Goal: Communication & Community: Answer question/provide support

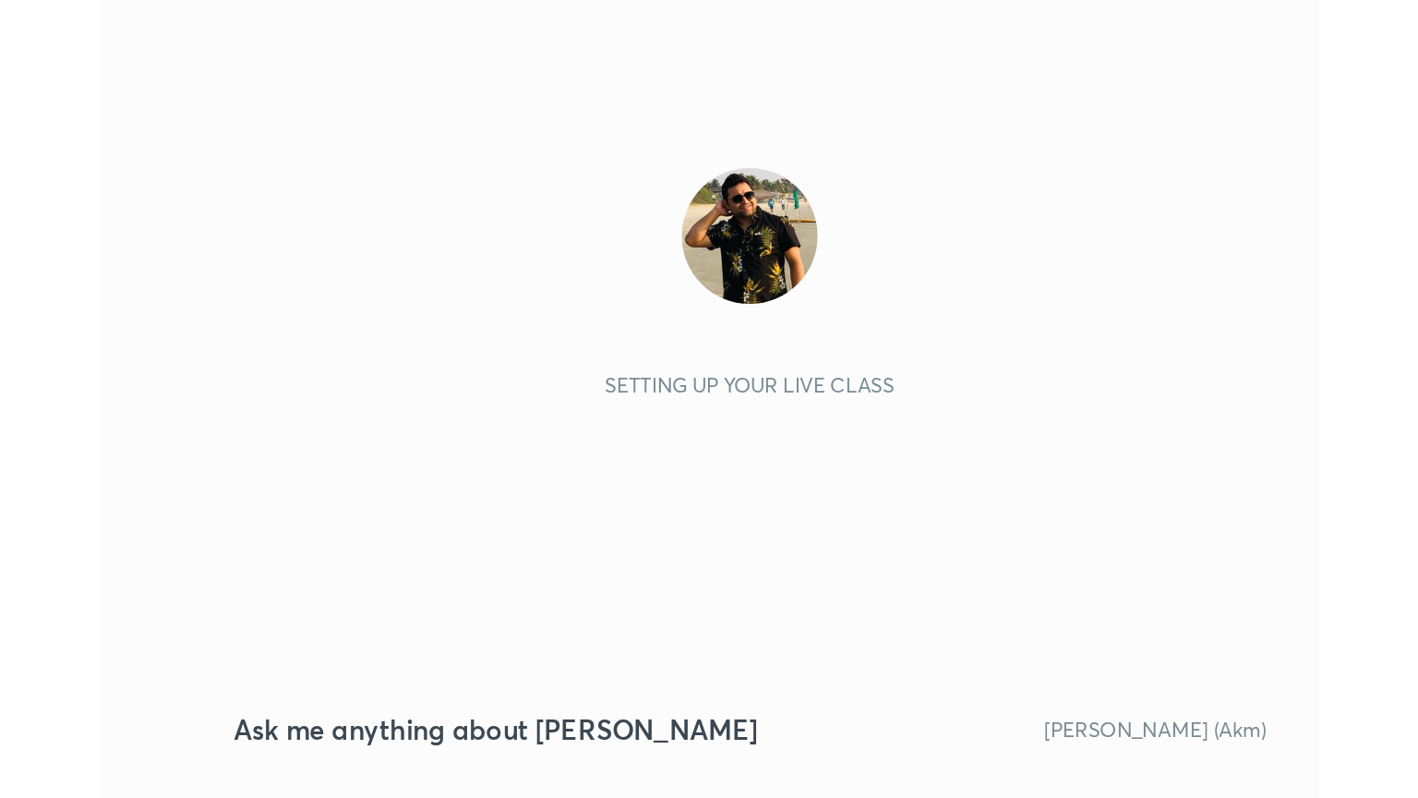
scroll to position [316, 589]
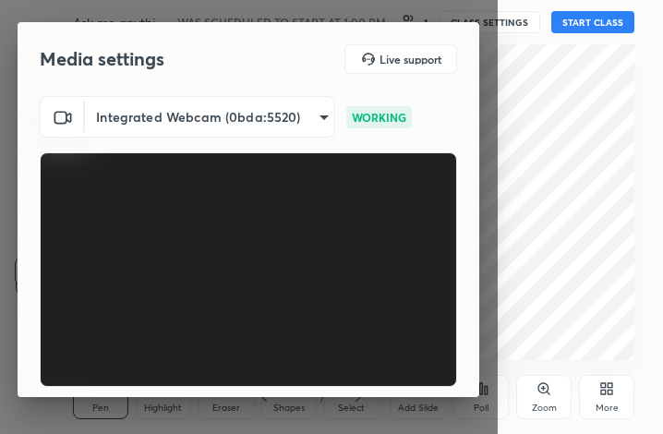
click at [611, 400] on div "More" at bounding box center [606, 397] width 55 height 44
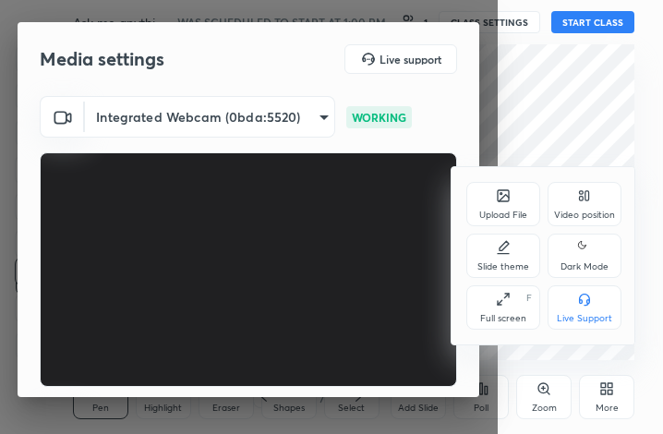
click at [497, 311] on div "Full screen F" at bounding box center [503, 307] width 74 height 44
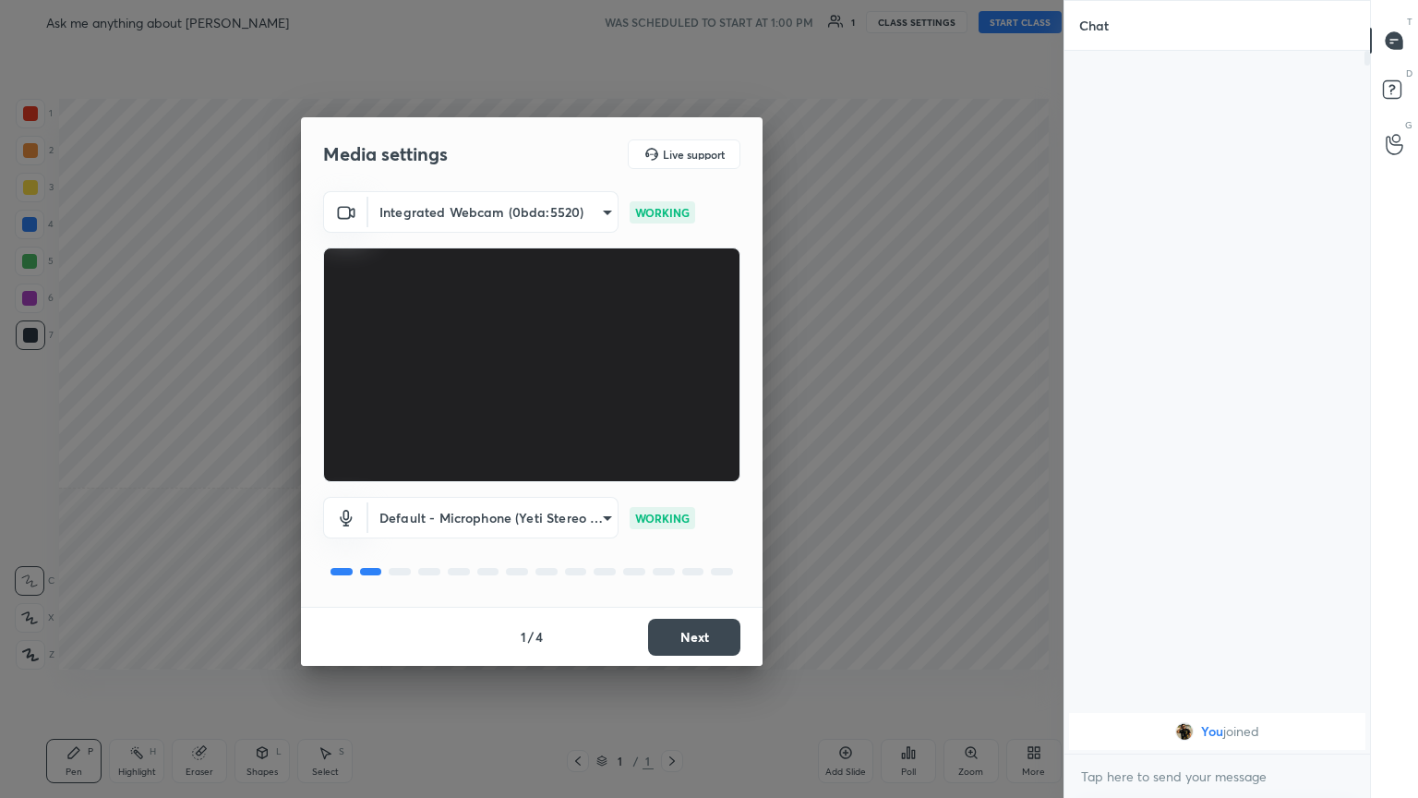
scroll to position [91631, 91320]
click at [662, 433] on button "Next" at bounding box center [694, 636] width 92 height 37
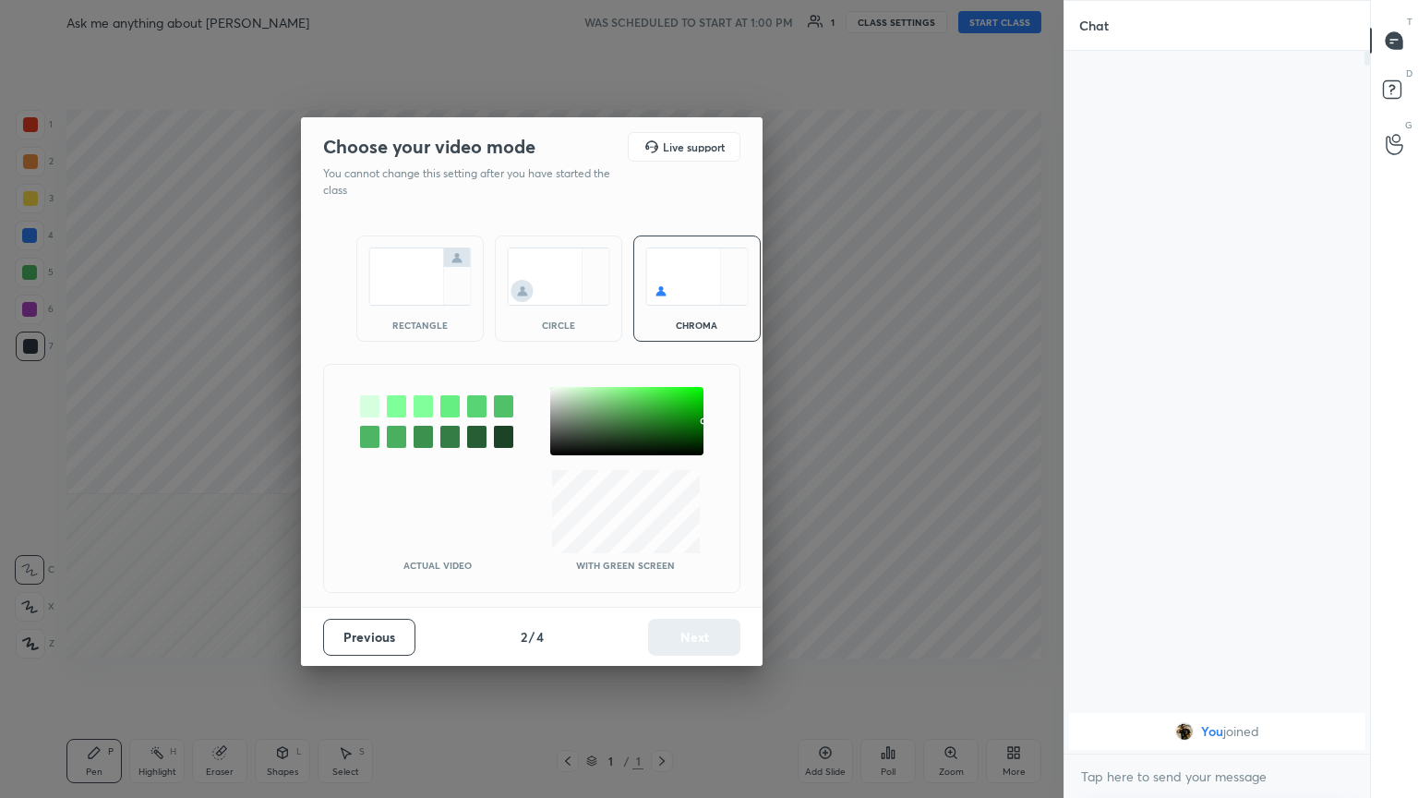
click at [428, 318] on div "rectangle" at bounding box center [419, 288] width 127 height 106
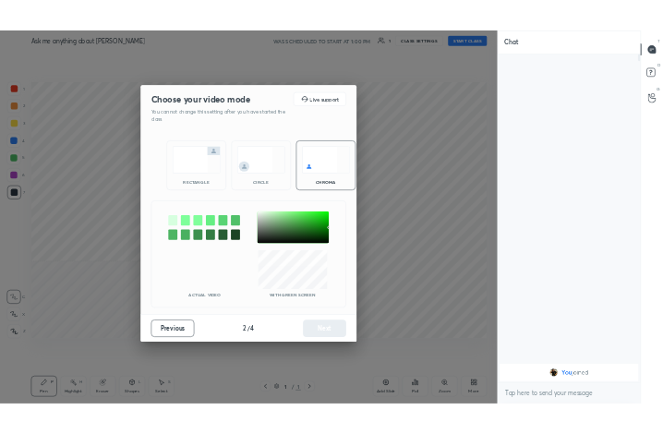
scroll to position [542, 300]
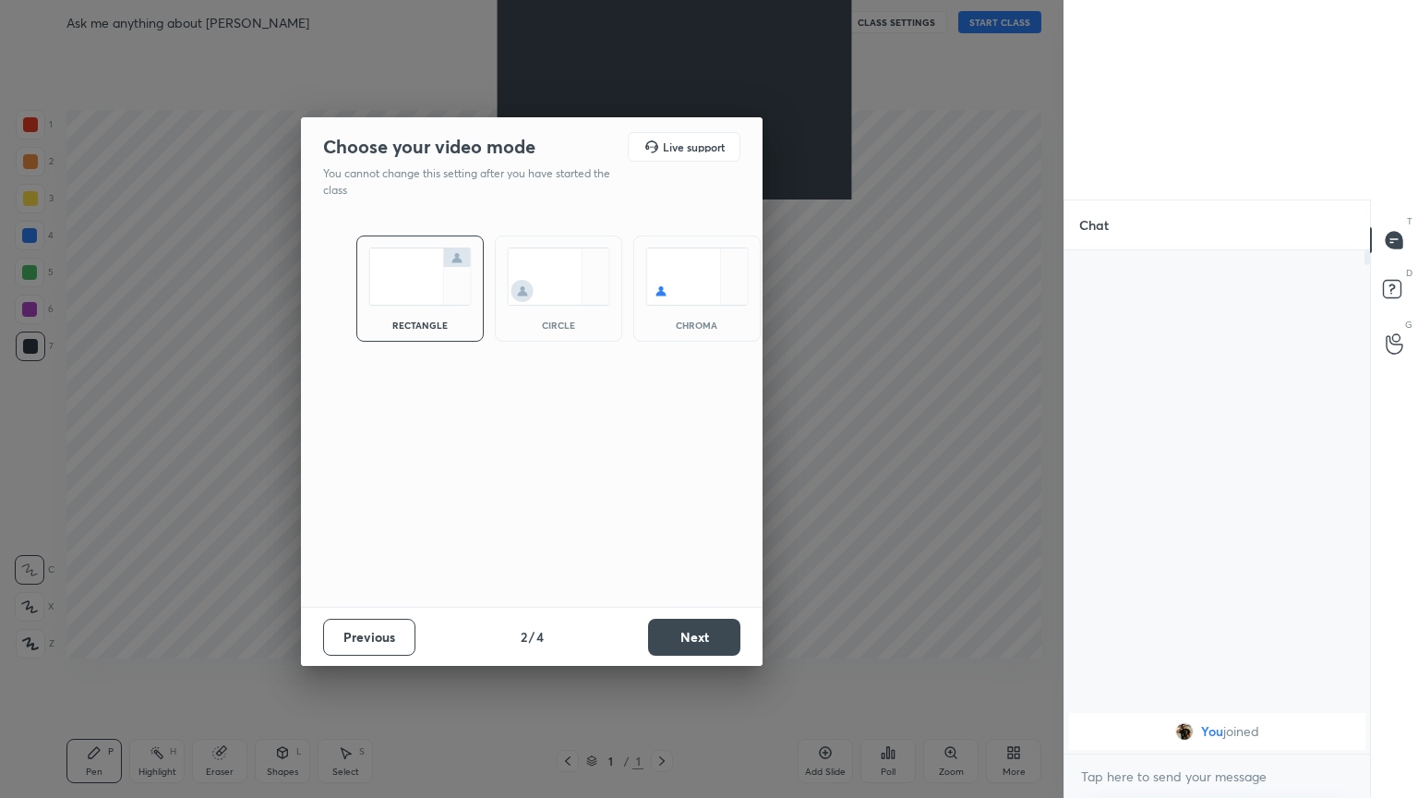
click at [662, 433] on button "Next" at bounding box center [694, 636] width 92 height 37
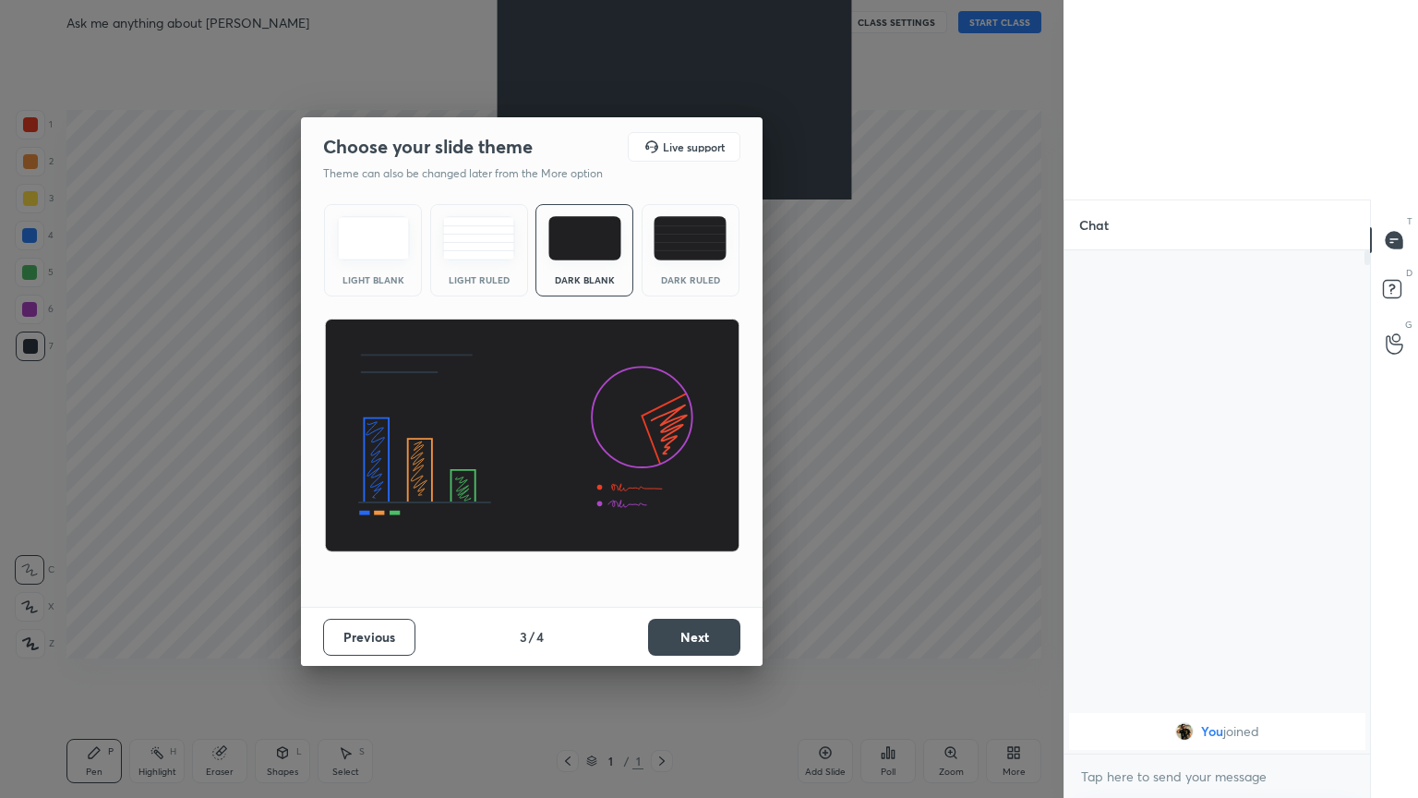
click at [662, 433] on button "Next" at bounding box center [694, 636] width 92 height 37
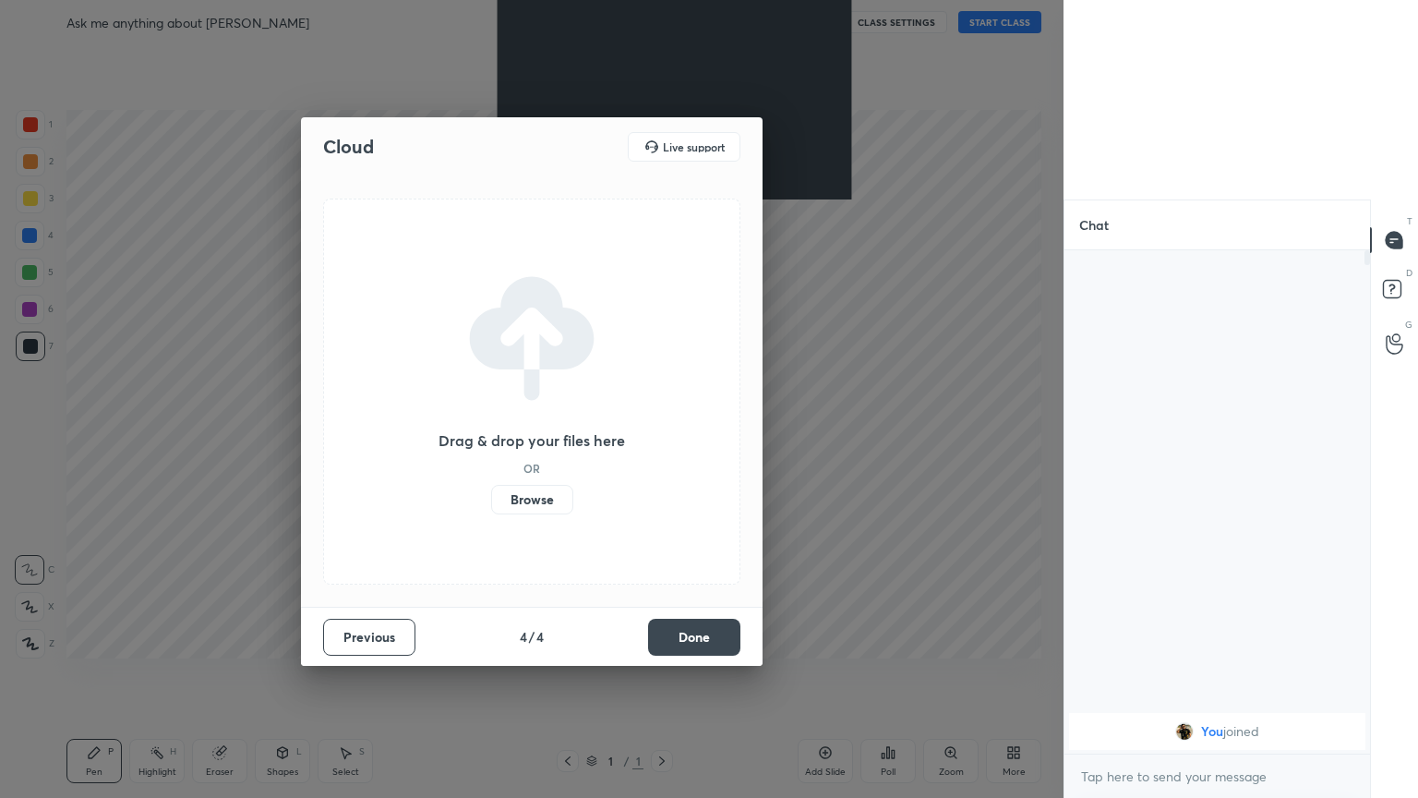
click at [662, 433] on button "Done" at bounding box center [694, 636] width 92 height 37
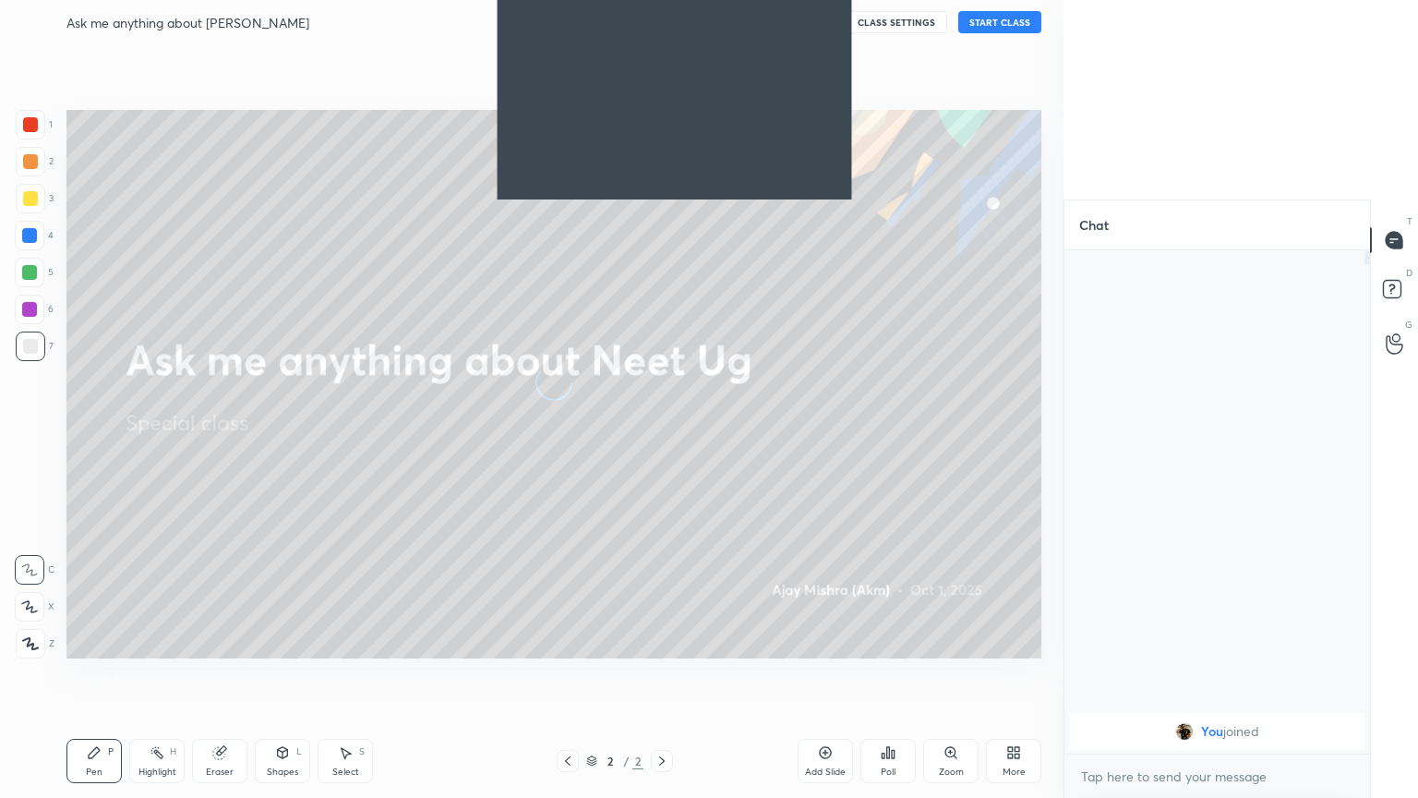
click at [662, 433] on div "More" at bounding box center [1013, 760] width 55 height 44
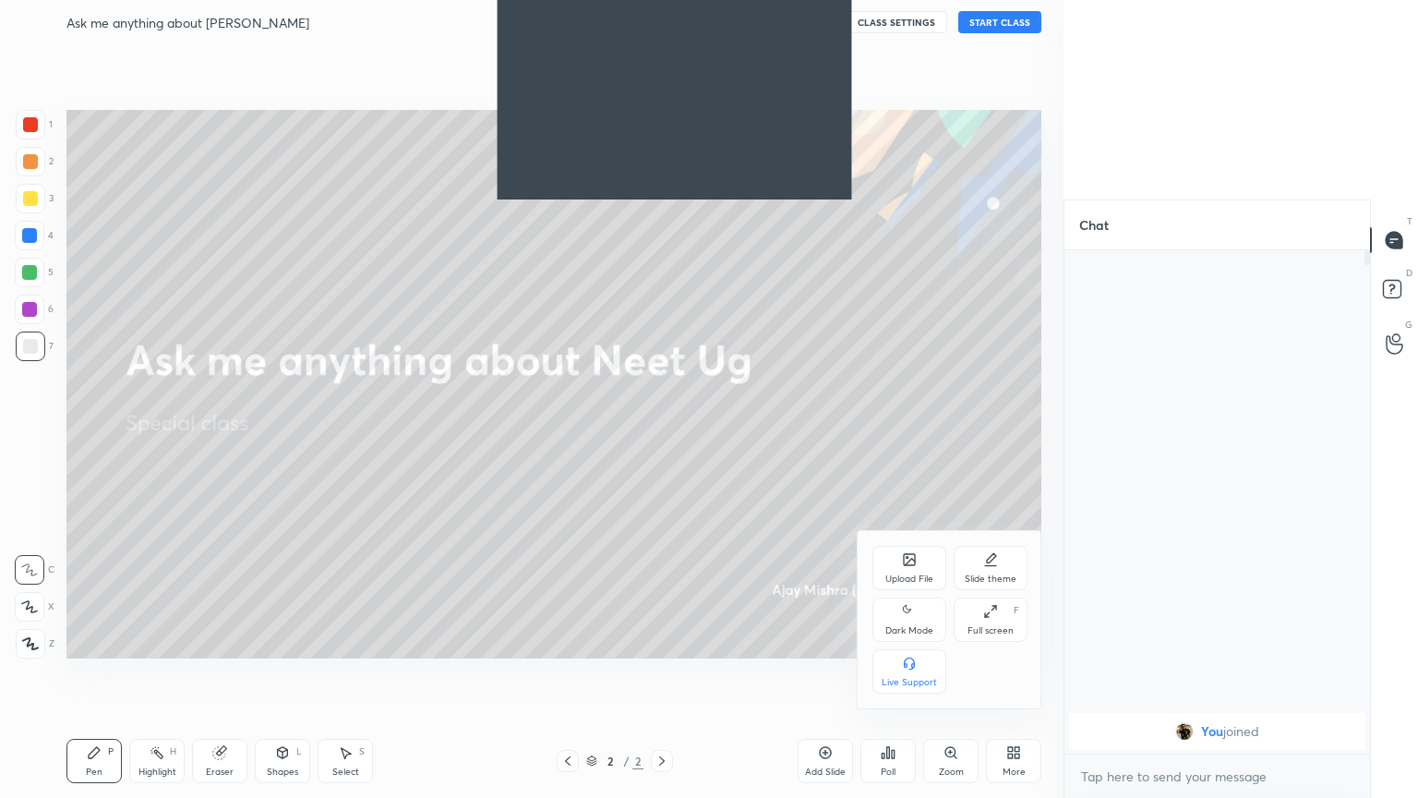
click at [662, 433] on div "Dark Mode" at bounding box center [909, 619] width 74 height 44
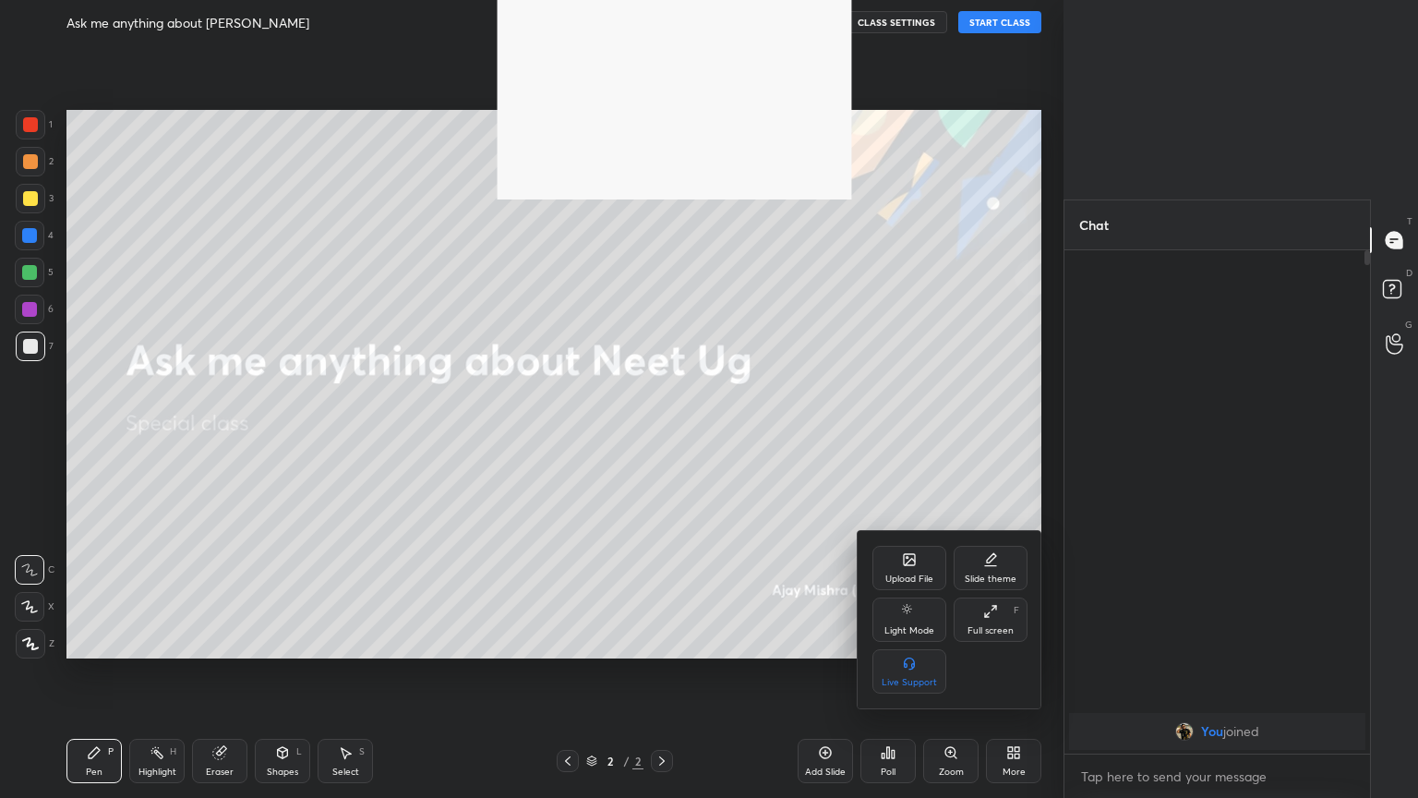
click at [662, 433] on div "Full screen" at bounding box center [990, 630] width 46 height 9
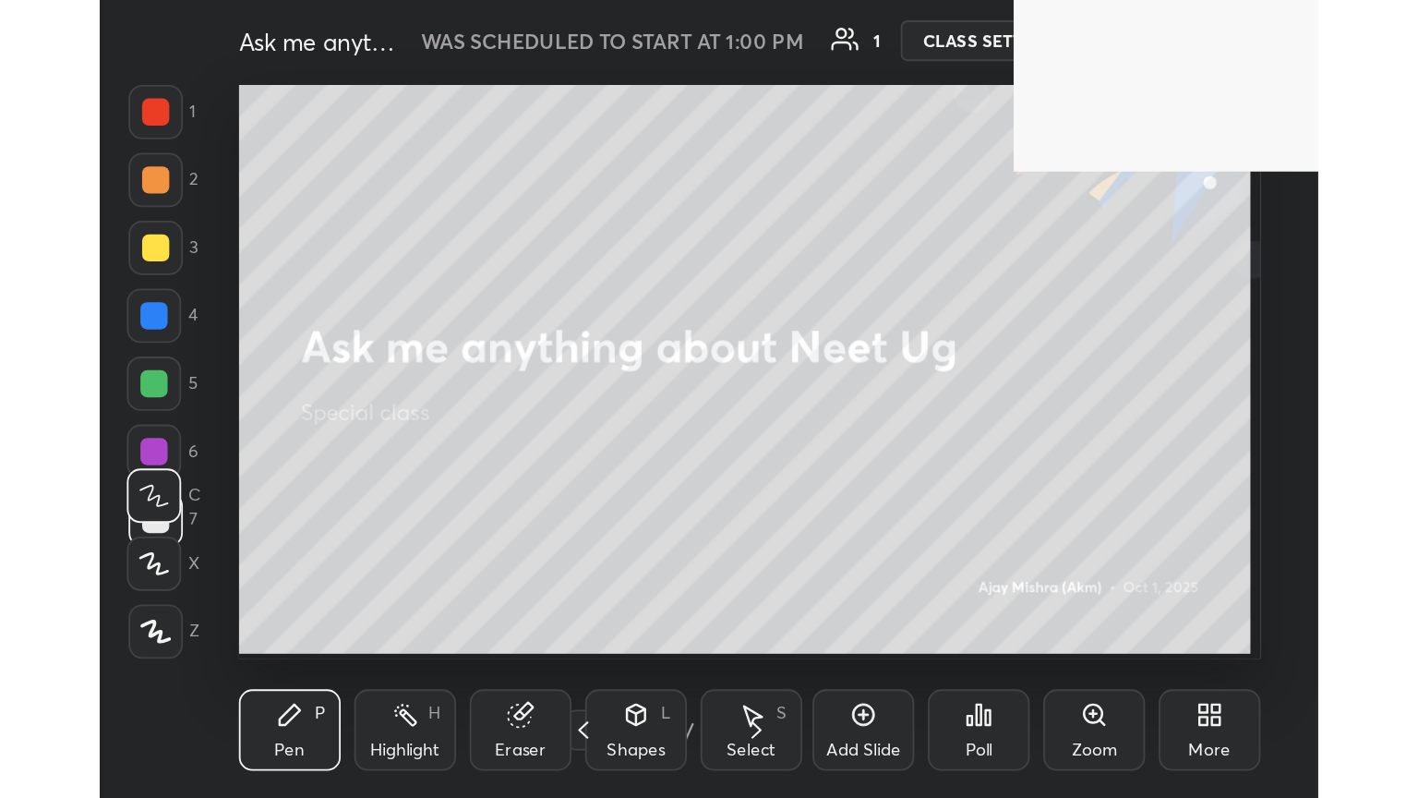
scroll to position [316, 588]
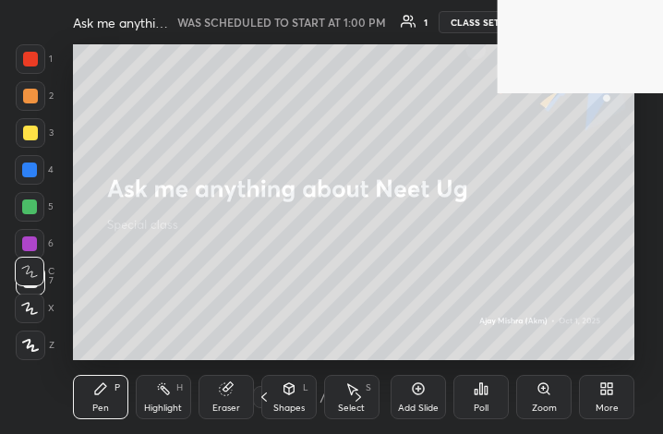
click at [603, 401] on div "More" at bounding box center [606, 397] width 55 height 44
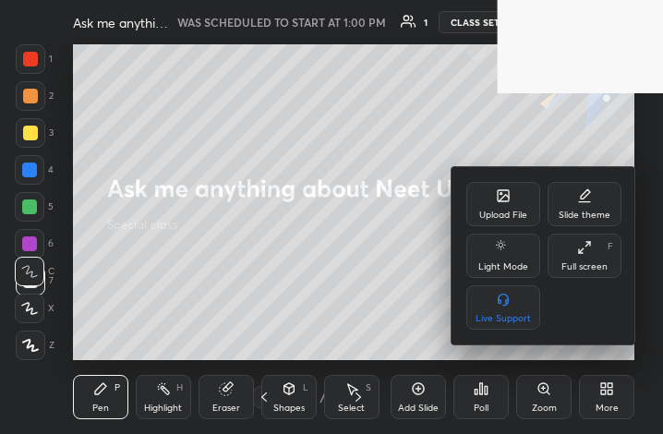
click at [577, 266] on div "Full screen" at bounding box center [584, 266] width 46 height 9
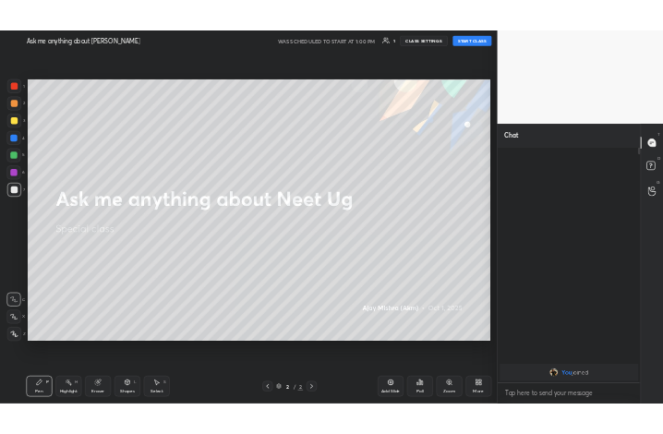
scroll to position [91631, 91320]
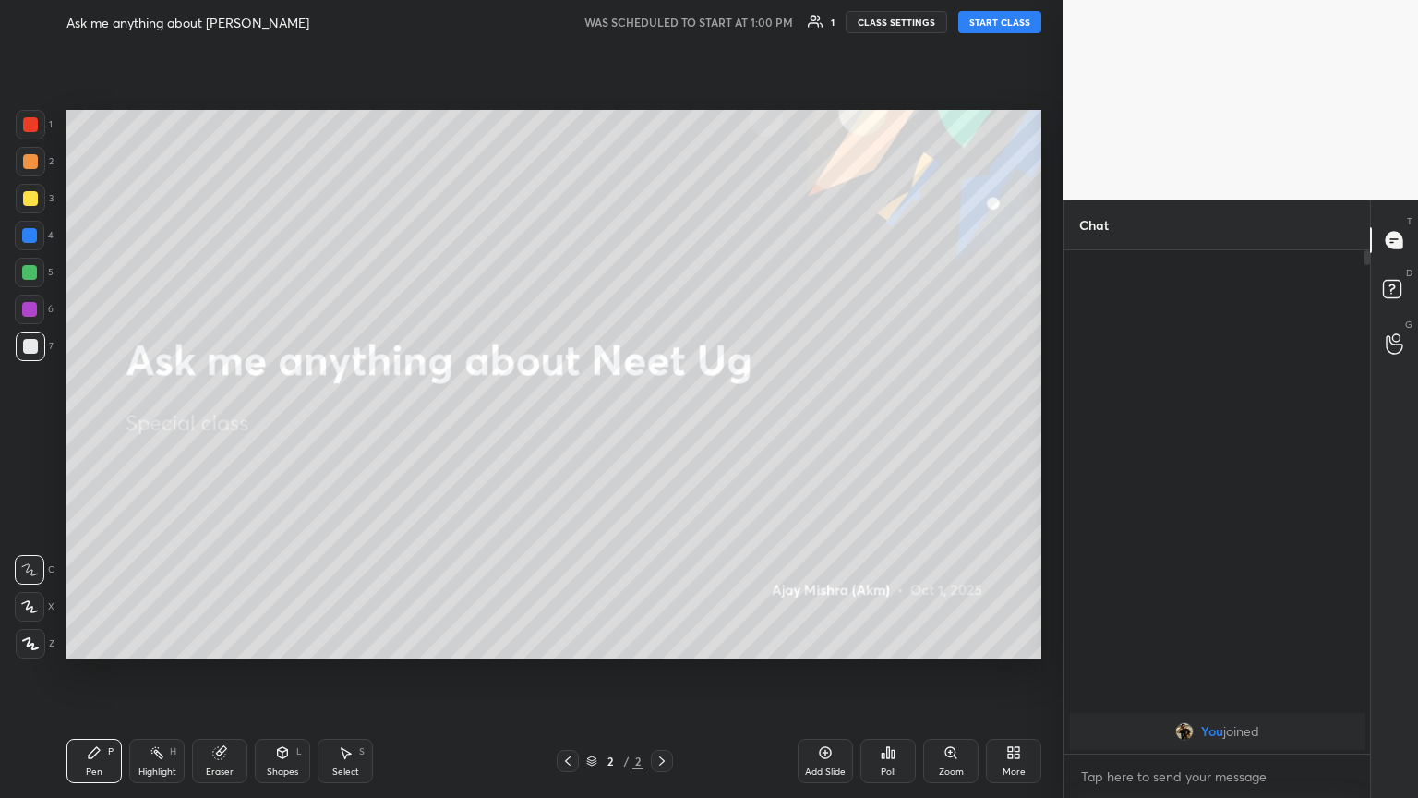
click at [662, 24] on button "START CLASS" at bounding box center [999, 22] width 83 height 22
drag, startPoint x: 35, startPoint y: 639, endPoint x: 66, endPoint y: 611, distance: 41.2
click at [37, 433] on icon at bounding box center [30, 643] width 17 height 13
click at [662, 23] on span "mute" at bounding box center [818, 22] width 26 height 13
click at [662, 433] on div "More" at bounding box center [1013, 771] width 23 height 9
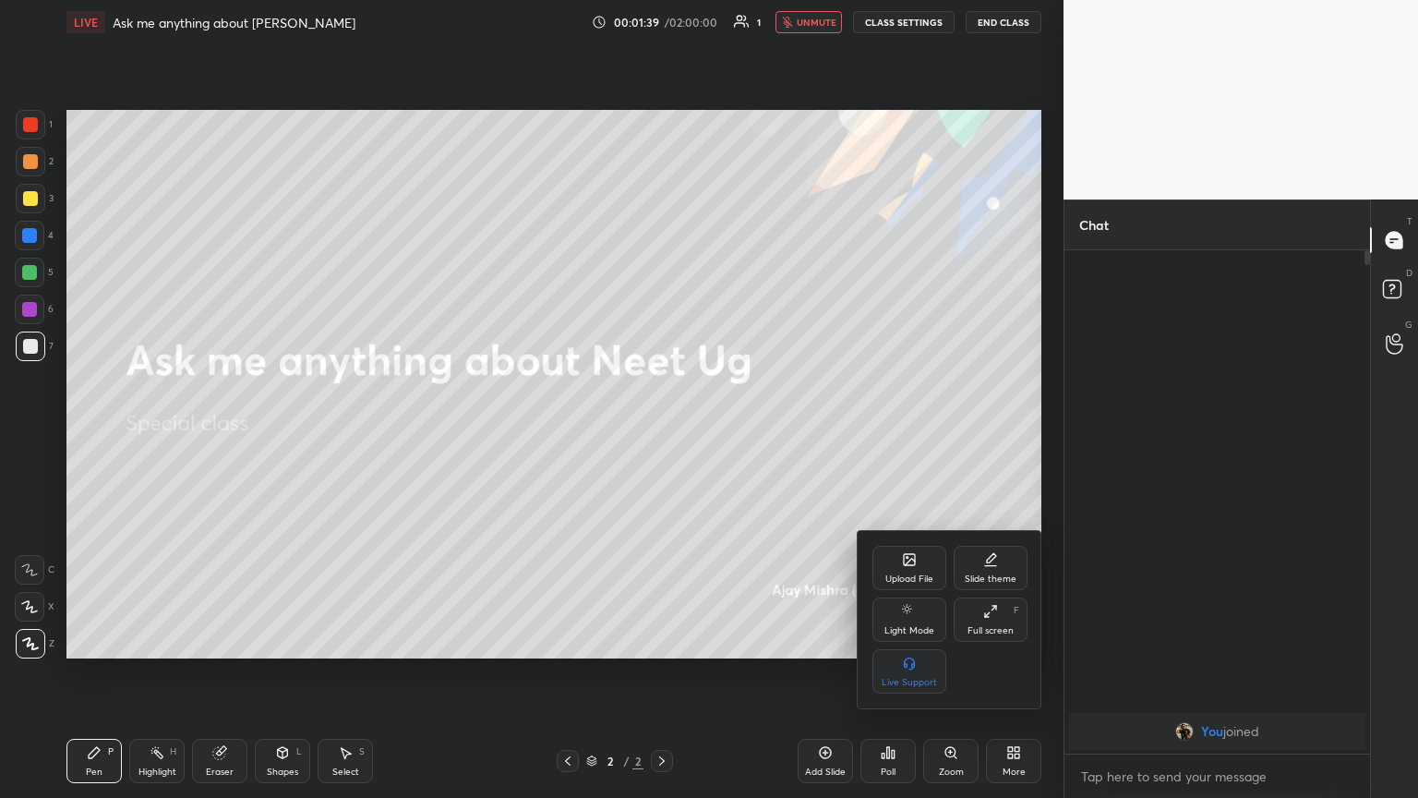
click at [662, 32] on div at bounding box center [709, 399] width 1418 height 798
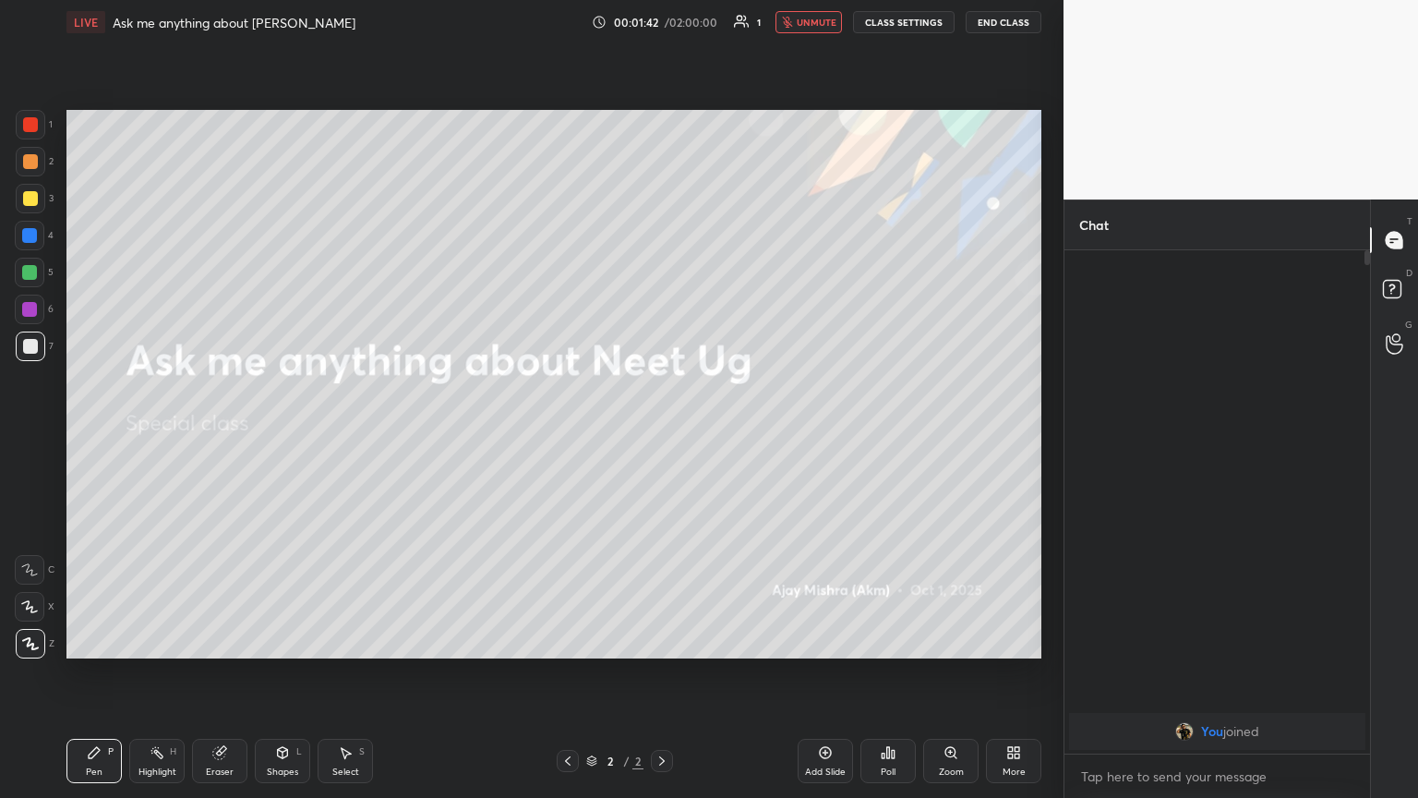
click at [662, 26] on span "unmute" at bounding box center [817, 22] width 40 height 13
click at [662, 433] on div "More" at bounding box center [1013, 771] width 23 height 9
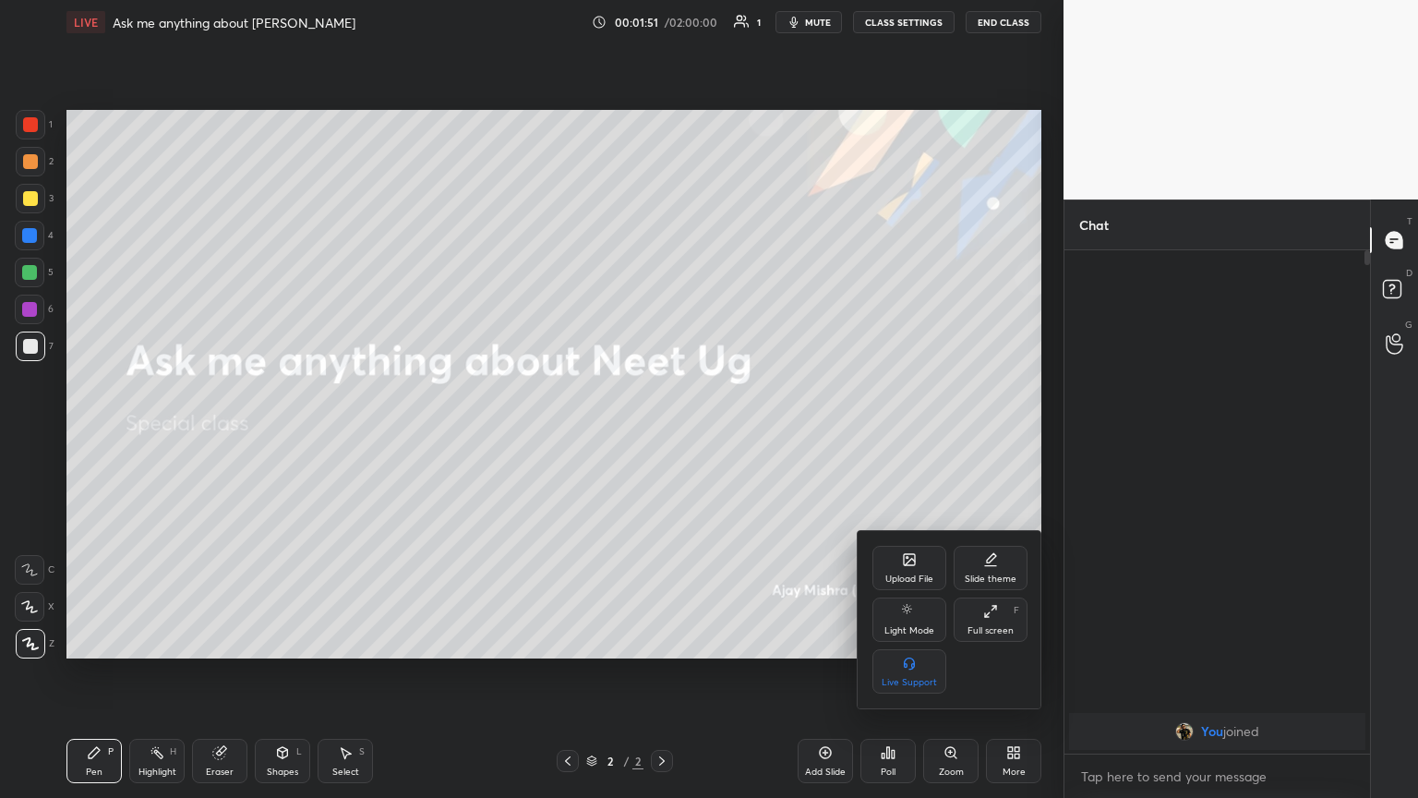
click at [662, 433] on div "Full screen" at bounding box center [990, 630] width 46 height 9
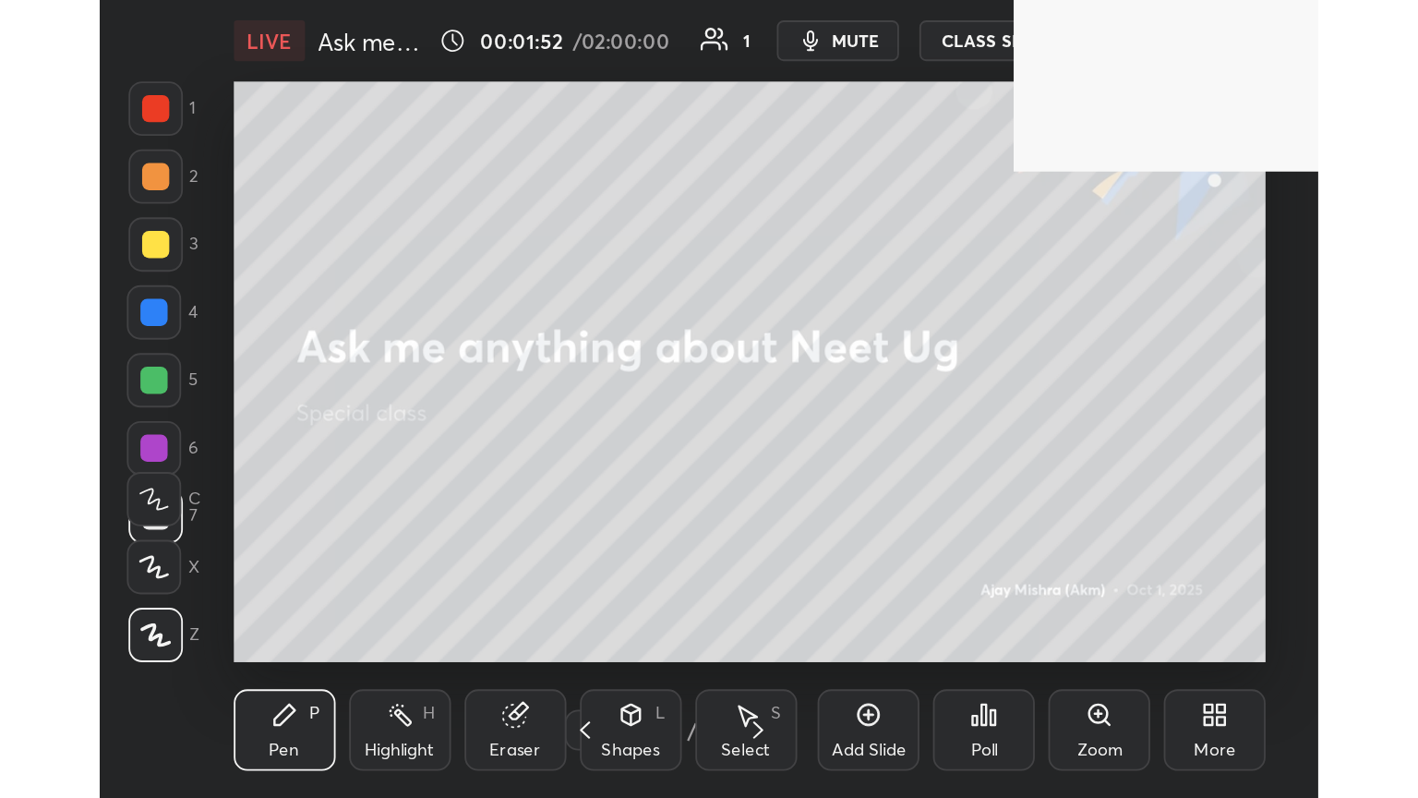
scroll to position [316, 589]
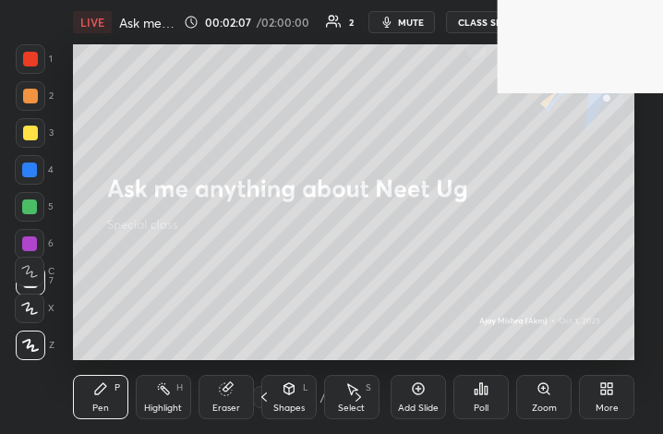
click at [614, 405] on div "More" at bounding box center [606, 407] width 23 height 9
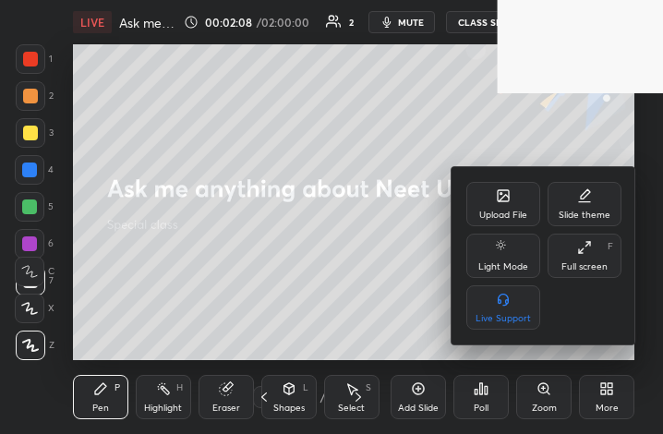
click at [510, 210] on div "Upload File" at bounding box center [503, 214] width 48 height 9
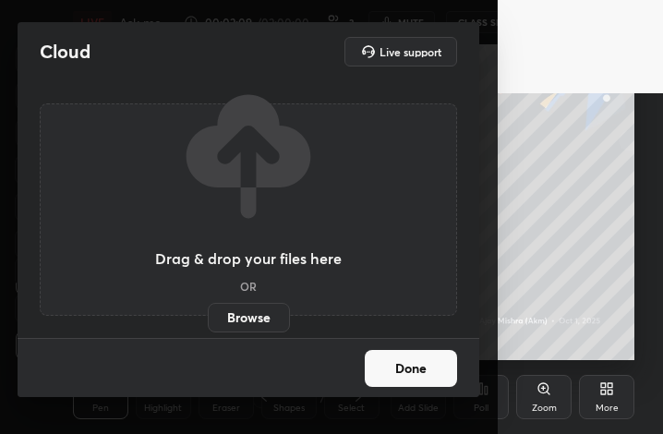
click at [253, 319] on label "Browse" at bounding box center [249, 318] width 82 height 30
click at [208, 319] on input "Browse" at bounding box center [208, 318] width 0 height 30
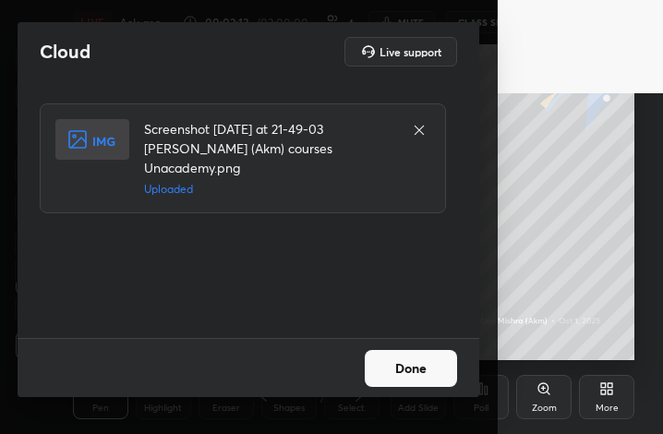
drag, startPoint x: 415, startPoint y: 368, endPoint x: 479, endPoint y: 376, distance: 64.1
click at [417, 370] on button "Done" at bounding box center [411, 368] width 92 height 37
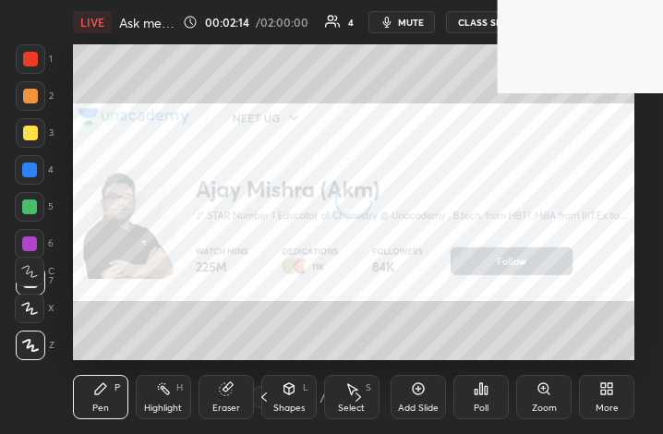
click at [610, 400] on div "More" at bounding box center [606, 397] width 55 height 44
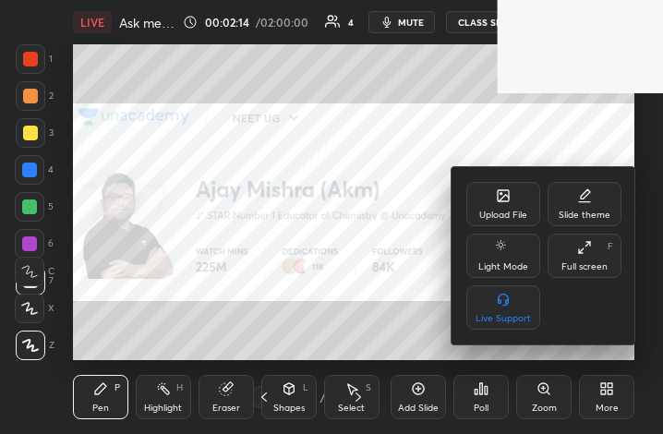
click at [584, 266] on div "Full screen" at bounding box center [584, 266] width 46 height 9
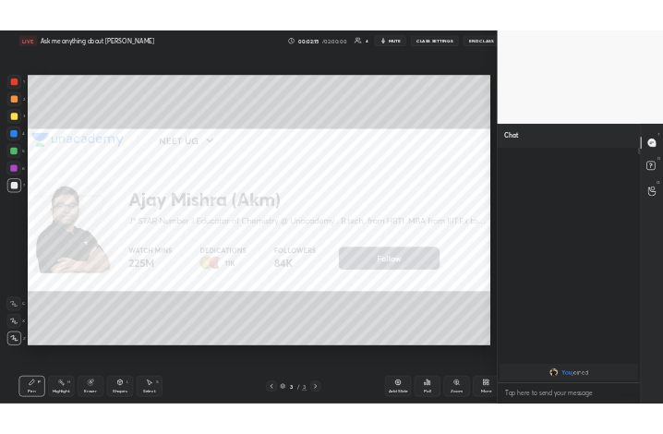
scroll to position [91631, 91320]
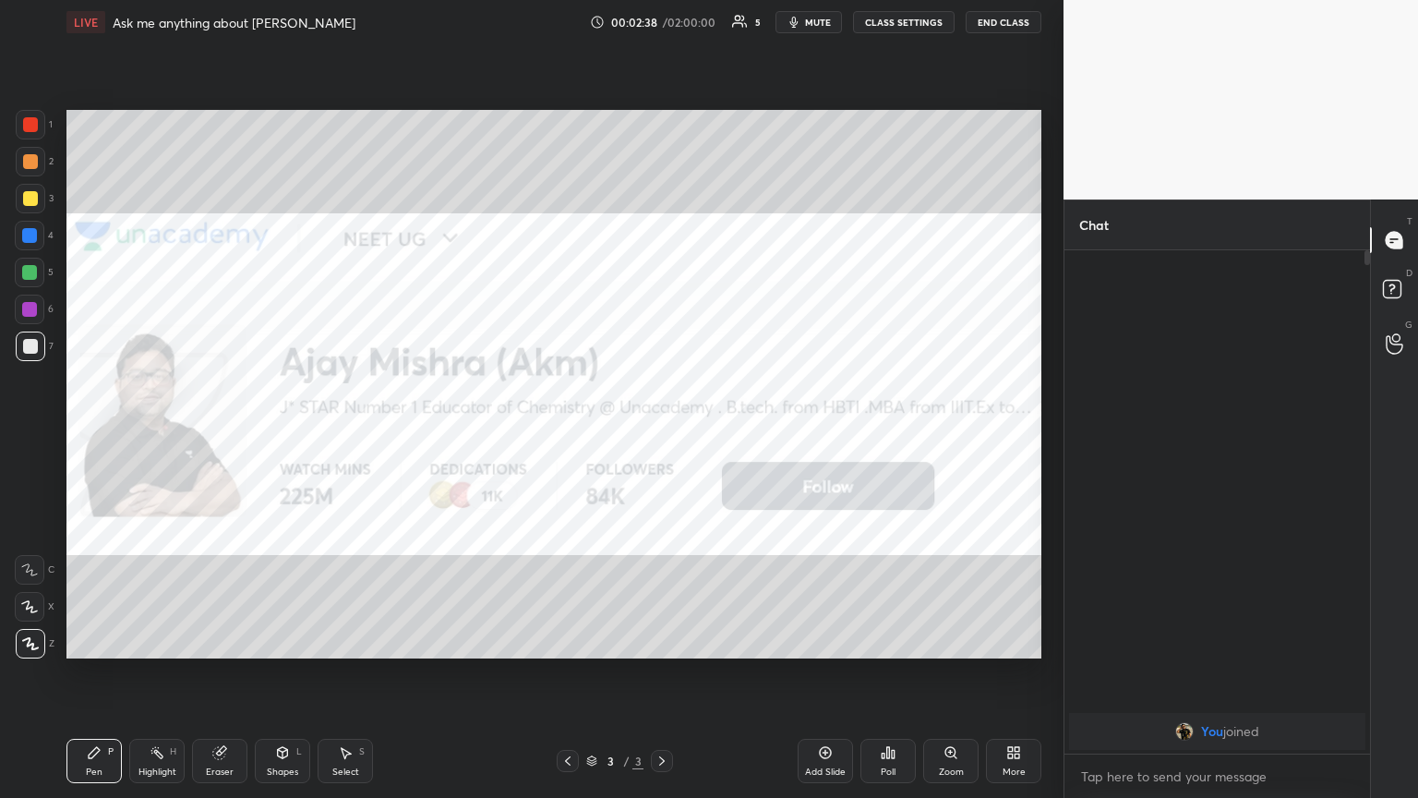
click at [662, 433] on div "More" at bounding box center [1013, 760] width 55 height 44
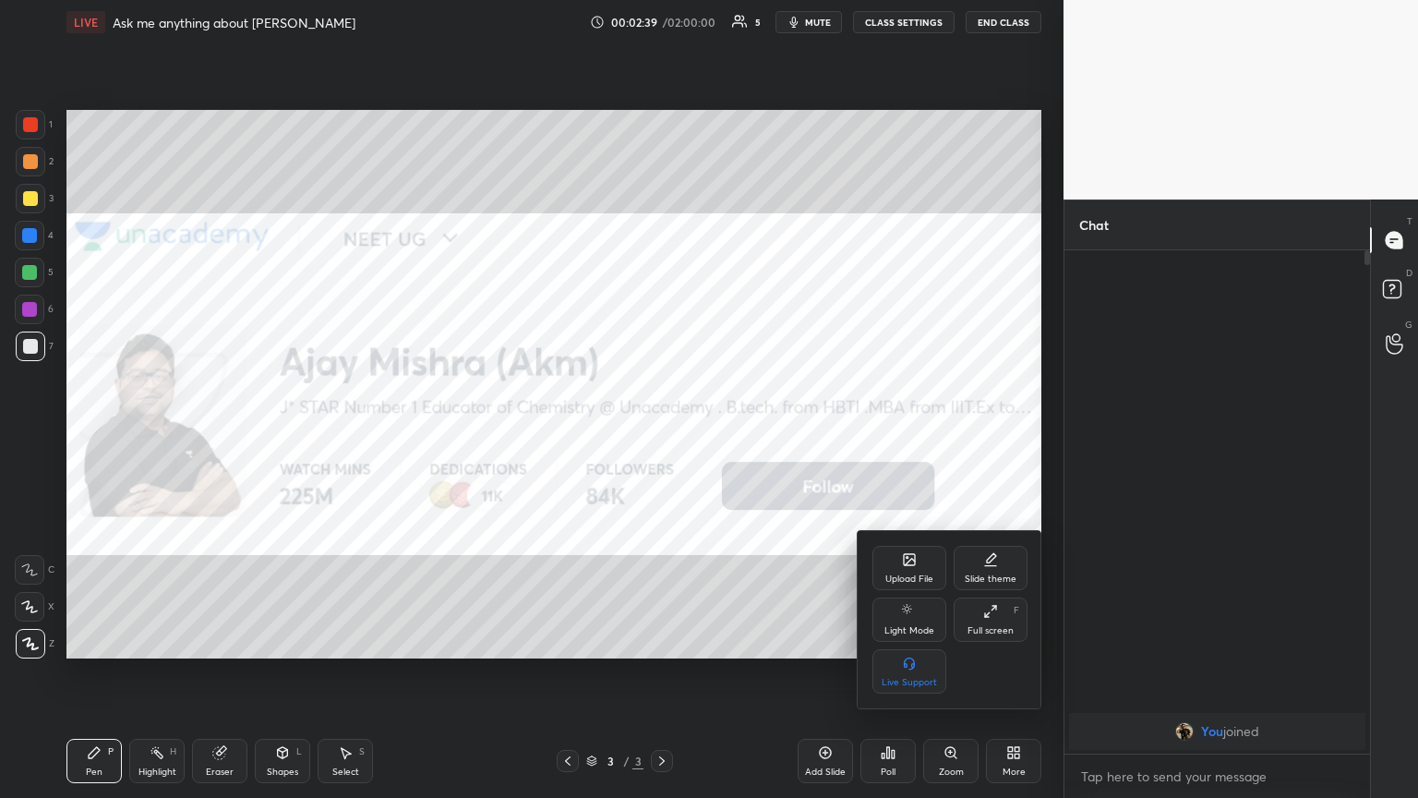
click at [662, 433] on div "Full screen F" at bounding box center [991, 619] width 74 height 44
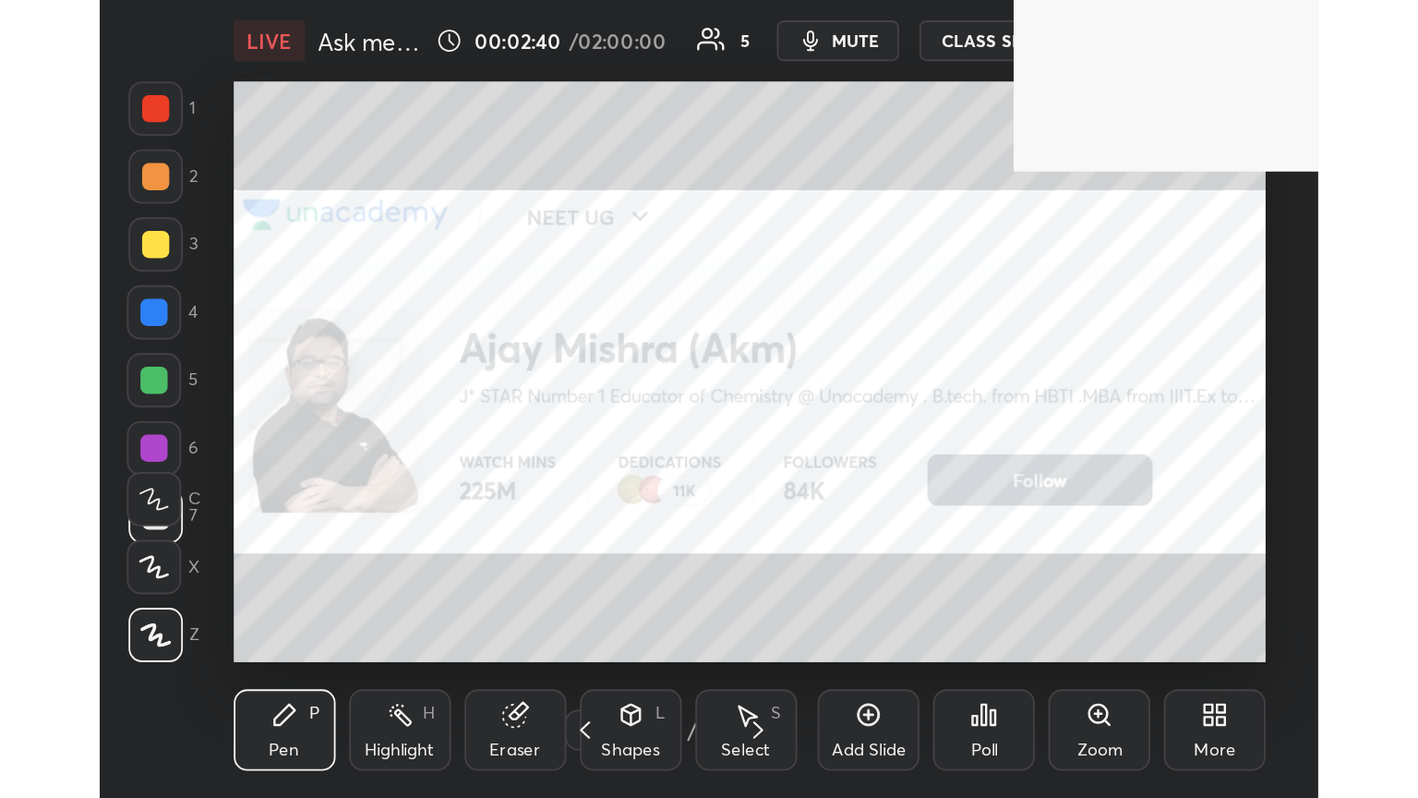
scroll to position [316, 588]
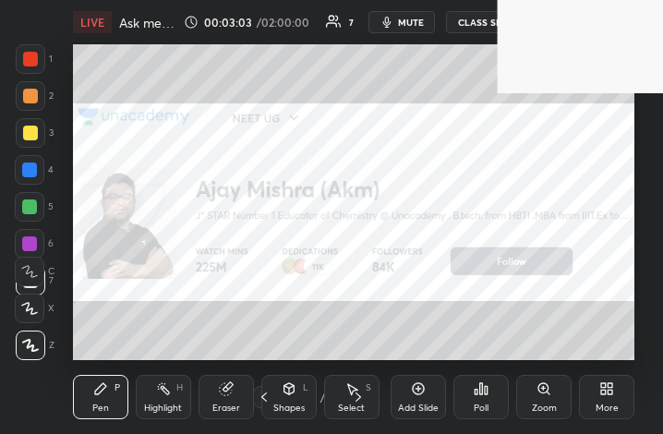
click at [610, 403] on div "More" at bounding box center [606, 407] width 23 height 9
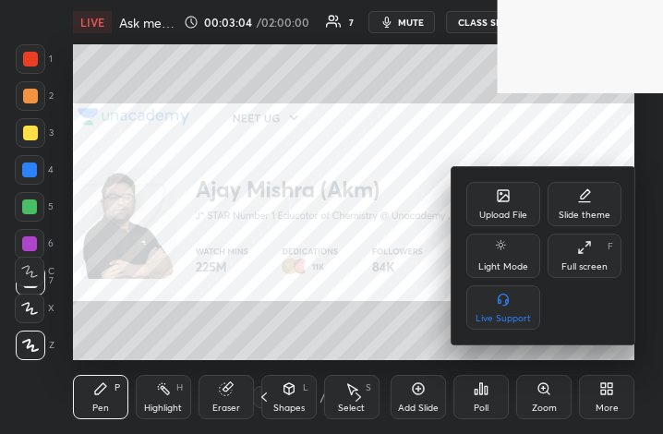
click at [582, 262] on div "Full screen" at bounding box center [584, 266] width 46 height 9
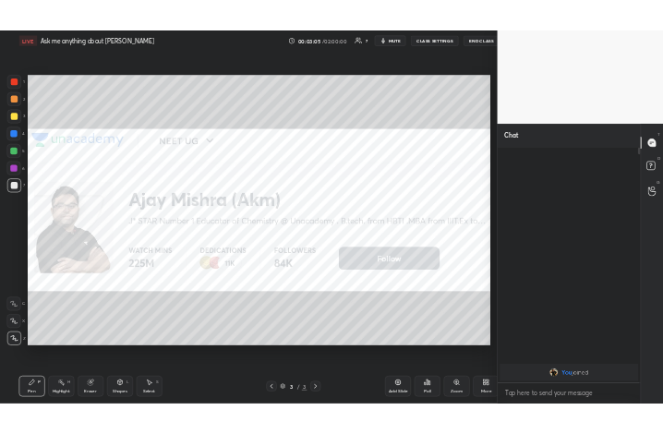
scroll to position [91631, 91320]
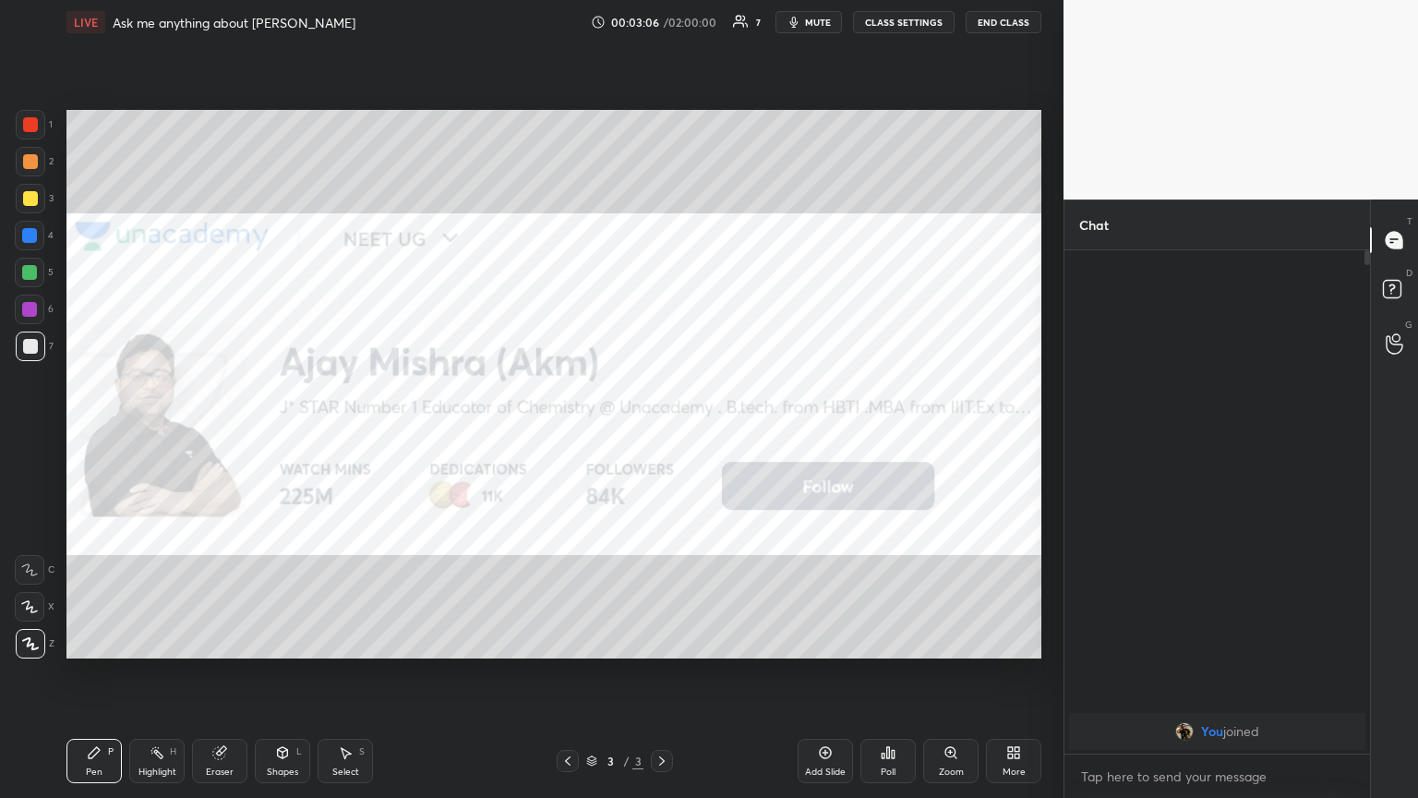
click at [662, 433] on div "More" at bounding box center [1013, 760] width 55 height 44
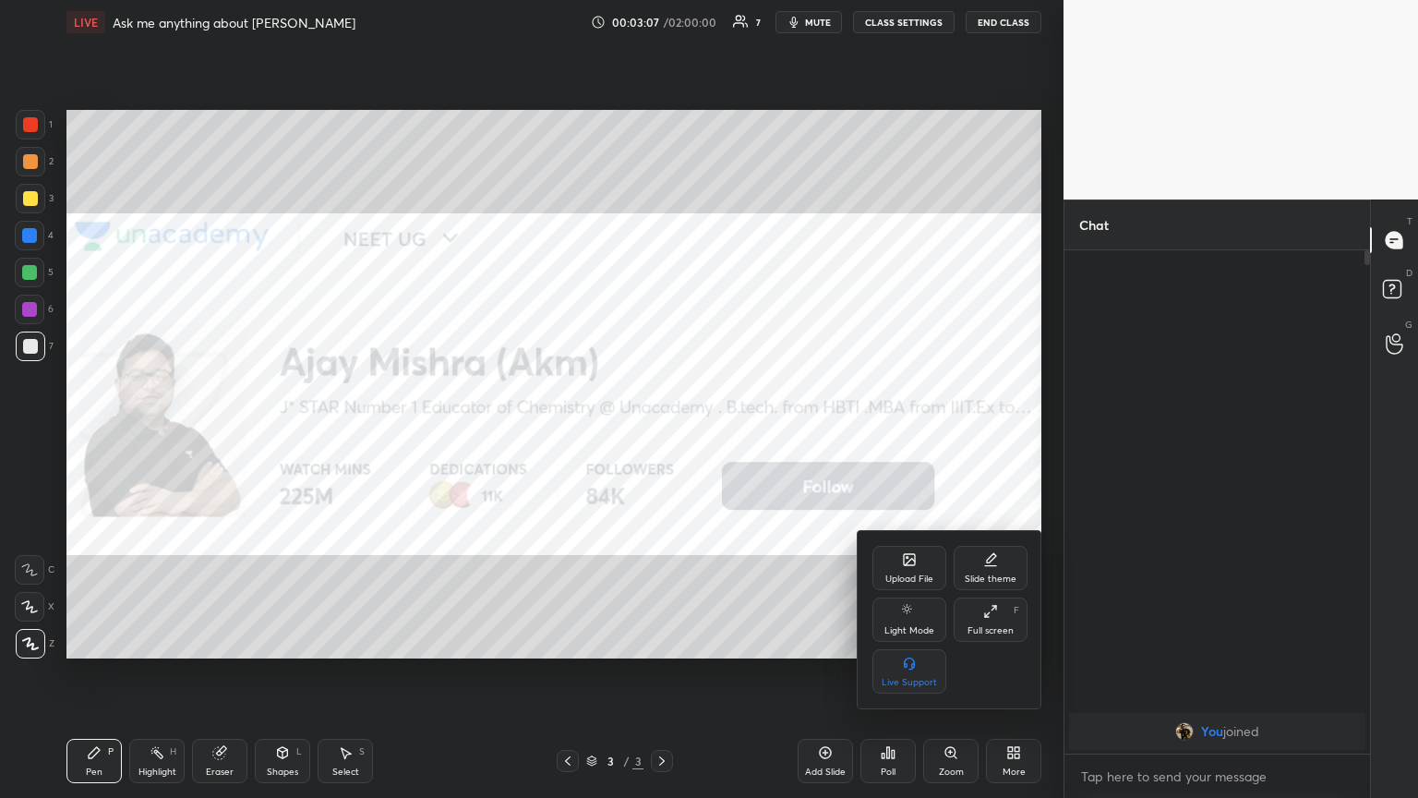
click at [662, 433] on div "Full screen F" at bounding box center [991, 619] width 74 height 44
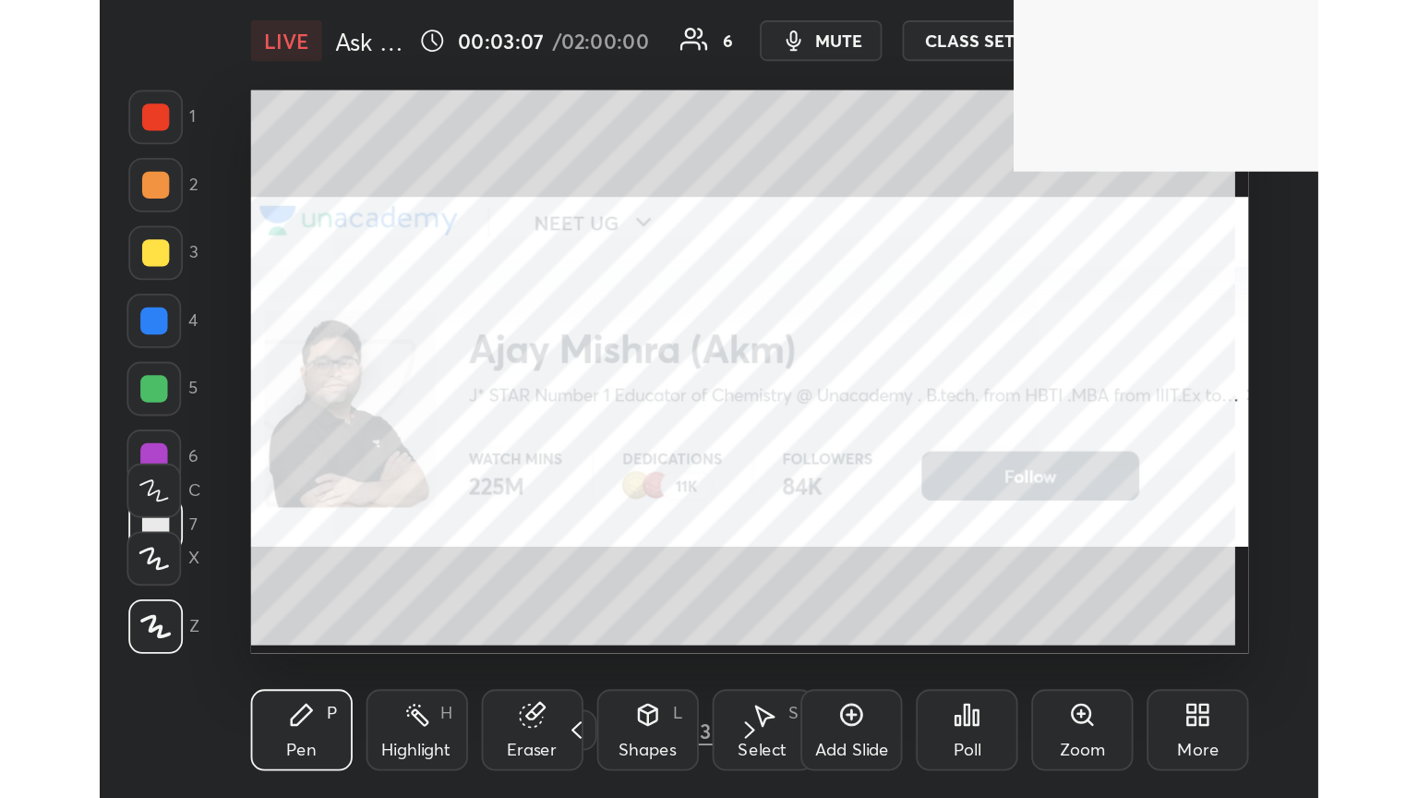
scroll to position [316, 588]
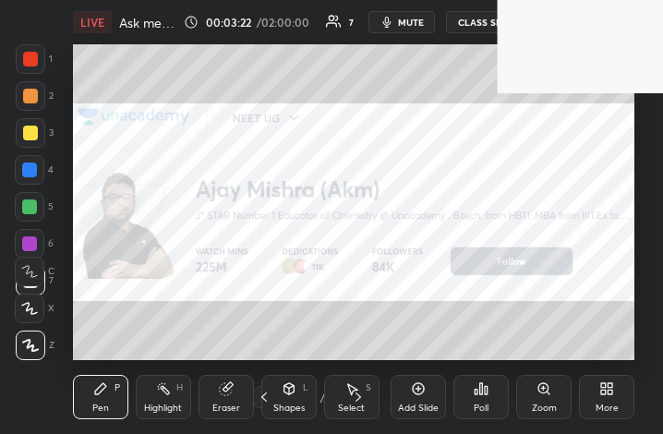
click at [610, 397] on div "More" at bounding box center [606, 397] width 55 height 44
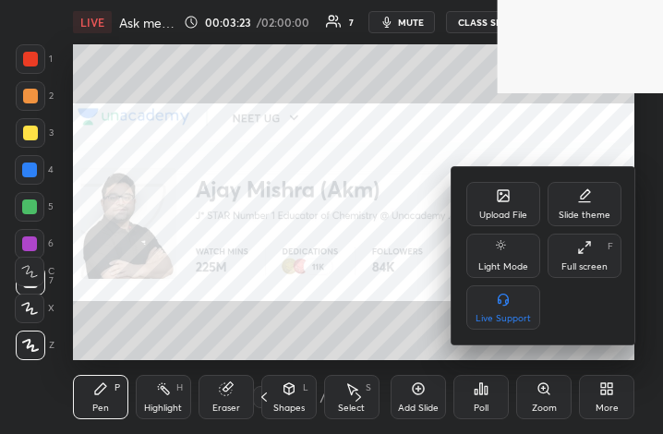
click at [591, 259] on div "Full screen F" at bounding box center [584, 256] width 74 height 44
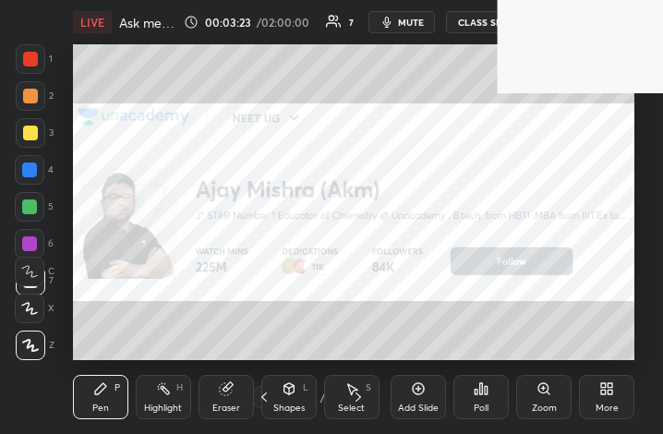
click at [487, 432] on div "Upload File Slide theme Light Mode Full screen F Live Support" at bounding box center [331, 217] width 663 height 434
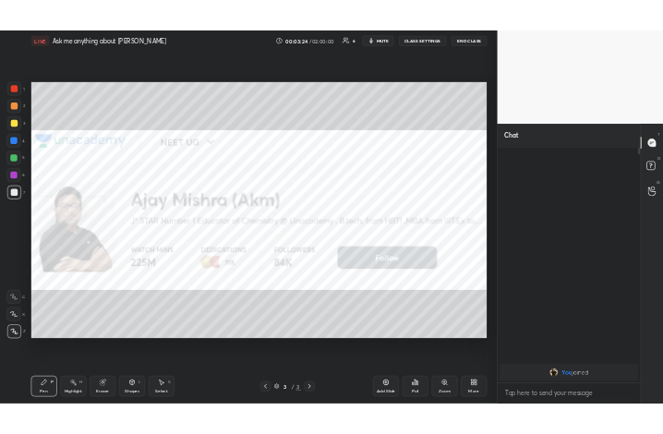
scroll to position [91631, 91320]
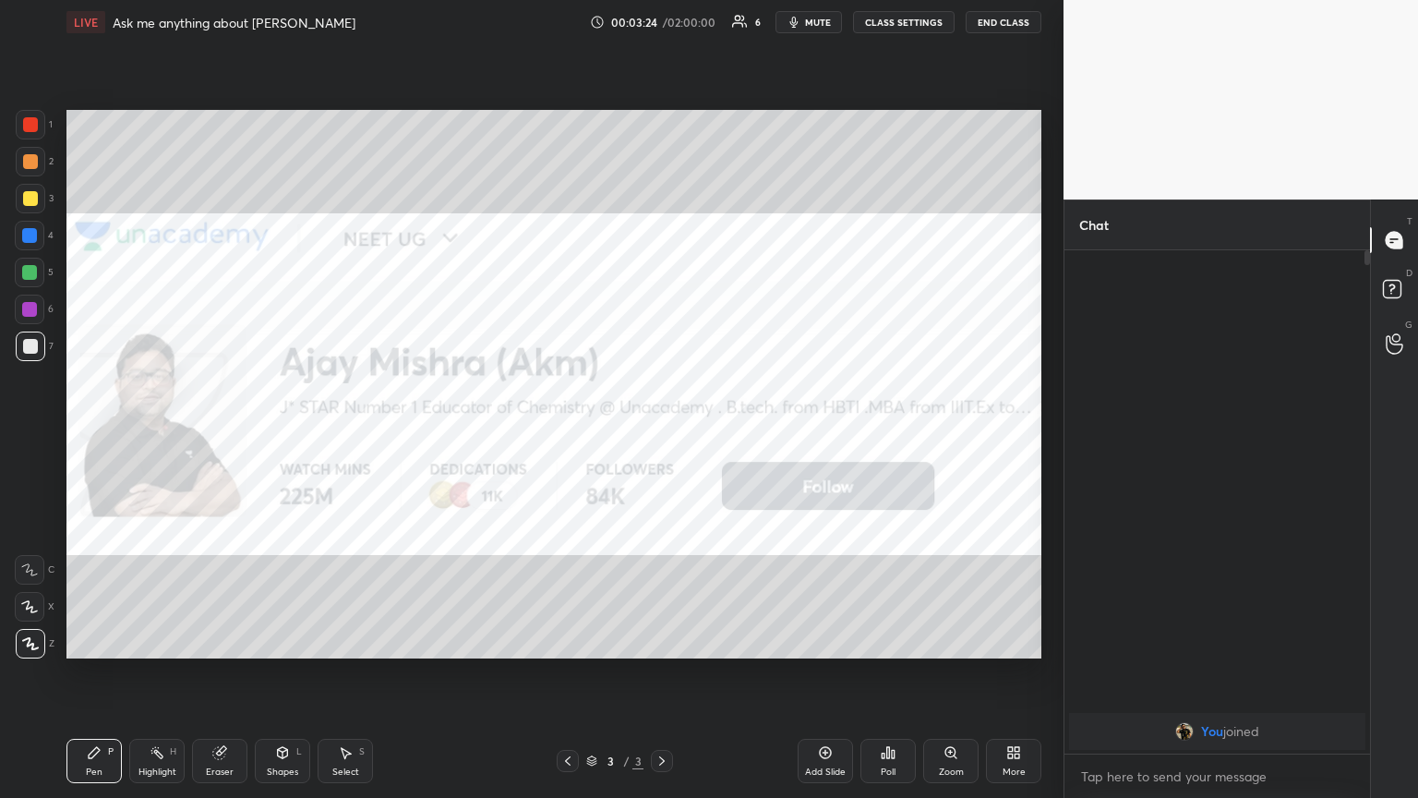
click at [662, 433] on div "More" at bounding box center [1013, 760] width 55 height 44
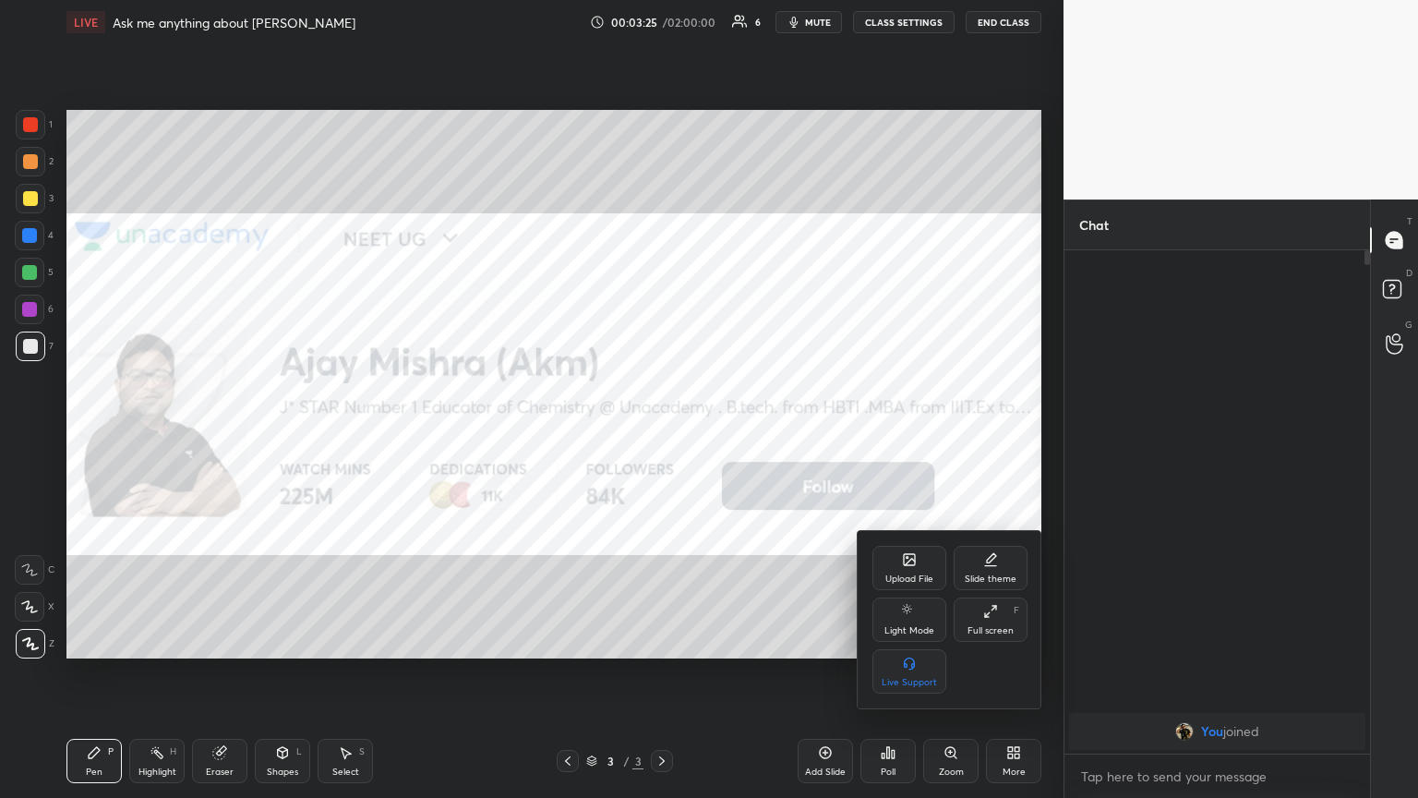
click at [662, 433] on div "Upload File" at bounding box center [909, 568] width 74 height 44
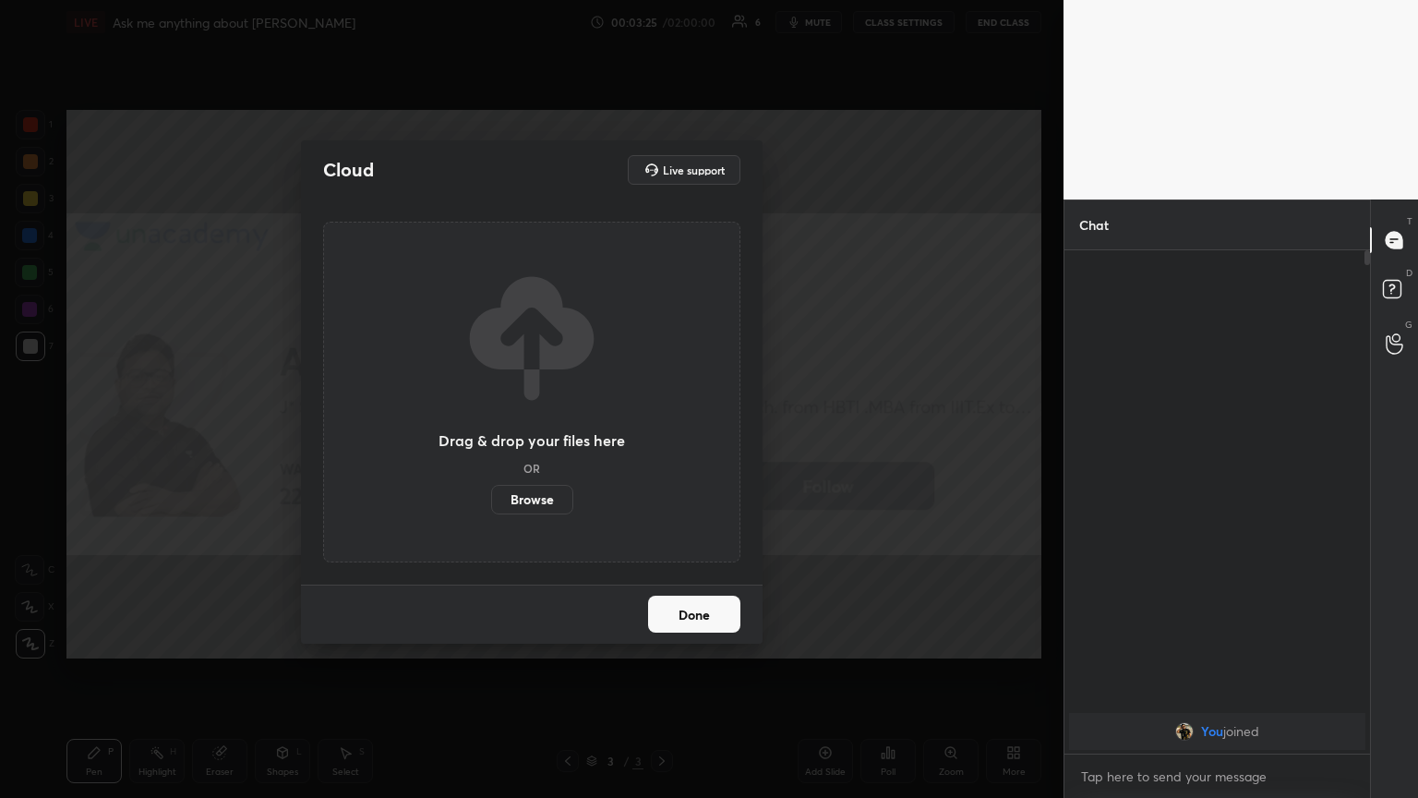
click at [536, 433] on label "Browse" at bounding box center [532, 500] width 82 height 30
click at [491, 433] on input "Browse" at bounding box center [491, 500] width 0 height 30
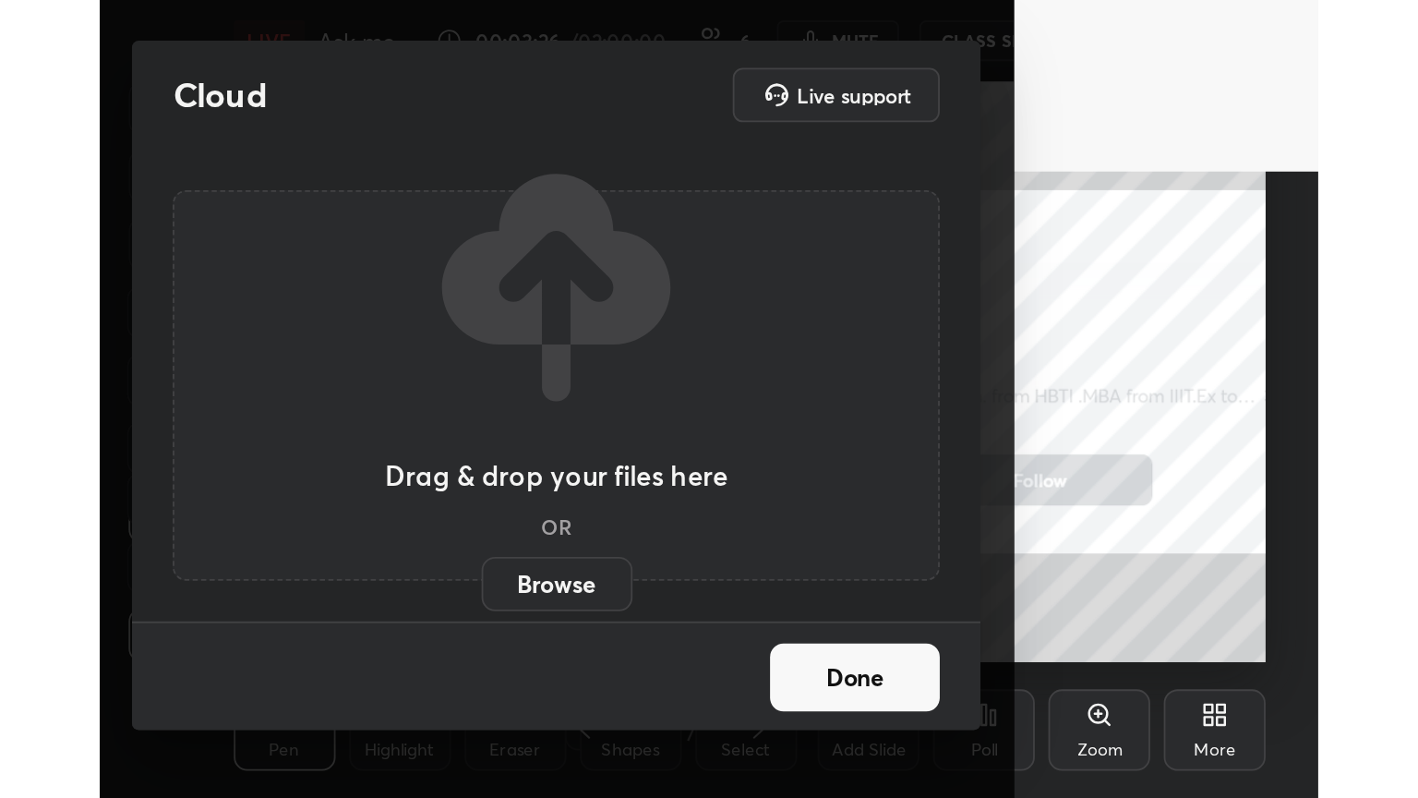
scroll to position [316, 588]
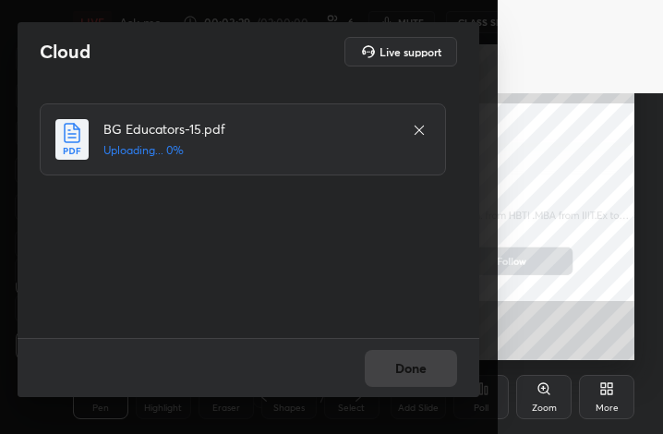
click at [421, 127] on icon at bounding box center [419, 130] width 15 height 15
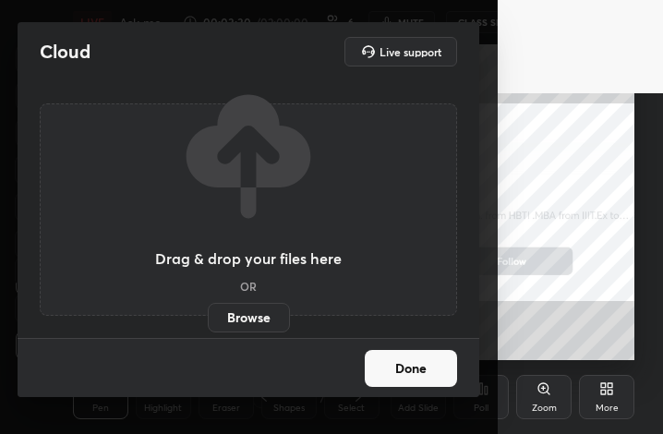
drag, startPoint x: 429, startPoint y: 369, endPoint x: 480, endPoint y: 376, distance: 51.2
click at [428, 367] on button "Done" at bounding box center [411, 368] width 92 height 37
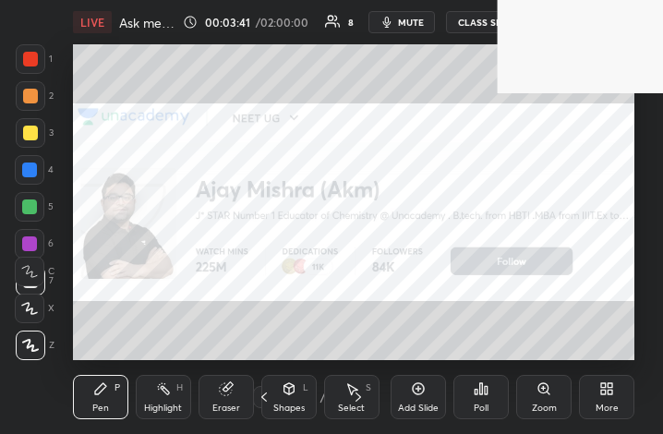
click at [606, 390] on icon at bounding box center [606, 388] width 15 height 15
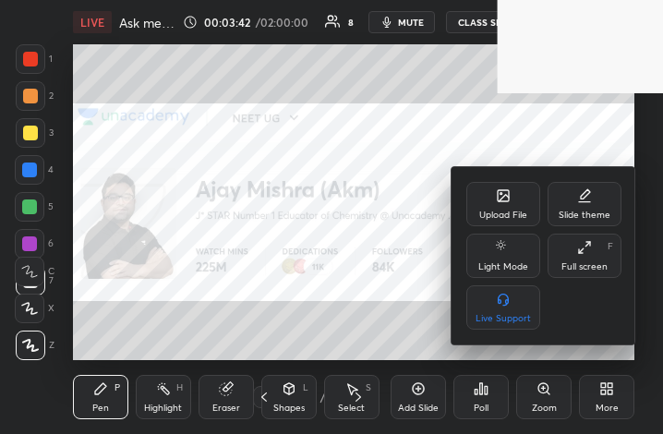
click at [498, 201] on icon at bounding box center [503, 195] width 15 height 15
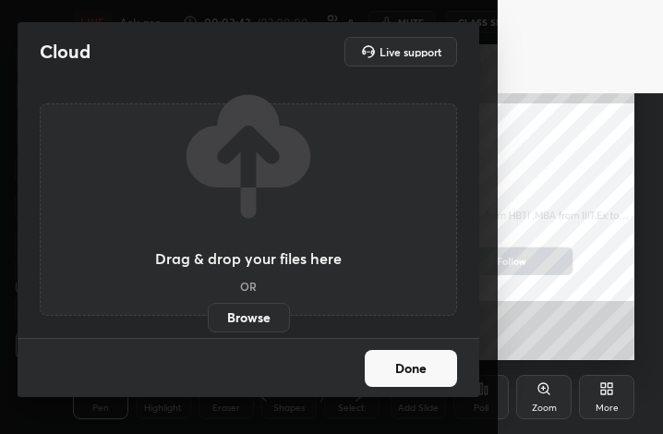
click at [246, 317] on label "Browse" at bounding box center [249, 318] width 82 height 30
click at [208, 317] on input "Browse" at bounding box center [208, 318] width 0 height 30
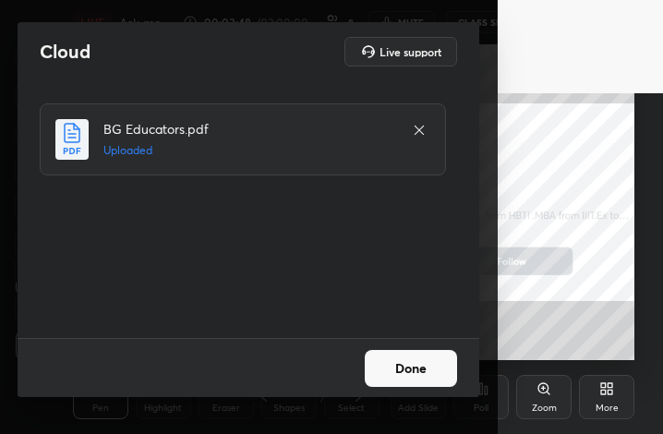
click at [414, 371] on button "Done" at bounding box center [411, 368] width 92 height 37
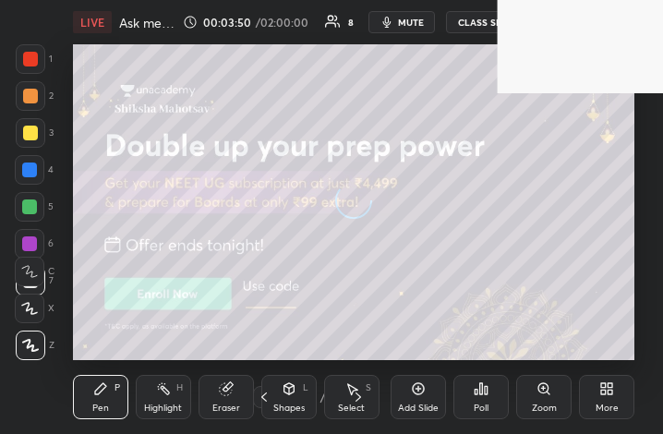
click at [606, 396] on div "More" at bounding box center [606, 397] width 55 height 44
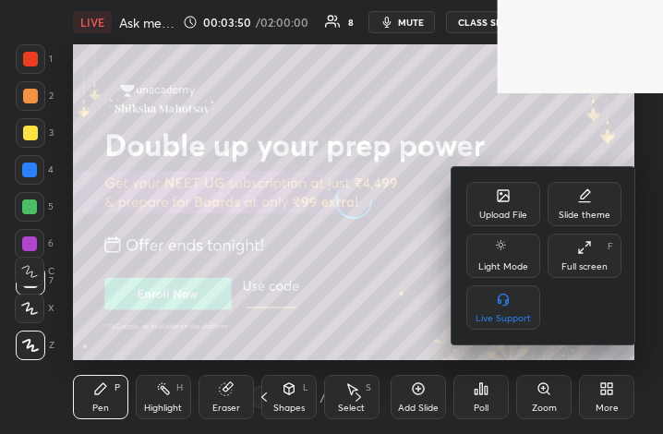
click at [587, 256] on div "Full screen F" at bounding box center [584, 256] width 74 height 44
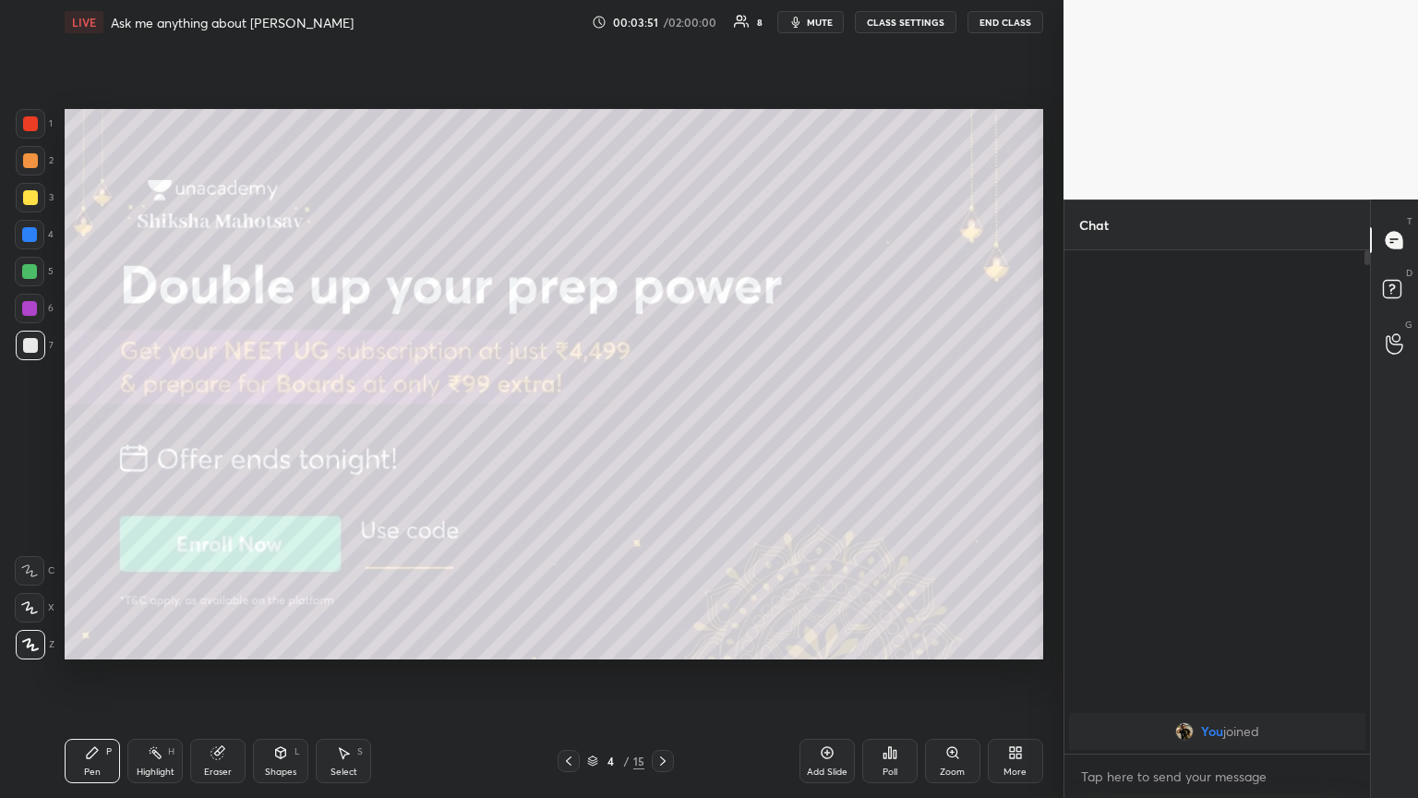
scroll to position [91631, 91320]
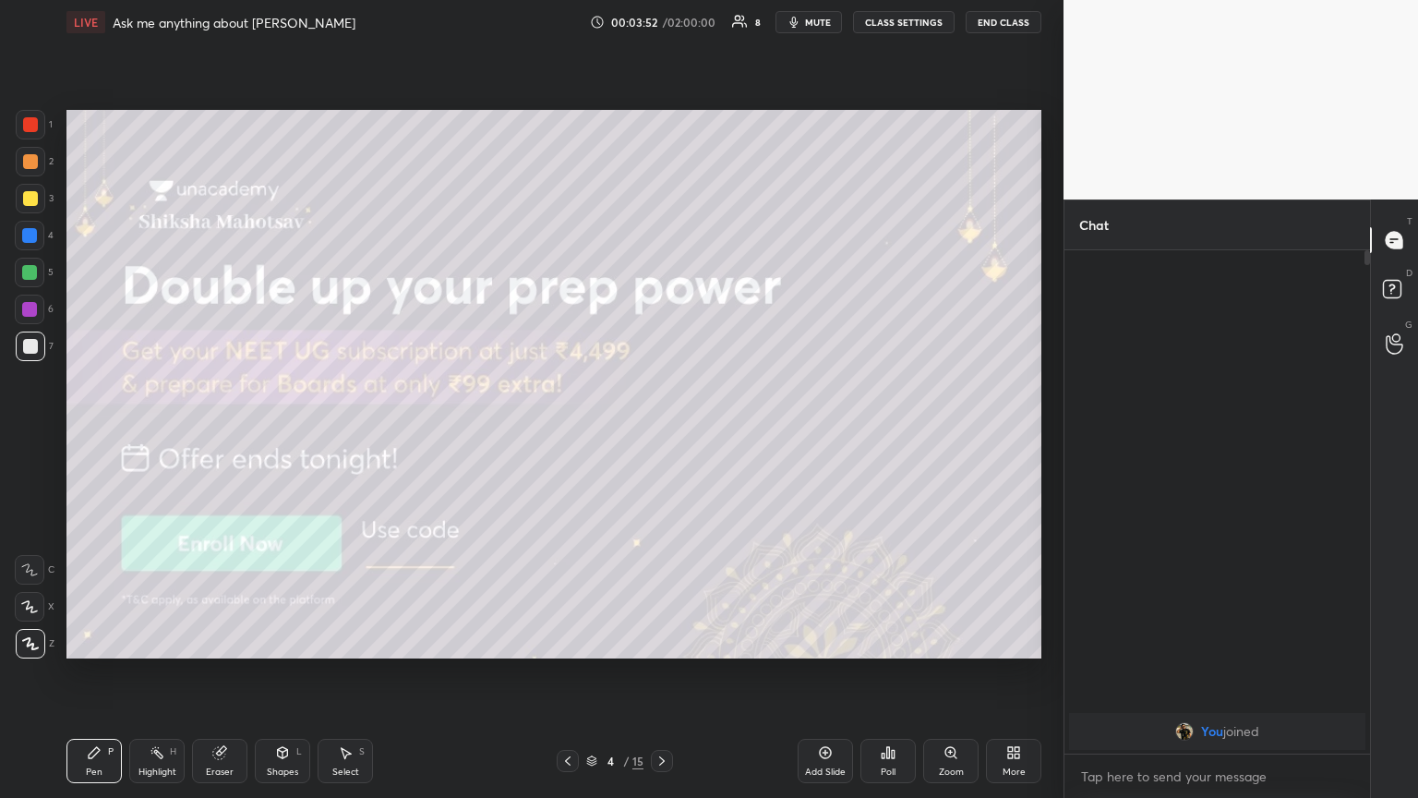
click at [662, 433] on icon at bounding box center [661, 760] width 15 height 15
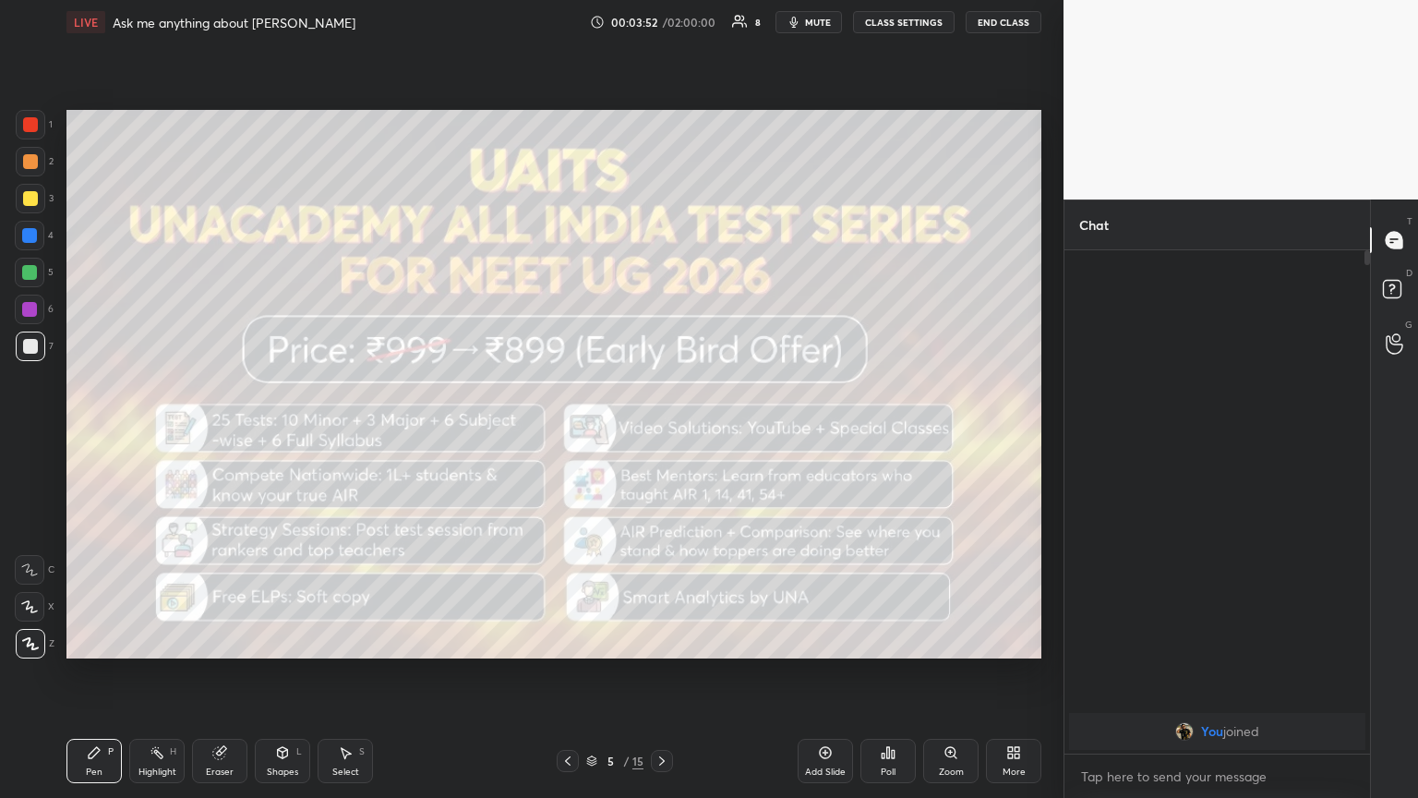
click at [655, 433] on icon at bounding box center [661, 760] width 15 height 15
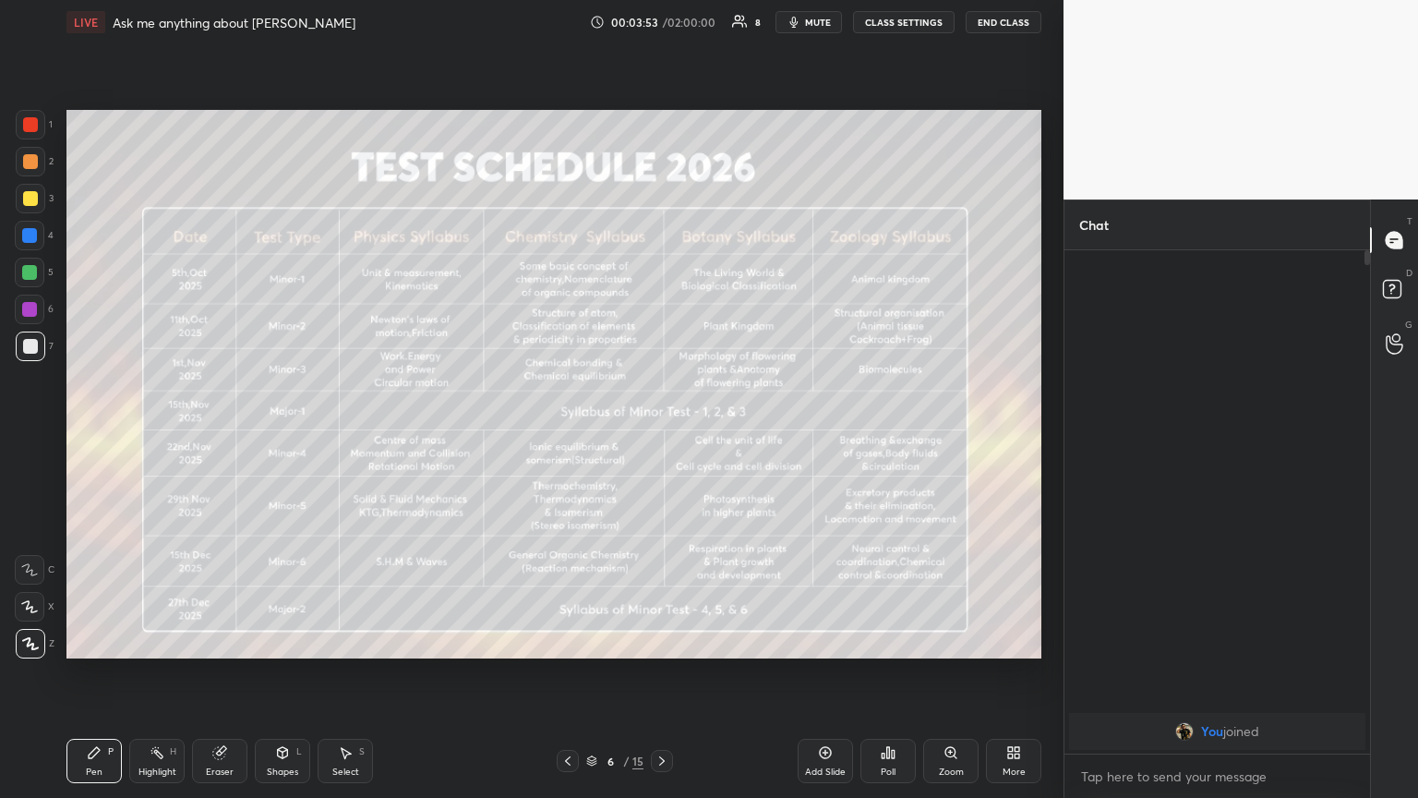
click at [647, 433] on div "6 / 15" at bounding box center [615, 761] width 116 height 22
click at [662, 433] on icon at bounding box center [661, 760] width 15 height 15
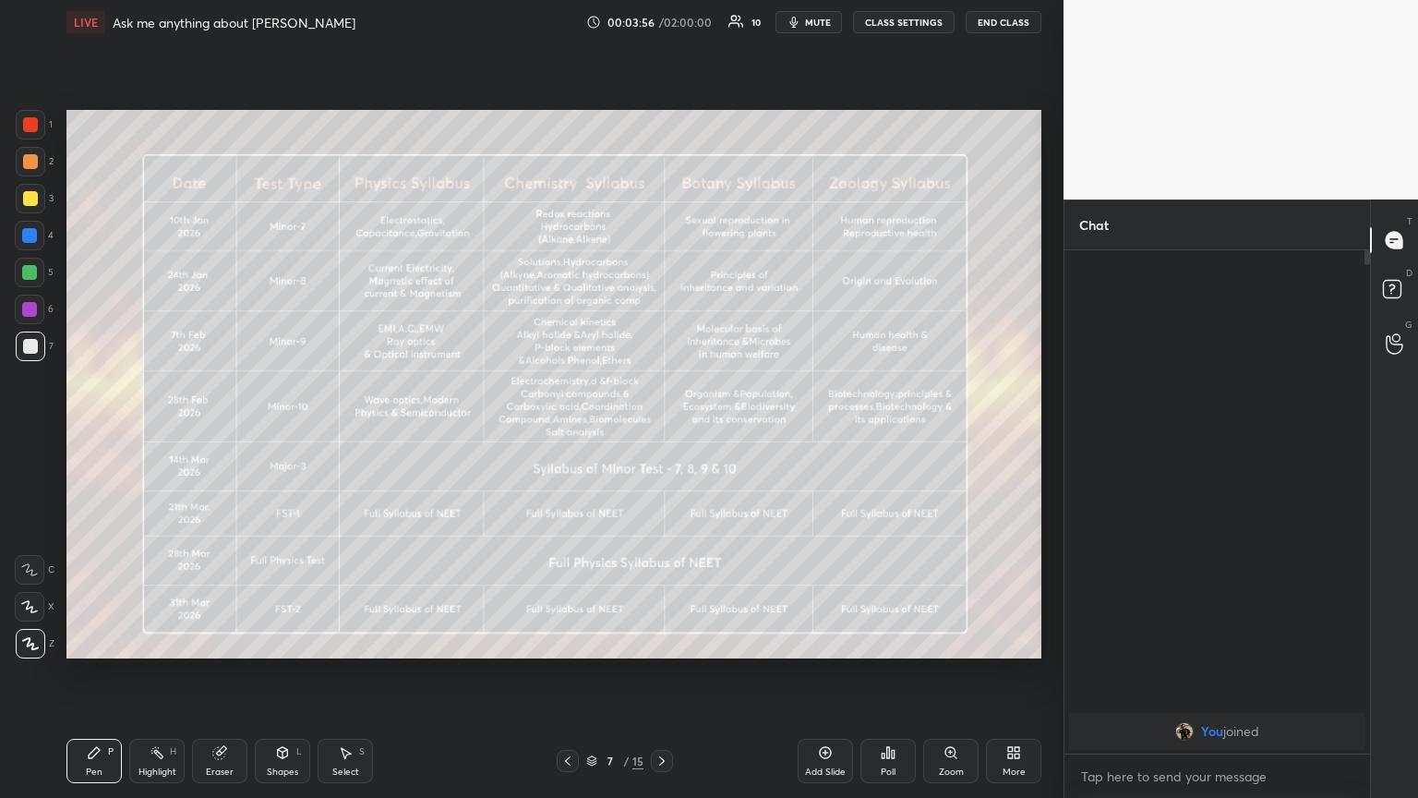
click at [662, 433] on icon at bounding box center [661, 760] width 15 height 15
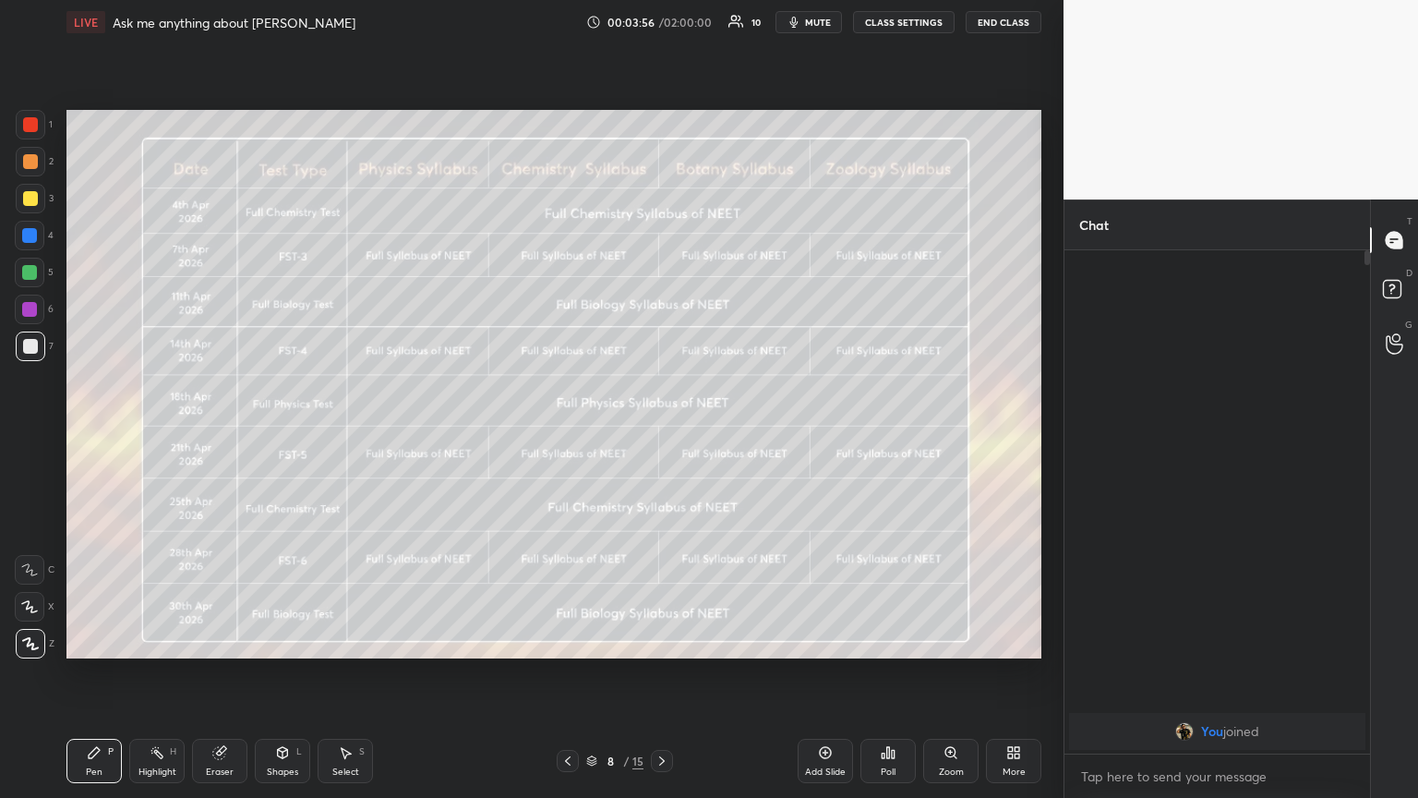
click at [662, 433] on icon at bounding box center [661, 760] width 15 height 15
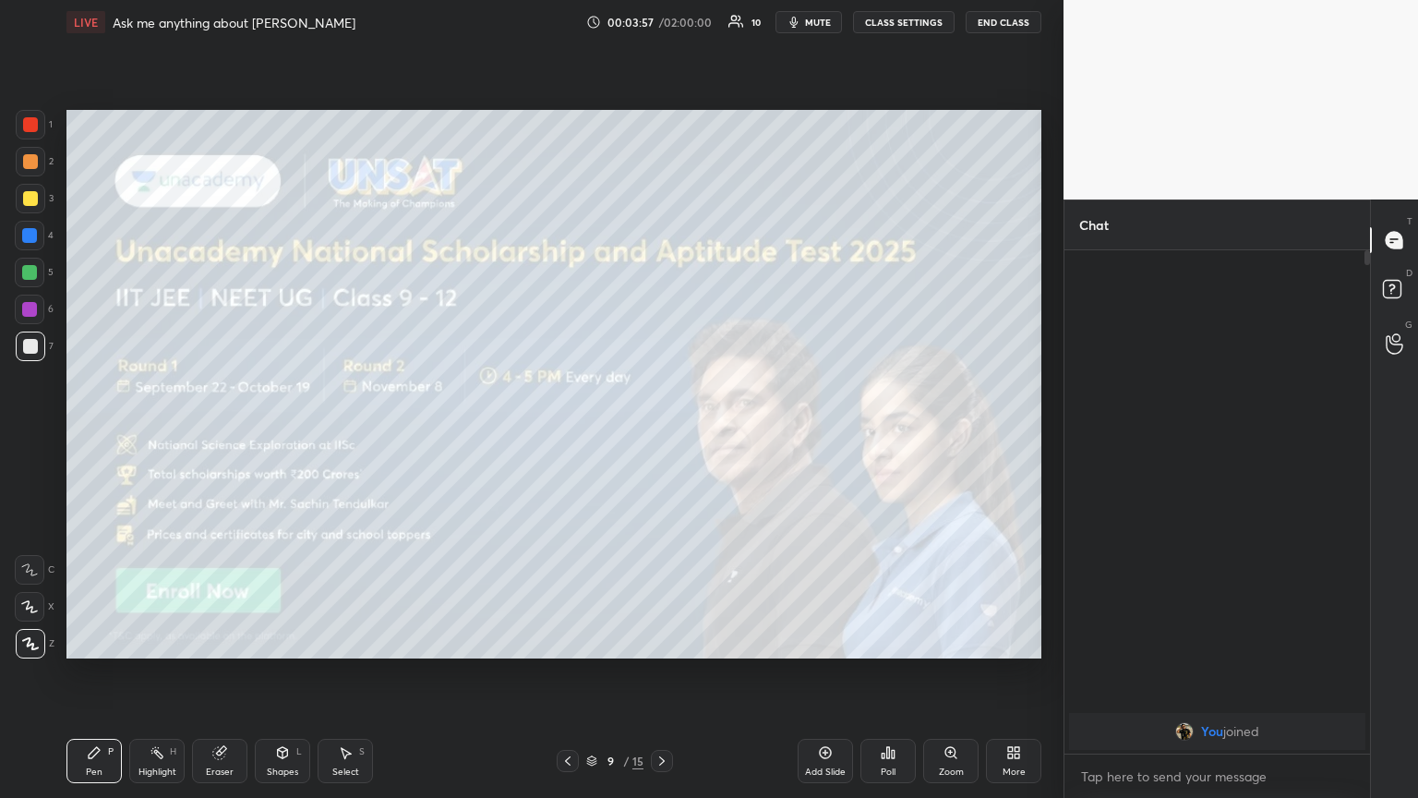
click at [662, 433] on icon at bounding box center [661, 760] width 15 height 15
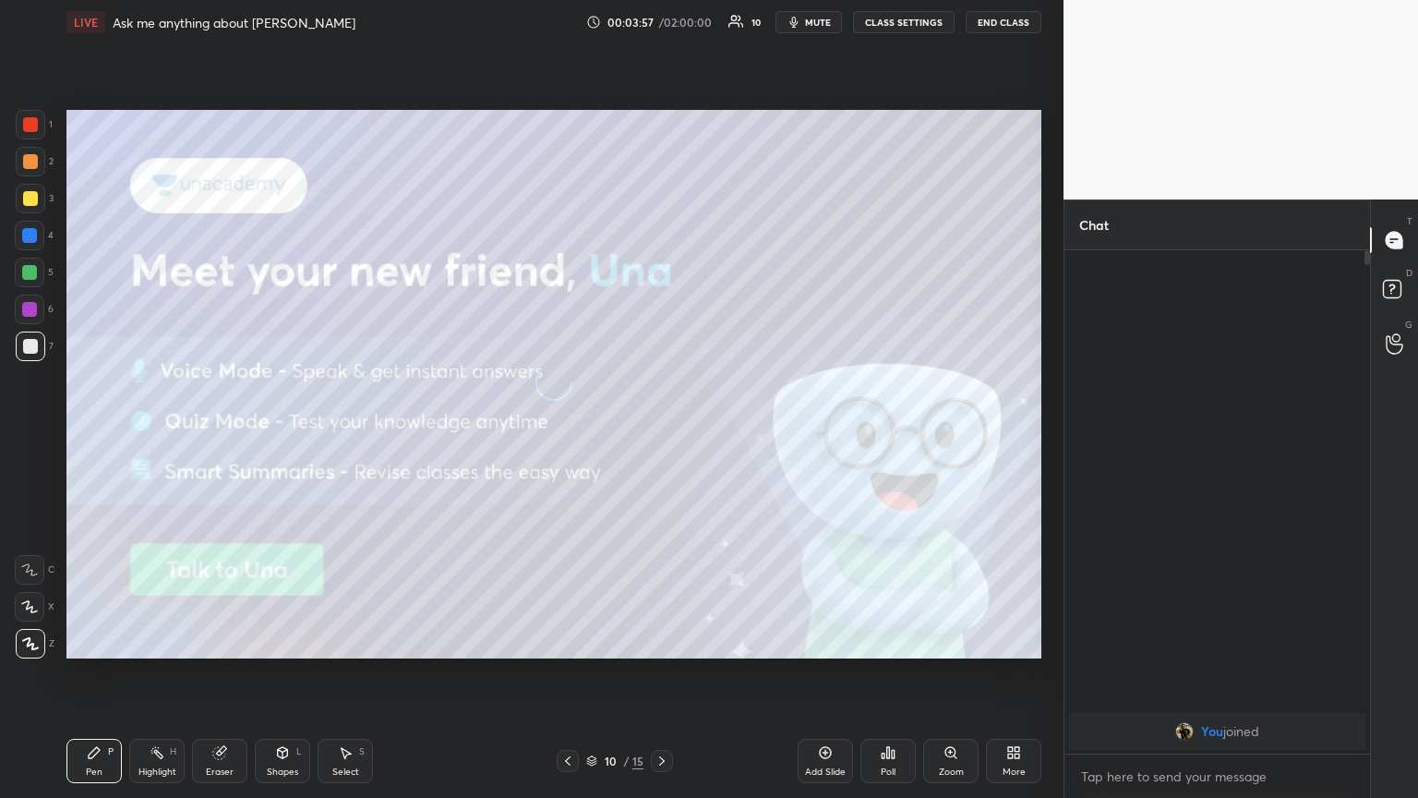
click at [662, 433] on div at bounding box center [662, 761] width 22 height 22
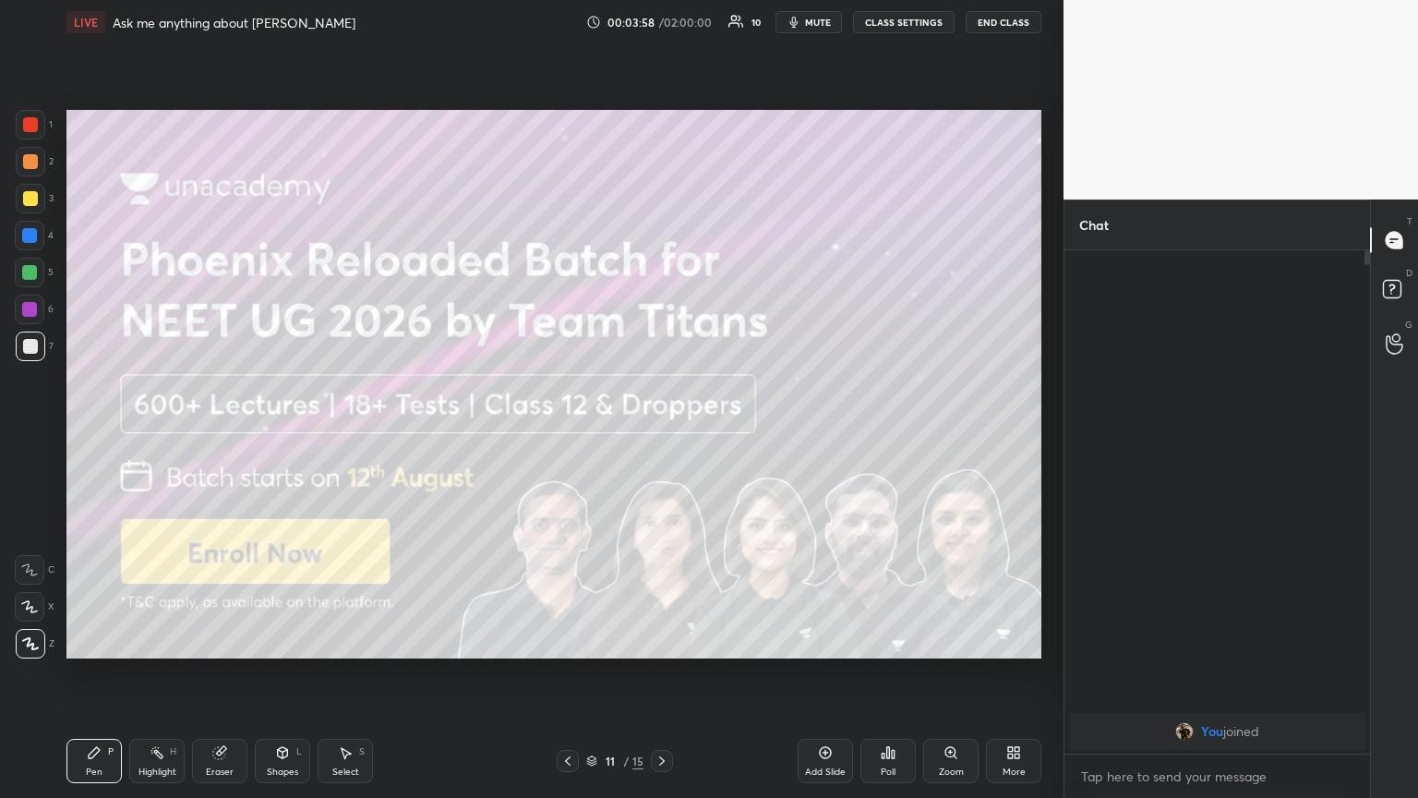
click at [569, 433] on icon at bounding box center [568, 760] width 6 height 9
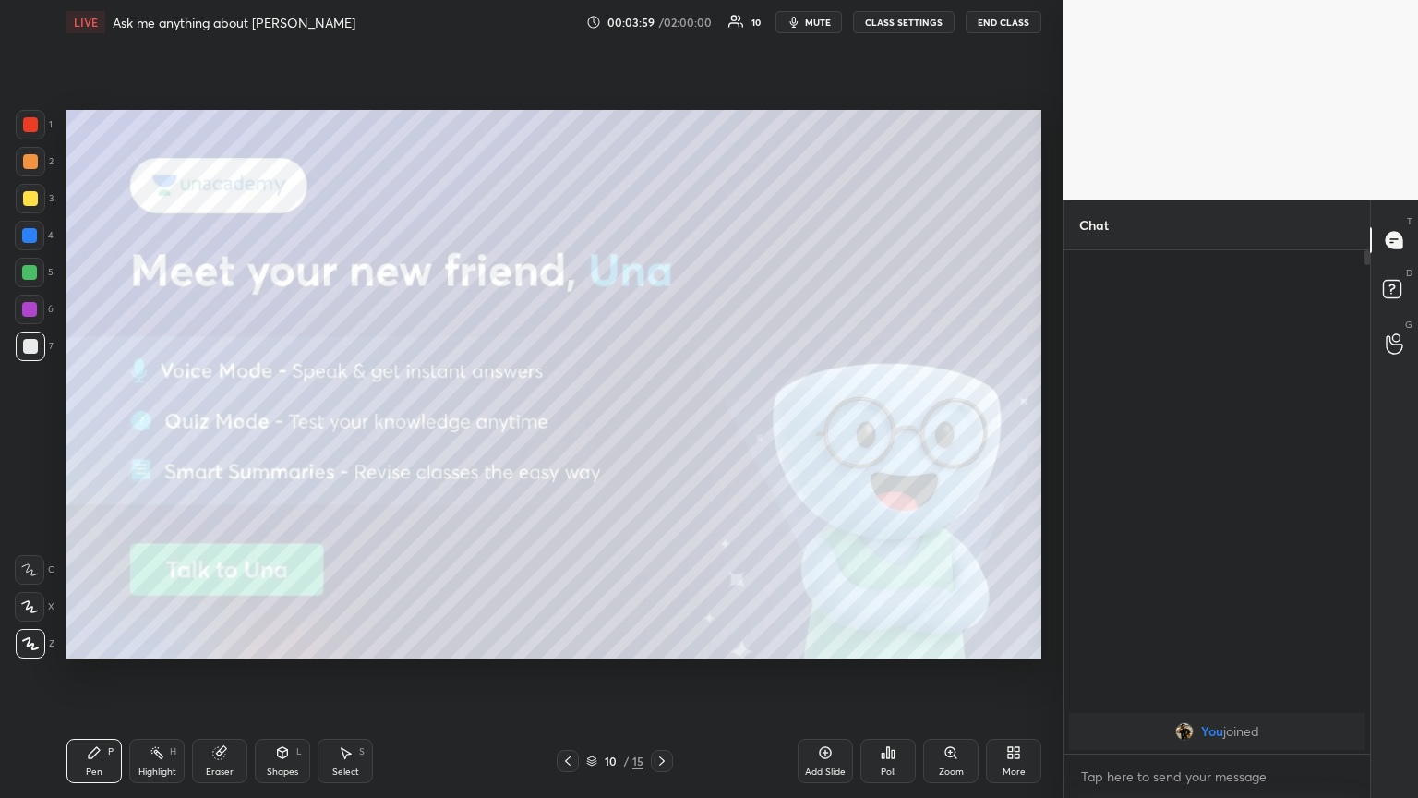
click at [567, 433] on icon at bounding box center [568, 760] width 6 height 9
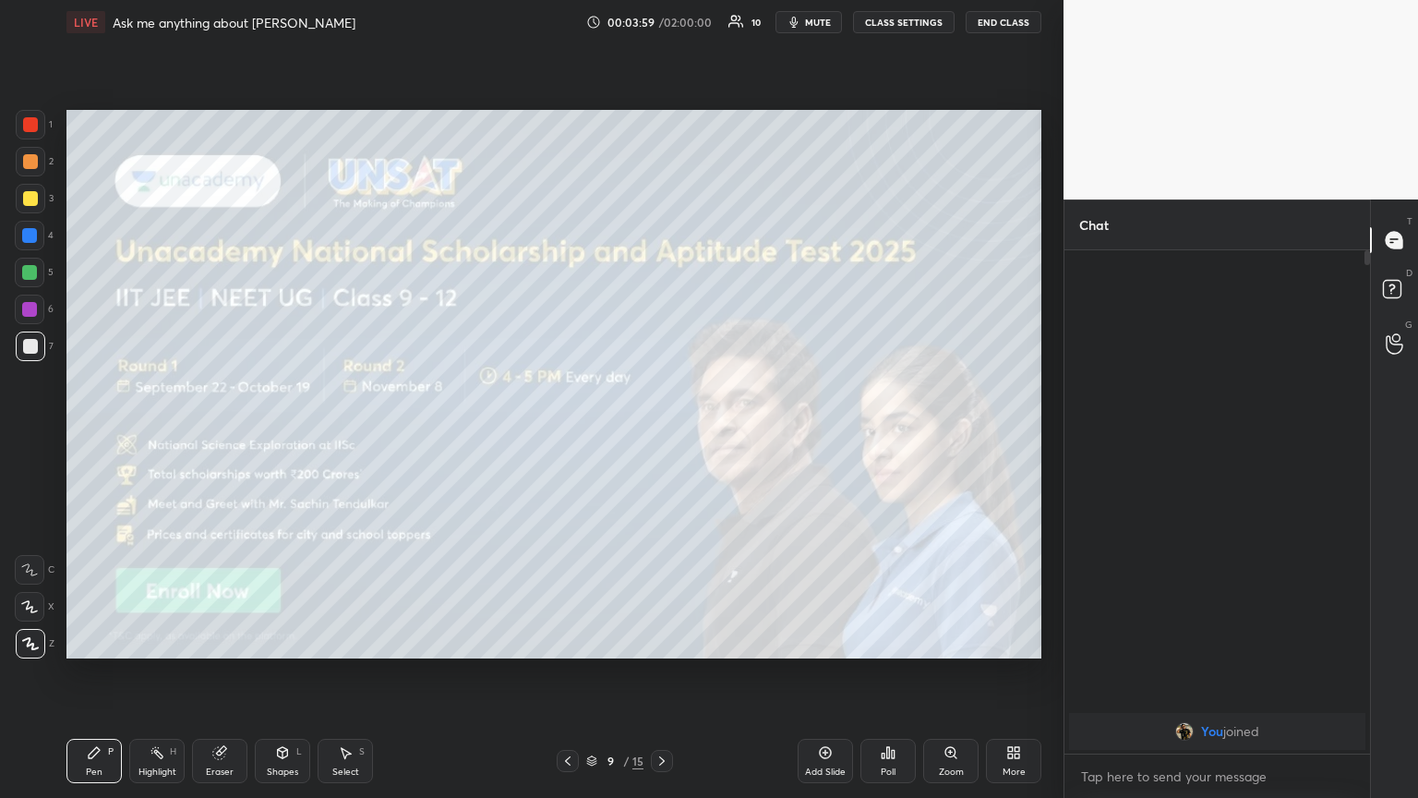
click at [566, 433] on icon at bounding box center [568, 760] width 6 height 9
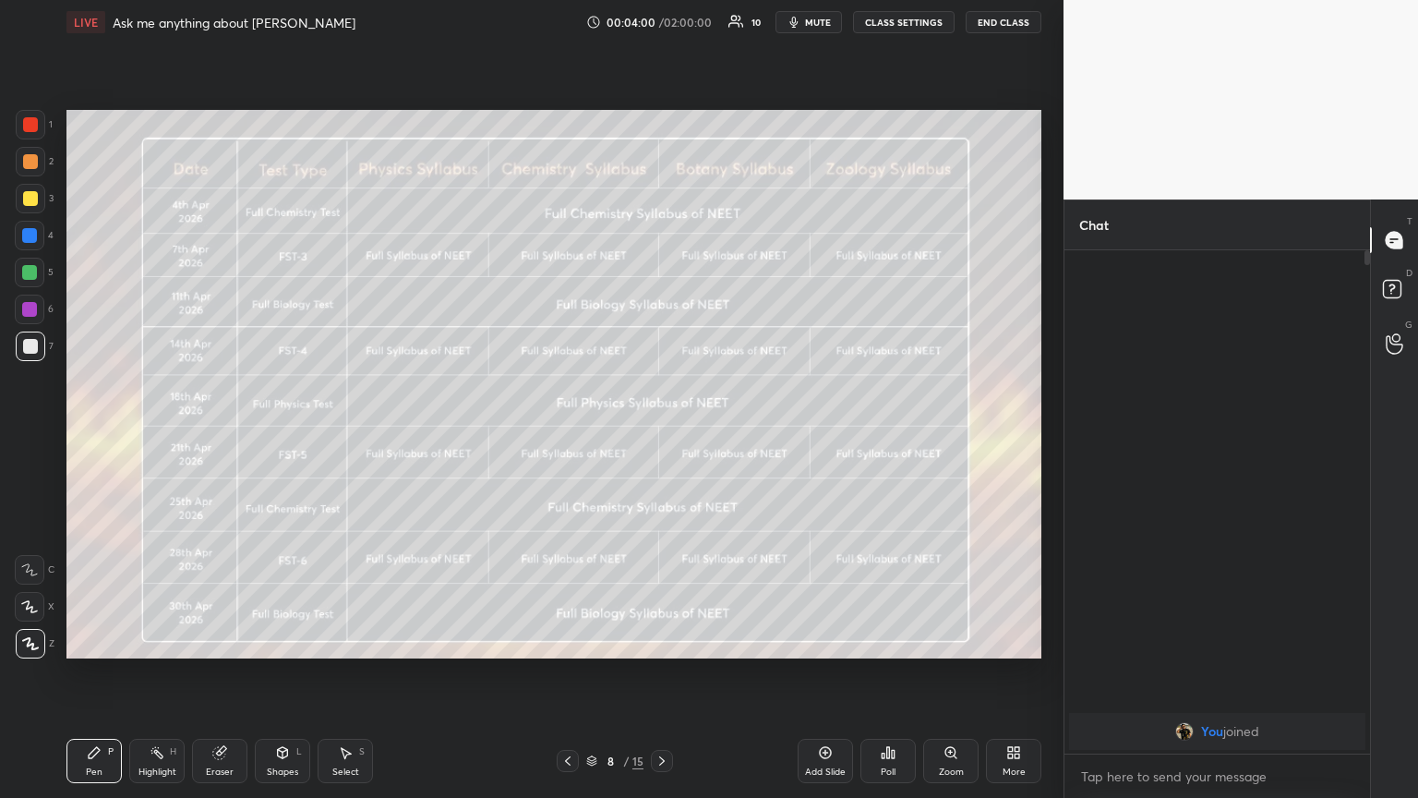
click at [569, 433] on icon at bounding box center [567, 760] width 15 height 15
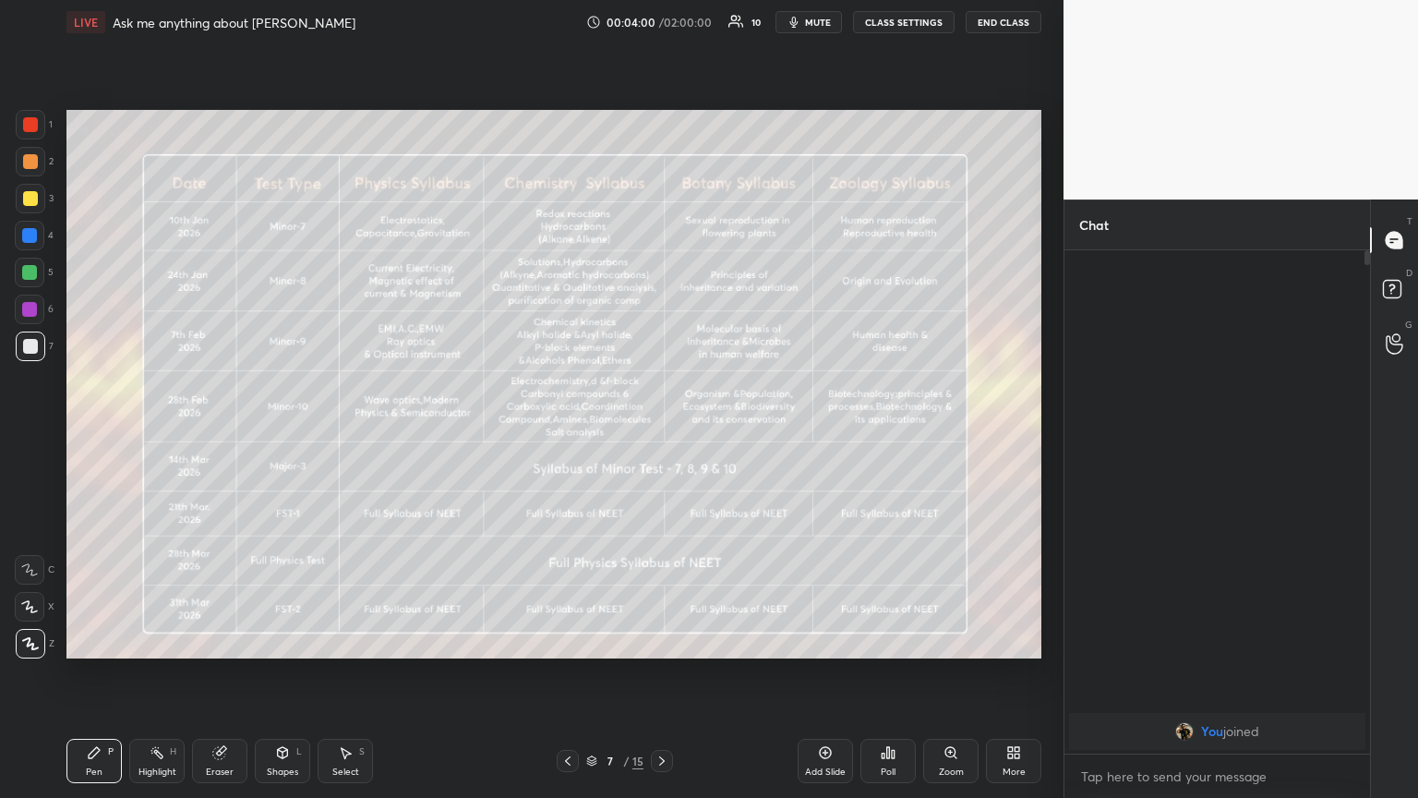
click at [569, 433] on icon at bounding box center [567, 760] width 15 height 15
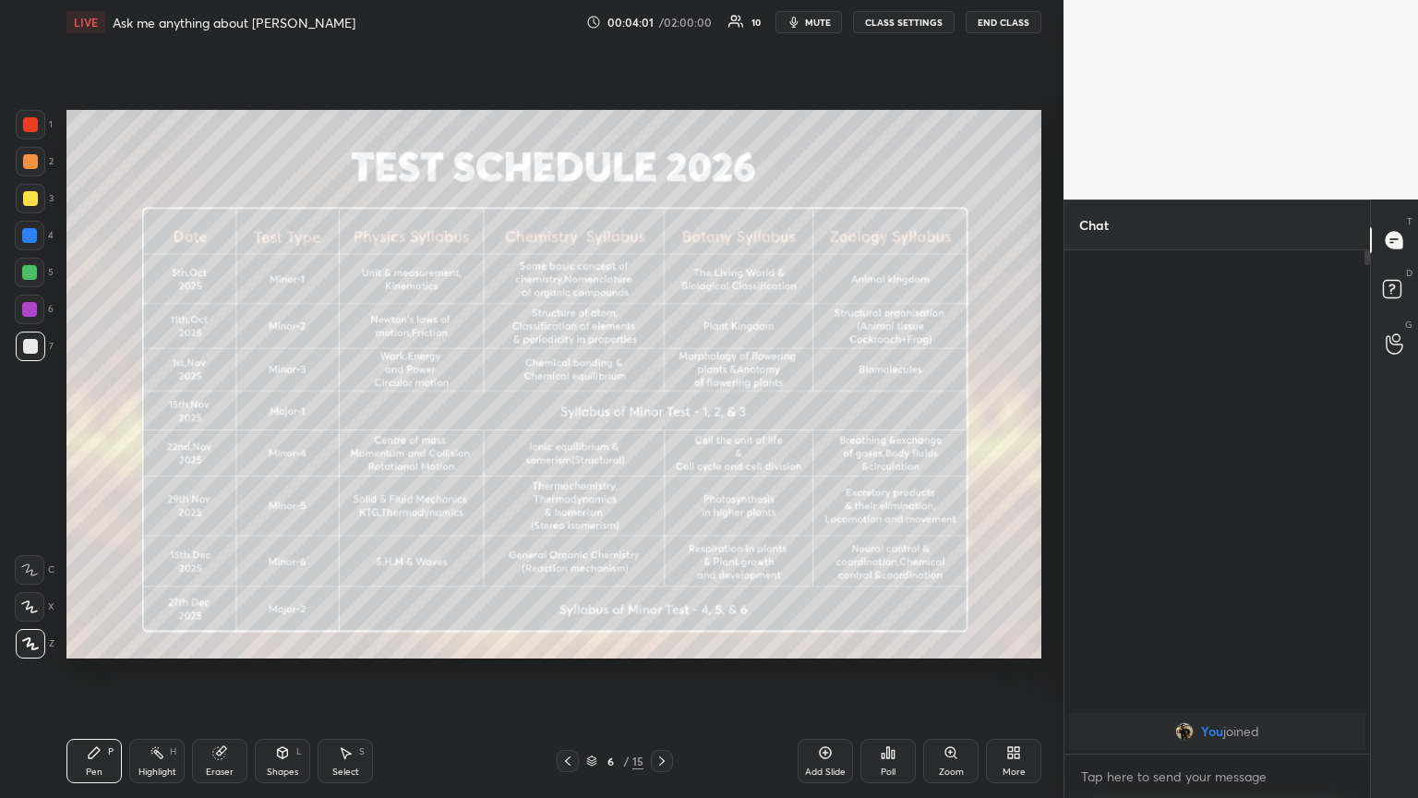
click at [570, 433] on icon at bounding box center [567, 760] width 15 height 15
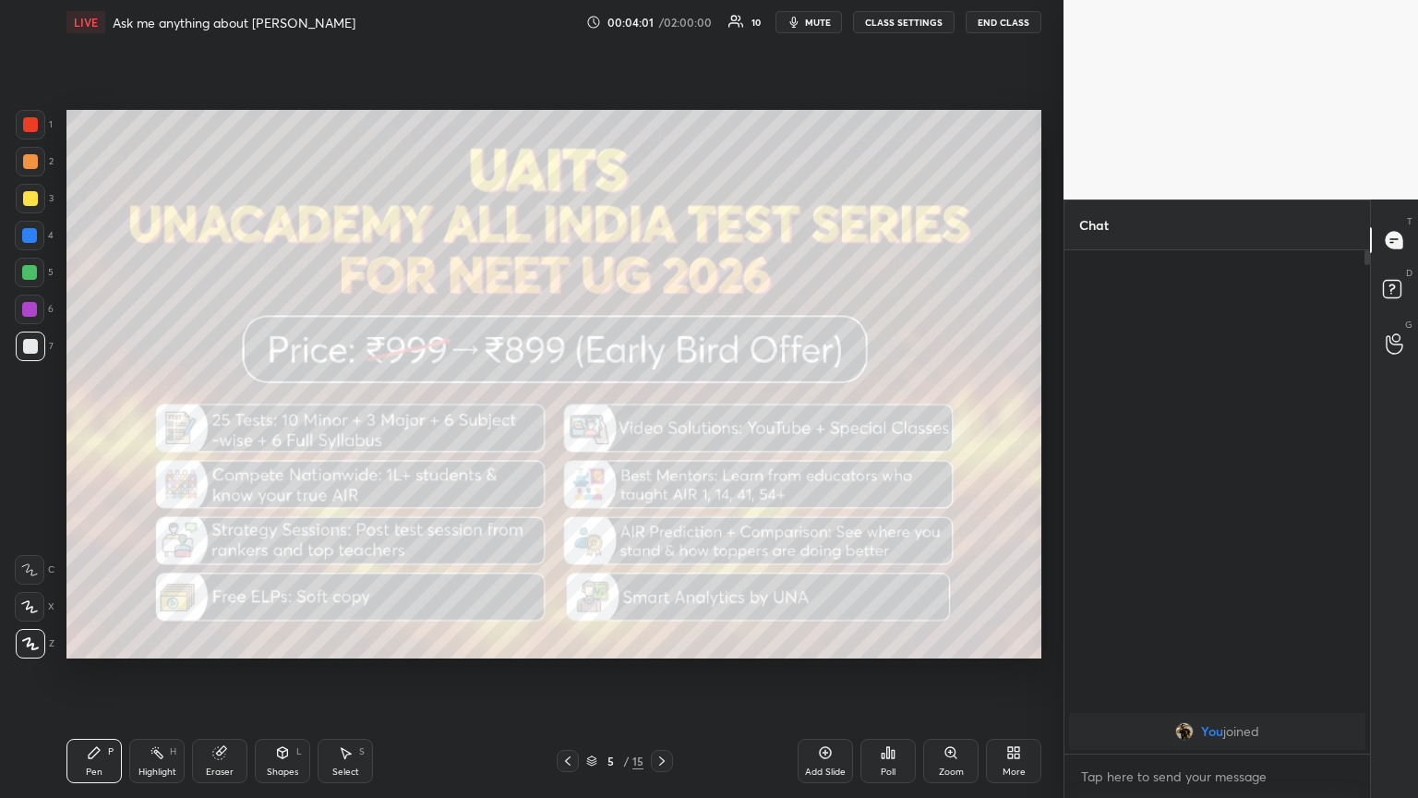
click at [571, 433] on icon at bounding box center [567, 760] width 15 height 15
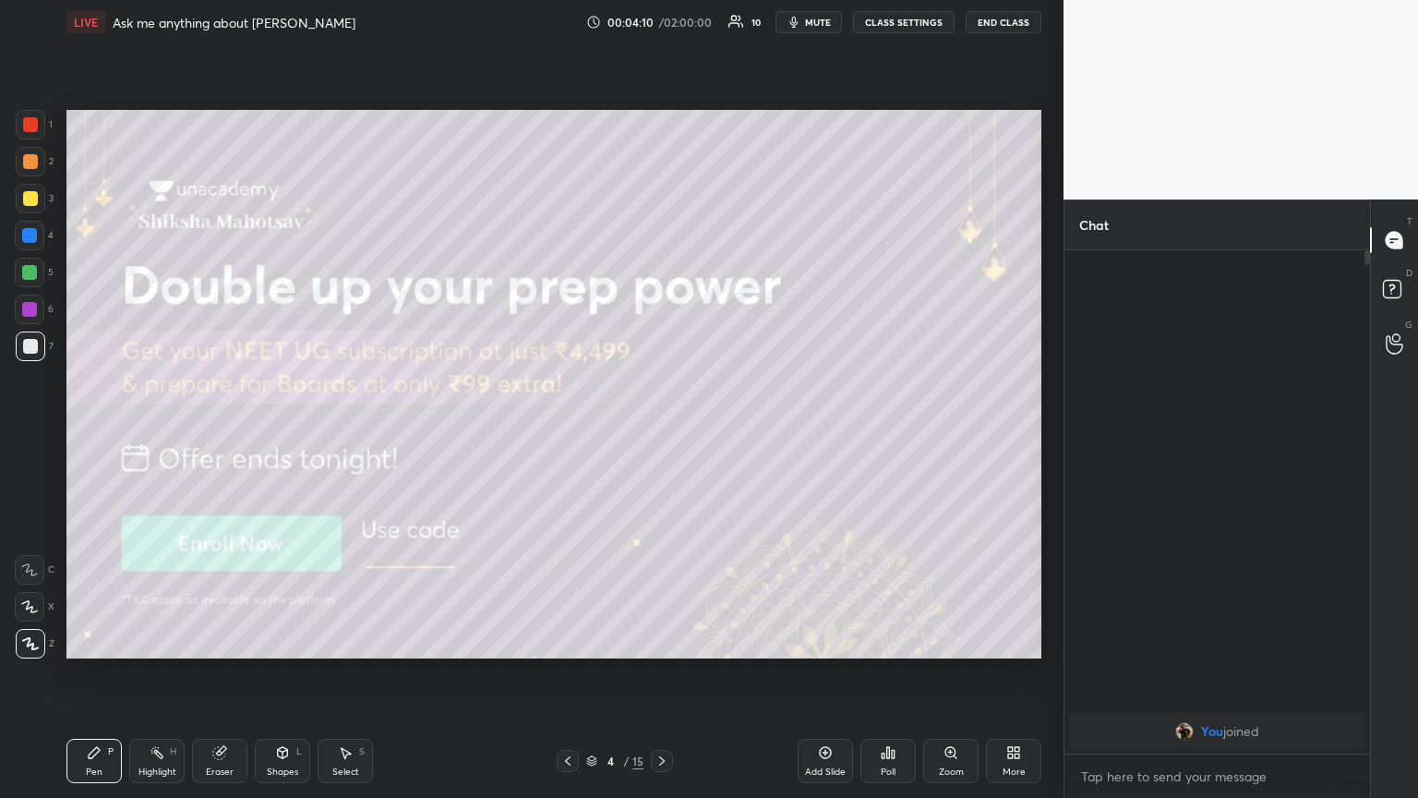
click at [292, 433] on div "Shapes L" at bounding box center [282, 760] width 55 height 44
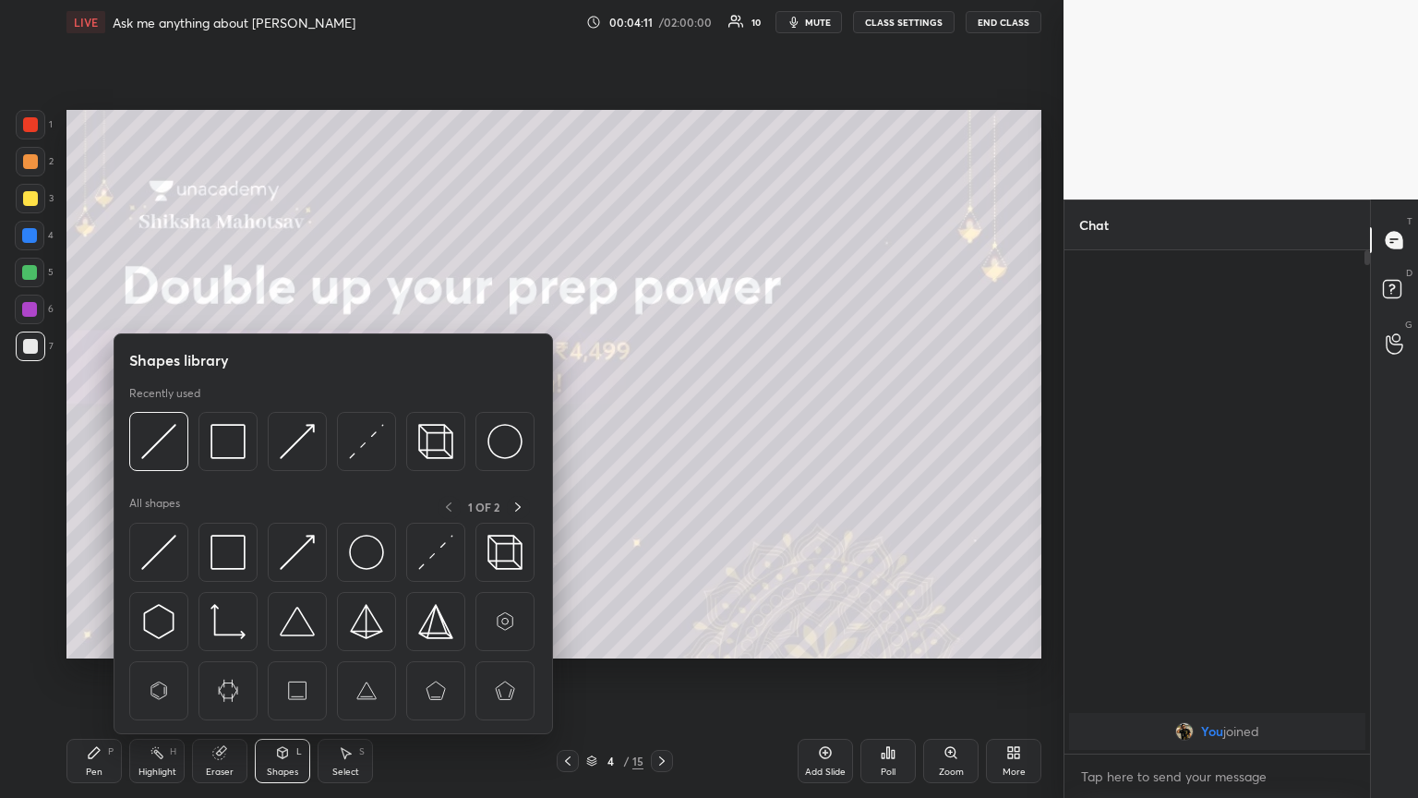
click at [105, 433] on div "Pen P" at bounding box center [93, 760] width 55 height 44
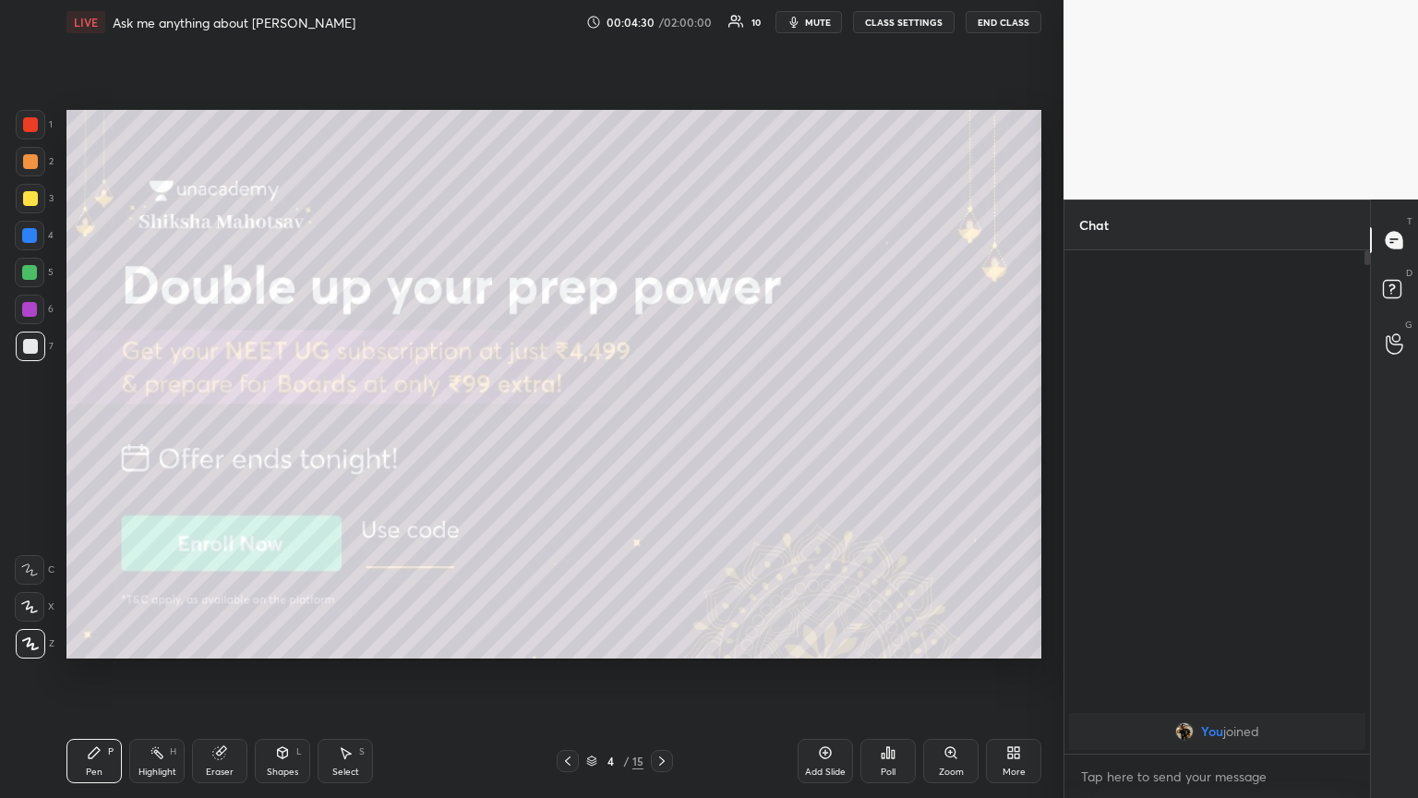
click at [662, 21] on span "mute" at bounding box center [818, 22] width 26 height 13
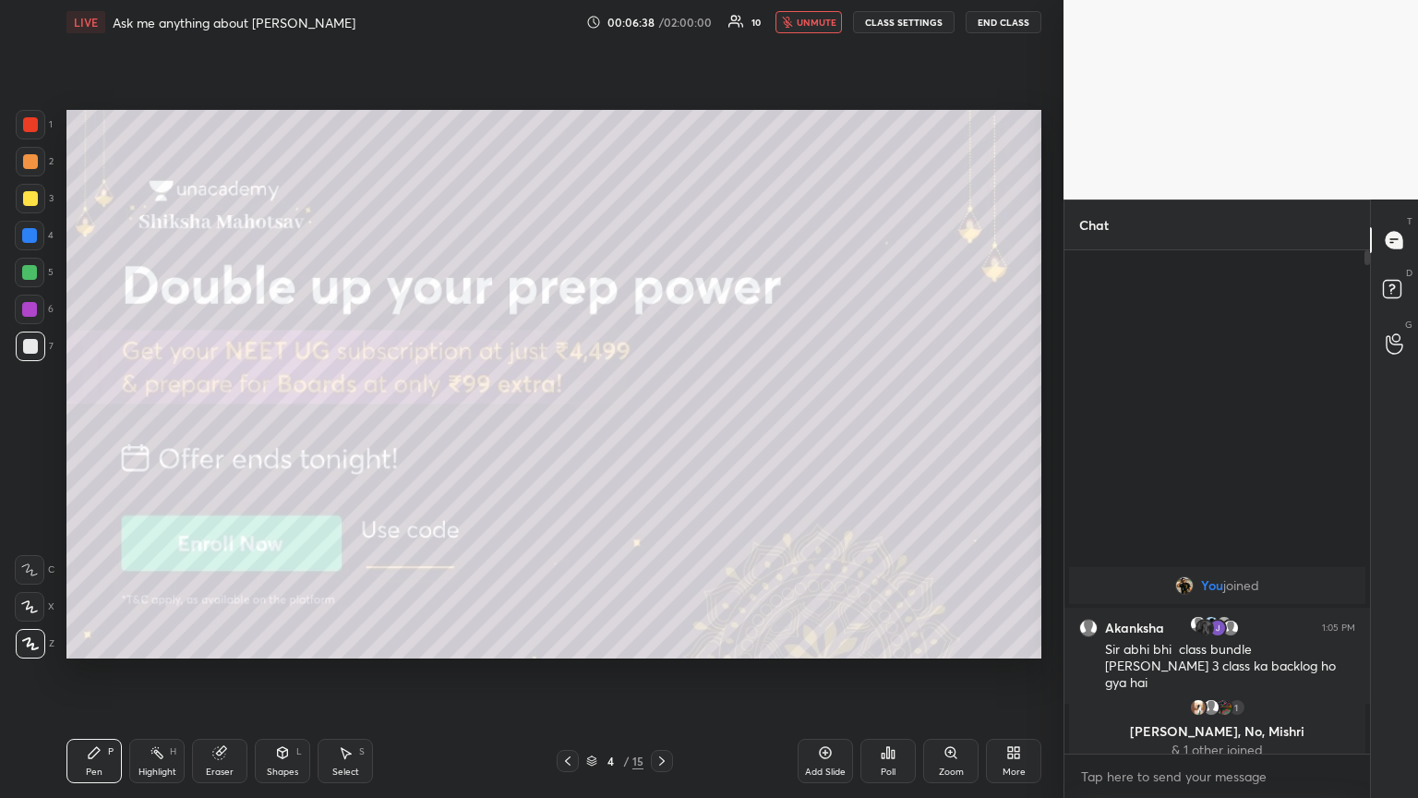
click at [662, 26] on span "unmute" at bounding box center [817, 22] width 40 height 13
click at [662, 285] on icon at bounding box center [1391, 287] width 6 height 7
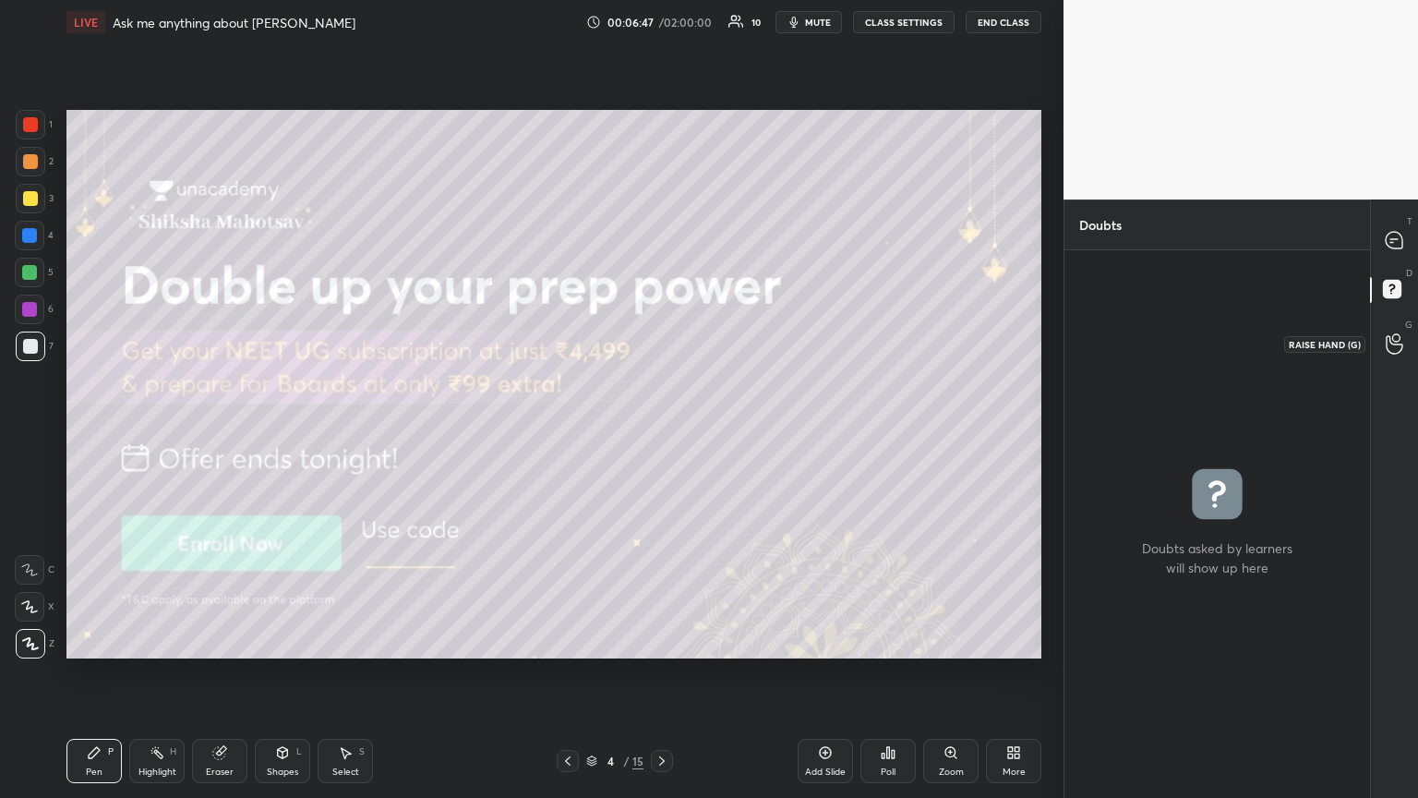
drag, startPoint x: 1390, startPoint y: 343, endPoint x: 1394, endPoint y: 327, distance: 17.0
click at [662, 340] on icon at bounding box center [1395, 343] width 18 height 21
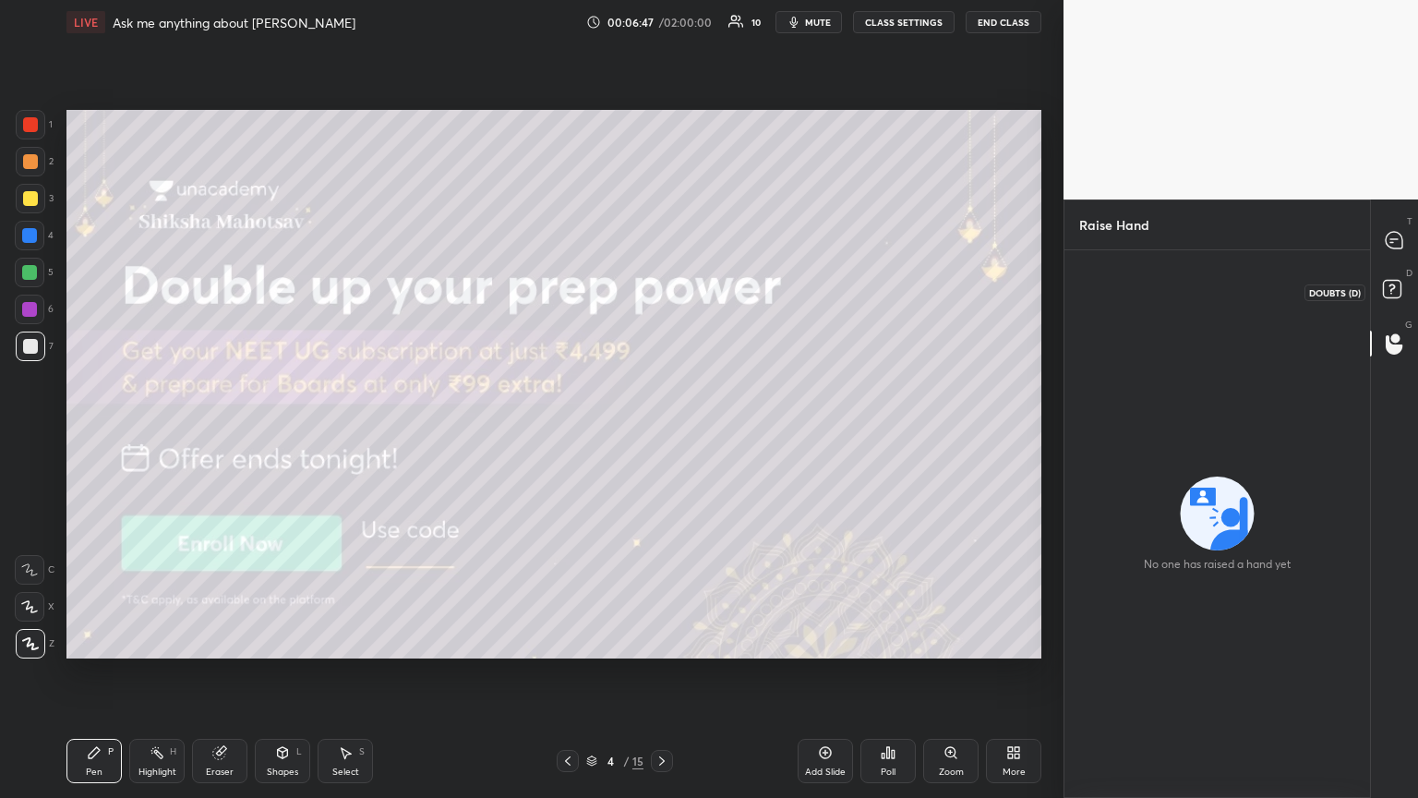
click at [662, 290] on rect at bounding box center [1392, 290] width 18 height 18
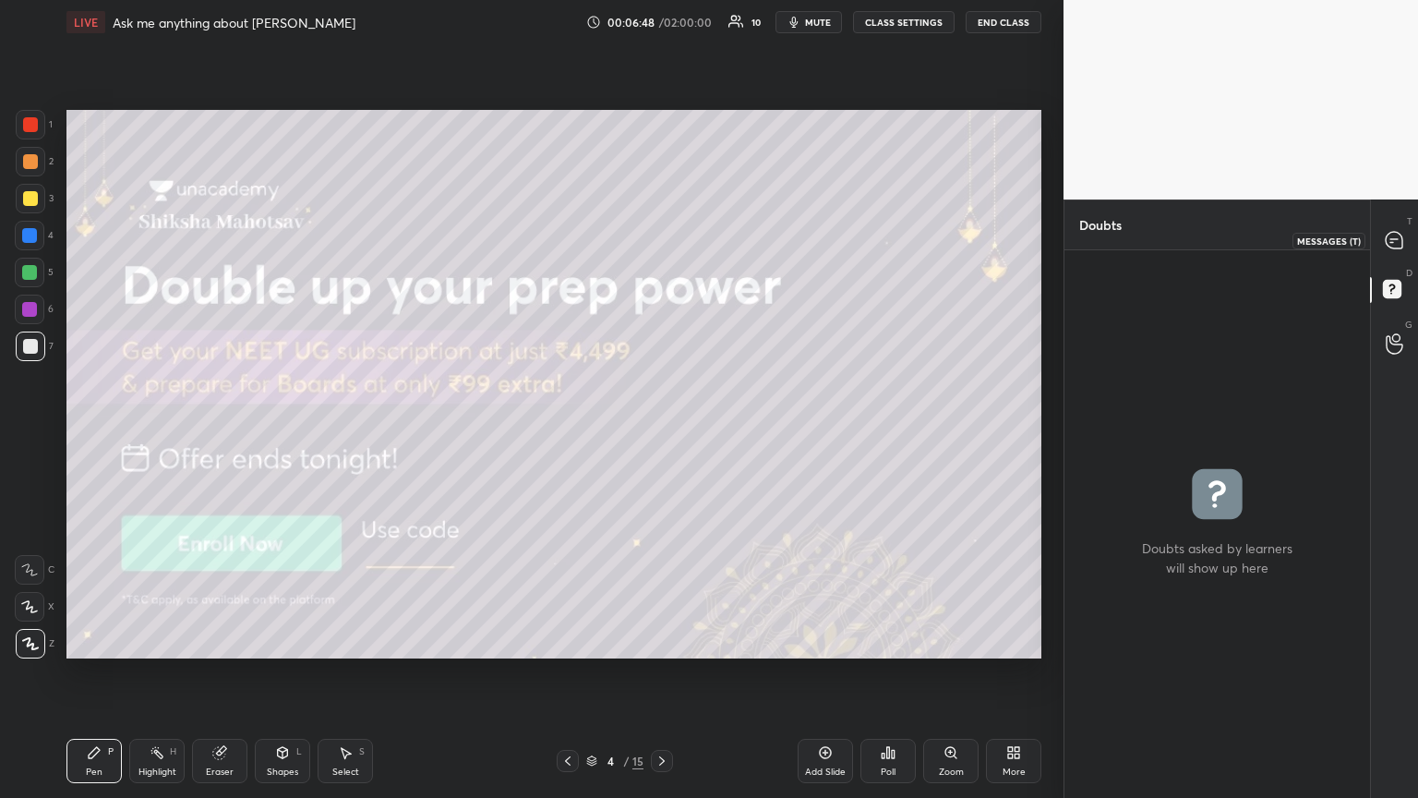
click at [662, 231] on icon at bounding box center [1394, 240] width 19 height 19
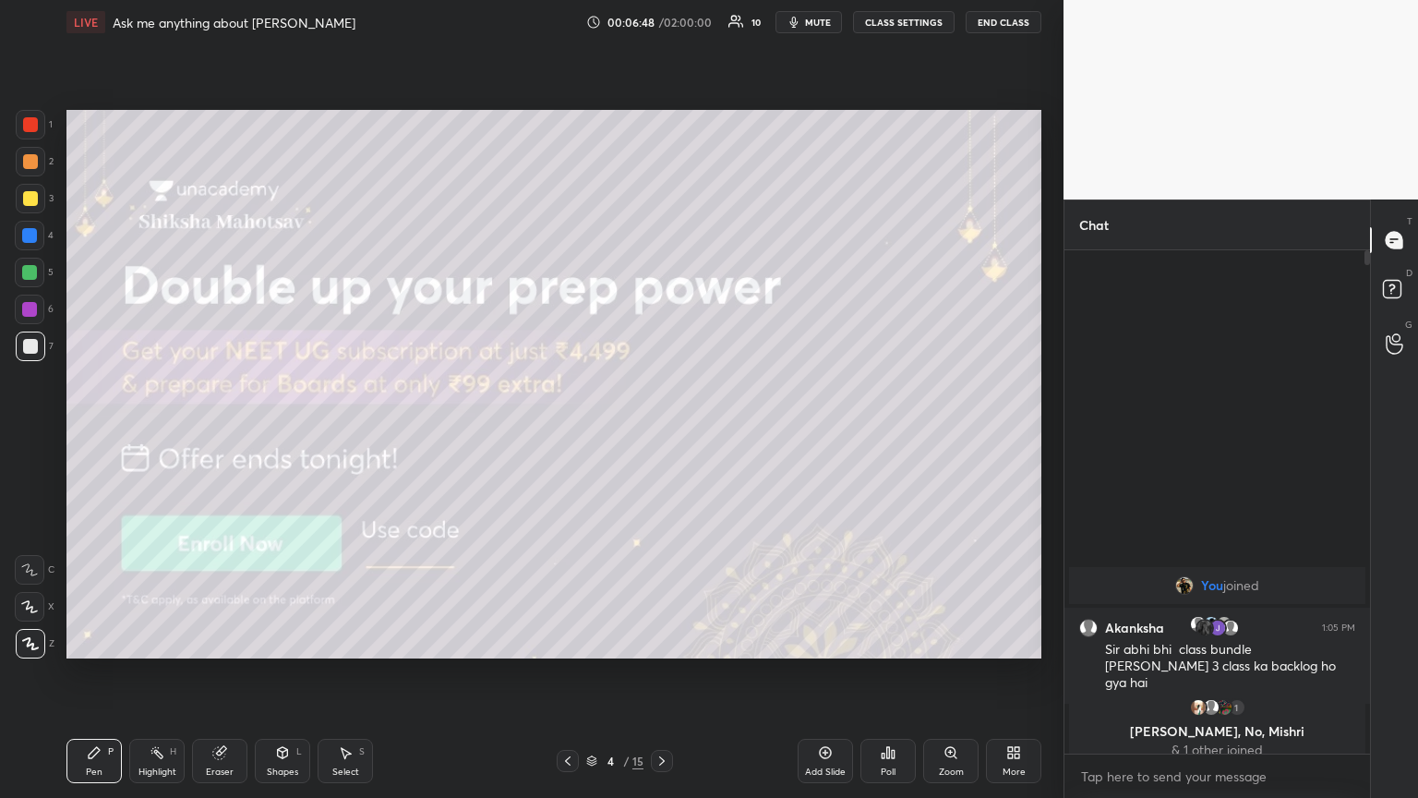
scroll to position [498, 300]
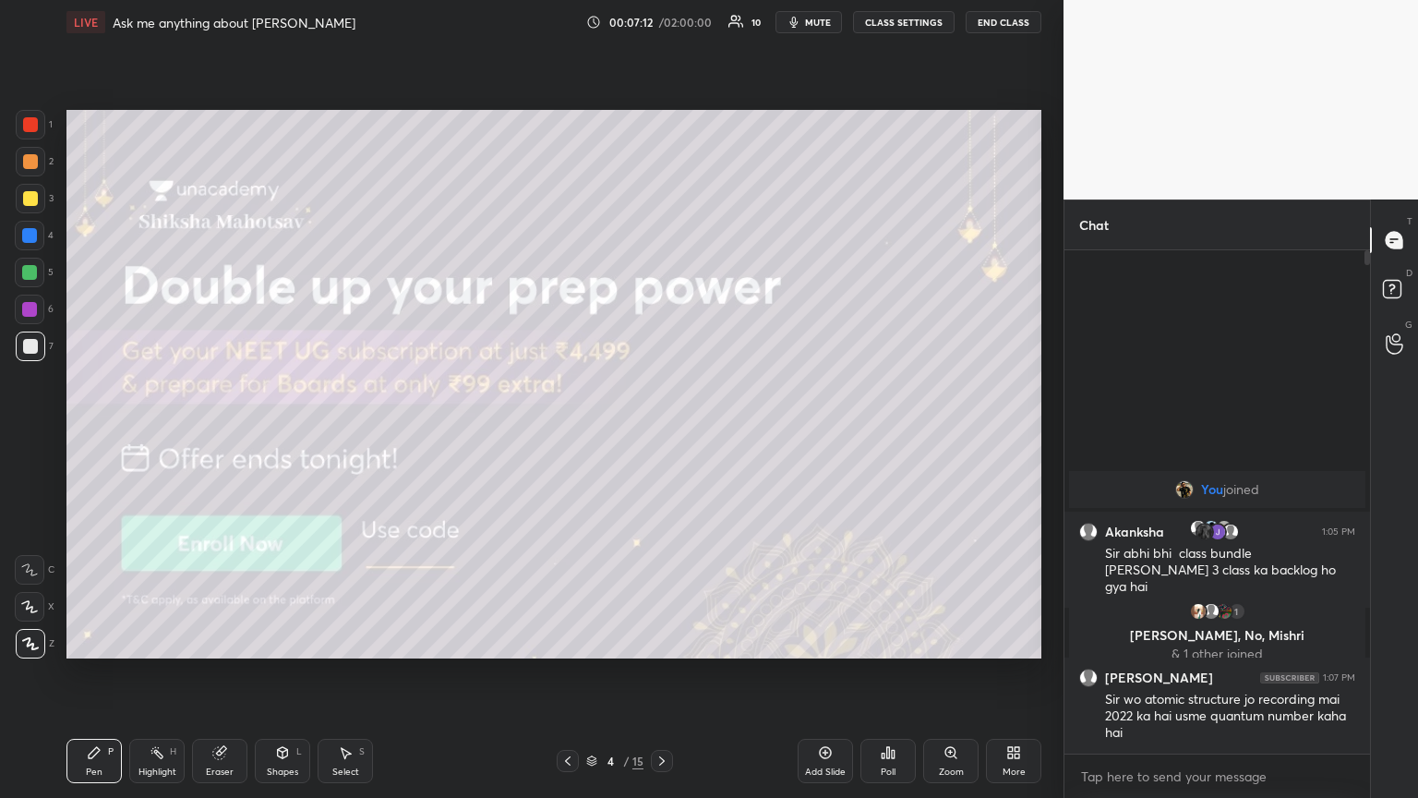
click at [662, 433] on div "More" at bounding box center [1013, 760] width 55 height 44
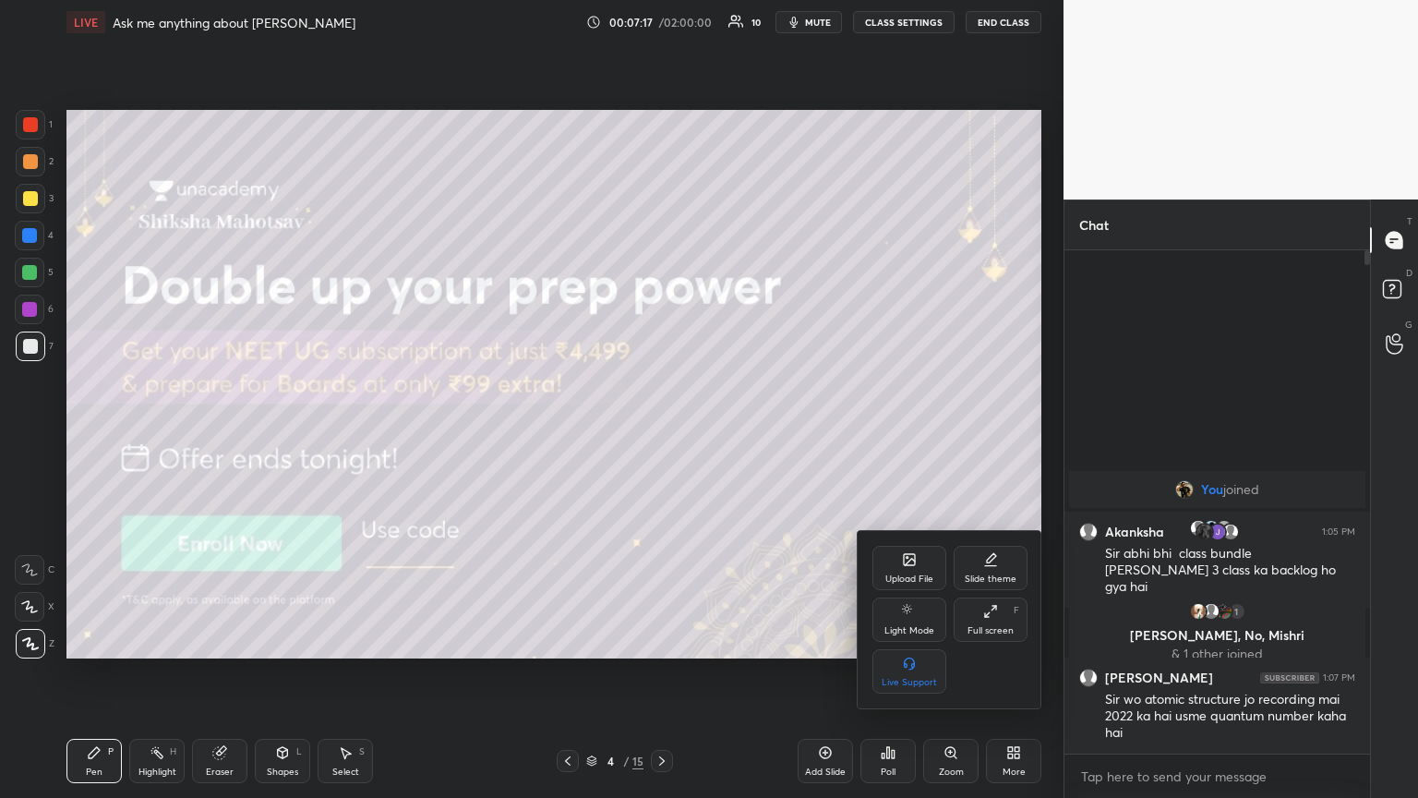
click at [662, 433] on div at bounding box center [709, 399] width 1418 height 798
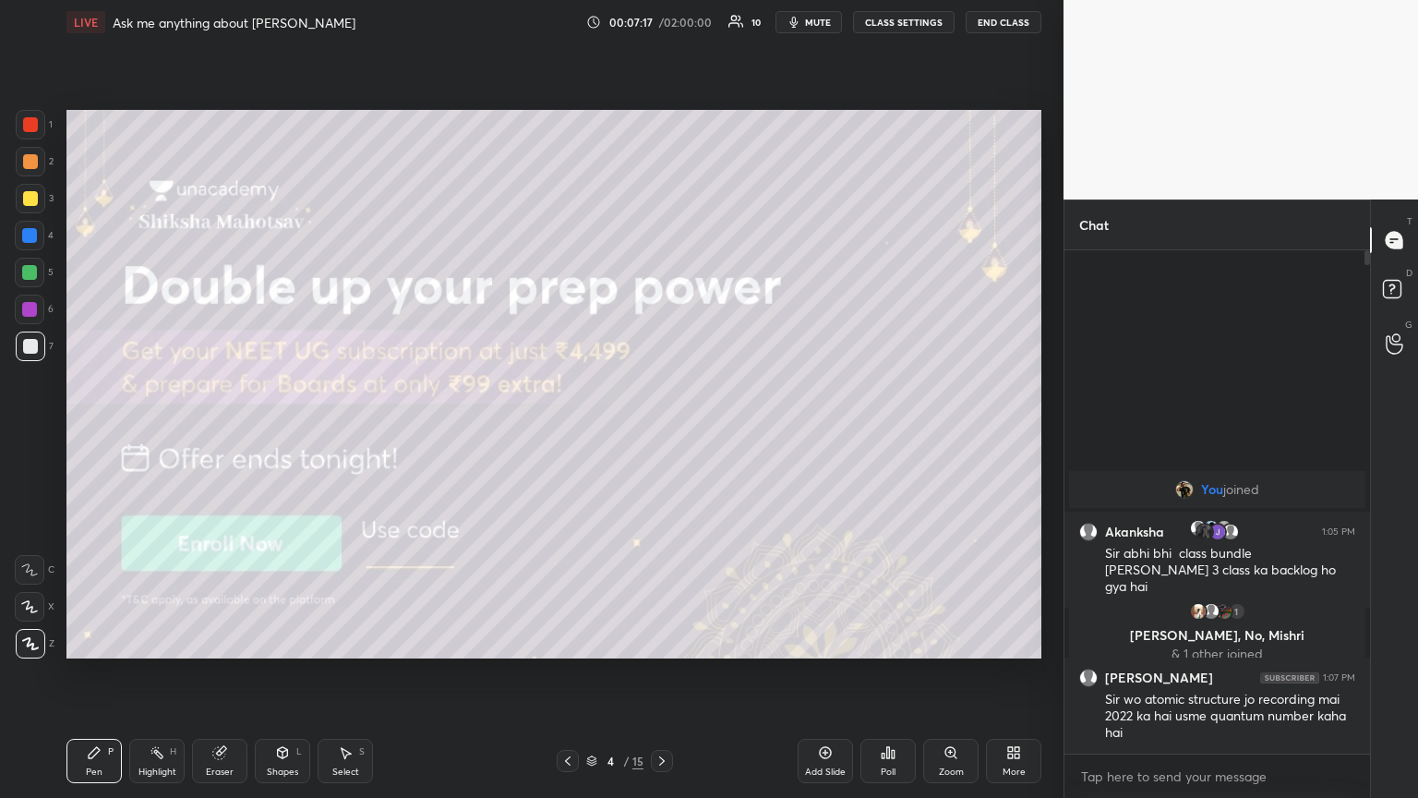
click at [102, 433] on div "Pen P" at bounding box center [93, 760] width 55 height 44
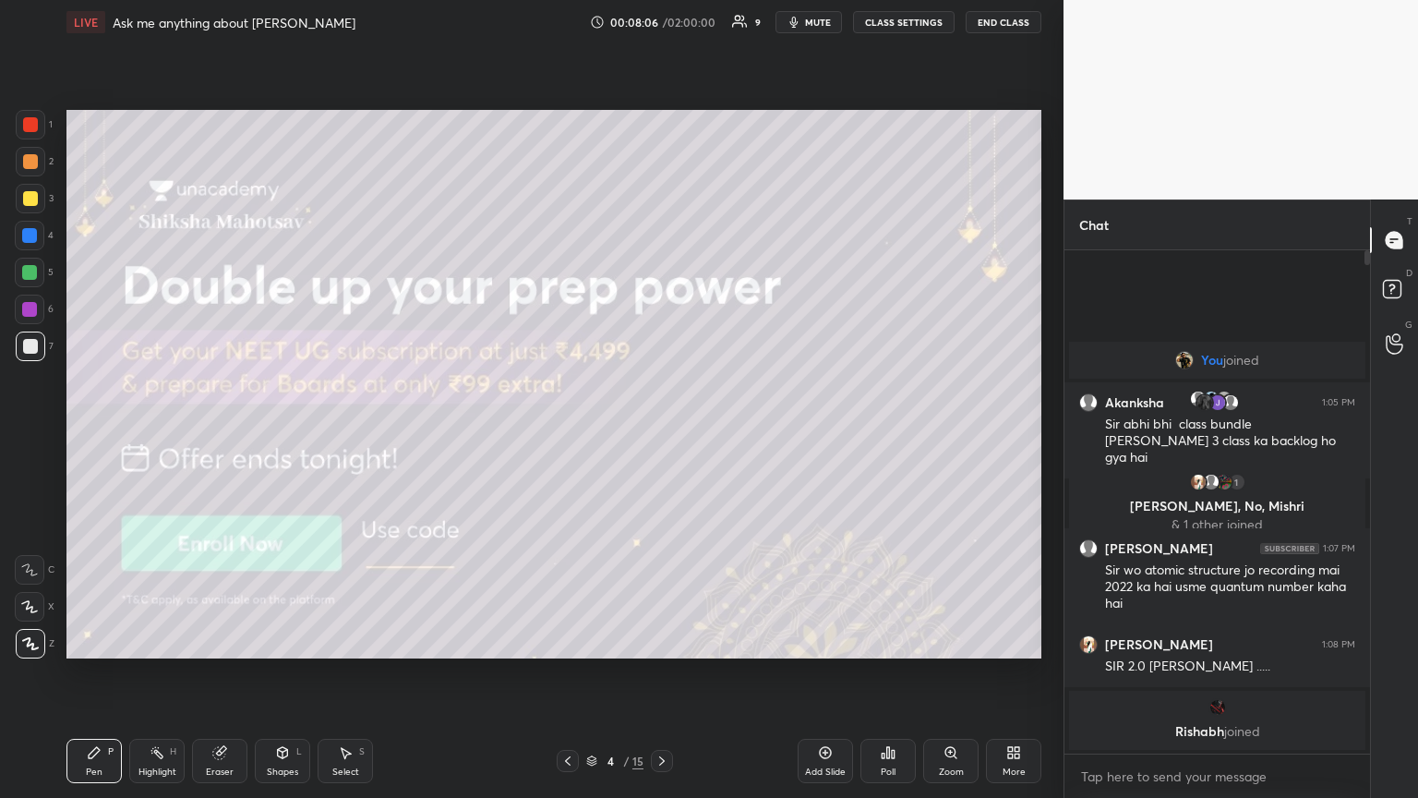
click at [662, 433] on div "Add Slide" at bounding box center [825, 771] width 41 height 9
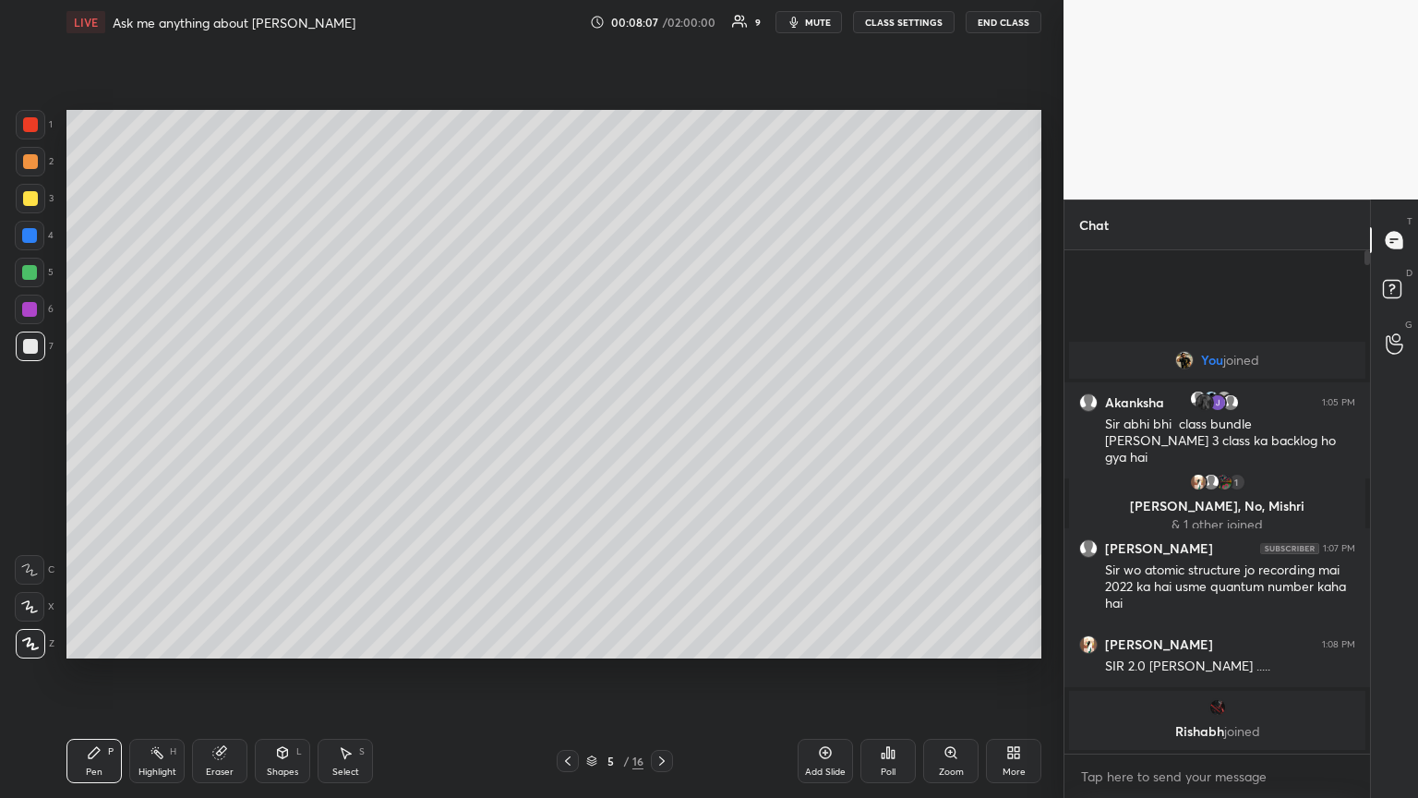
click at [93, 433] on div "Pen P" at bounding box center [93, 760] width 55 height 44
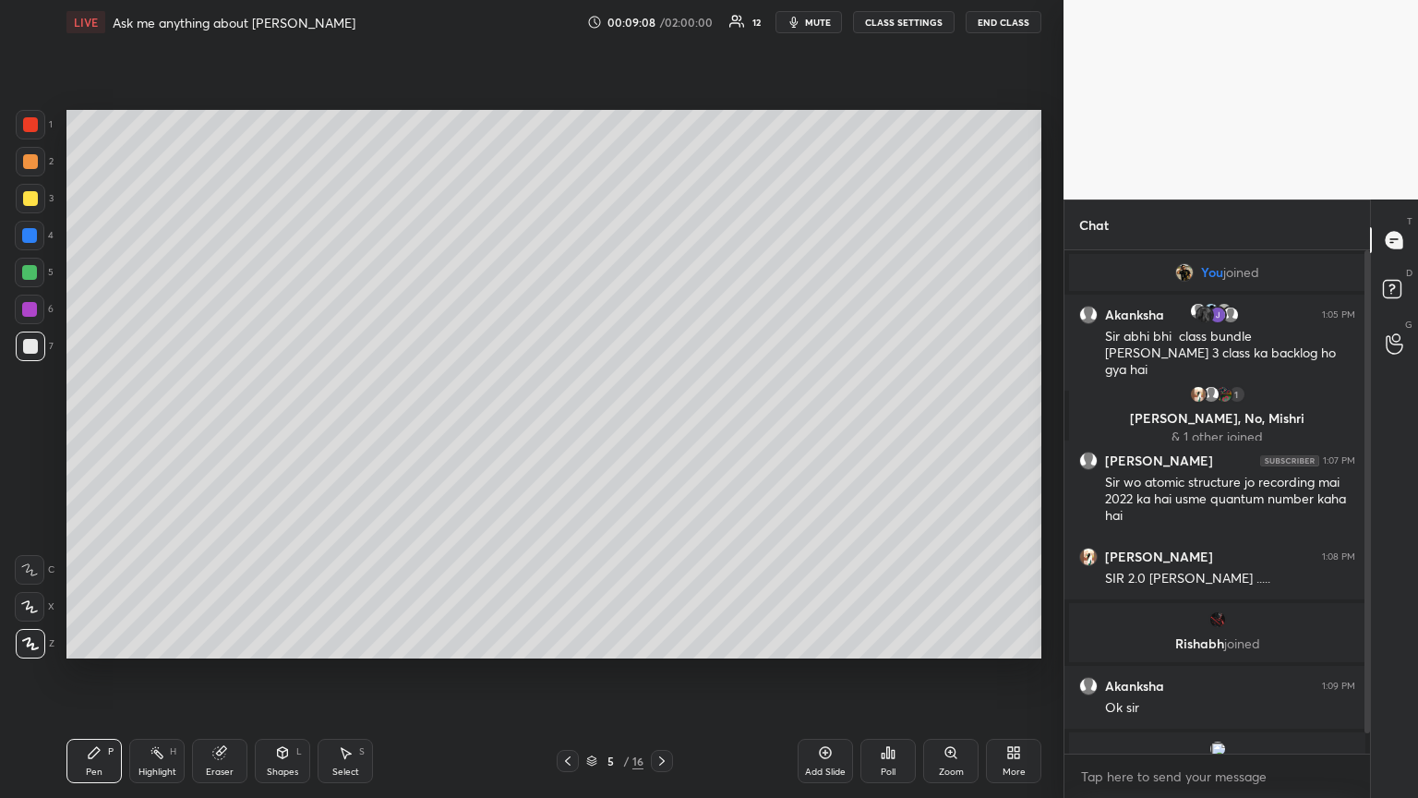
click at [570, 433] on icon at bounding box center [567, 760] width 15 height 15
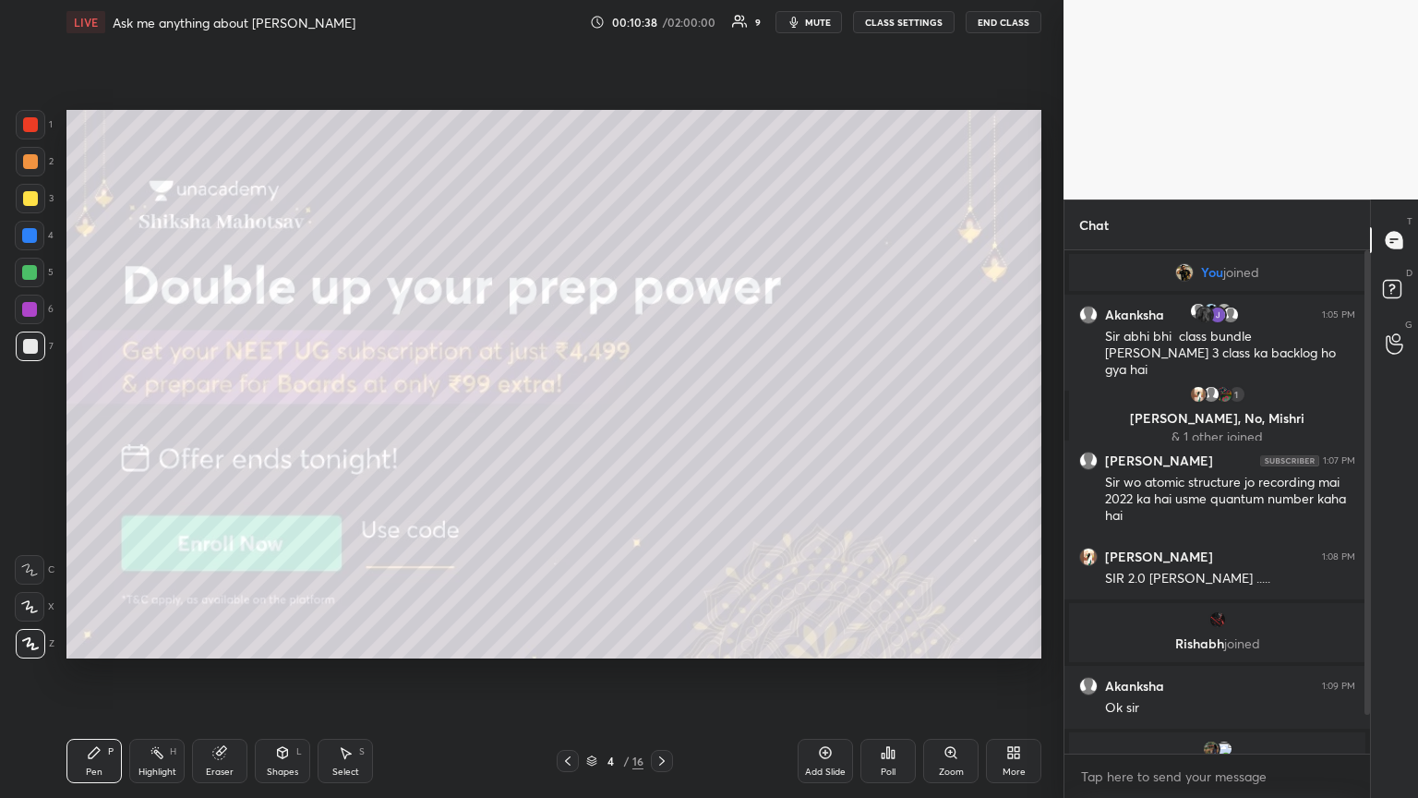
drag, startPoint x: 823, startPoint y: 26, endPoint x: 805, endPoint y: 70, distance: 48.0
click at [662, 26] on span "mute" at bounding box center [818, 22] width 26 height 13
drag, startPoint x: 93, startPoint y: 752, endPoint x: 142, endPoint y: 723, distance: 57.2
click at [97, 433] on icon at bounding box center [94, 752] width 11 height 11
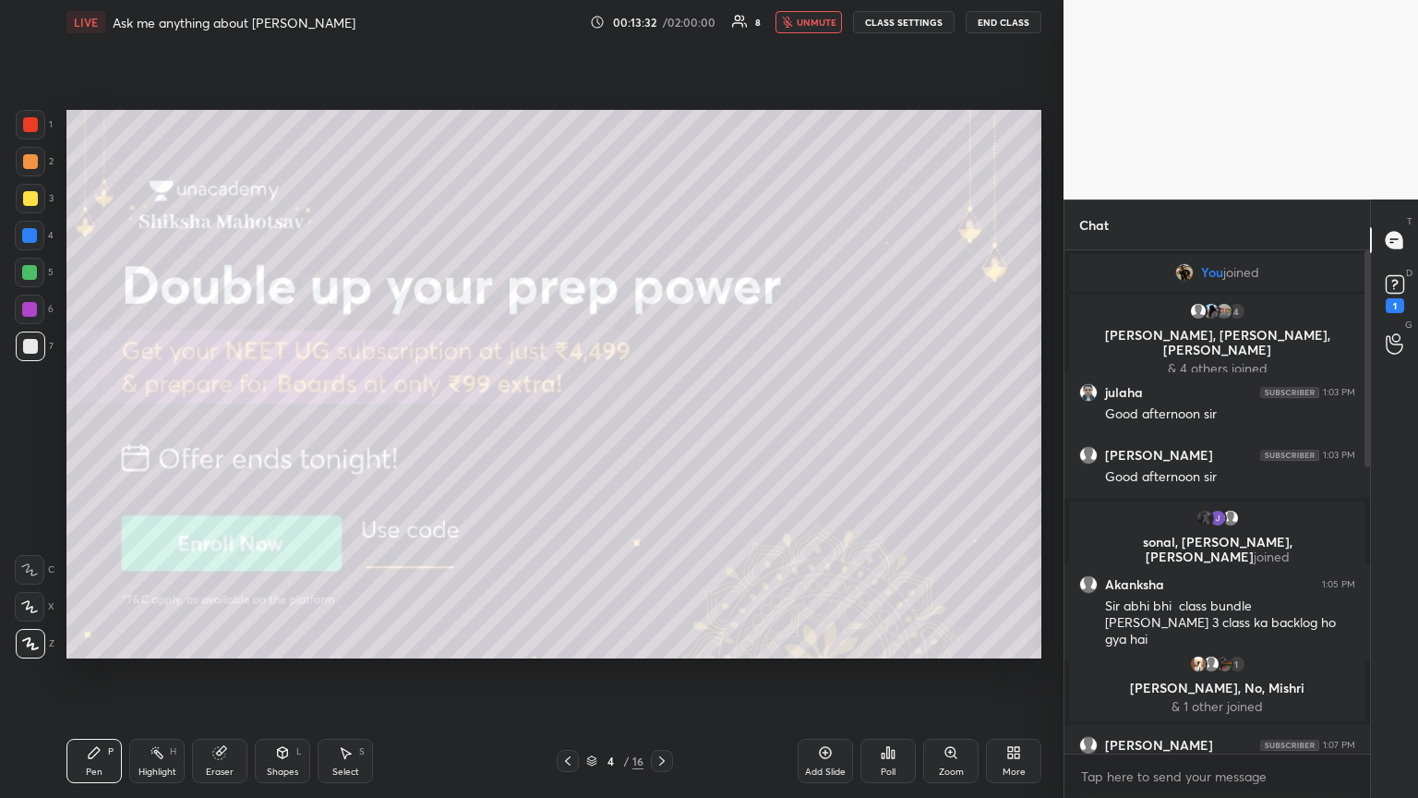
scroll to position [678, 0]
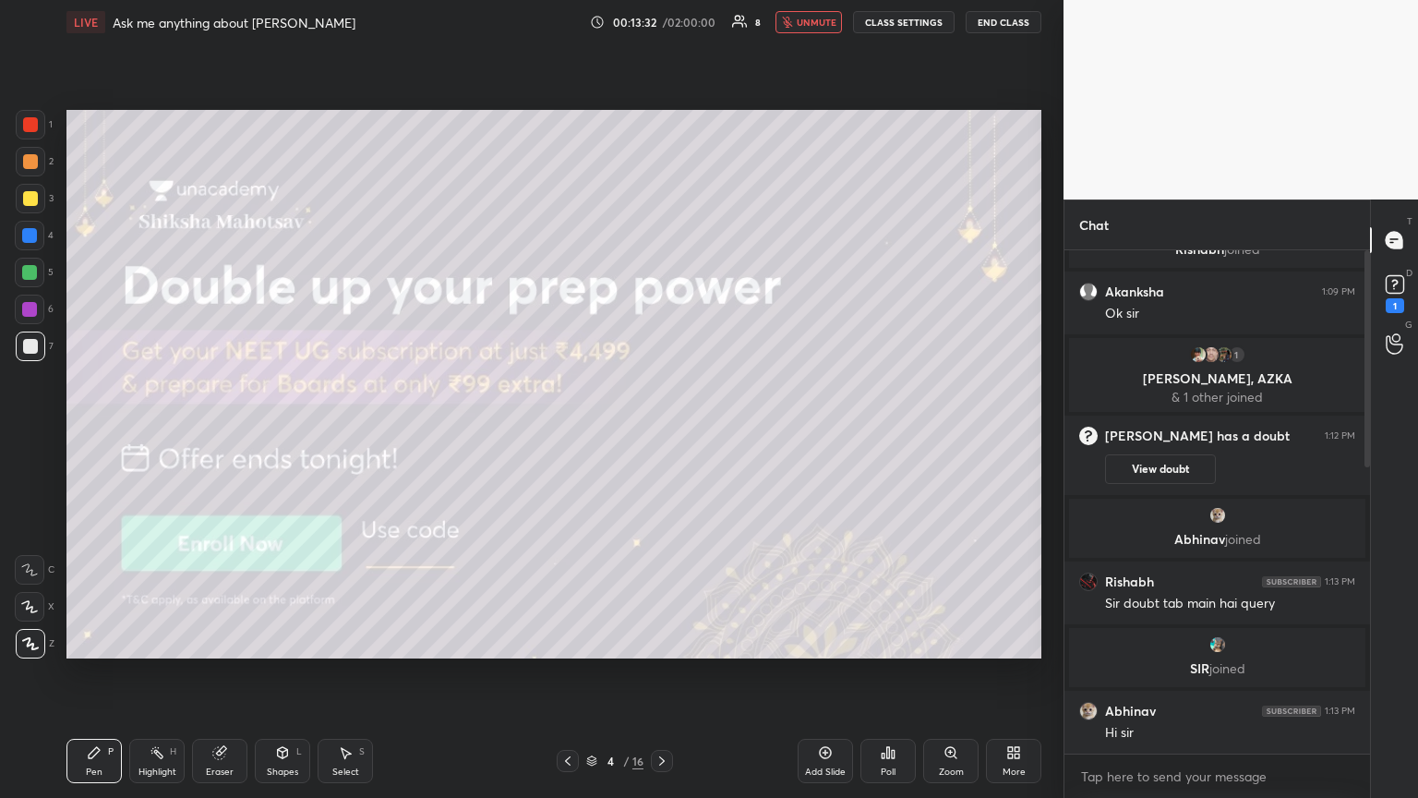
drag, startPoint x: 1369, startPoint y: 425, endPoint x: 1370, endPoint y: 461, distance: 36.0
click at [662, 433] on div "Chat You joined 4 [PERSON_NAME], [PERSON_NAME], [PERSON_NAME] & 4 others joined…" at bounding box center [1240, 498] width 354 height 598
click at [662, 433] on div at bounding box center [1367, 646] width 6 height 214
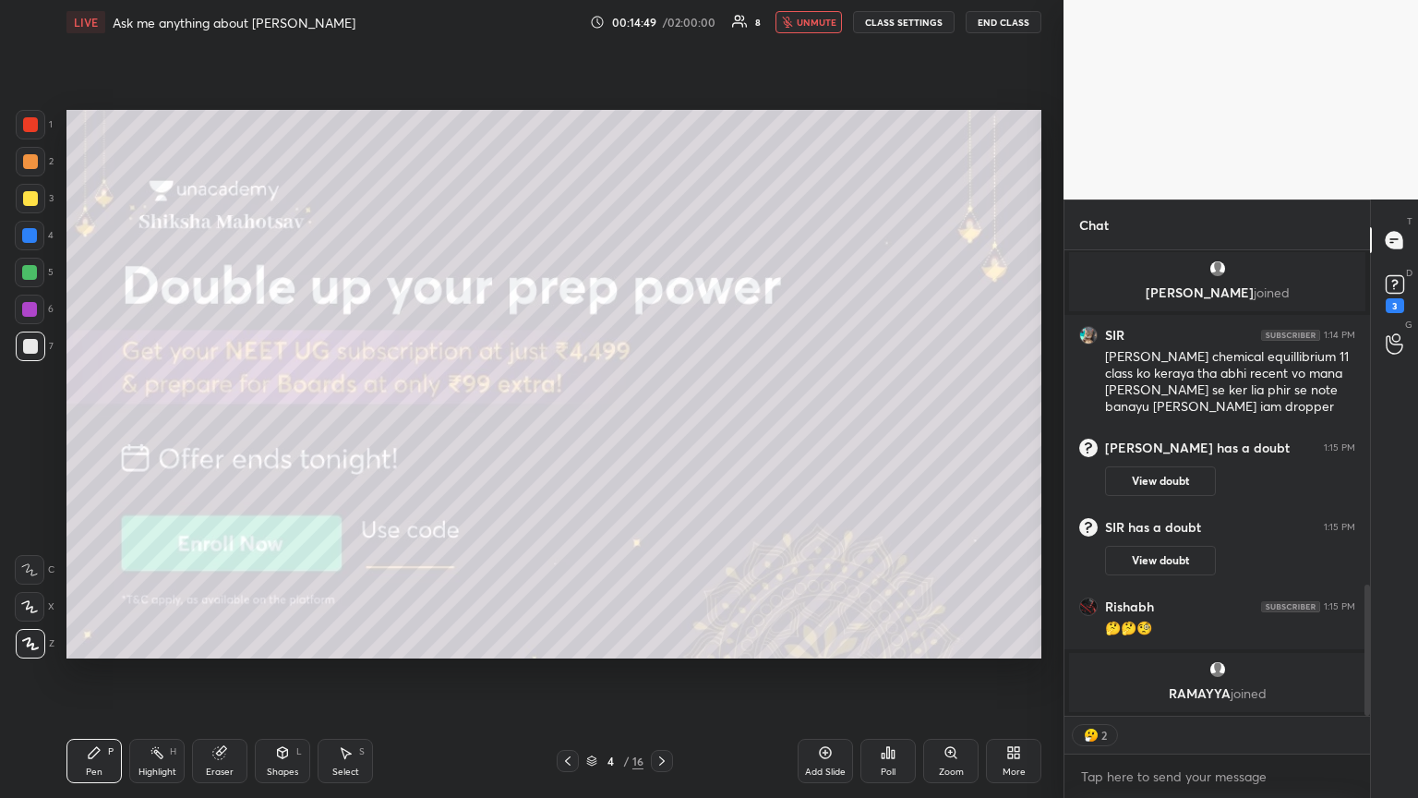
scroll to position [1200, 0]
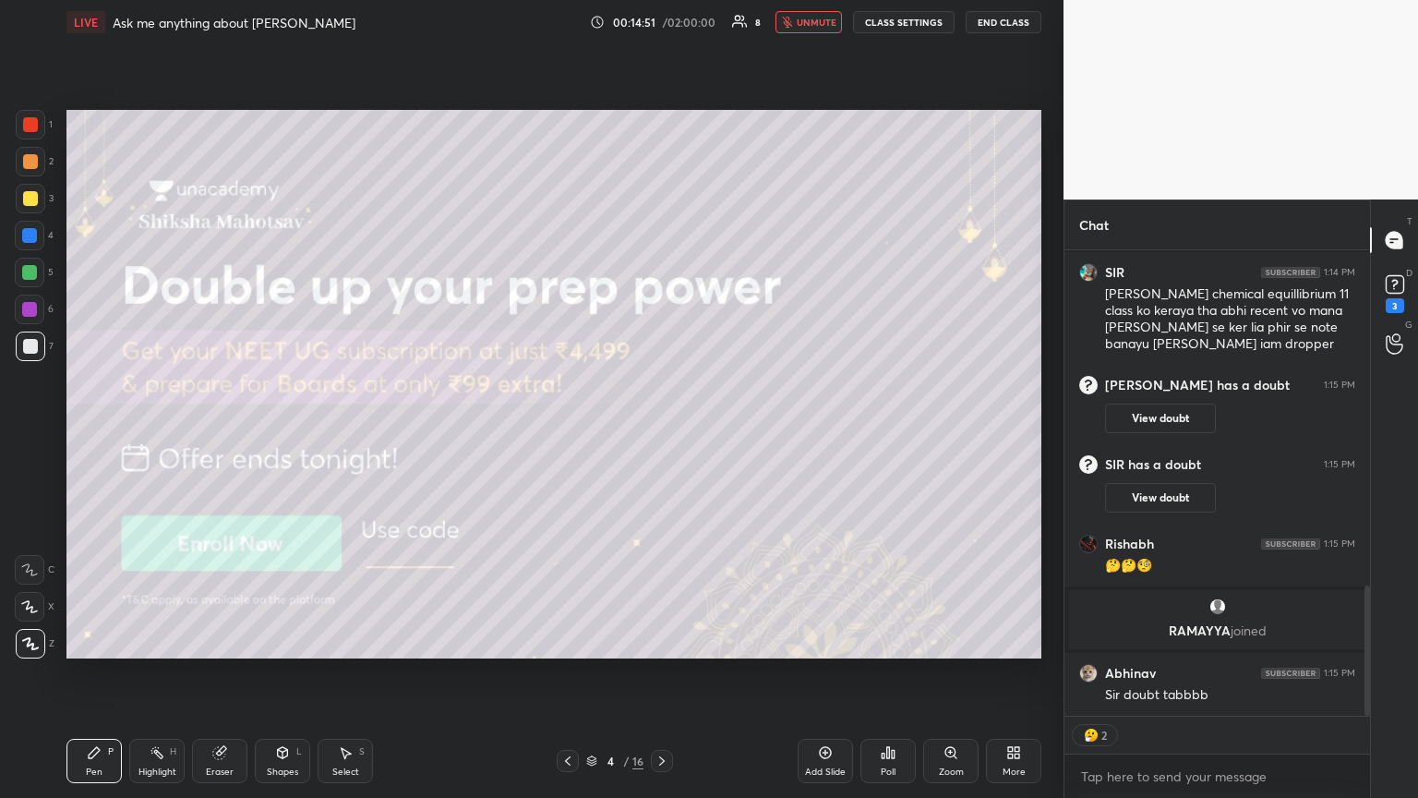
click at [662, 21] on span "unmute" at bounding box center [817, 22] width 40 height 13
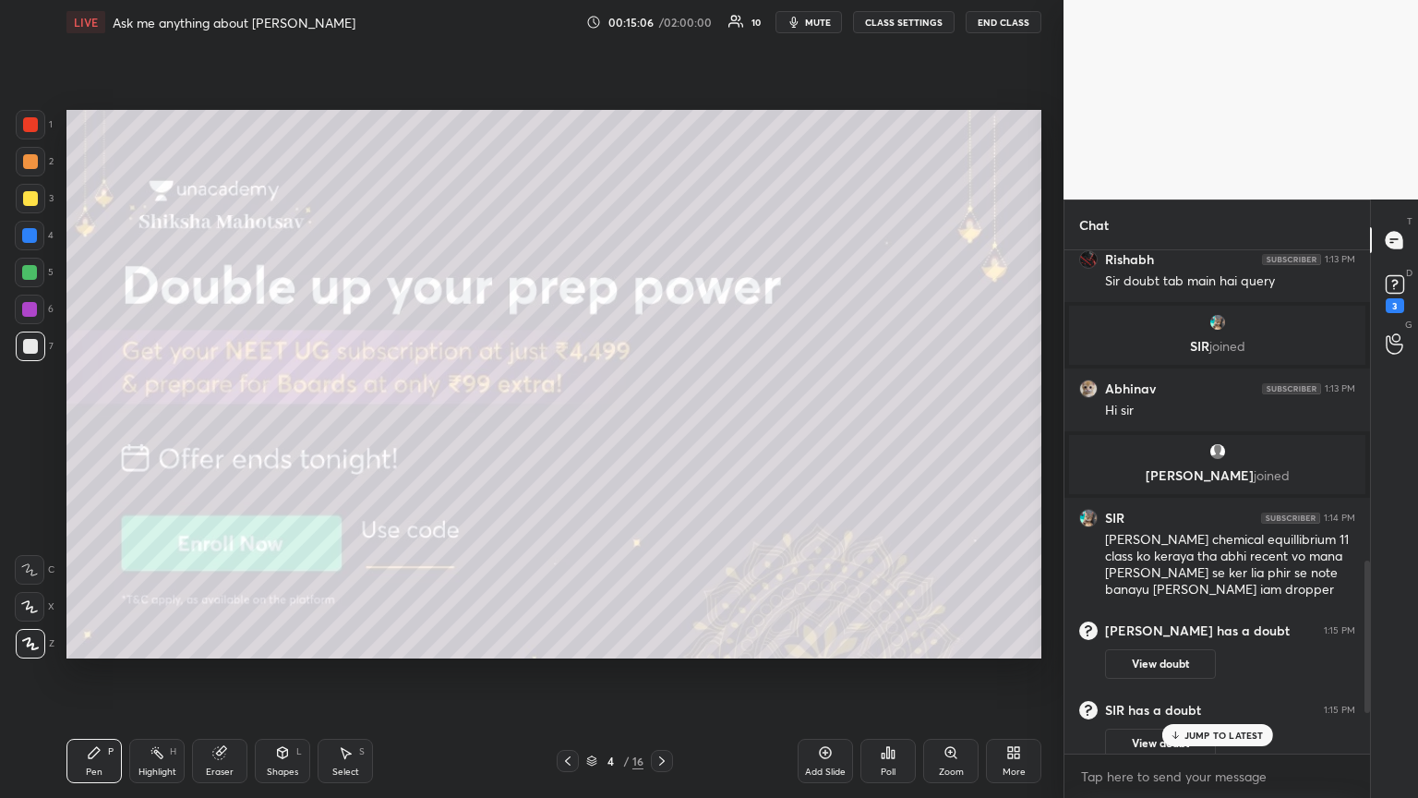
scroll to position [1208, 0]
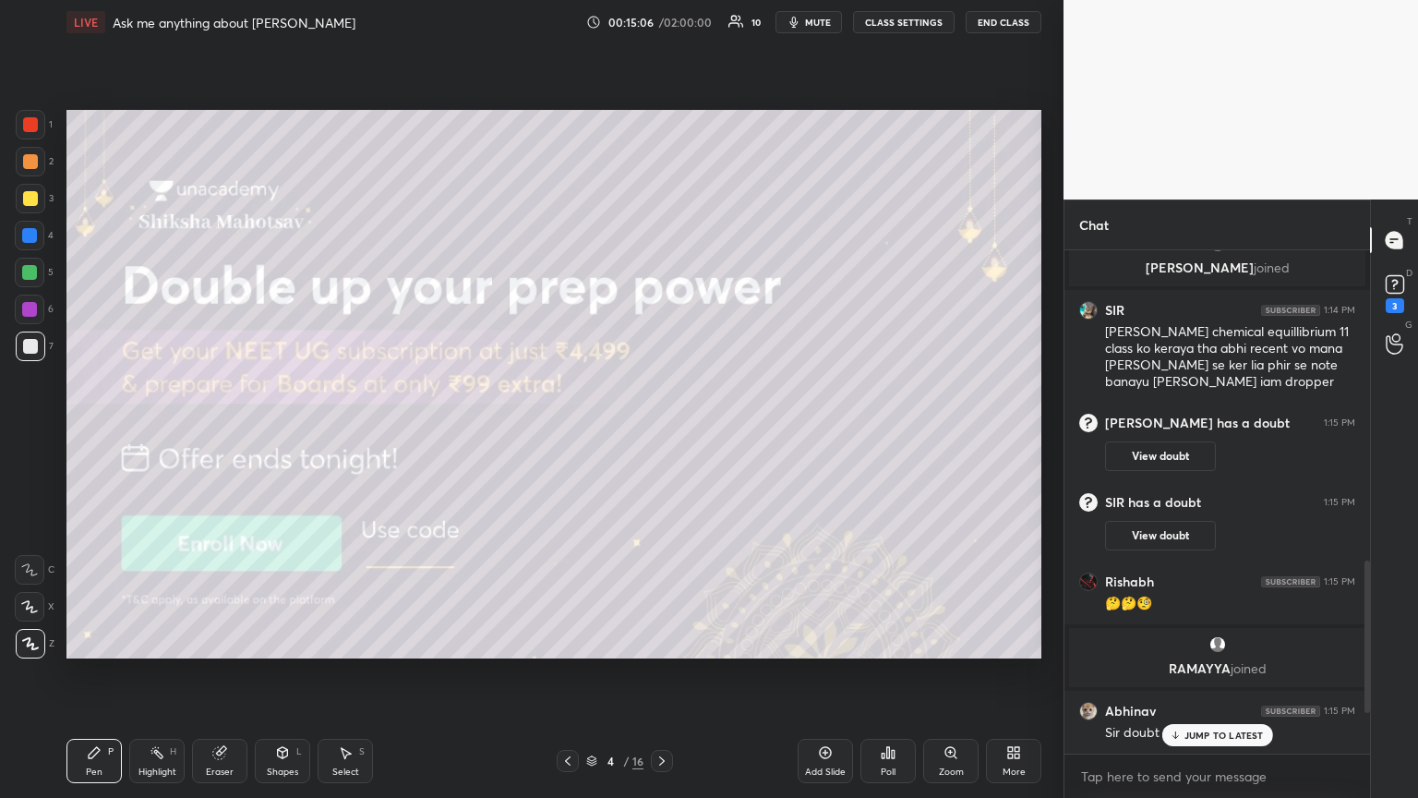
drag, startPoint x: 1367, startPoint y: 669, endPoint x: 1318, endPoint y: 734, distance: 81.0
click at [662, 433] on div "[PERSON_NAME] 1:13 PM Sir doubt tab main hai query SIR joined [PERSON_NAME] 1:1…" at bounding box center [1217, 501] width 306 height 503
drag, startPoint x: 1391, startPoint y: 290, endPoint x: 1322, endPoint y: 336, distance: 83.2
click at [662, 295] on icon at bounding box center [1395, 284] width 28 height 28
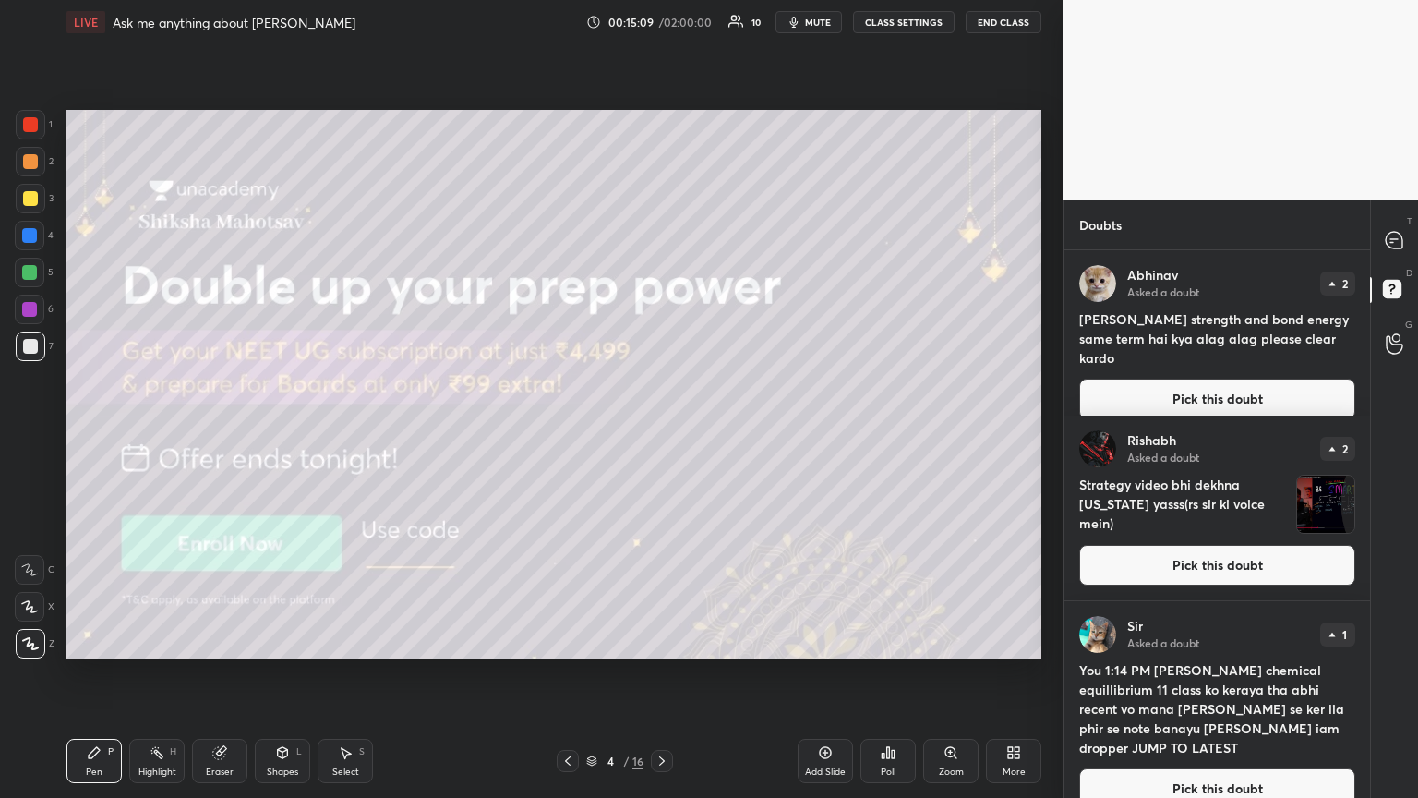
click at [653, 433] on div at bounding box center [662, 761] width 22 height 22
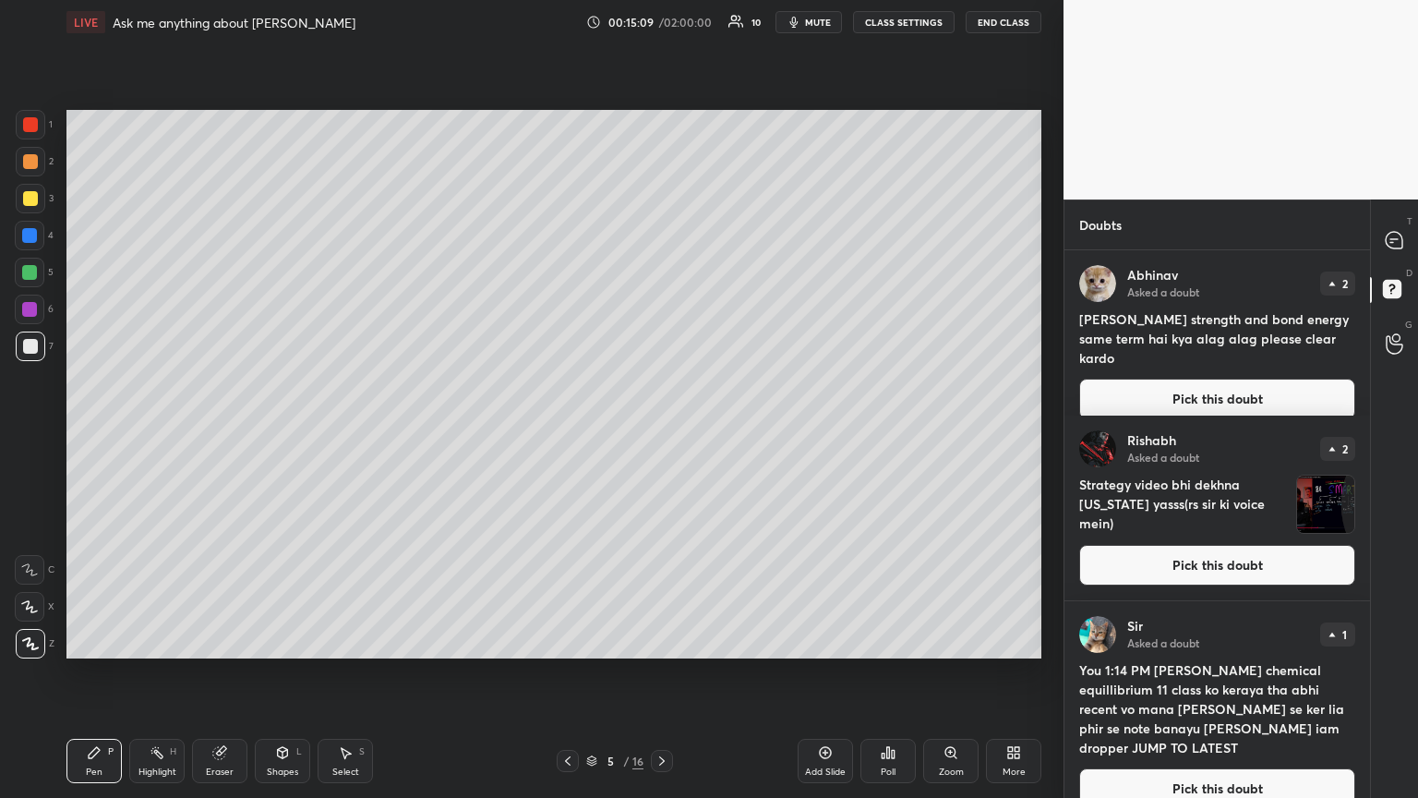
click at [657, 433] on div at bounding box center [662, 761] width 22 height 22
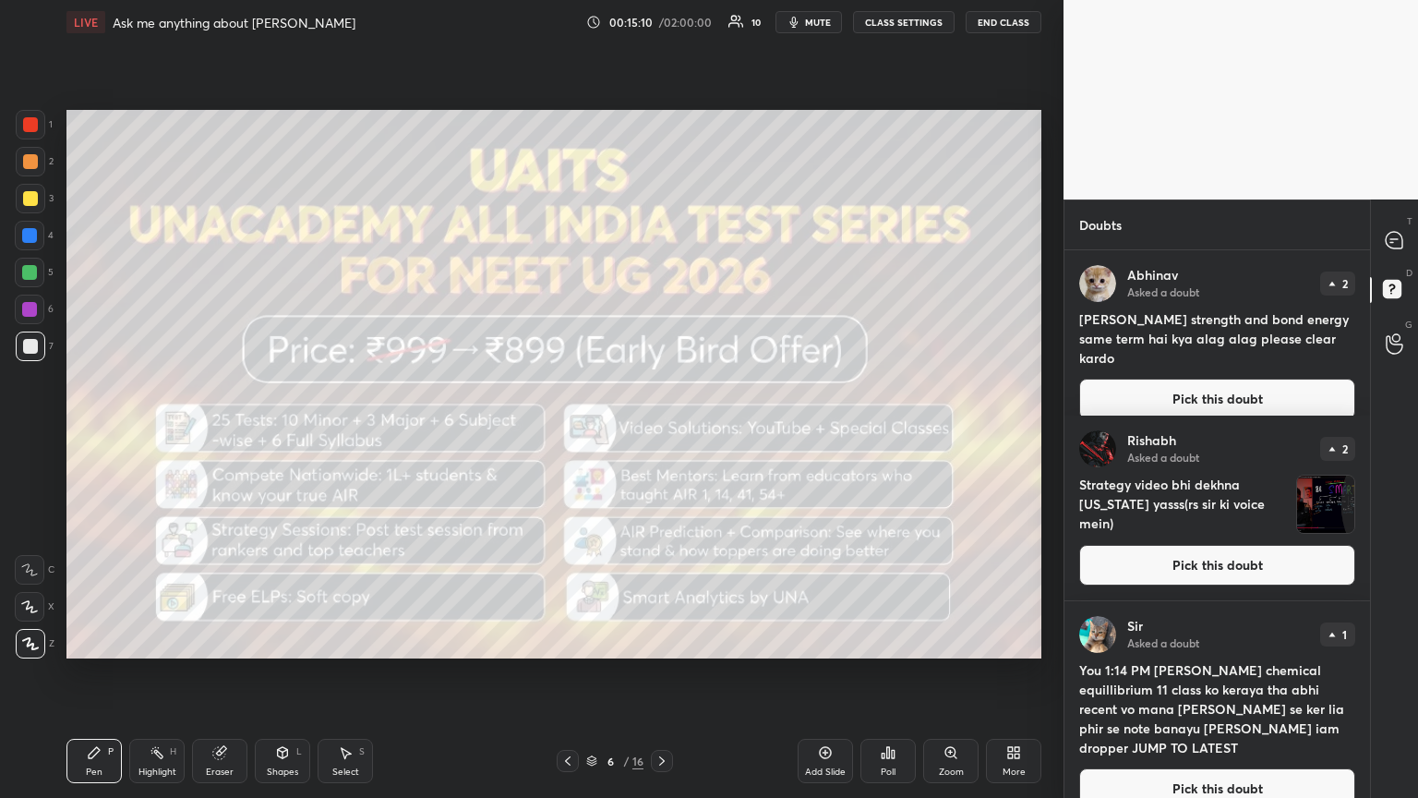
click at [659, 433] on icon at bounding box center [661, 760] width 15 height 15
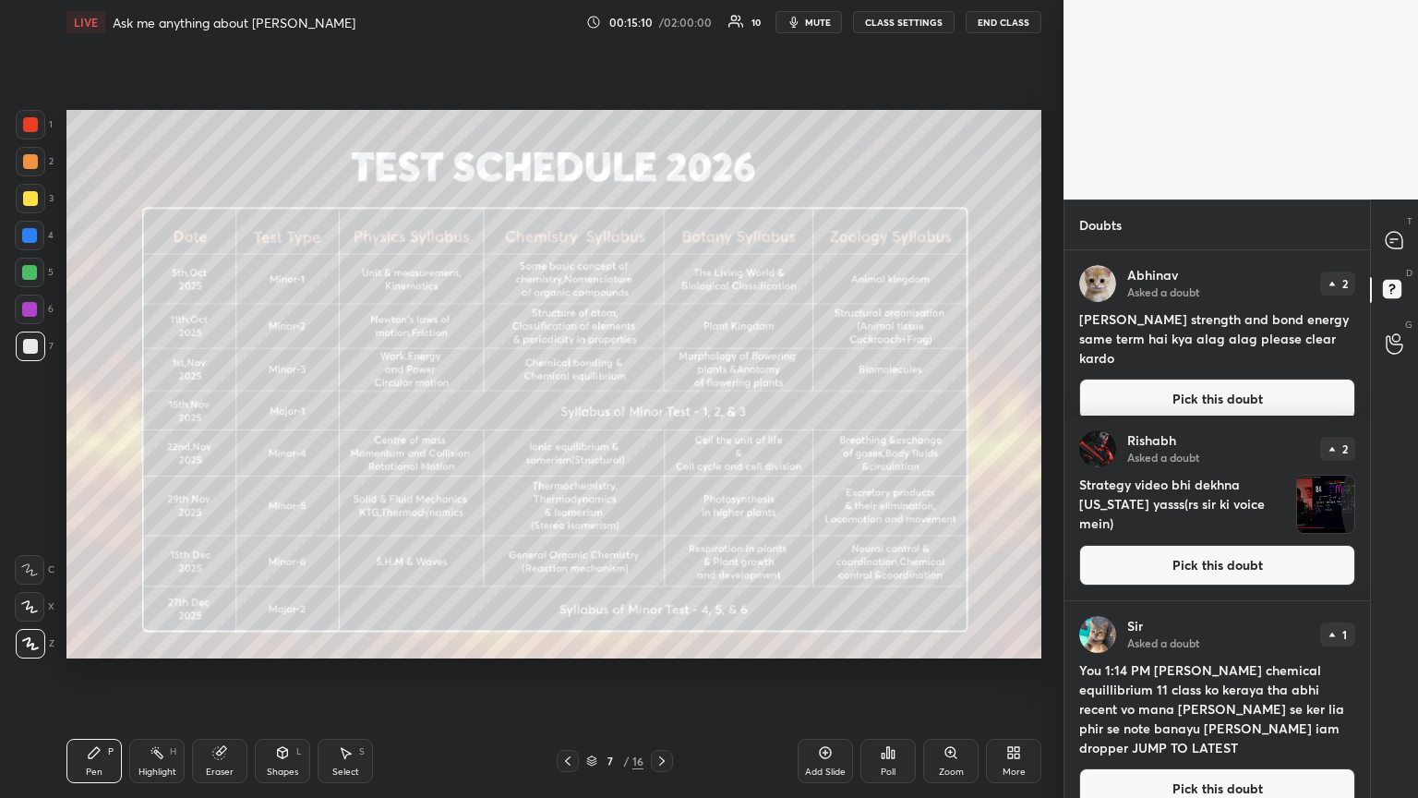
click at [658, 433] on icon at bounding box center [661, 760] width 15 height 15
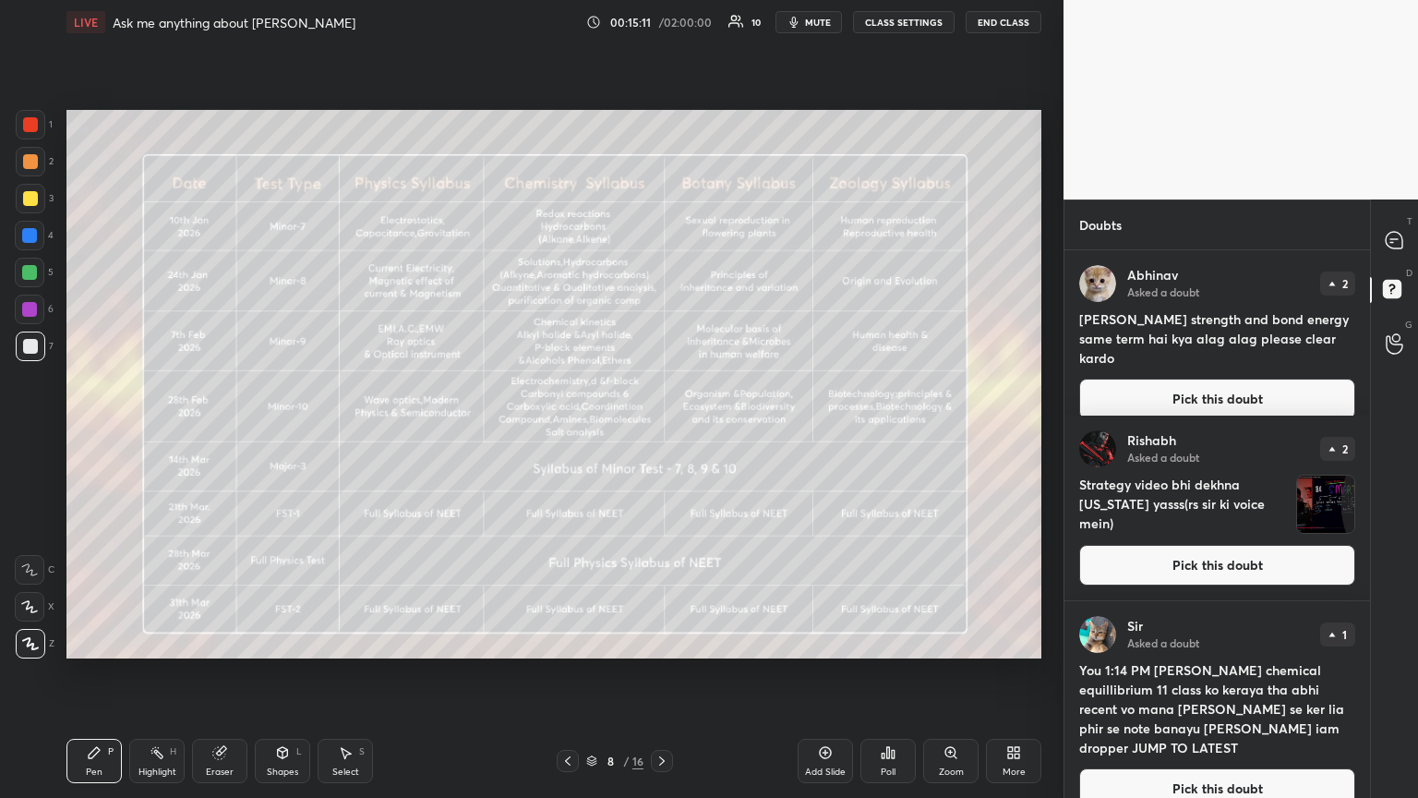
click at [660, 433] on icon at bounding box center [661, 760] width 15 height 15
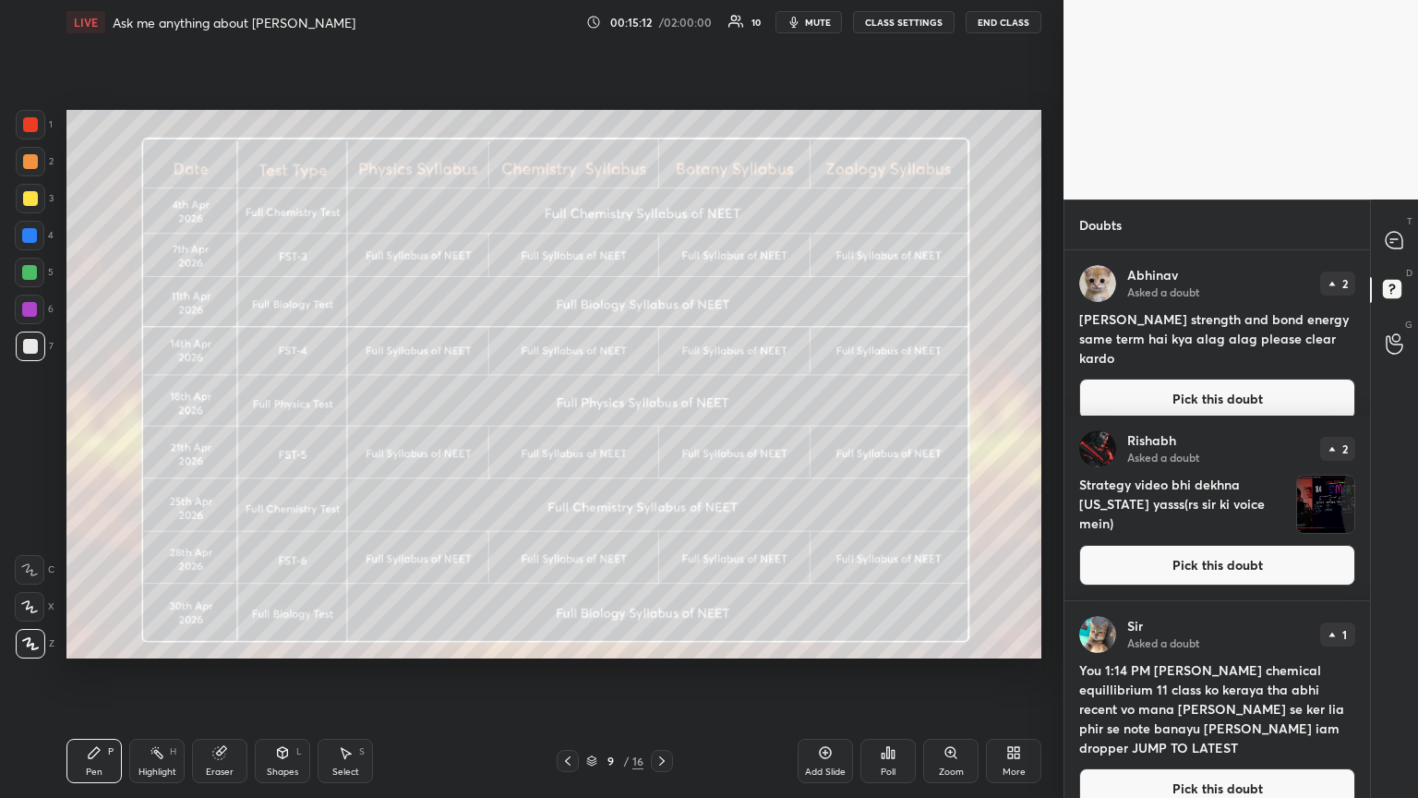
click at [662, 433] on icon at bounding box center [661, 760] width 15 height 15
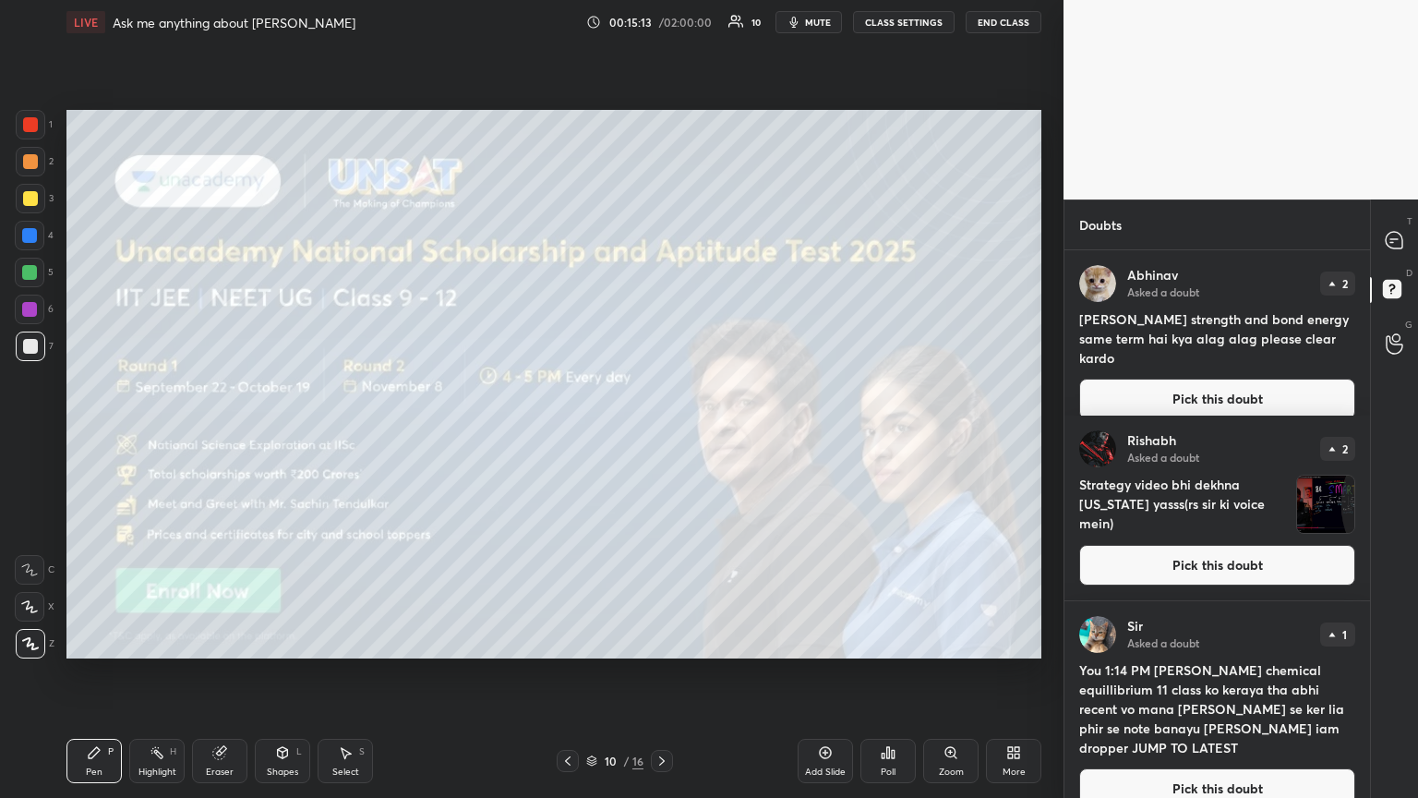
drag, startPoint x: 557, startPoint y: 760, endPoint x: 586, endPoint y: 737, distance: 37.5
click at [558, 433] on div at bounding box center [568, 761] width 22 height 22
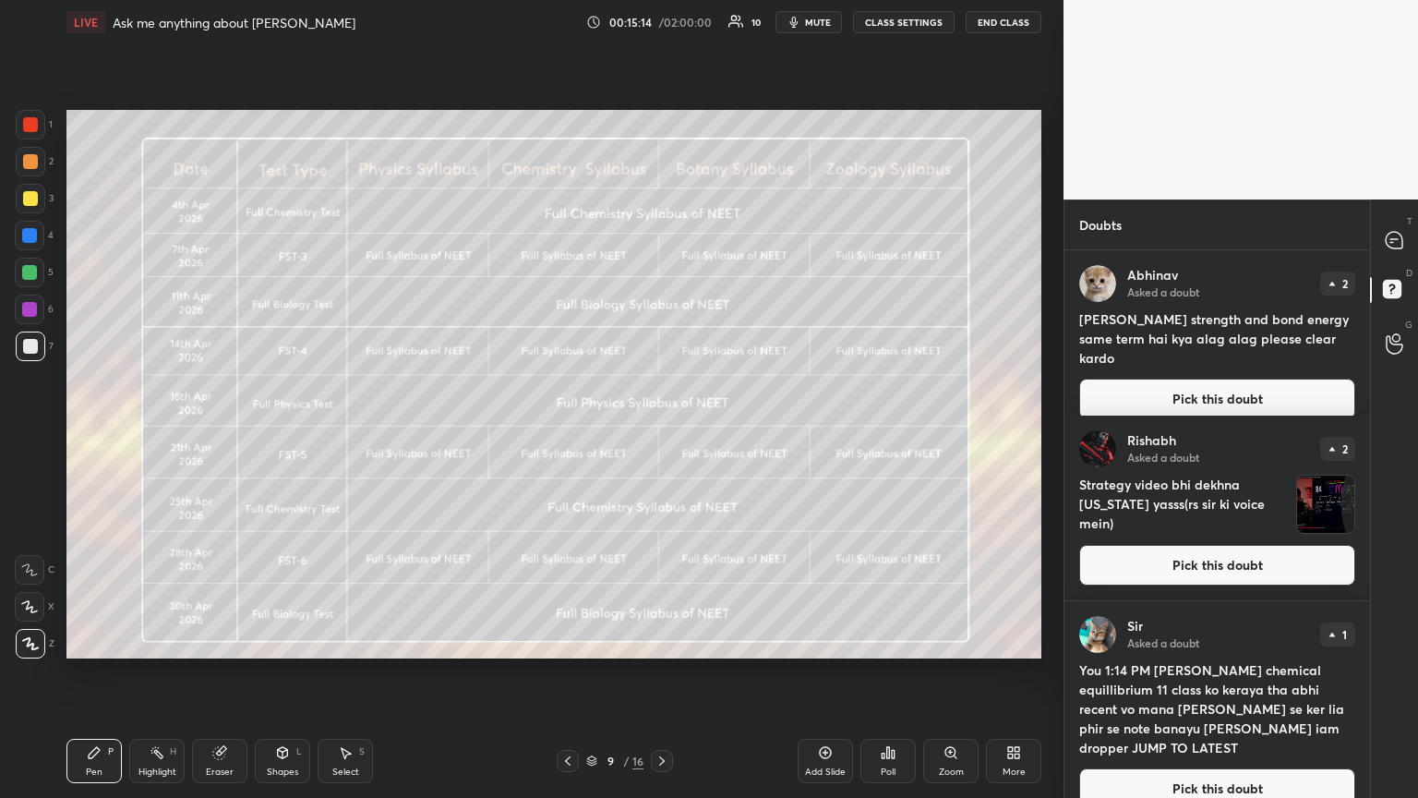
click at [662, 379] on button "Pick this doubt" at bounding box center [1217, 398] width 276 height 41
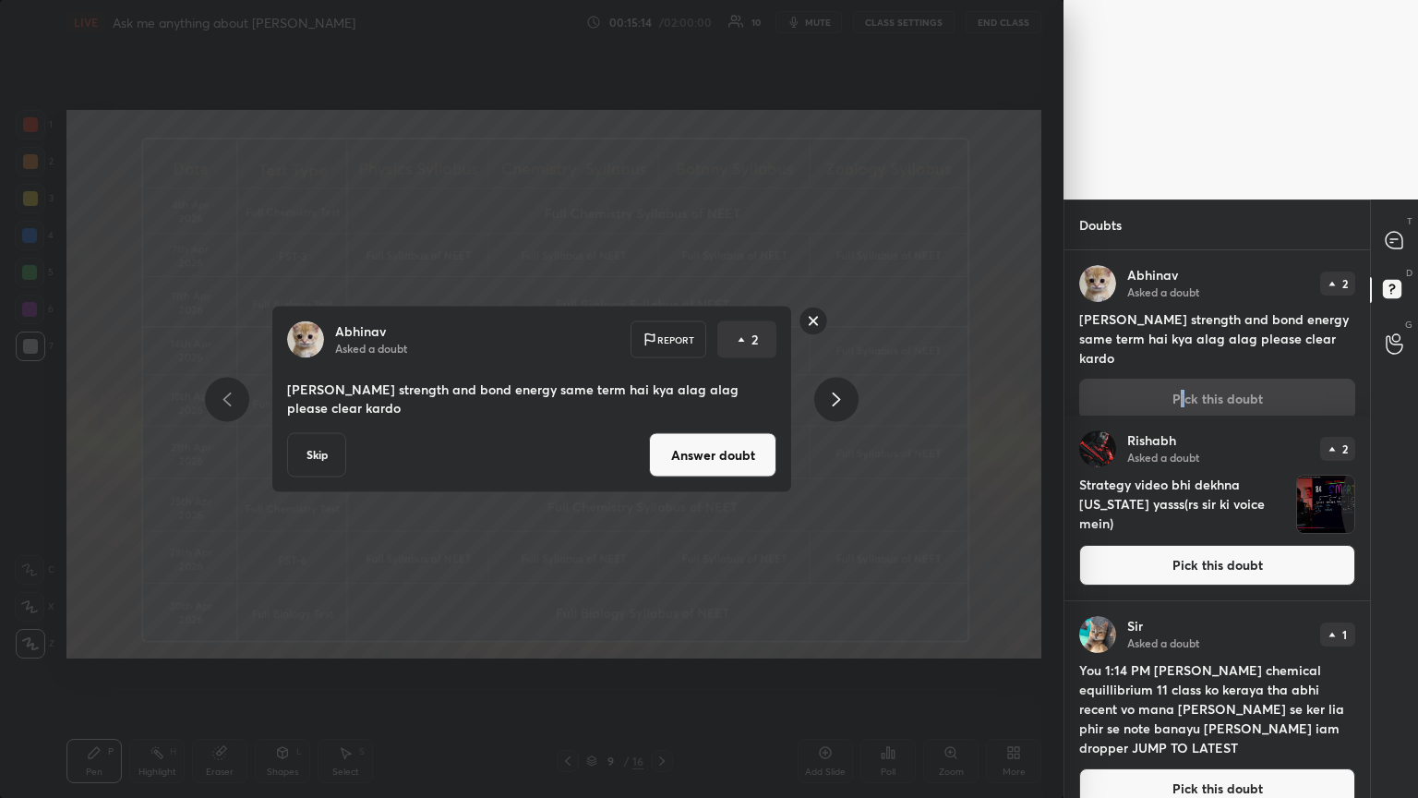
click at [662, 433] on button "Answer doubt" at bounding box center [712, 455] width 127 height 44
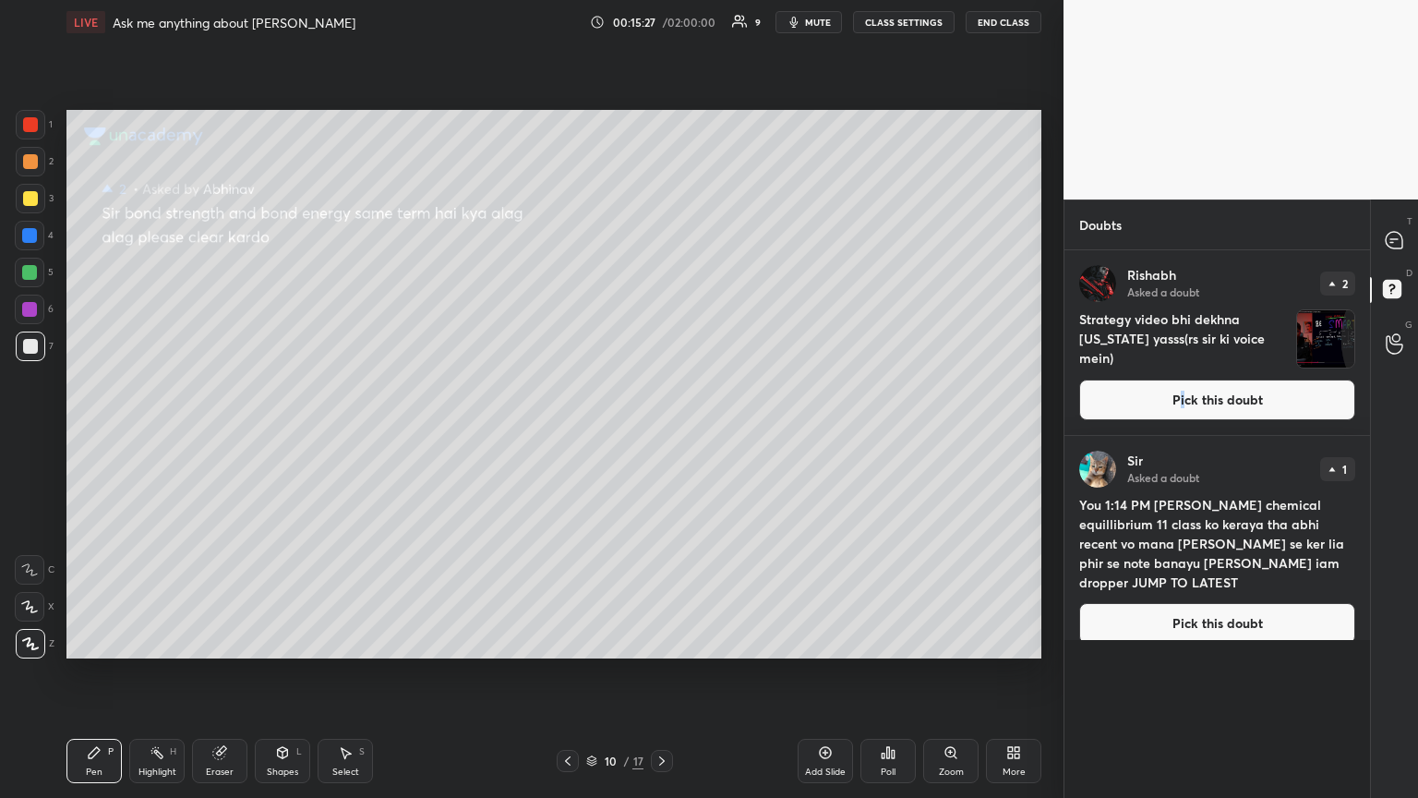
drag, startPoint x: 1264, startPoint y: 401, endPoint x: 1230, endPoint y: 399, distance: 34.2
click at [662, 403] on button "Pick this doubt" at bounding box center [1217, 399] width 276 height 41
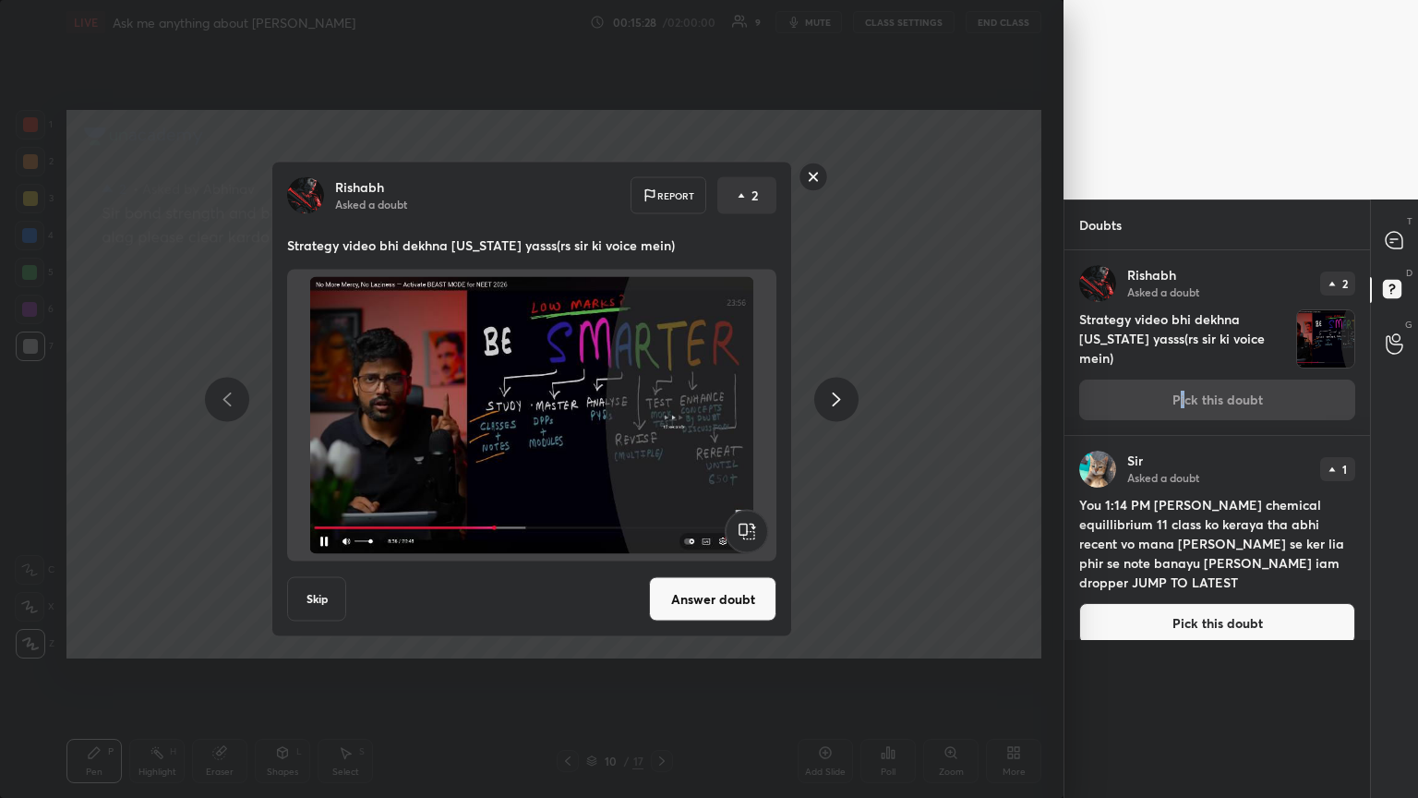
click at [662, 433] on button "Answer doubt" at bounding box center [712, 599] width 127 height 44
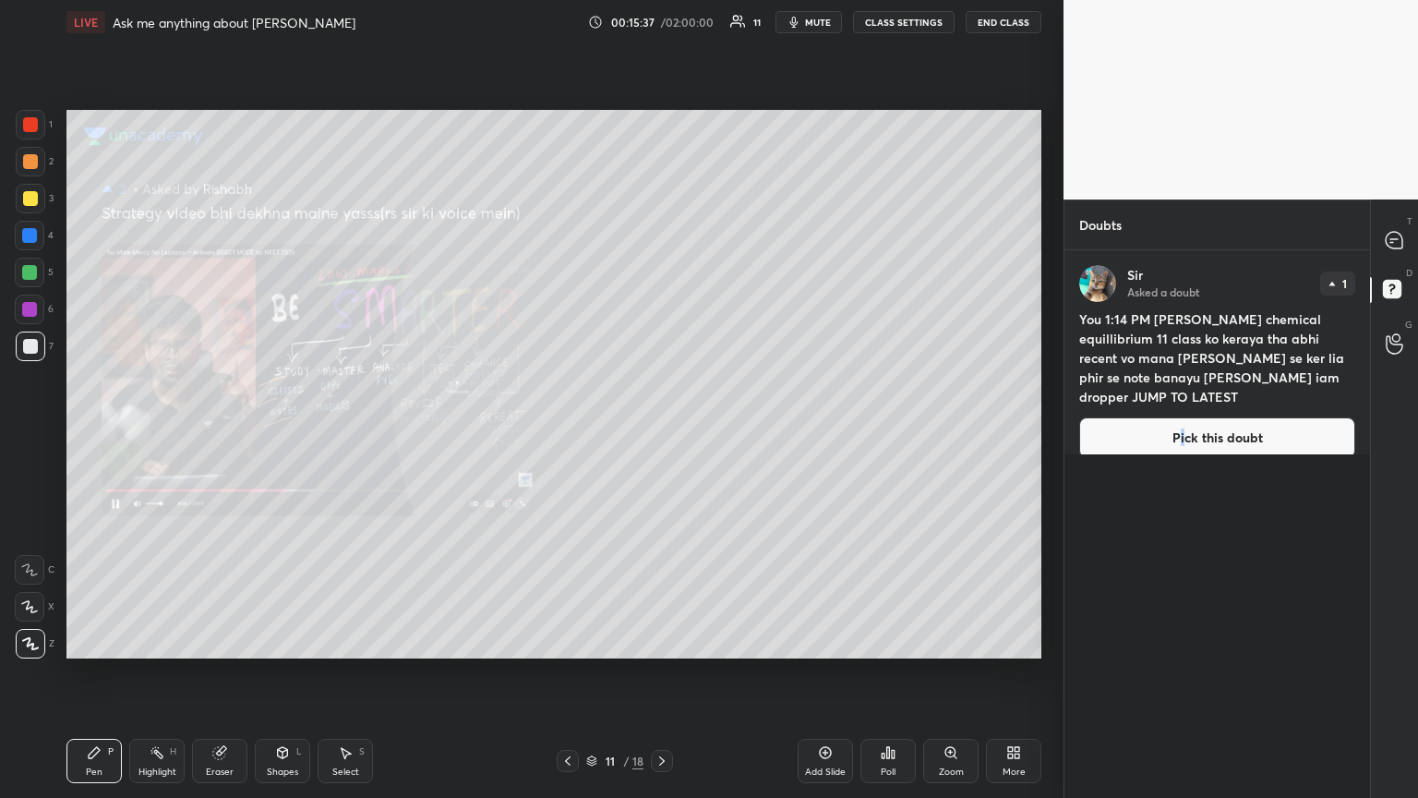
drag, startPoint x: 1240, startPoint y: 403, endPoint x: 1230, endPoint y: 404, distance: 9.3
click at [662, 417] on button "Pick this doubt" at bounding box center [1217, 437] width 276 height 41
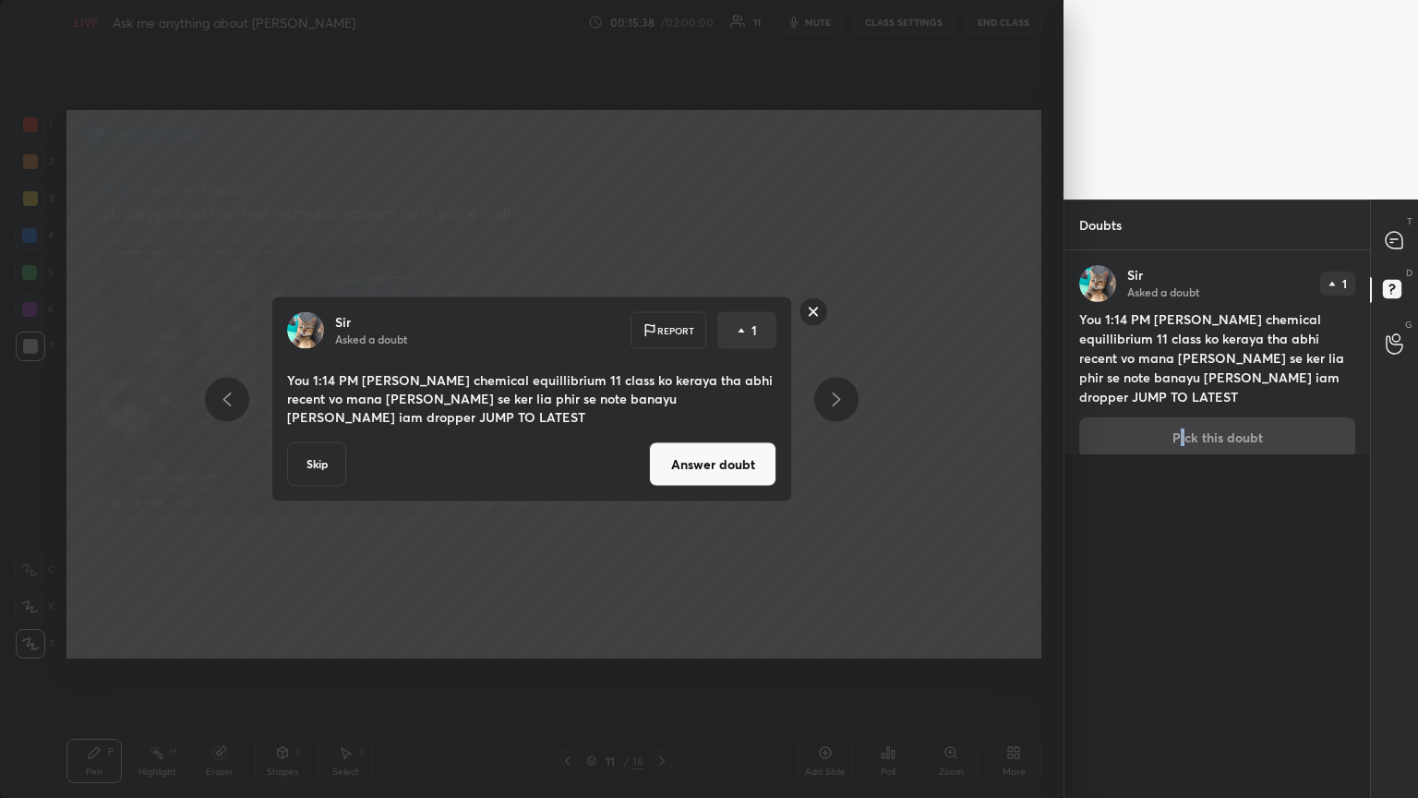
click at [662, 433] on button "Answer doubt" at bounding box center [712, 464] width 127 height 44
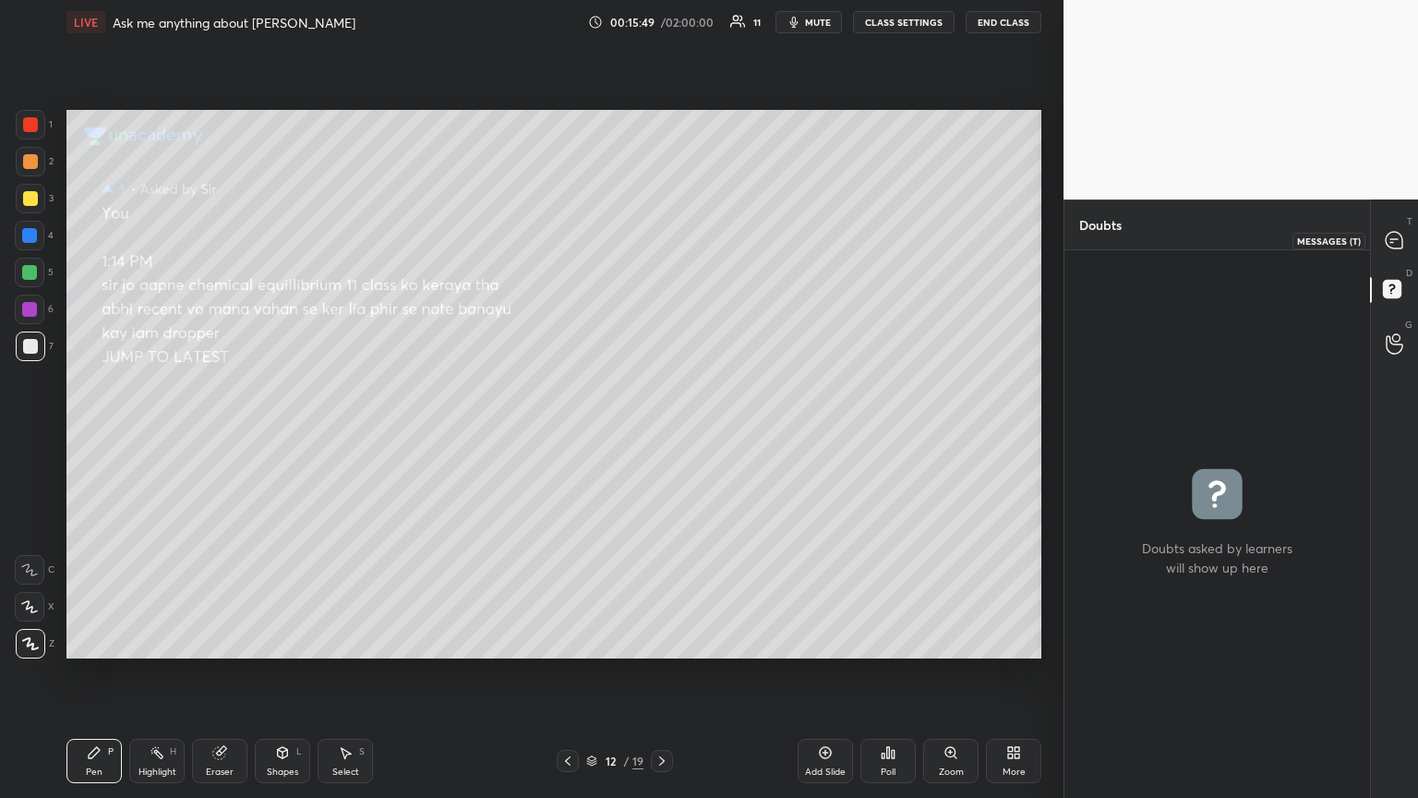
drag, startPoint x: 1398, startPoint y: 244, endPoint x: 1377, endPoint y: 247, distance: 20.6
click at [662, 249] on icon at bounding box center [1394, 240] width 19 height 19
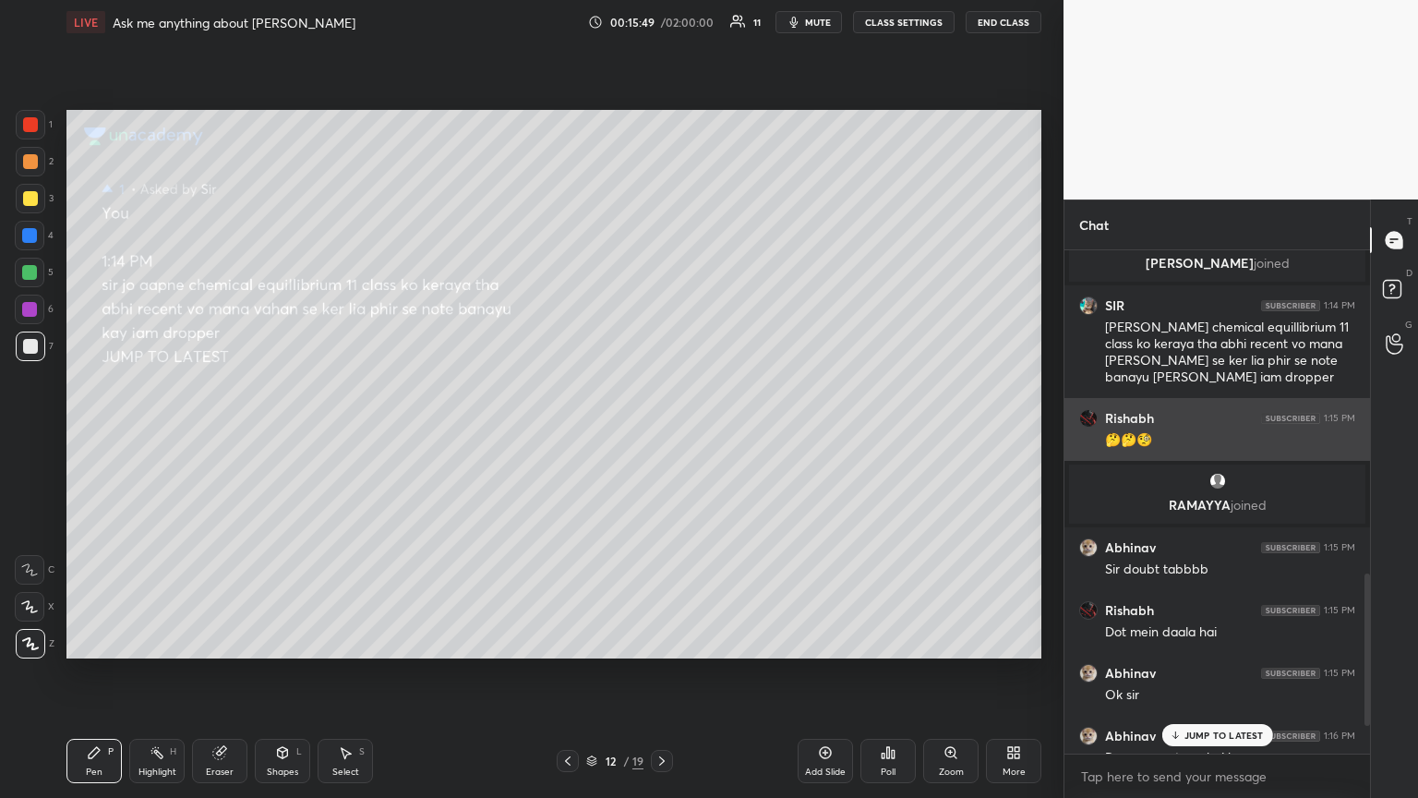
scroll to position [498, 300]
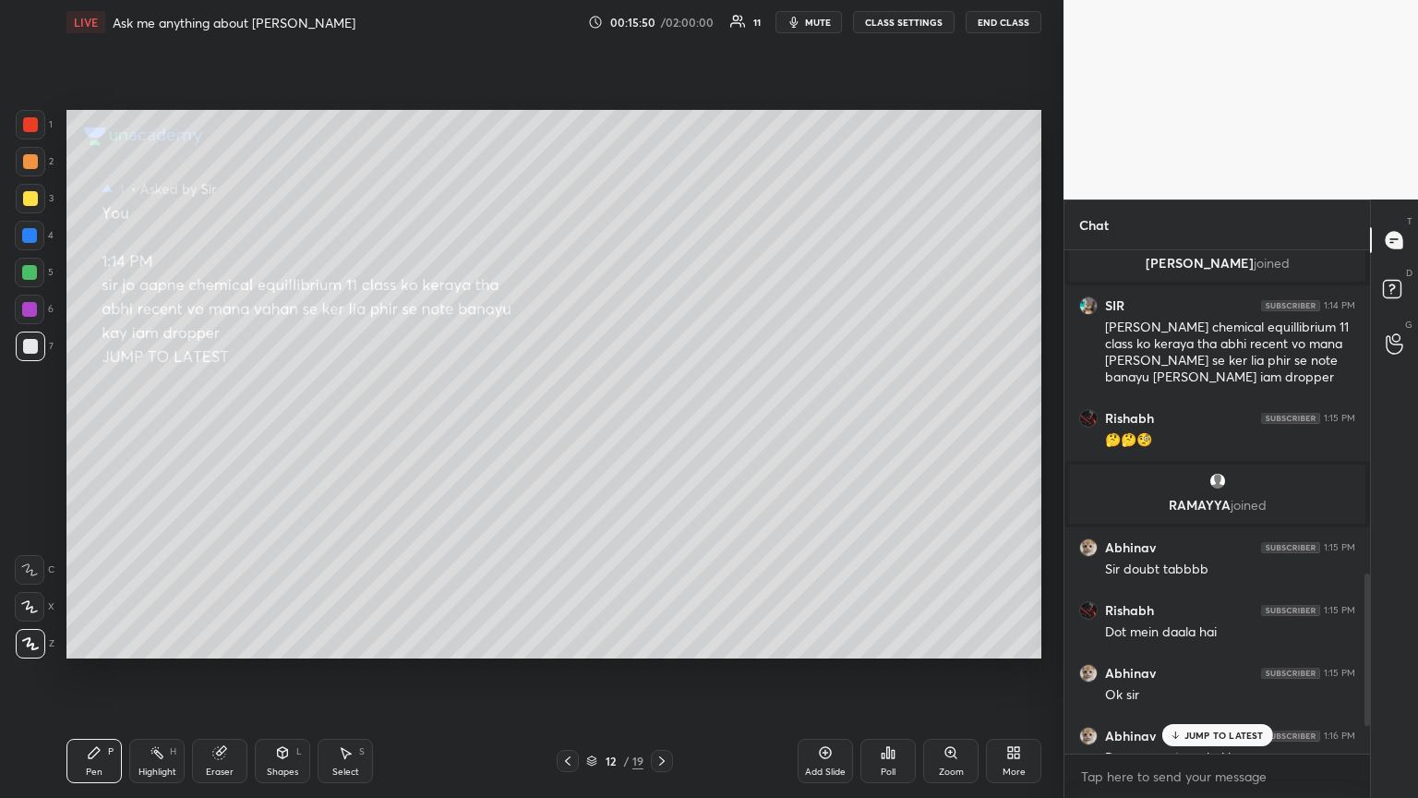
click at [662, 433] on div "JUMP TO LATEST" at bounding box center [1216, 735] width 111 height 22
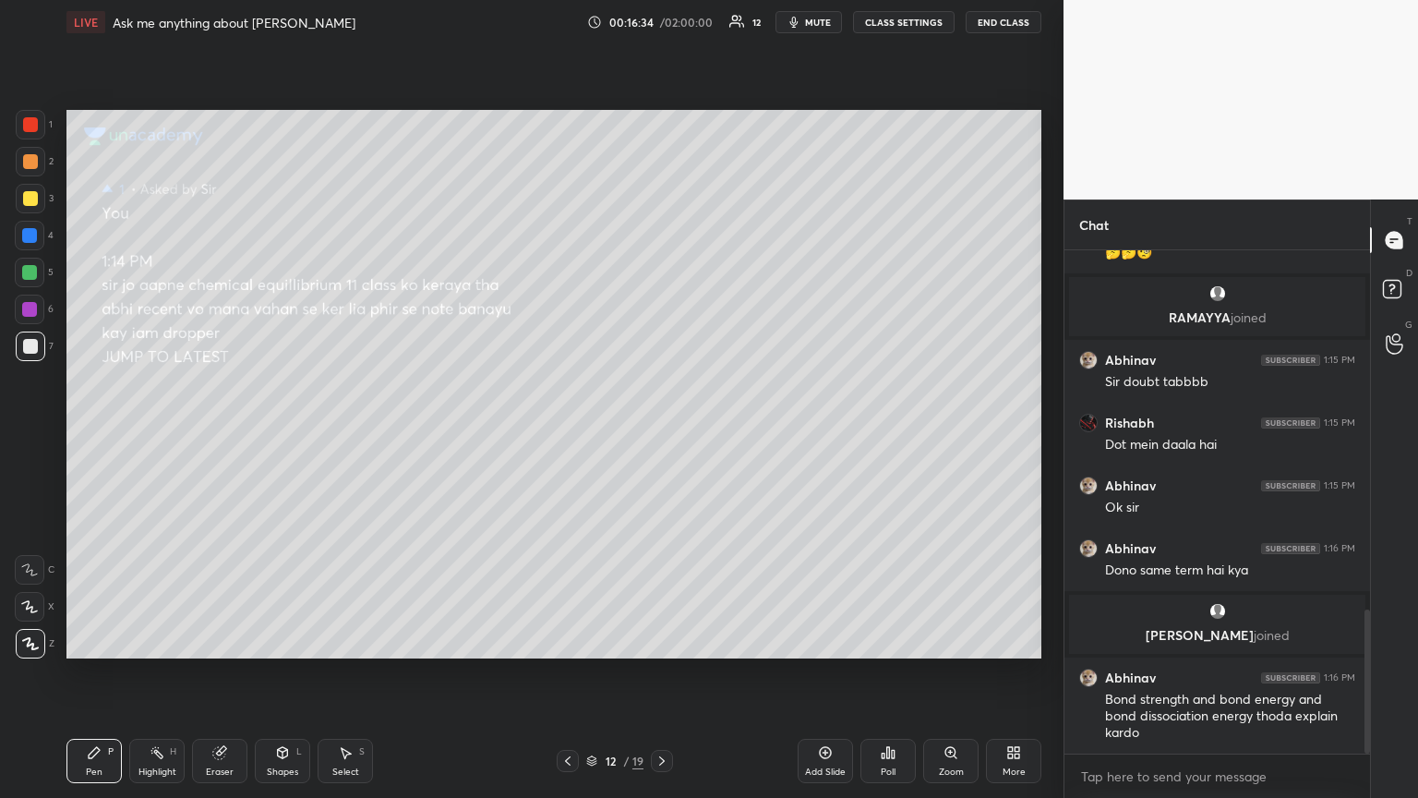
scroll to position [1321, 0]
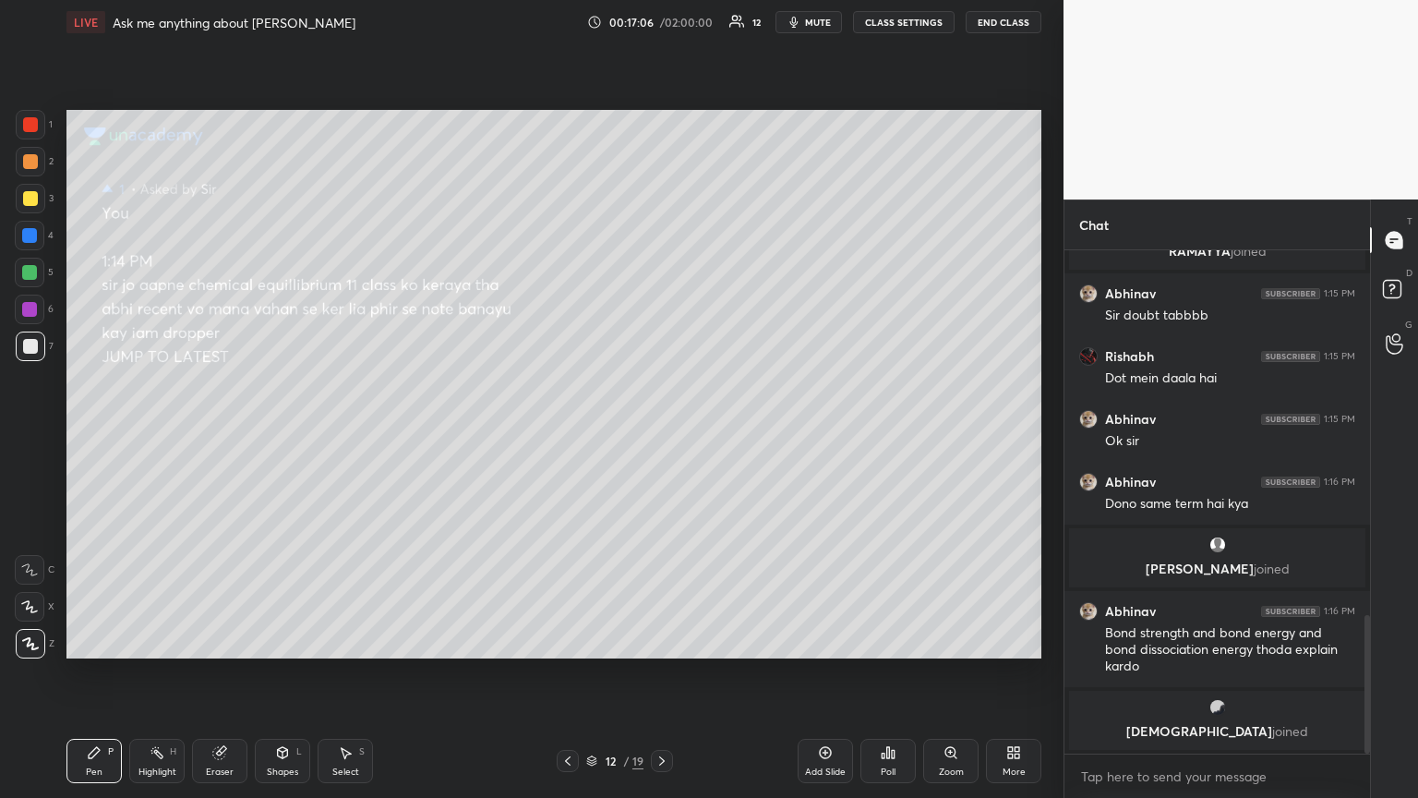
click at [662, 24] on span "mute" at bounding box center [818, 22] width 26 height 13
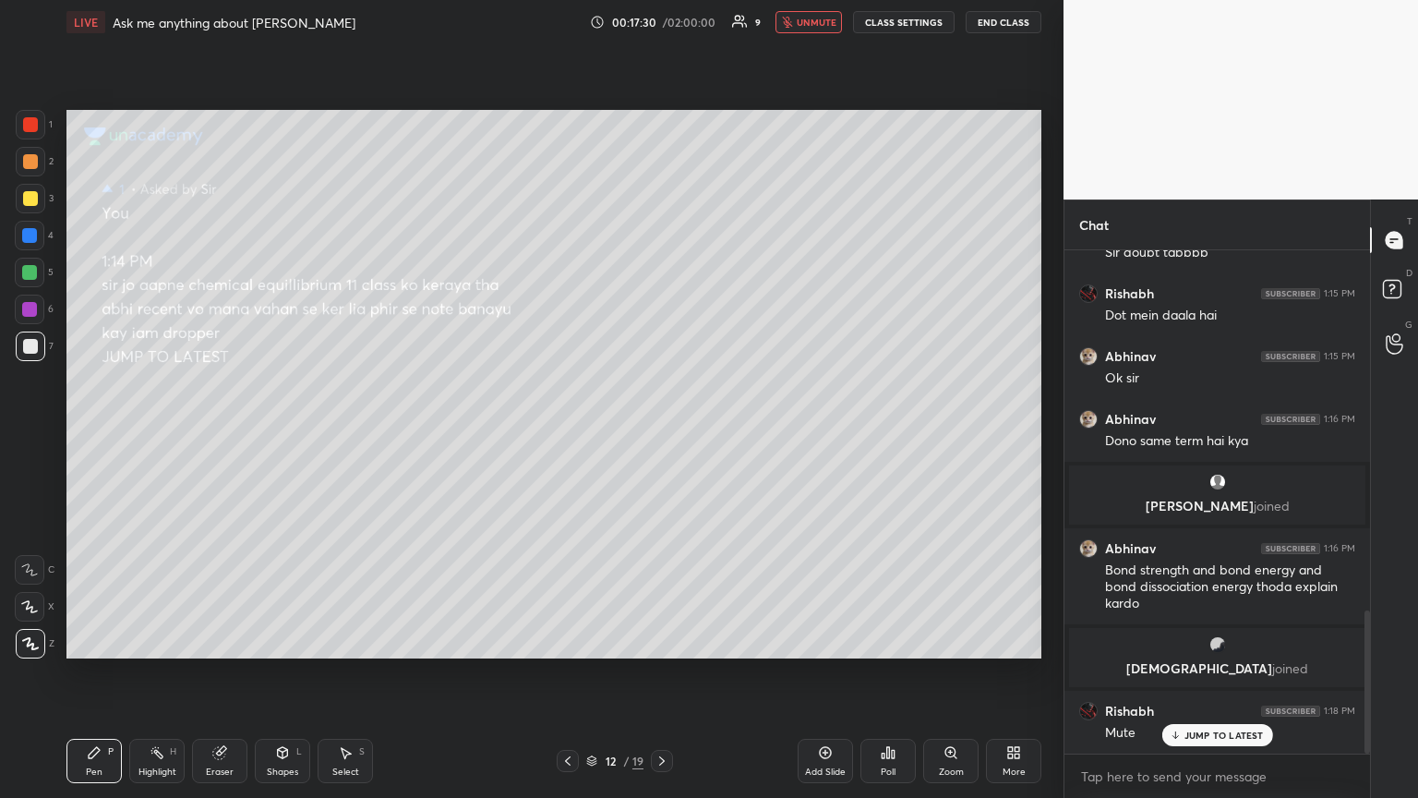
scroll to position [1266, 0]
click at [110, 433] on div "Pen P" at bounding box center [93, 760] width 55 height 44
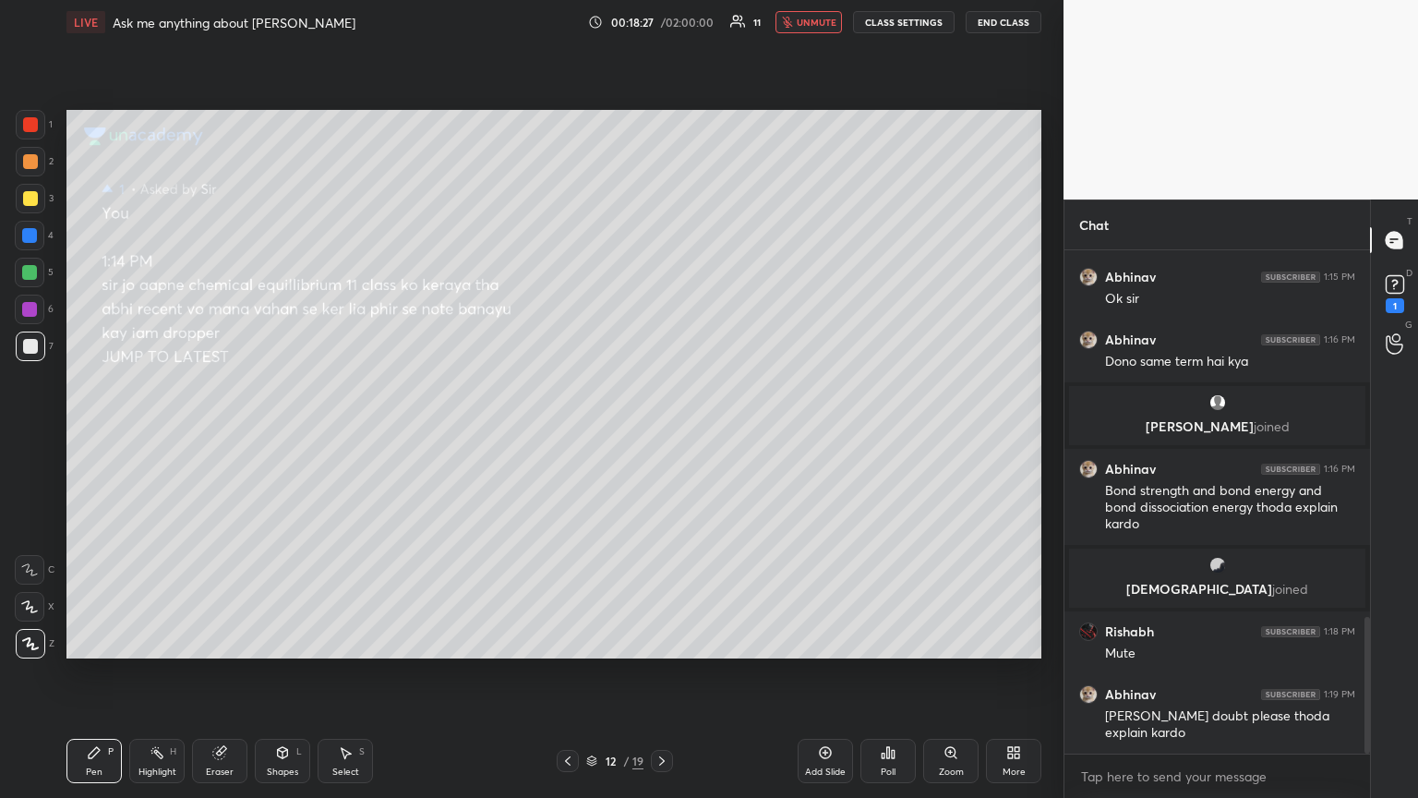
click at [222, 433] on div "Eraser" at bounding box center [220, 771] width 28 height 9
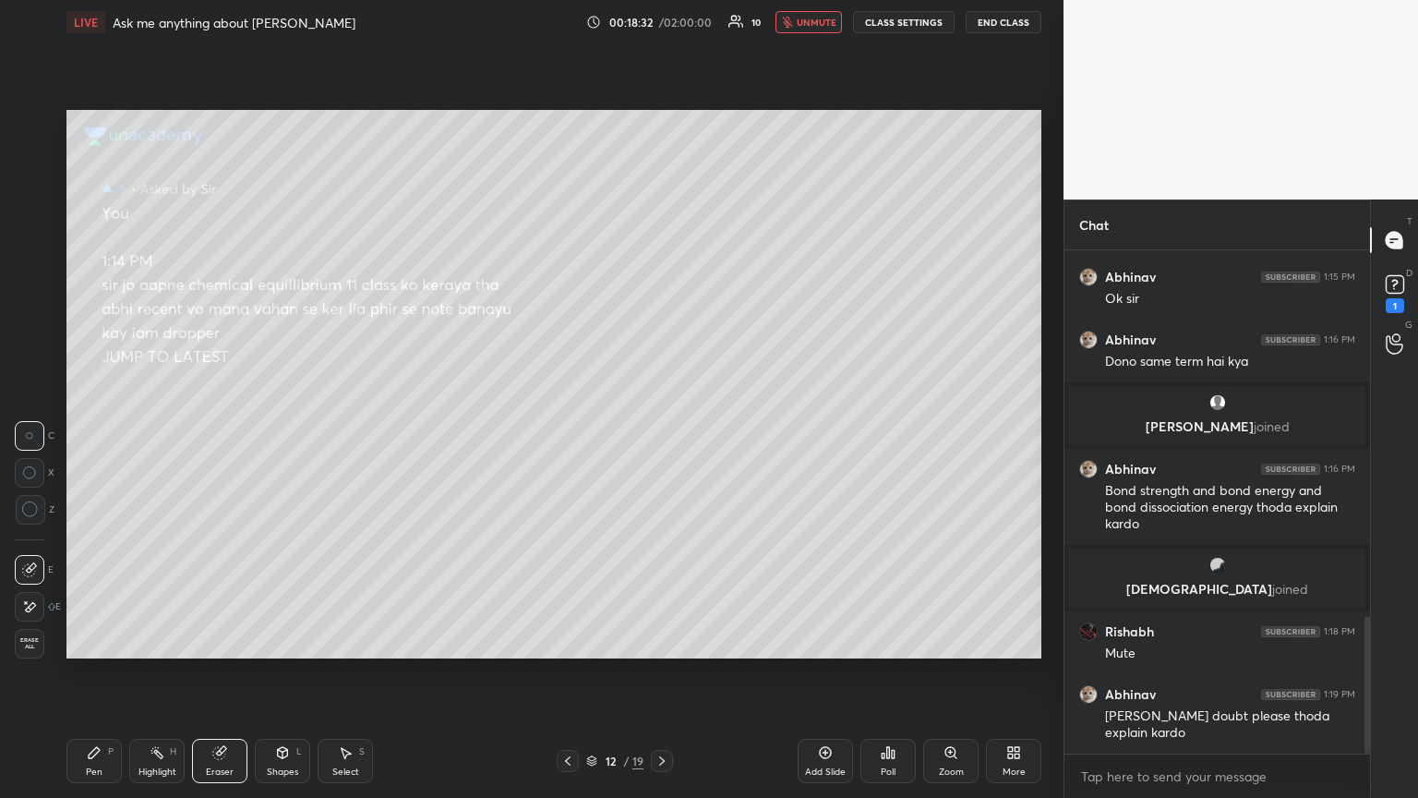
scroll to position [1410, 0]
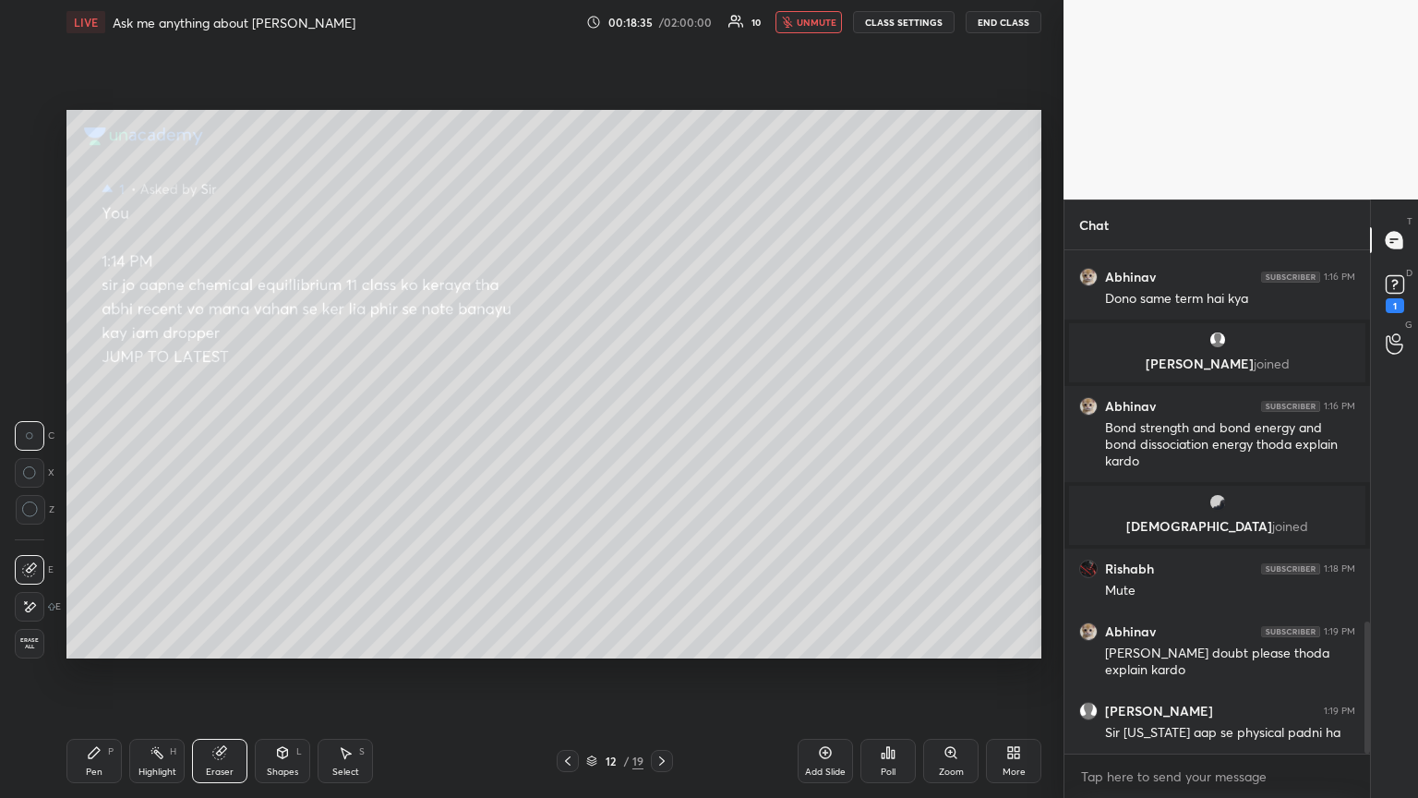
click at [106, 433] on div "Pen P" at bounding box center [93, 760] width 55 height 44
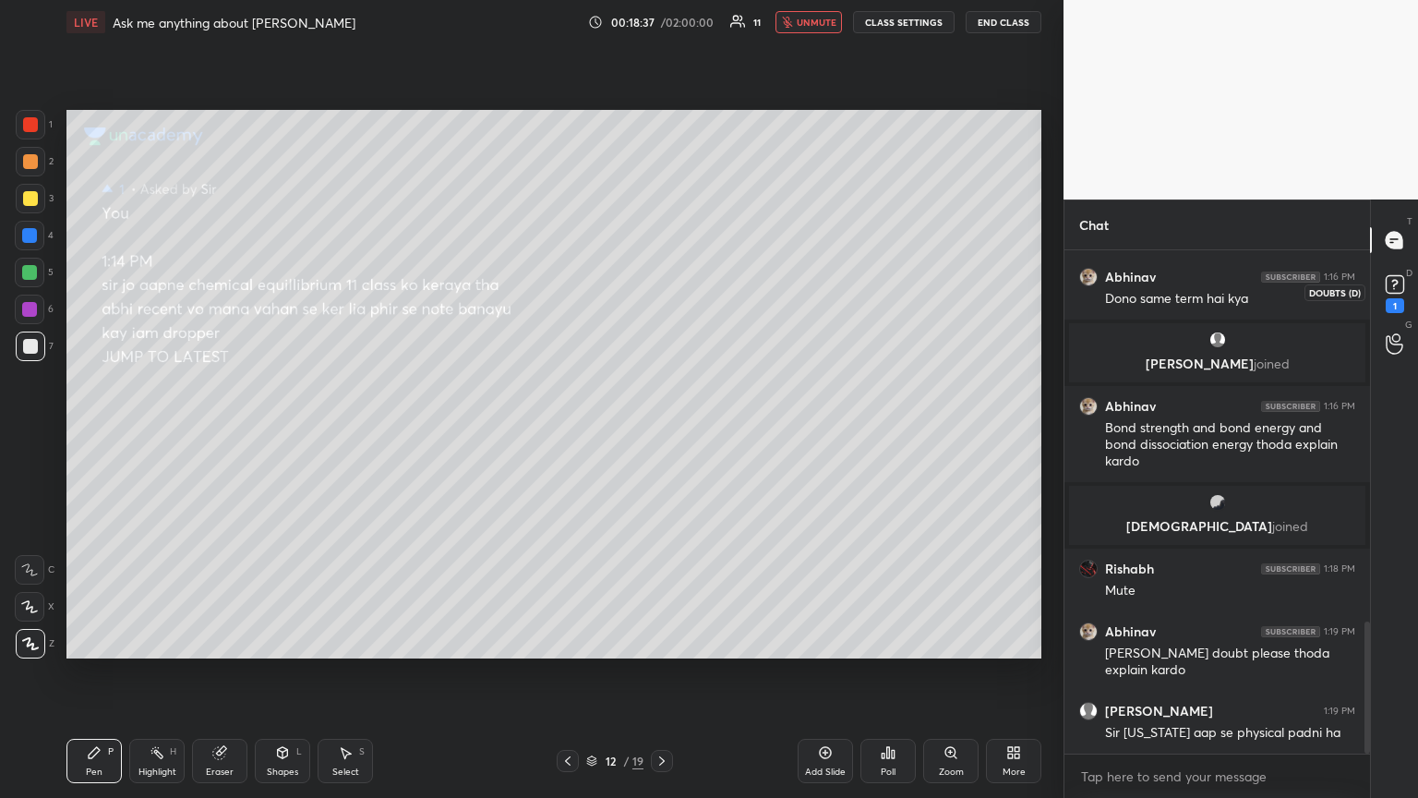
click at [662, 301] on div "1" at bounding box center [1395, 291] width 28 height 42
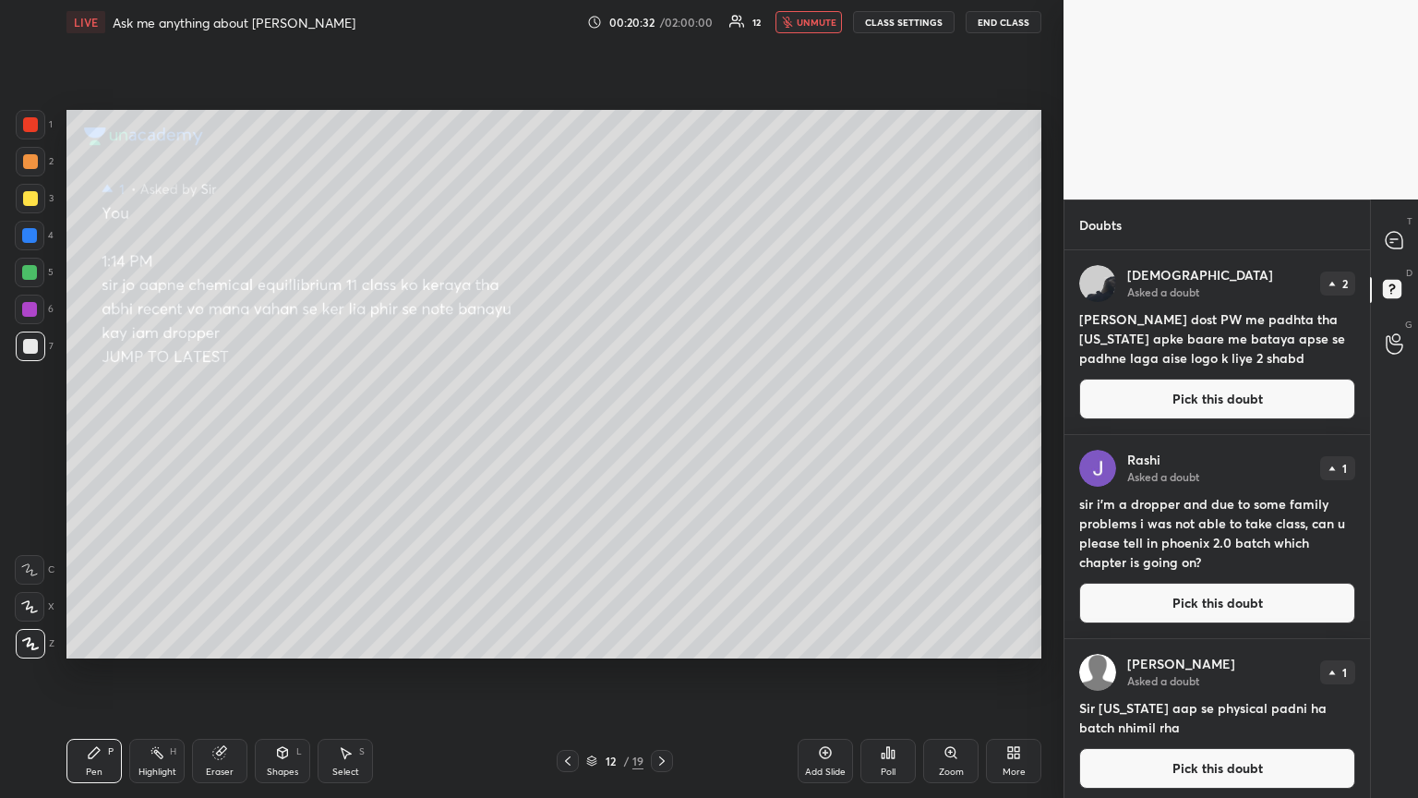
drag, startPoint x: 1203, startPoint y: 402, endPoint x: 1173, endPoint y: 390, distance: 31.9
click at [662, 401] on button "Pick this doubt" at bounding box center [1217, 398] width 276 height 41
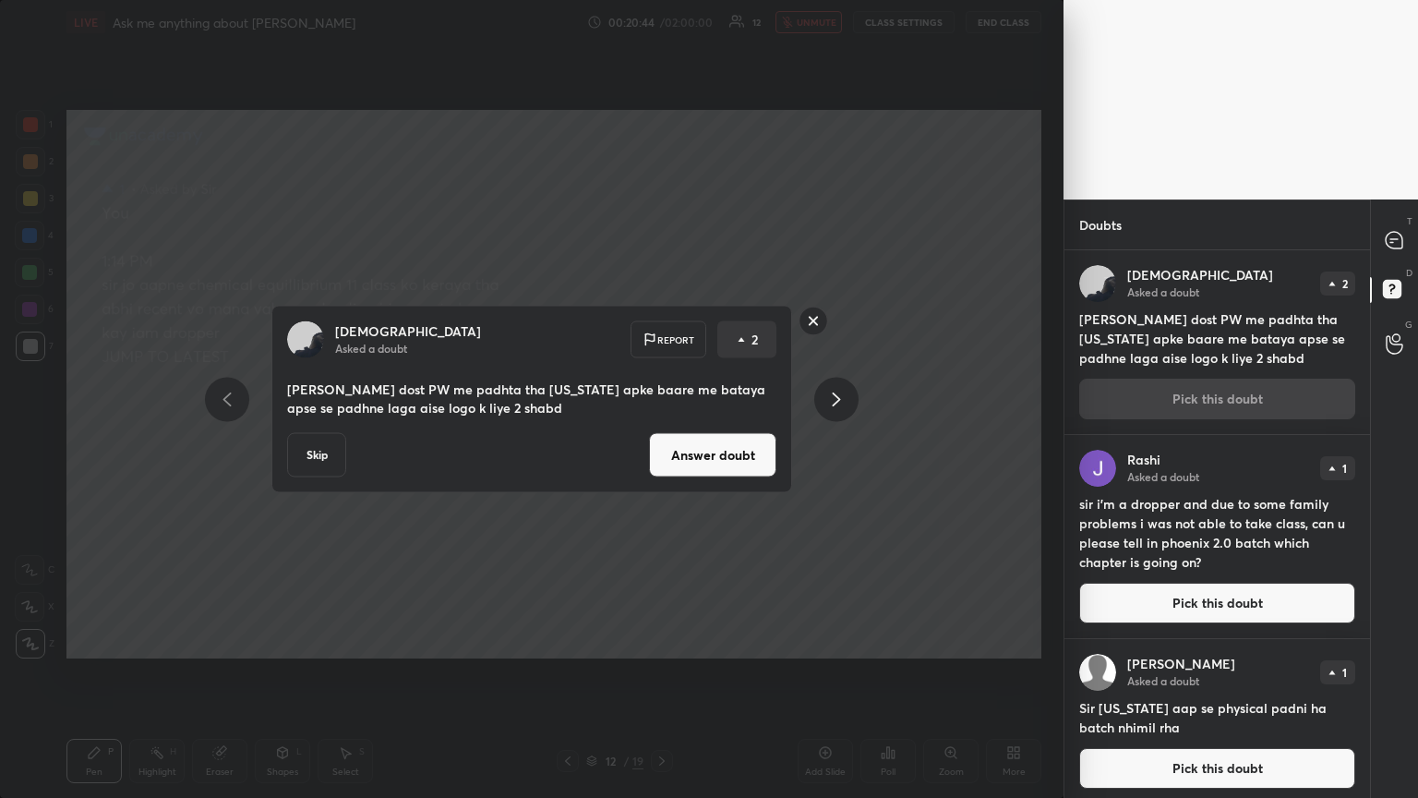
click at [662, 433] on button "Answer doubt" at bounding box center [712, 455] width 127 height 44
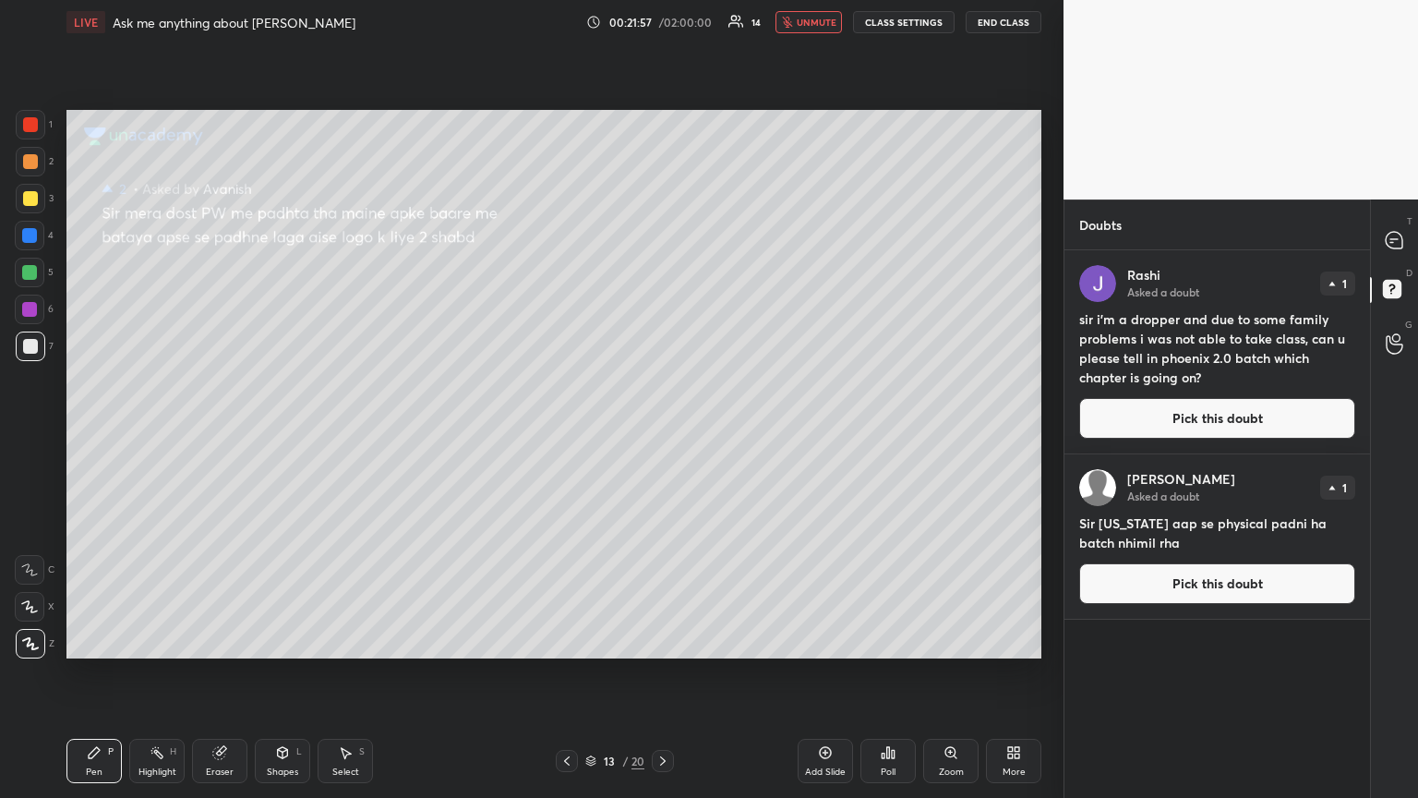
click at [662, 21] on span "unmute" at bounding box center [817, 22] width 40 height 13
drag, startPoint x: 1223, startPoint y: 417, endPoint x: 1206, endPoint y: 417, distance: 16.6
click at [662, 419] on button "Pick this doubt" at bounding box center [1217, 418] width 276 height 41
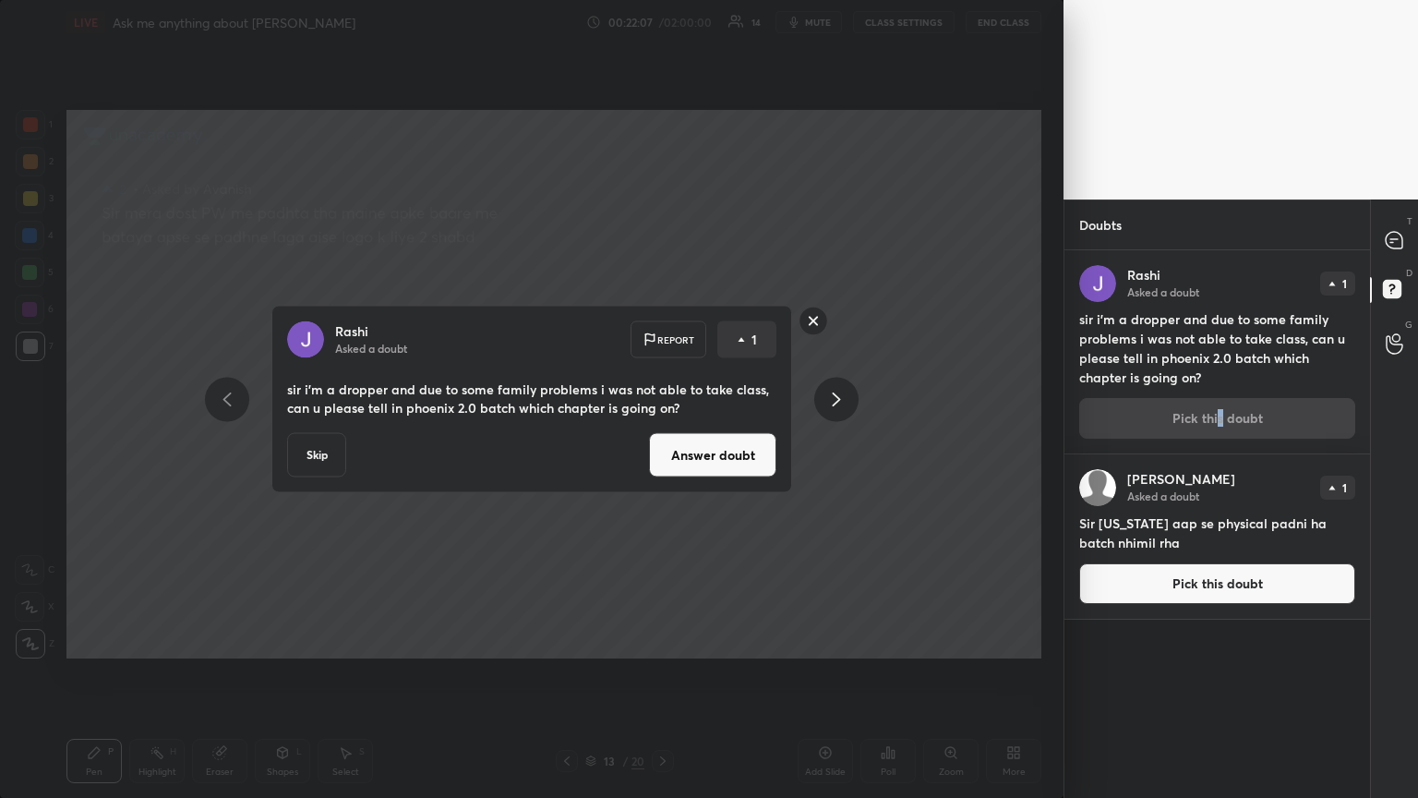
click at [662, 433] on button "Answer doubt" at bounding box center [712, 455] width 127 height 44
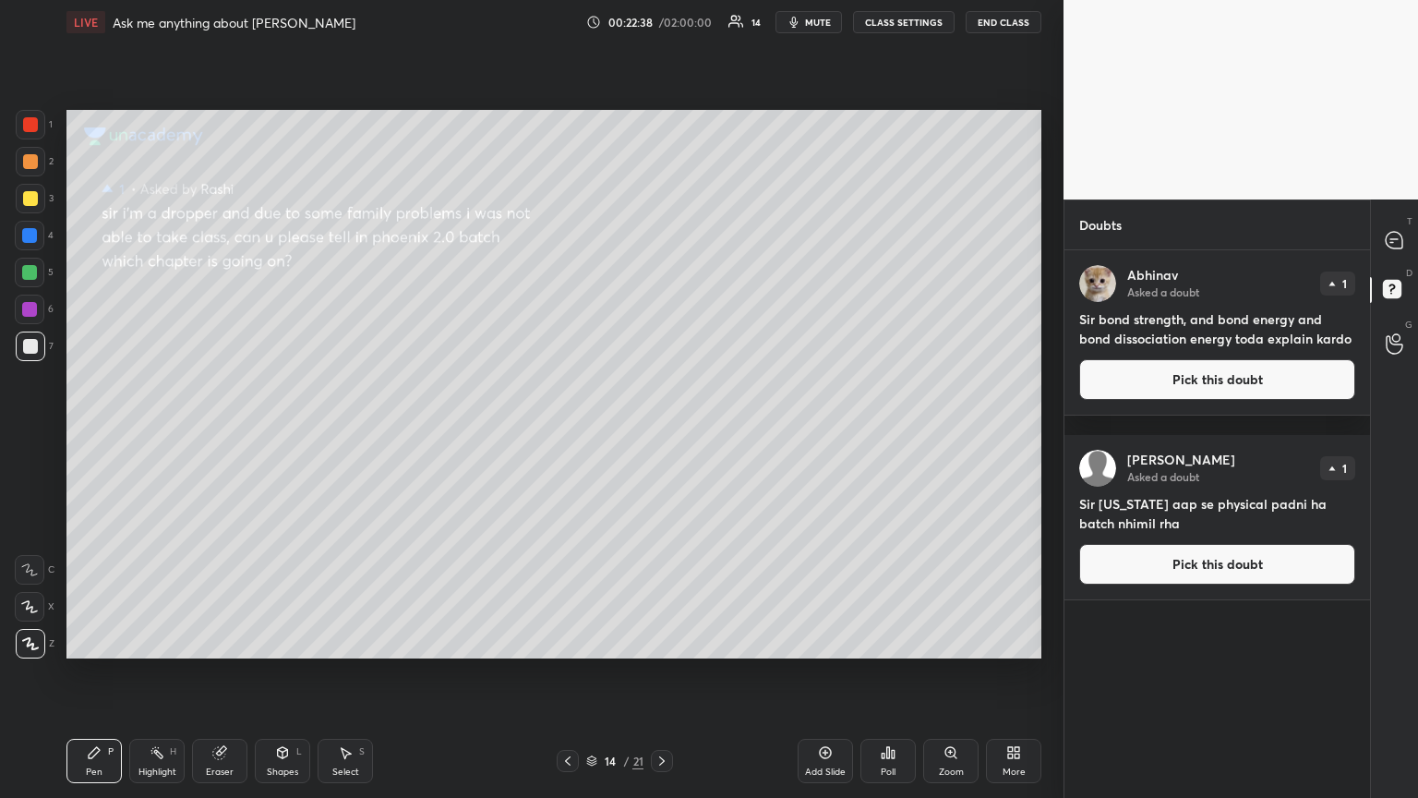
drag, startPoint x: 1241, startPoint y: 391, endPoint x: 1185, endPoint y: 385, distance: 55.8
click at [662, 390] on button "Pick this doubt" at bounding box center [1217, 379] width 276 height 41
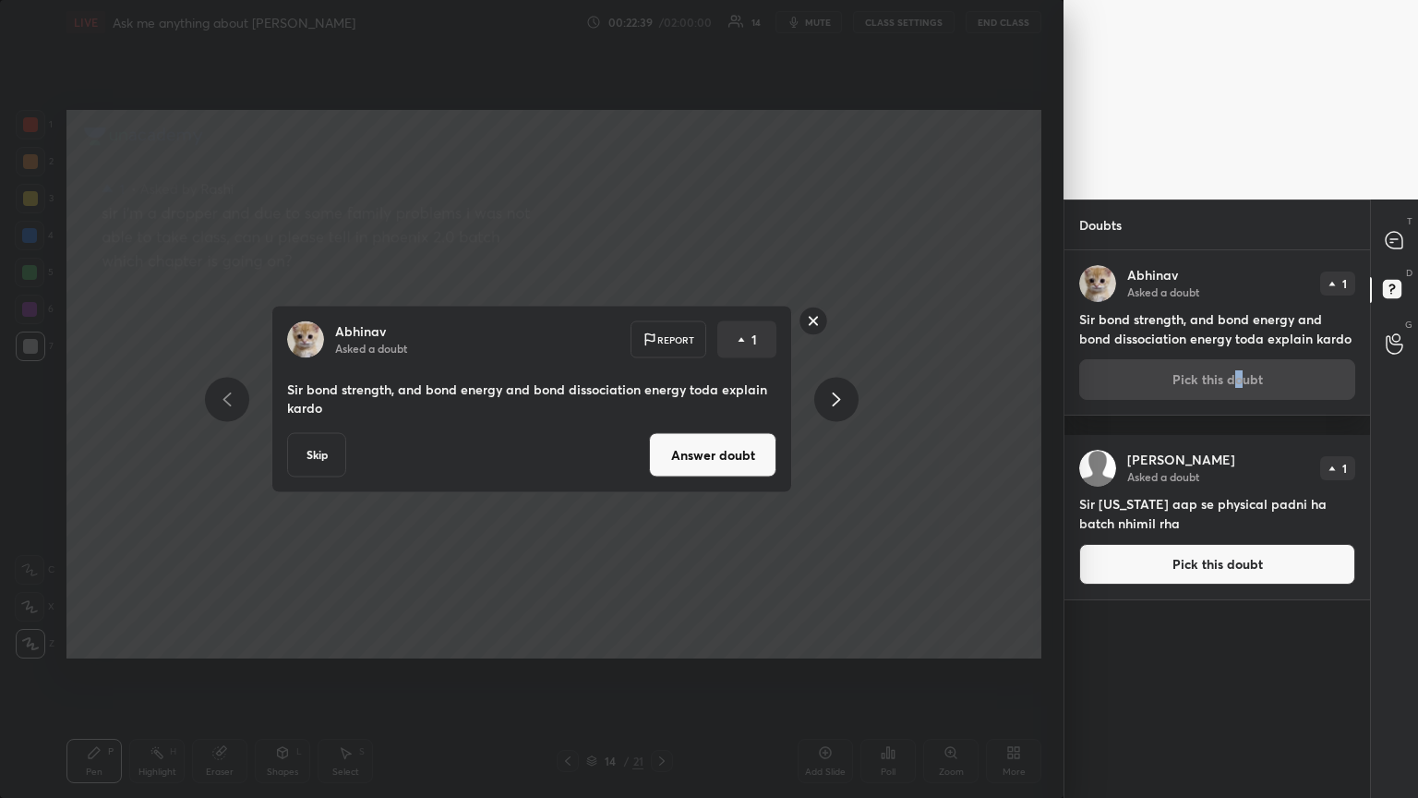
click at [662, 433] on button "Answer doubt" at bounding box center [712, 455] width 127 height 44
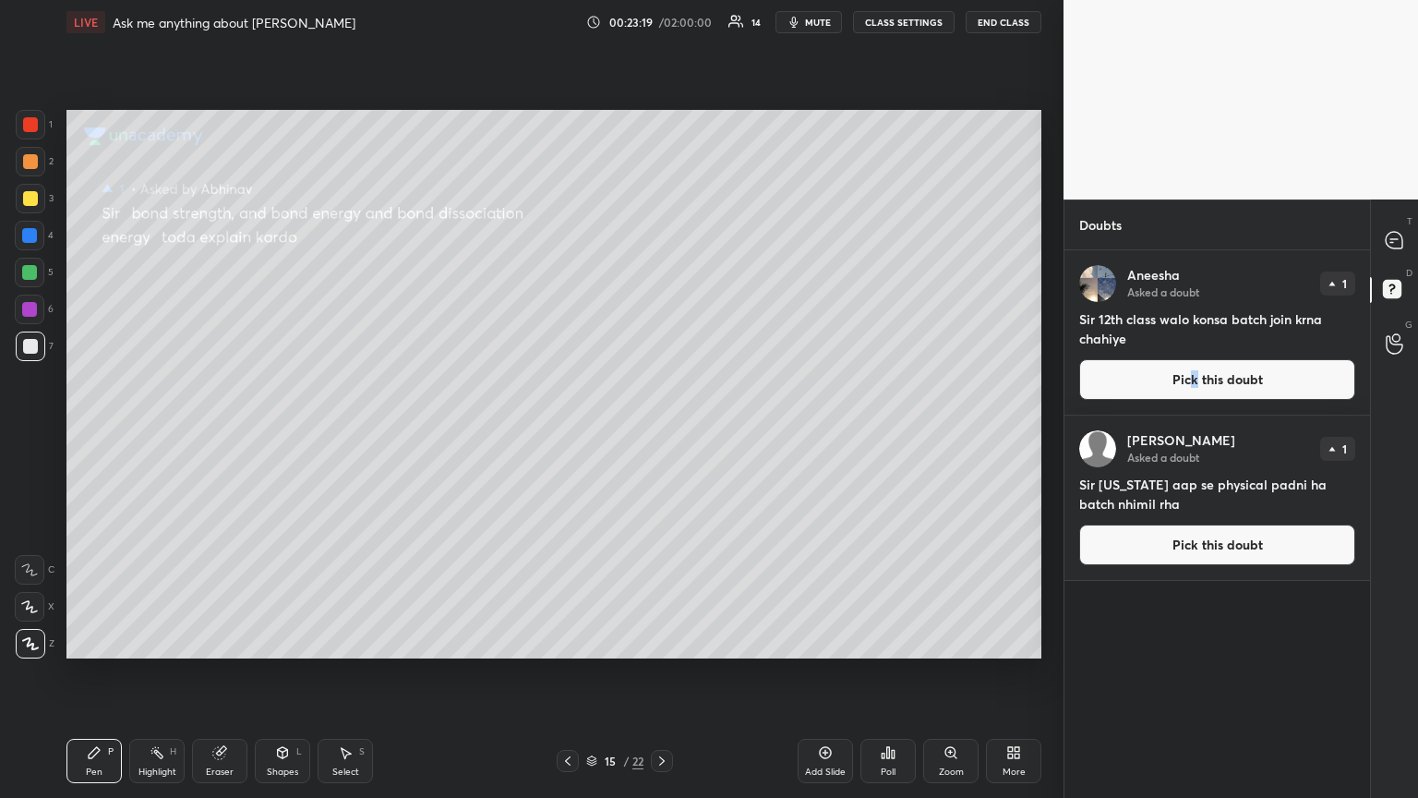
drag, startPoint x: 1195, startPoint y: 383, endPoint x: 1082, endPoint y: 401, distance: 114.9
click at [662, 381] on button "Pick this doubt" at bounding box center [1217, 379] width 276 height 41
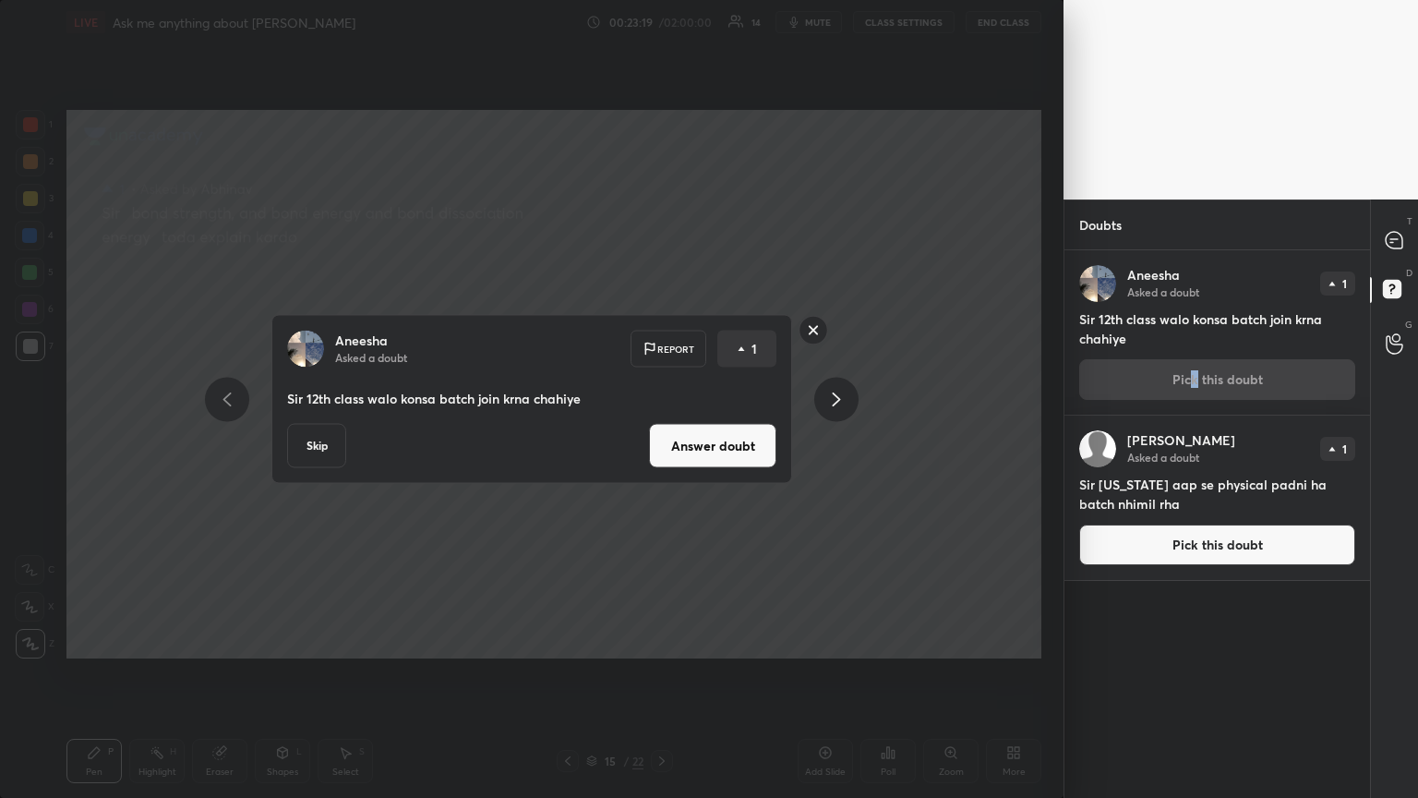
drag, startPoint x: 718, startPoint y: 461, endPoint x: 720, endPoint y: 450, distance: 10.3
click at [662, 433] on button "Answer doubt" at bounding box center [712, 446] width 127 height 44
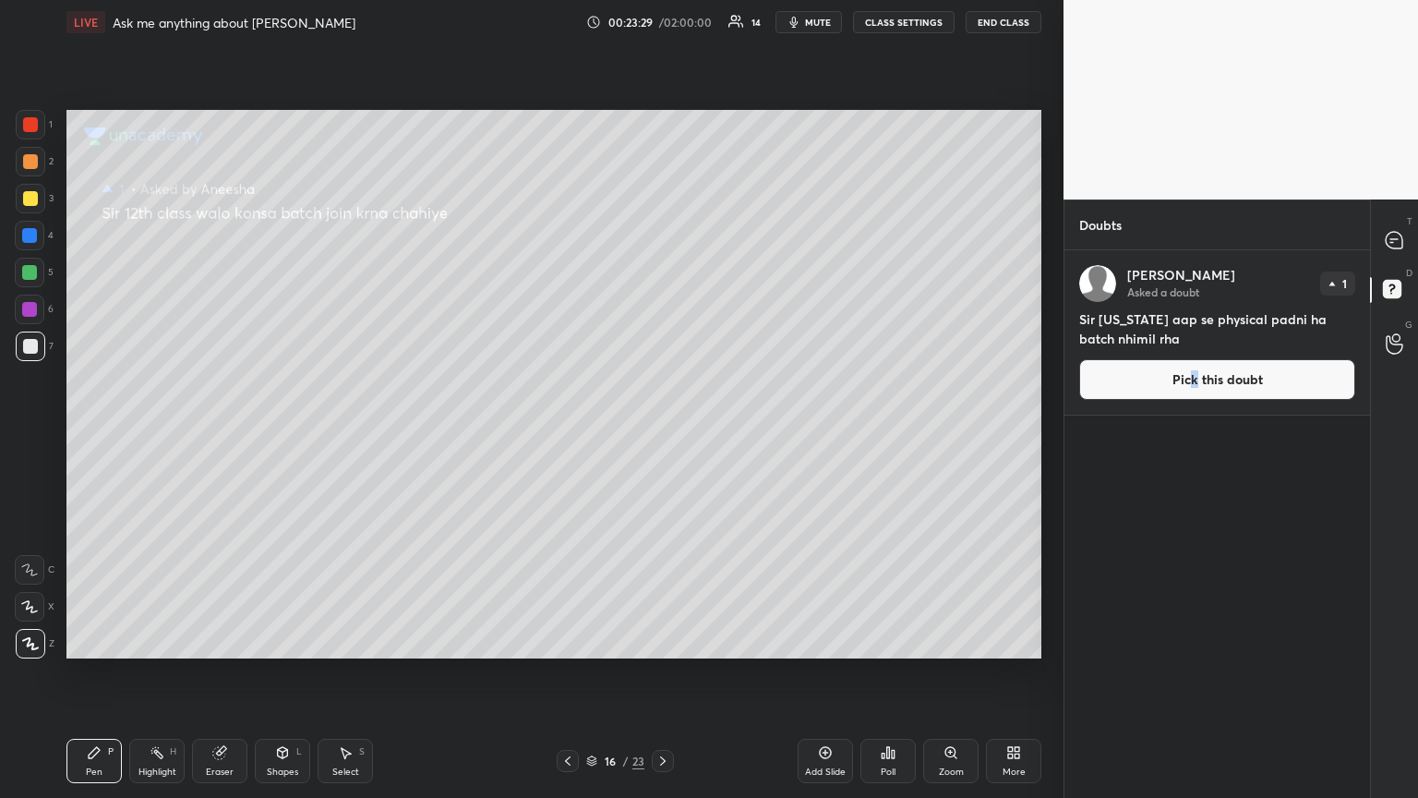
drag, startPoint x: 1248, startPoint y: 388, endPoint x: 1209, endPoint y: 381, distance: 39.3
click at [662, 388] on button "Pick this doubt" at bounding box center [1217, 379] width 276 height 41
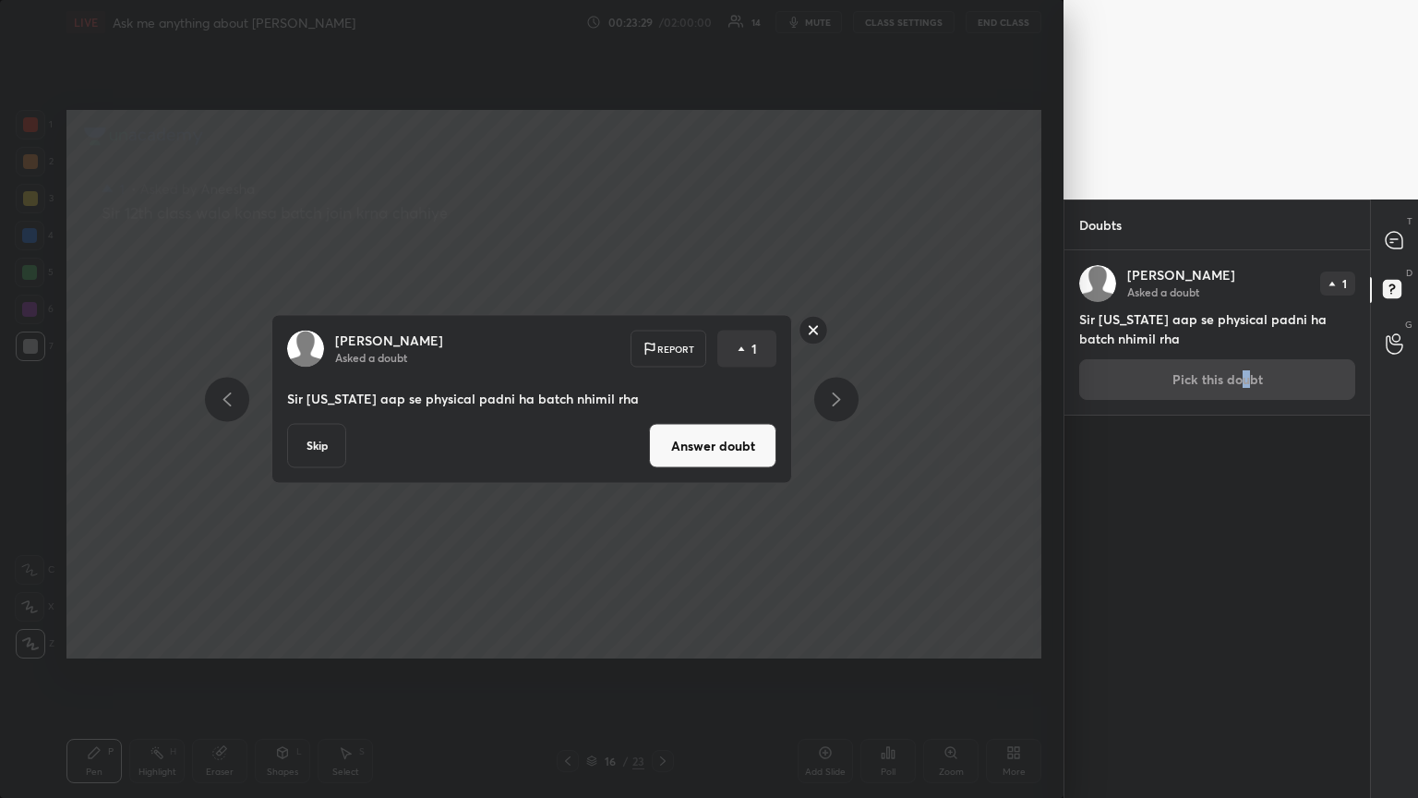
click at [662, 433] on button "Answer doubt" at bounding box center [712, 446] width 127 height 44
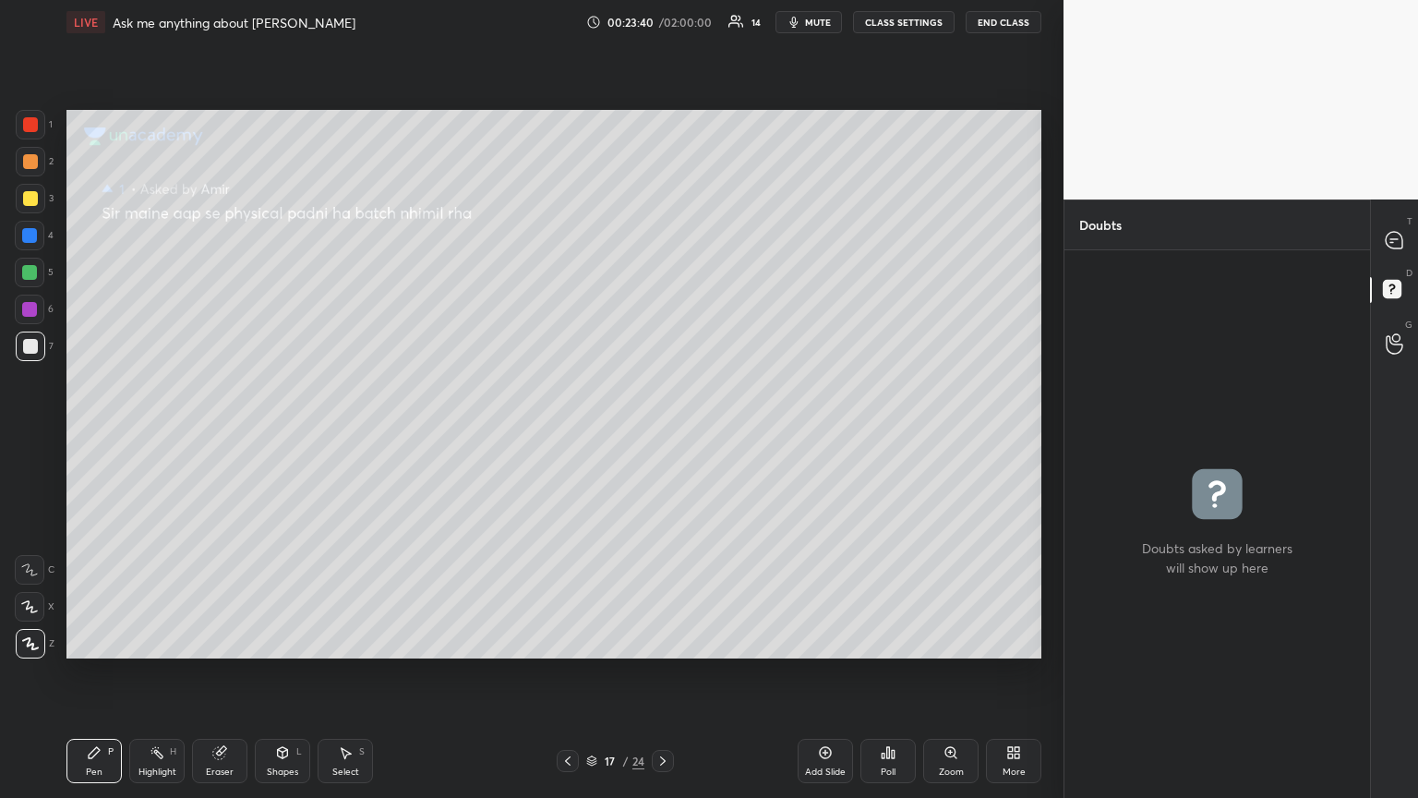
click at [662, 240] on div at bounding box center [1394, 239] width 37 height 33
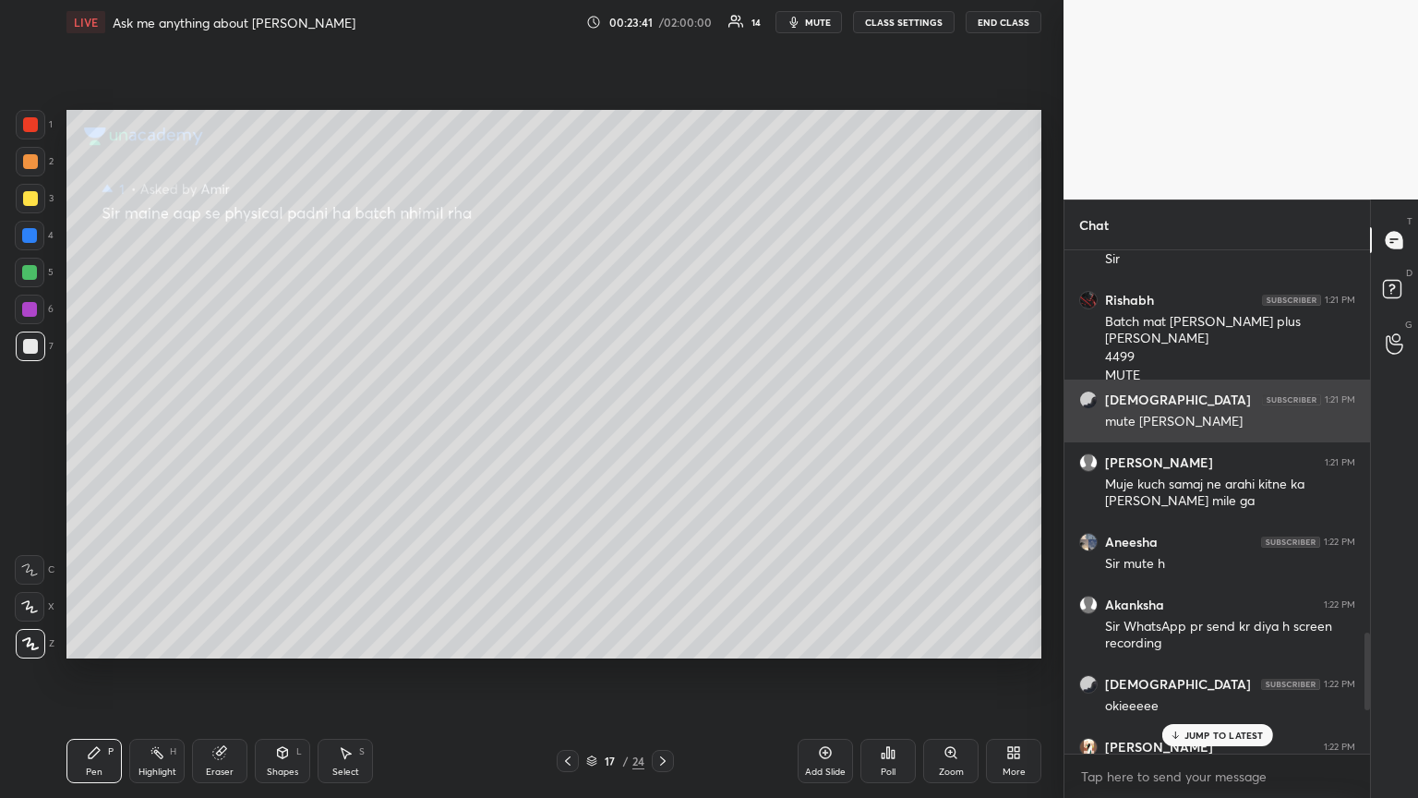
scroll to position [498, 300]
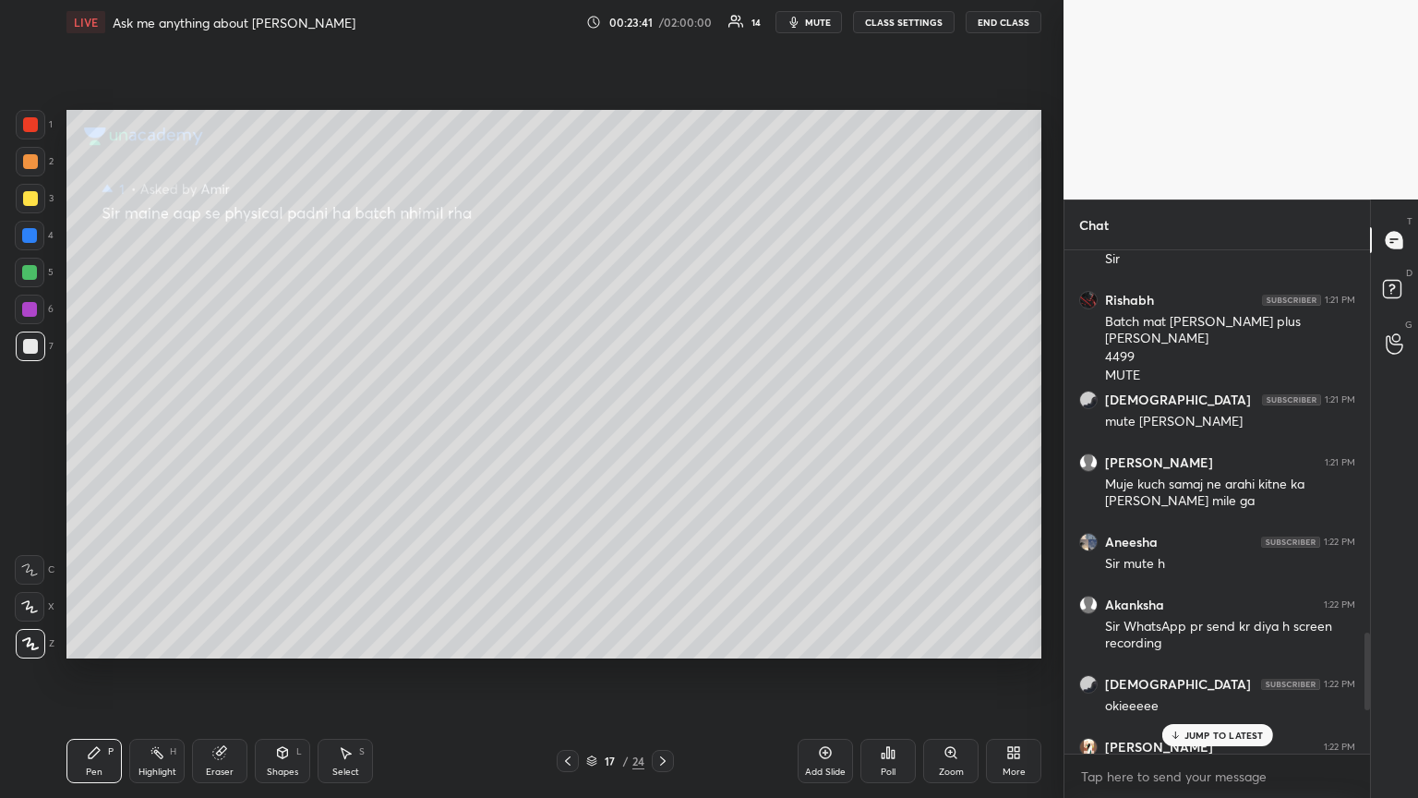
click at [662, 433] on p "JUMP TO LATEST" at bounding box center [1223, 734] width 79 height 11
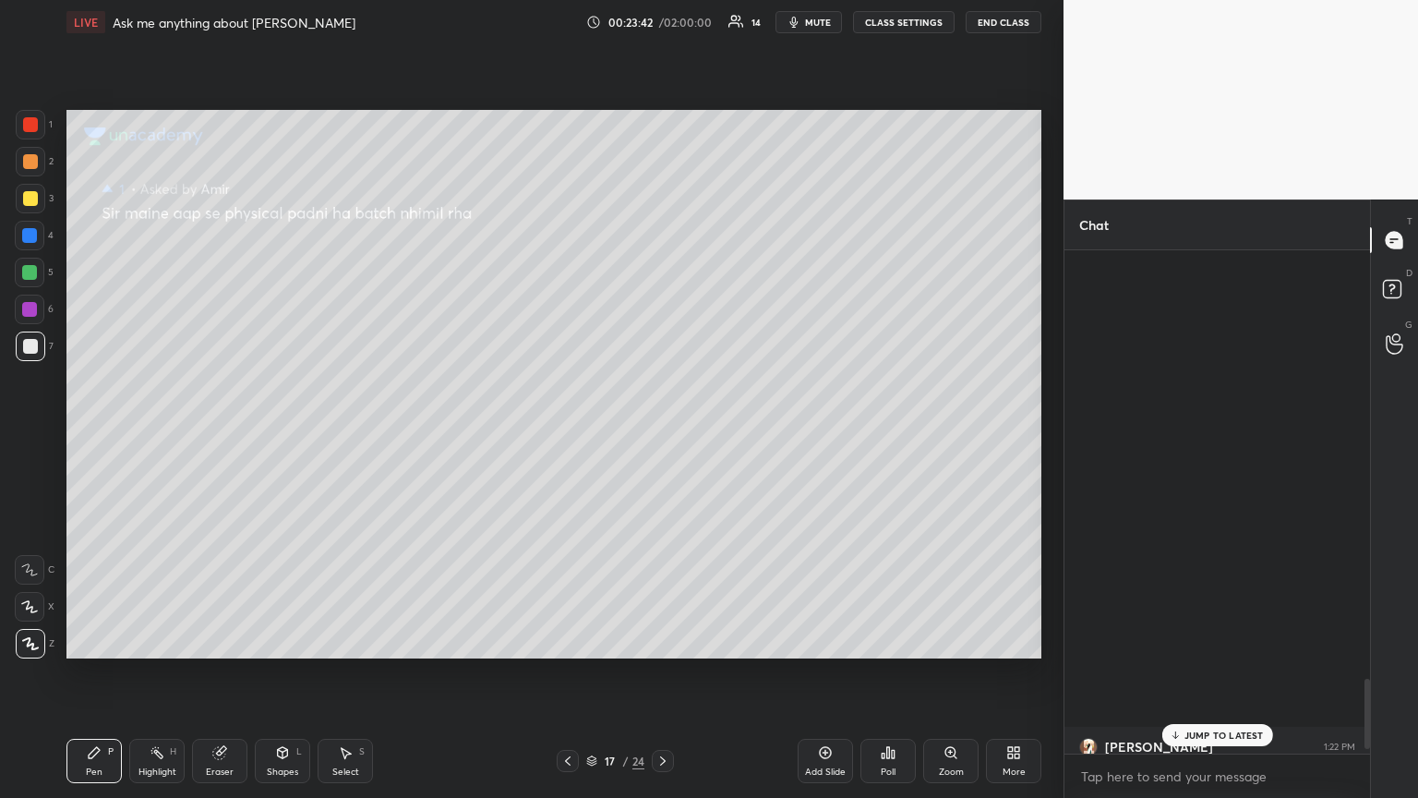
scroll to position [3115, 0]
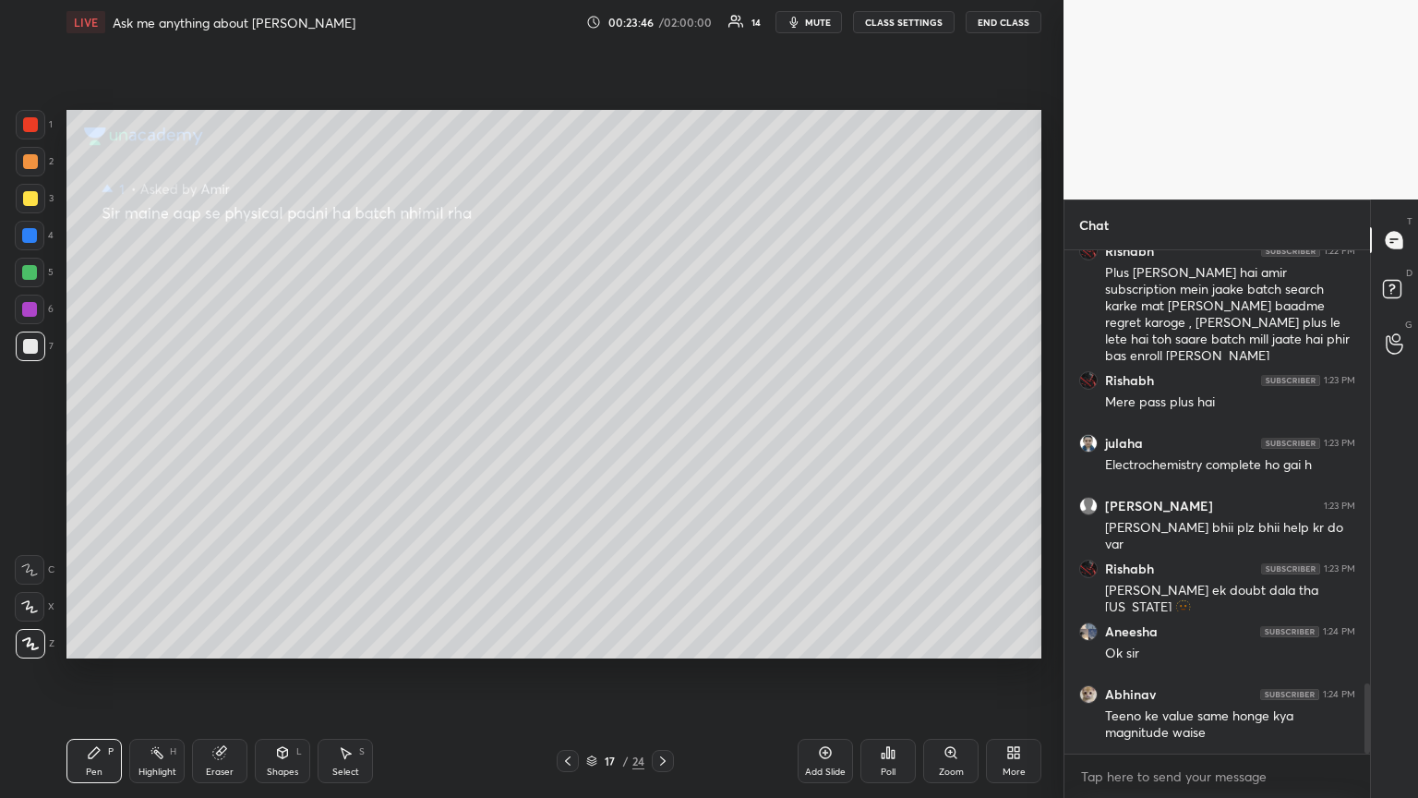
click at [570, 433] on icon at bounding box center [567, 760] width 15 height 15
click at [569, 433] on icon at bounding box center [567, 760] width 15 height 15
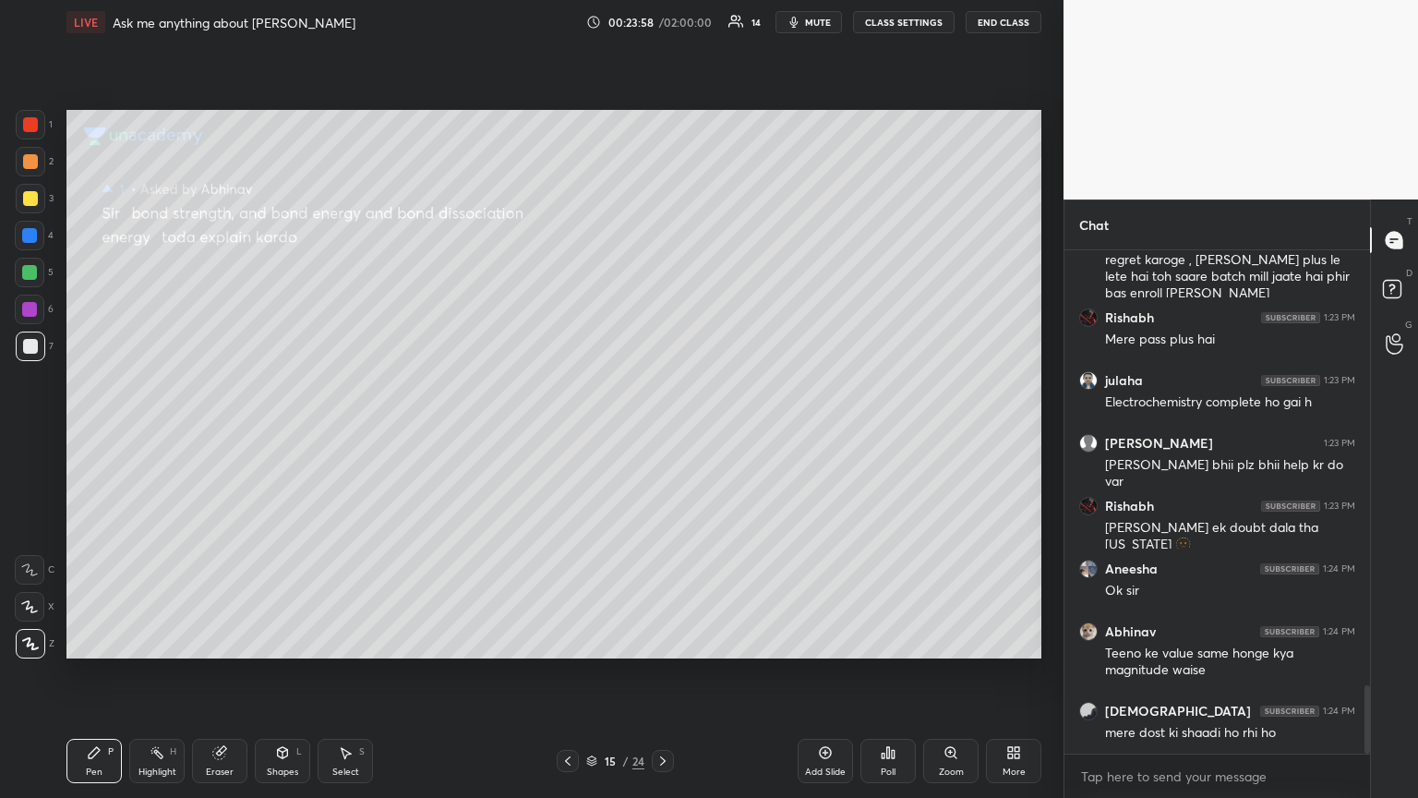
scroll to position [3257, 0]
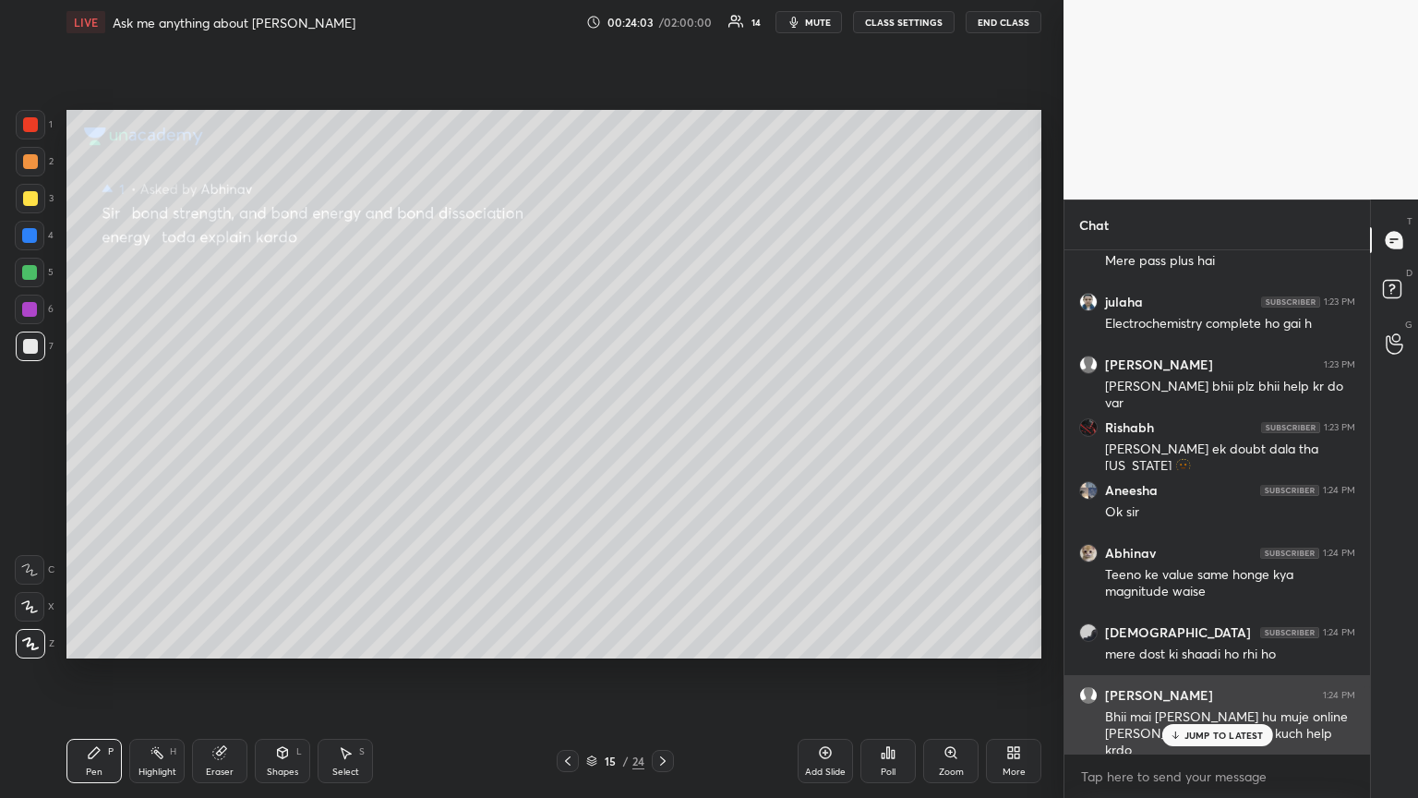
click at [662, 433] on p "JUMP TO LATEST" at bounding box center [1223, 734] width 79 height 11
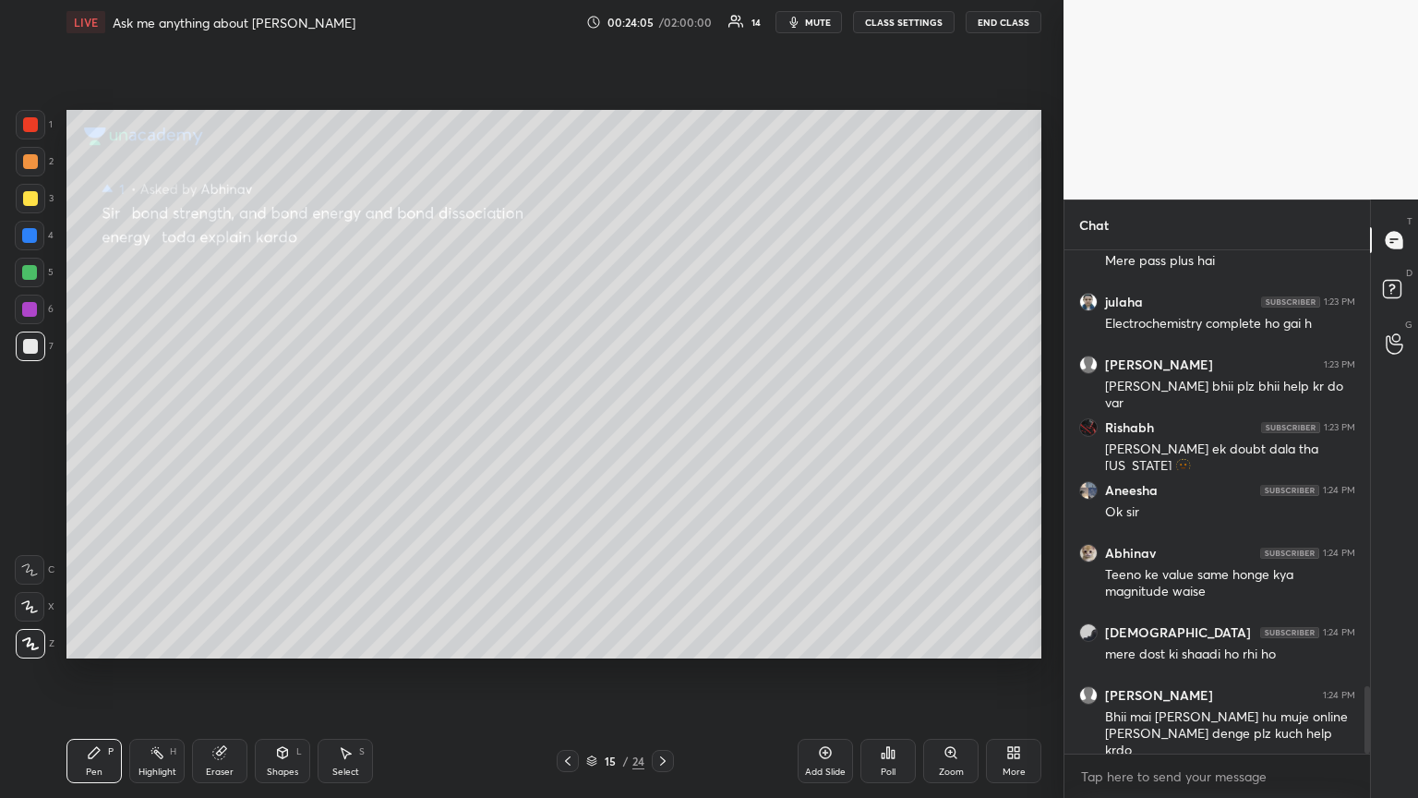
drag, startPoint x: 818, startPoint y: 19, endPoint x: 810, endPoint y: 59, distance: 40.6
click at [662, 26] on span "mute" at bounding box center [818, 22] width 26 height 13
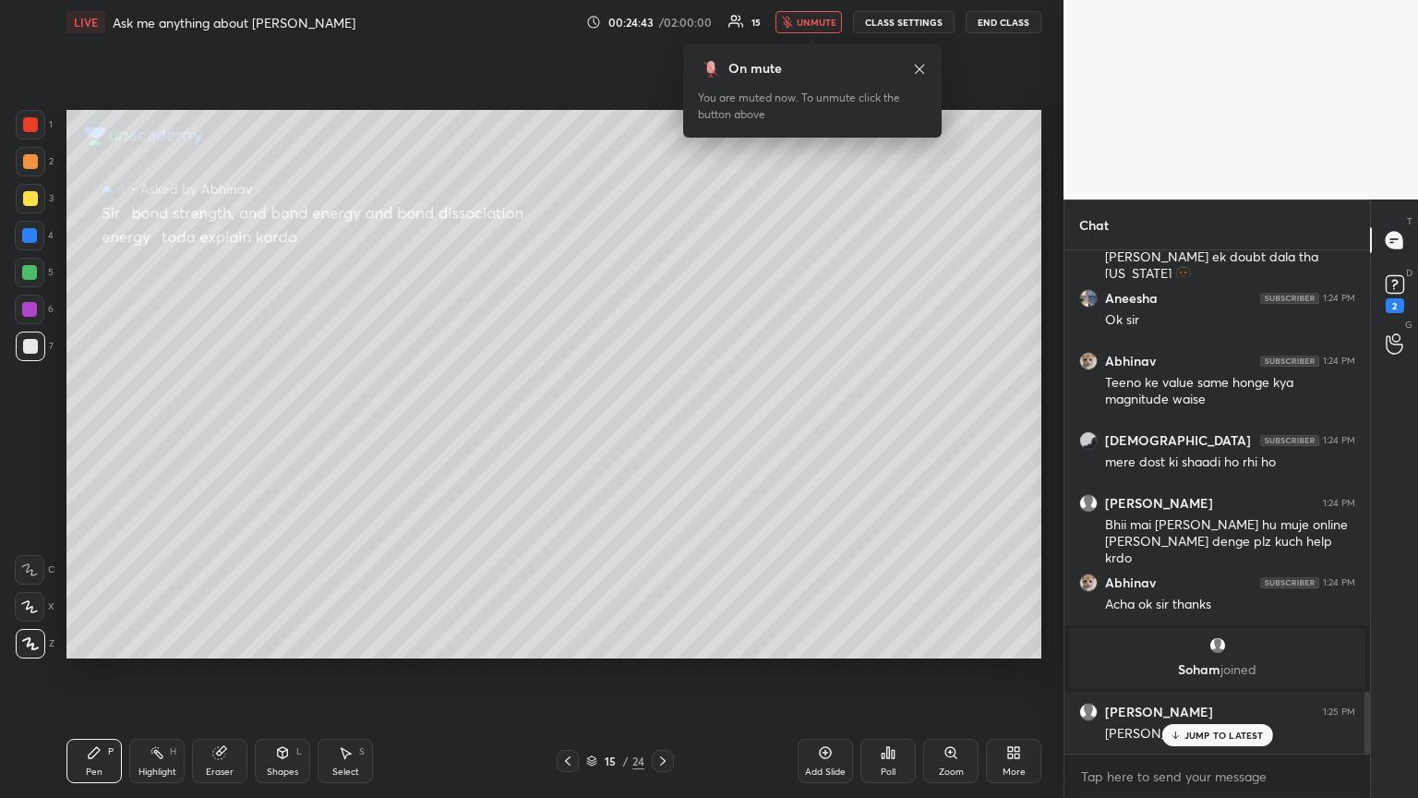
scroll to position [3607, 0]
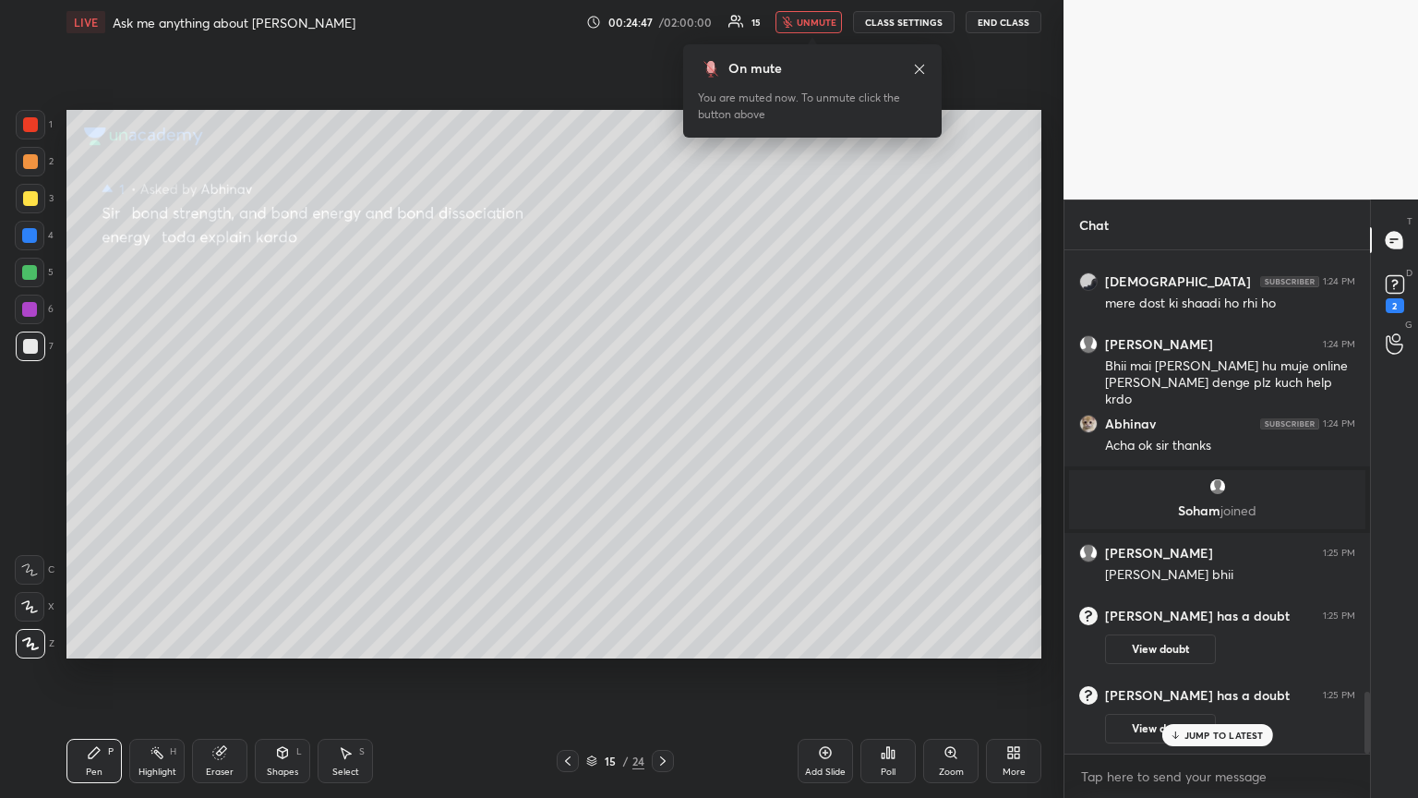
click at [662, 433] on p "JUMP TO LATEST" at bounding box center [1223, 734] width 79 height 11
click at [662, 298] on div "2" at bounding box center [1395, 291] width 28 height 42
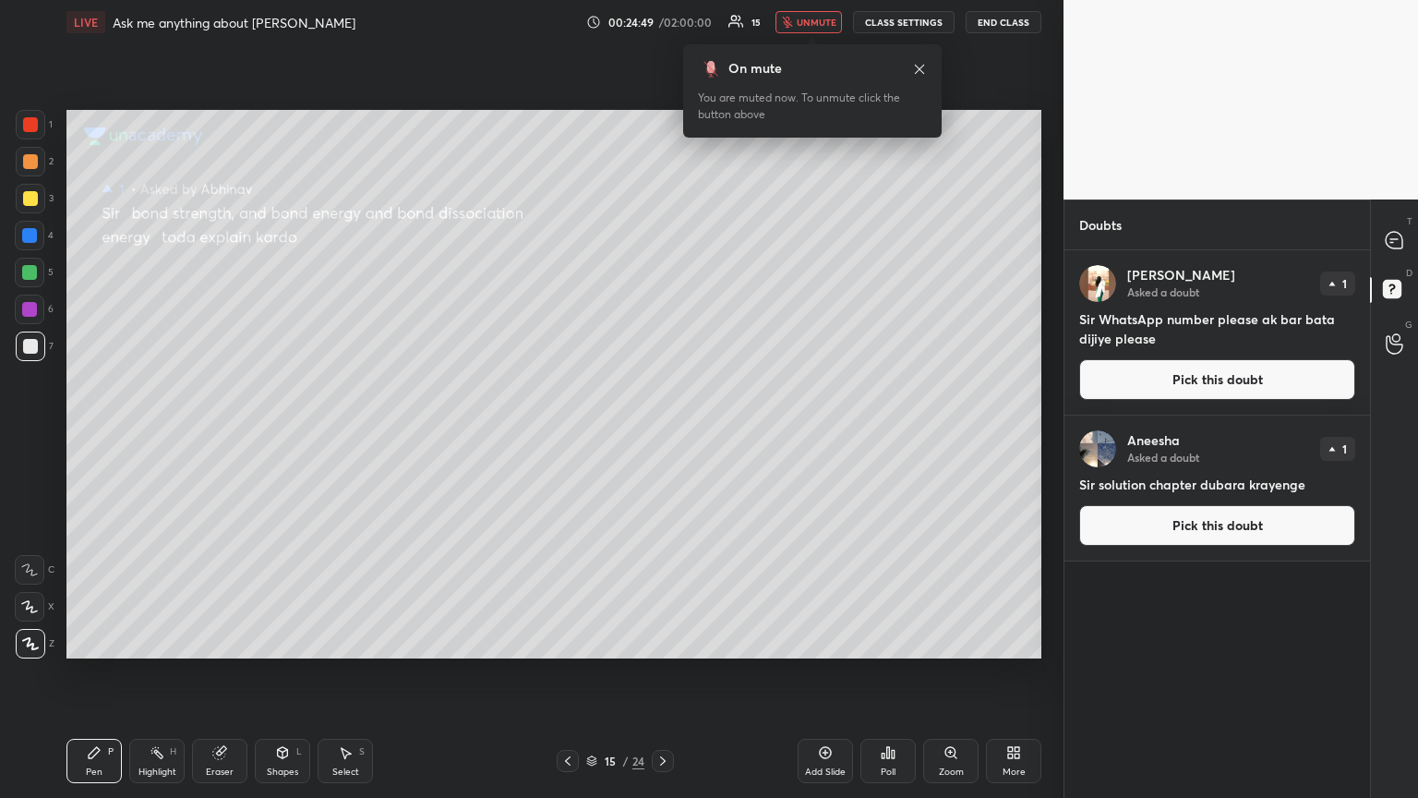
drag, startPoint x: 1182, startPoint y: 387, endPoint x: 1119, endPoint y: 394, distance: 63.2
click at [662, 384] on button "Pick this doubt" at bounding box center [1217, 379] width 276 height 41
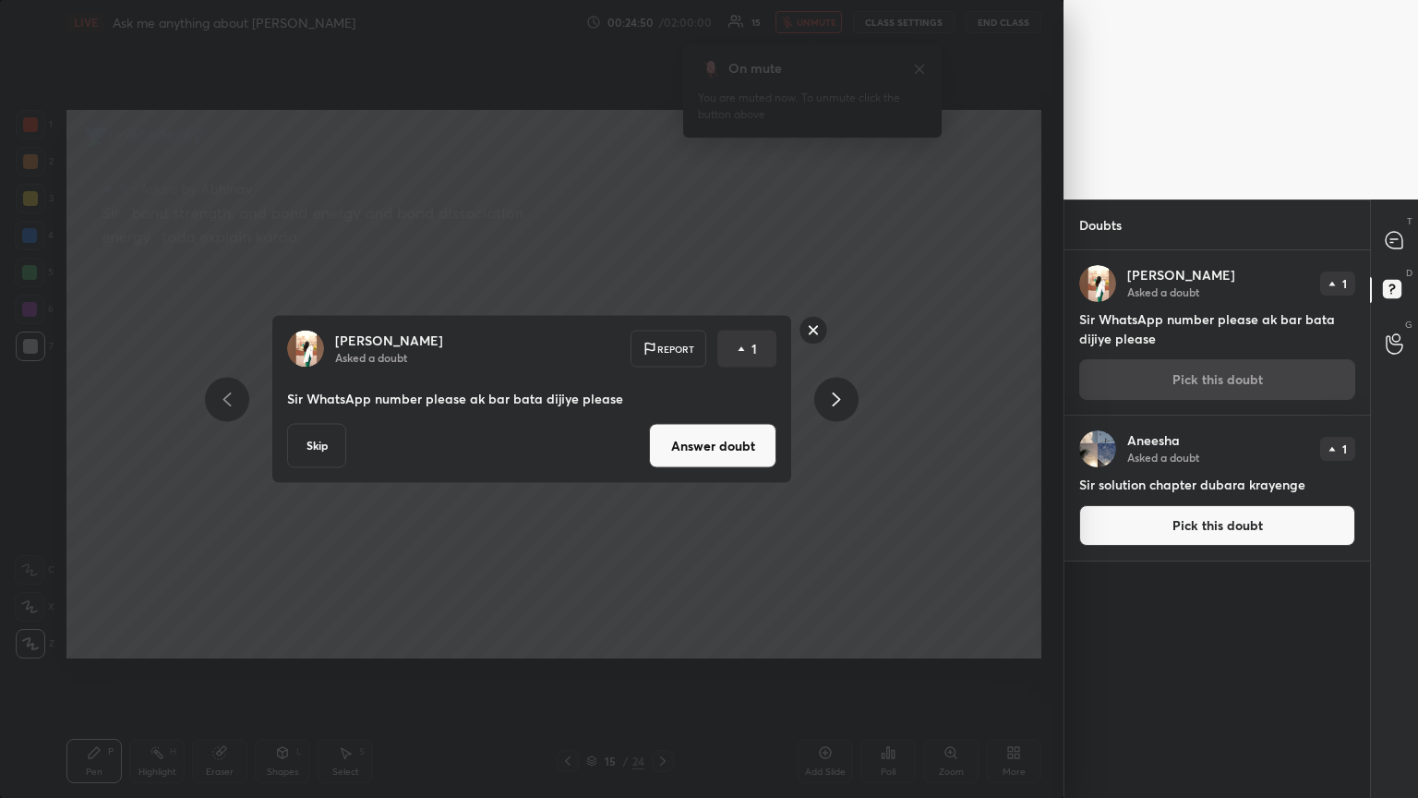
click at [662, 433] on button "Answer doubt" at bounding box center [712, 446] width 127 height 44
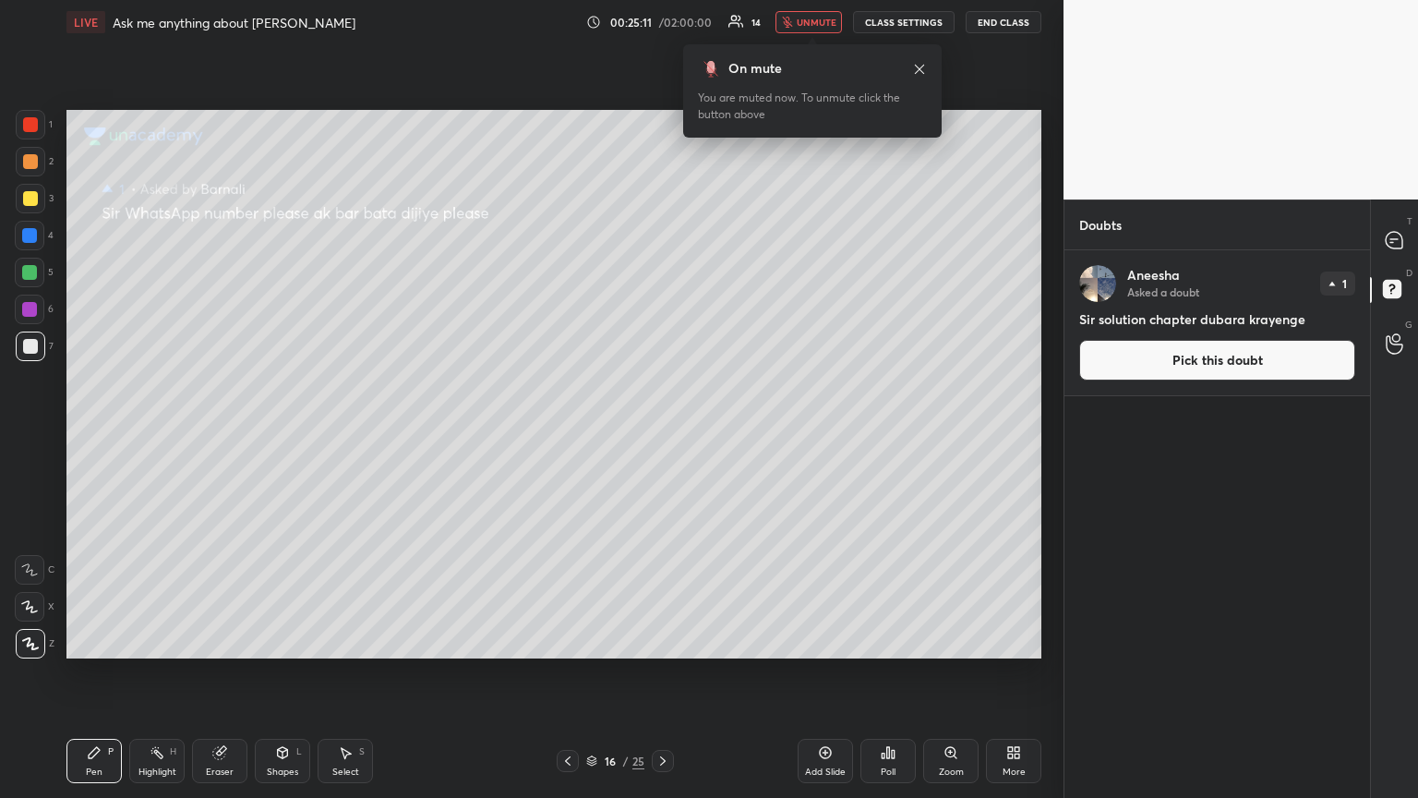
click at [662, 377] on button "Pick this doubt" at bounding box center [1217, 360] width 276 height 41
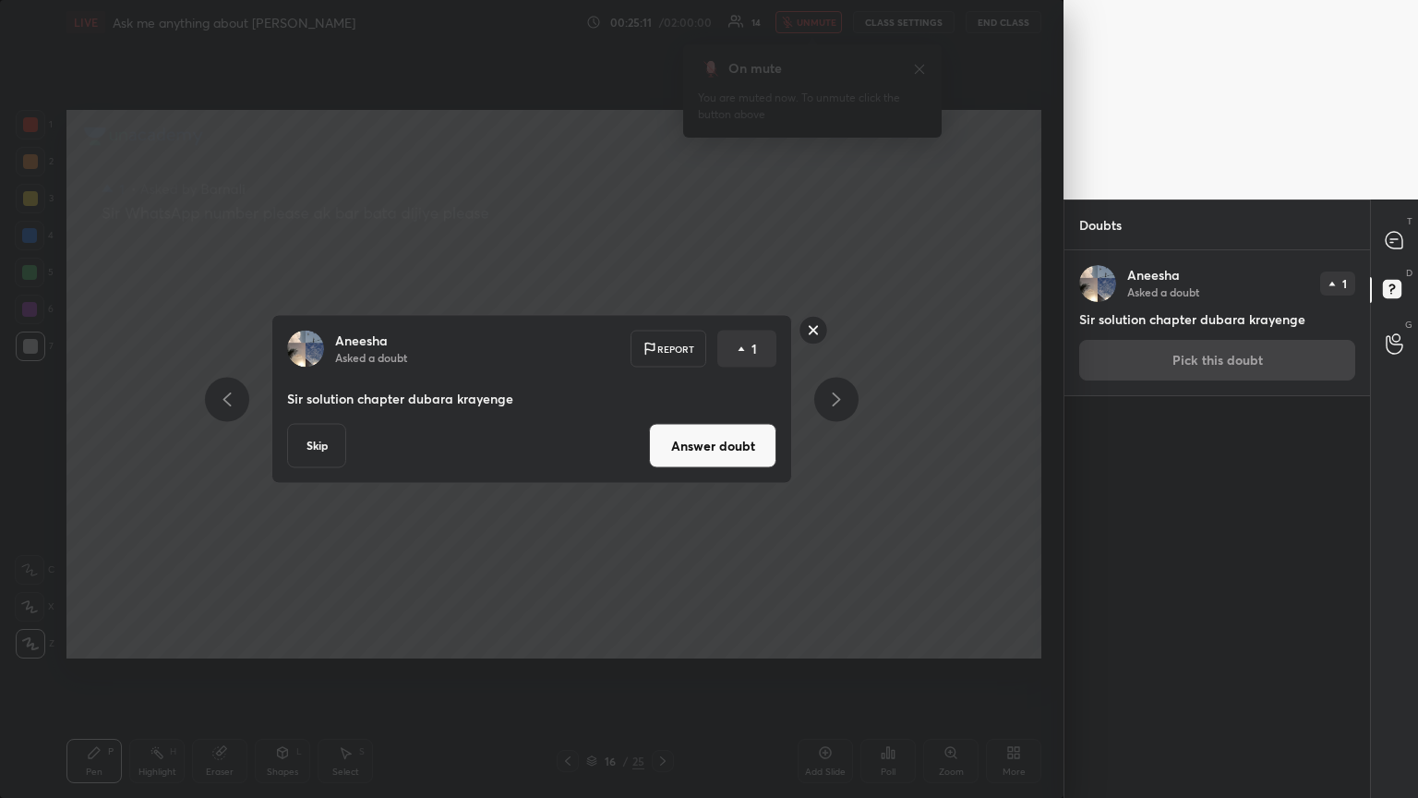
click at [662, 431] on button "Answer doubt" at bounding box center [712, 446] width 127 height 44
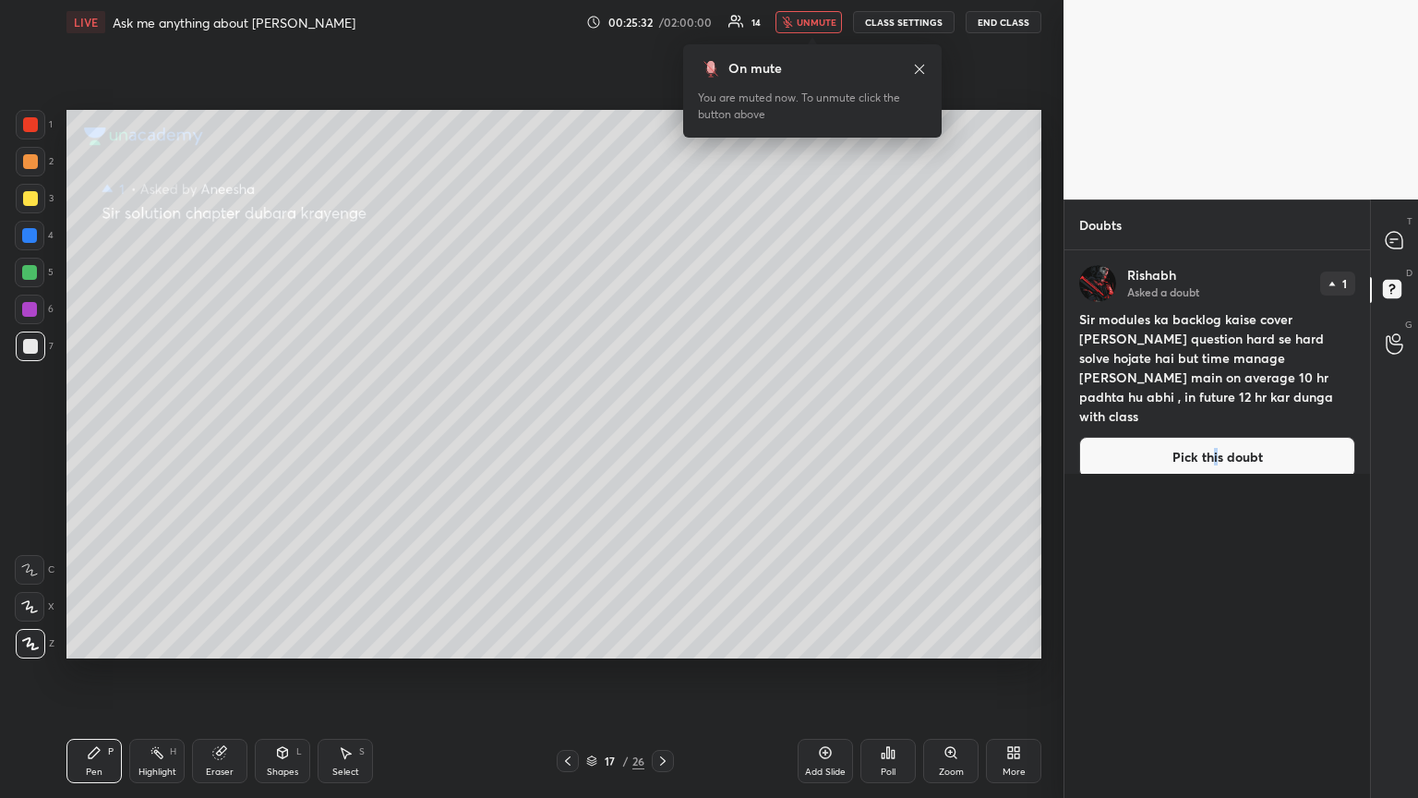
drag, startPoint x: 1215, startPoint y: 439, endPoint x: 1165, endPoint y: 439, distance: 49.8
click at [662, 433] on button "Pick this doubt" at bounding box center [1217, 457] width 276 height 41
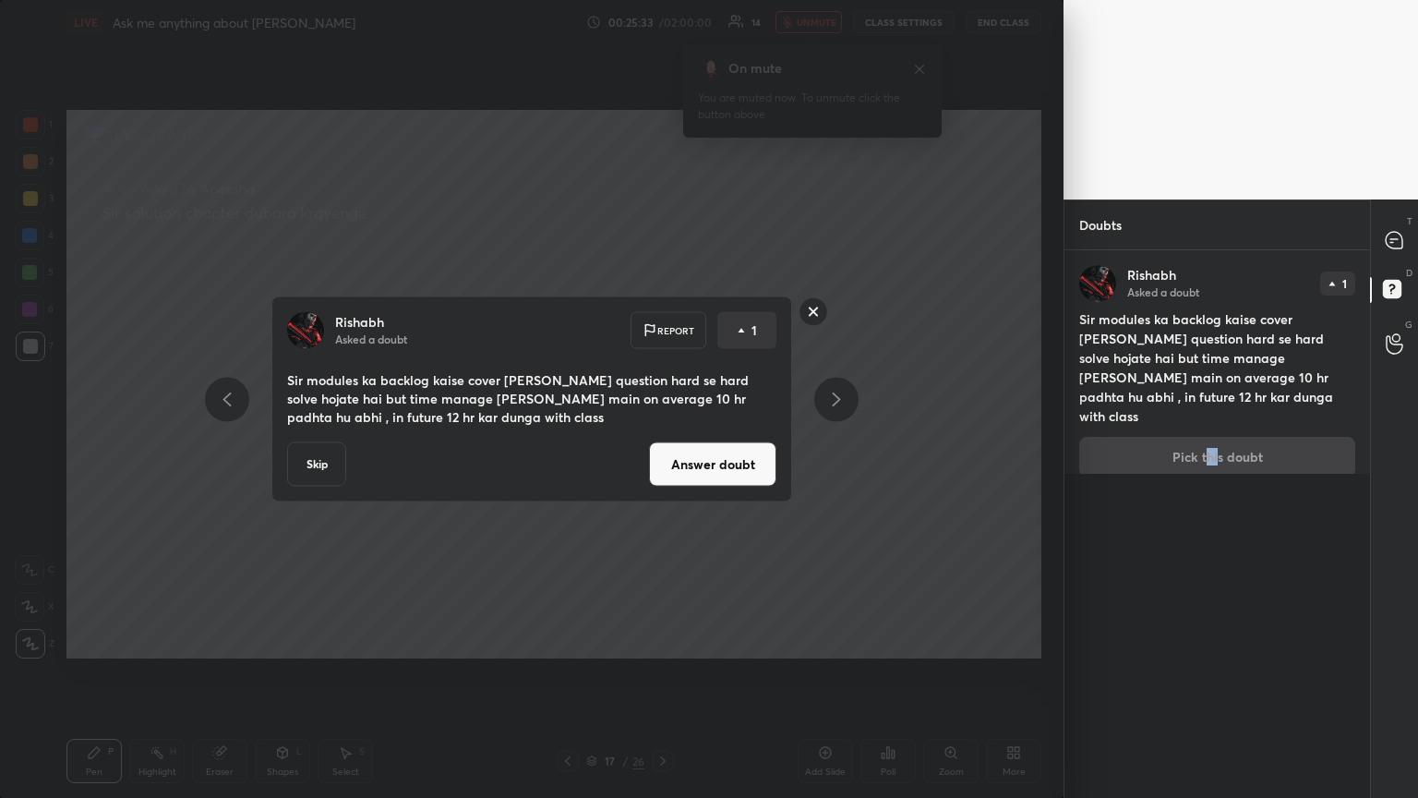
click at [662, 433] on button "Answer doubt" at bounding box center [712, 464] width 127 height 44
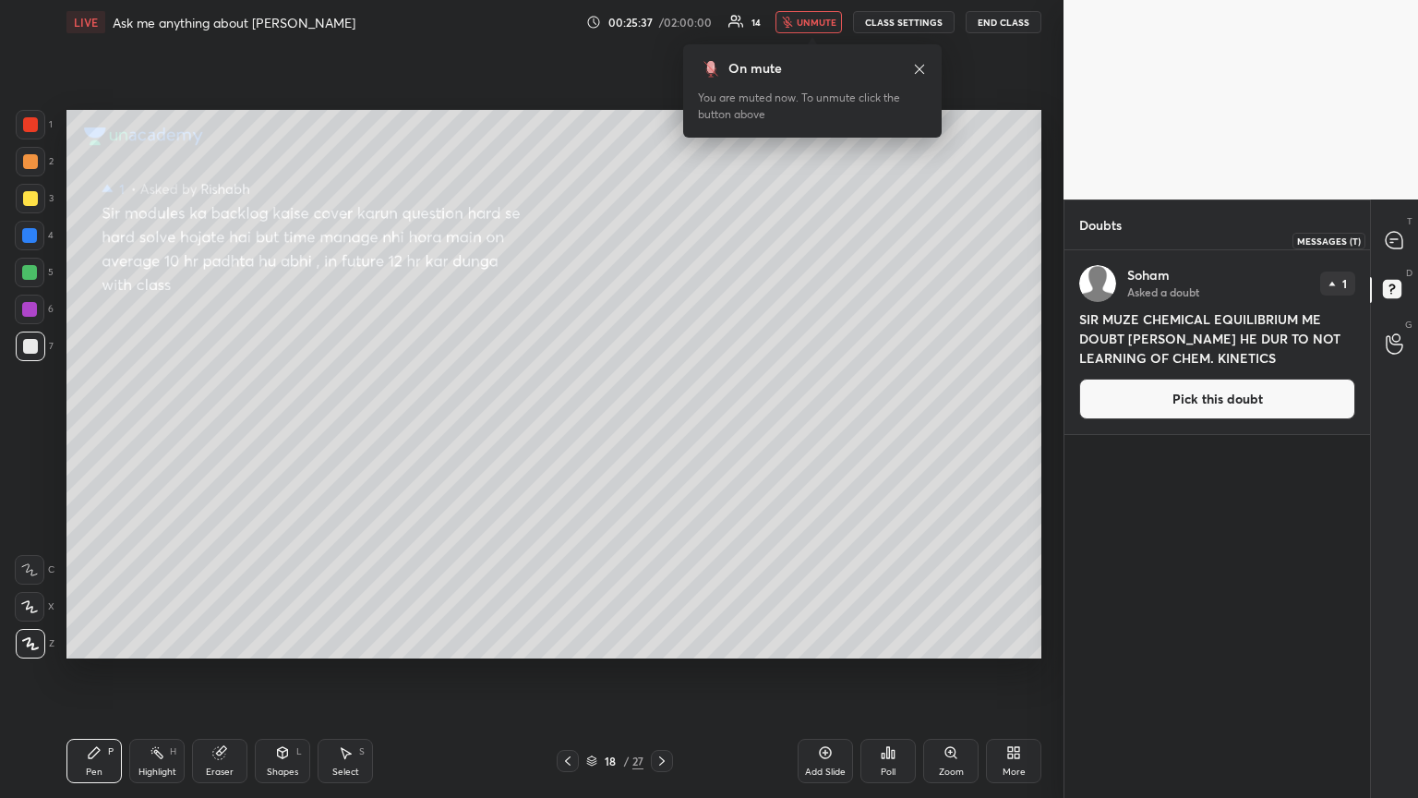
click at [662, 238] on icon at bounding box center [1394, 240] width 19 height 19
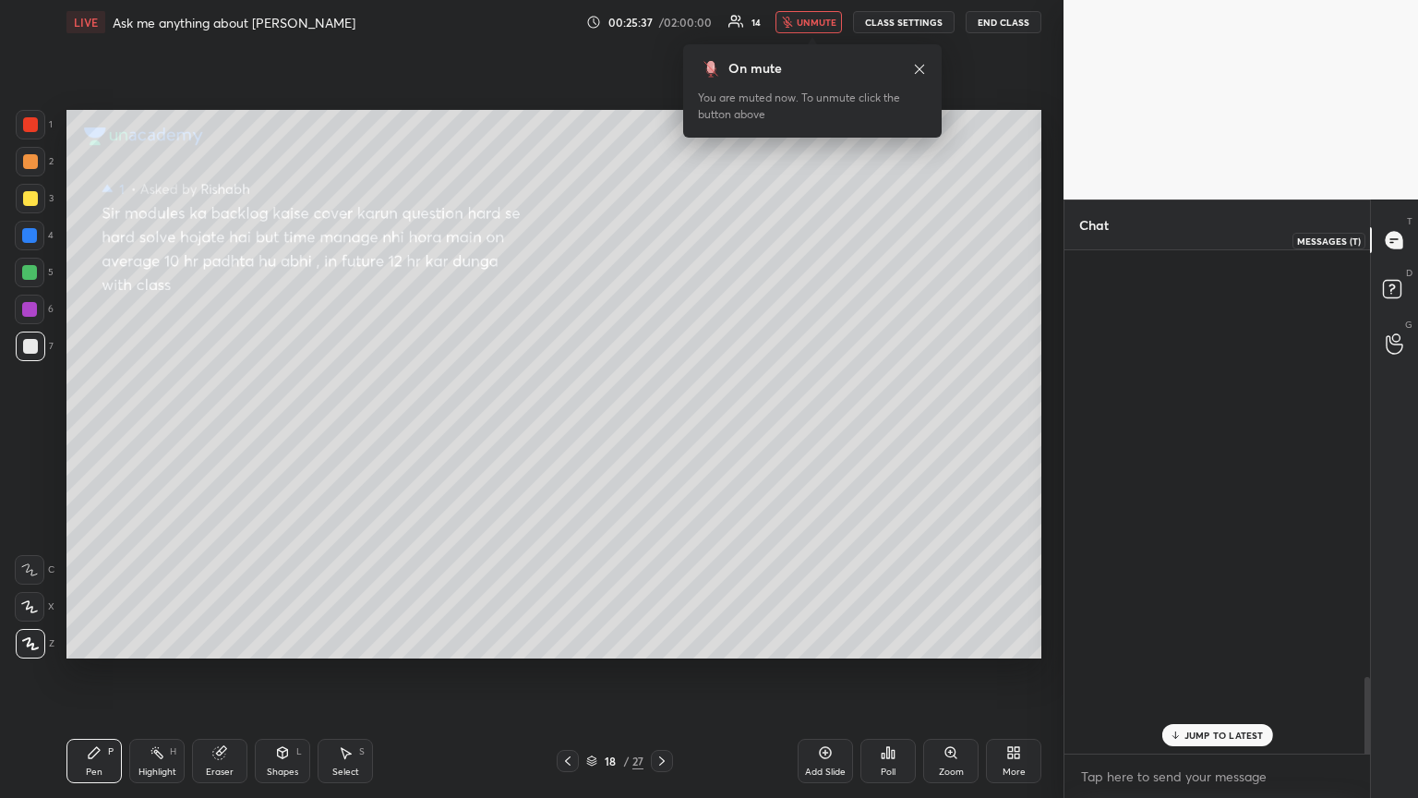
scroll to position [498, 300]
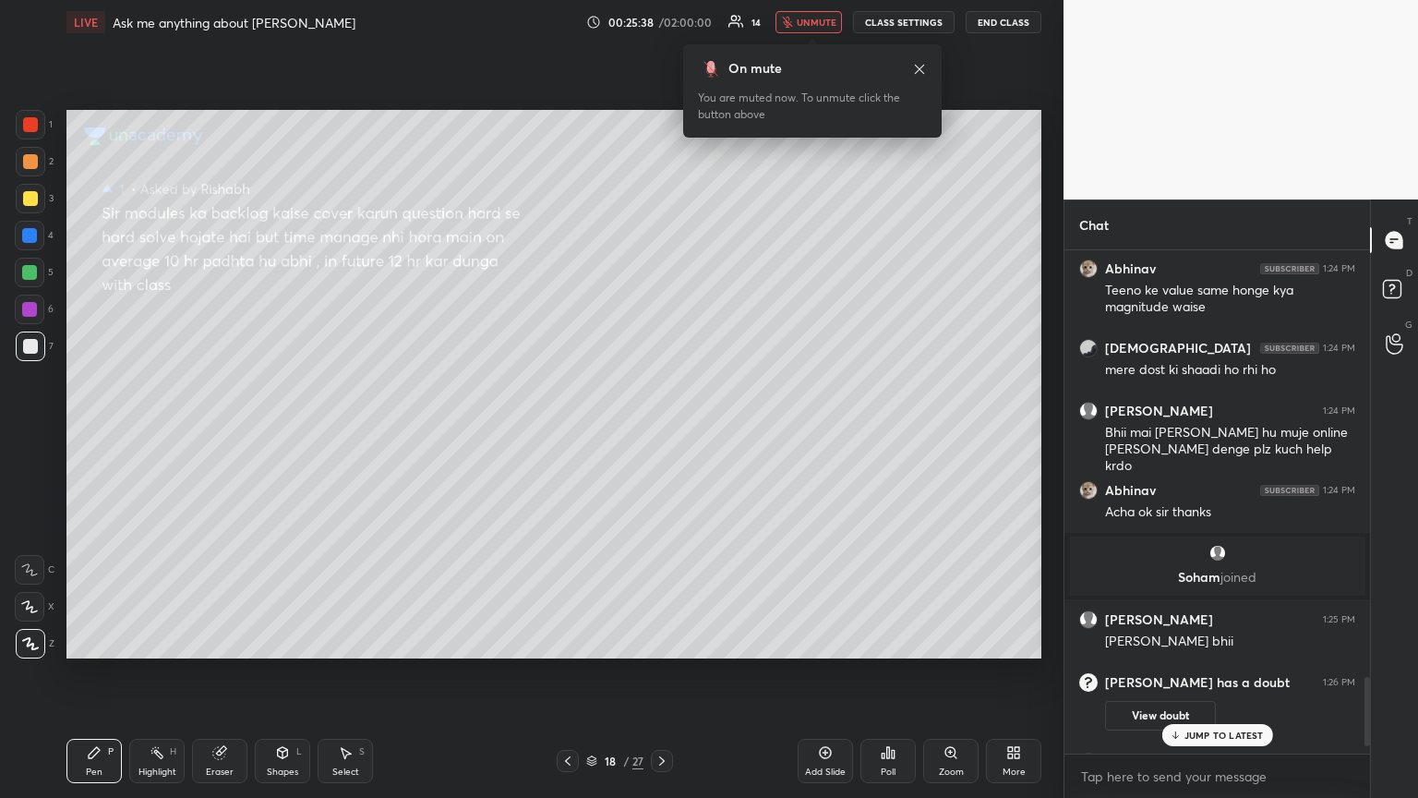
click at [662, 433] on div "[PERSON_NAME] 1:22 PM Sir WhatsApp pr send kr diya h screen recording [PERSON_N…" at bounding box center [1217, 501] width 306 height 503
click at [662, 433] on p "JUMP TO LATEST" at bounding box center [1223, 734] width 79 height 11
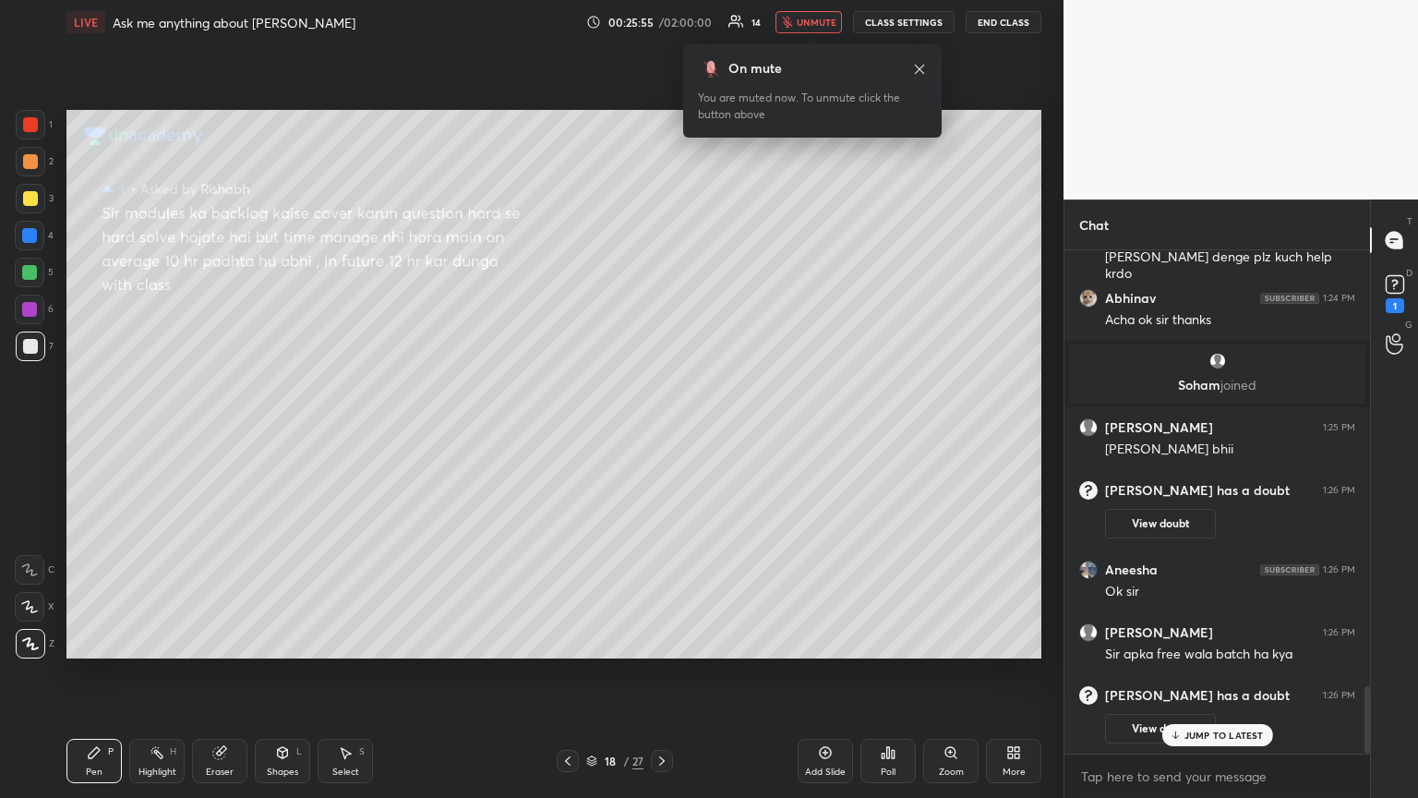
scroll to position [2718, 0]
click at [662, 433] on p "JUMP TO LATEST" at bounding box center [1223, 734] width 79 height 11
click at [662, 279] on rect at bounding box center [1395, 285] width 18 height 18
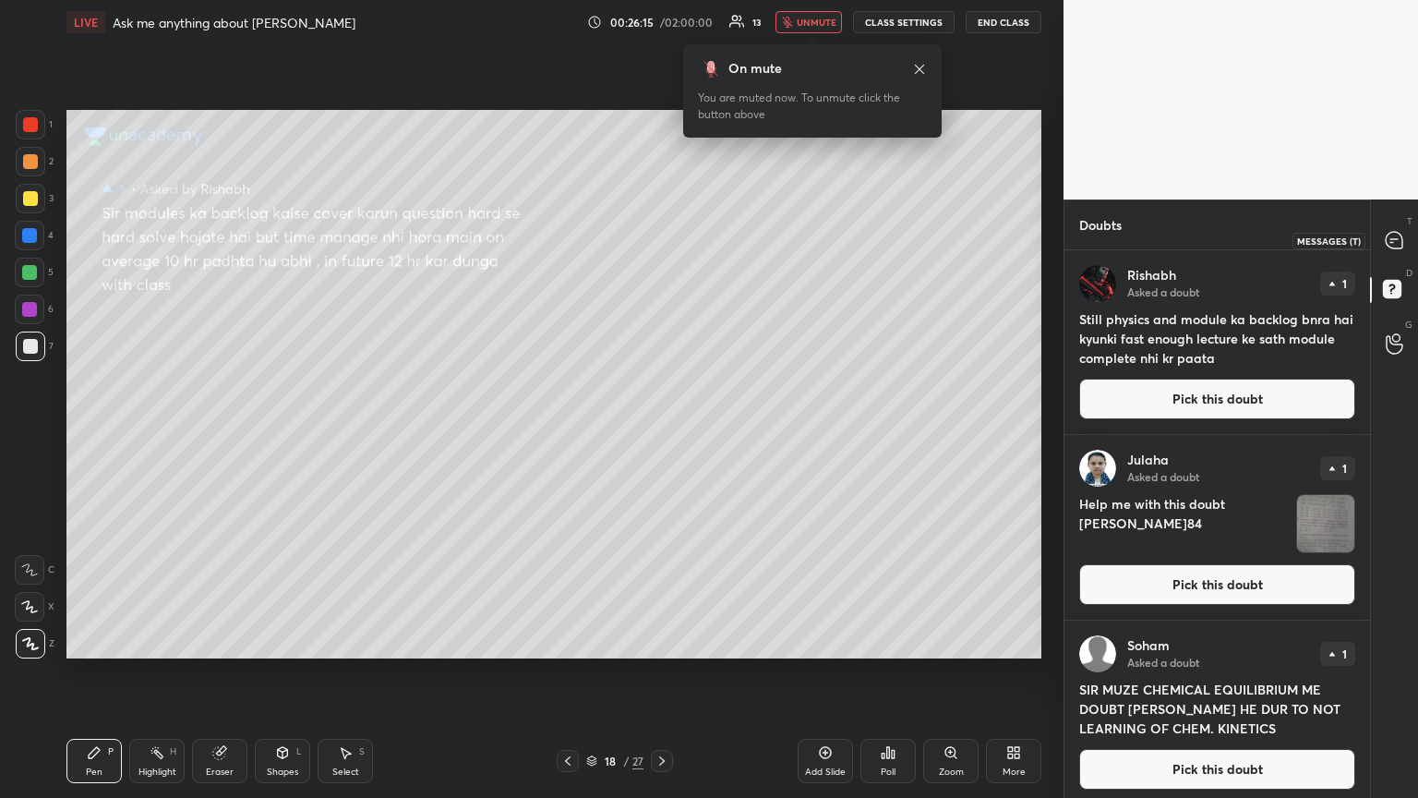
click at [662, 237] on icon at bounding box center [1394, 240] width 17 height 17
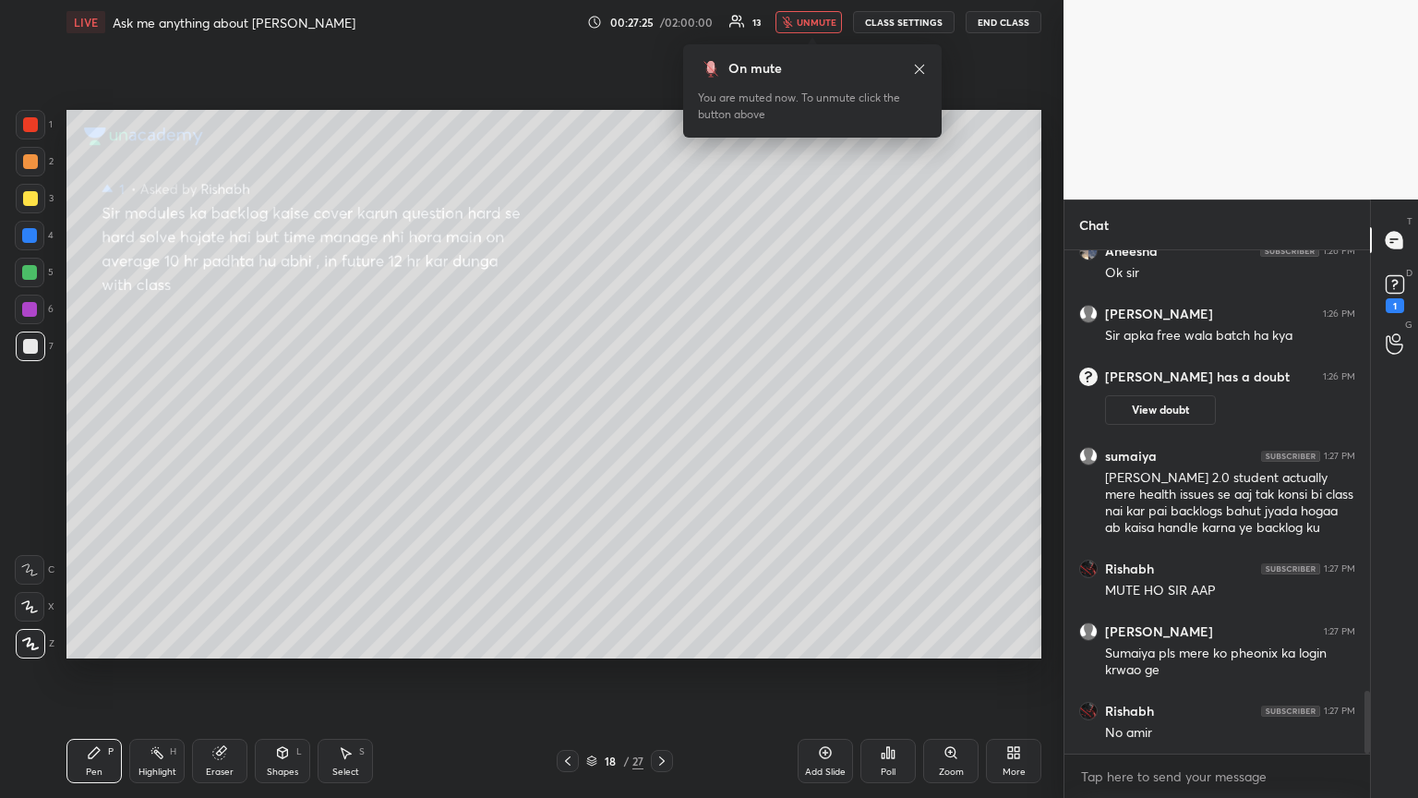
scroll to position [3599, 0]
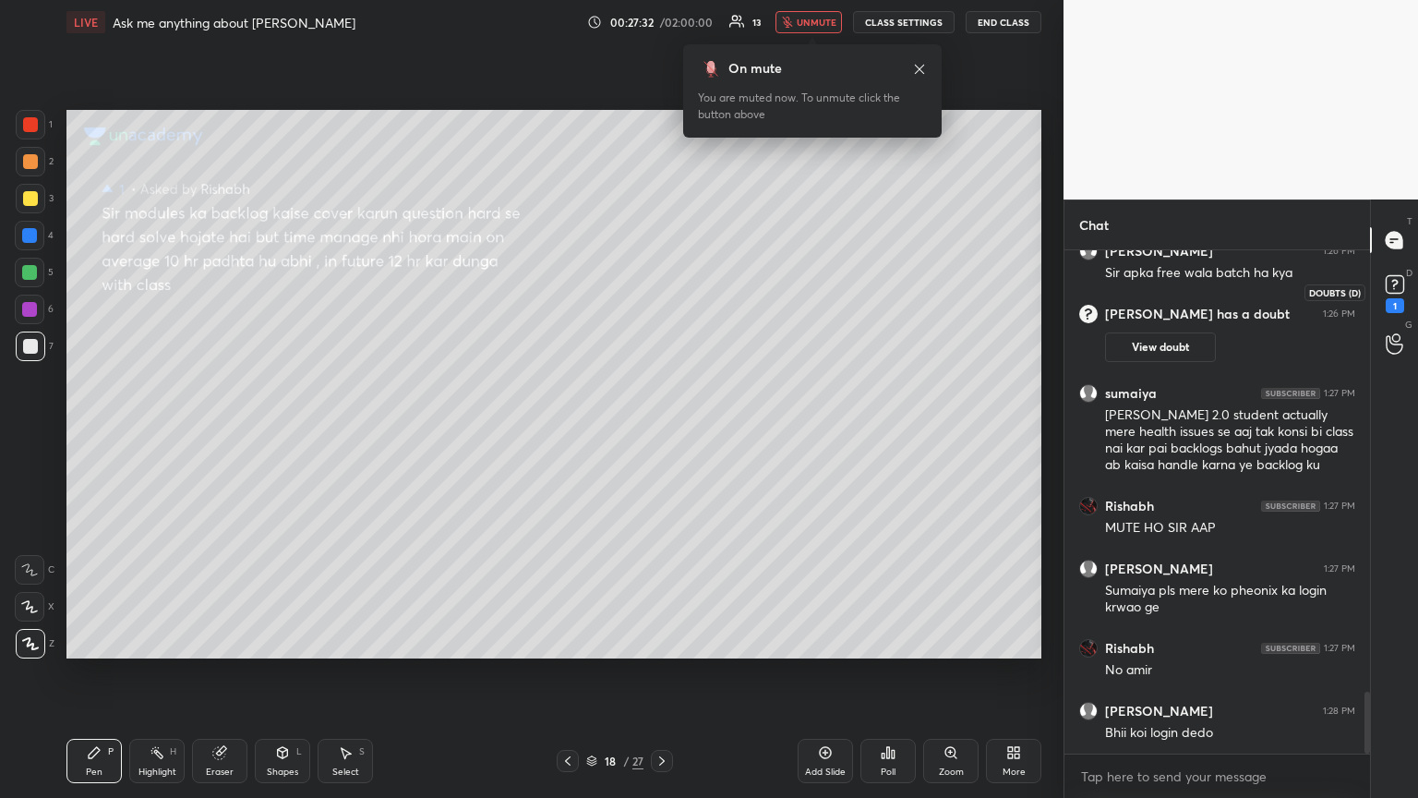
click at [662, 294] on icon at bounding box center [1395, 284] width 28 height 28
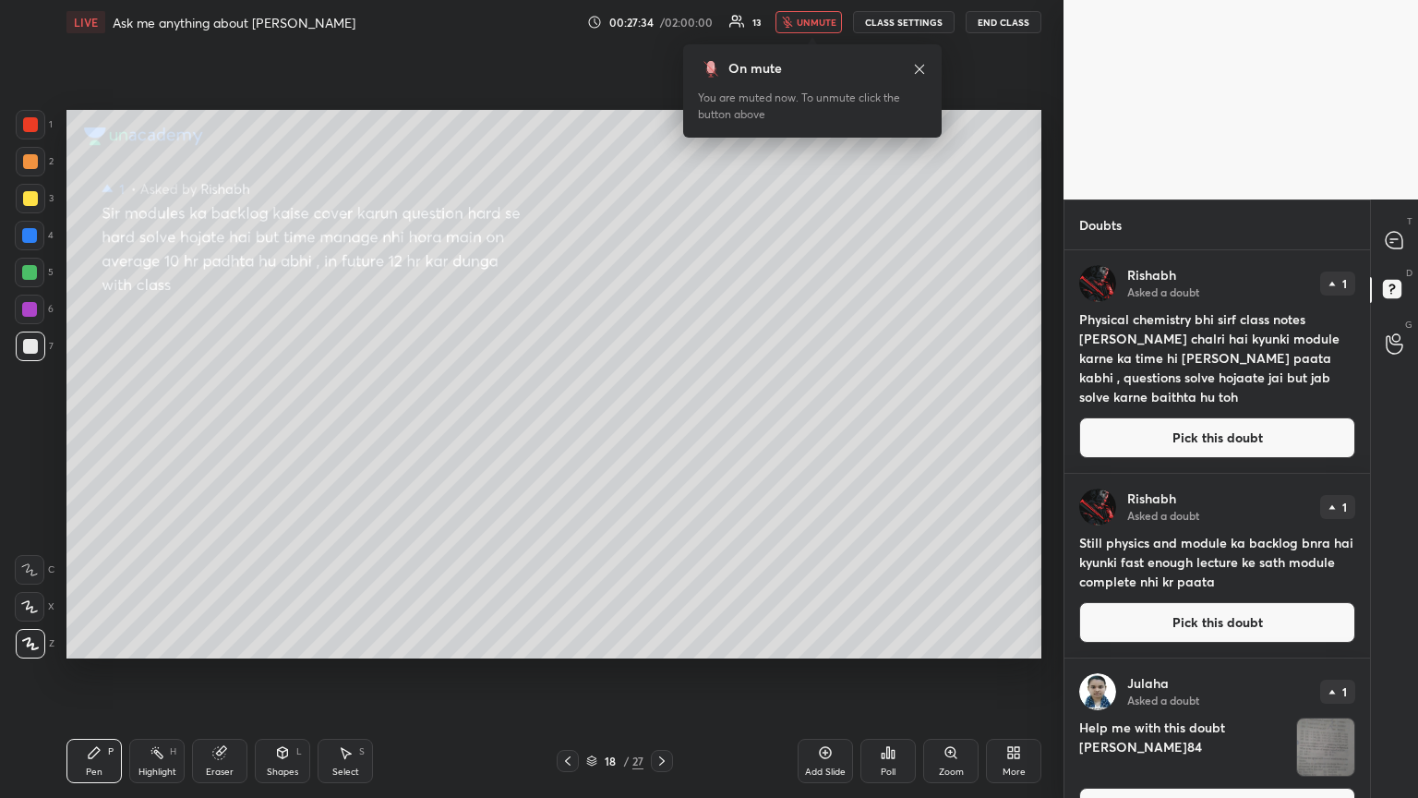
click at [662, 26] on span "unmute" at bounding box center [817, 22] width 40 height 13
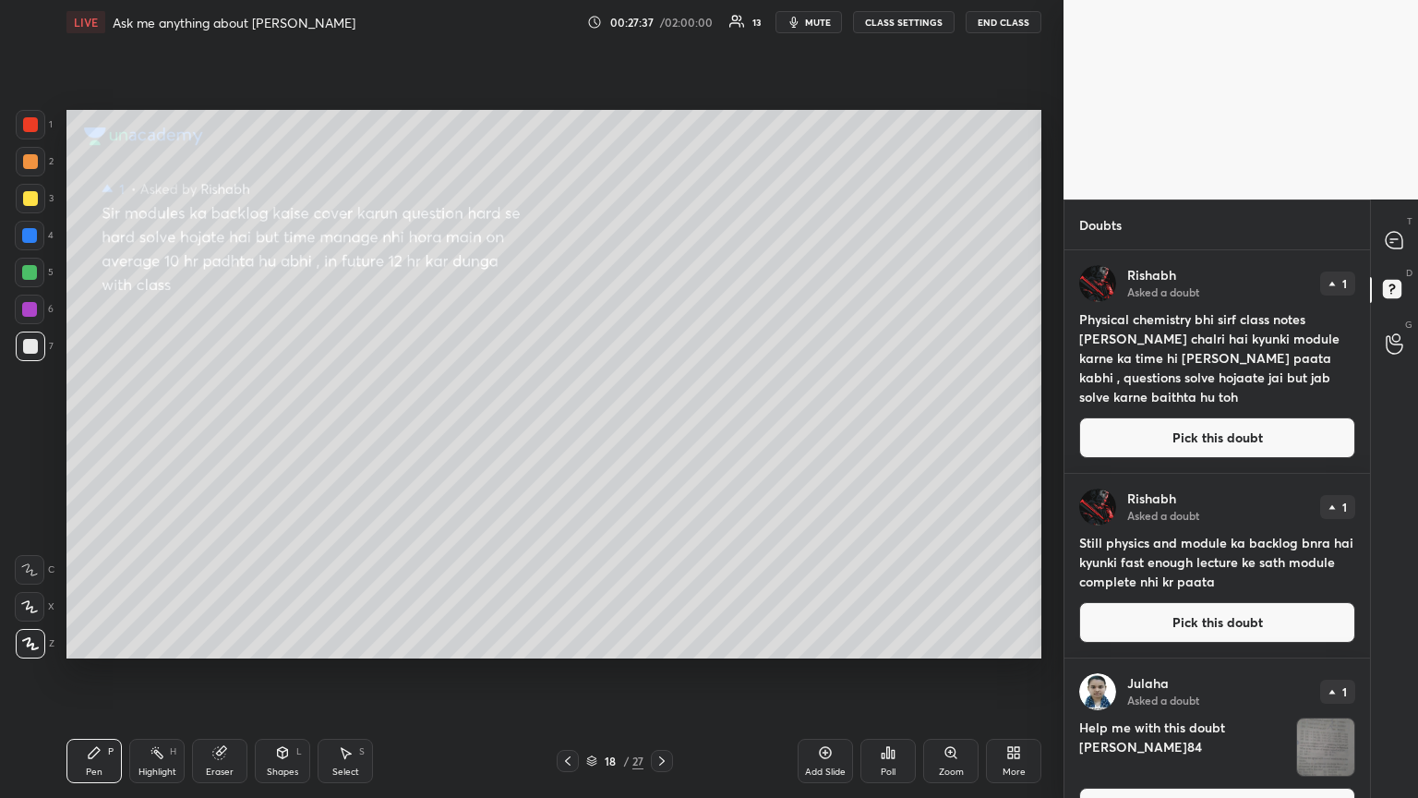
click at [97, 433] on div "Pen P" at bounding box center [93, 760] width 55 height 44
click at [222, 433] on div "Eraser" at bounding box center [219, 760] width 55 height 44
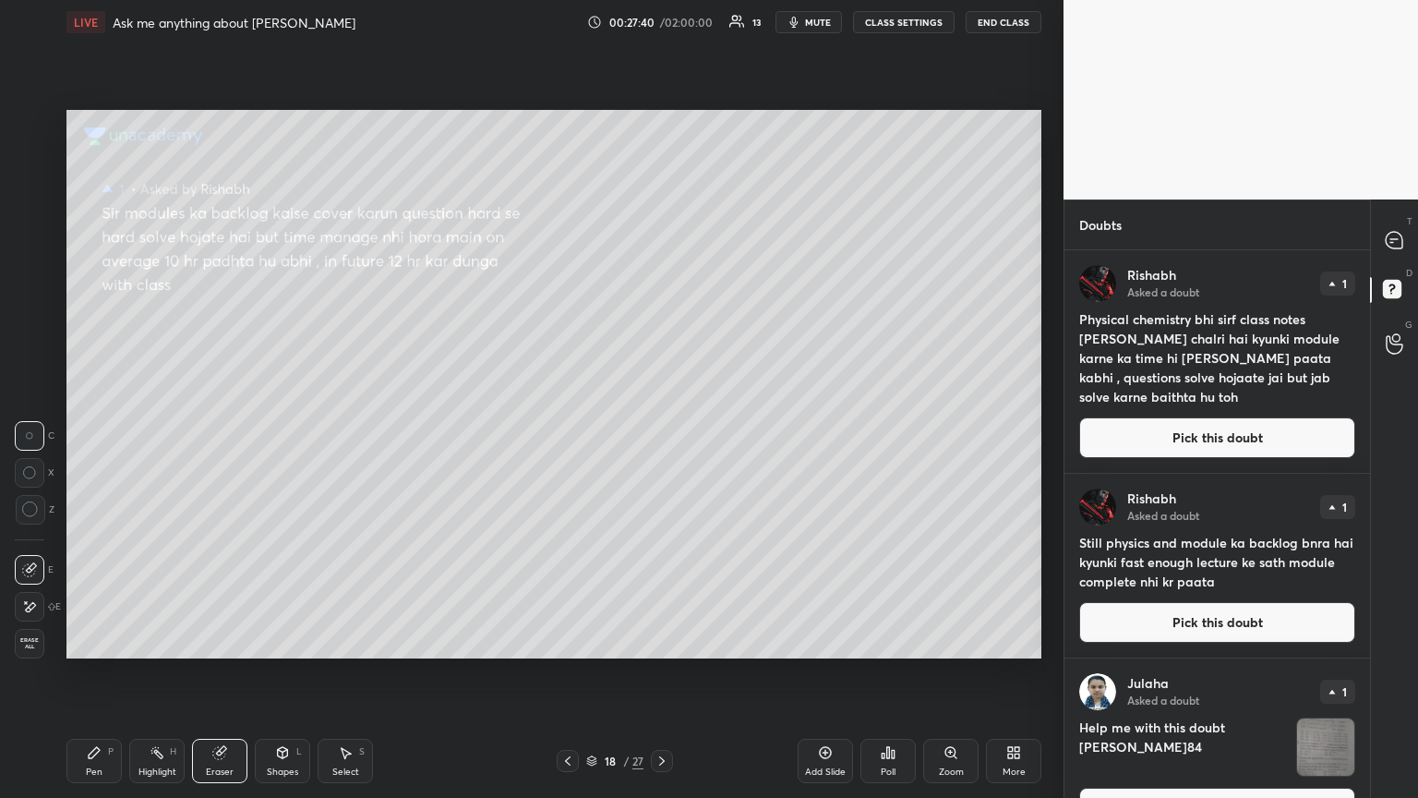
drag, startPoint x: 114, startPoint y: 773, endPoint x: 106, endPoint y: 764, distance: 11.7
click at [111, 433] on div "Pen P" at bounding box center [93, 760] width 55 height 44
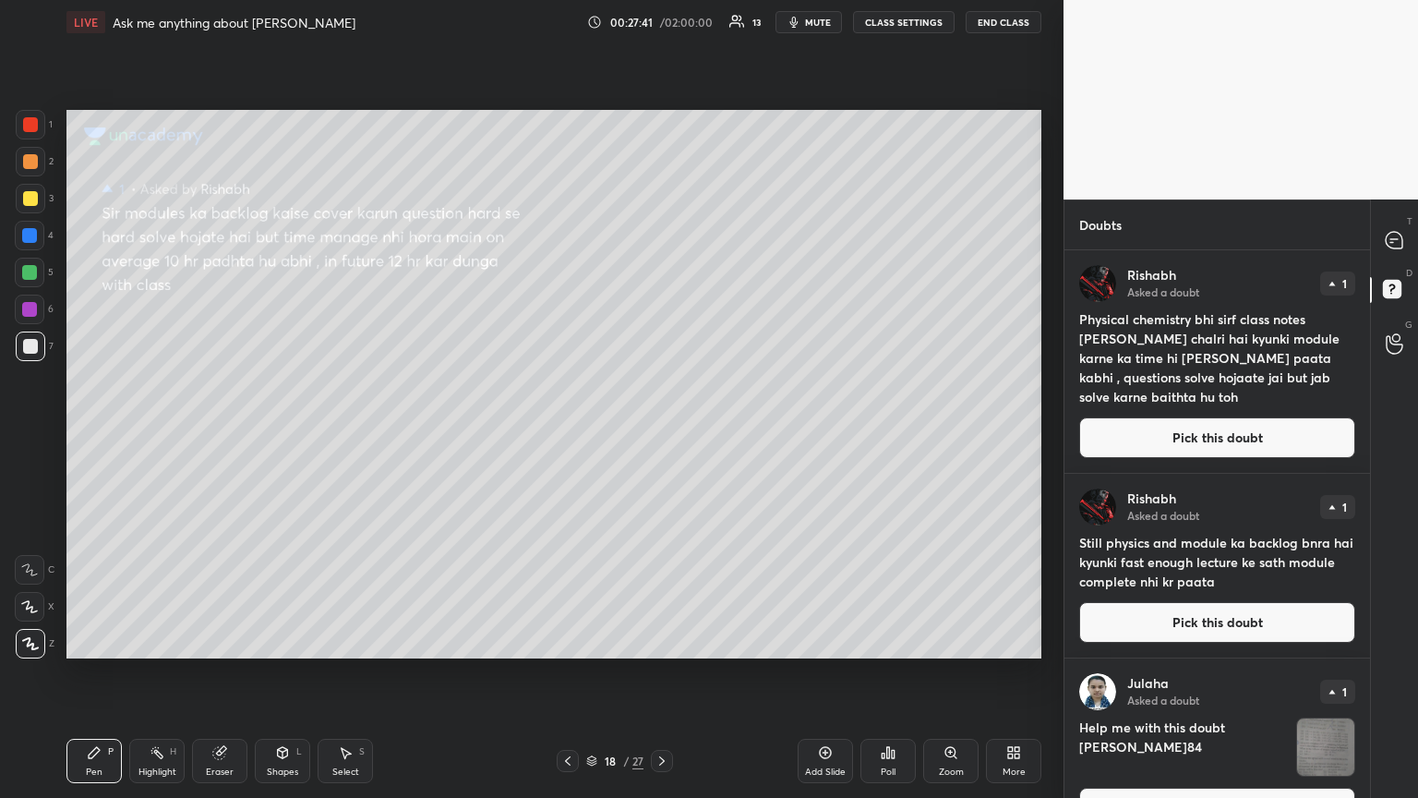
click at [34, 200] on div at bounding box center [30, 198] width 15 height 15
click at [662, 433] on button "Pick this doubt" at bounding box center [1217, 437] width 276 height 41
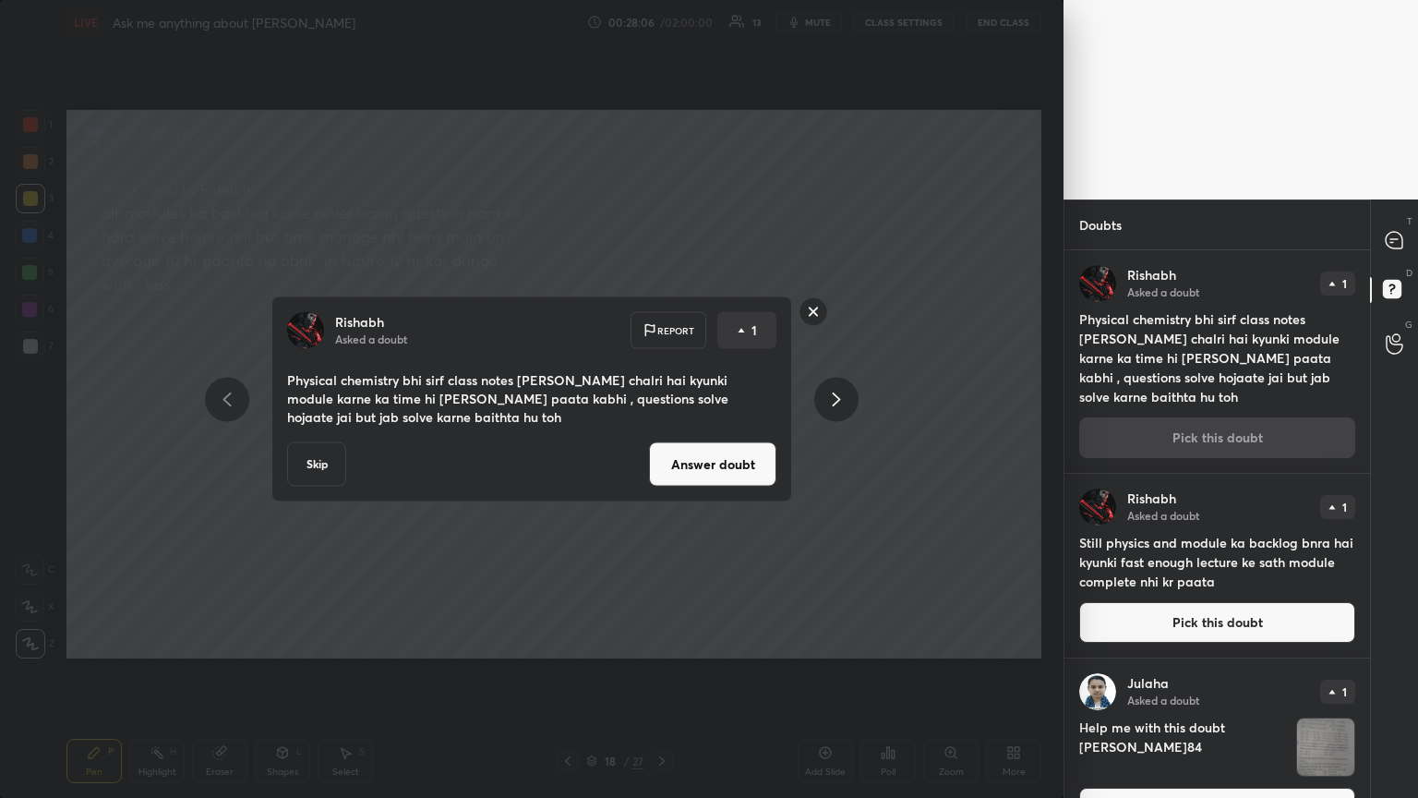
click at [645, 433] on div "Skip Answer doubt" at bounding box center [531, 464] width 489 height 44
click at [662, 433] on button "Answer doubt" at bounding box center [712, 464] width 127 height 44
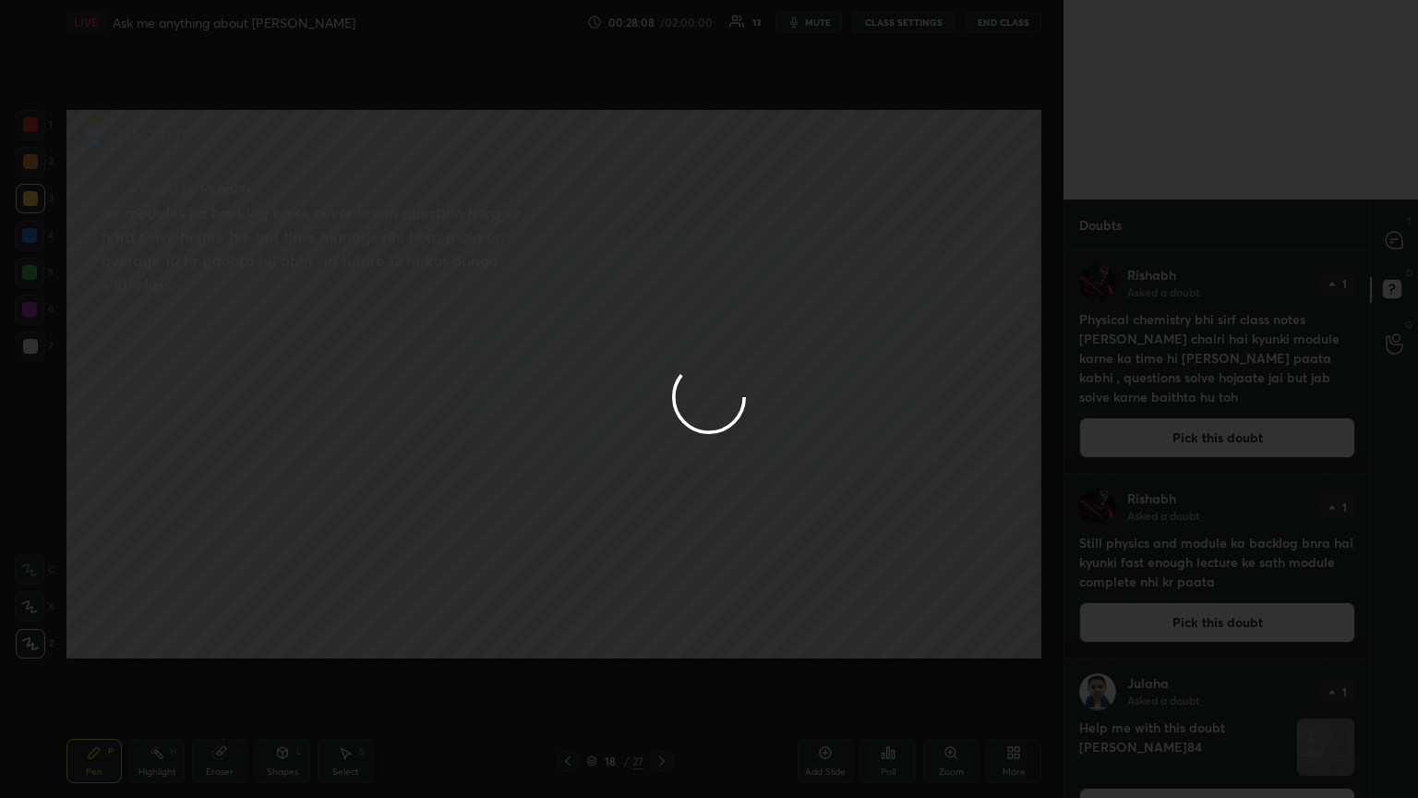
click at [476, 396] on div at bounding box center [709, 399] width 1418 height 798
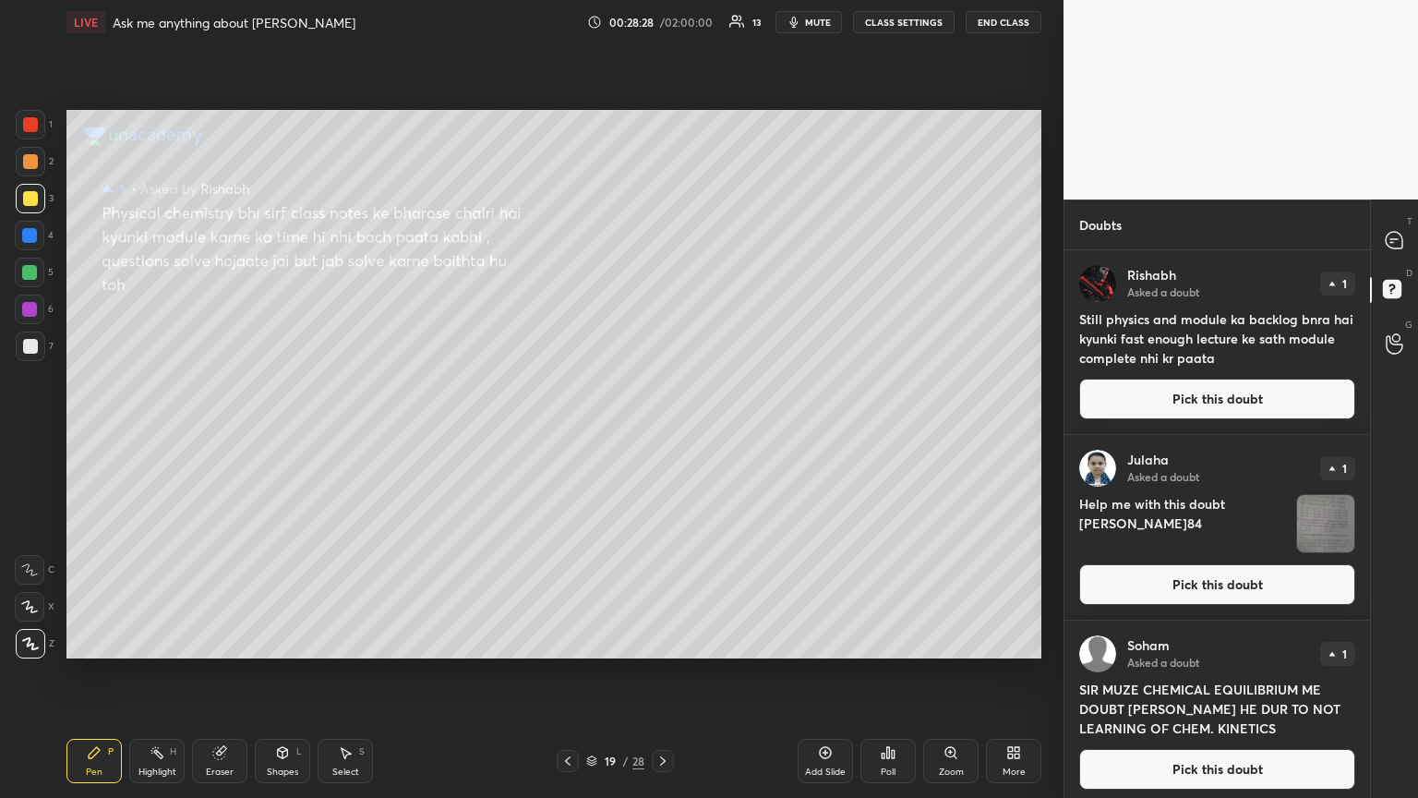
drag, startPoint x: 1241, startPoint y: 399, endPoint x: 1103, endPoint y: 395, distance: 137.6
click at [662, 399] on button "Pick this doubt" at bounding box center [1217, 398] width 276 height 41
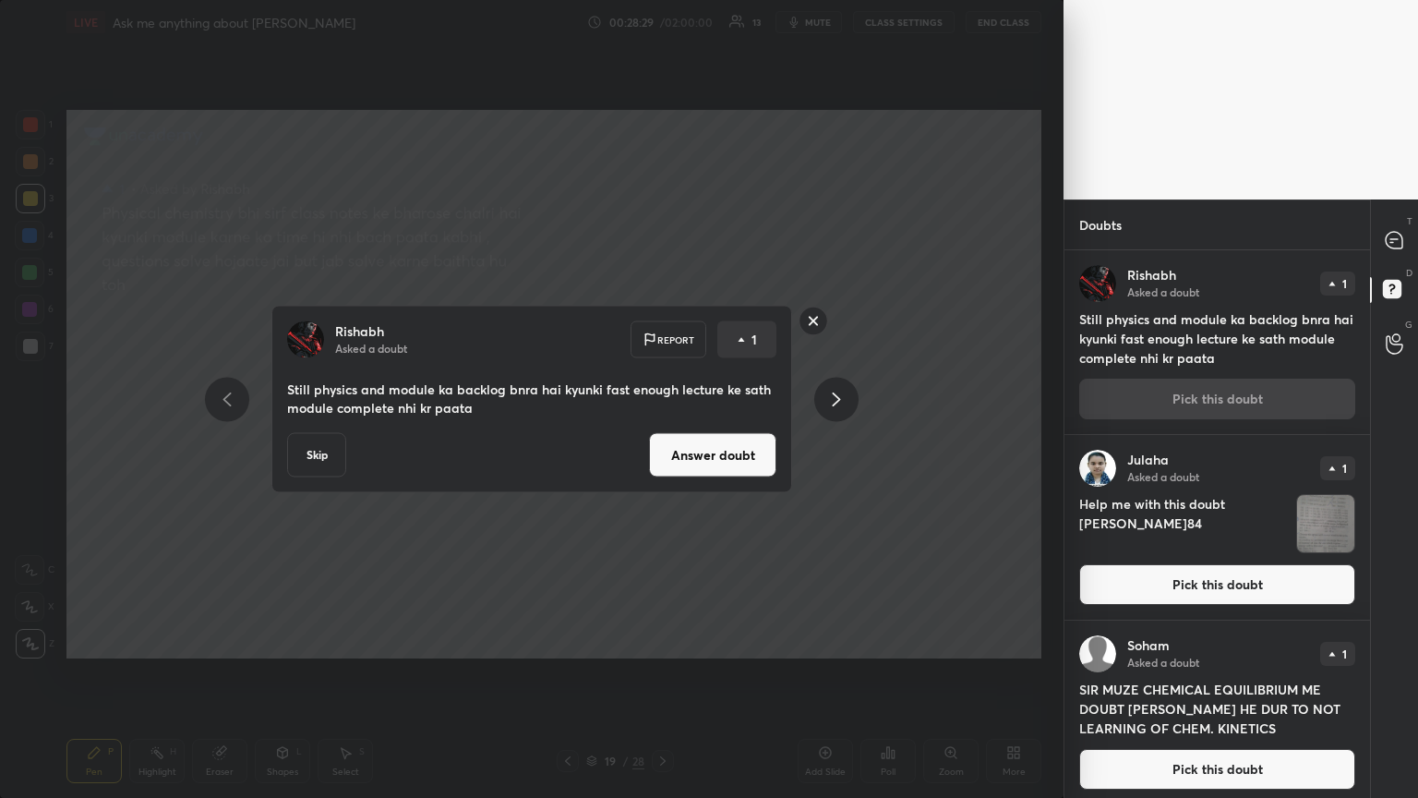
click at [662, 433] on button "Answer doubt" at bounding box center [712, 455] width 127 height 44
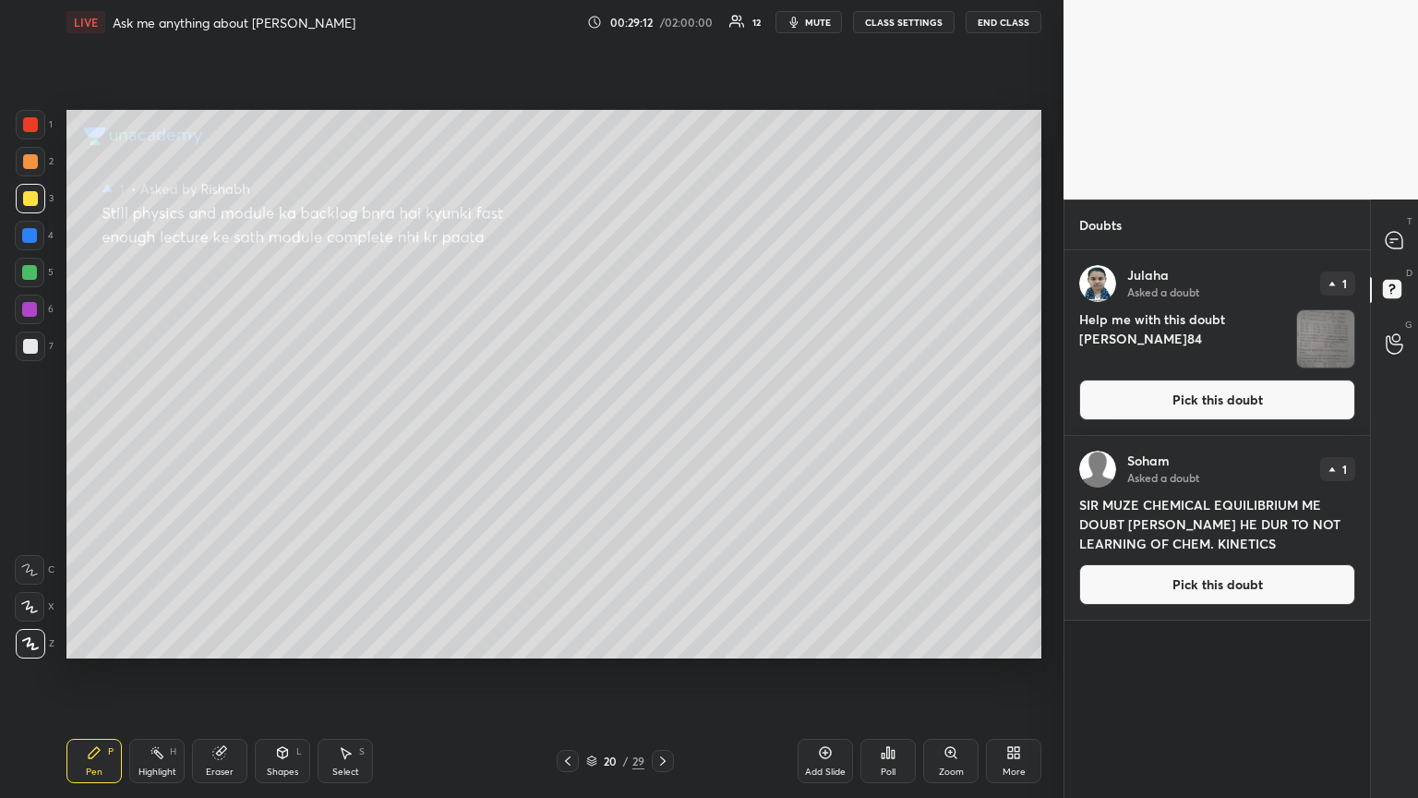
drag, startPoint x: 1222, startPoint y: 582, endPoint x: 1082, endPoint y: 526, distance: 151.2
click at [662, 433] on button "Pick this doubt" at bounding box center [1217, 584] width 276 height 41
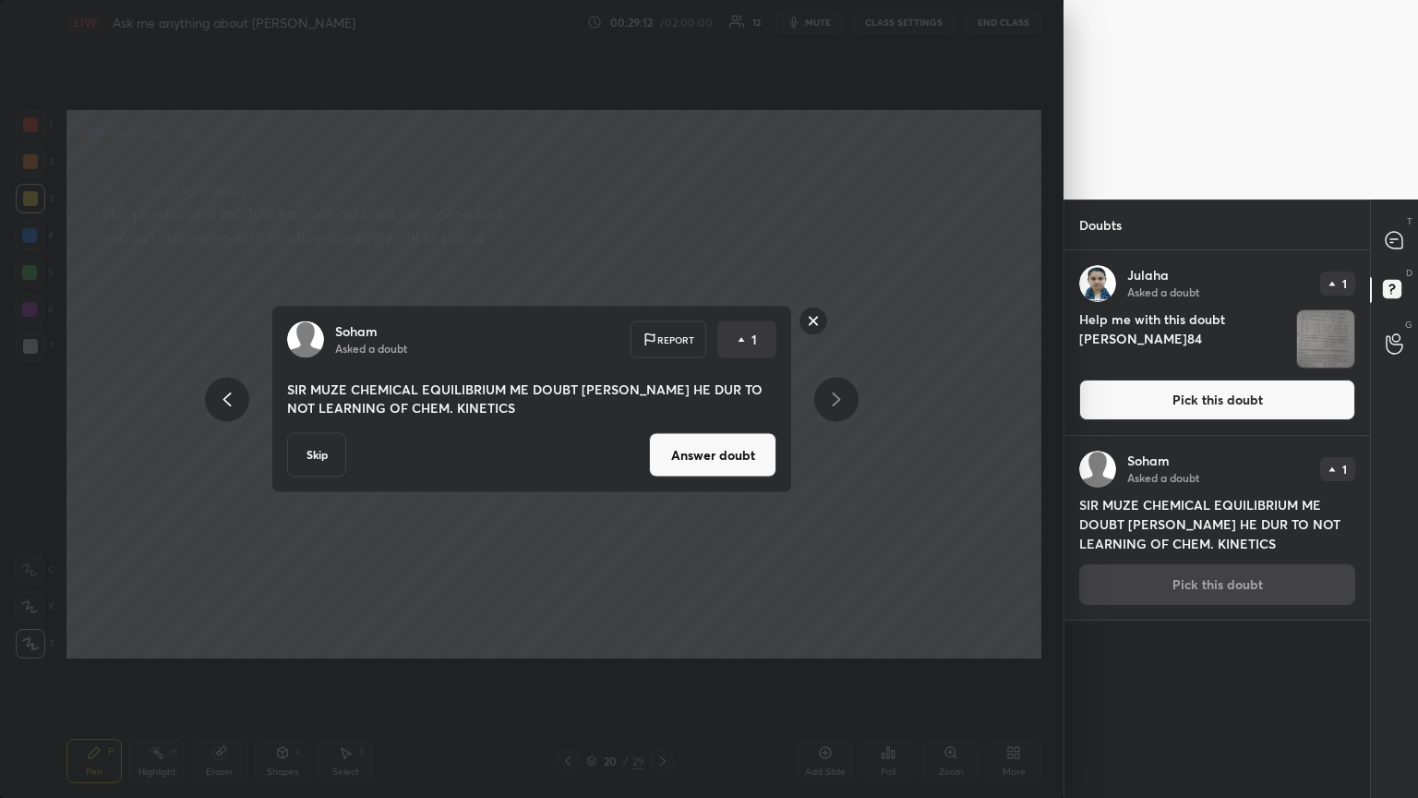
click at [662, 433] on button "Answer doubt" at bounding box center [712, 455] width 127 height 44
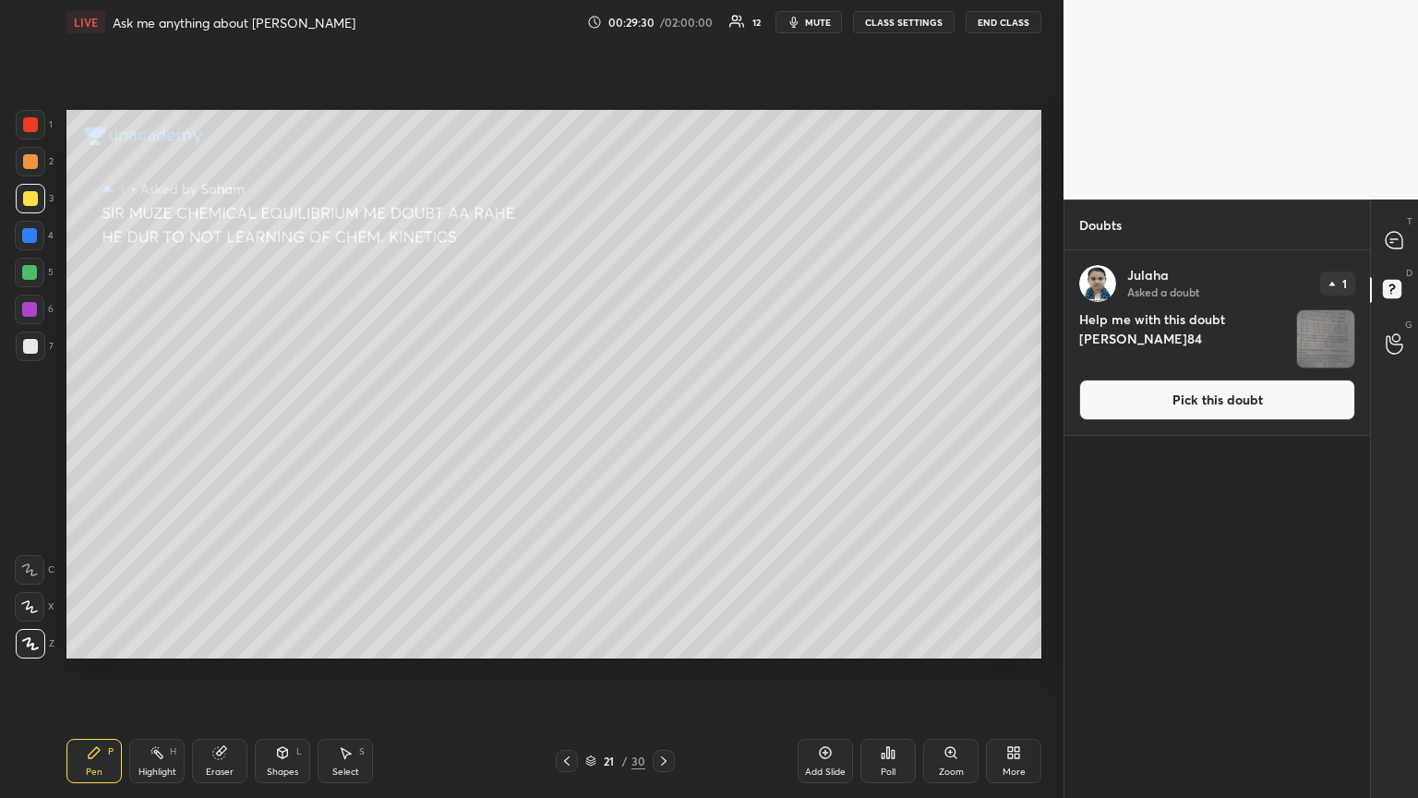
drag, startPoint x: 1229, startPoint y: 407, endPoint x: 1098, endPoint y: 389, distance: 132.4
click at [662, 408] on button "Pick this doubt" at bounding box center [1217, 399] width 276 height 41
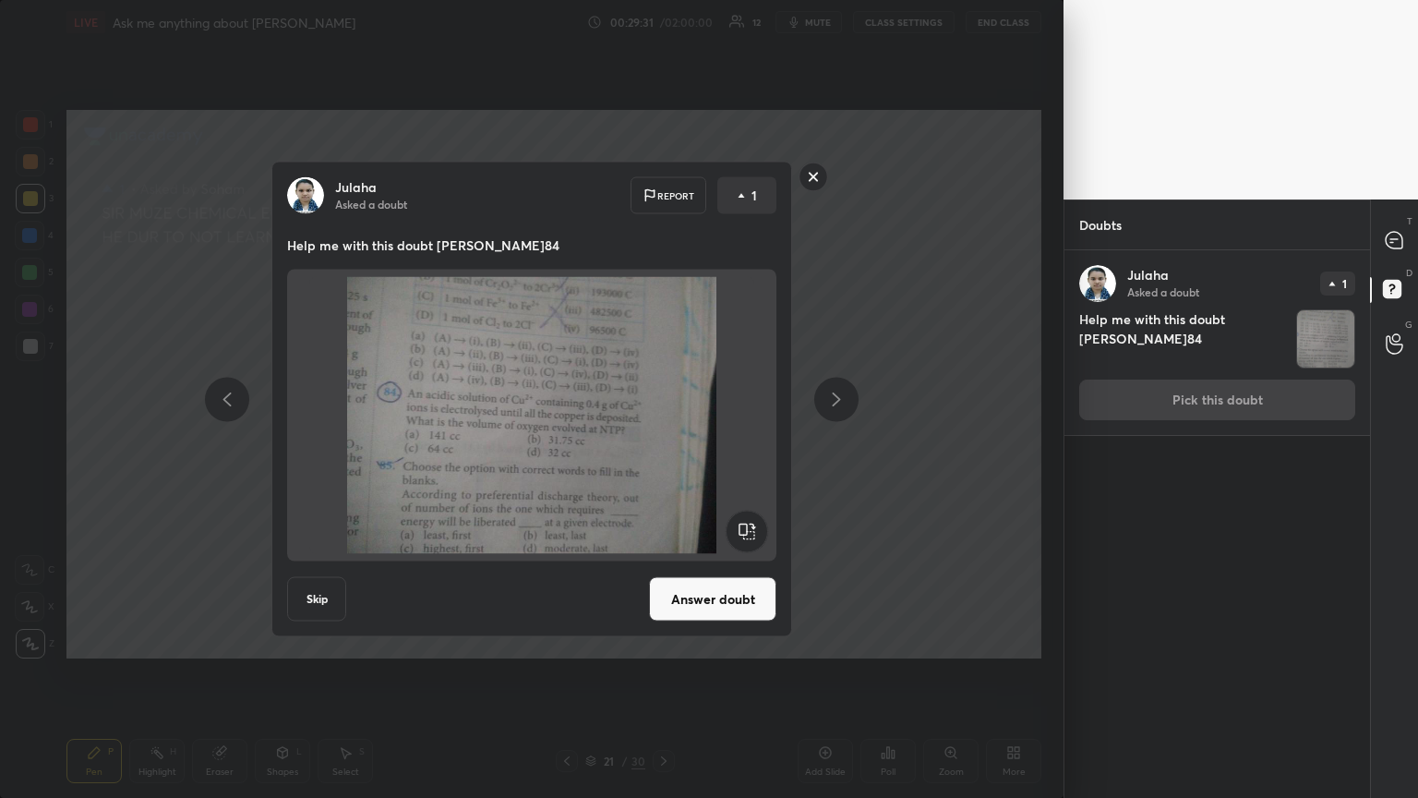
drag, startPoint x: 704, startPoint y: 589, endPoint x: 692, endPoint y: 590, distance: 12.0
click at [662, 433] on button "Answer doubt" at bounding box center [712, 599] width 127 height 44
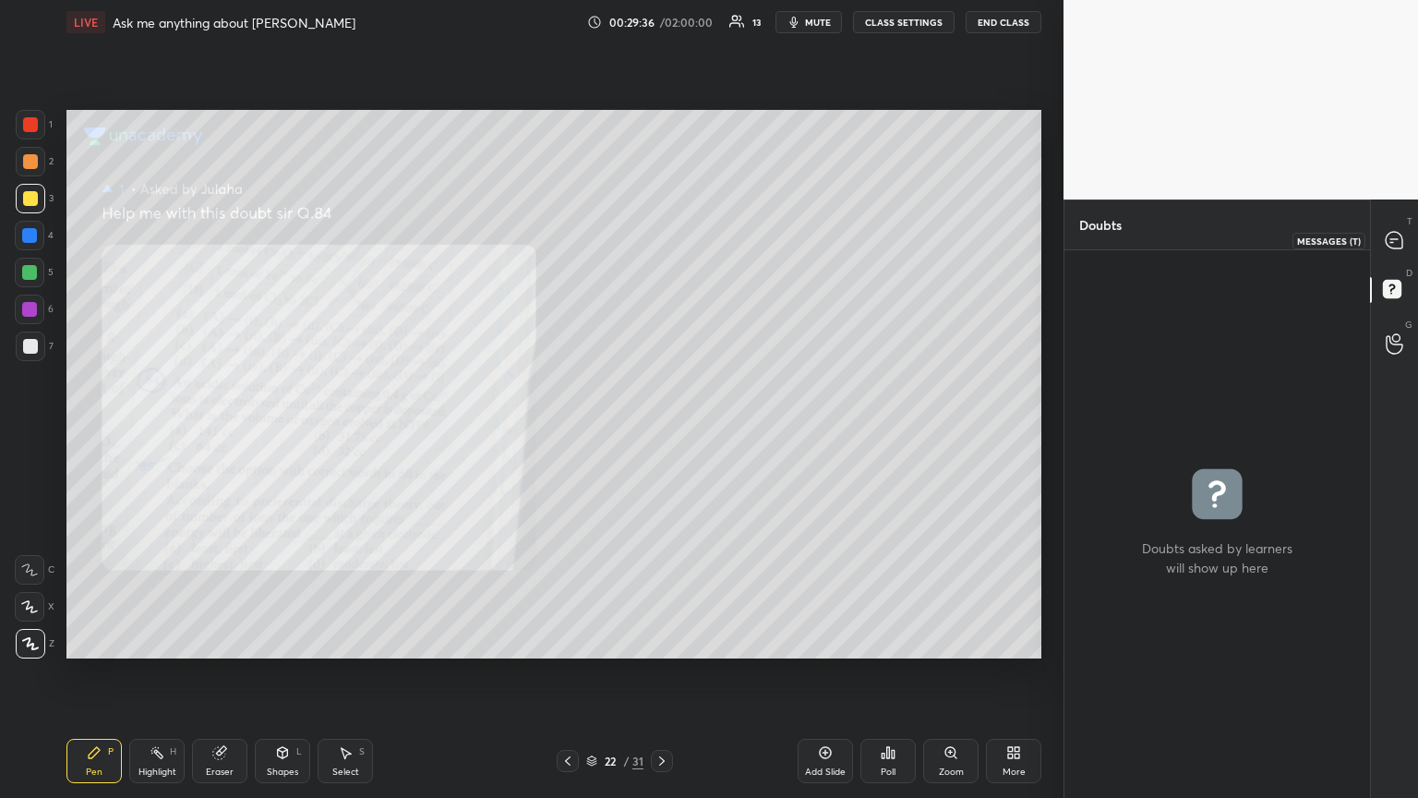
drag, startPoint x: 1399, startPoint y: 235, endPoint x: 1385, endPoint y: 246, distance: 18.5
click at [662, 244] on icon at bounding box center [1394, 240] width 17 height 17
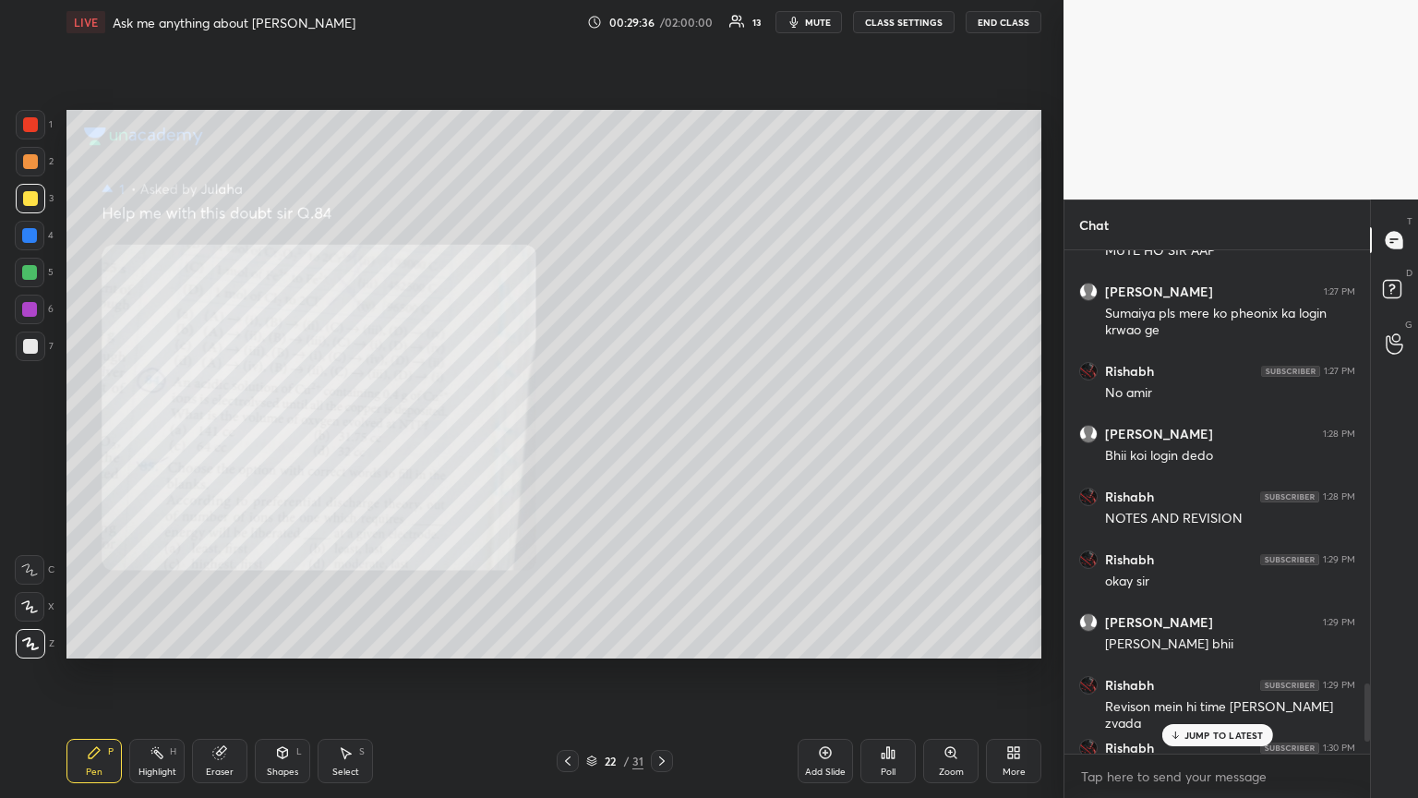
scroll to position [498, 300]
click at [662, 433] on p "JUMP TO LATEST" at bounding box center [1223, 734] width 79 height 11
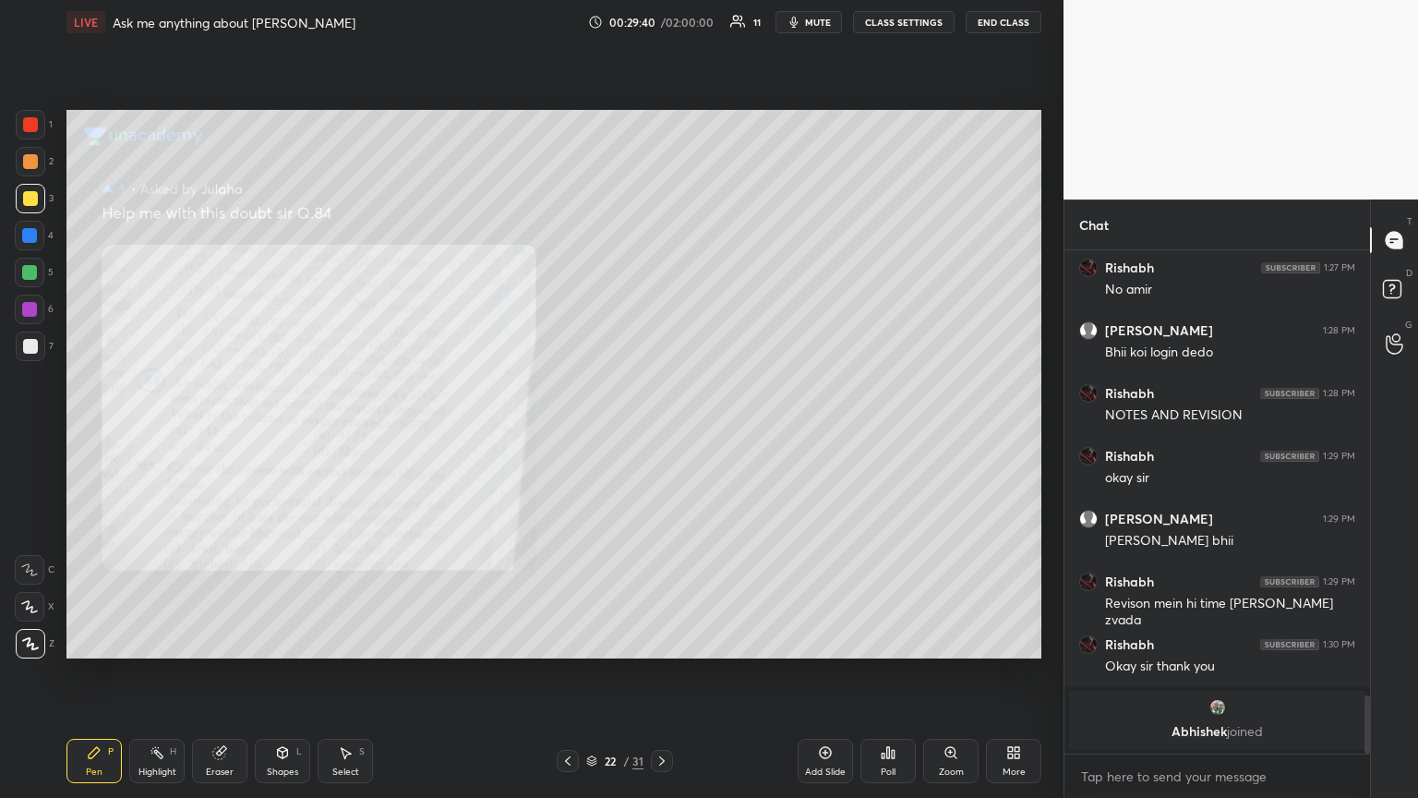
click at [662, 433] on div "Zoom" at bounding box center [950, 760] width 55 height 44
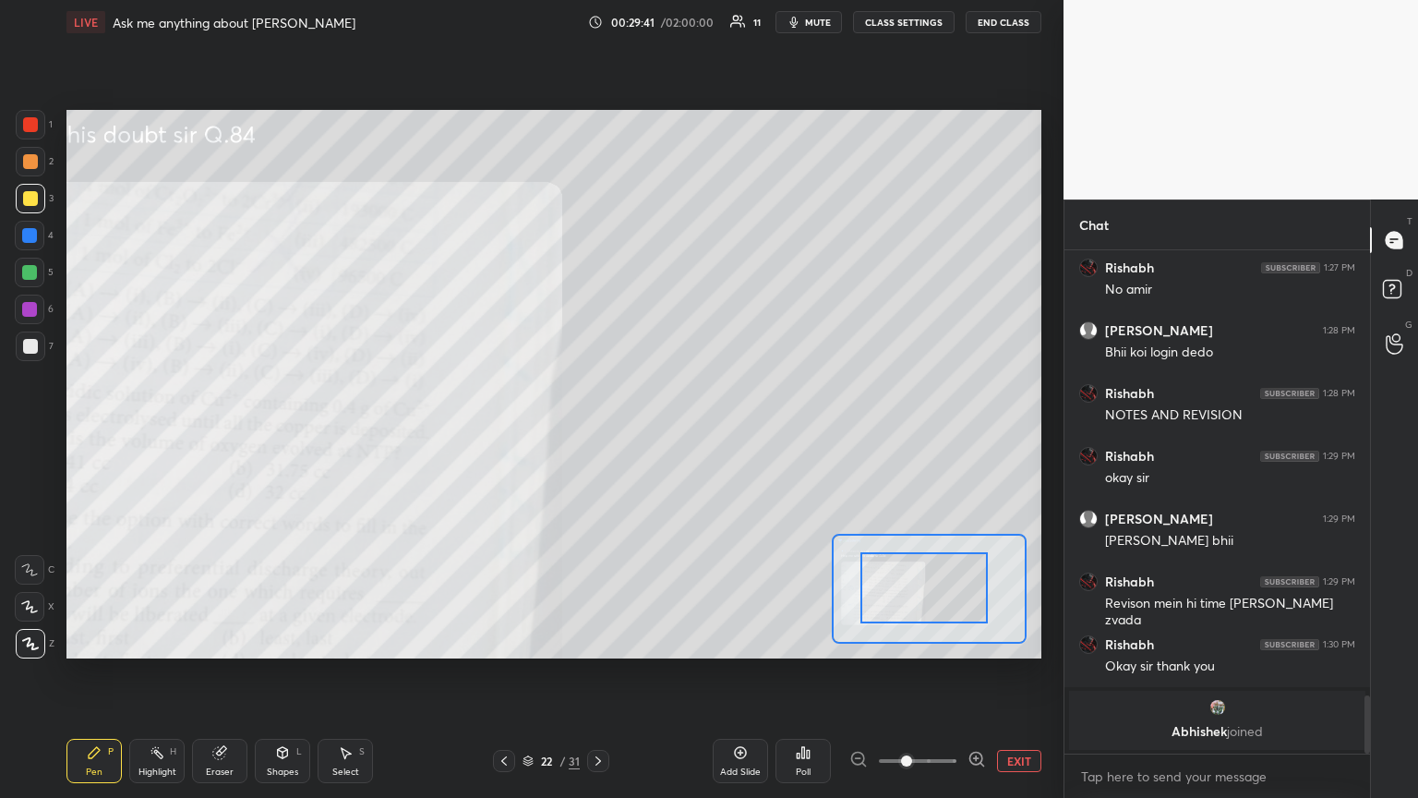
drag, startPoint x: 902, startPoint y: 602, endPoint x: 886, endPoint y: 596, distance: 16.6
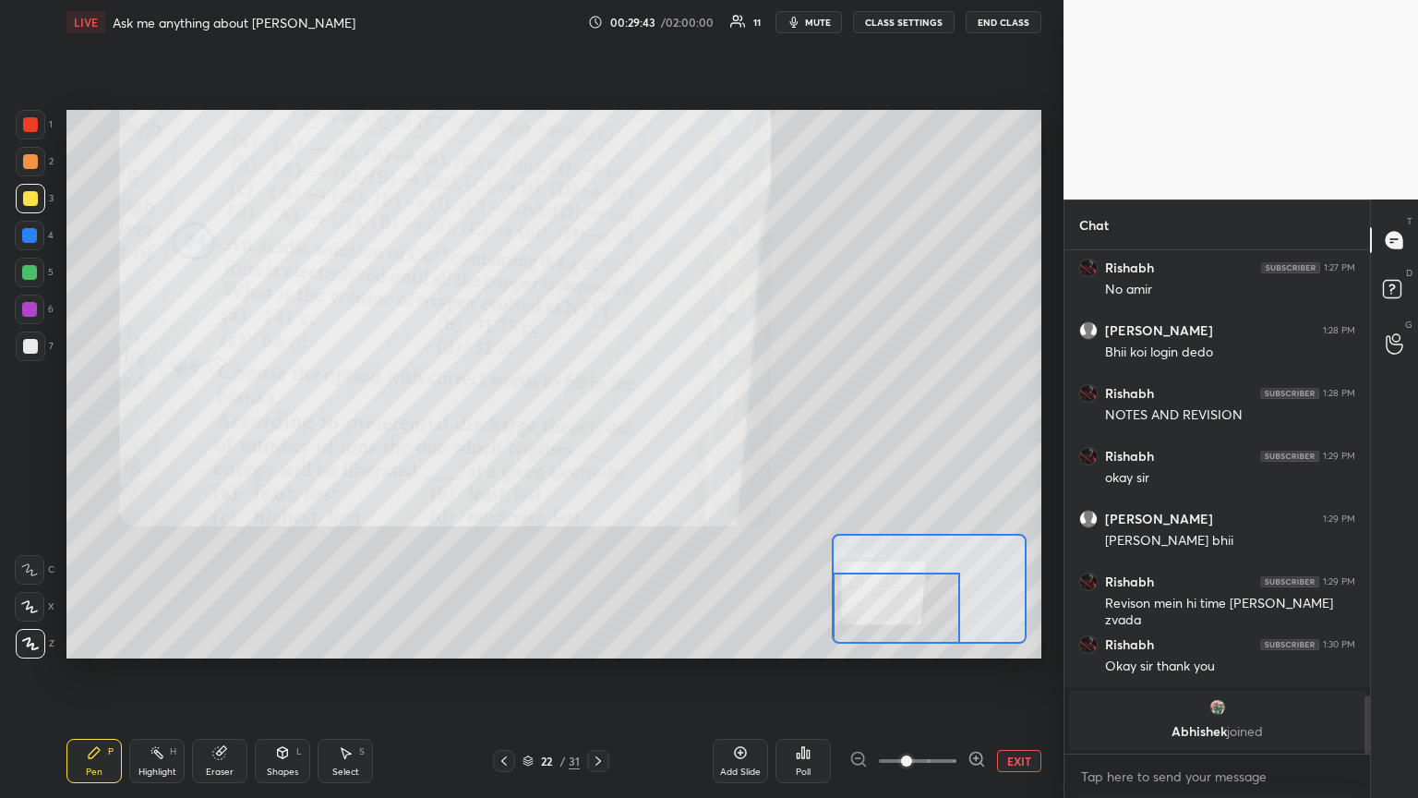
drag, startPoint x: 872, startPoint y: 594, endPoint x: 862, endPoint y: 618, distance: 26.1
click at [662, 433] on div at bounding box center [896, 607] width 127 height 71
click at [99, 433] on div "Pen P" at bounding box center [93, 760] width 55 height 44
click at [26, 236] on div at bounding box center [29, 235] width 15 height 15
click at [33, 120] on div at bounding box center [30, 124] width 15 height 15
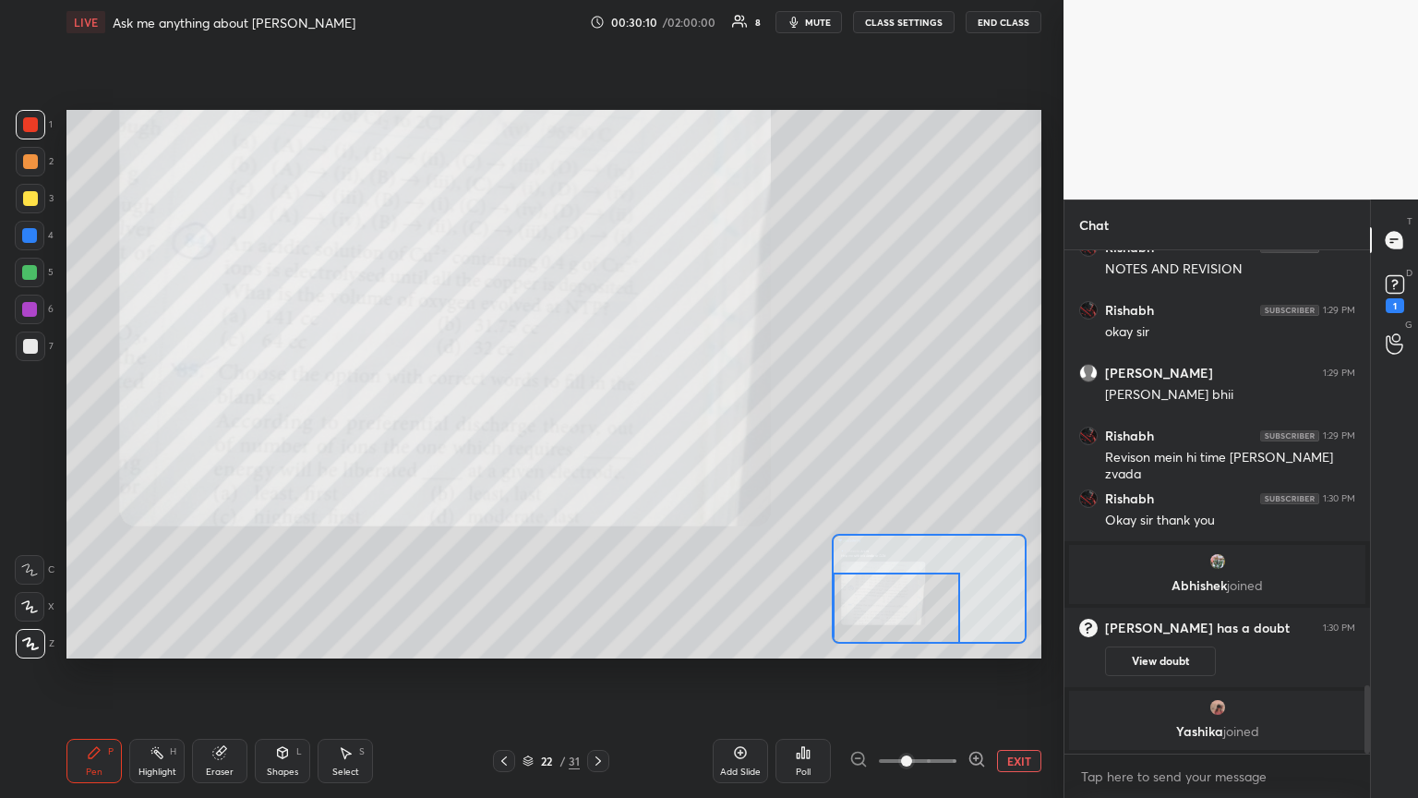
scroll to position [3216, 0]
click at [32, 199] on div at bounding box center [30, 198] width 15 height 15
click at [33, 234] on div at bounding box center [30, 236] width 30 height 30
drag, startPoint x: 26, startPoint y: 128, endPoint x: 50, endPoint y: 162, distance: 41.7
click at [26, 131] on div at bounding box center [30, 124] width 15 height 15
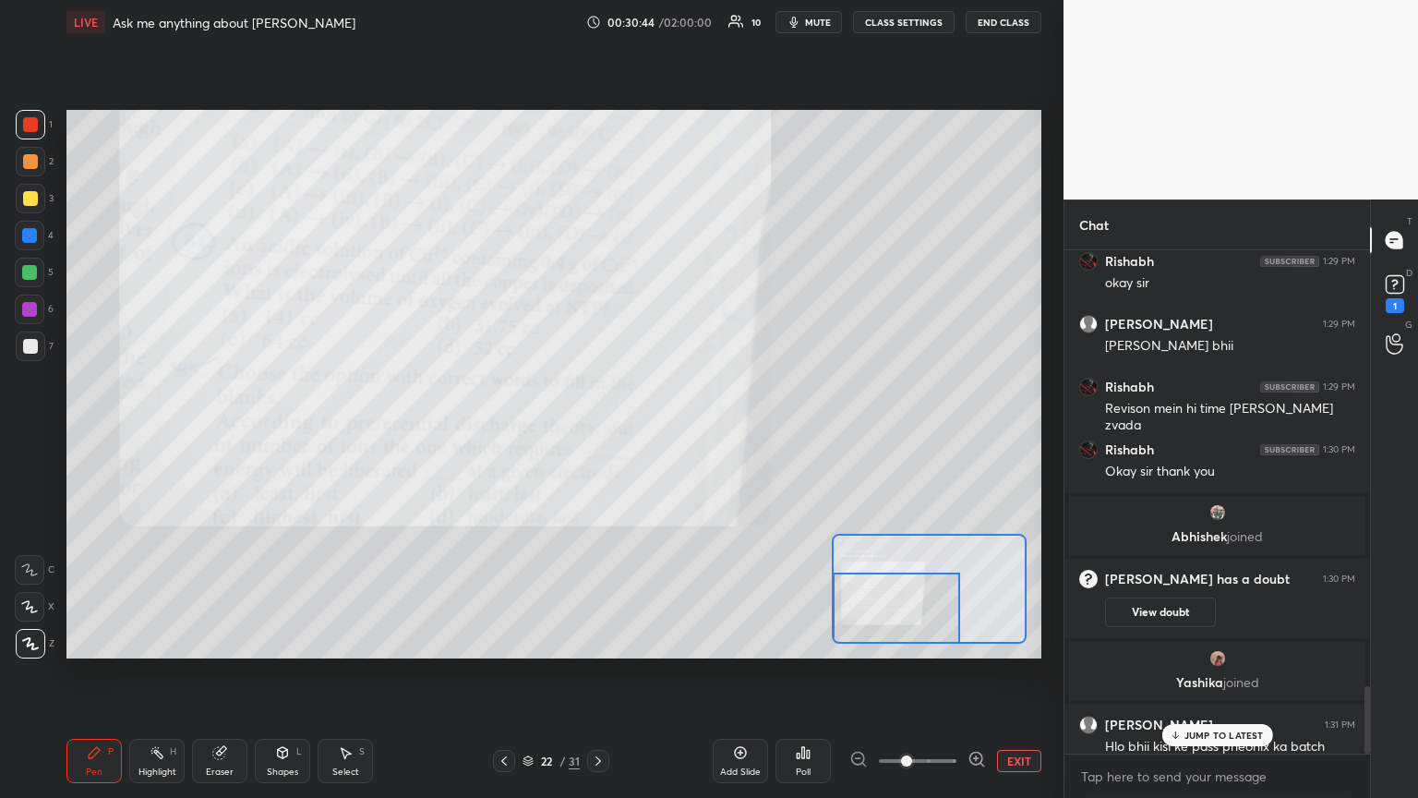
scroll to position [3246, 0]
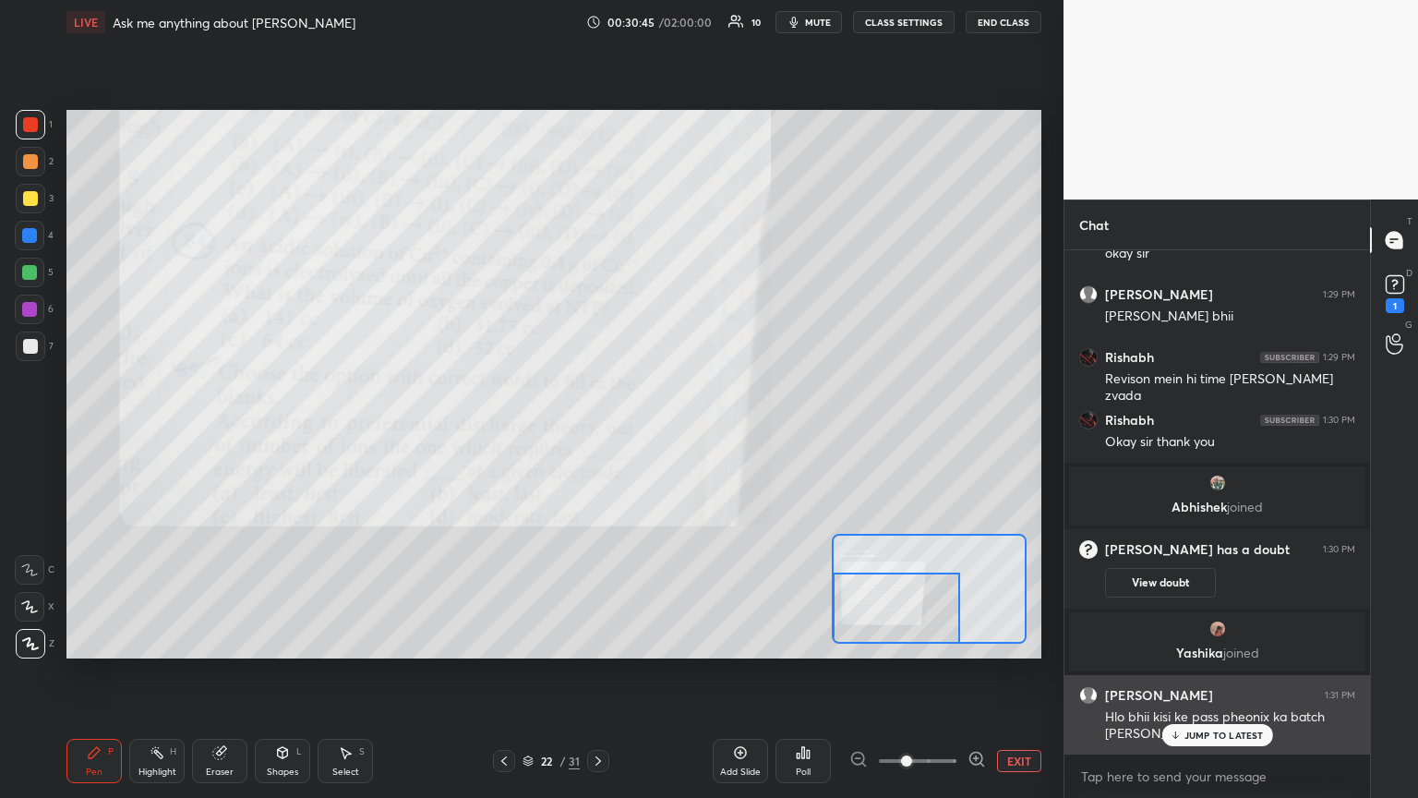
click at [662, 433] on p "JUMP TO LATEST" at bounding box center [1223, 734] width 79 height 11
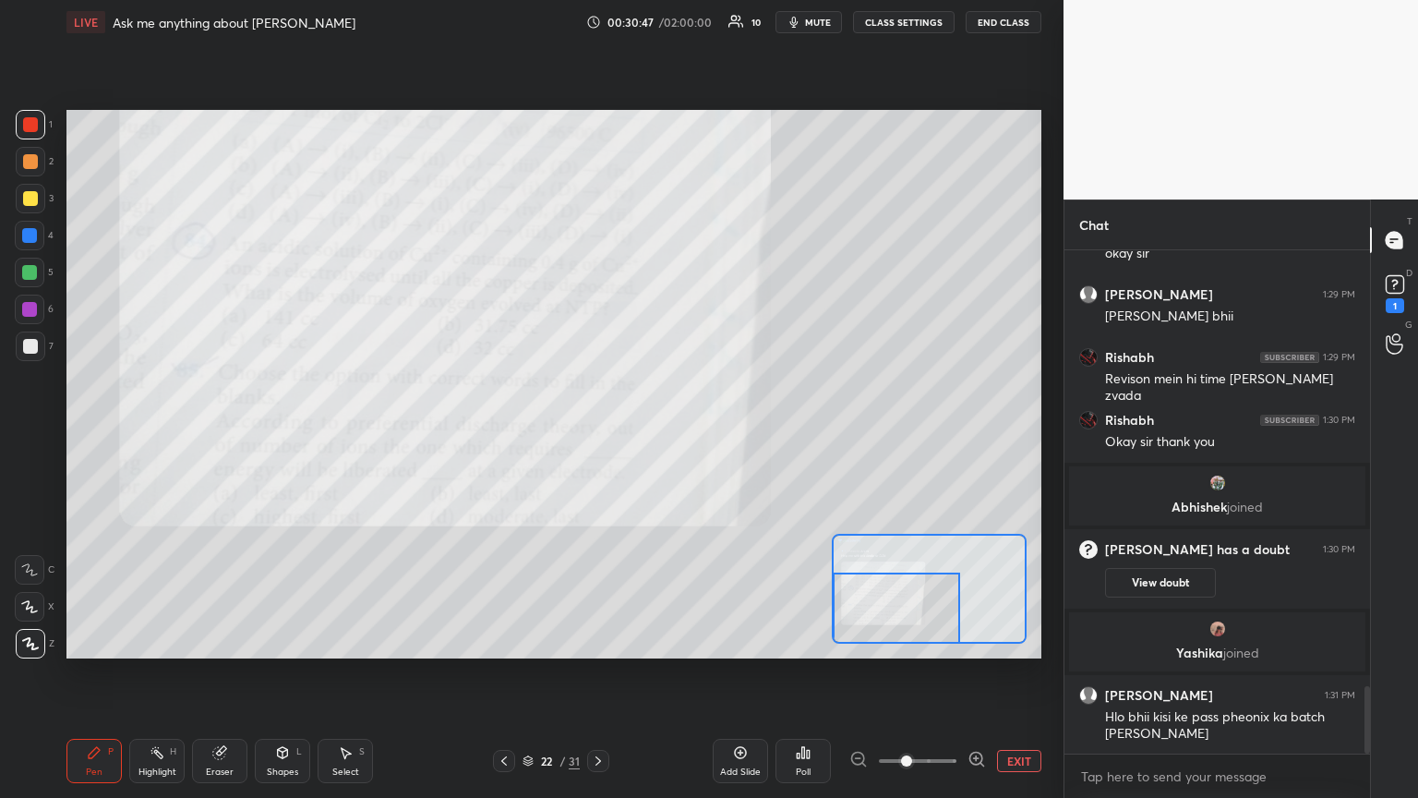
scroll to position [3312, 0]
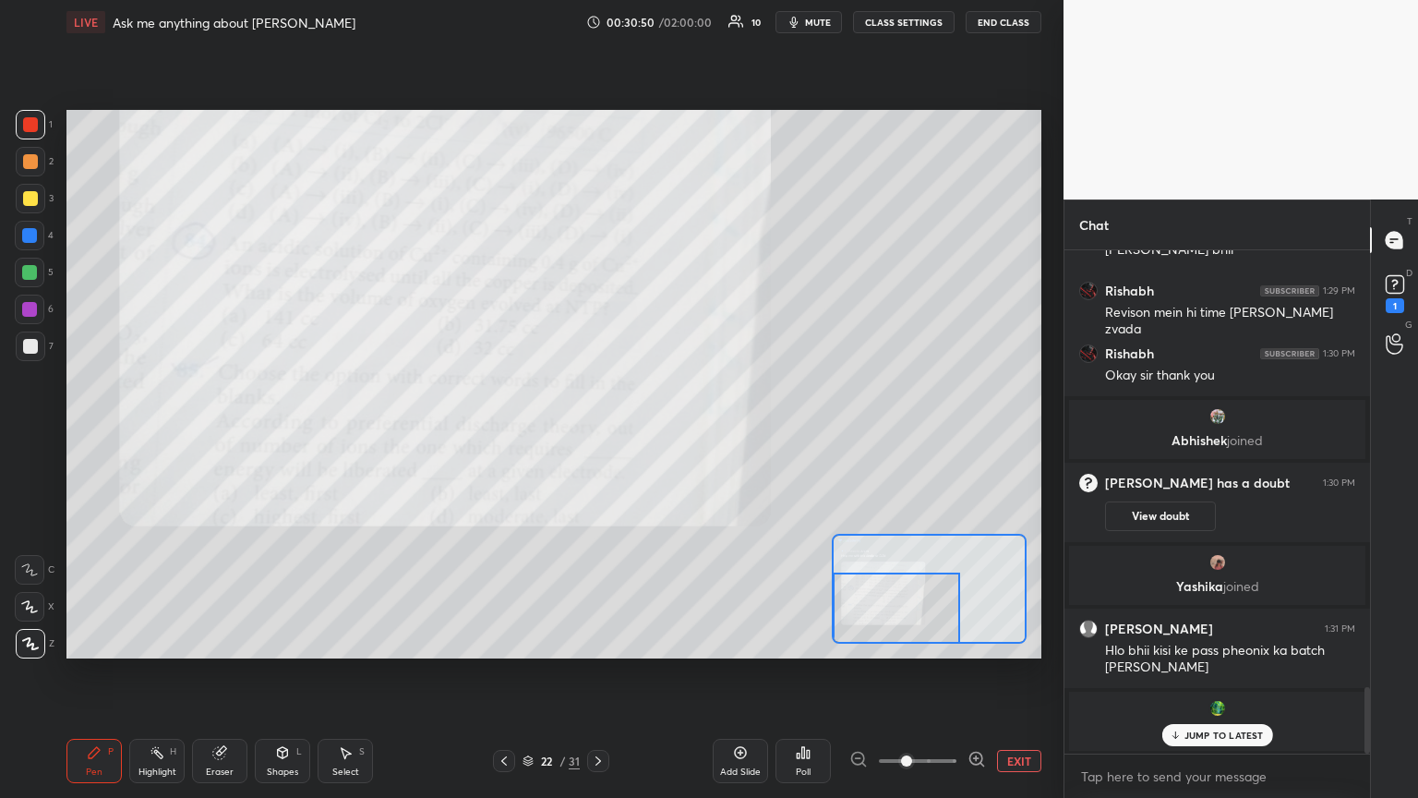
drag, startPoint x: 1224, startPoint y: 734, endPoint x: 1206, endPoint y: 722, distance: 21.3
click at [662, 433] on p "JUMP TO LATEST" at bounding box center [1223, 734] width 79 height 11
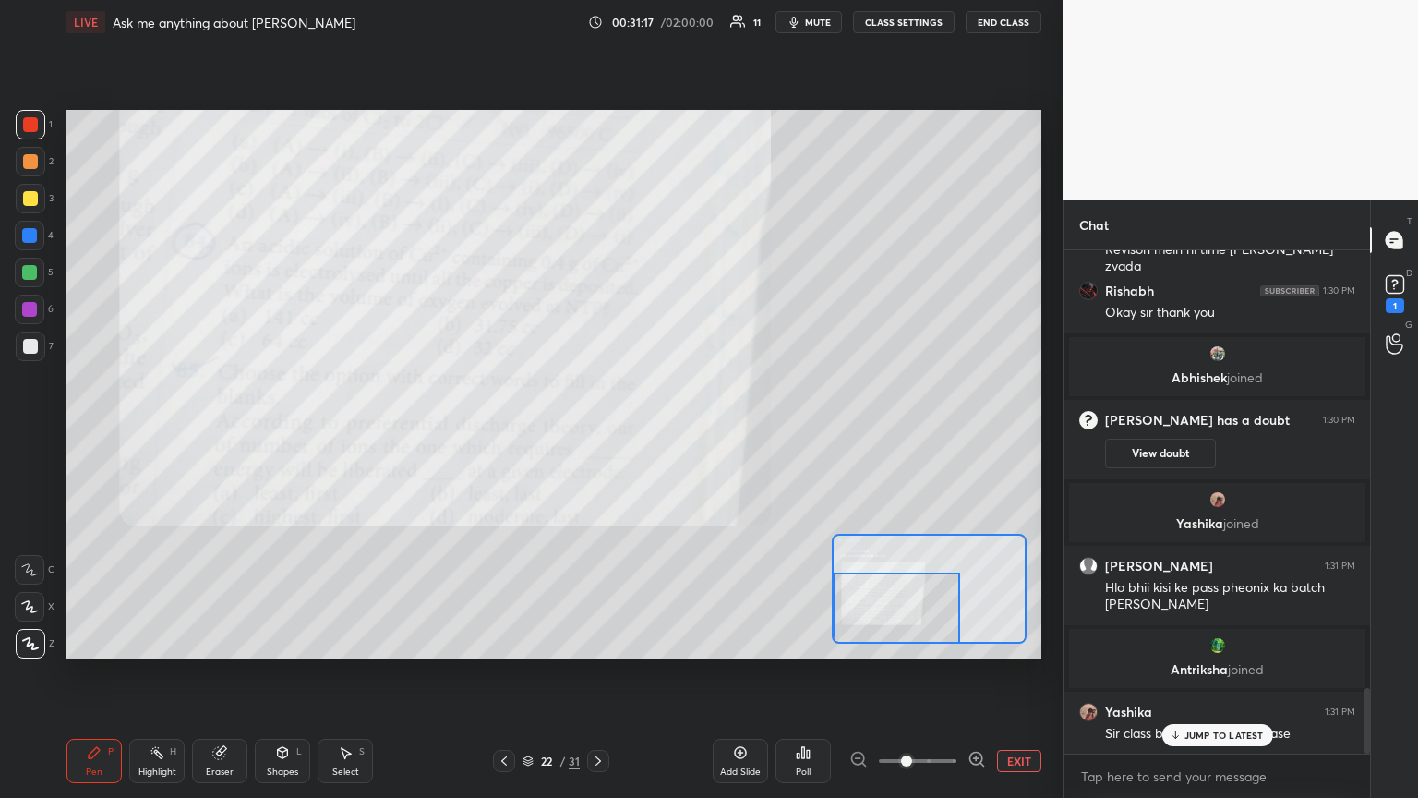
click at [662, 433] on p "JUMP TO LATEST" at bounding box center [1223, 734] width 79 height 11
click at [662, 433] on button "EXIT" at bounding box center [1019, 761] width 44 height 22
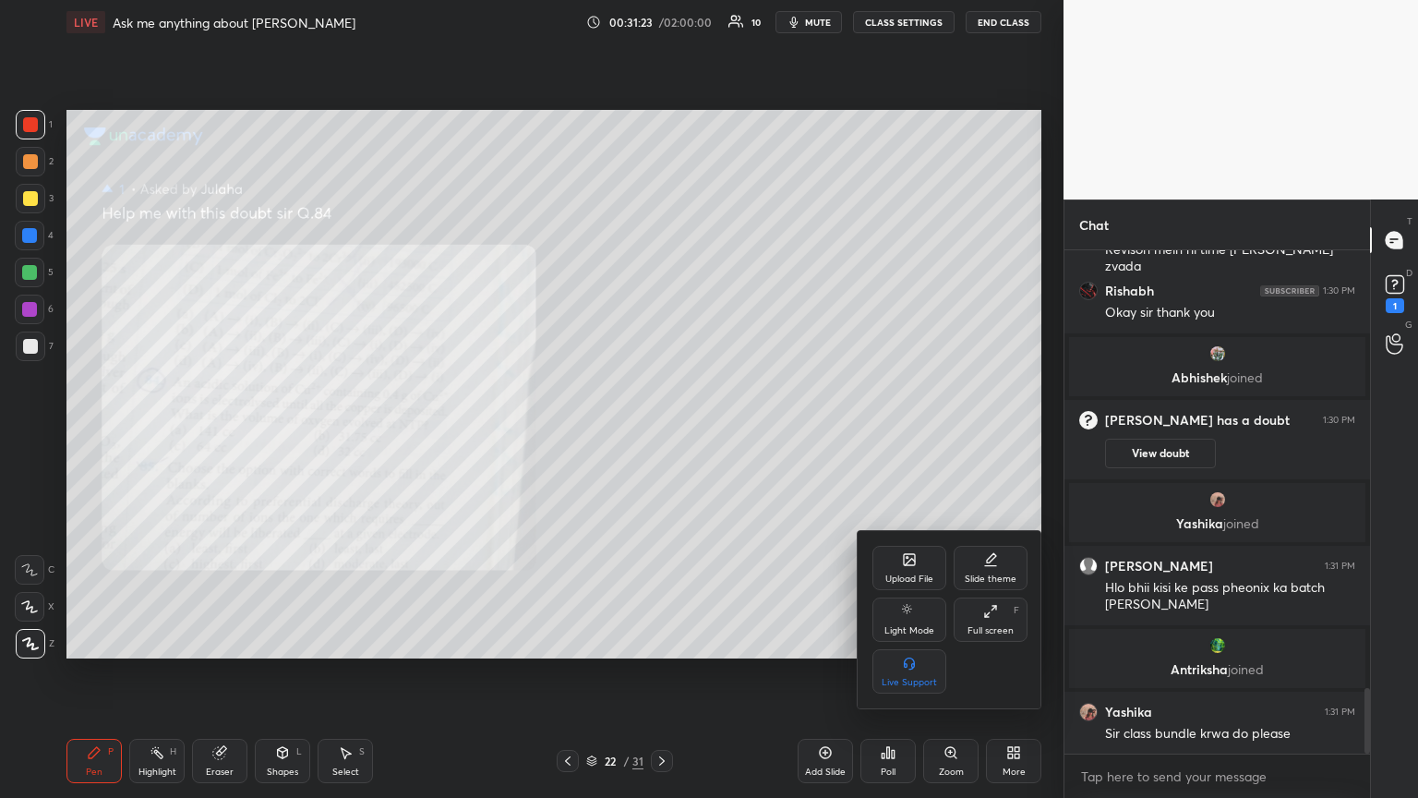
click at [662, 433] on div at bounding box center [709, 399] width 1418 height 798
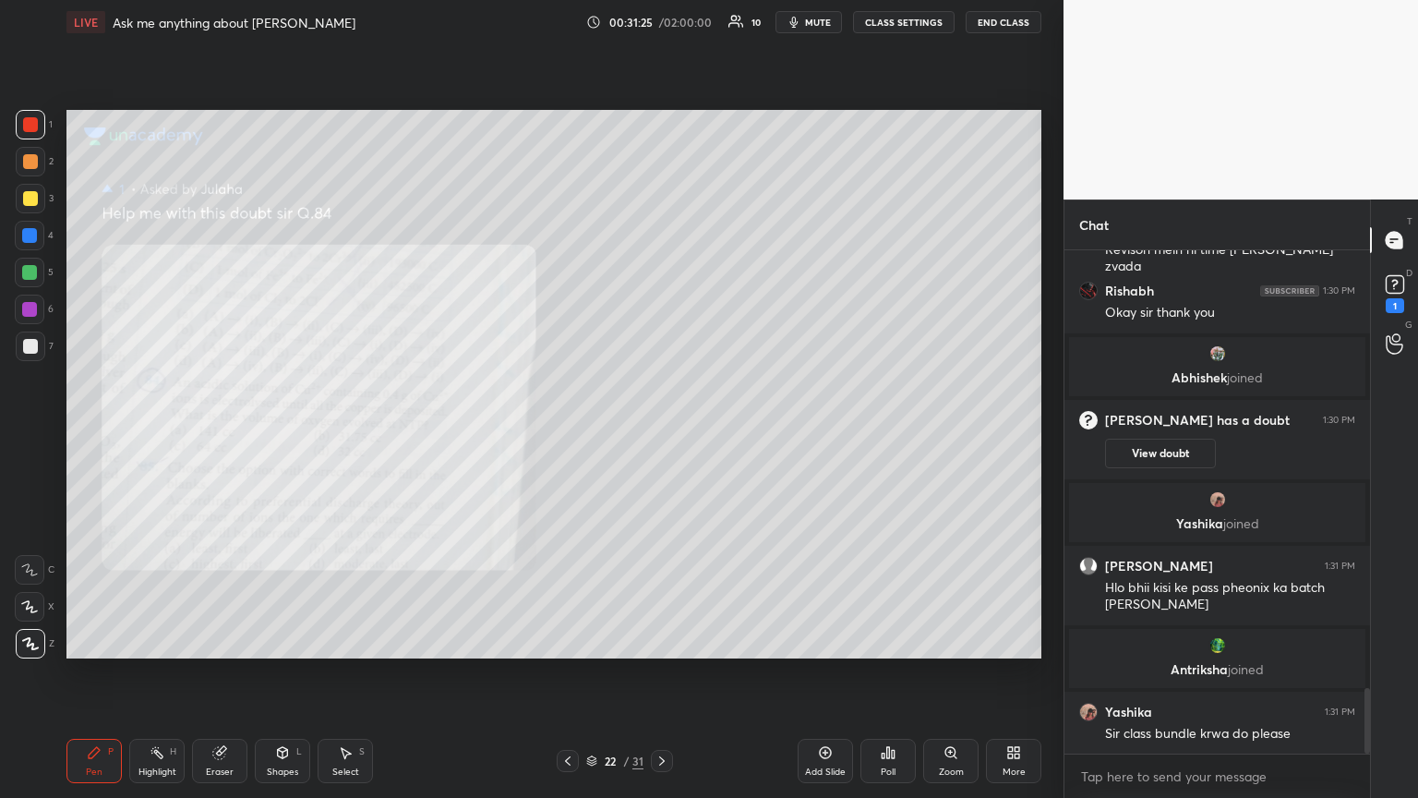
drag, startPoint x: 823, startPoint y: 765, endPoint x: 803, endPoint y: 674, distance: 93.6
click at [662, 433] on div "Add Slide" at bounding box center [825, 771] width 41 height 9
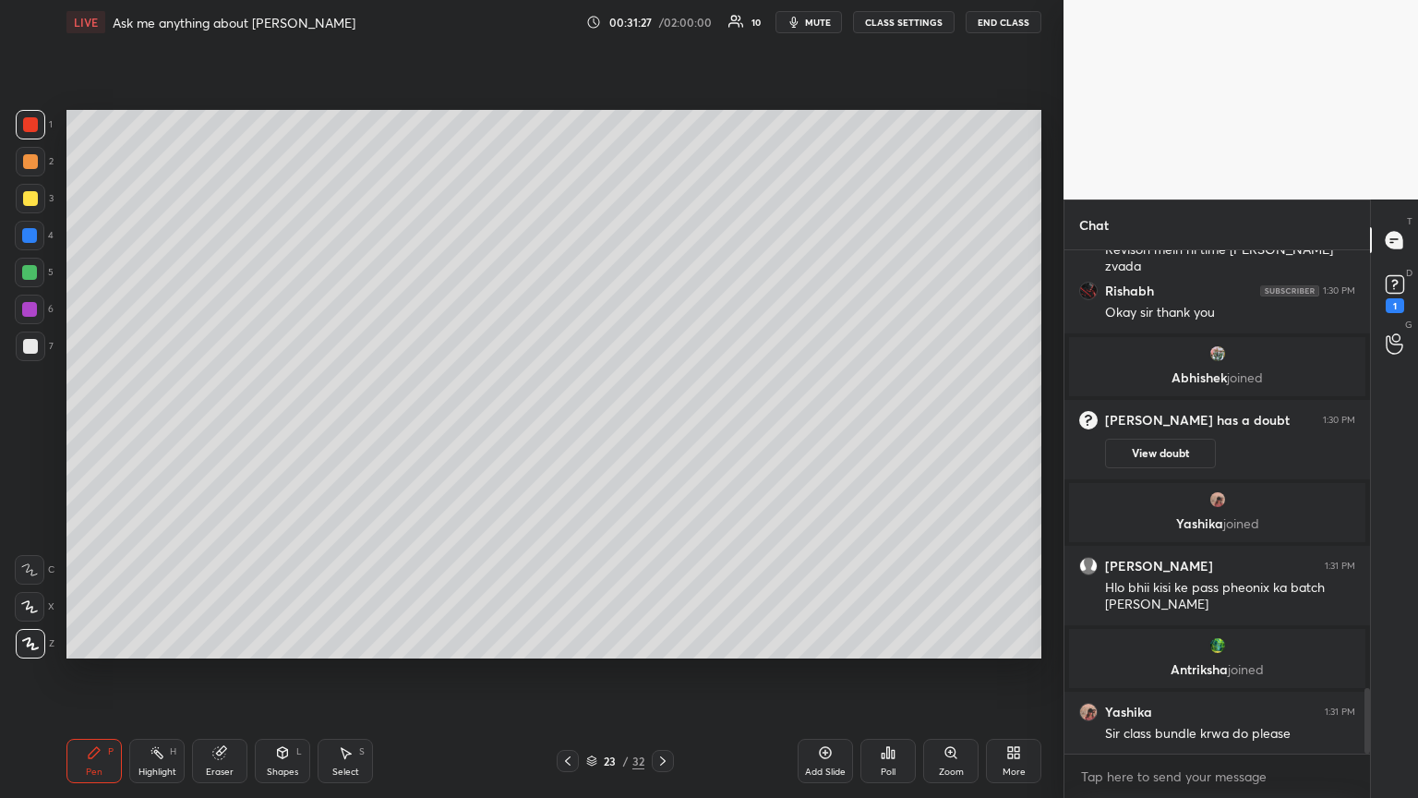
click at [572, 433] on div at bounding box center [568, 761] width 22 height 22
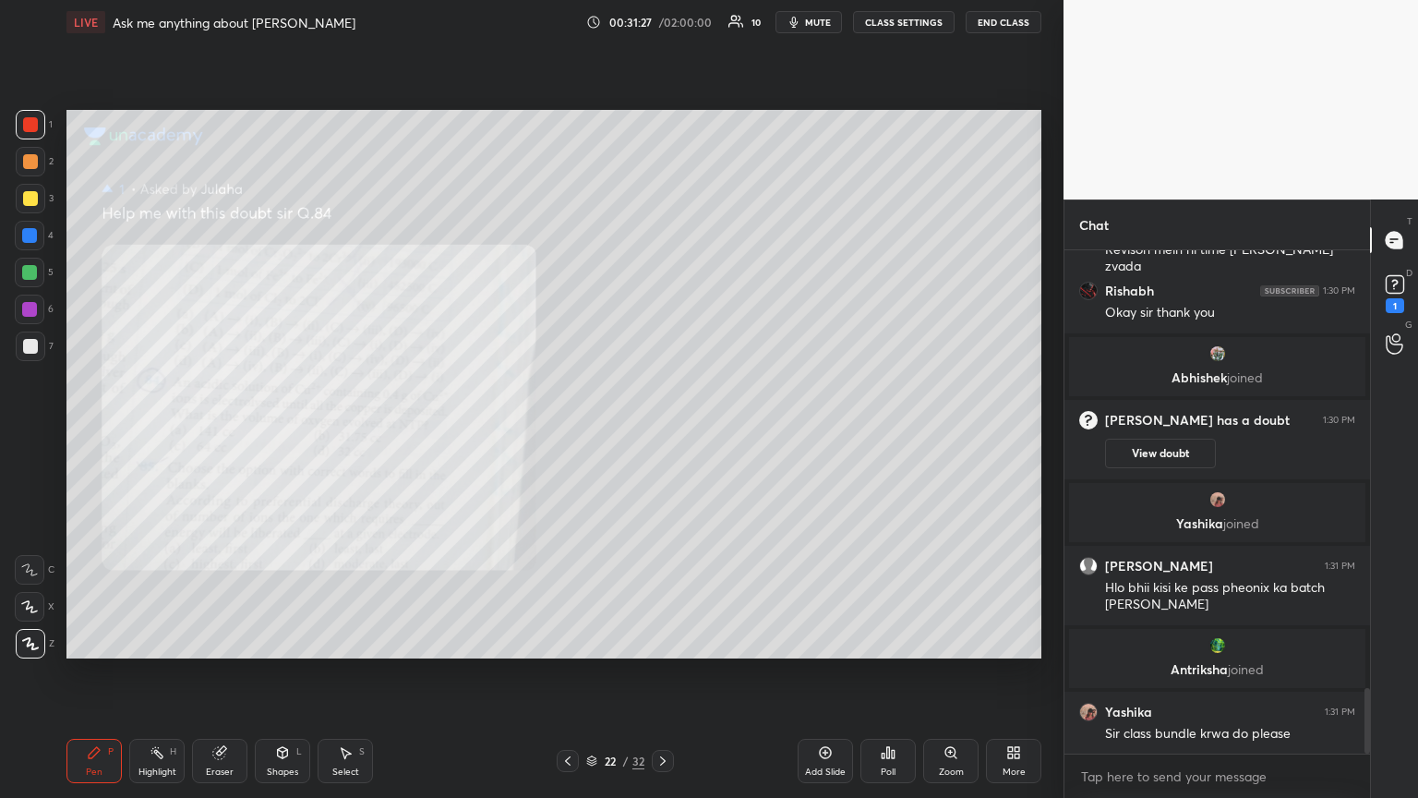
click at [572, 433] on icon at bounding box center [567, 760] width 15 height 15
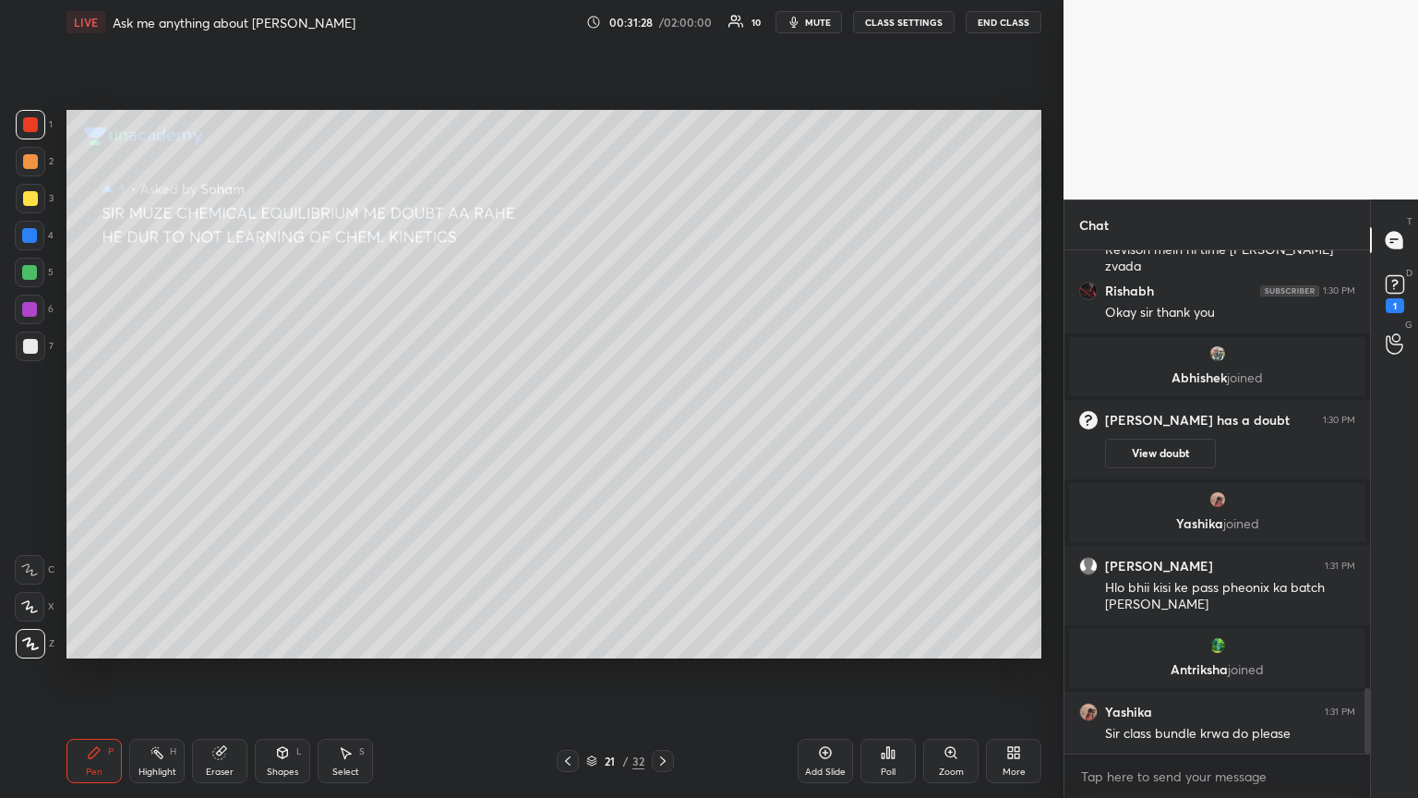
click at [569, 433] on icon at bounding box center [567, 760] width 15 height 15
click at [567, 433] on icon at bounding box center [568, 760] width 6 height 9
click at [566, 433] on icon at bounding box center [568, 760] width 6 height 9
click at [565, 433] on icon at bounding box center [568, 760] width 6 height 9
click at [565, 433] on icon at bounding box center [567, 760] width 15 height 15
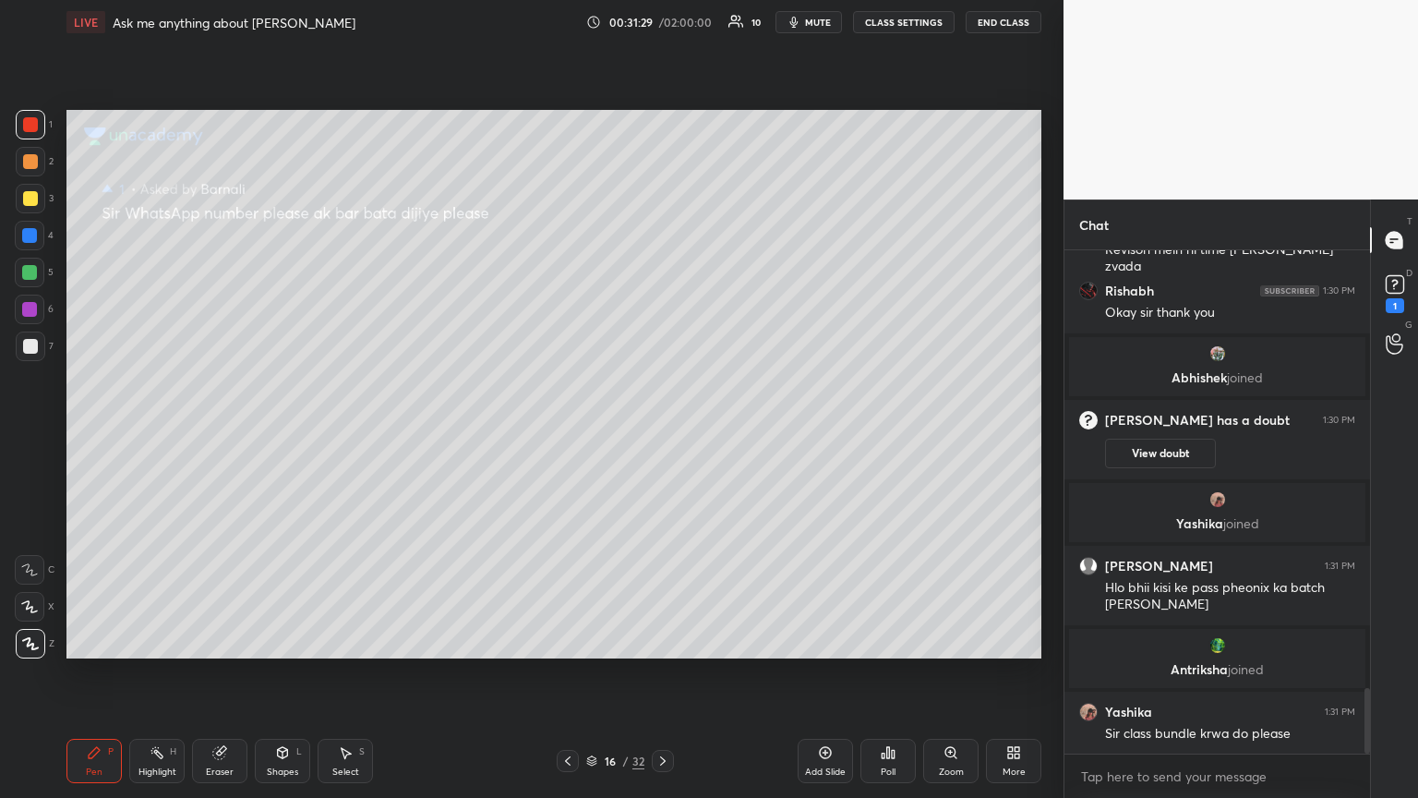
click at [566, 433] on icon at bounding box center [567, 760] width 15 height 15
click at [567, 433] on icon at bounding box center [567, 760] width 15 height 15
click at [567, 433] on icon at bounding box center [568, 760] width 6 height 9
click at [569, 433] on icon at bounding box center [567, 760] width 15 height 15
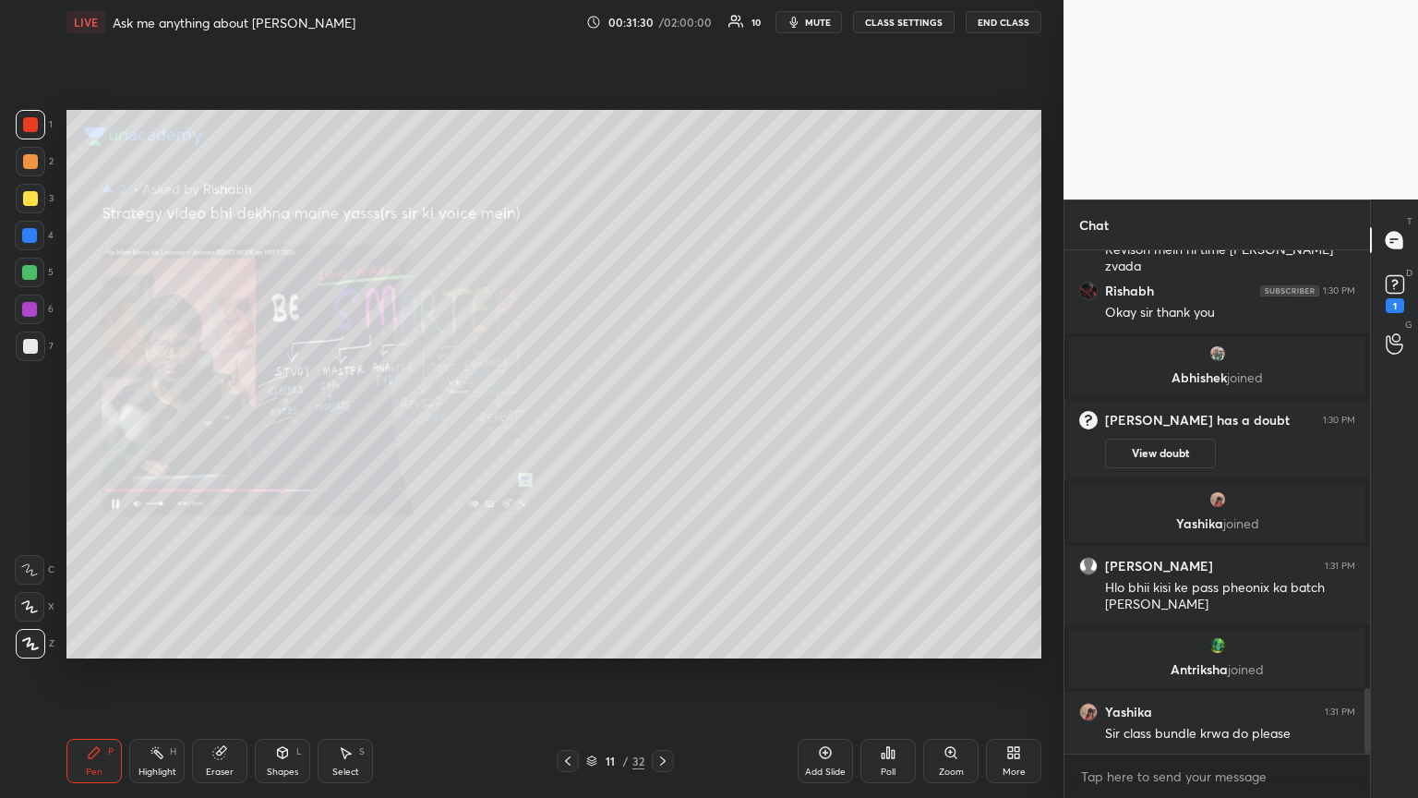
click at [569, 433] on icon at bounding box center [567, 760] width 15 height 15
click at [570, 433] on icon at bounding box center [567, 760] width 15 height 15
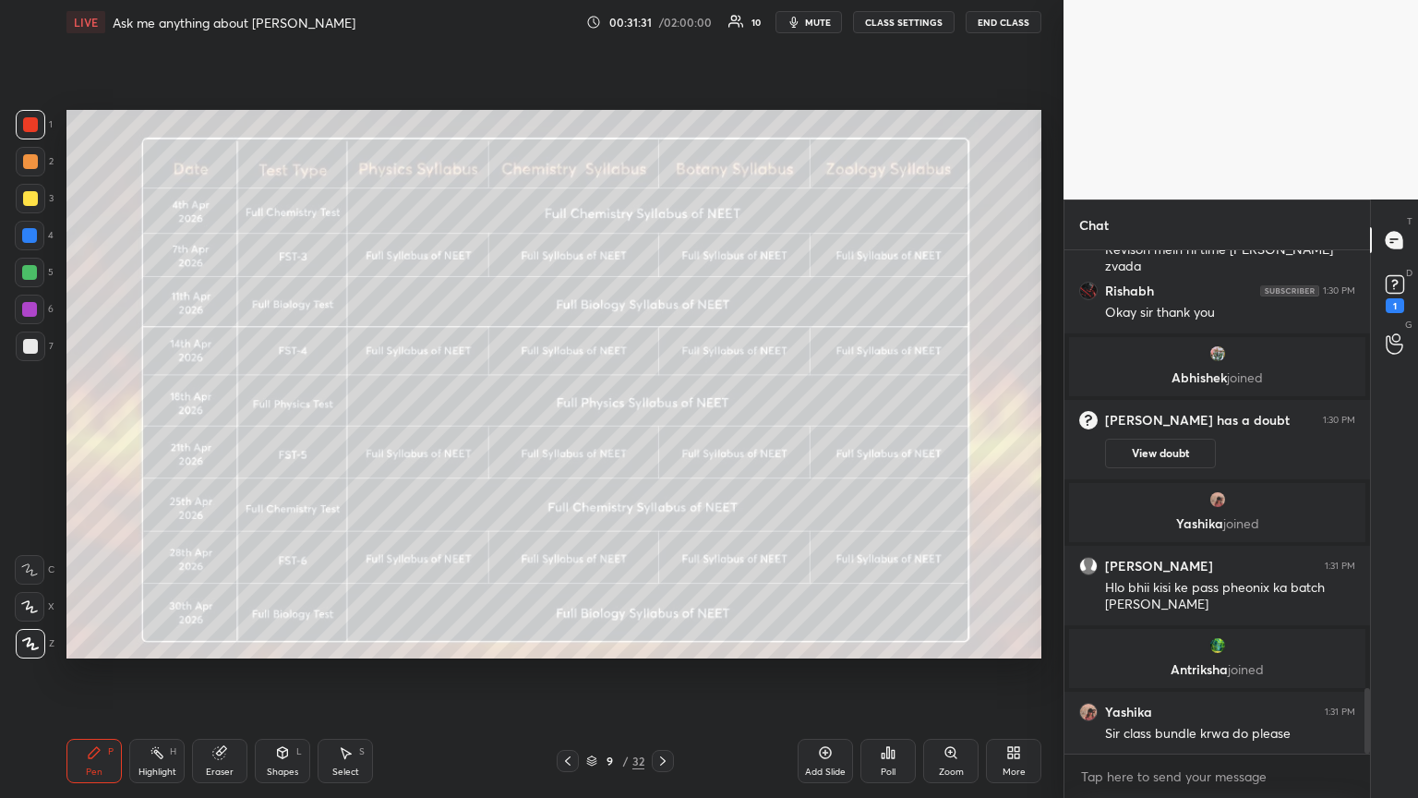
click at [570, 433] on icon at bounding box center [567, 760] width 15 height 15
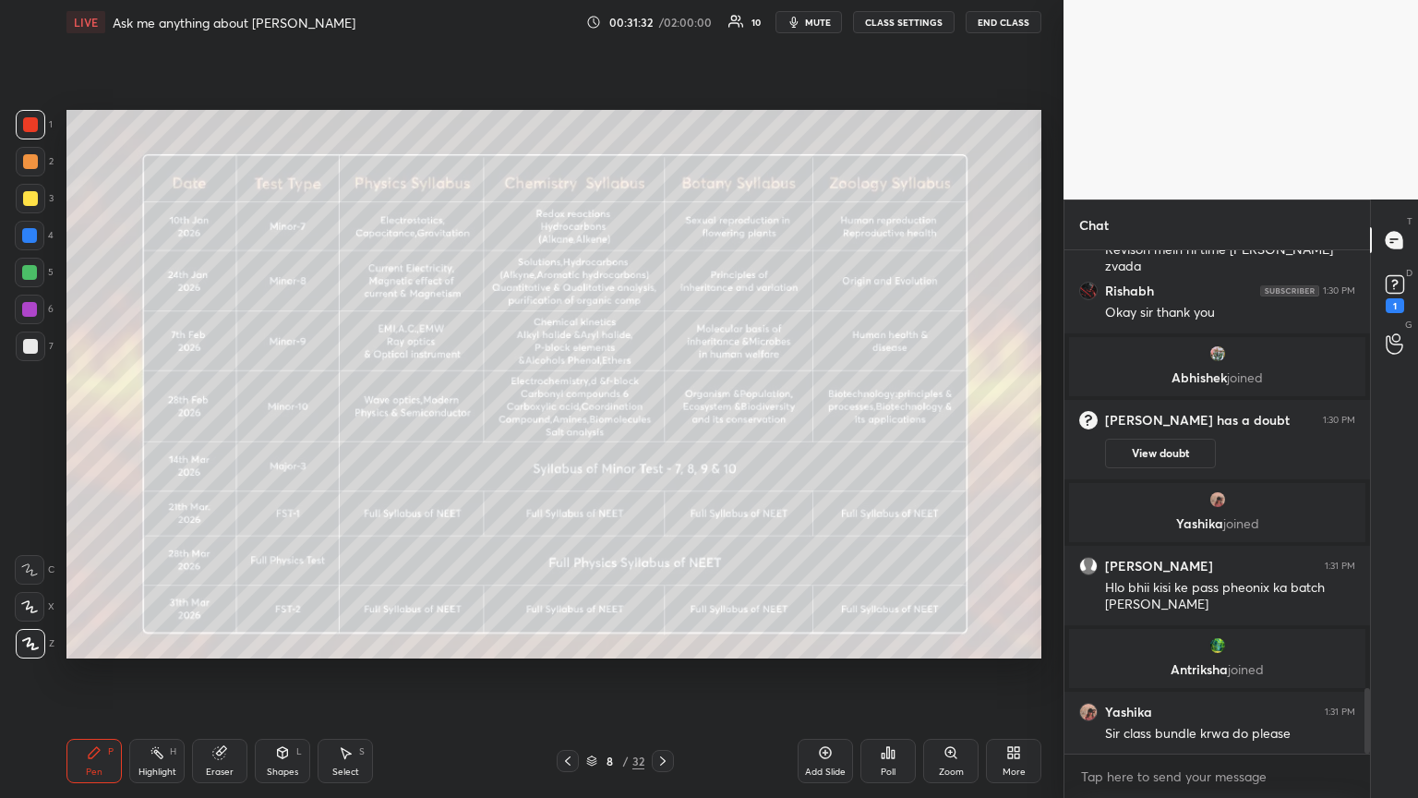
click at [661, 433] on icon at bounding box center [663, 760] width 6 height 9
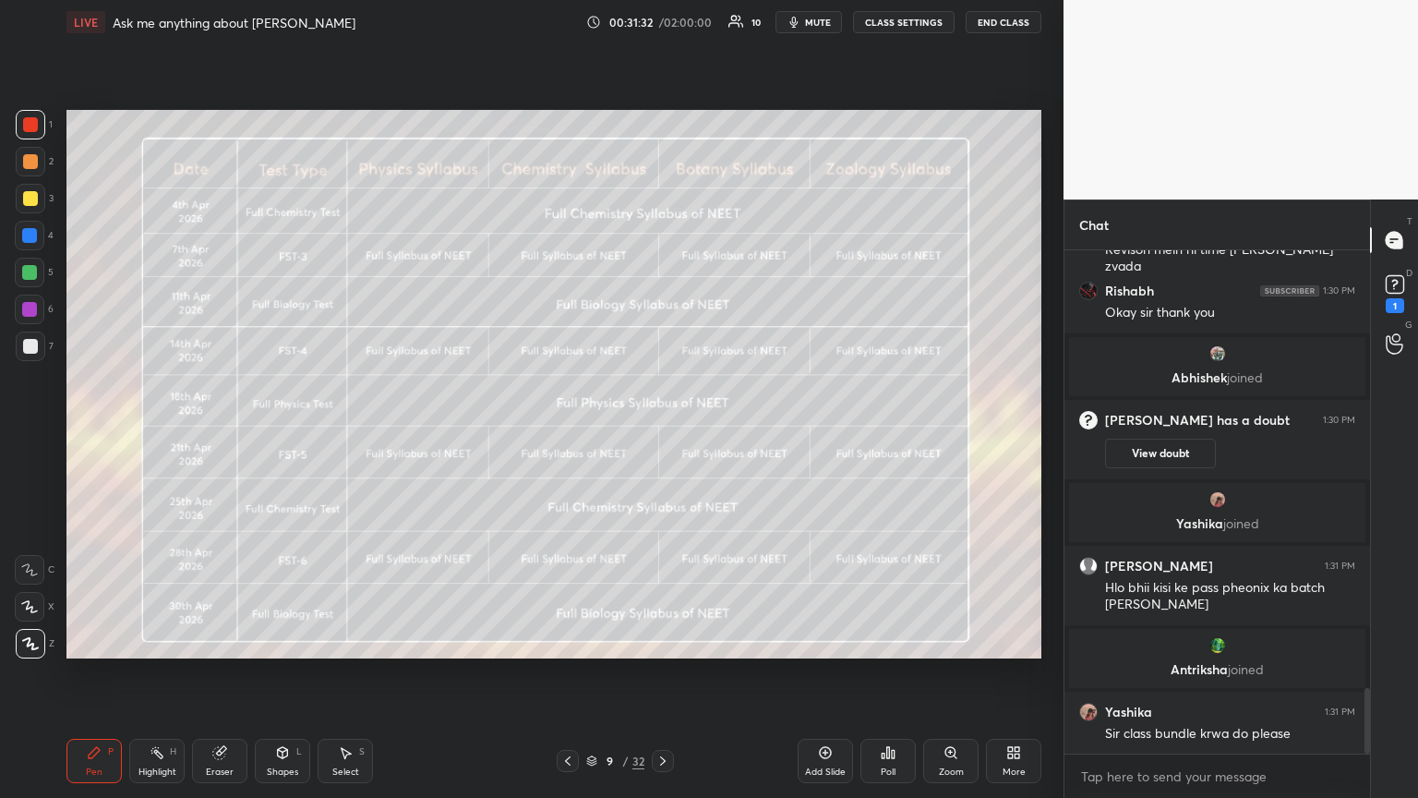
click at [662, 433] on icon at bounding box center [663, 760] width 6 height 9
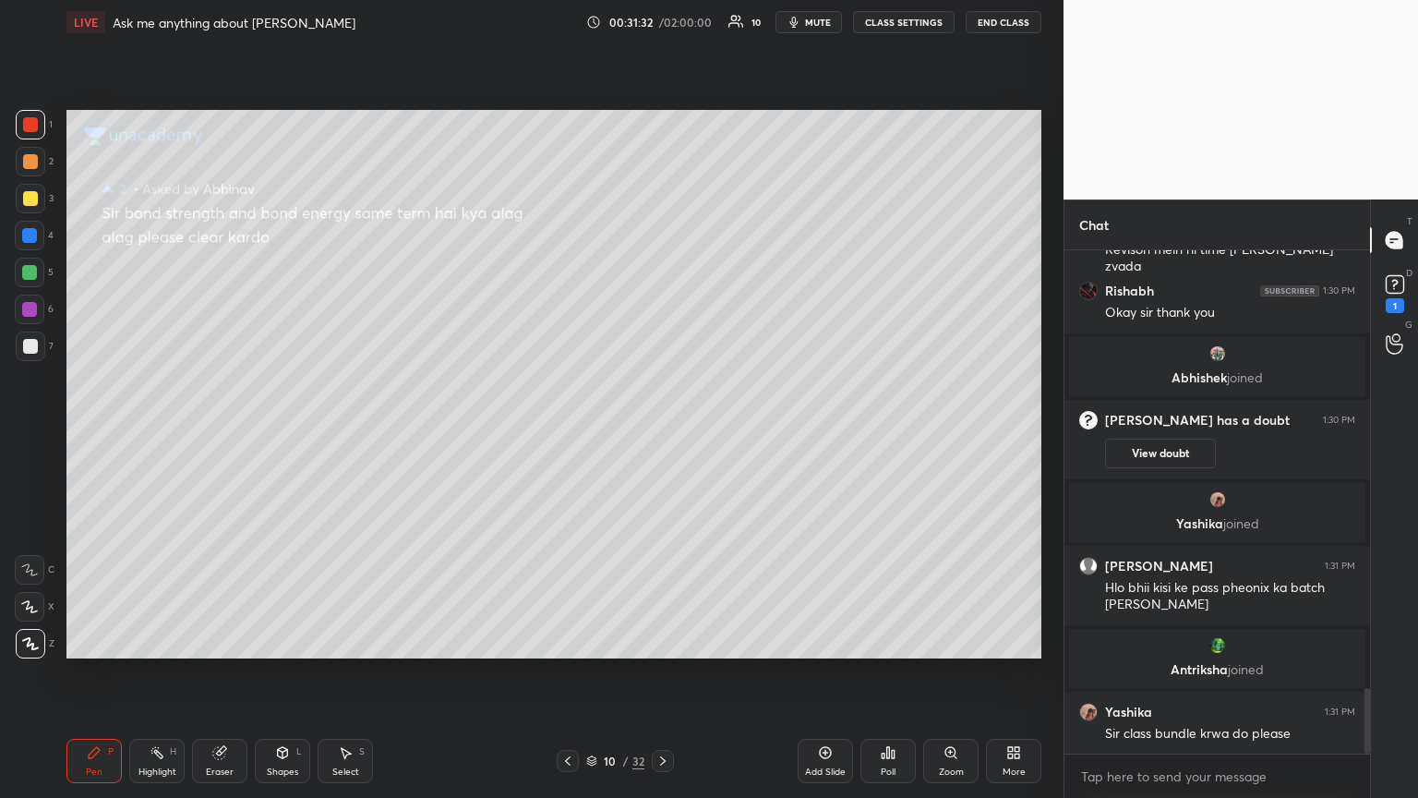
click at [662, 433] on icon at bounding box center [663, 760] width 6 height 9
click at [662, 433] on icon at bounding box center [662, 760] width 15 height 15
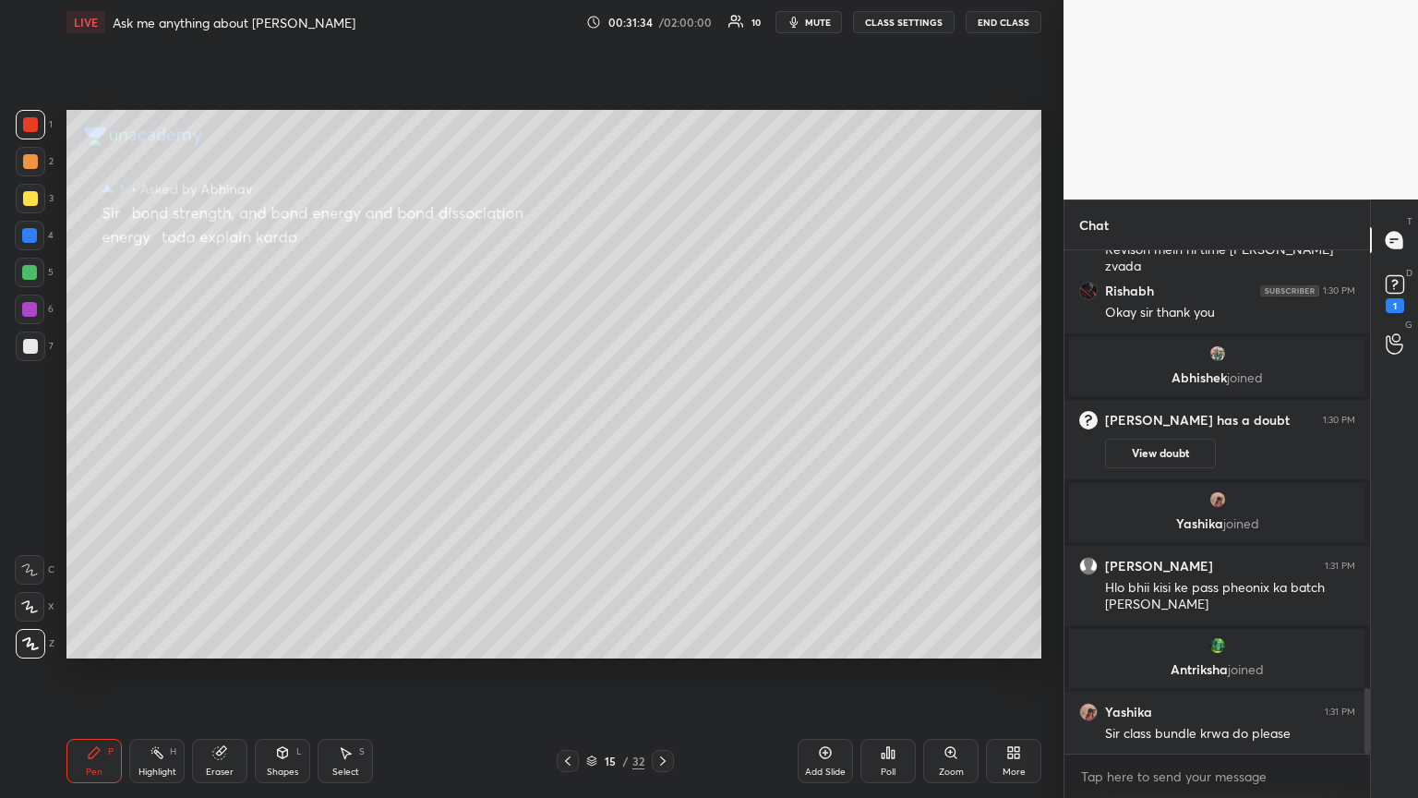
click at [662, 433] on icon at bounding box center [662, 760] width 15 height 15
click at [577, 433] on div at bounding box center [568, 761] width 22 height 22
click at [655, 433] on icon at bounding box center [662, 760] width 15 height 15
click at [662, 433] on icon at bounding box center [662, 760] width 15 height 15
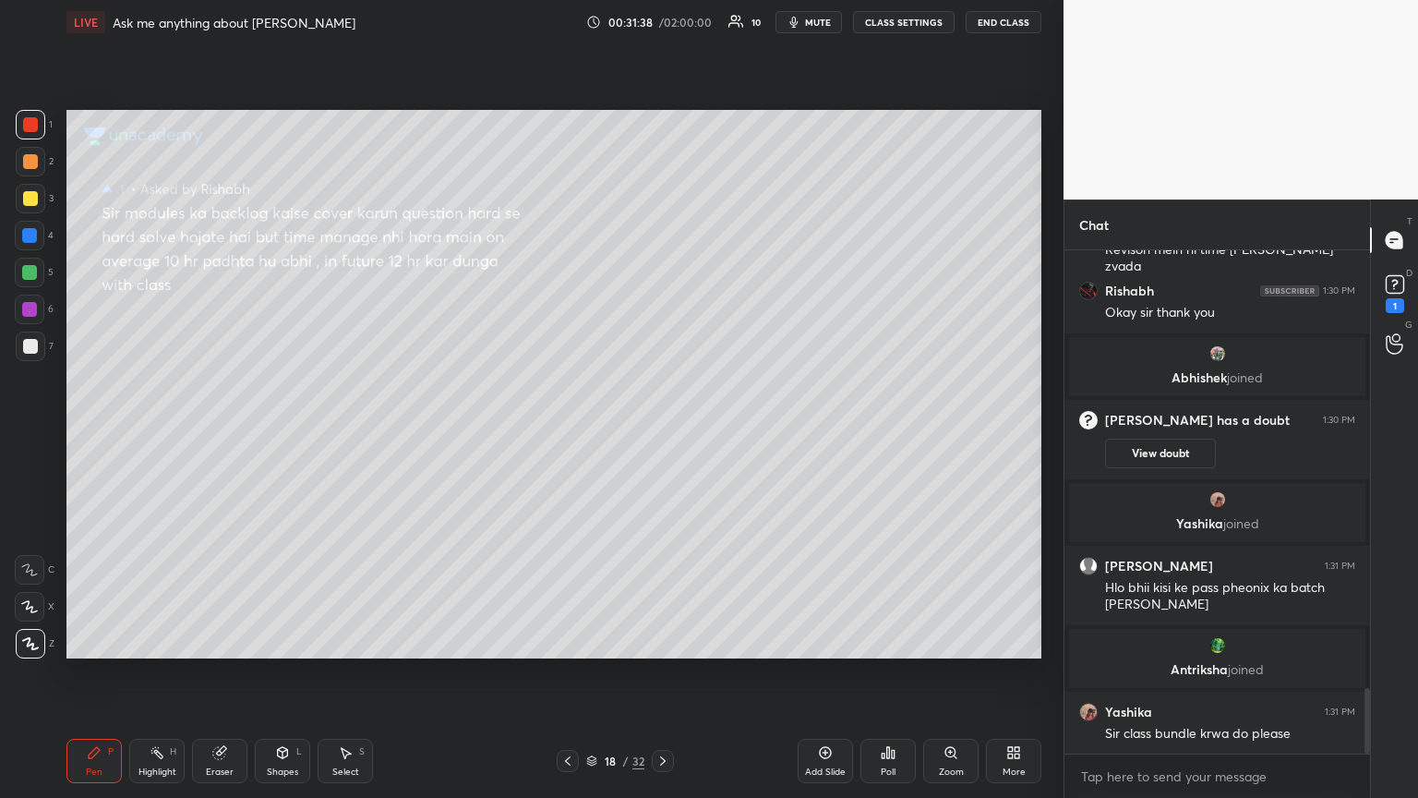
click at [662, 433] on icon at bounding box center [662, 760] width 15 height 15
click at [662, 433] on icon at bounding box center [663, 760] width 6 height 9
click at [662, 433] on icon at bounding box center [662, 760] width 15 height 15
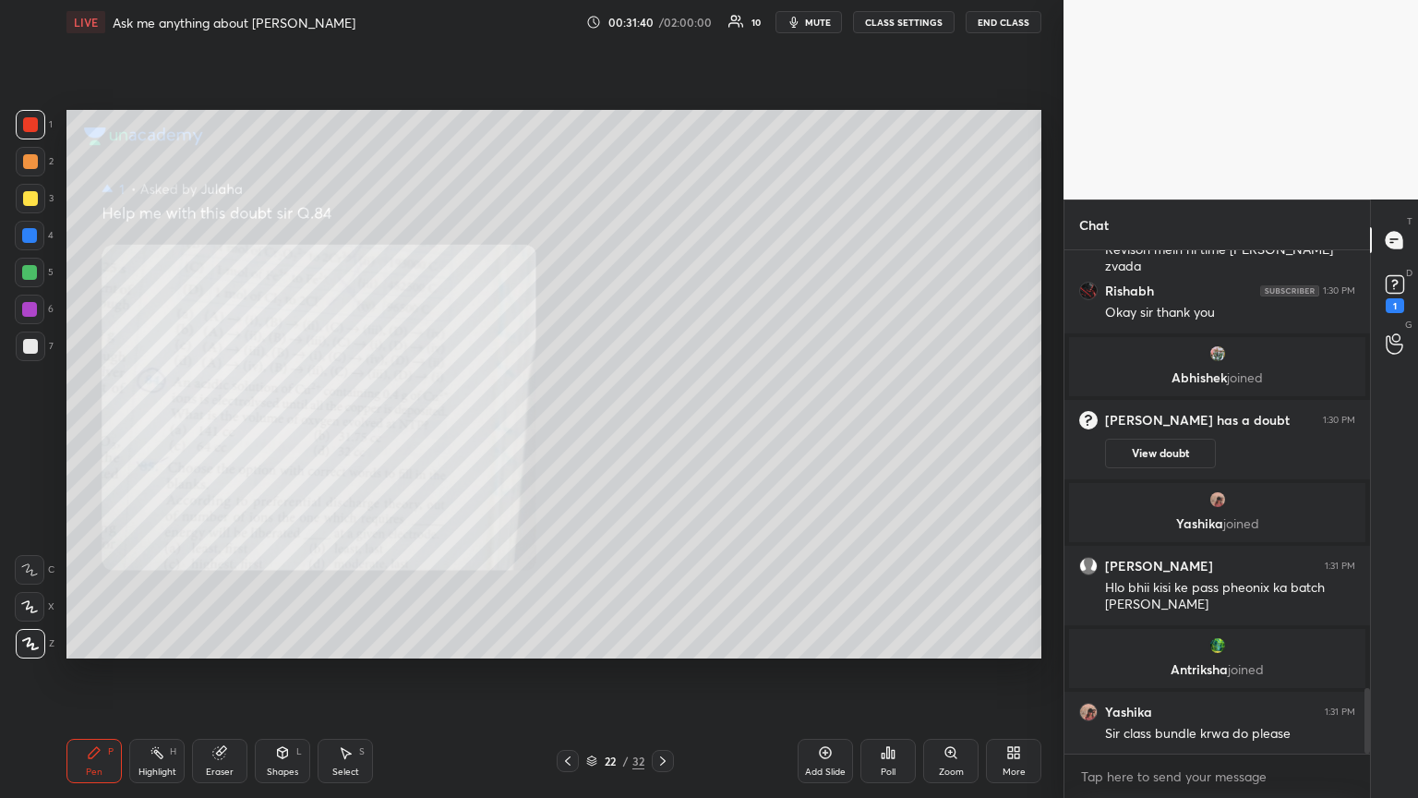
click at [662, 433] on icon at bounding box center [662, 760] width 15 height 15
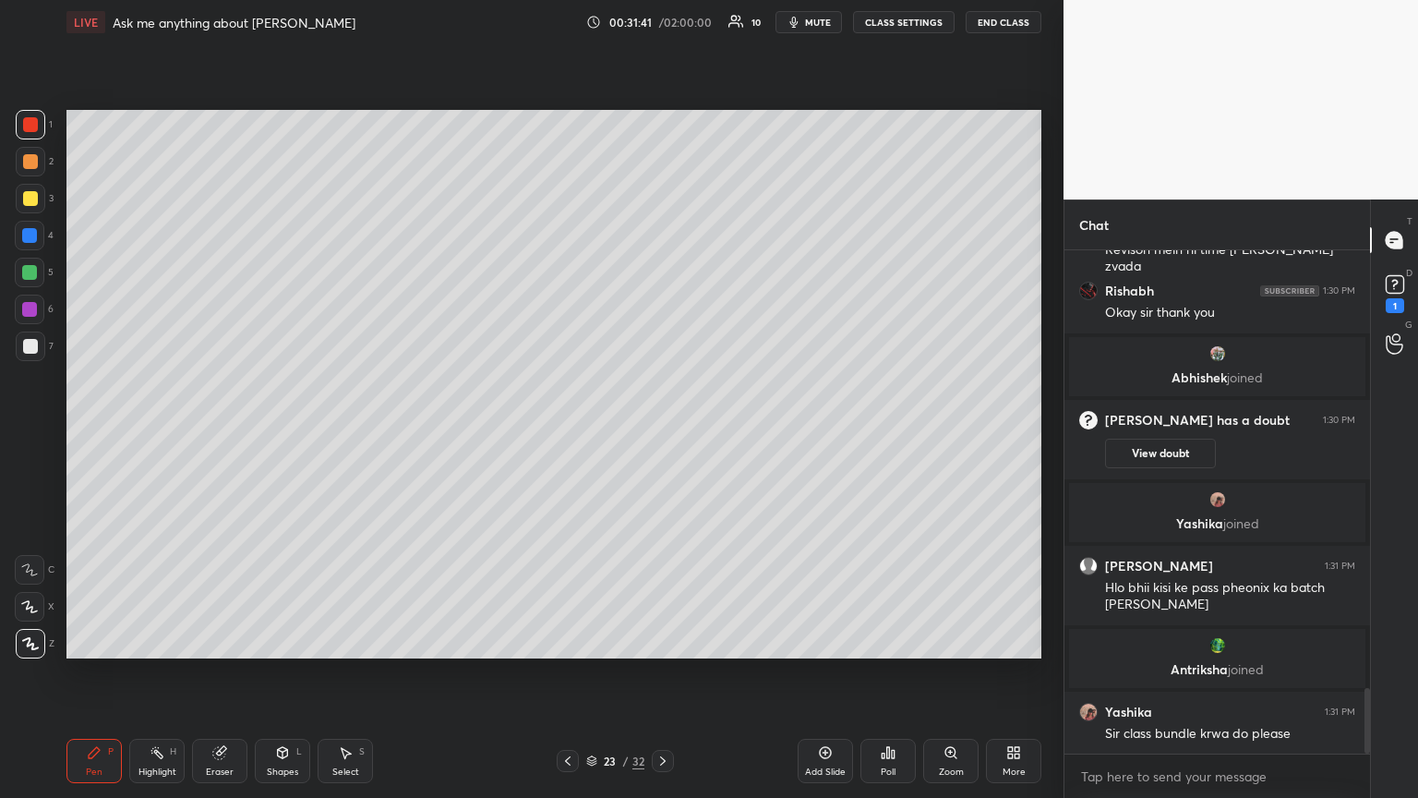
click at [662, 433] on icon at bounding box center [662, 760] width 15 height 15
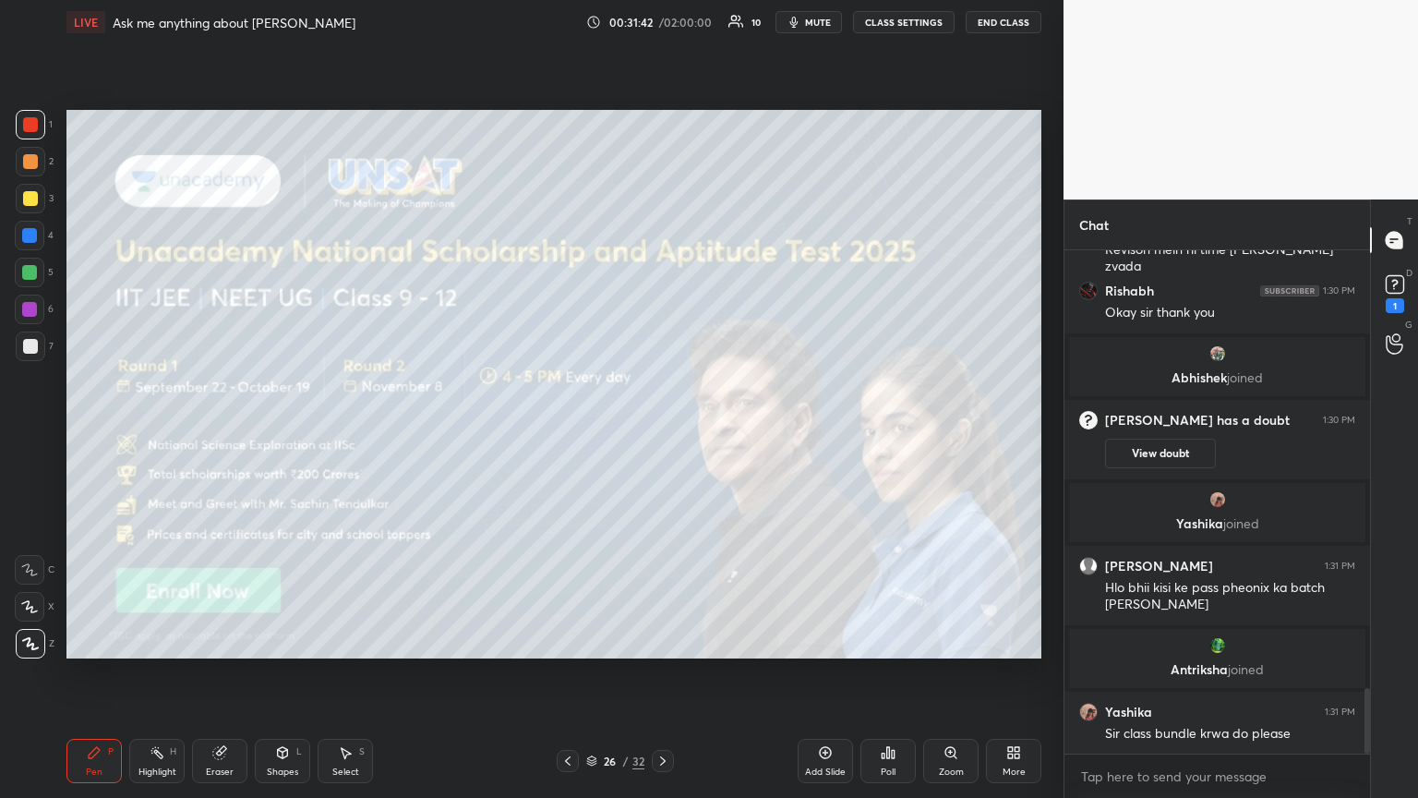
click at [662, 433] on icon at bounding box center [662, 760] width 15 height 15
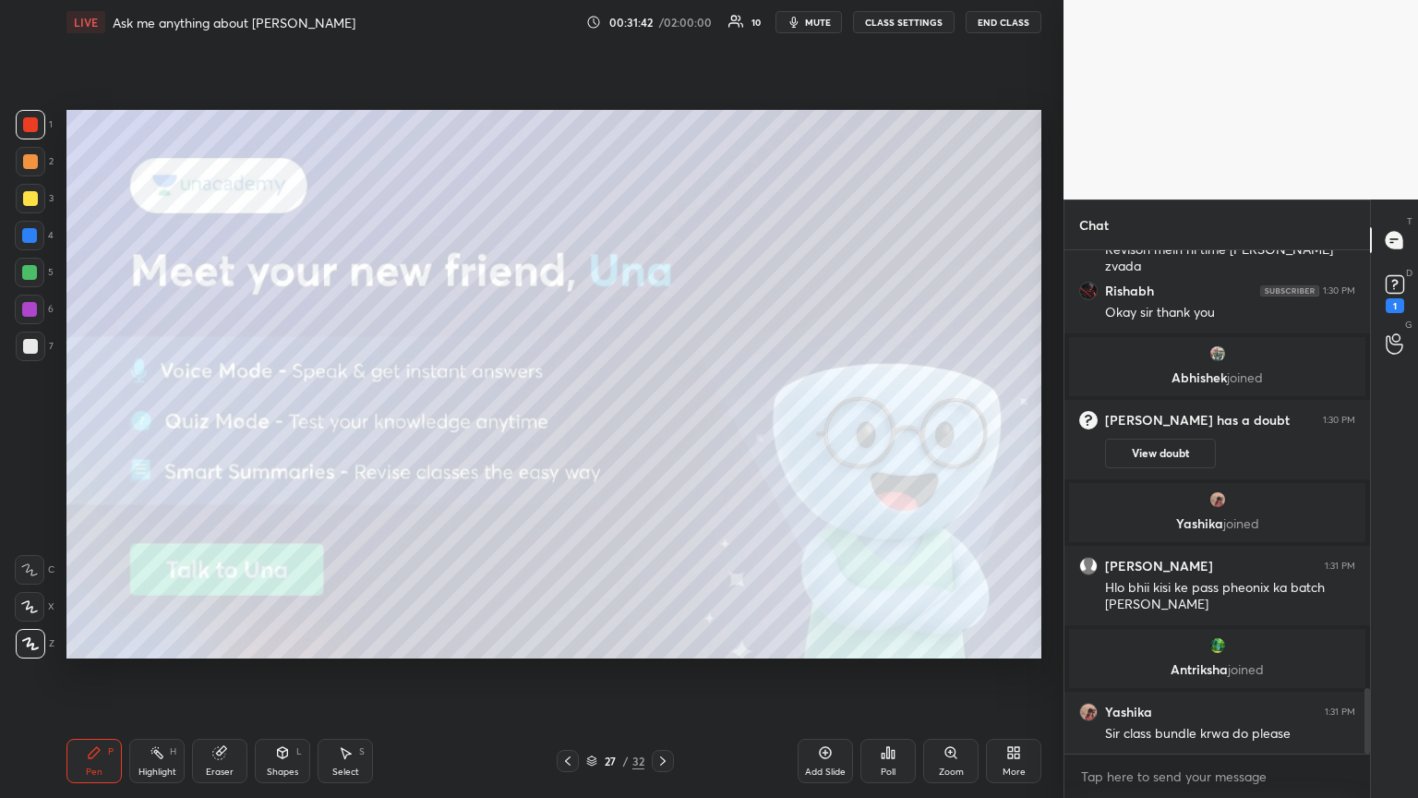
click at [662, 433] on icon at bounding box center [663, 760] width 6 height 9
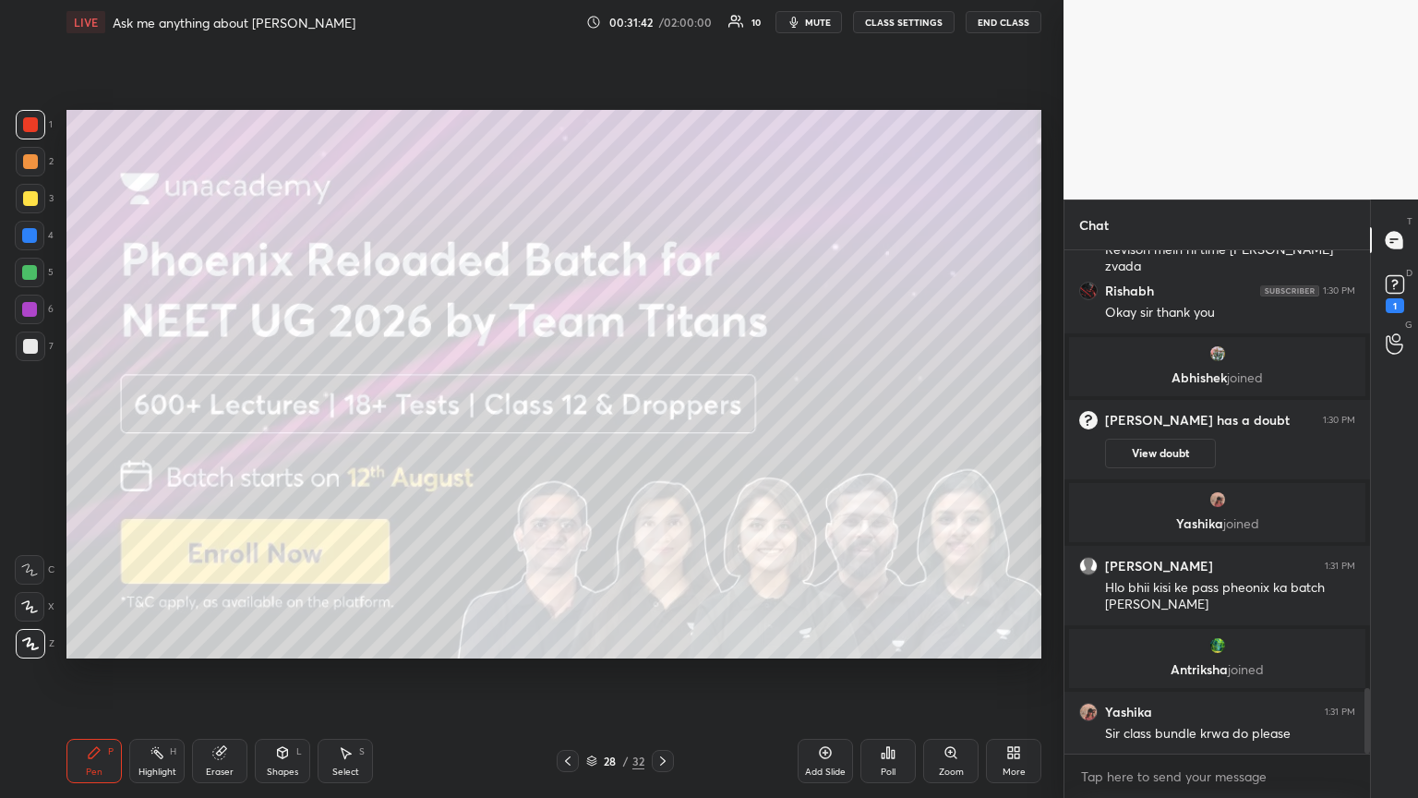
click at [662, 433] on icon at bounding box center [663, 760] width 6 height 9
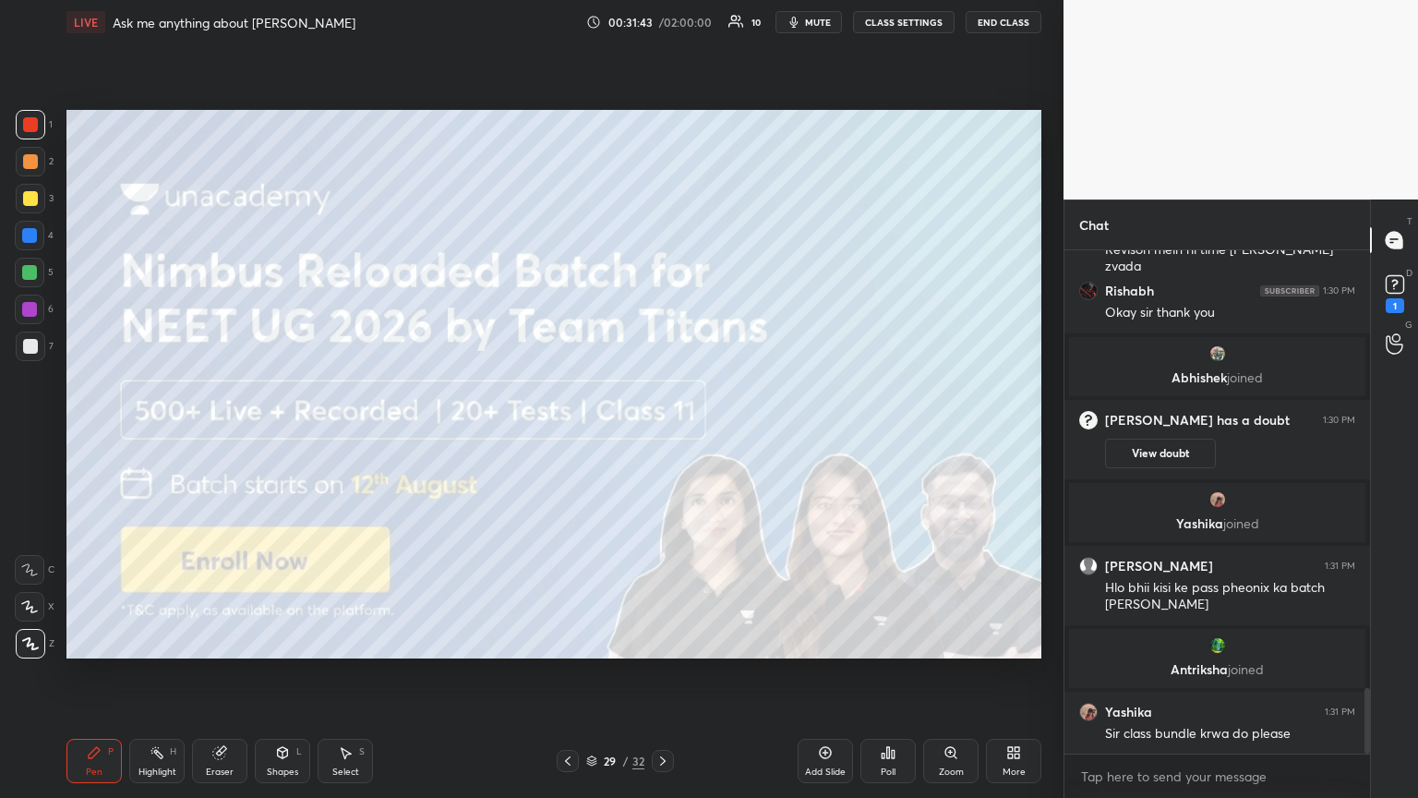
click at [661, 433] on icon at bounding box center [662, 760] width 15 height 15
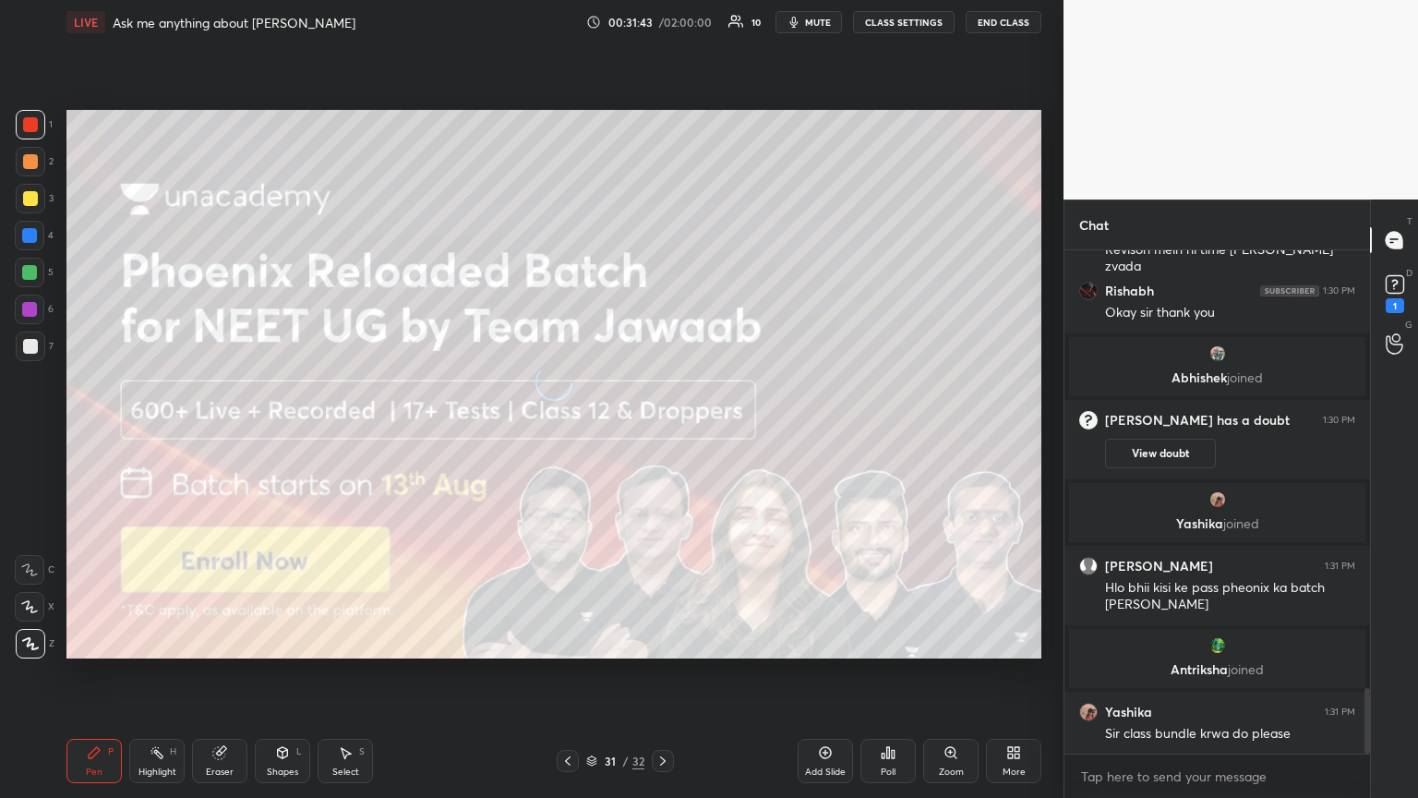
click at [662, 433] on icon at bounding box center [662, 760] width 15 height 15
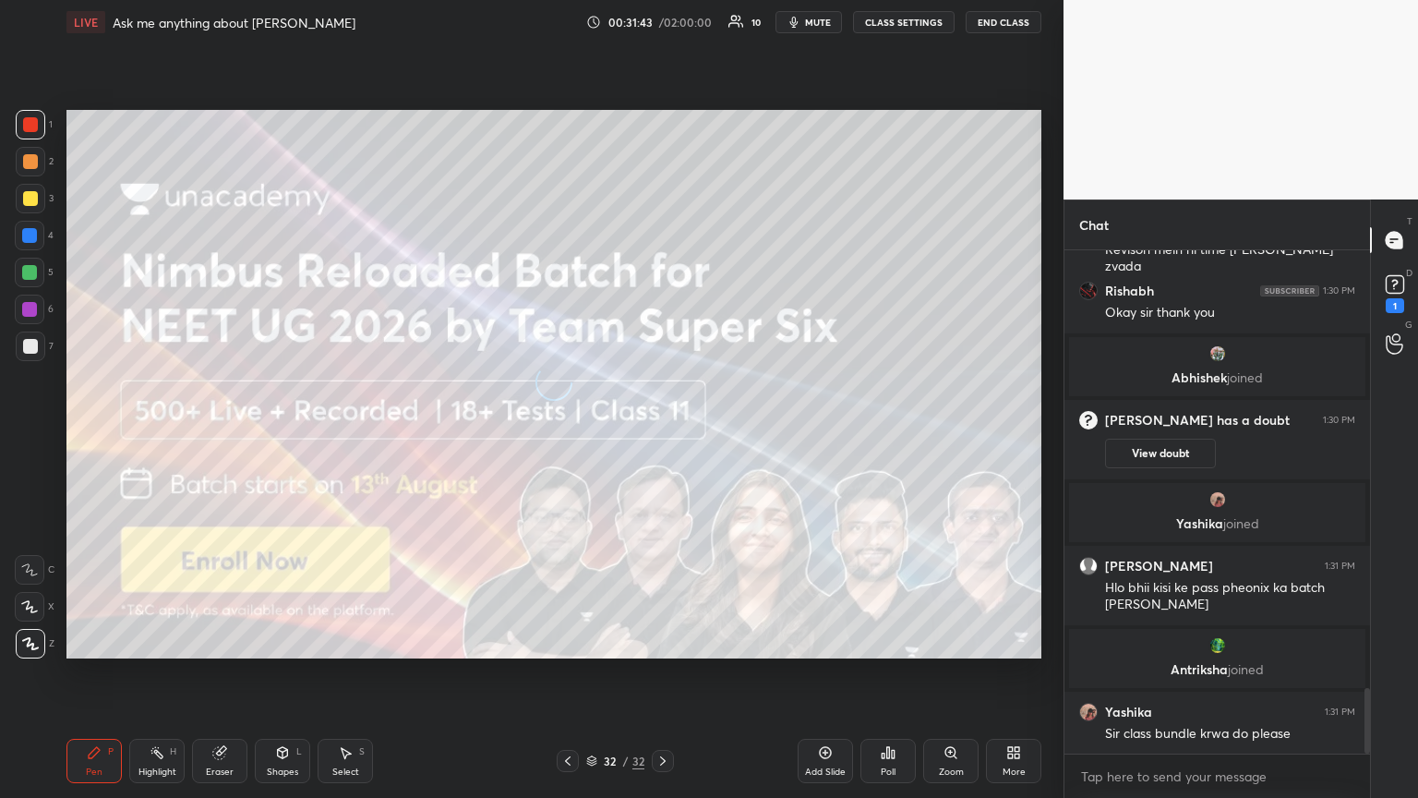
click at [662, 433] on icon at bounding box center [662, 760] width 15 height 15
click at [661, 433] on icon at bounding box center [662, 760] width 15 height 15
click at [657, 433] on icon at bounding box center [662, 760] width 15 height 15
click at [654, 433] on div at bounding box center [663, 761] width 22 height 22
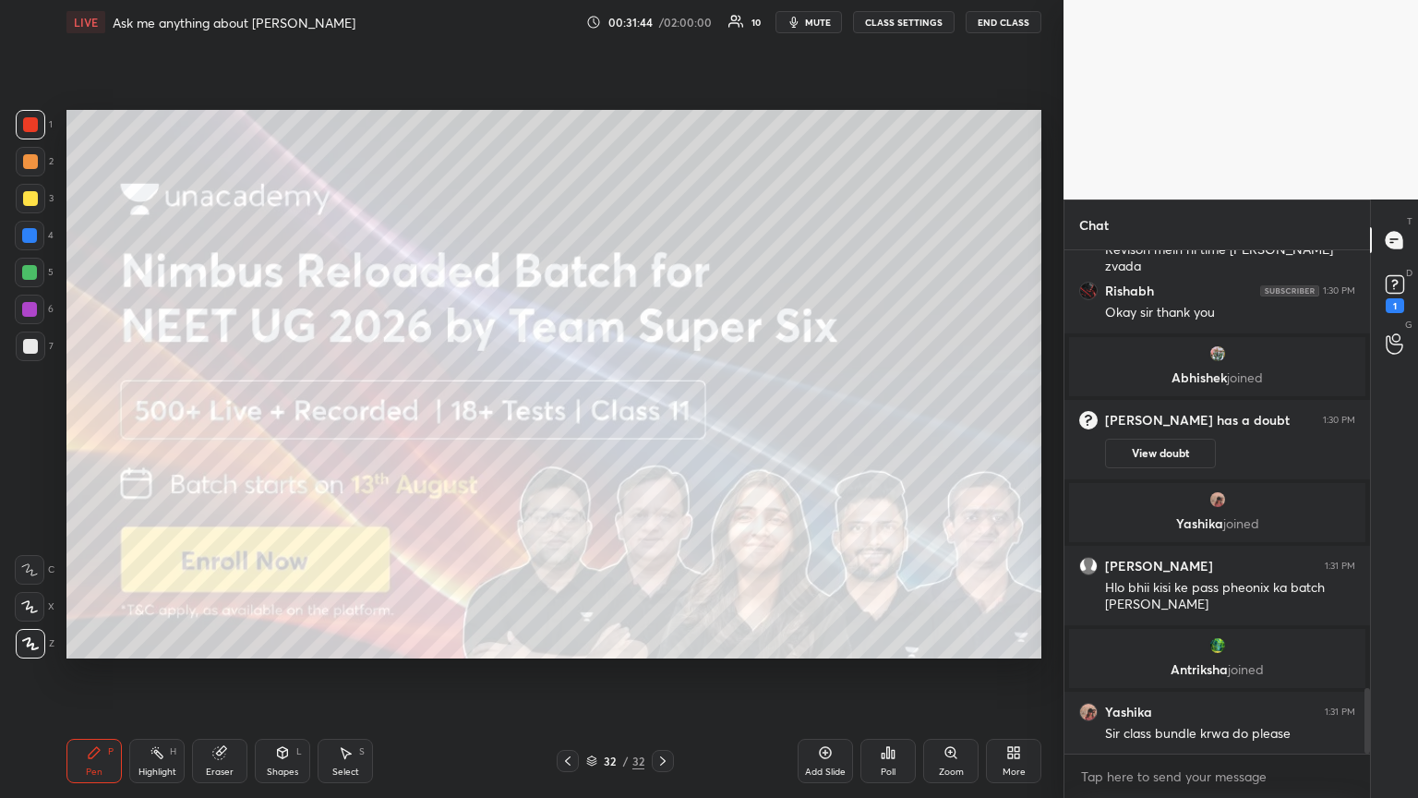
click at [558, 433] on div at bounding box center [568, 761] width 22 height 22
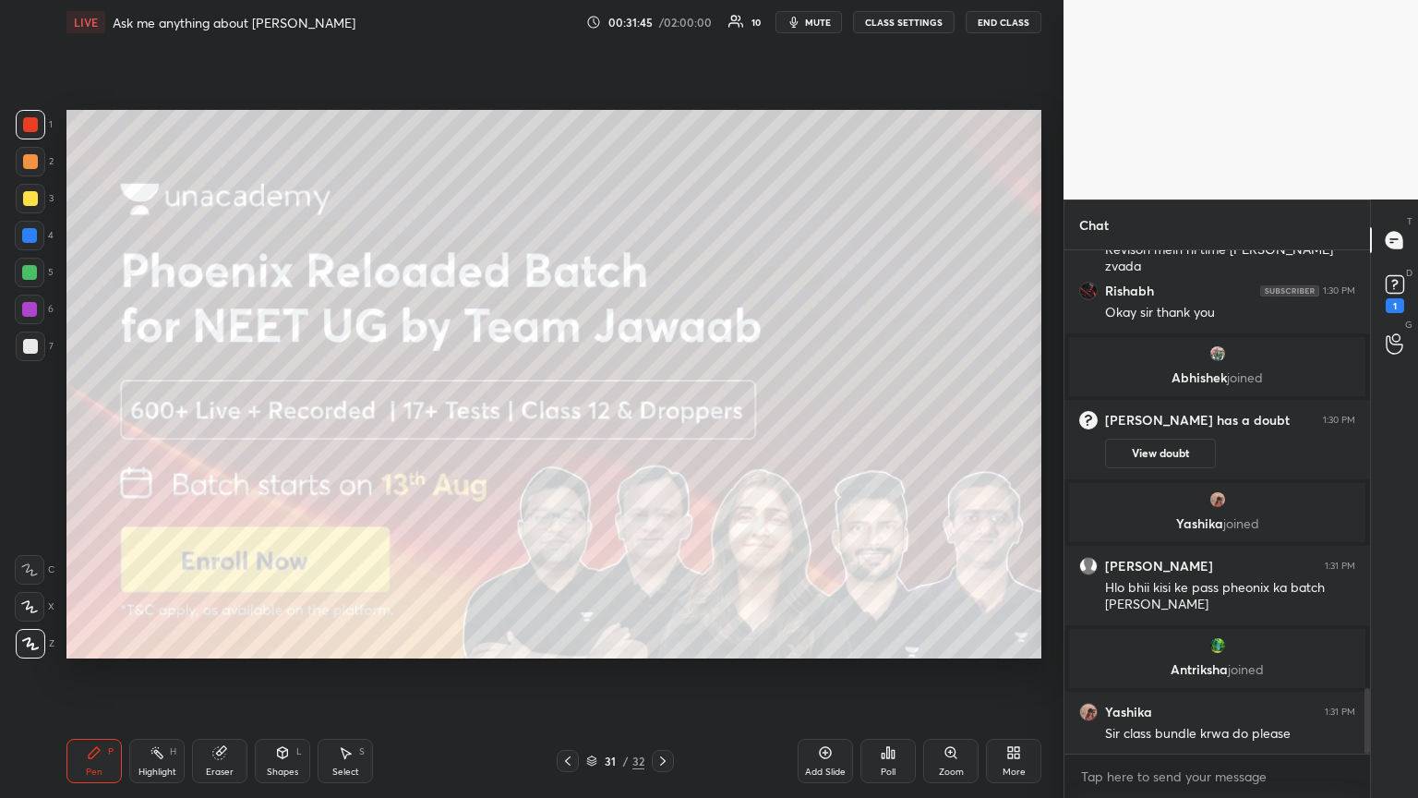
click at [563, 433] on icon at bounding box center [567, 760] width 15 height 15
click at [565, 433] on icon at bounding box center [567, 760] width 15 height 15
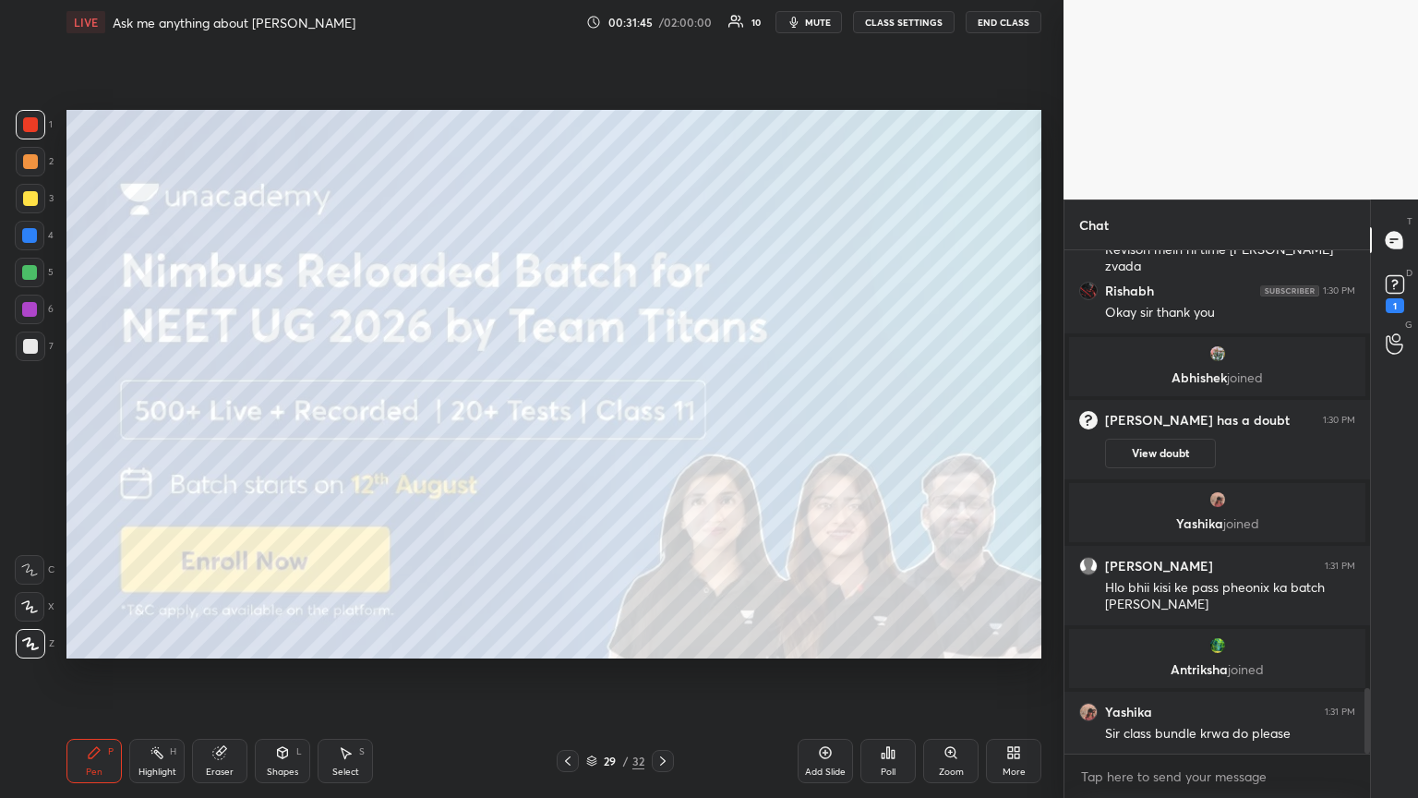
click at [568, 433] on icon at bounding box center [567, 760] width 15 height 15
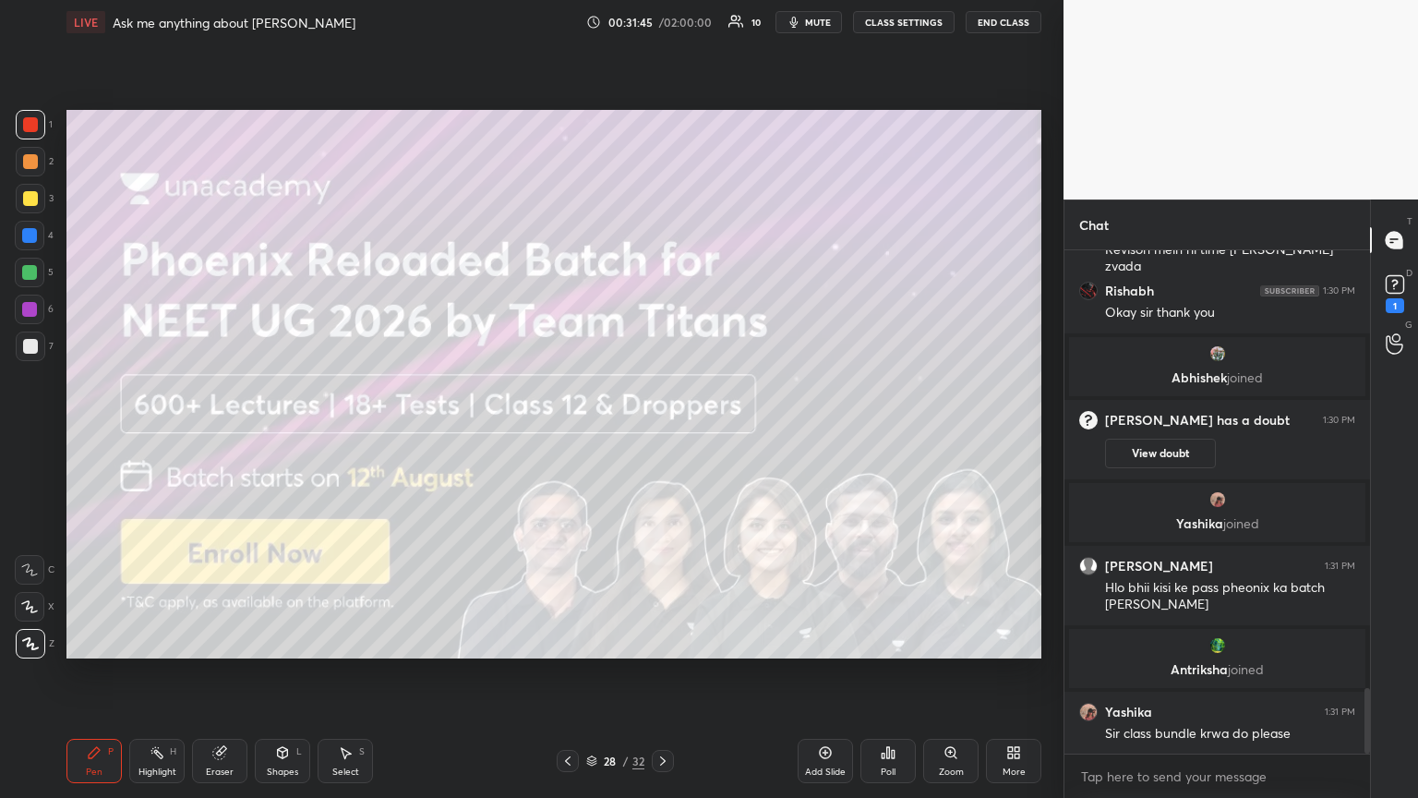
click at [566, 433] on icon at bounding box center [567, 760] width 15 height 15
click at [570, 433] on icon at bounding box center [567, 760] width 15 height 15
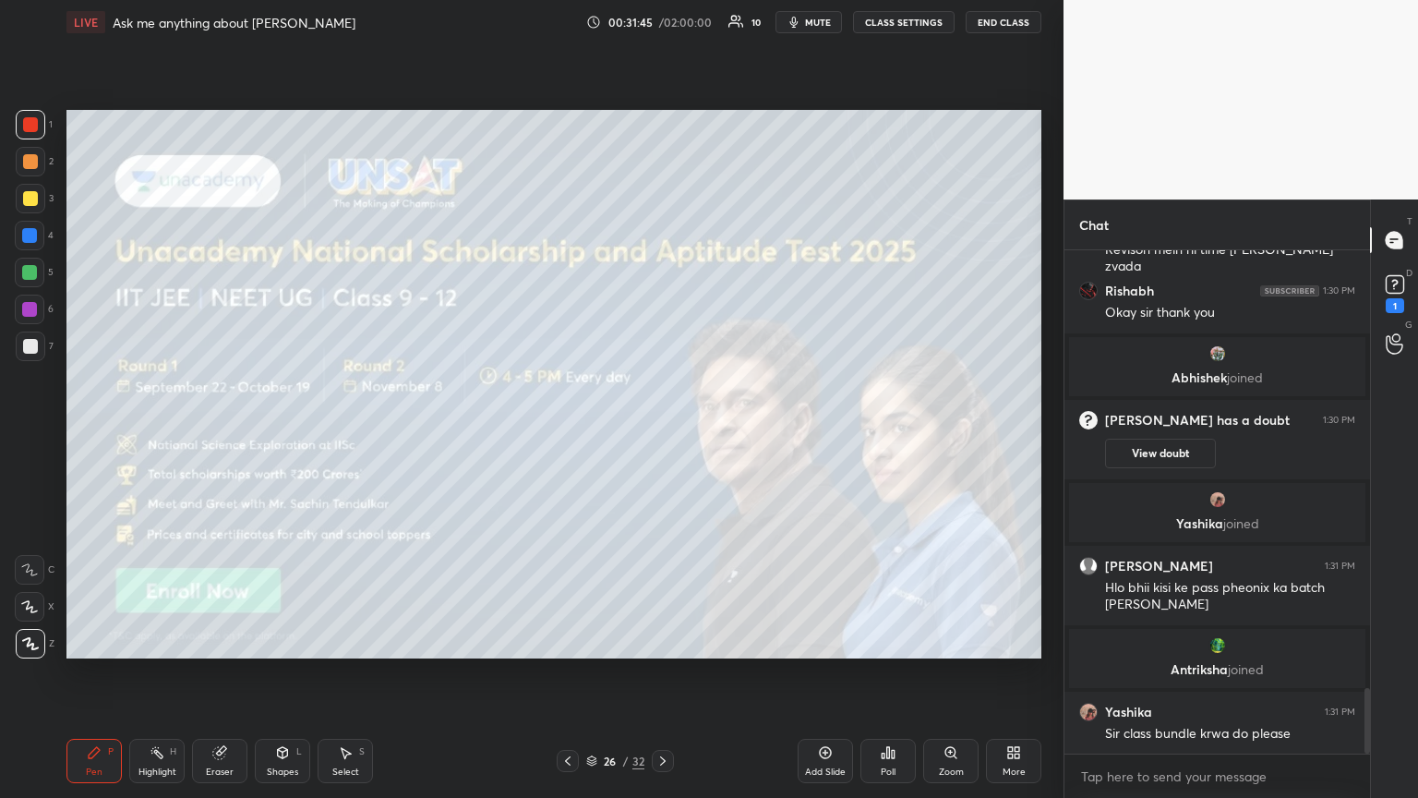
click at [570, 433] on icon at bounding box center [567, 760] width 15 height 15
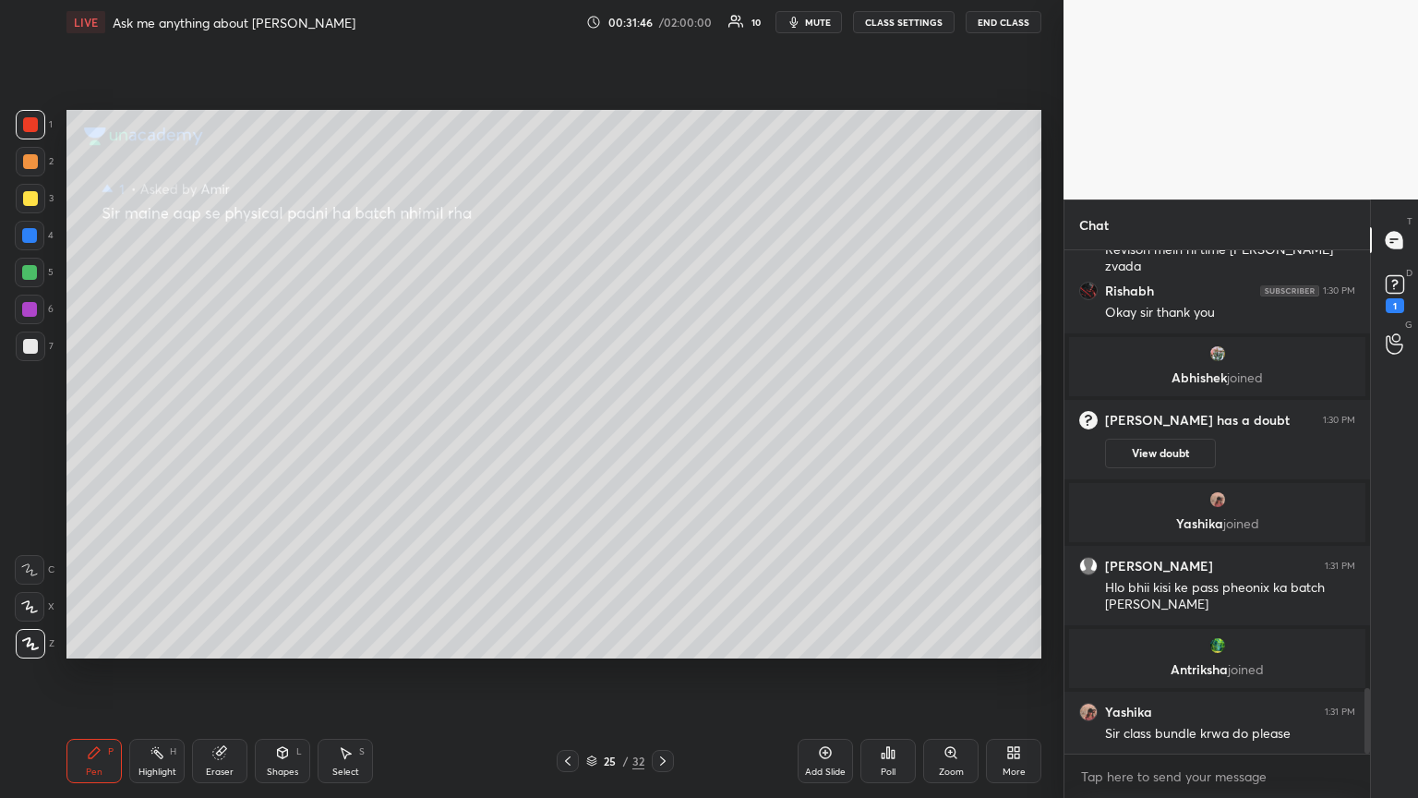
click at [572, 433] on icon at bounding box center [567, 760] width 15 height 15
click at [571, 433] on div at bounding box center [568, 761] width 22 height 22
click at [662, 433] on icon at bounding box center [662, 760] width 15 height 15
click at [563, 433] on icon at bounding box center [567, 760] width 15 height 15
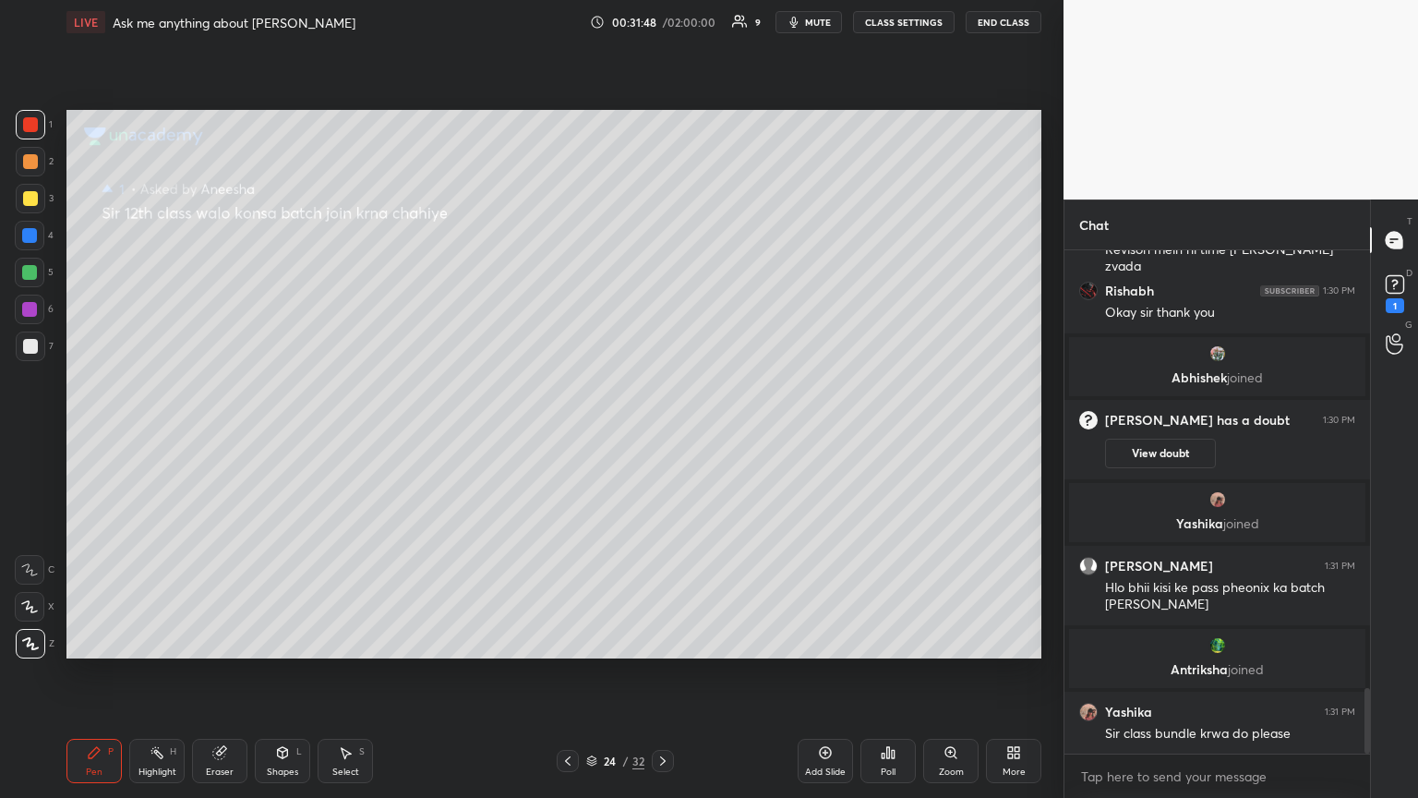
click at [570, 433] on icon at bounding box center [567, 760] width 15 height 15
click at [571, 433] on icon at bounding box center [567, 760] width 15 height 15
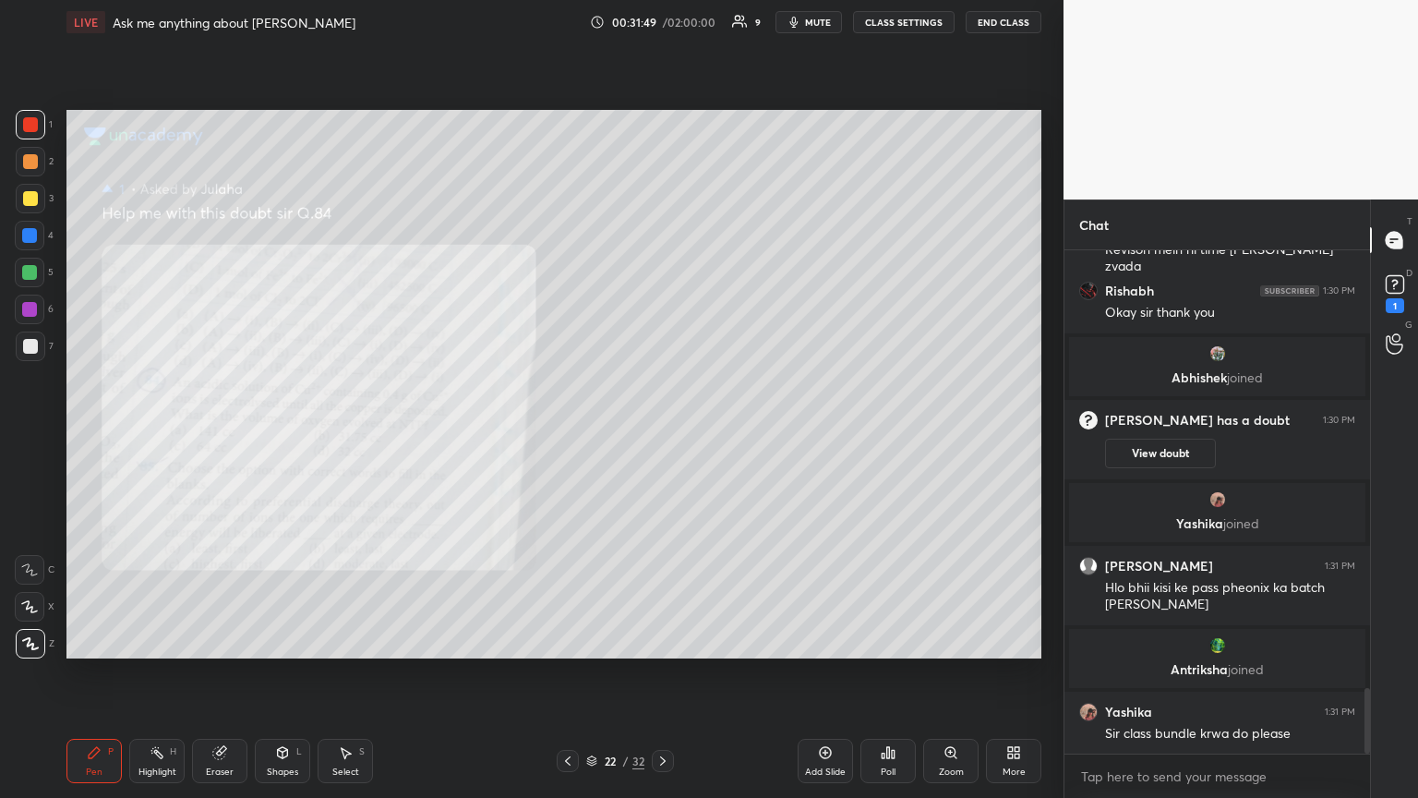
click at [569, 433] on icon at bounding box center [567, 760] width 15 height 15
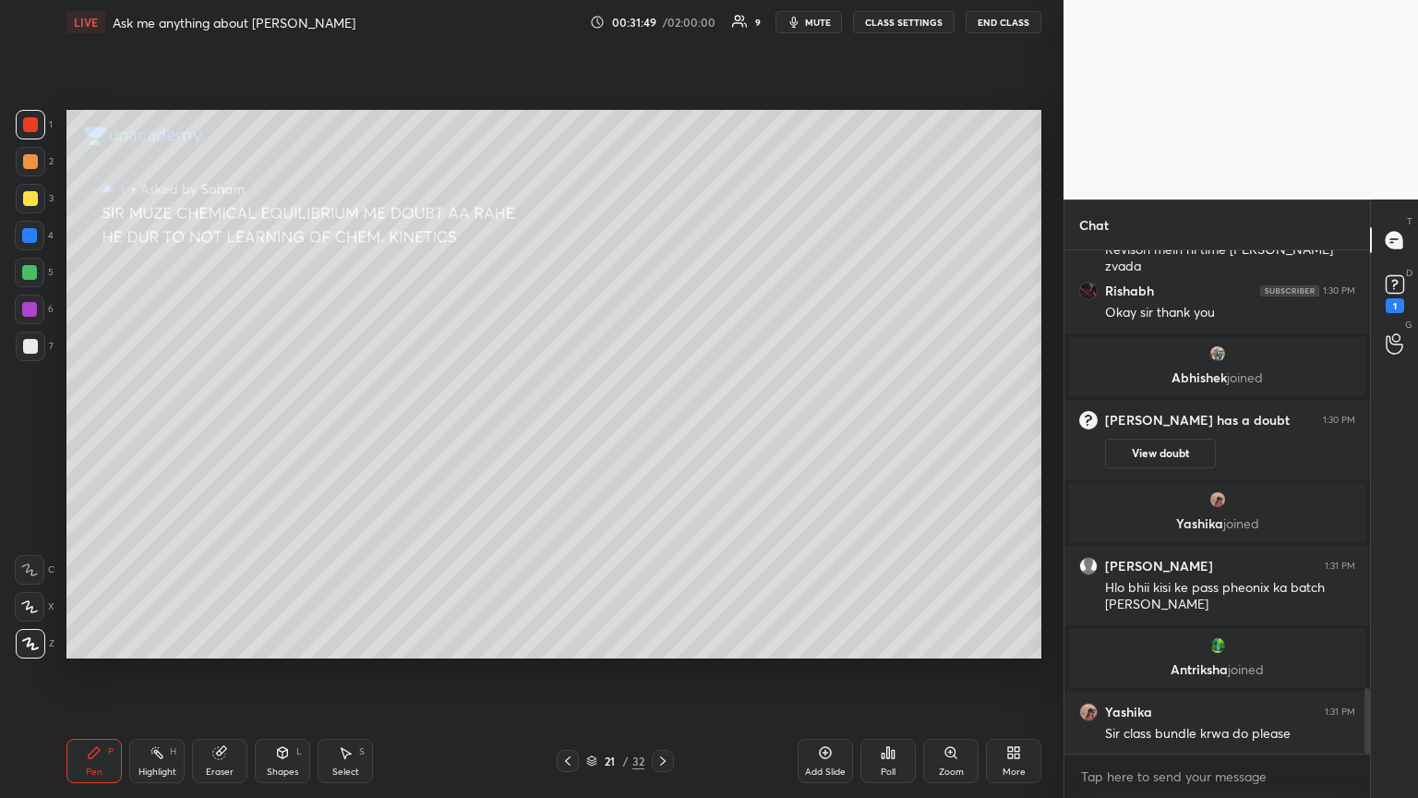
click at [570, 433] on icon at bounding box center [567, 760] width 15 height 15
click at [571, 433] on icon at bounding box center [567, 760] width 15 height 15
click at [568, 433] on icon at bounding box center [567, 760] width 15 height 15
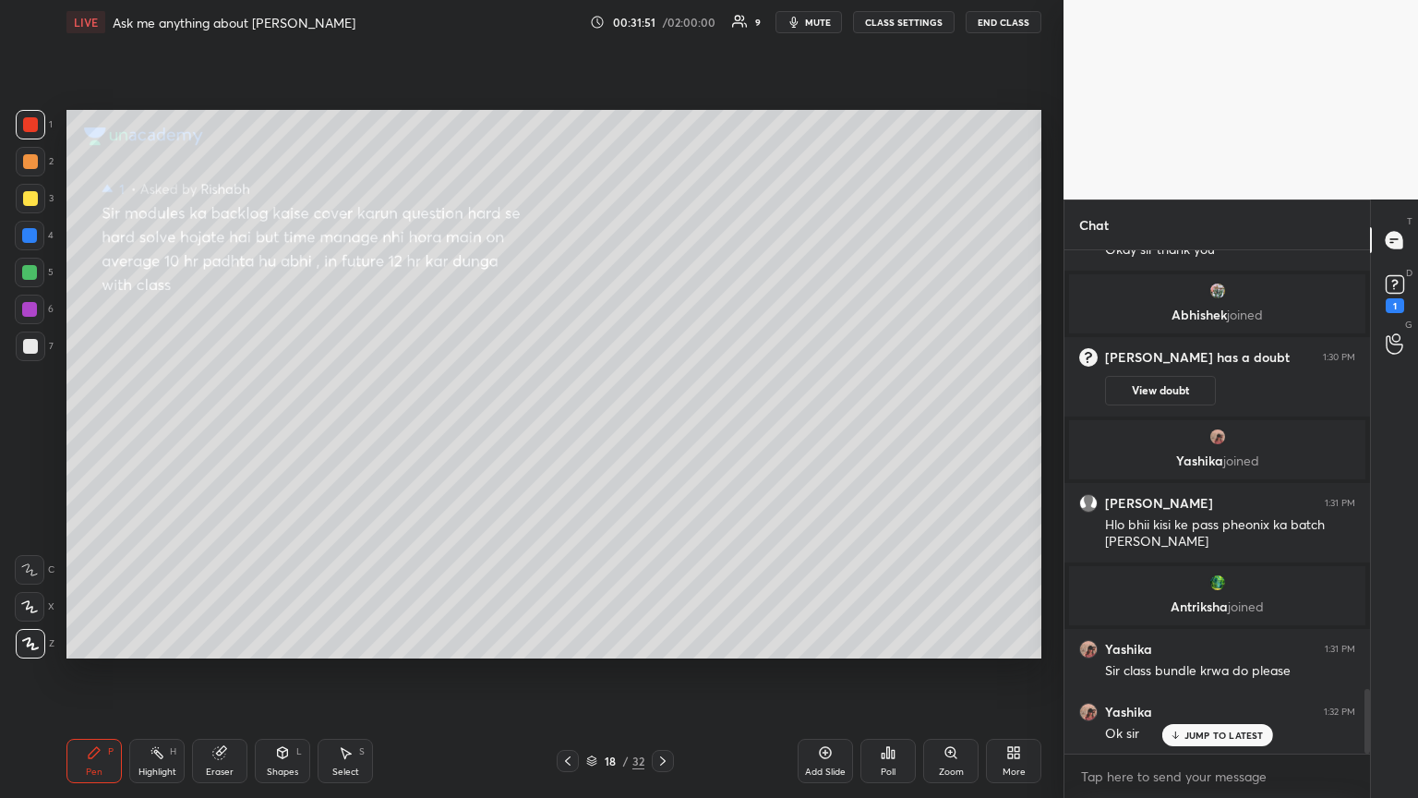
click at [565, 433] on icon at bounding box center [567, 760] width 15 height 15
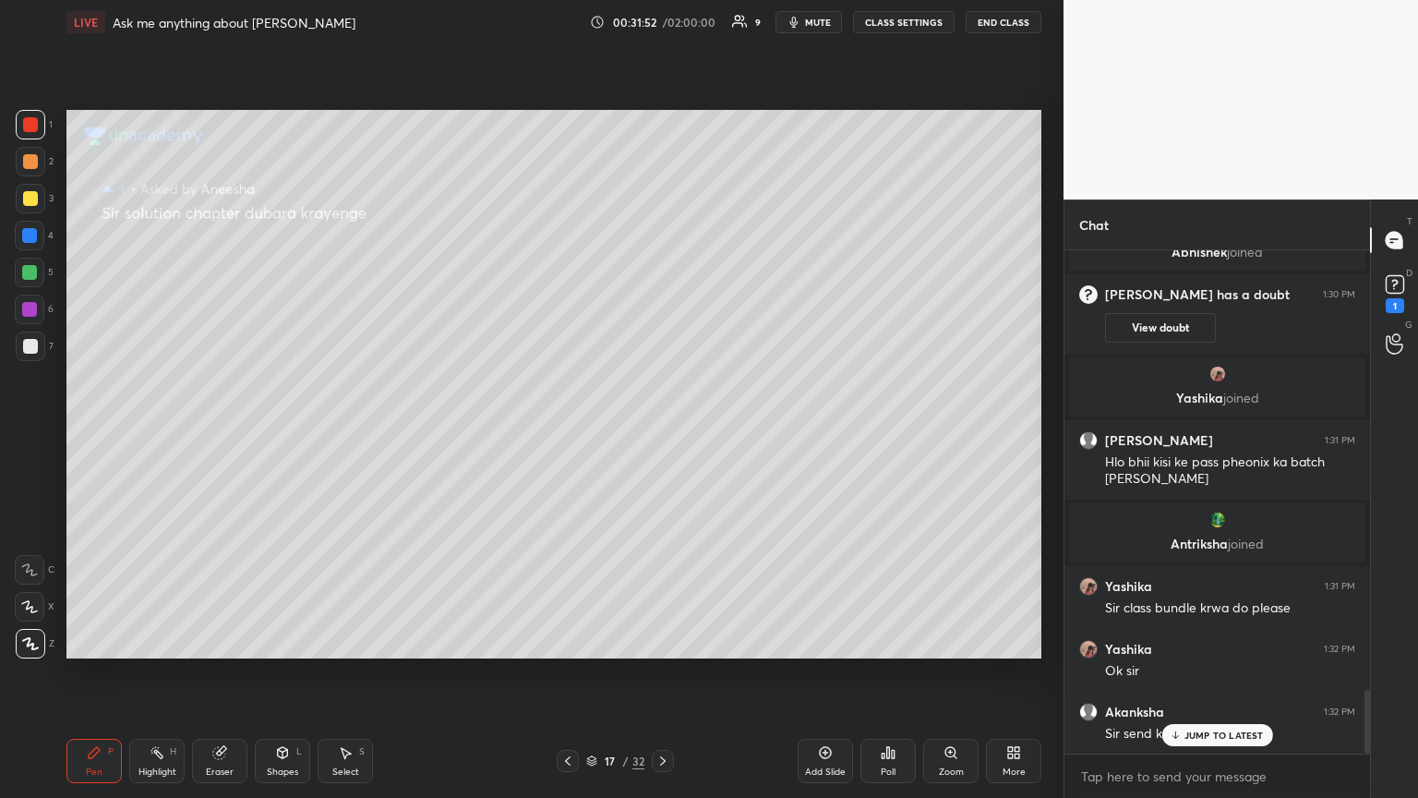
click at [566, 433] on div at bounding box center [568, 761] width 22 height 22
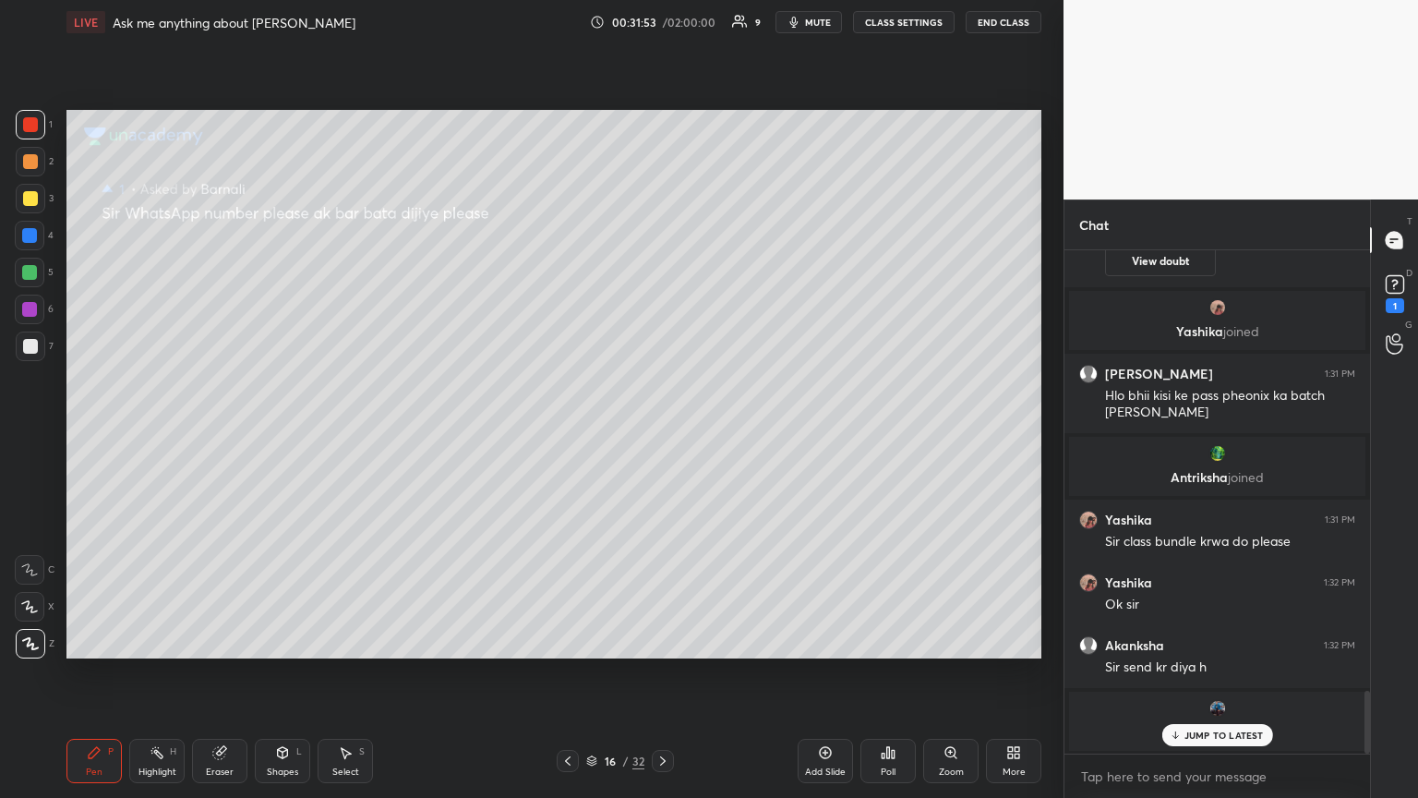
click at [661, 433] on icon at bounding box center [662, 760] width 15 height 15
click at [564, 433] on icon at bounding box center [567, 760] width 15 height 15
click at [563, 433] on icon at bounding box center [567, 760] width 15 height 15
click at [564, 433] on icon at bounding box center [567, 760] width 15 height 15
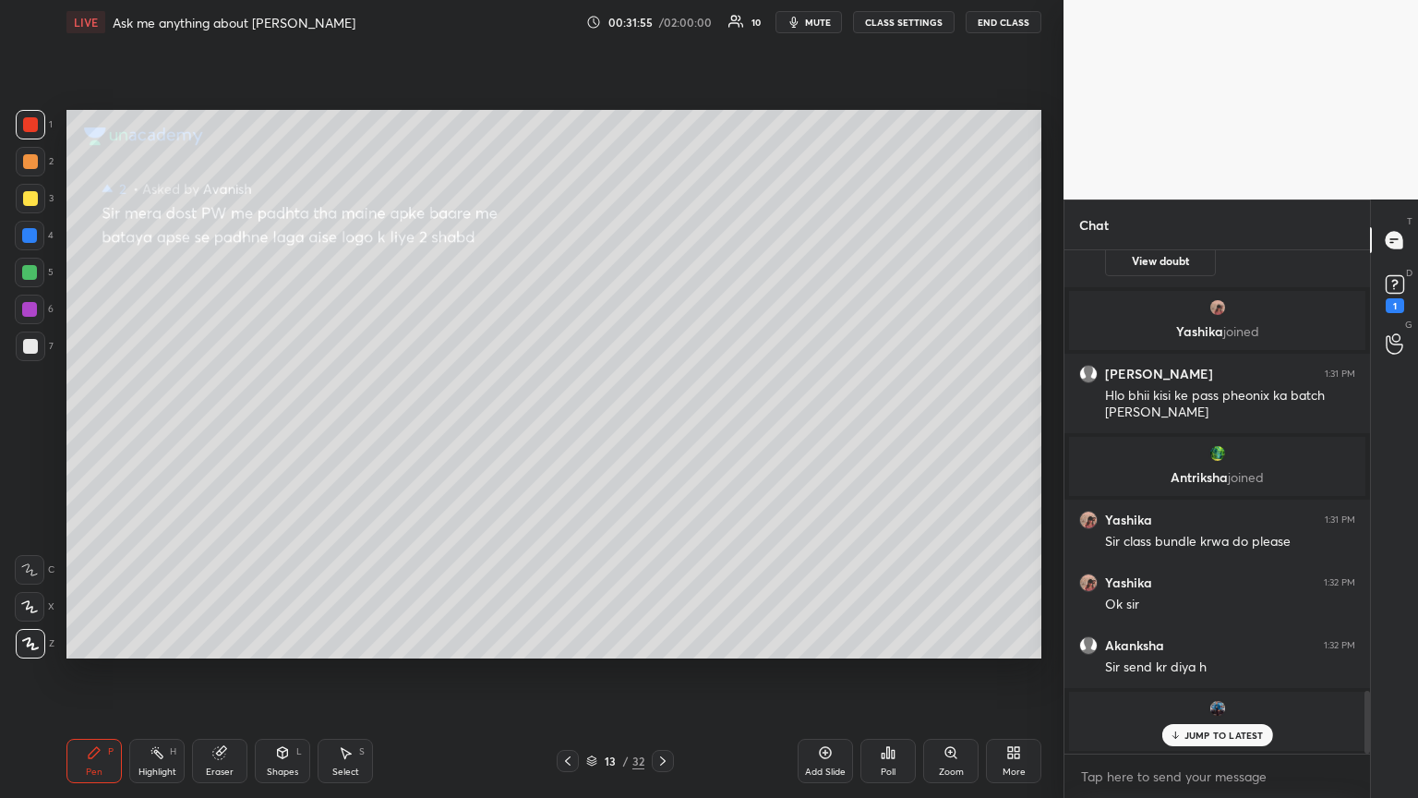
click at [567, 433] on icon at bounding box center [568, 760] width 6 height 9
click at [567, 433] on icon at bounding box center [567, 760] width 15 height 15
click at [566, 433] on icon at bounding box center [568, 760] width 6 height 9
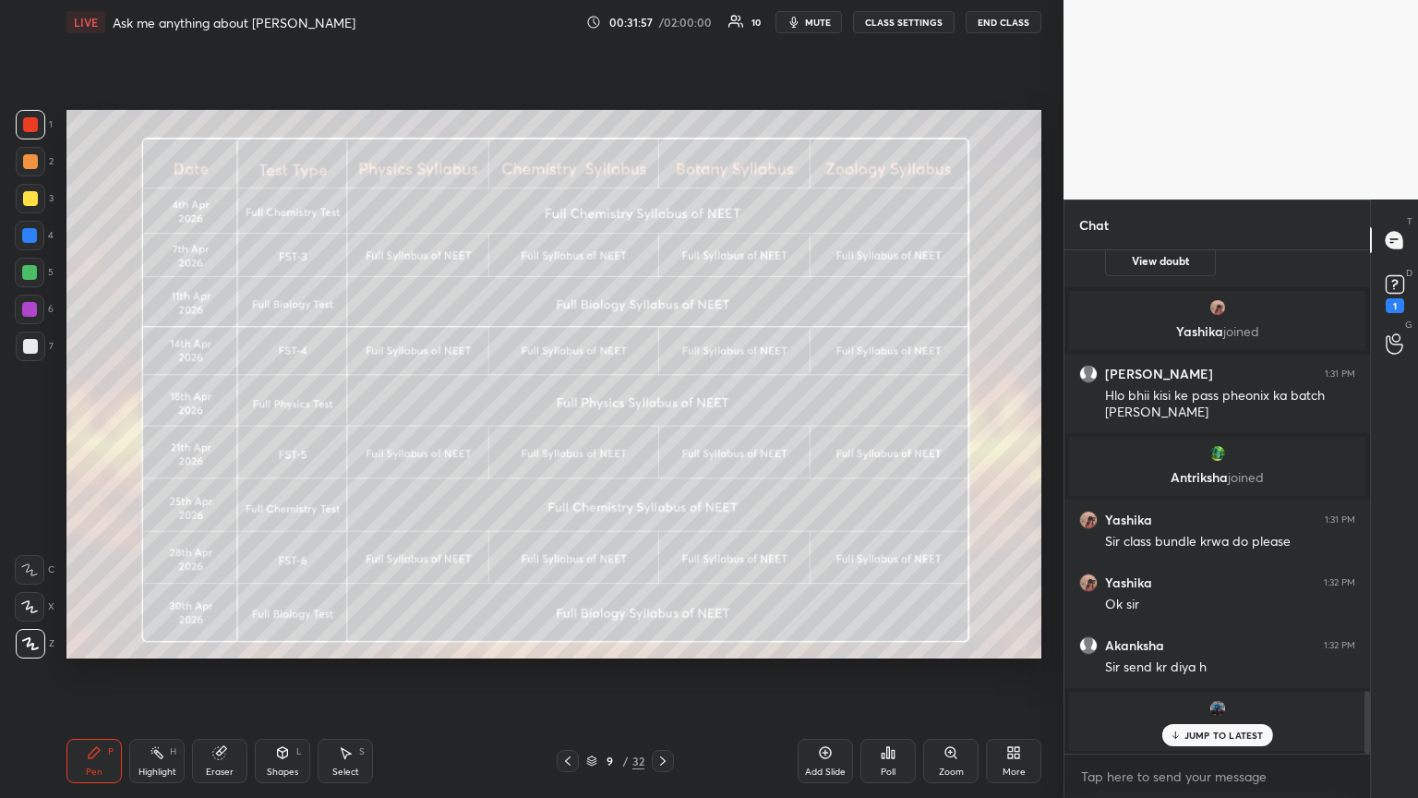
click at [568, 433] on icon at bounding box center [567, 760] width 15 height 15
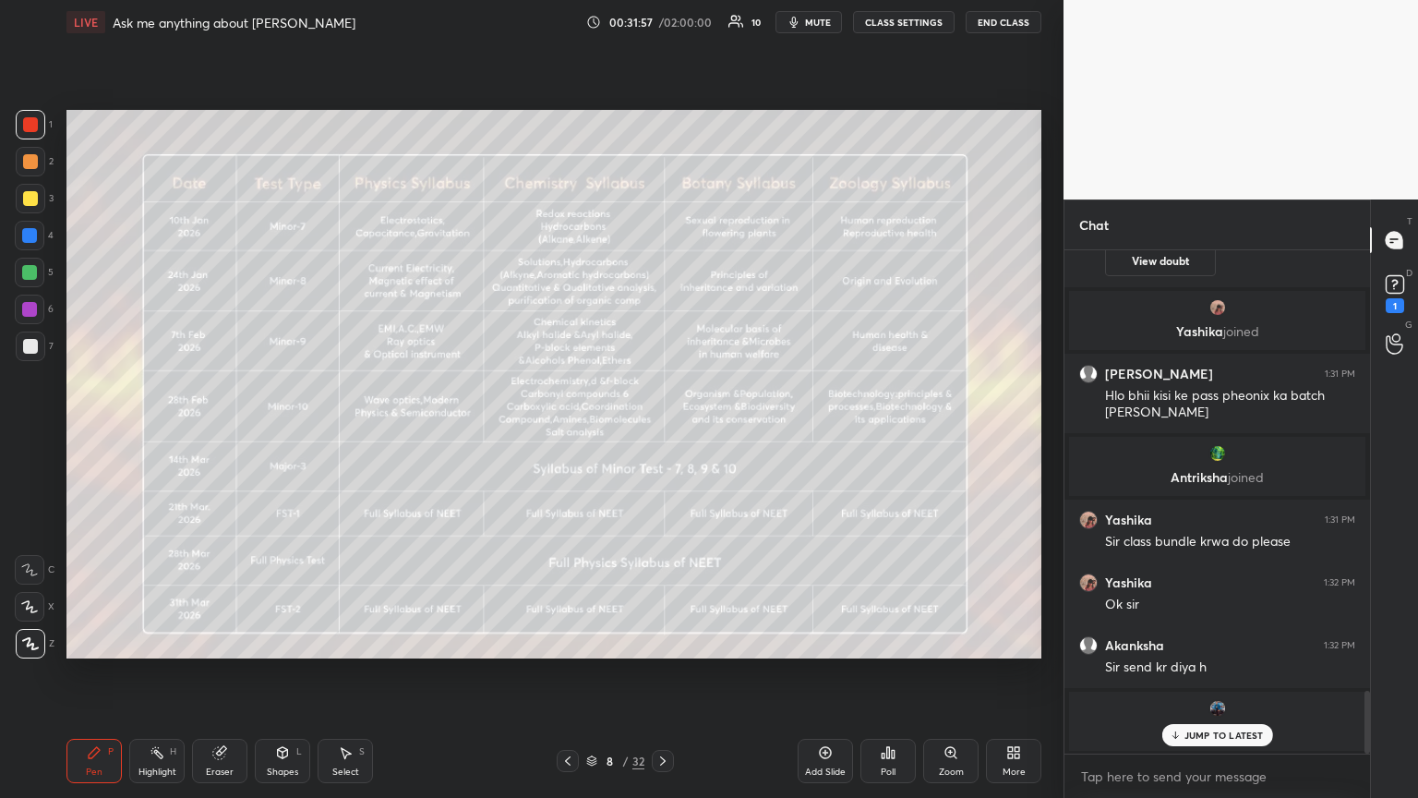
click at [568, 433] on icon at bounding box center [567, 760] width 15 height 15
click at [567, 433] on icon at bounding box center [568, 760] width 6 height 9
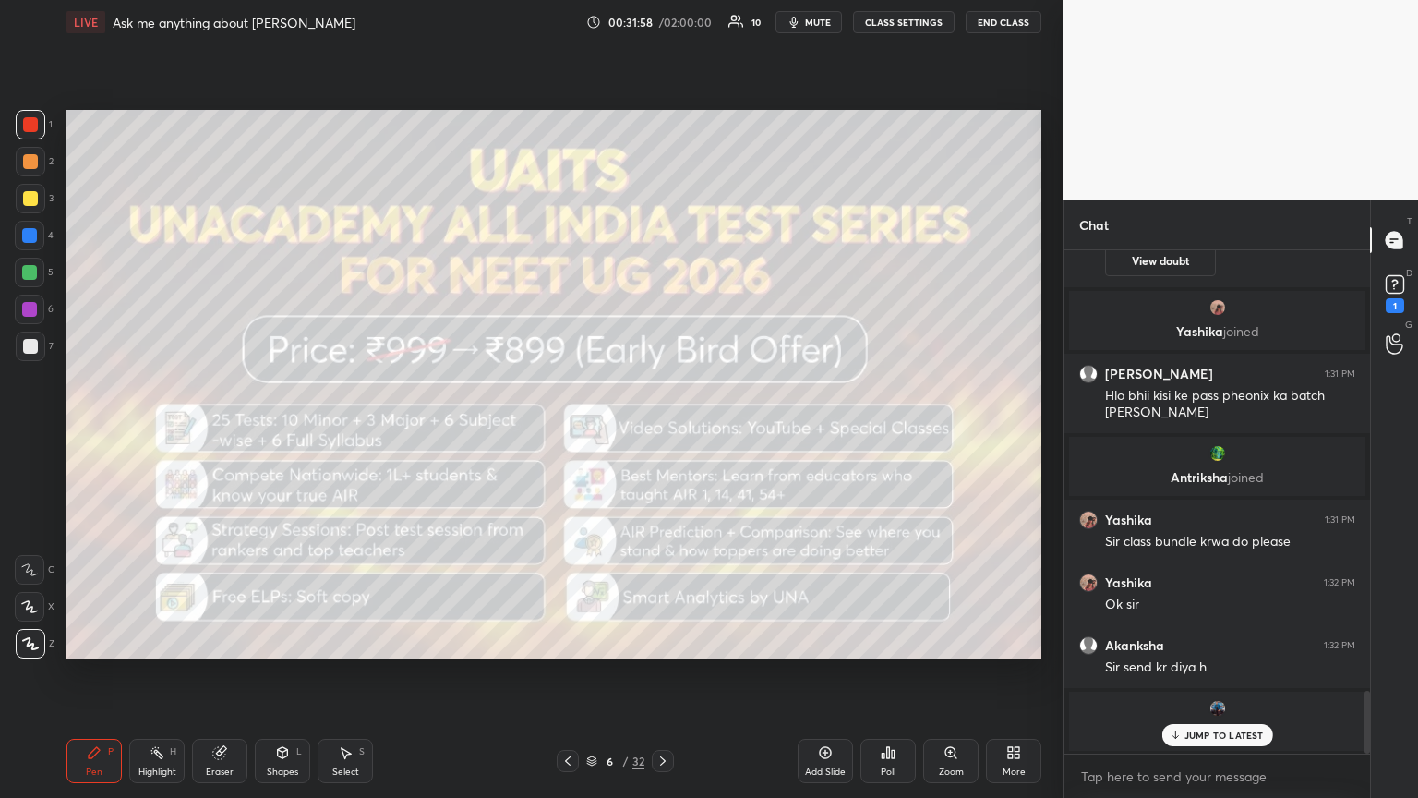
click at [568, 433] on icon at bounding box center [568, 760] width 6 height 9
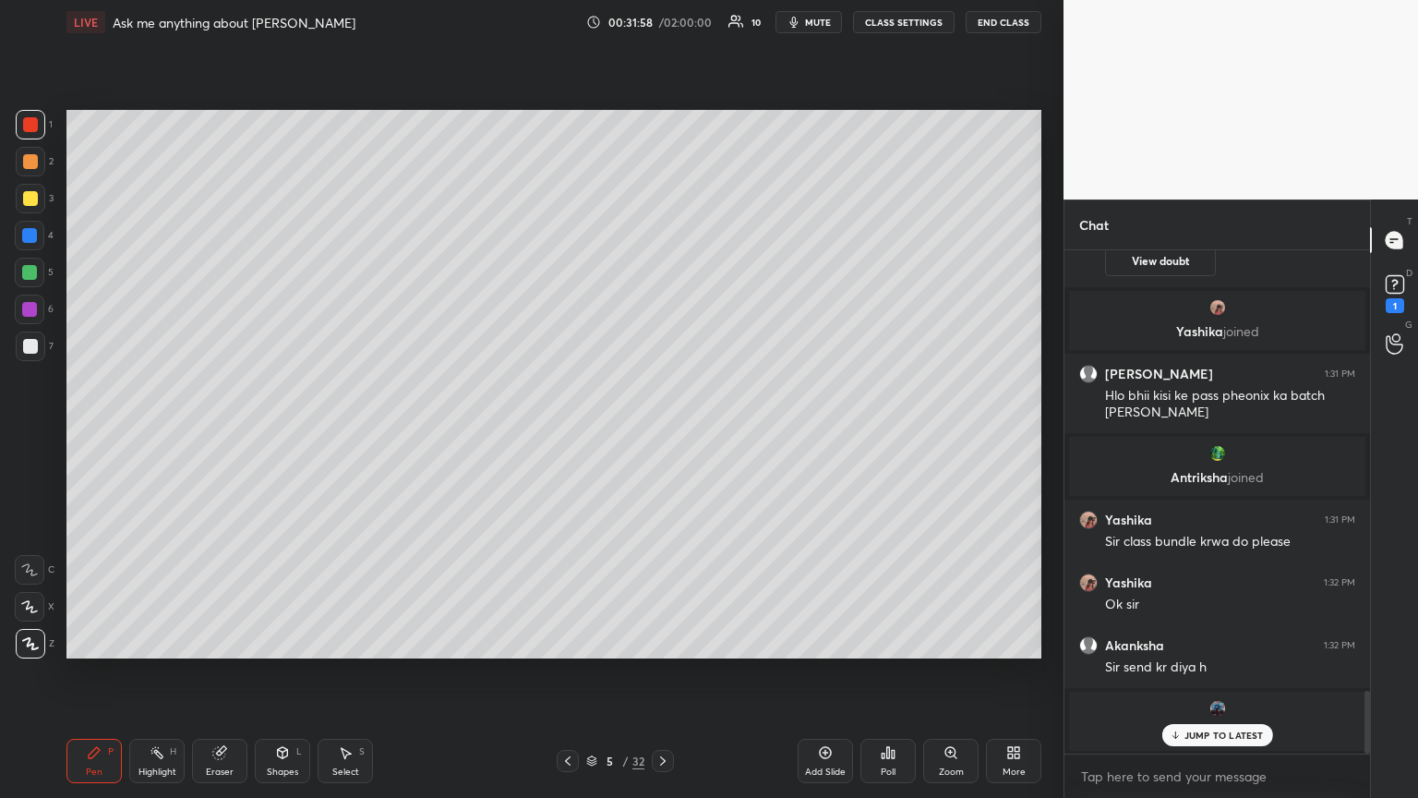
click at [568, 433] on icon at bounding box center [568, 760] width 6 height 9
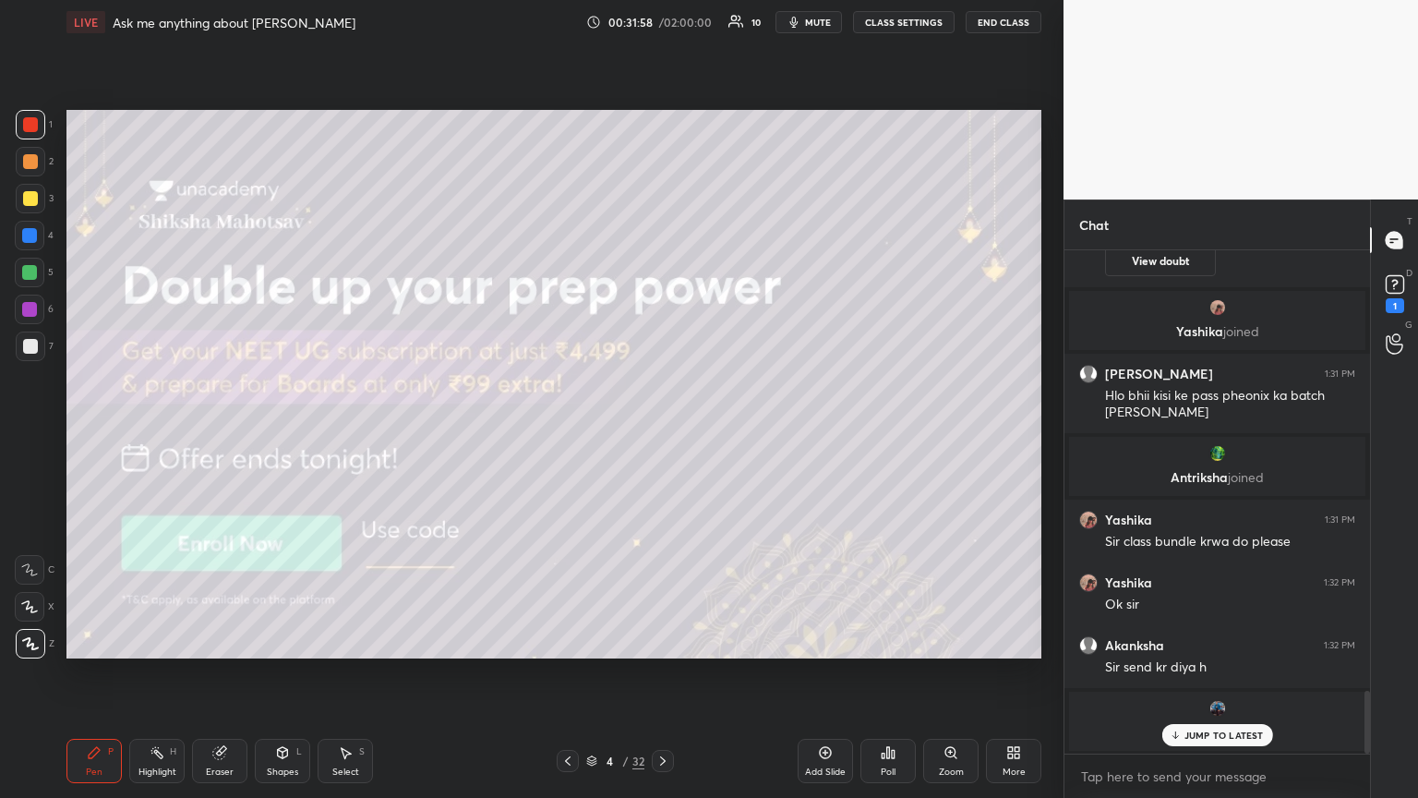
click at [569, 433] on icon at bounding box center [568, 760] width 6 height 9
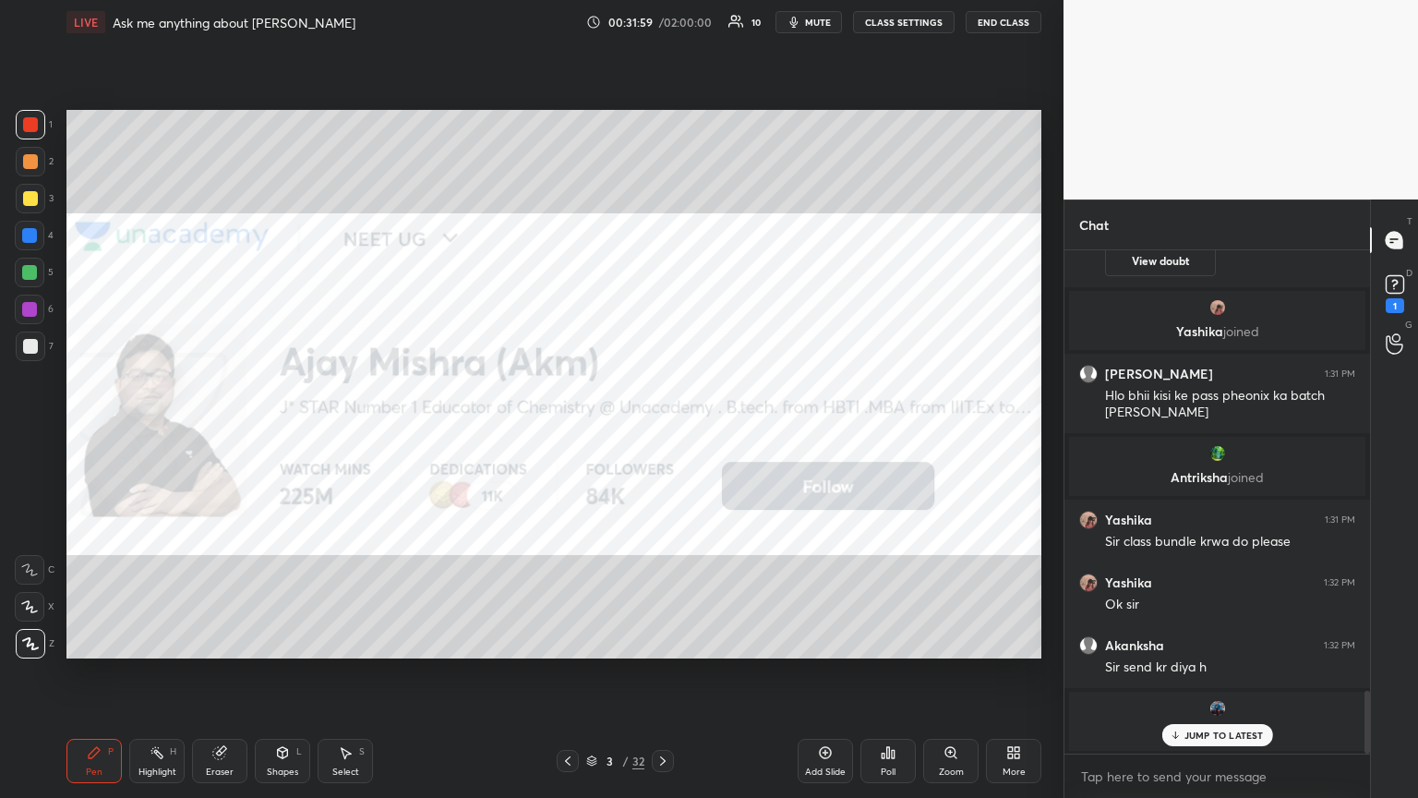
click at [654, 433] on div at bounding box center [663, 761] width 22 height 22
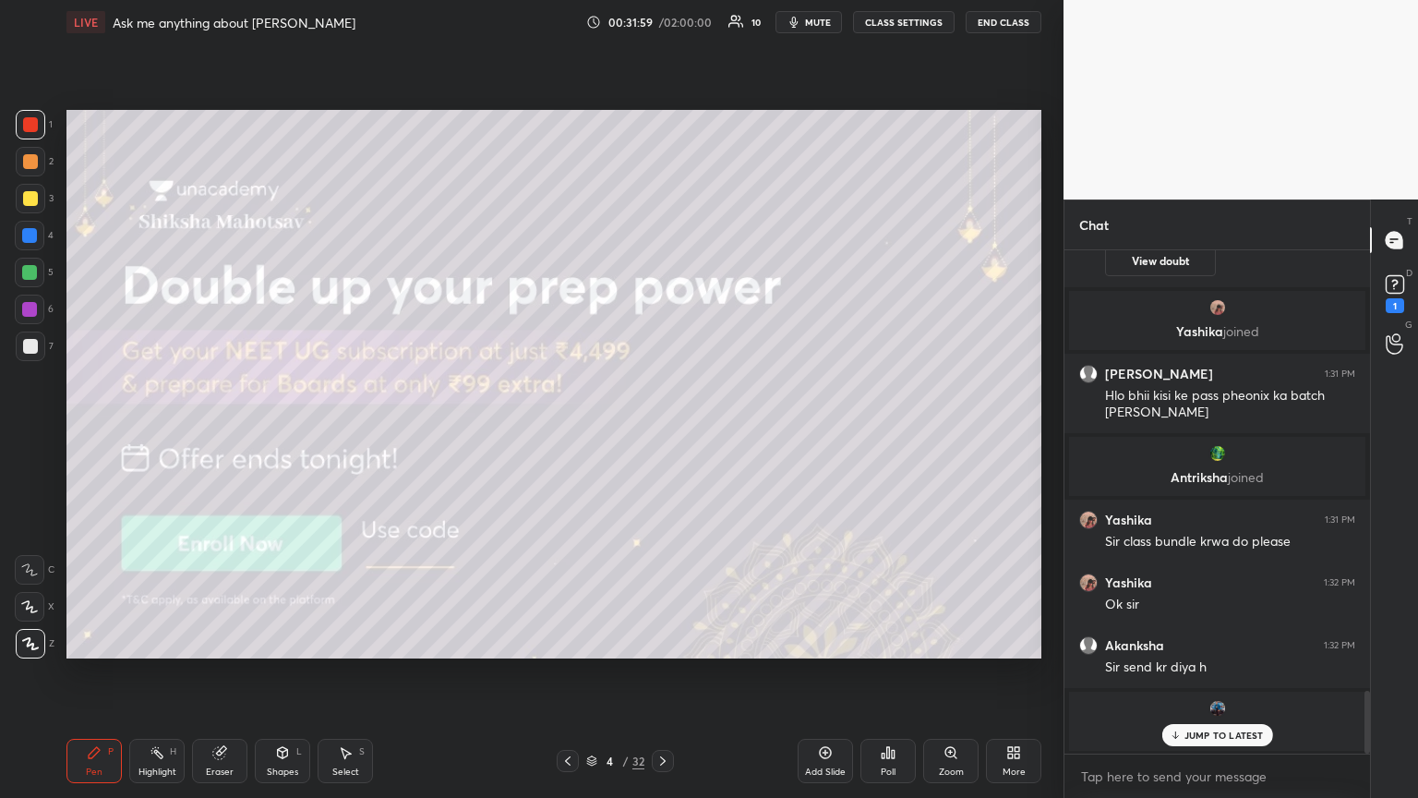
click at [657, 433] on icon at bounding box center [662, 760] width 15 height 15
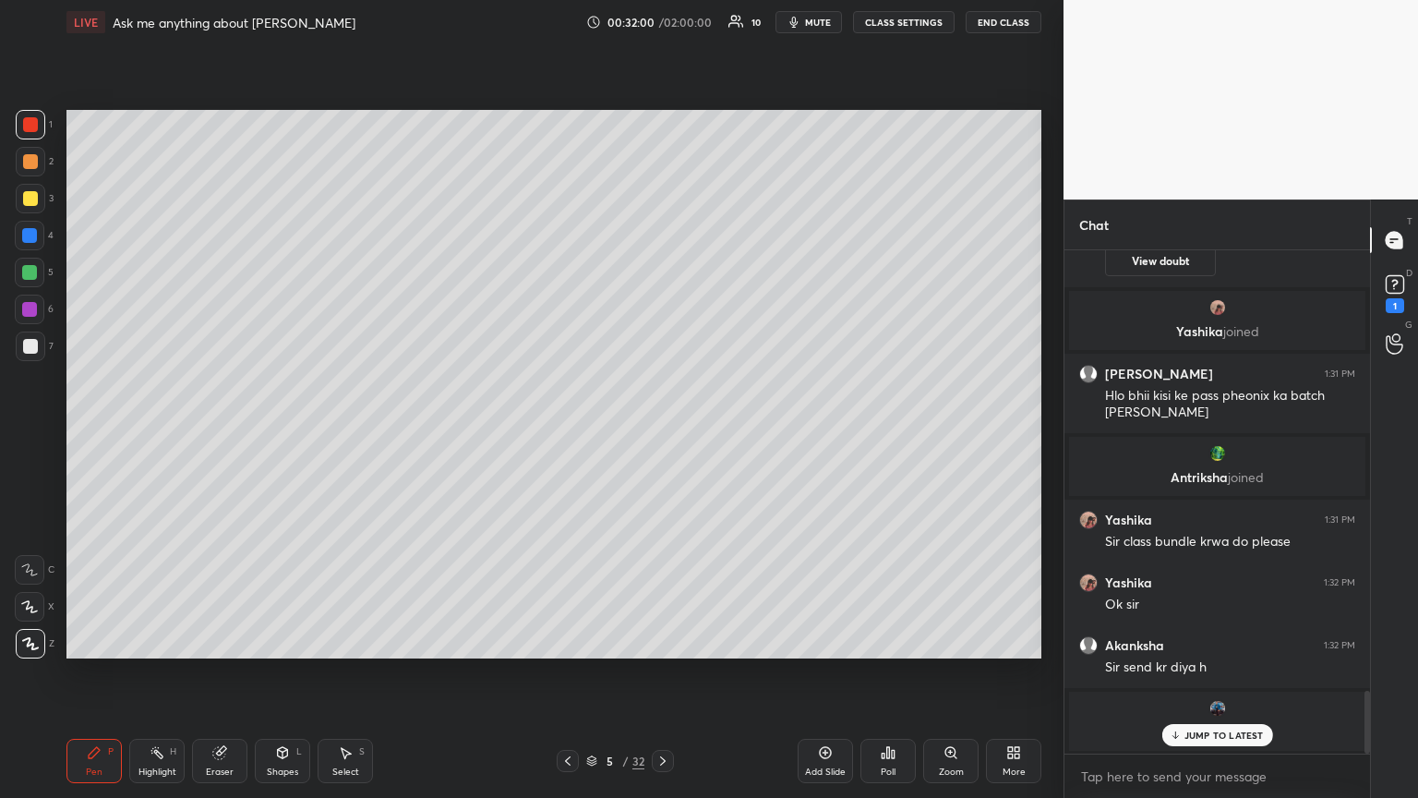
click at [155, 433] on icon at bounding box center [157, 752] width 15 height 15
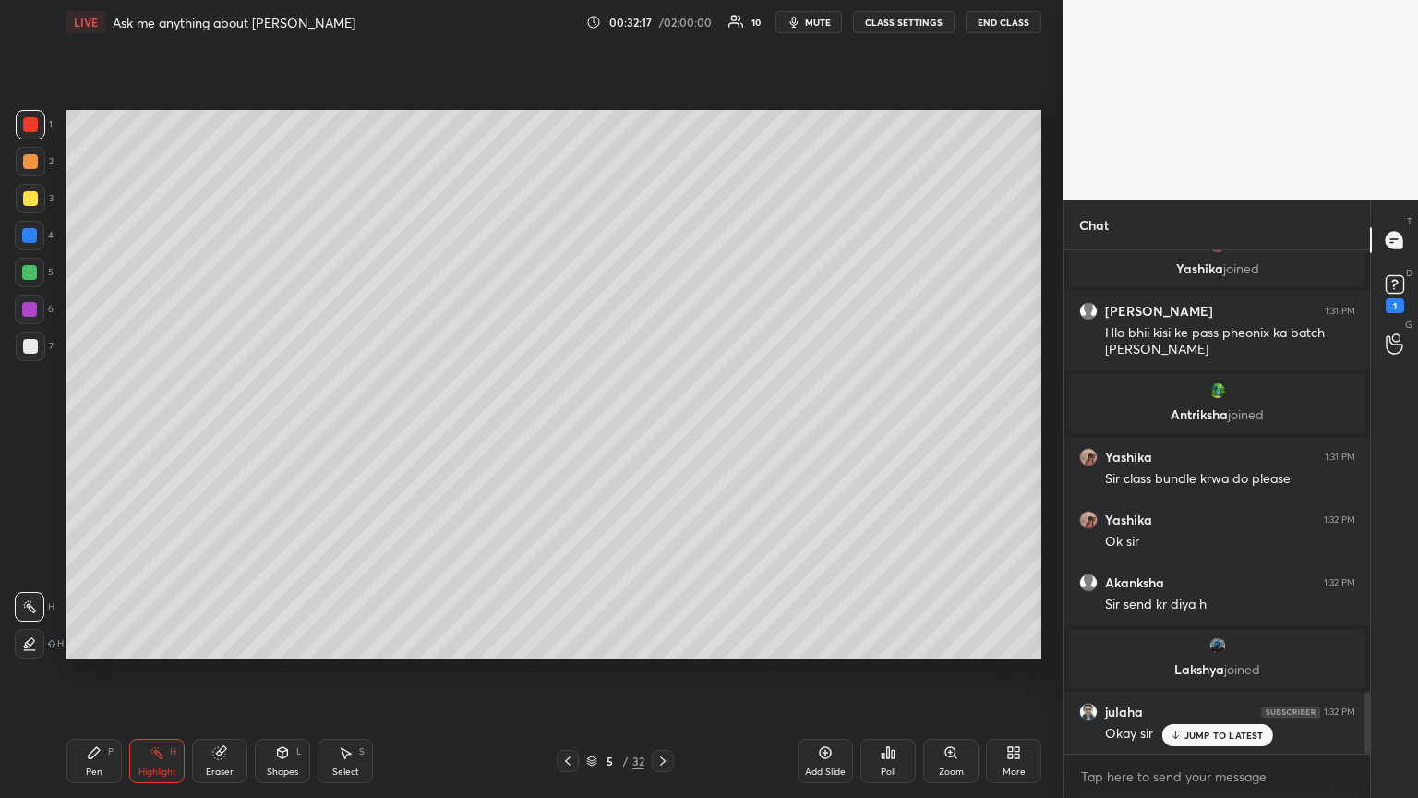
scroll to position [3673, 0]
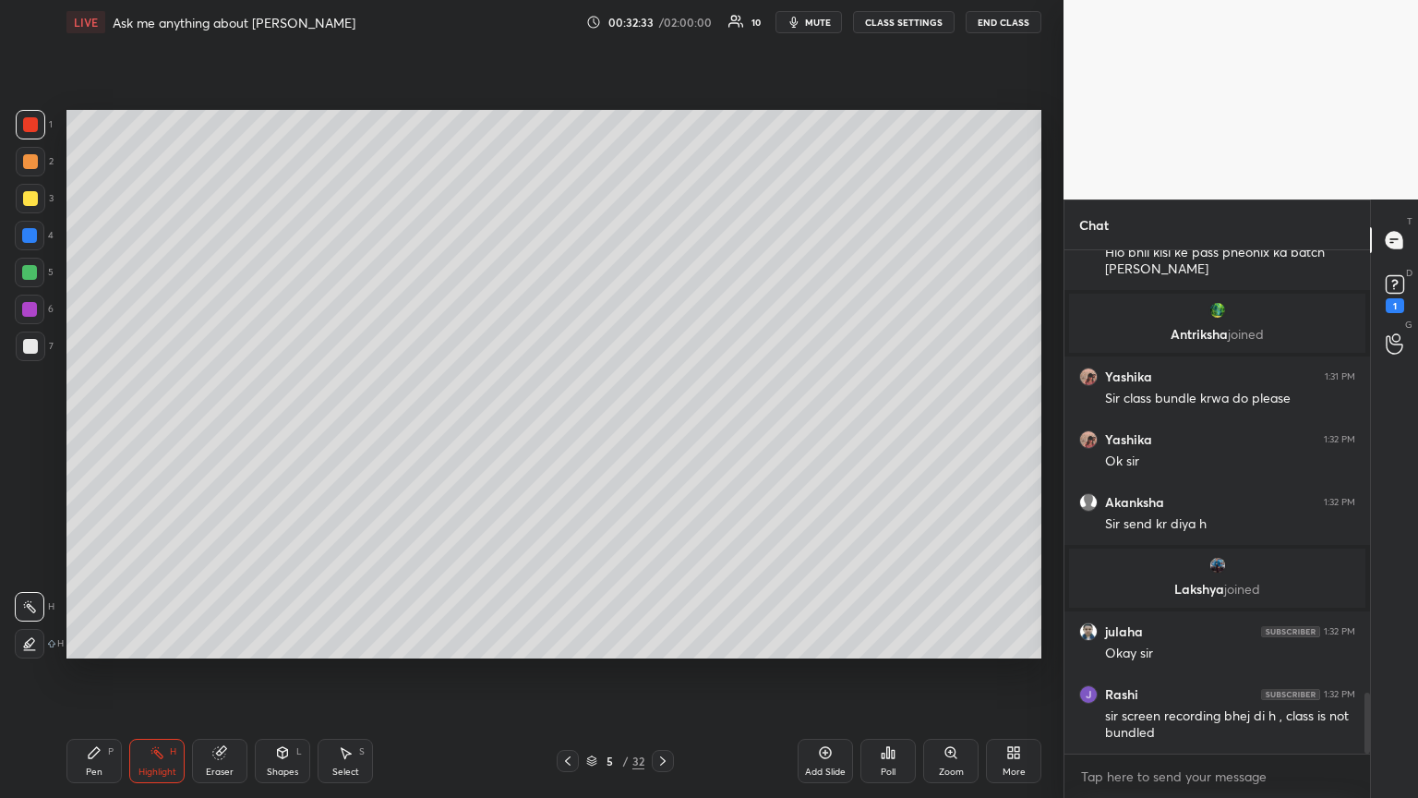
drag, startPoint x: 816, startPoint y: 23, endPoint x: 812, endPoint y: 49, distance: 26.1
click at [662, 27] on span "mute" at bounding box center [818, 22] width 26 height 13
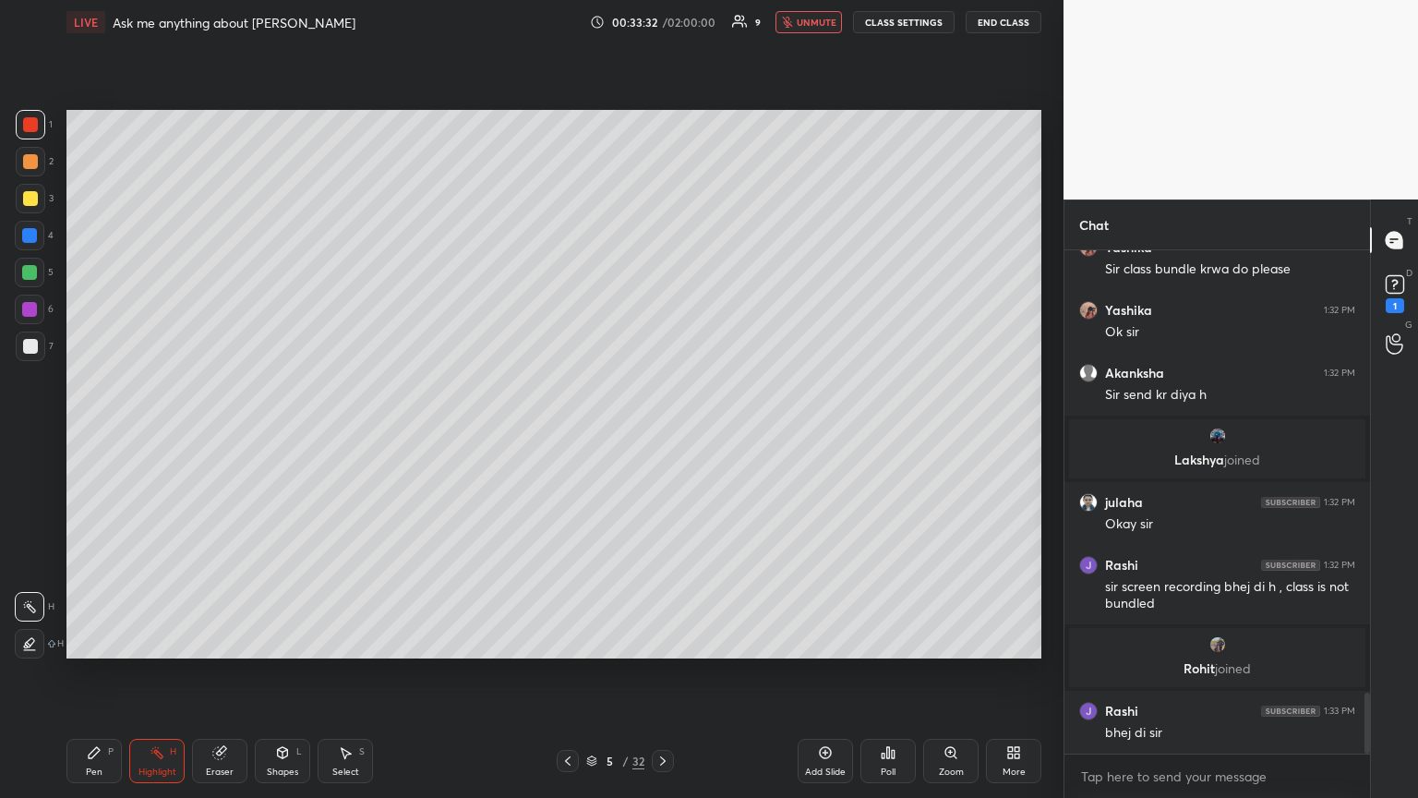
scroll to position [3748, 0]
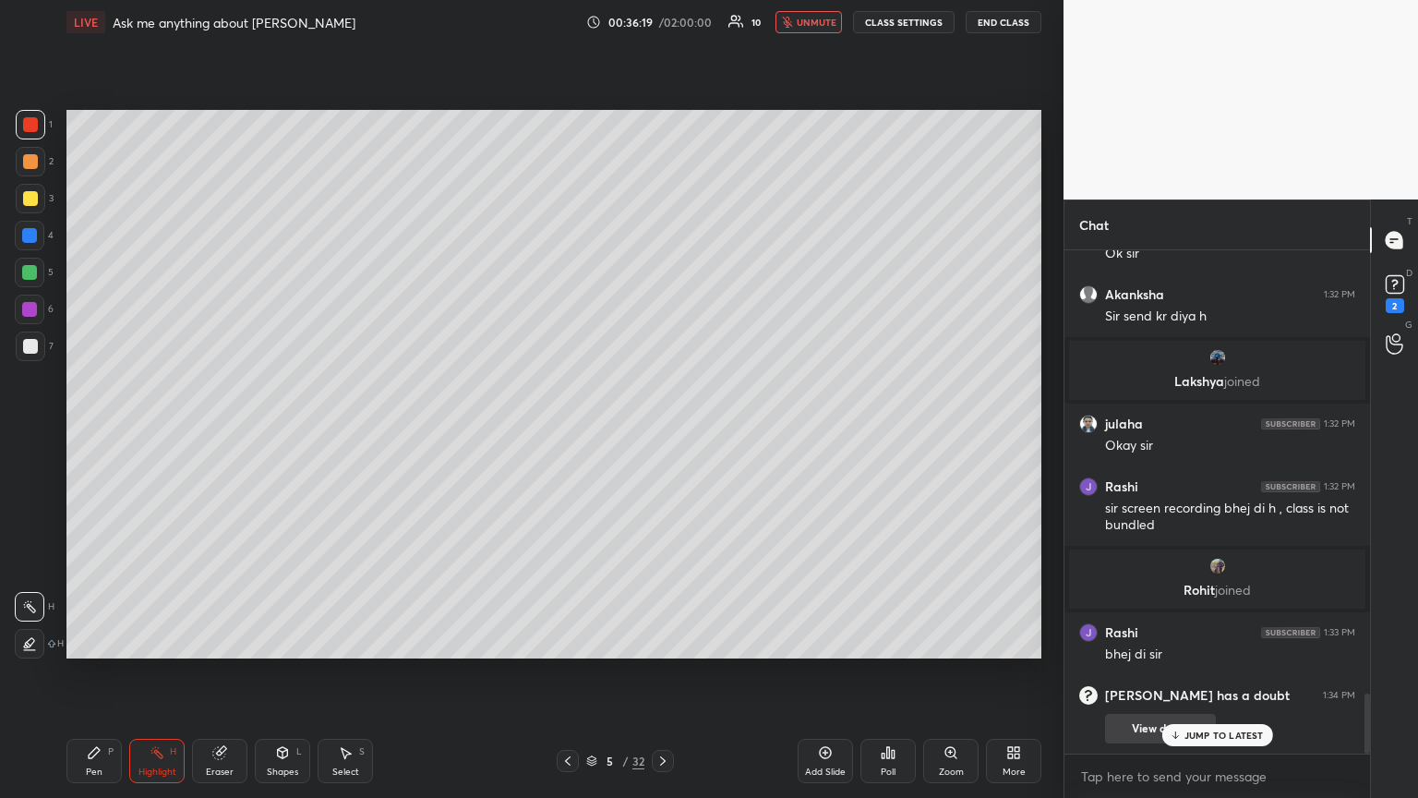
drag, startPoint x: 1219, startPoint y: 738, endPoint x: 1204, endPoint y: 714, distance: 28.7
click at [662, 433] on p "JUMP TO LATEST" at bounding box center [1223, 734] width 79 height 11
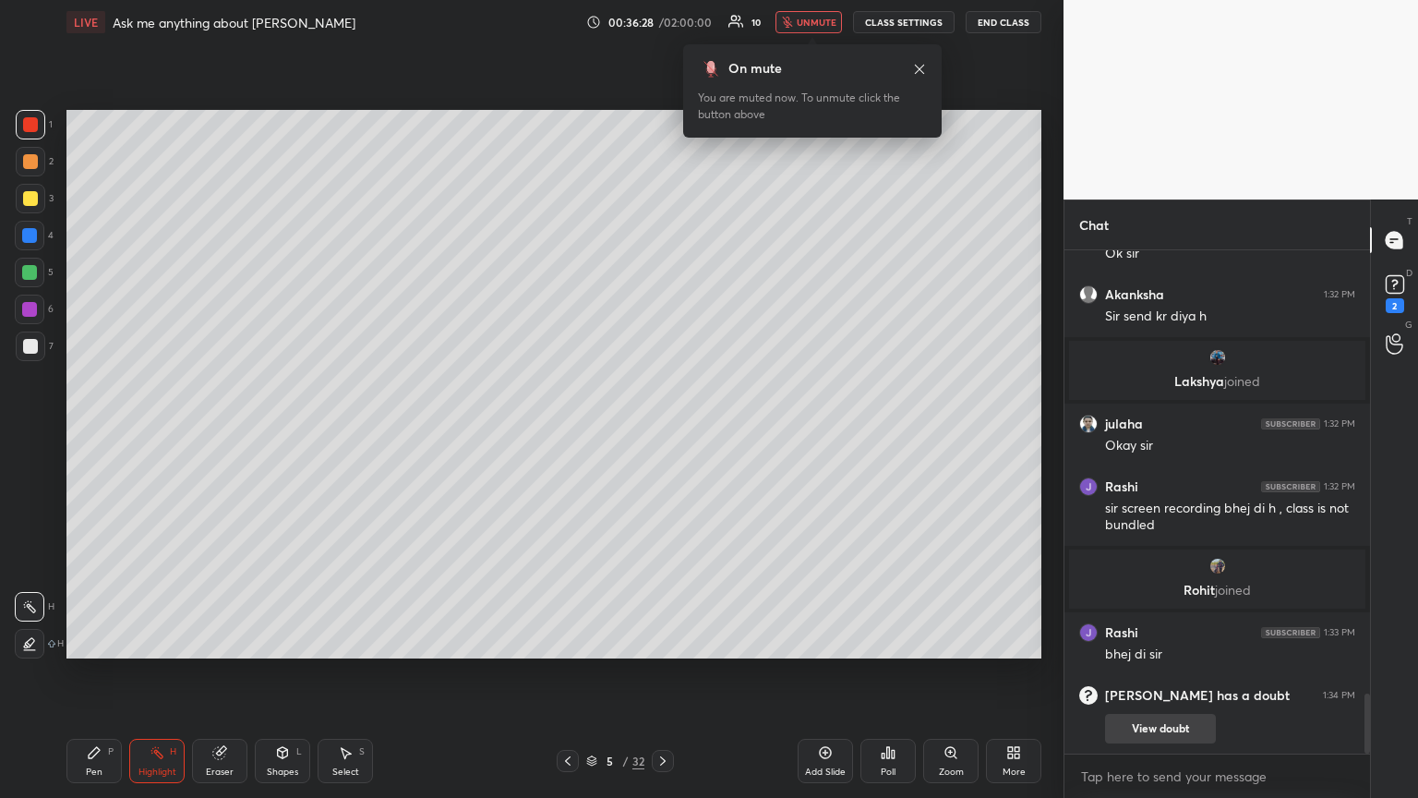
scroll to position [3732, 0]
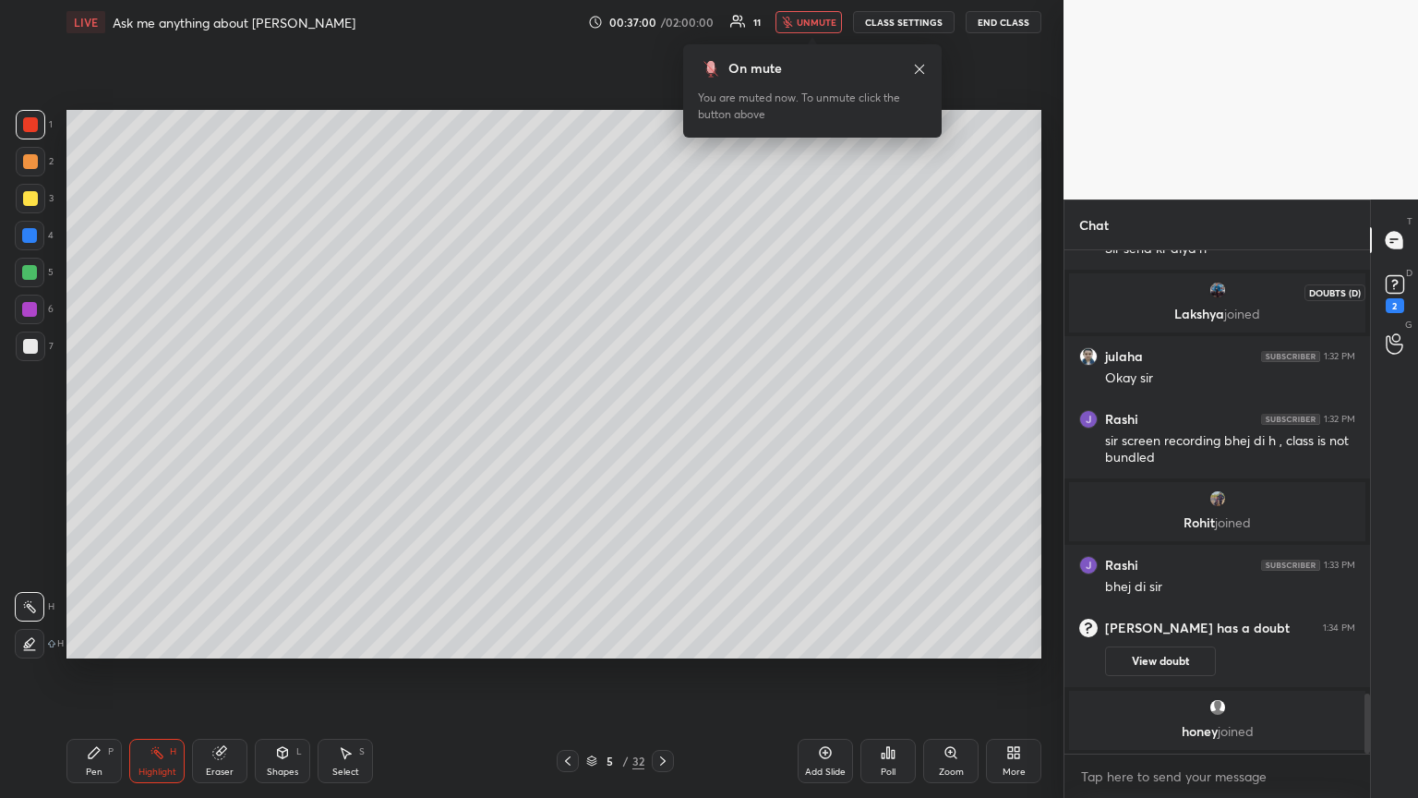
click at [662, 300] on div "2" at bounding box center [1395, 291] width 28 height 42
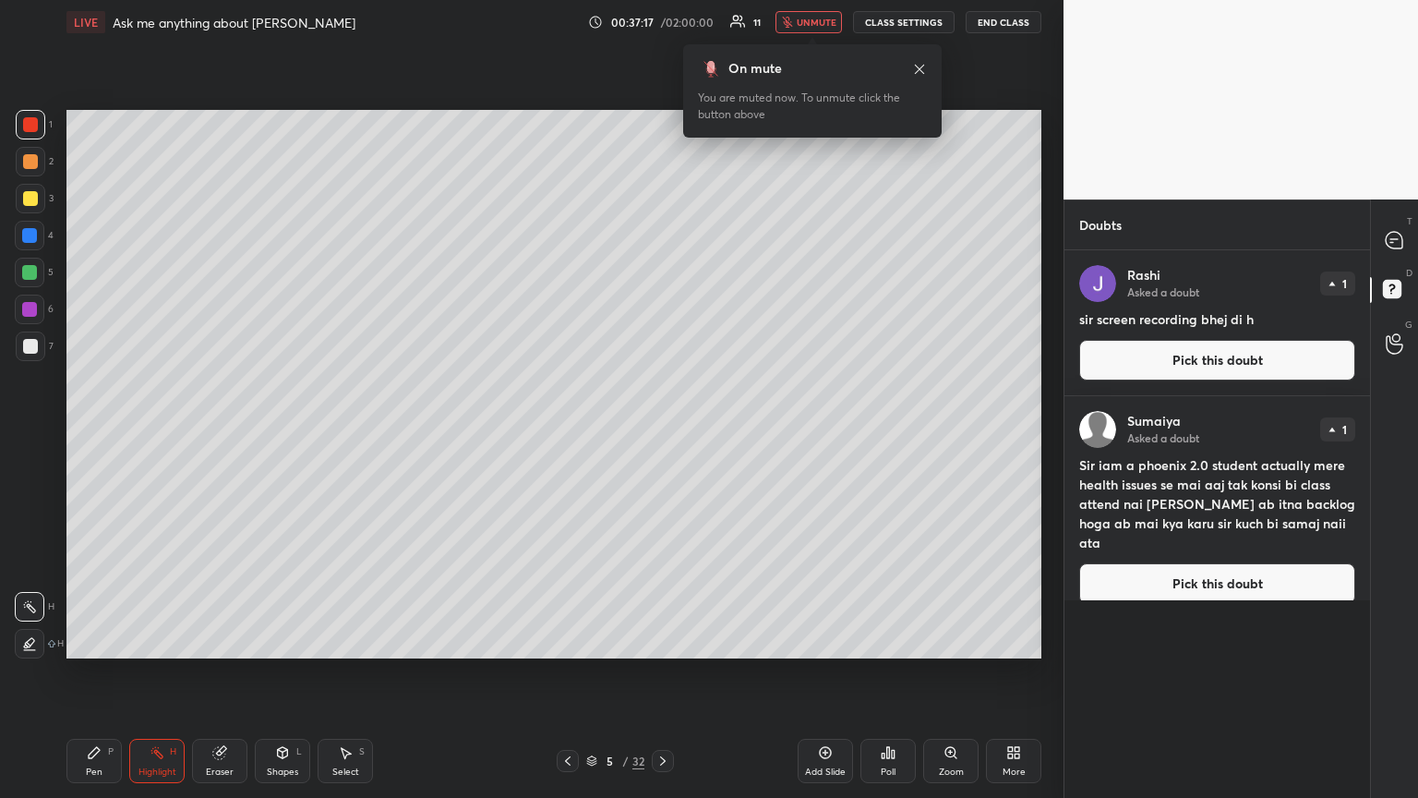
click at [662, 358] on button "Pick this doubt" at bounding box center [1217, 360] width 276 height 41
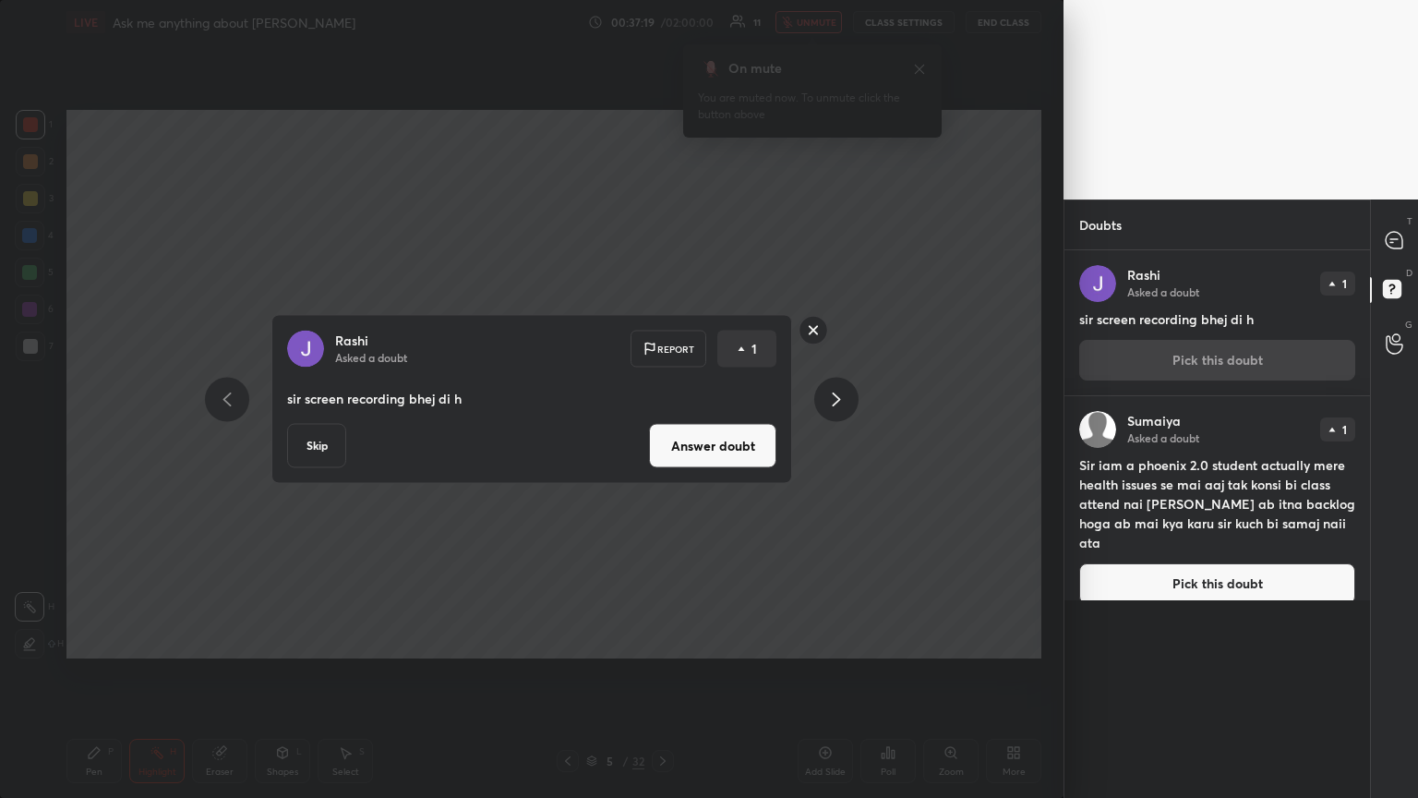
click at [662, 433] on button "Answer doubt" at bounding box center [712, 446] width 127 height 44
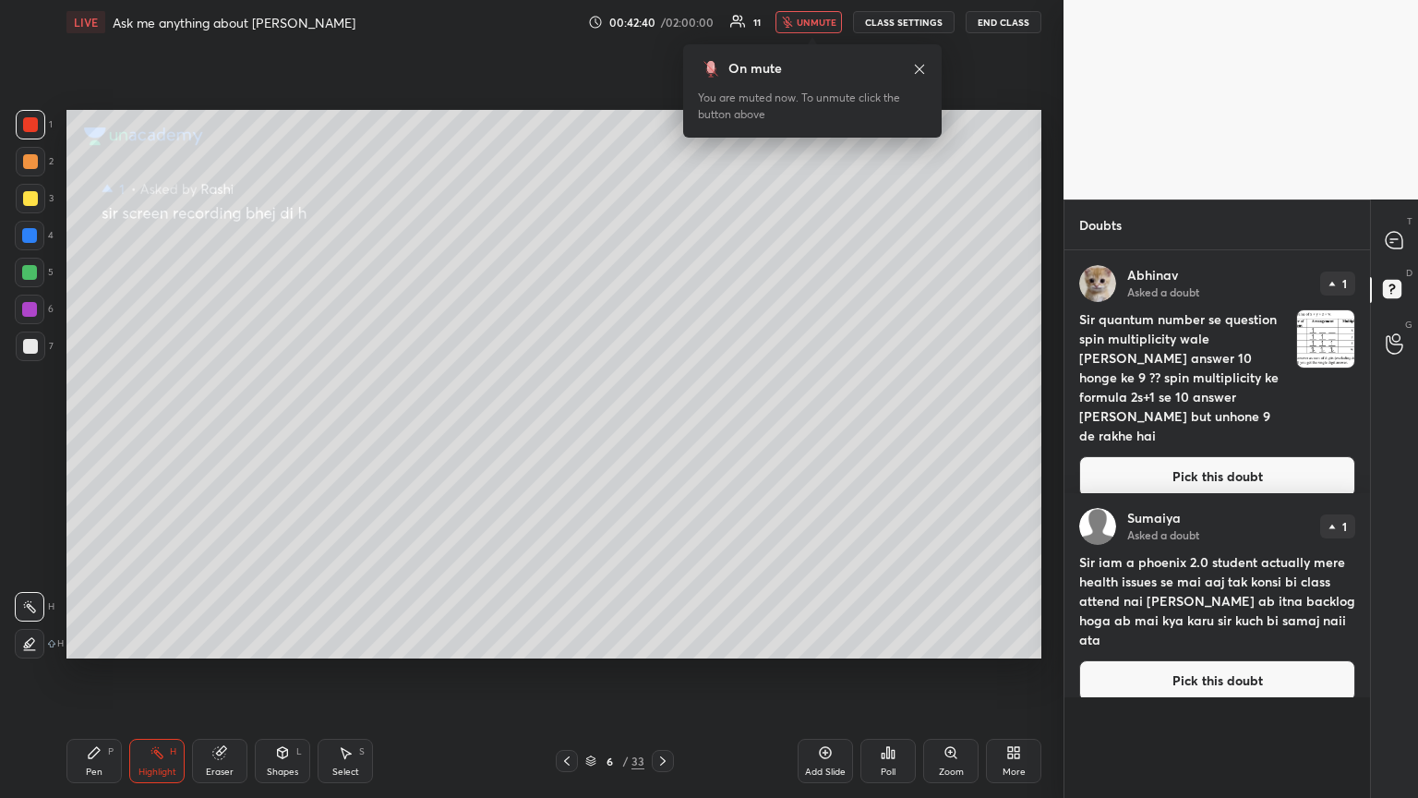
drag, startPoint x: 810, startPoint y: 22, endPoint x: 794, endPoint y: 83, distance: 63.1
click at [662, 27] on span "unmute" at bounding box center [817, 22] width 40 height 13
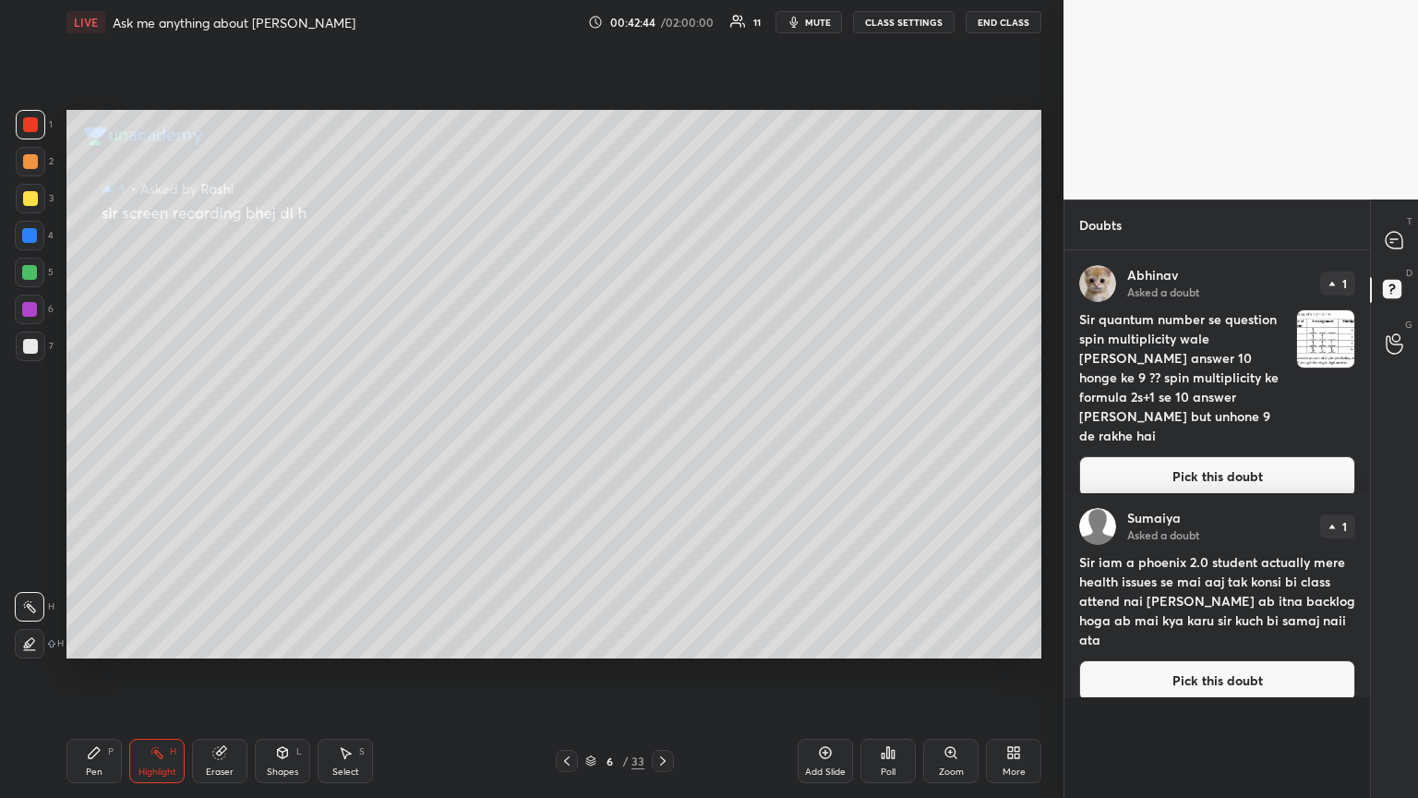
click at [662, 433] on button "Pick this doubt" at bounding box center [1217, 476] width 276 height 41
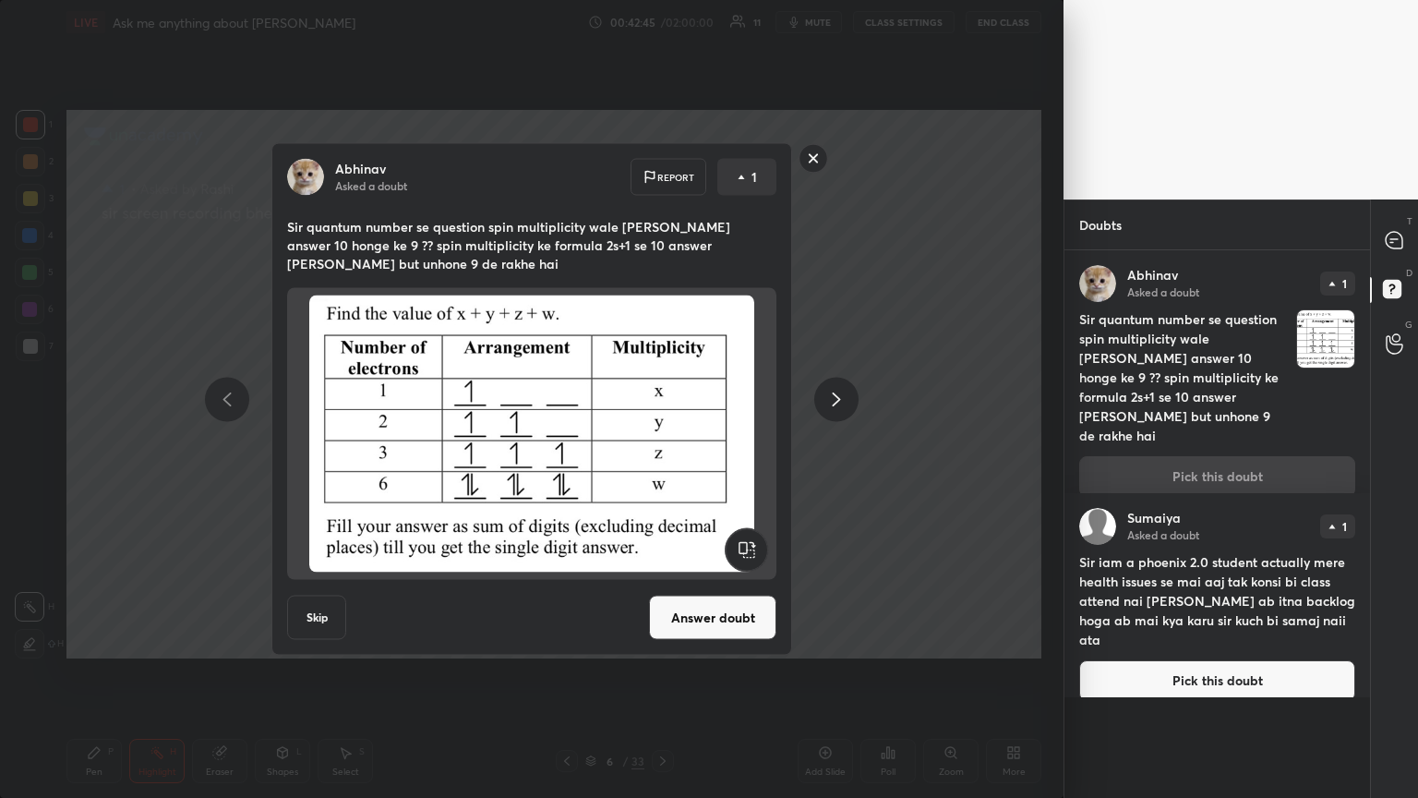
click at [662, 433] on button "Answer doubt" at bounding box center [712, 617] width 127 height 44
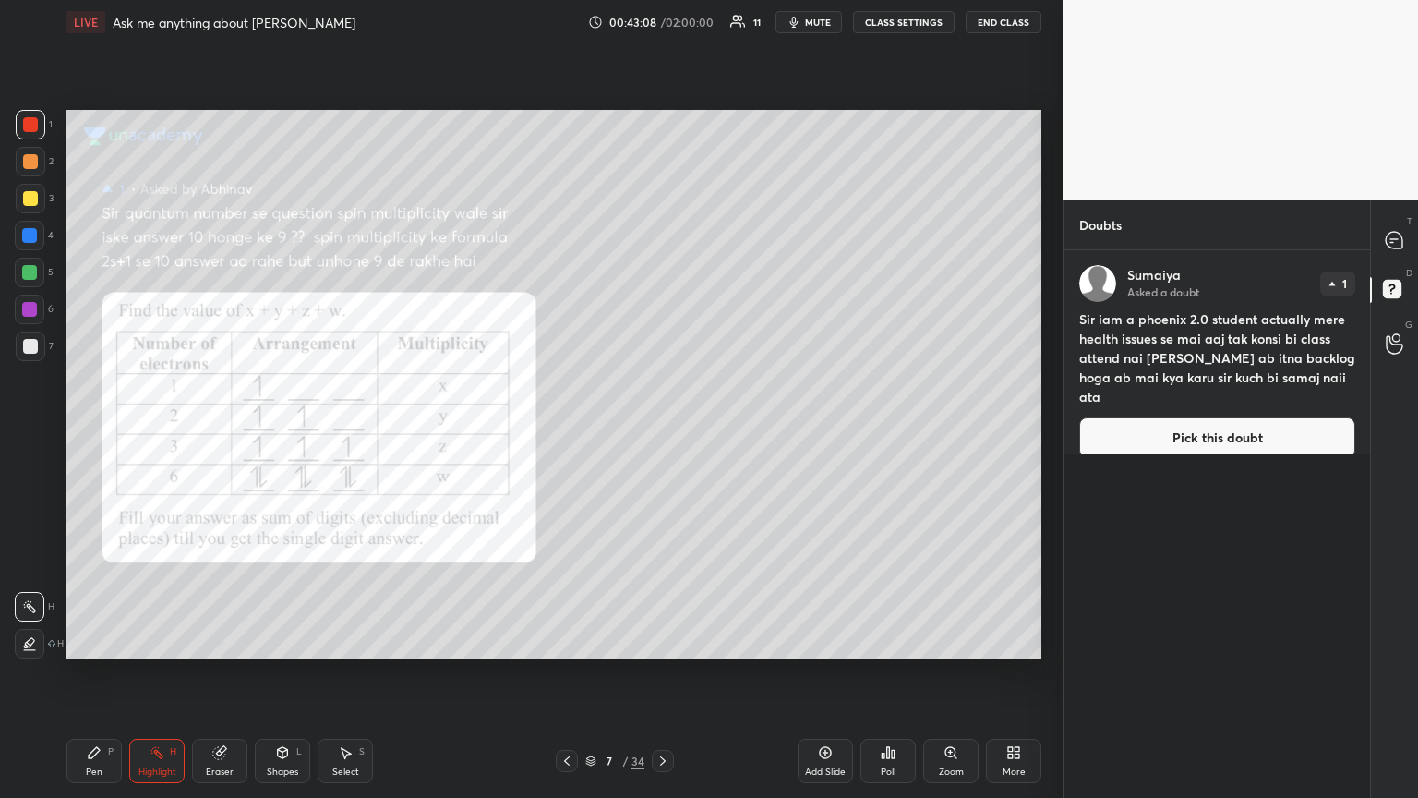
click at [91, 433] on div "Pen" at bounding box center [94, 771] width 17 height 9
click at [19, 201] on div at bounding box center [31, 199] width 30 height 30
drag, startPoint x: 1401, startPoint y: 234, endPoint x: 1338, endPoint y: 233, distance: 63.7
click at [662, 237] on icon at bounding box center [1394, 240] width 19 height 19
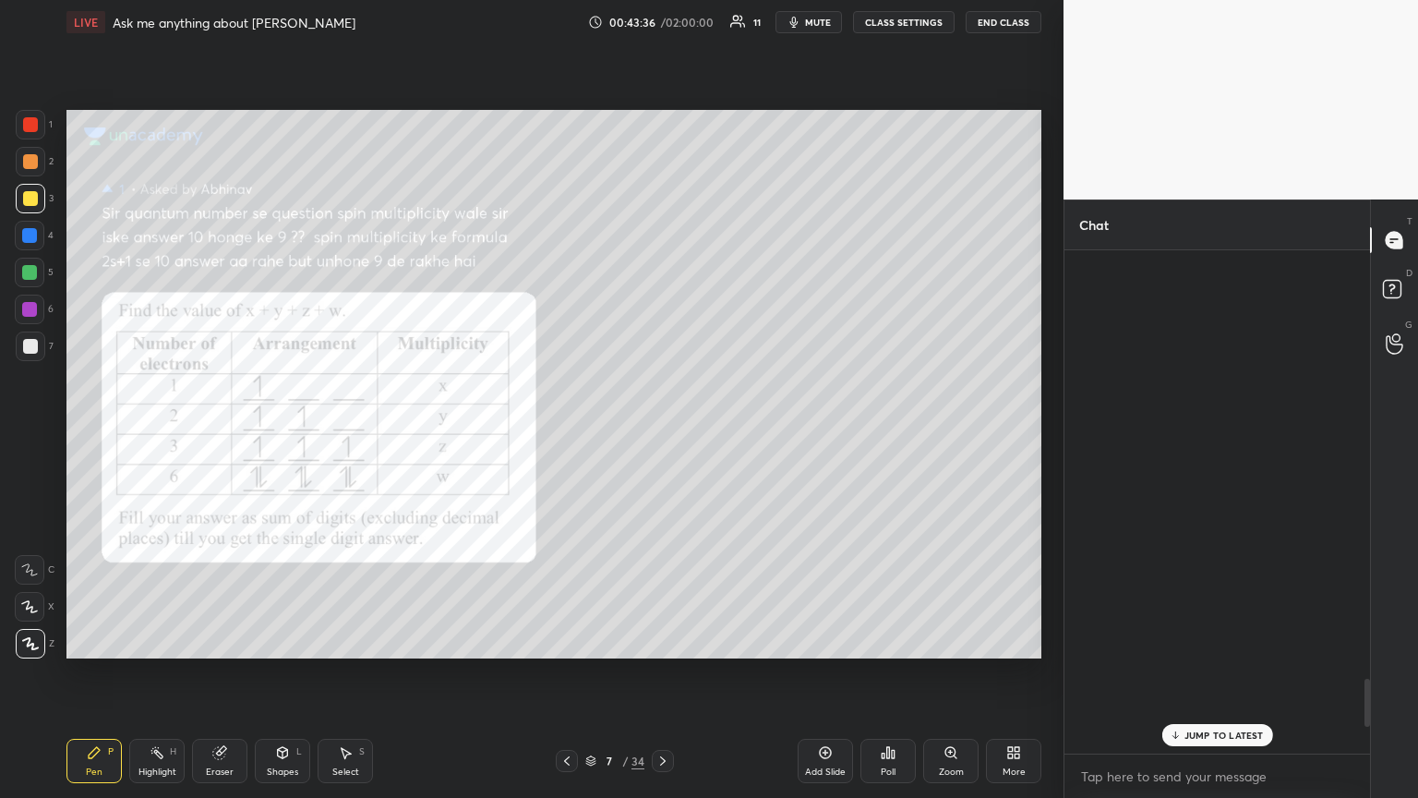
scroll to position [498, 300]
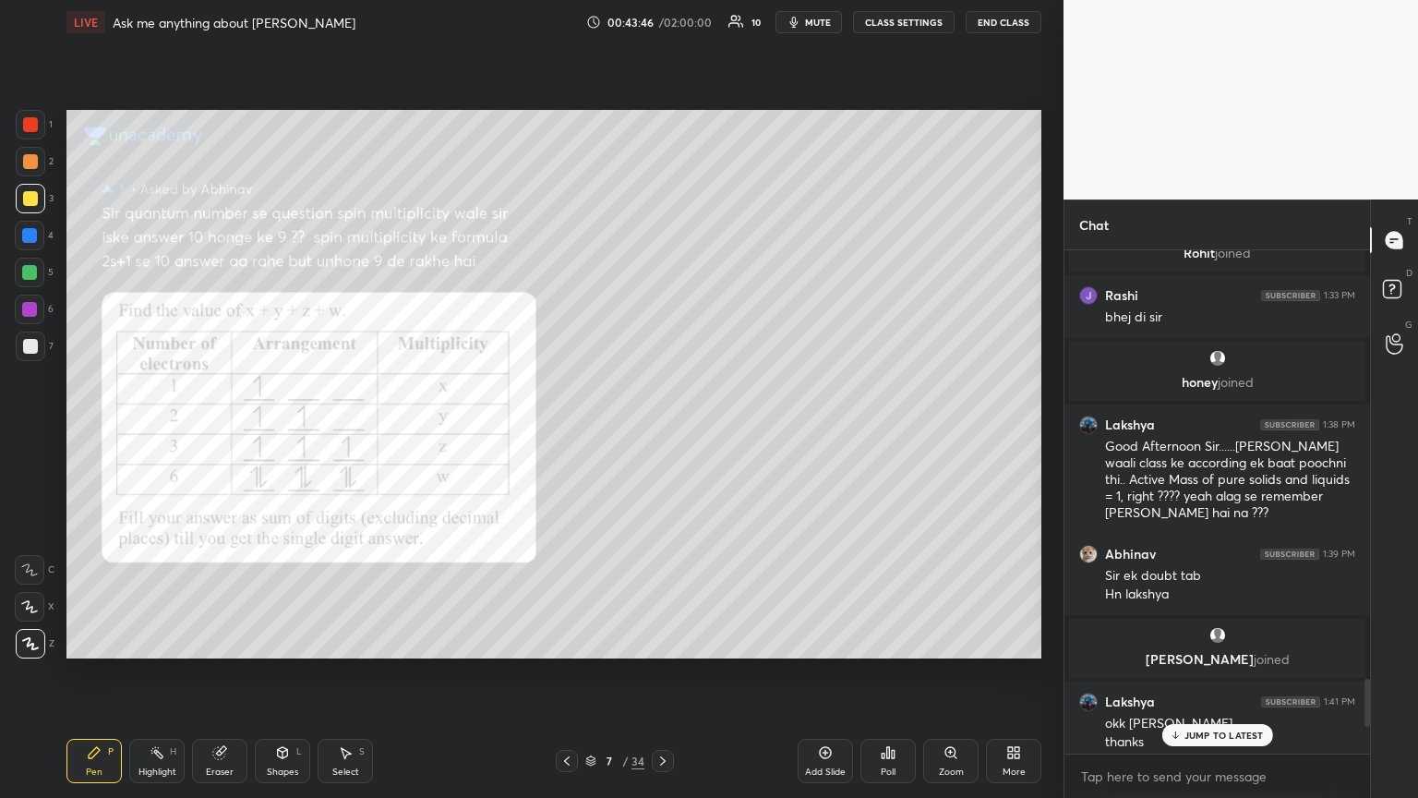
drag, startPoint x: 28, startPoint y: 277, endPoint x: 53, endPoint y: 285, distance: 26.3
click at [30, 277] on div at bounding box center [29, 272] width 15 height 15
click at [662, 433] on p "2 NEW MESSAGES" at bounding box center [1224, 734] width 85 height 11
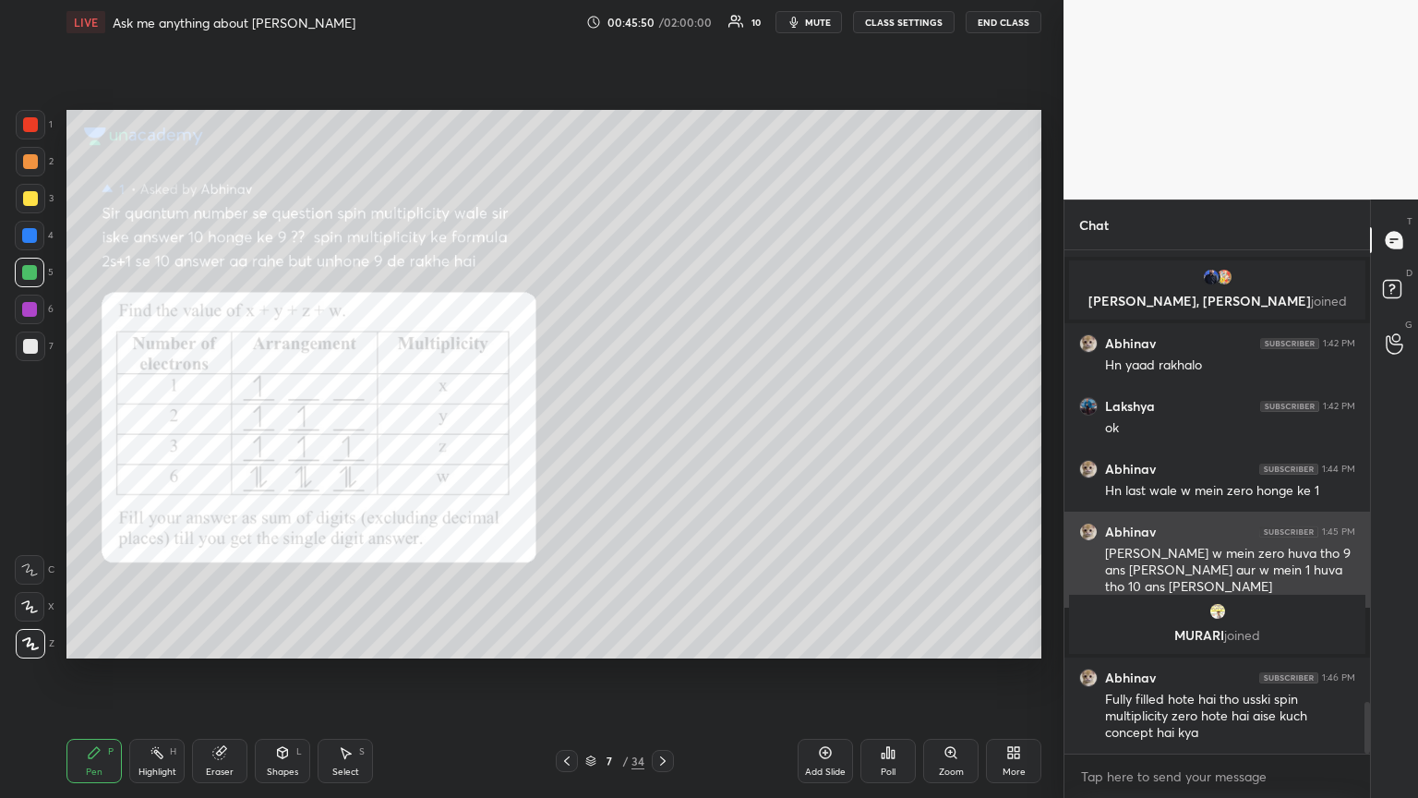
scroll to position [4438, 0]
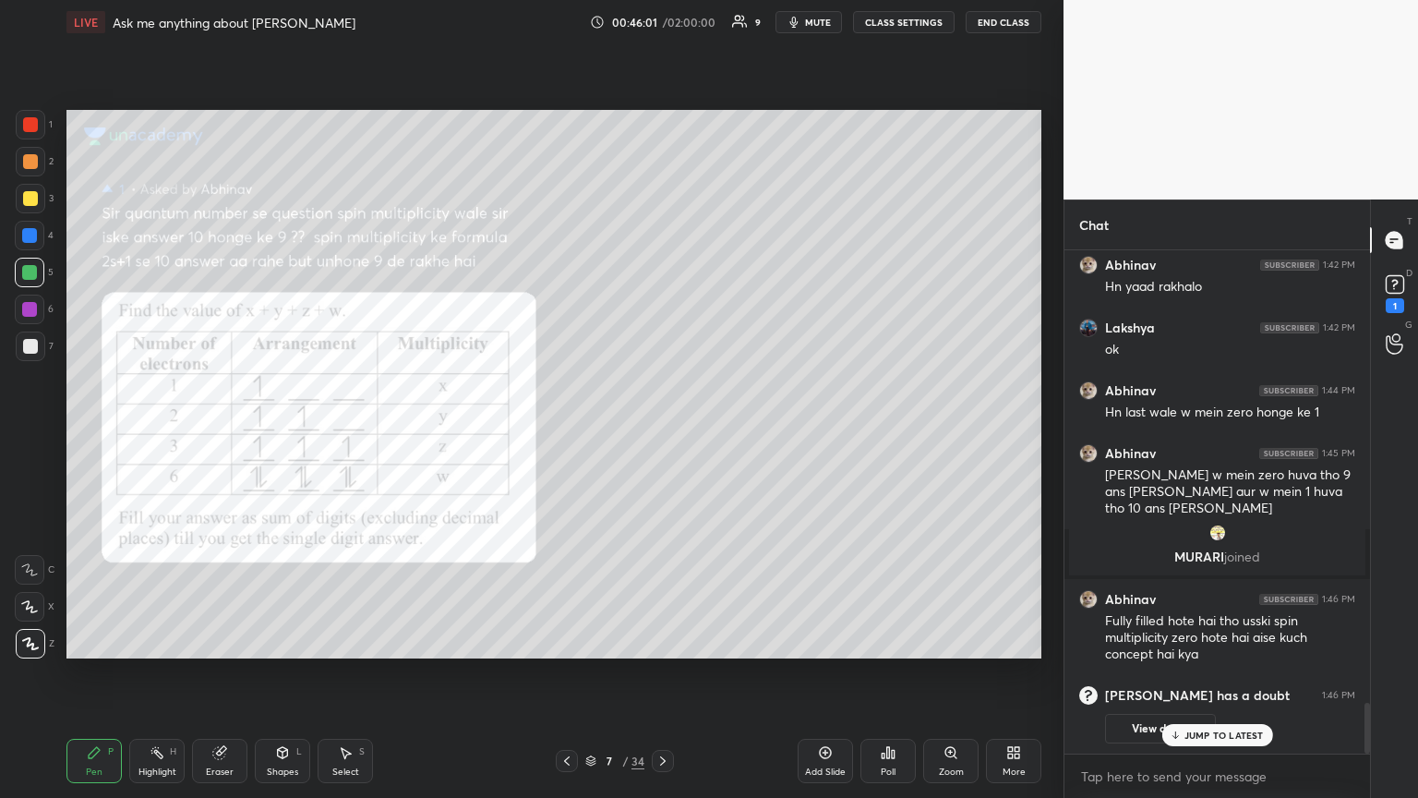
drag, startPoint x: 1417, startPoint y: 303, endPoint x: 1417, endPoint y: 284, distance: 18.5
click at [662, 304] on div "D Doubts (D) 1" at bounding box center [1394, 292] width 47 height 52
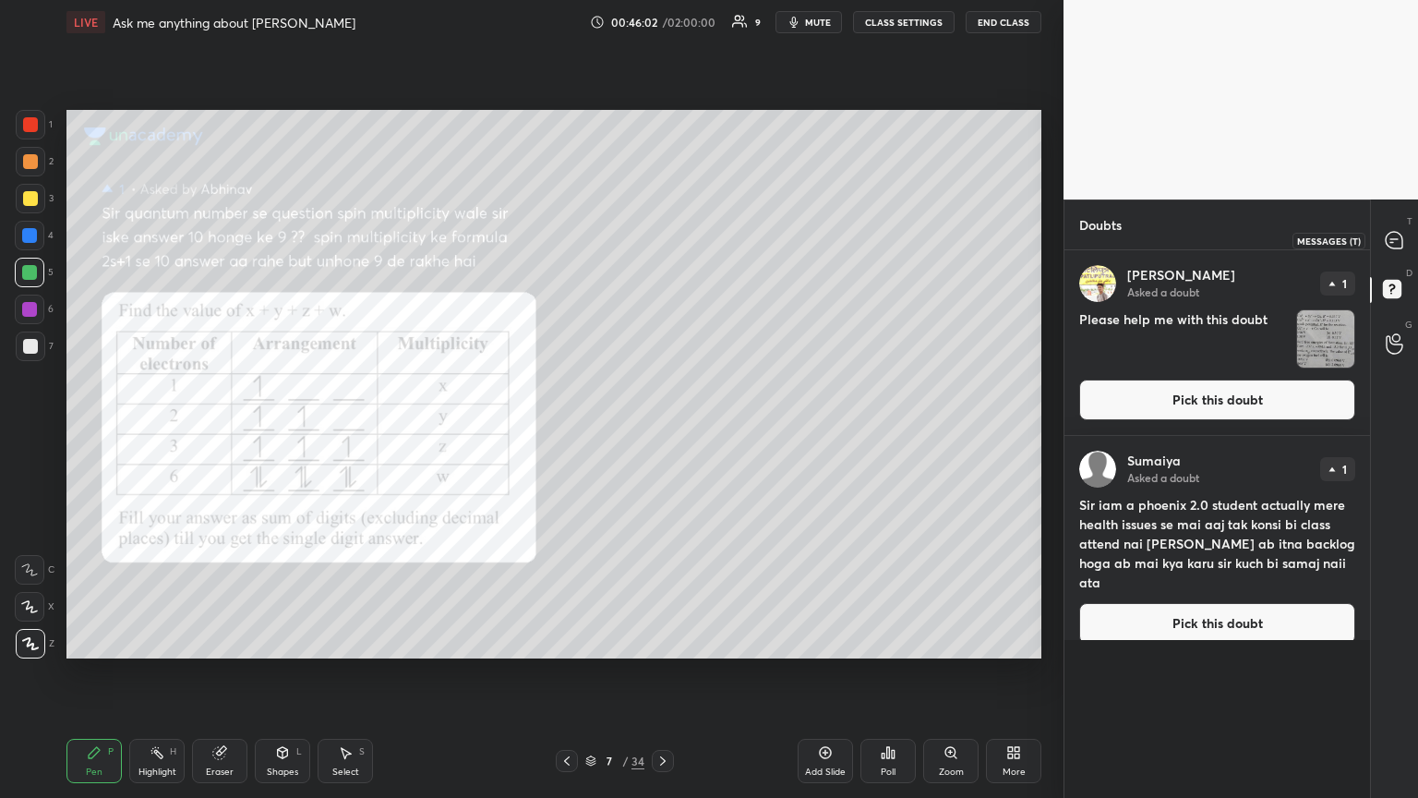
drag, startPoint x: 1385, startPoint y: 230, endPoint x: 1414, endPoint y: 242, distance: 31.9
click at [662, 234] on icon at bounding box center [1394, 240] width 19 height 19
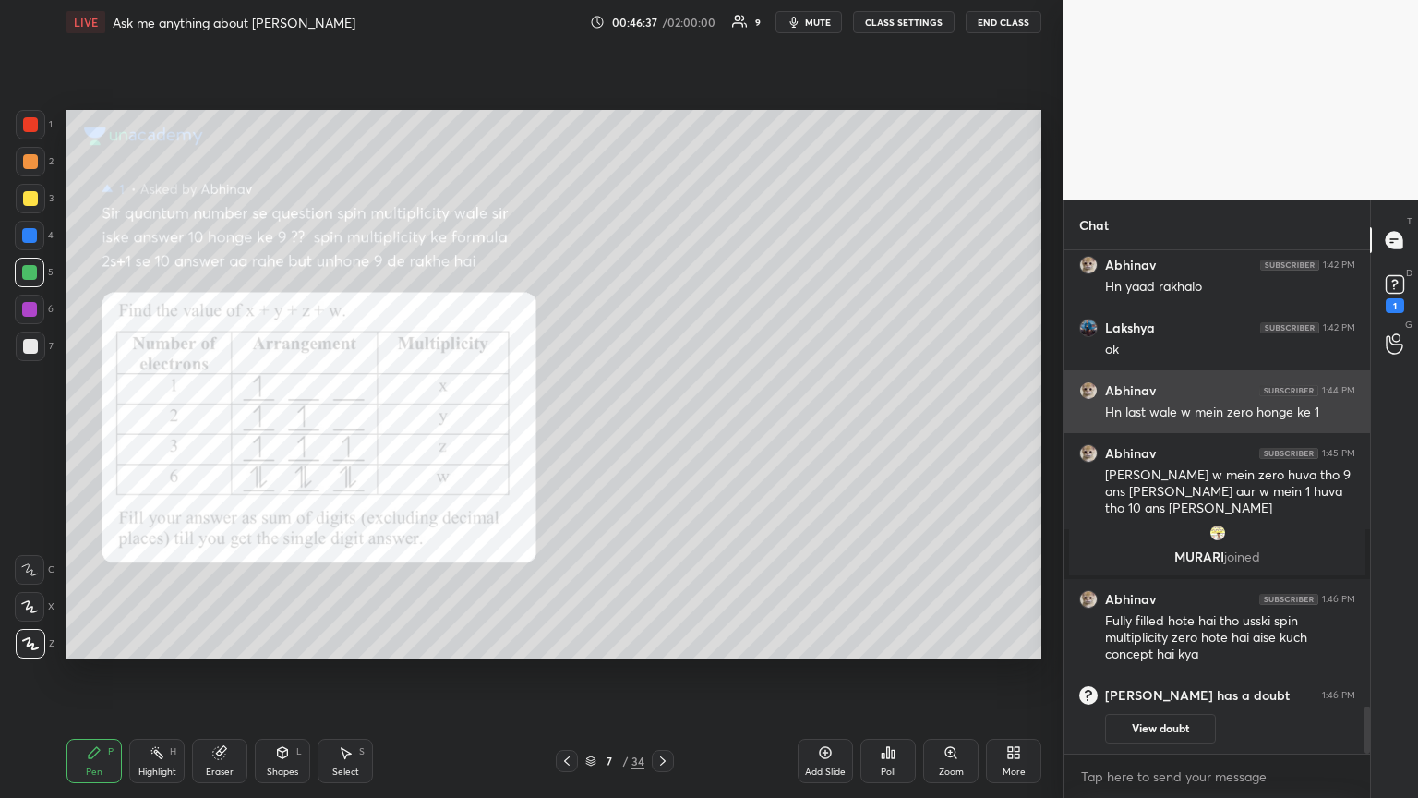
scroll to position [4948, 0]
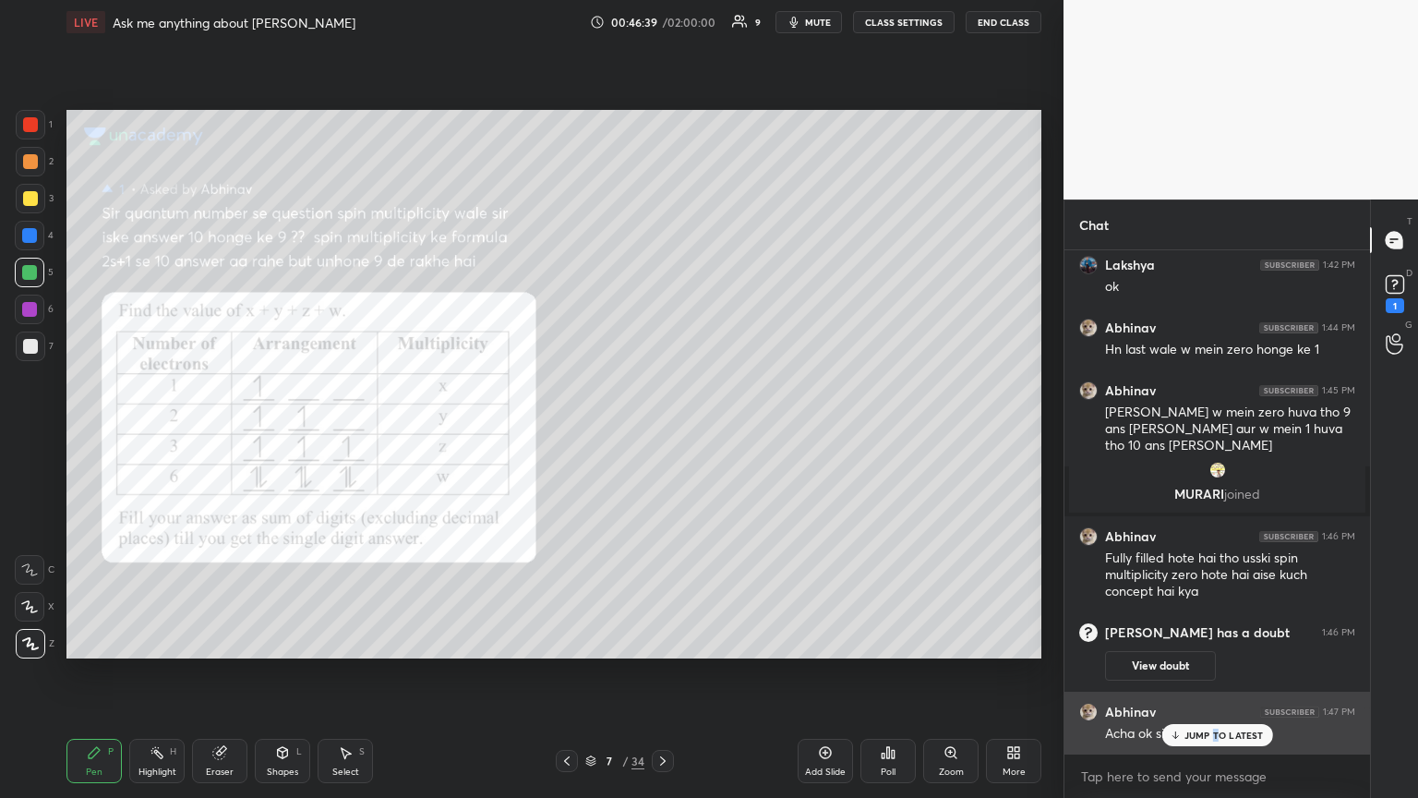
drag, startPoint x: 1218, startPoint y: 735, endPoint x: 1169, endPoint y: 736, distance: 49.9
click at [662, 433] on div "JUMP TO LATEST" at bounding box center [1216, 735] width 111 height 22
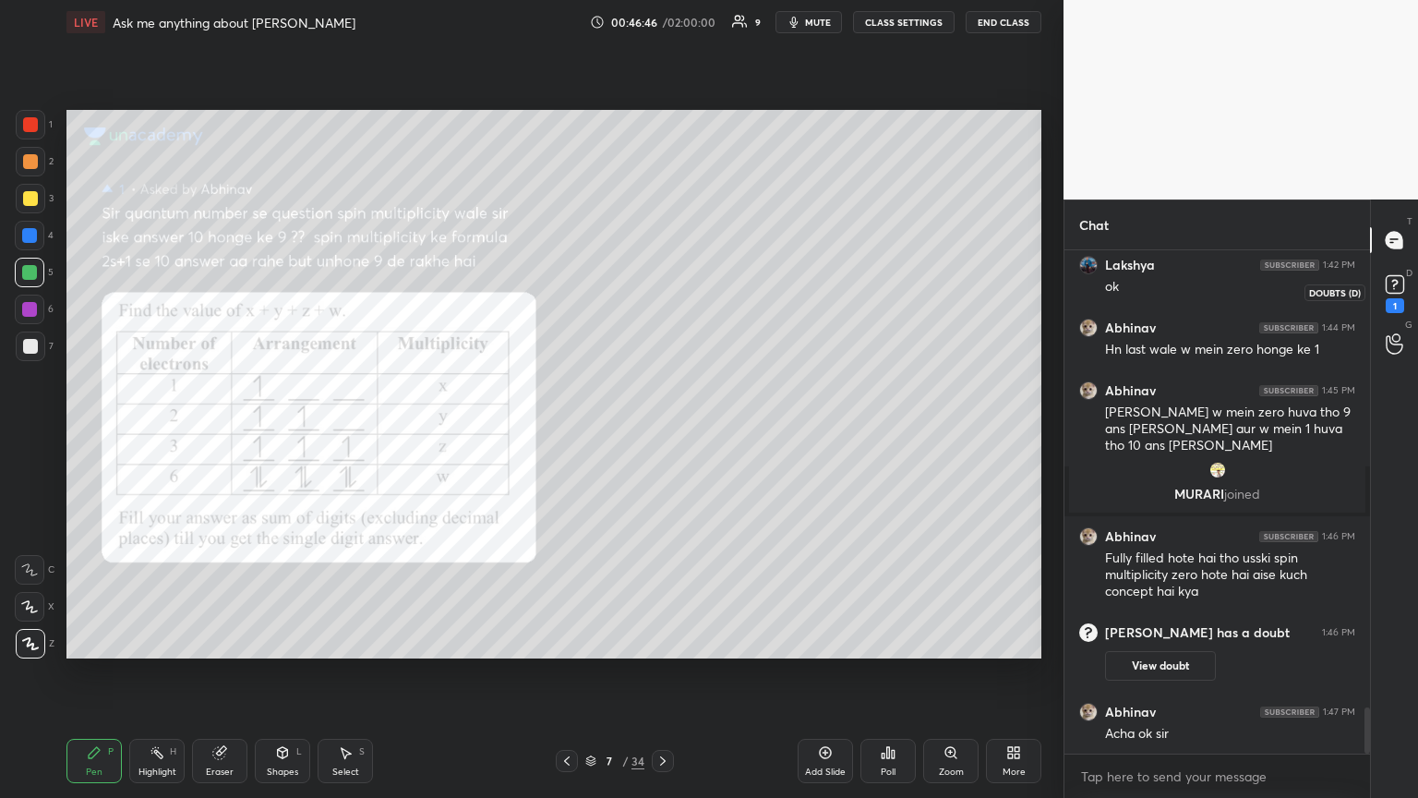
drag, startPoint x: 1392, startPoint y: 294, endPoint x: 1355, endPoint y: 301, distance: 37.5
click at [662, 296] on icon at bounding box center [1395, 284] width 28 height 28
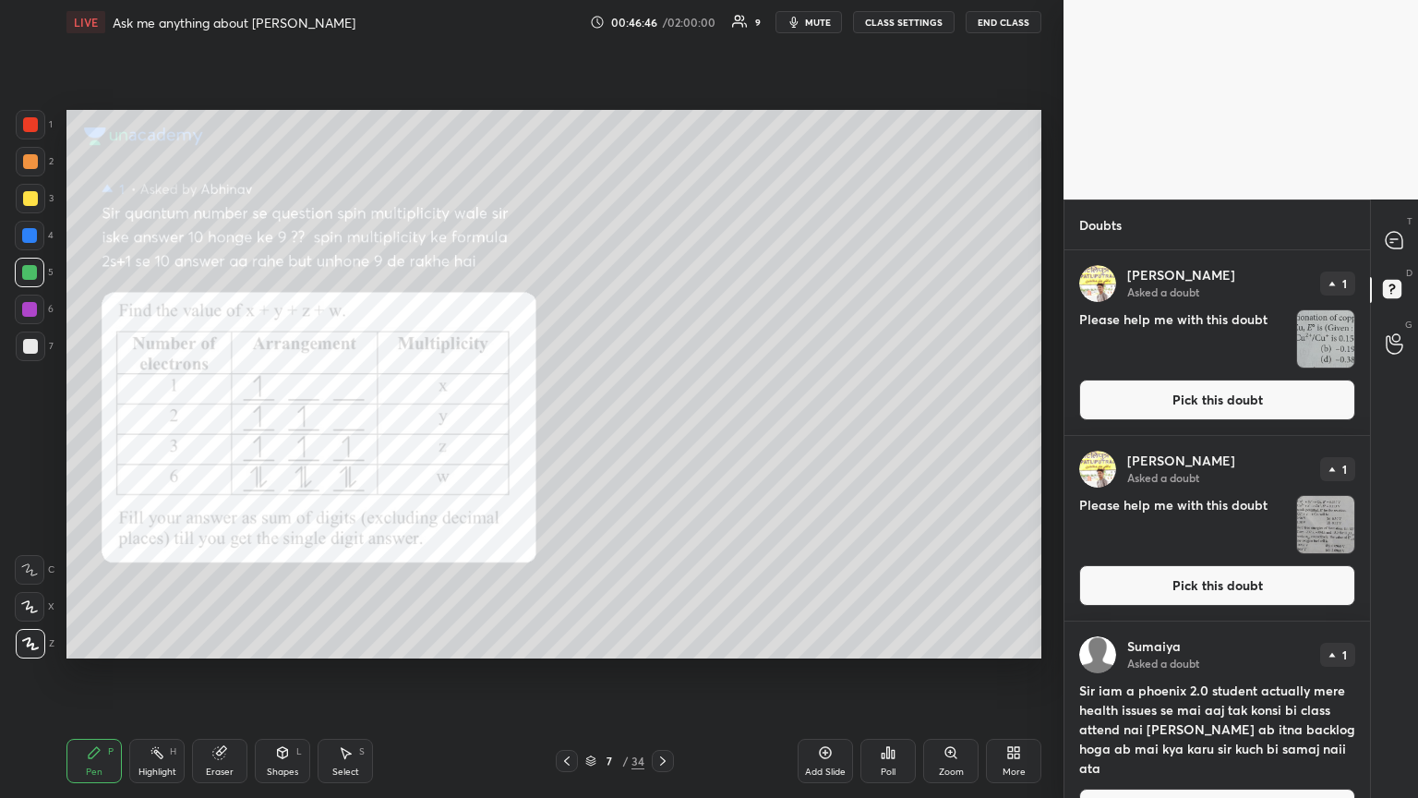
click at [662, 409] on button "Pick this doubt" at bounding box center [1217, 399] width 276 height 41
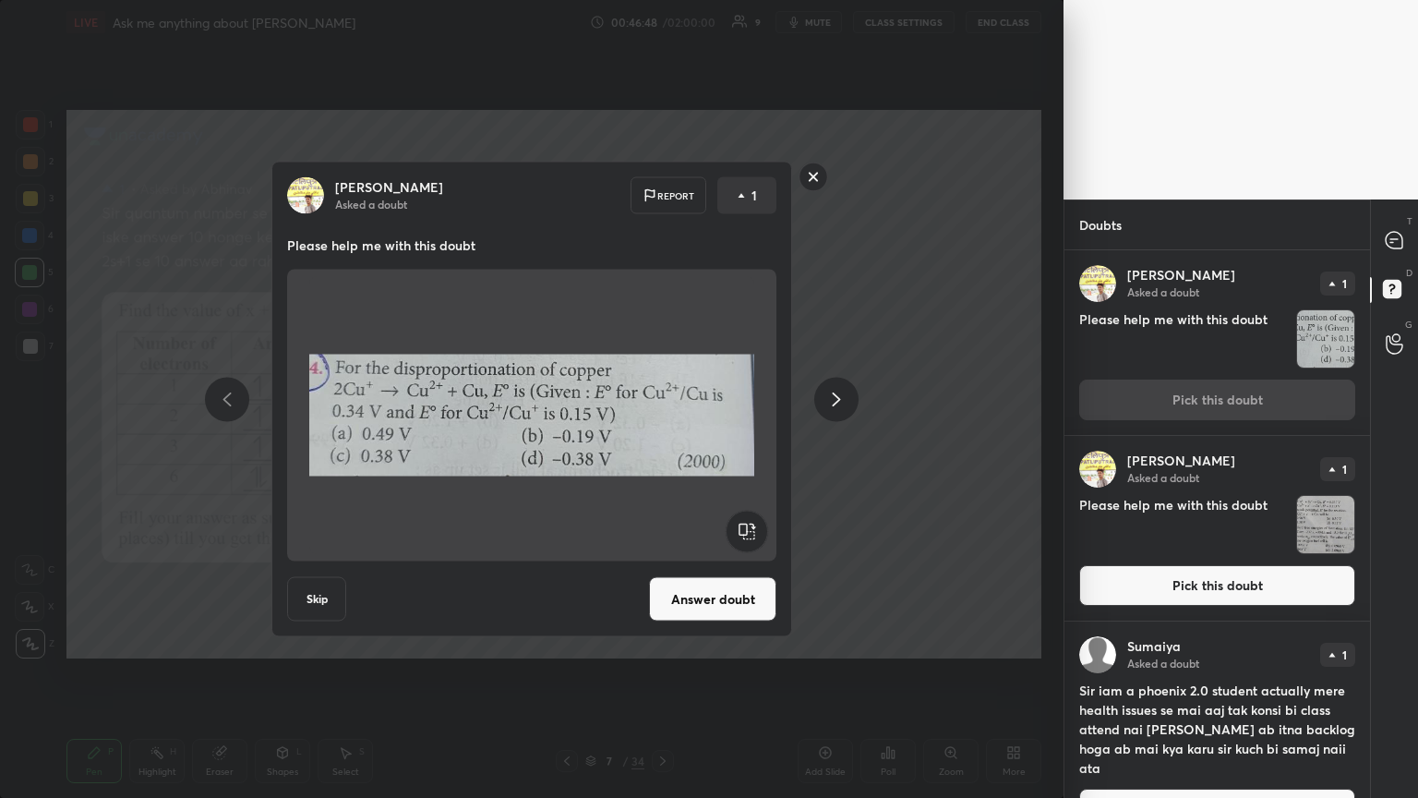
click at [662, 403] on icon at bounding box center [836, 399] width 22 height 22
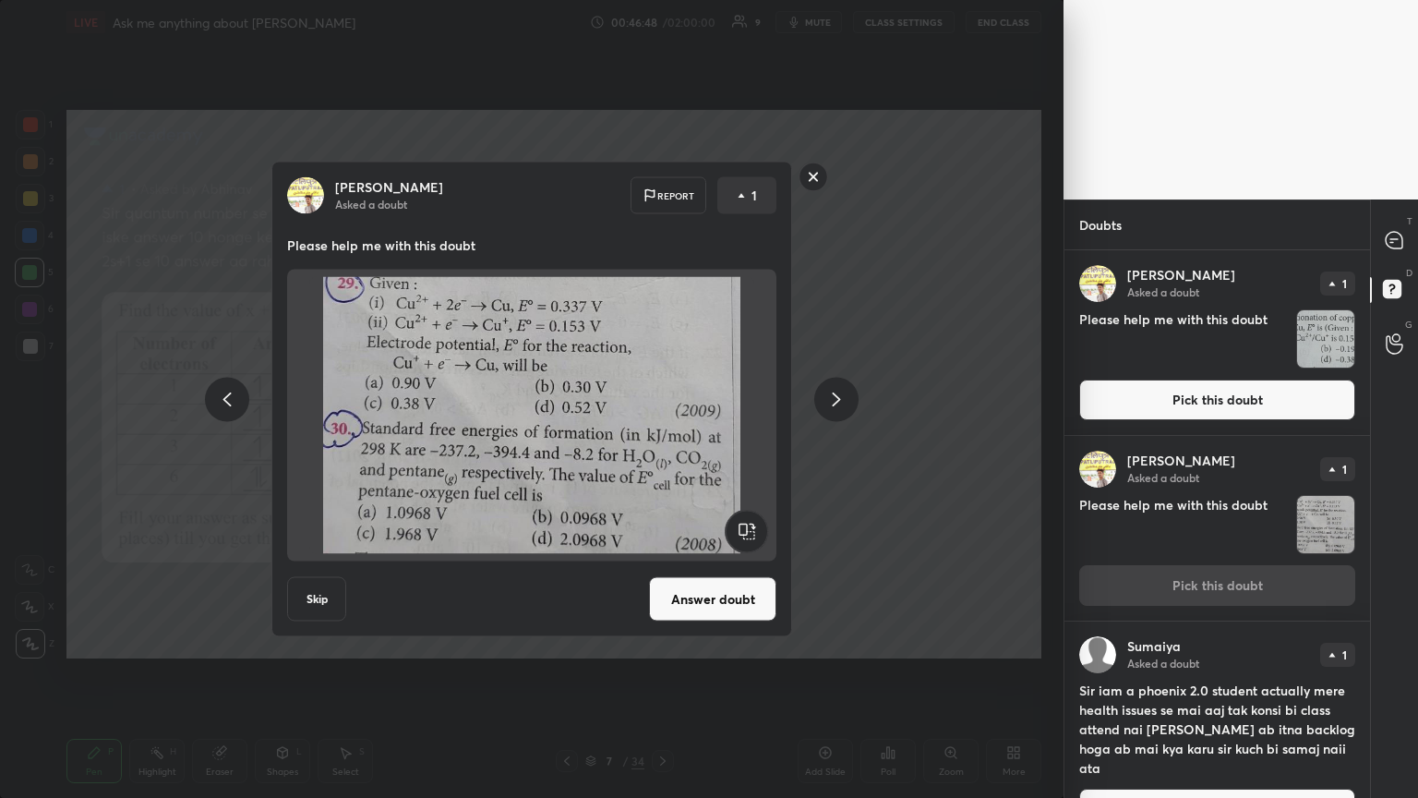
click at [662, 403] on icon at bounding box center [836, 399] width 22 height 22
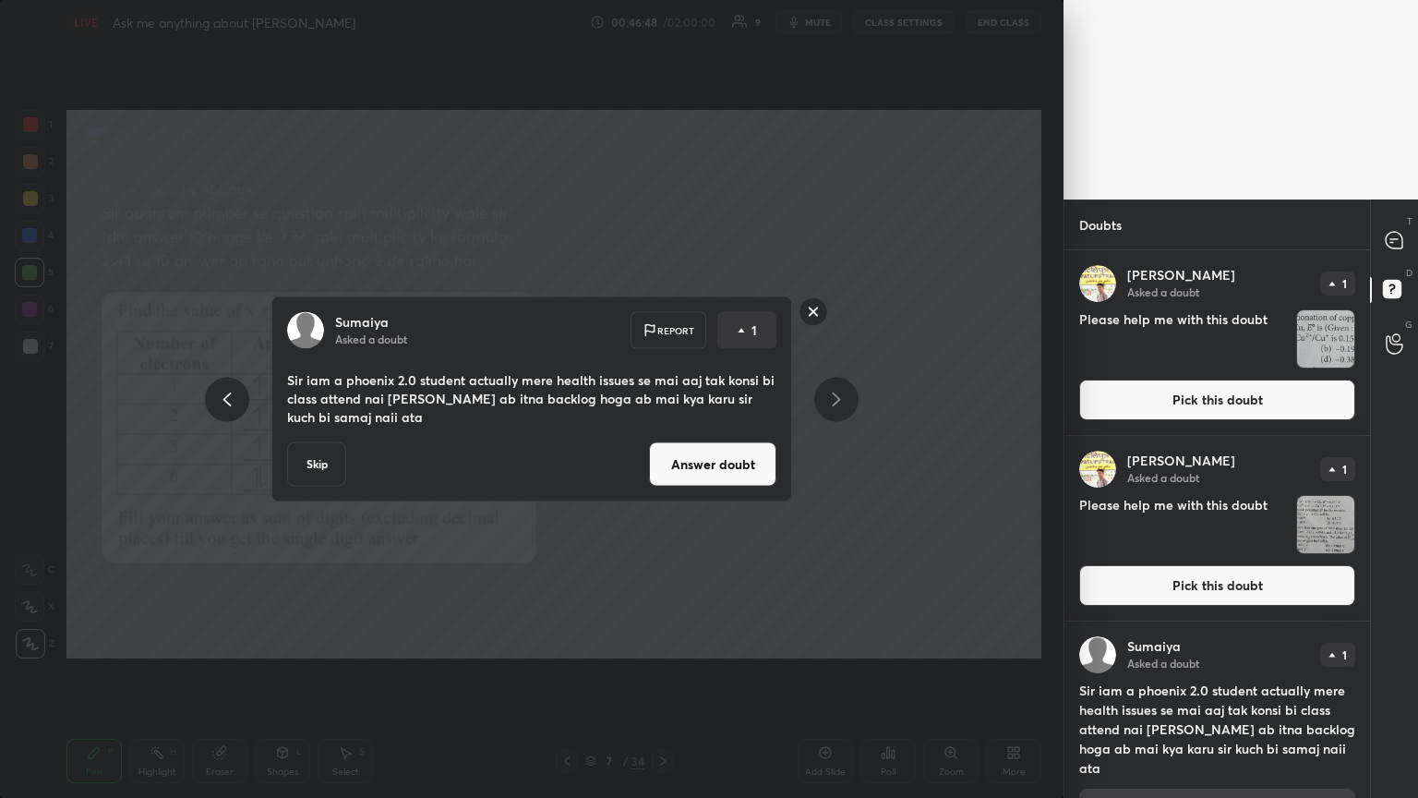
scroll to position [28, 0]
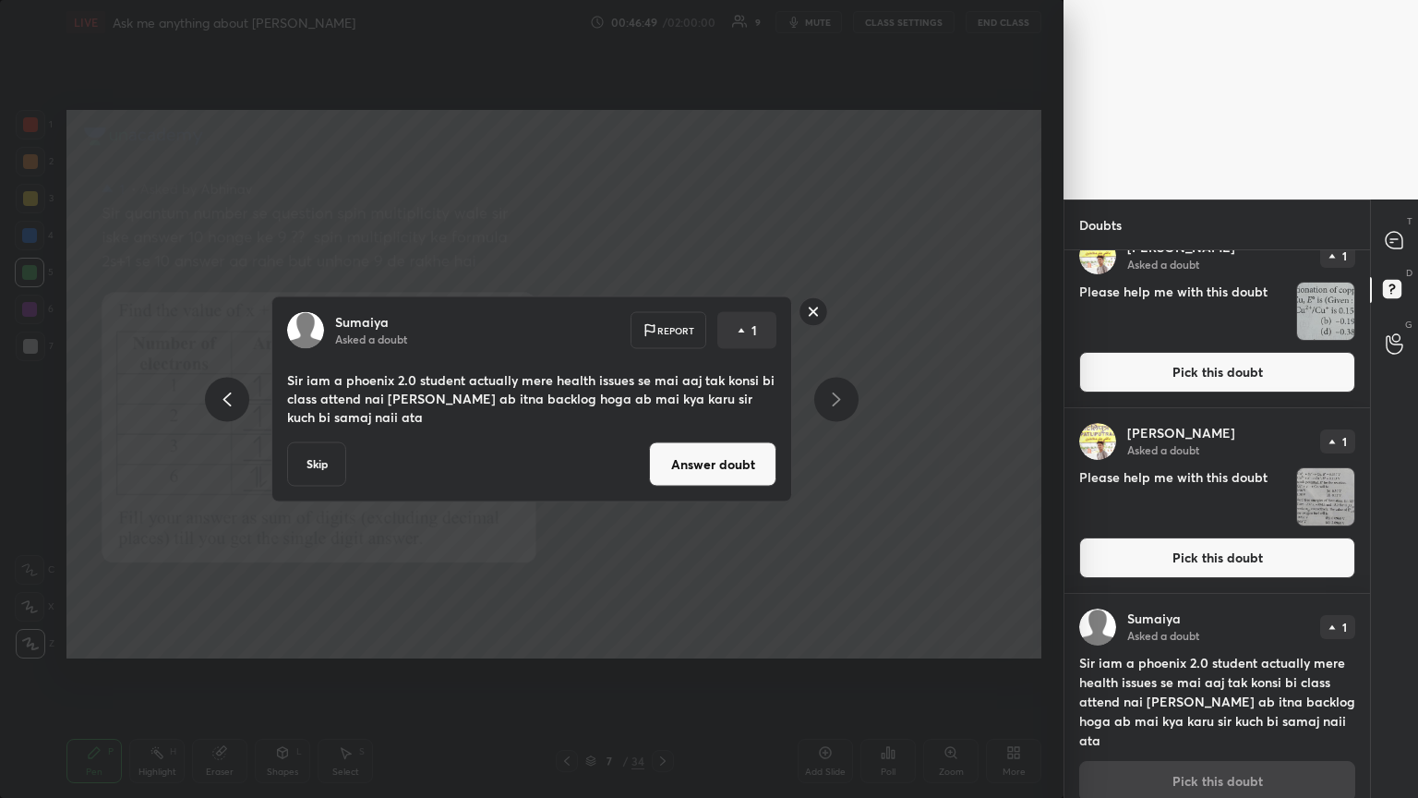
click at [662, 433] on button "Answer doubt" at bounding box center [712, 464] width 127 height 44
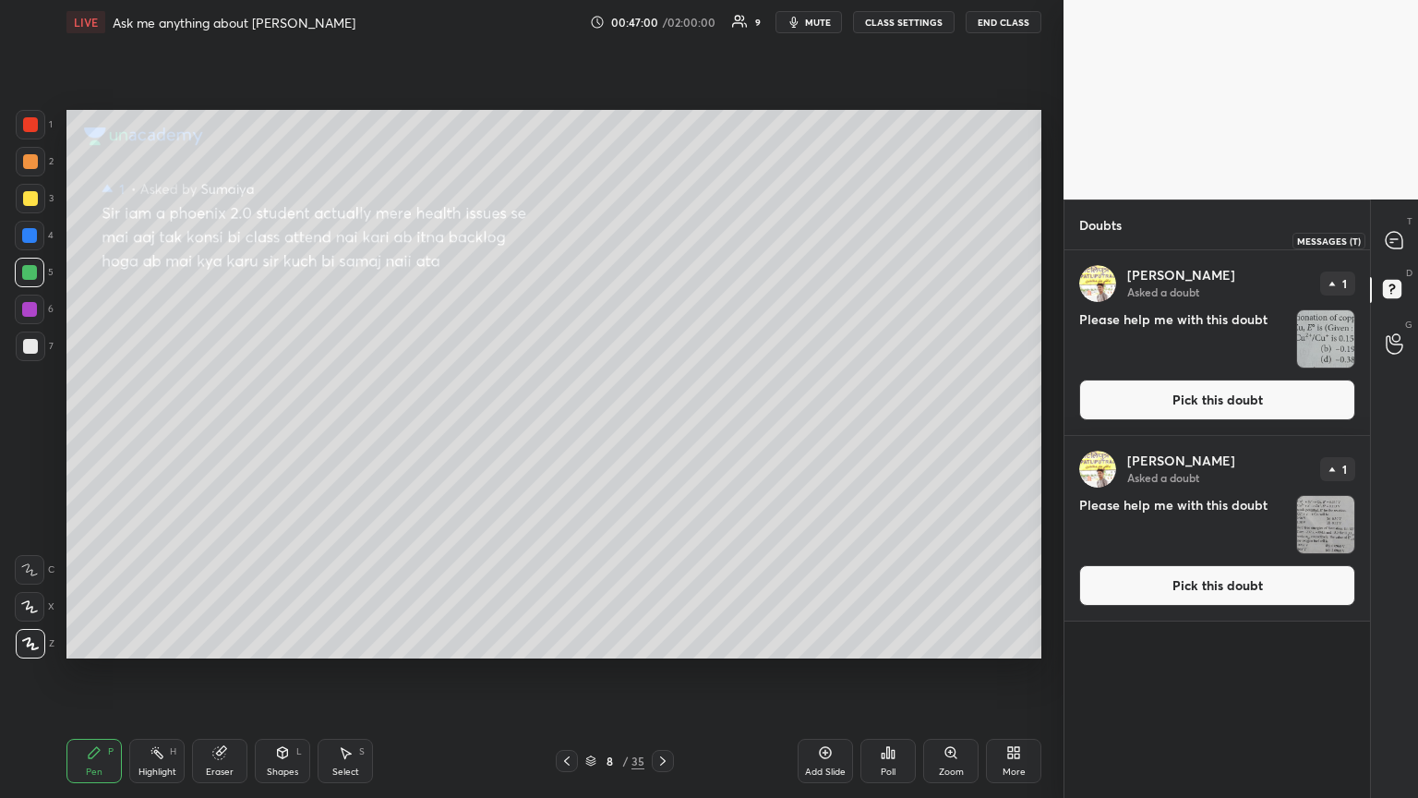
click at [662, 237] on icon at bounding box center [1394, 240] width 17 height 17
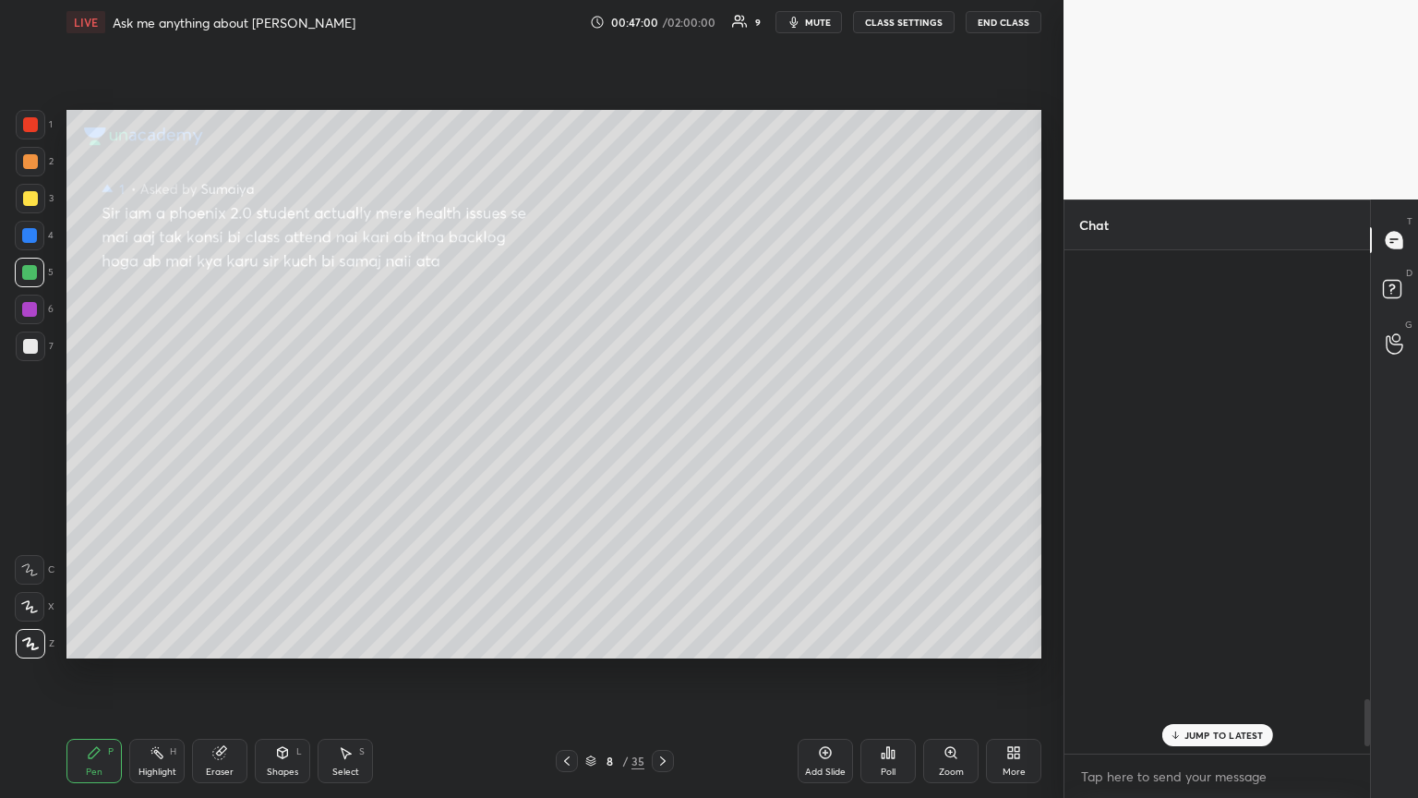
scroll to position [498, 300]
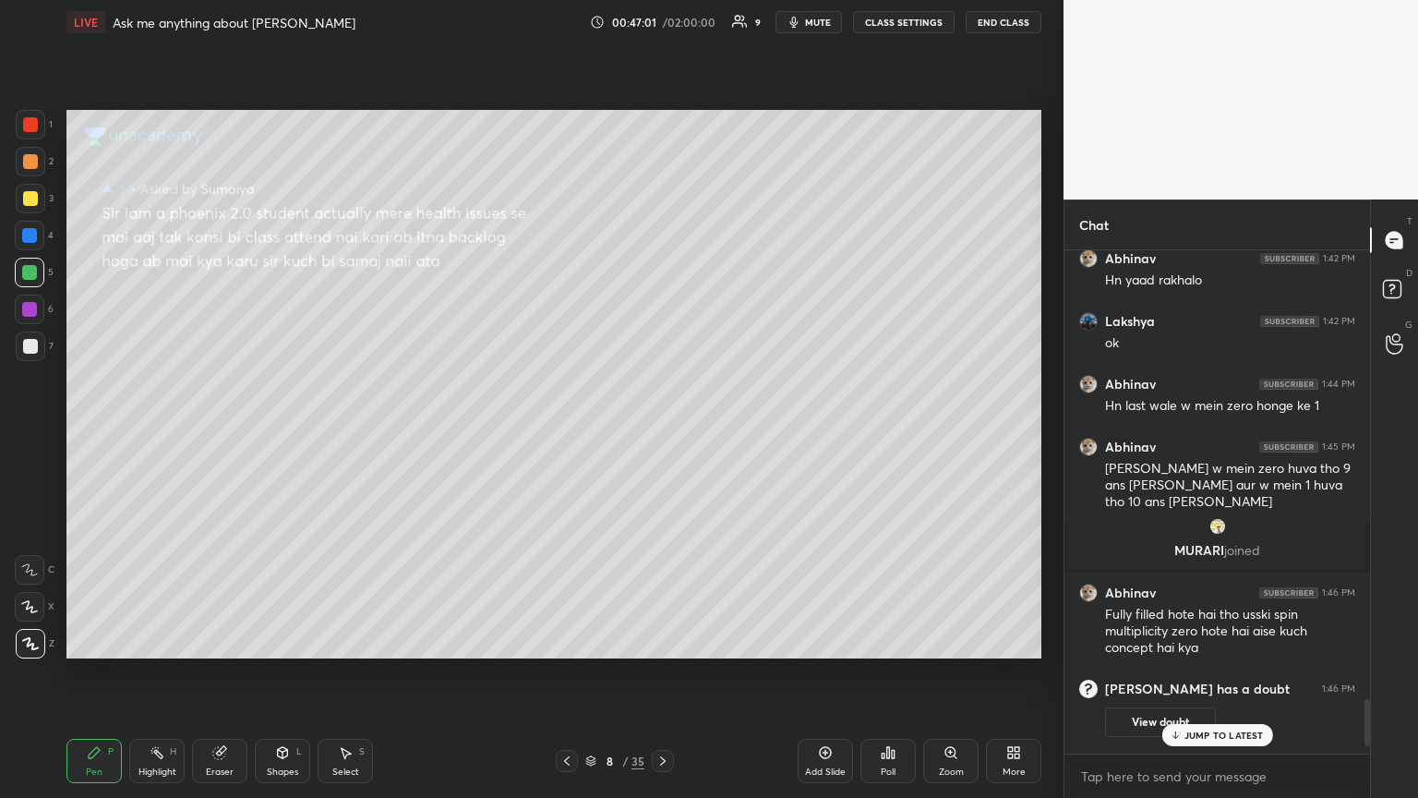
drag, startPoint x: 1197, startPoint y: 735, endPoint x: 1182, endPoint y: 715, distance: 24.9
click at [662, 433] on p "JUMP TO LATEST" at bounding box center [1223, 734] width 79 height 11
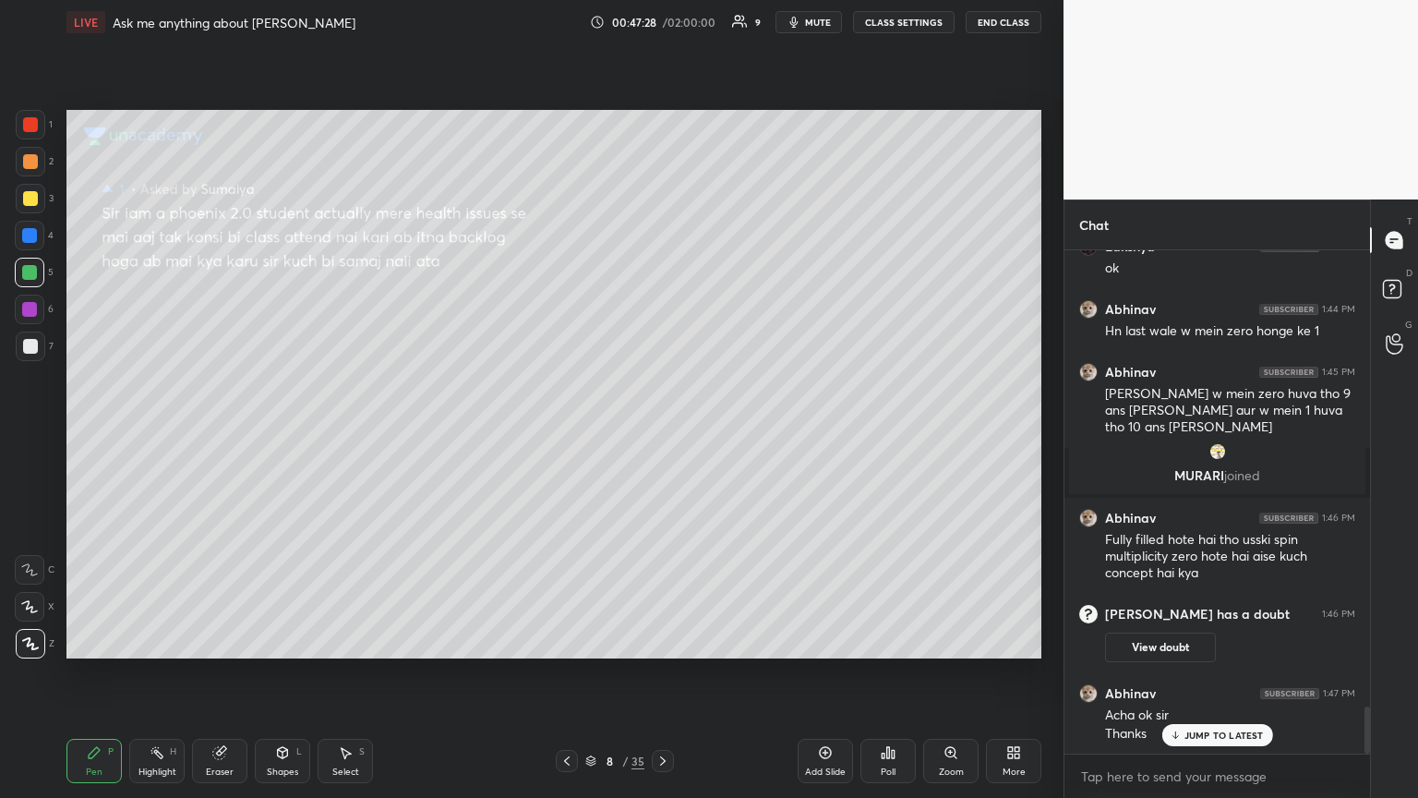
click at [38, 348] on div at bounding box center [31, 346] width 30 height 30
click at [662, 294] on rect at bounding box center [1392, 290] width 18 height 18
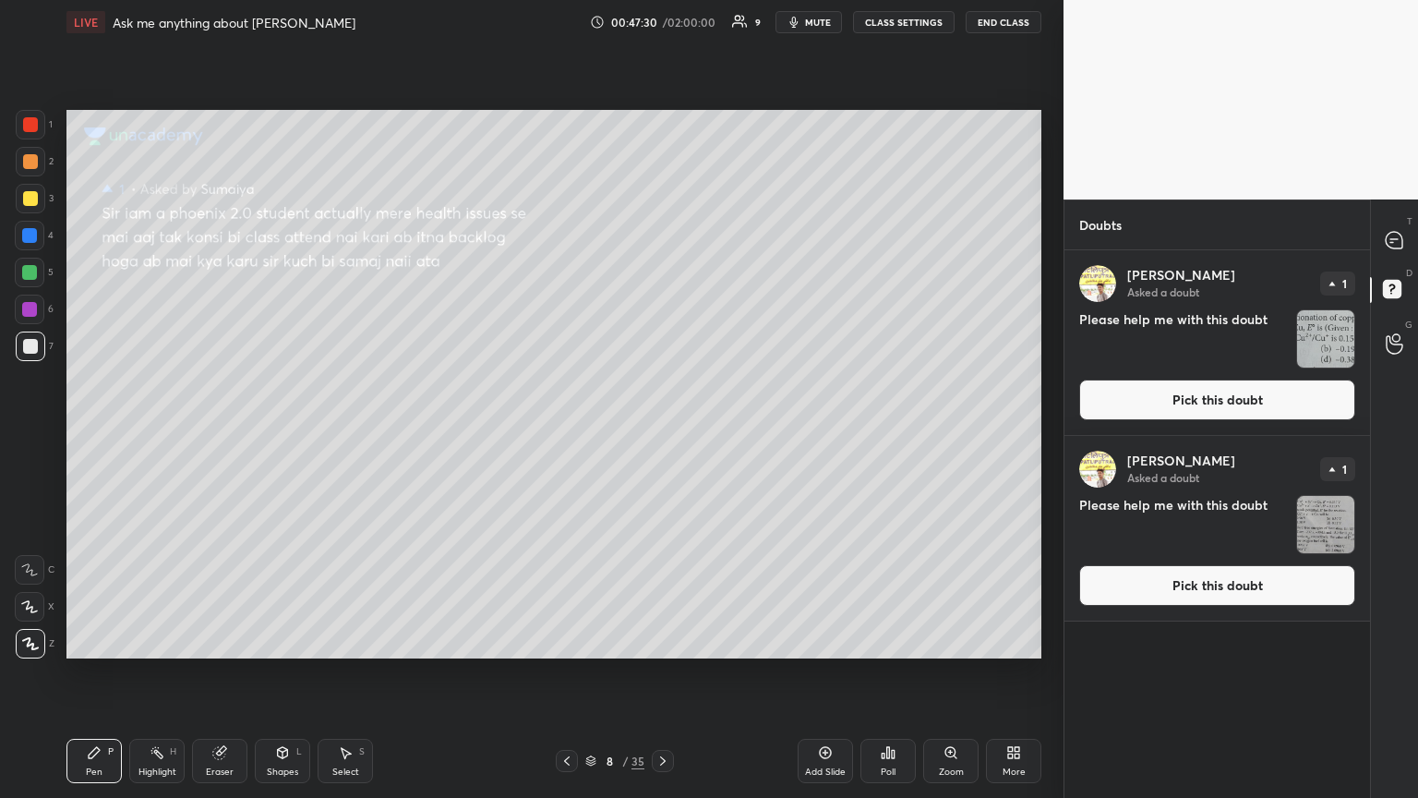
click at [662, 414] on button "Pick this doubt" at bounding box center [1217, 399] width 276 height 41
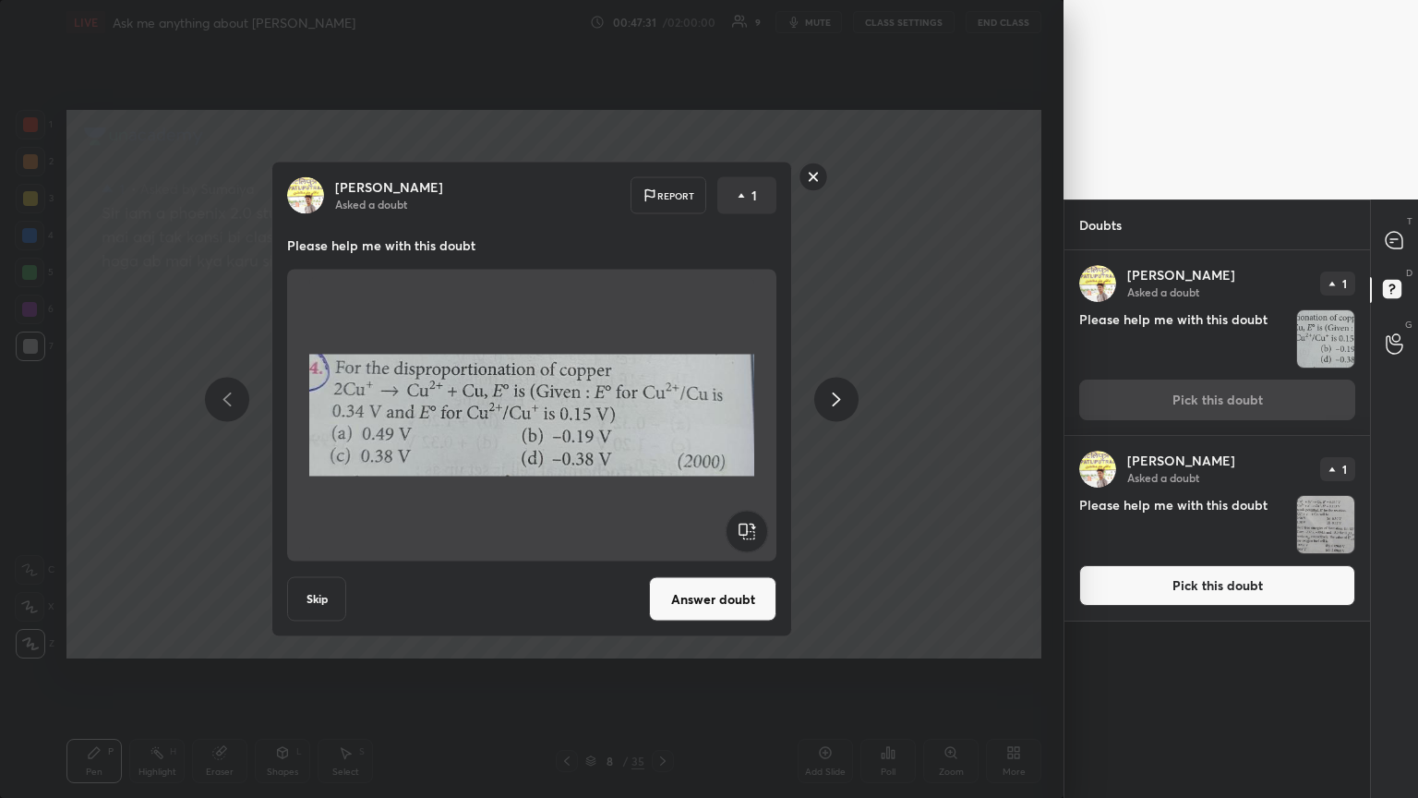
click at [662, 401] on icon at bounding box center [836, 399] width 22 height 22
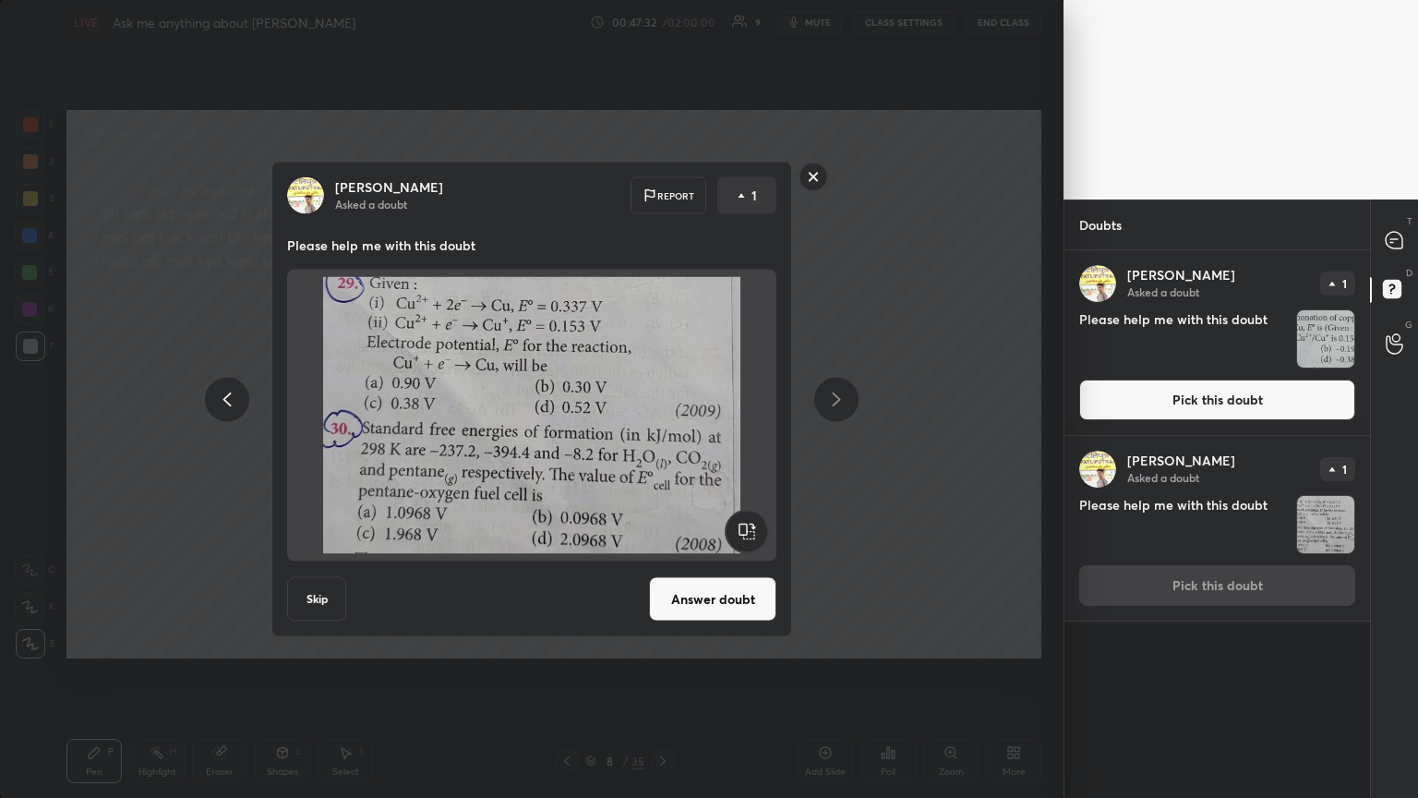
drag, startPoint x: 237, startPoint y: 402, endPoint x: 319, endPoint y: 451, distance: 95.6
click at [234, 407] on icon at bounding box center [227, 399] width 22 height 22
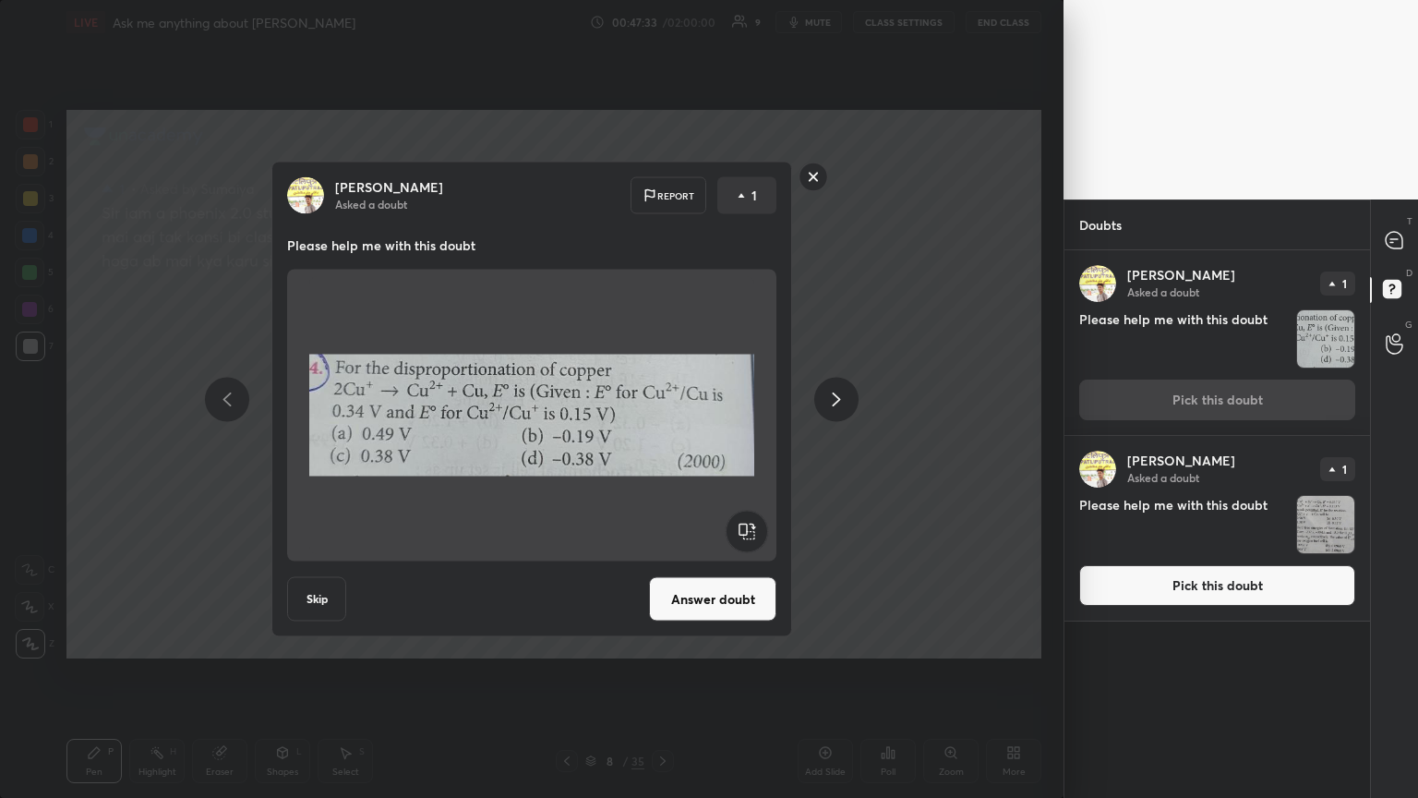
click at [662, 433] on button "Answer doubt" at bounding box center [712, 599] width 127 height 44
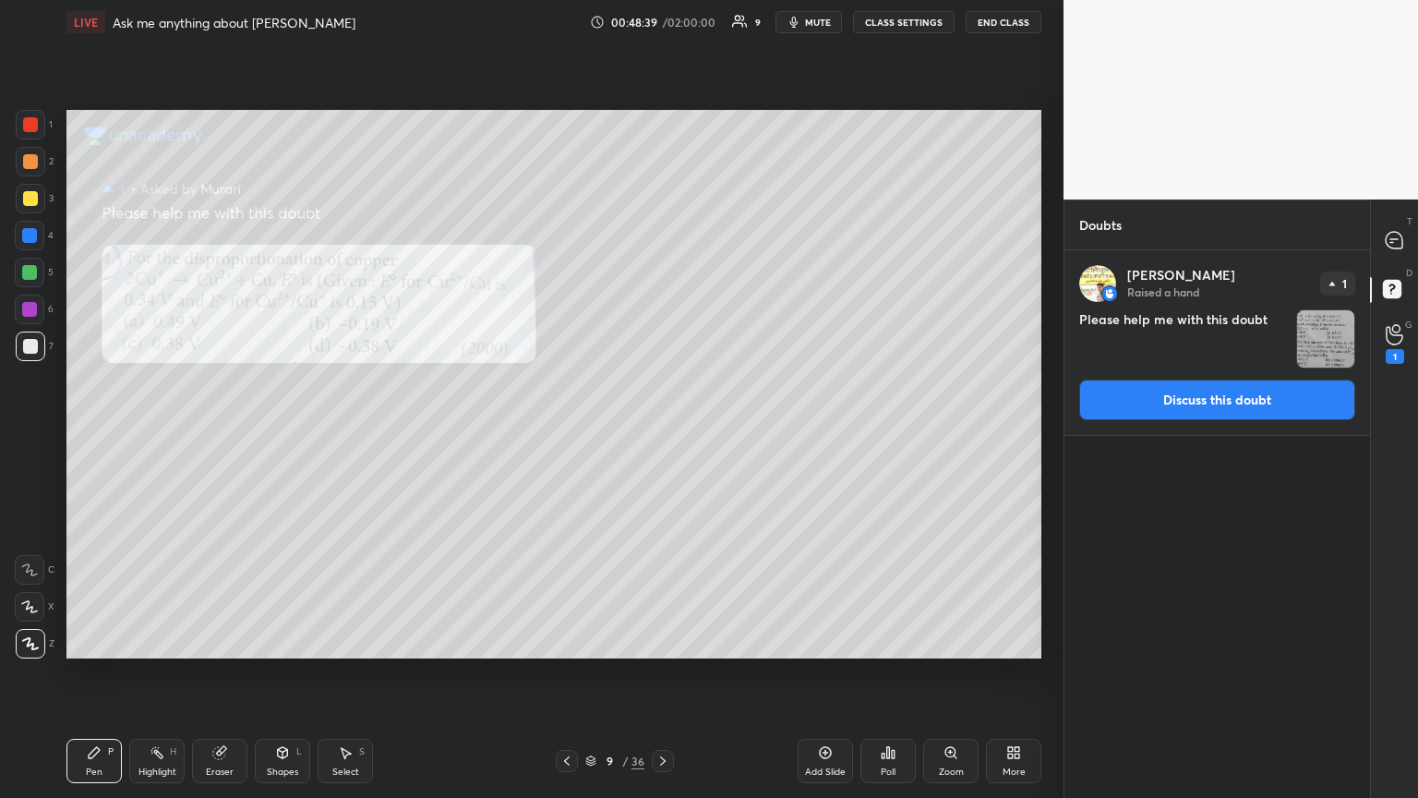
drag, startPoint x: 30, startPoint y: 198, endPoint x: 39, endPoint y: 204, distance: 10.5
click at [32, 197] on div at bounding box center [30, 198] width 15 height 15
click at [31, 236] on div at bounding box center [29, 235] width 15 height 15
click at [662, 237] on icon at bounding box center [1394, 240] width 17 height 17
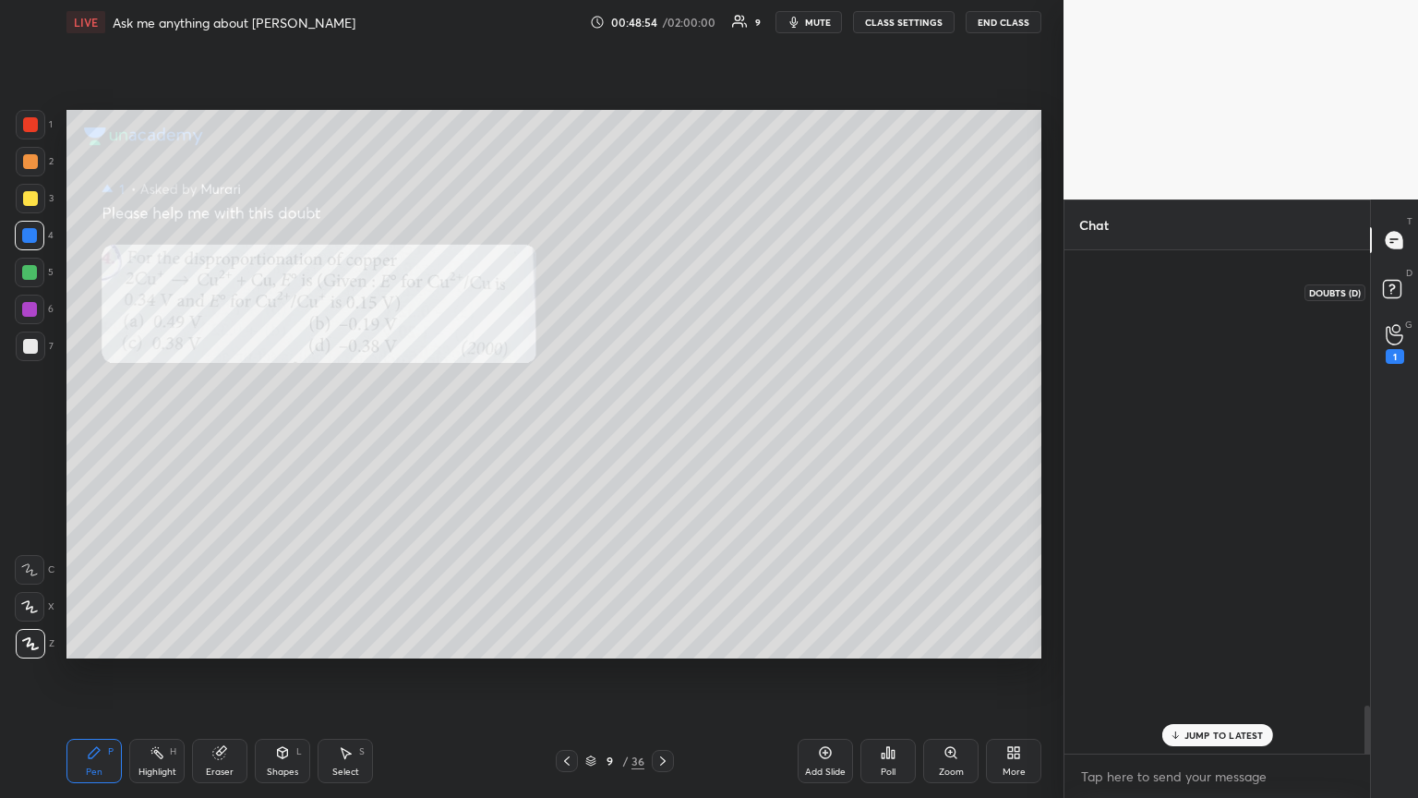
scroll to position [498, 300]
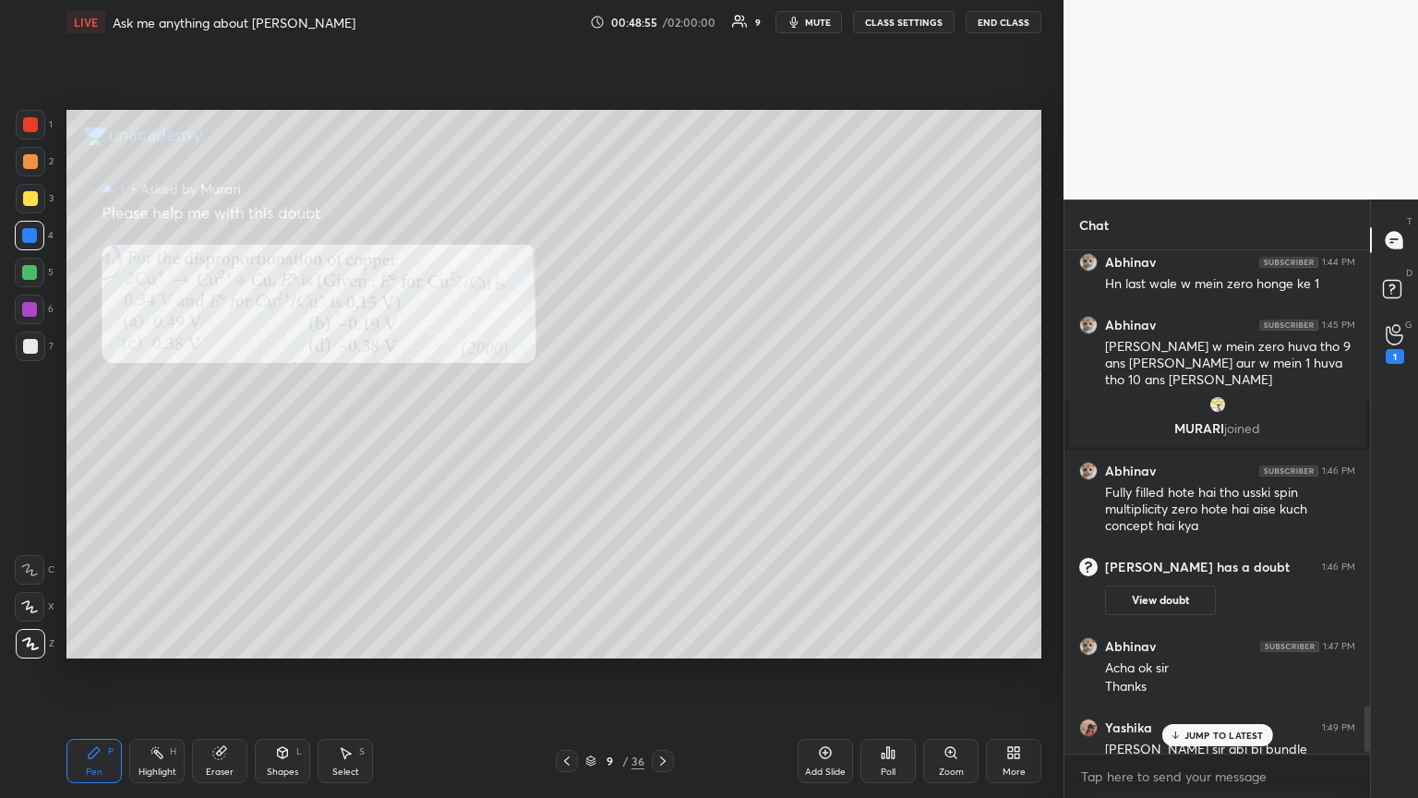
click at [662, 433] on p "JUMP TO LATEST" at bounding box center [1223, 734] width 79 height 11
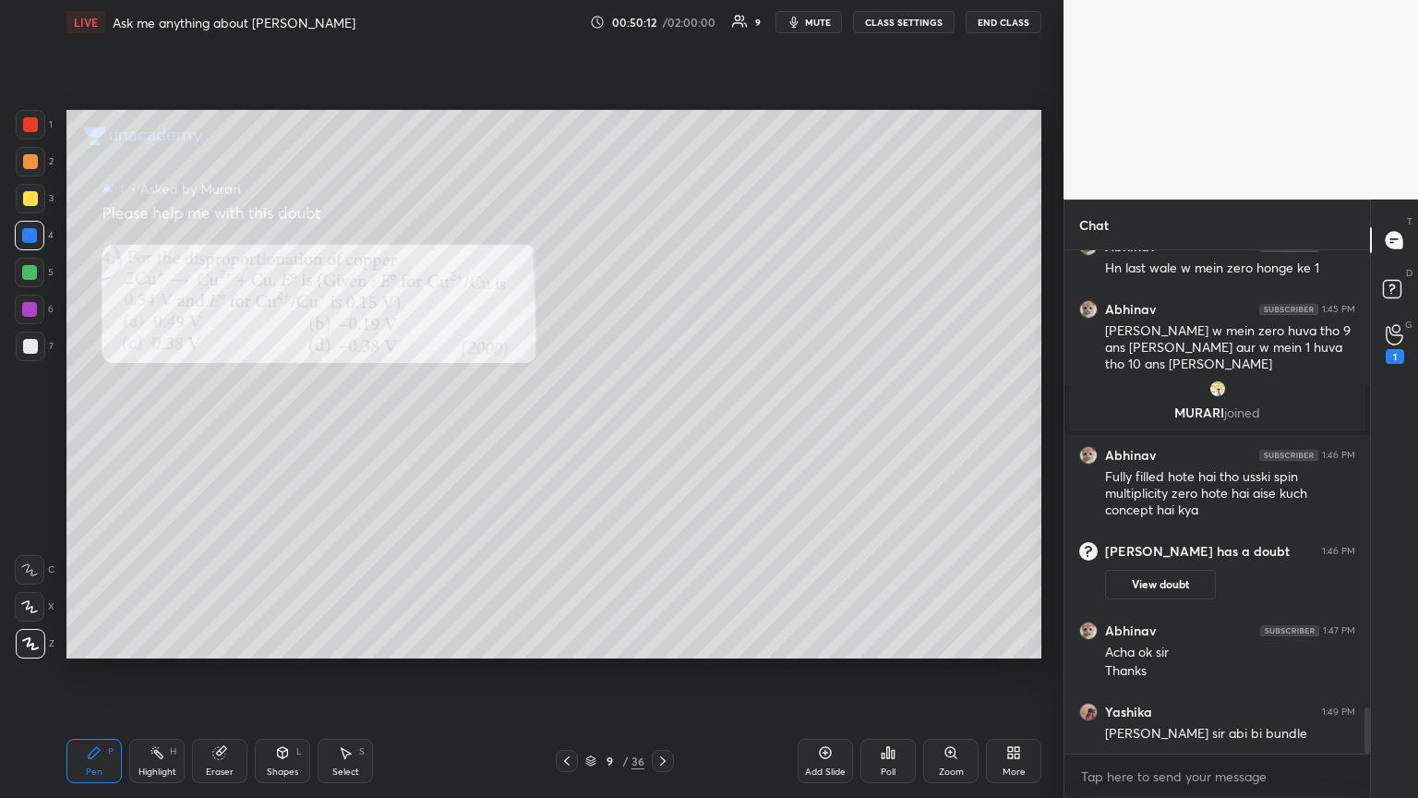
drag, startPoint x: 33, startPoint y: 162, endPoint x: 52, endPoint y: 178, distance: 24.8
click at [33, 167] on div at bounding box center [30, 161] width 15 height 15
click at [28, 350] on div at bounding box center [30, 346] width 15 height 15
drag, startPoint x: 30, startPoint y: 155, endPoint x: 30, endPoint y: 129, distance: 25.9
click at [30, 160] on div at bounding box center [30, 161] width 15 height 15
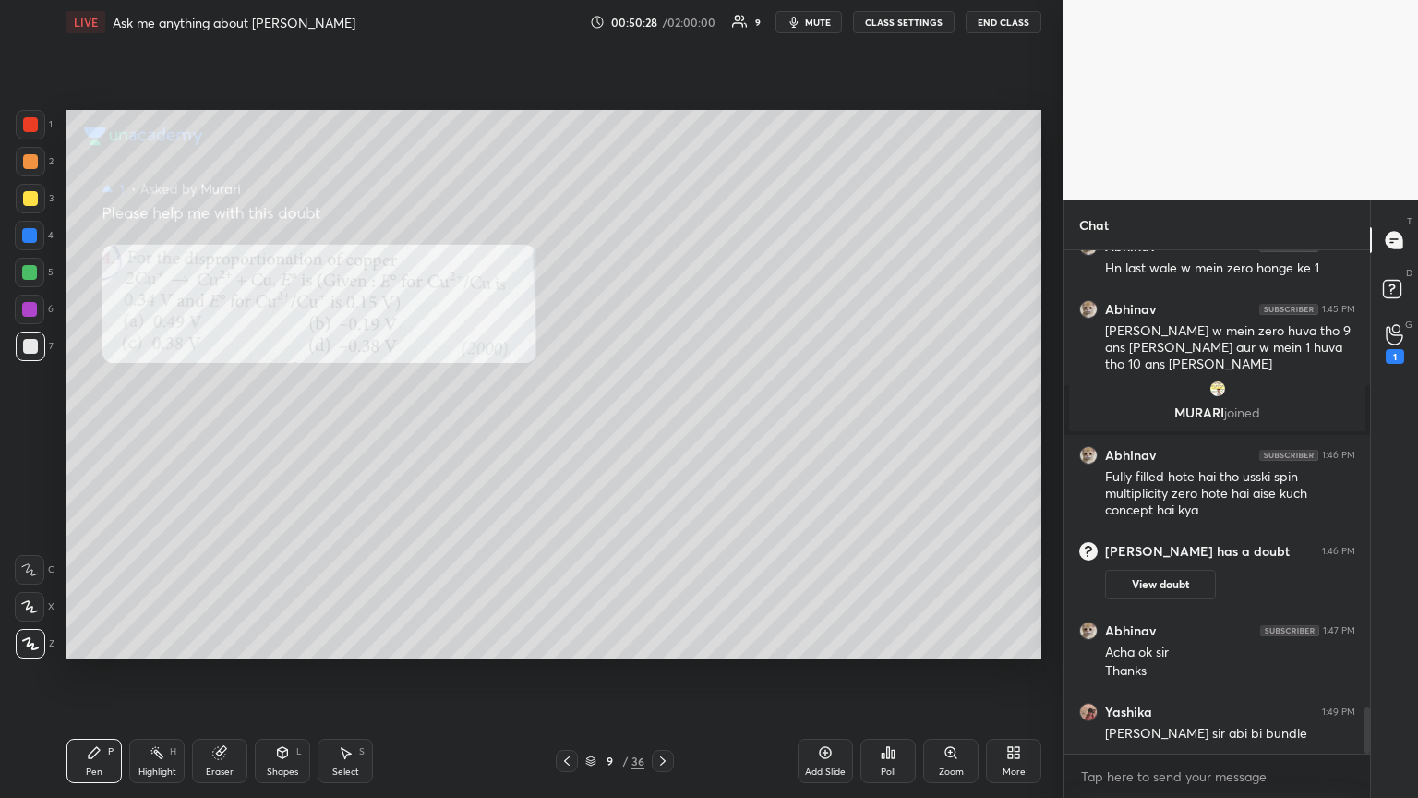
click at [31, 129] on div at bounding box center [30, 124] width 15 height 15
click at [32, 199] on div at bounding box center [30, 198] width 15 height 15
drag, startPoint x: 30, startPoint y: 236, endPoint x: 39, endPoint y: 255, distance: 20.6
click at [34, 236] on div at bounding box center [29, 235] width 15 height 15
drag, startPoint x: 37, startPoint y: 262, endPoint x: 54, endPoint y: 285, distance: 29.0
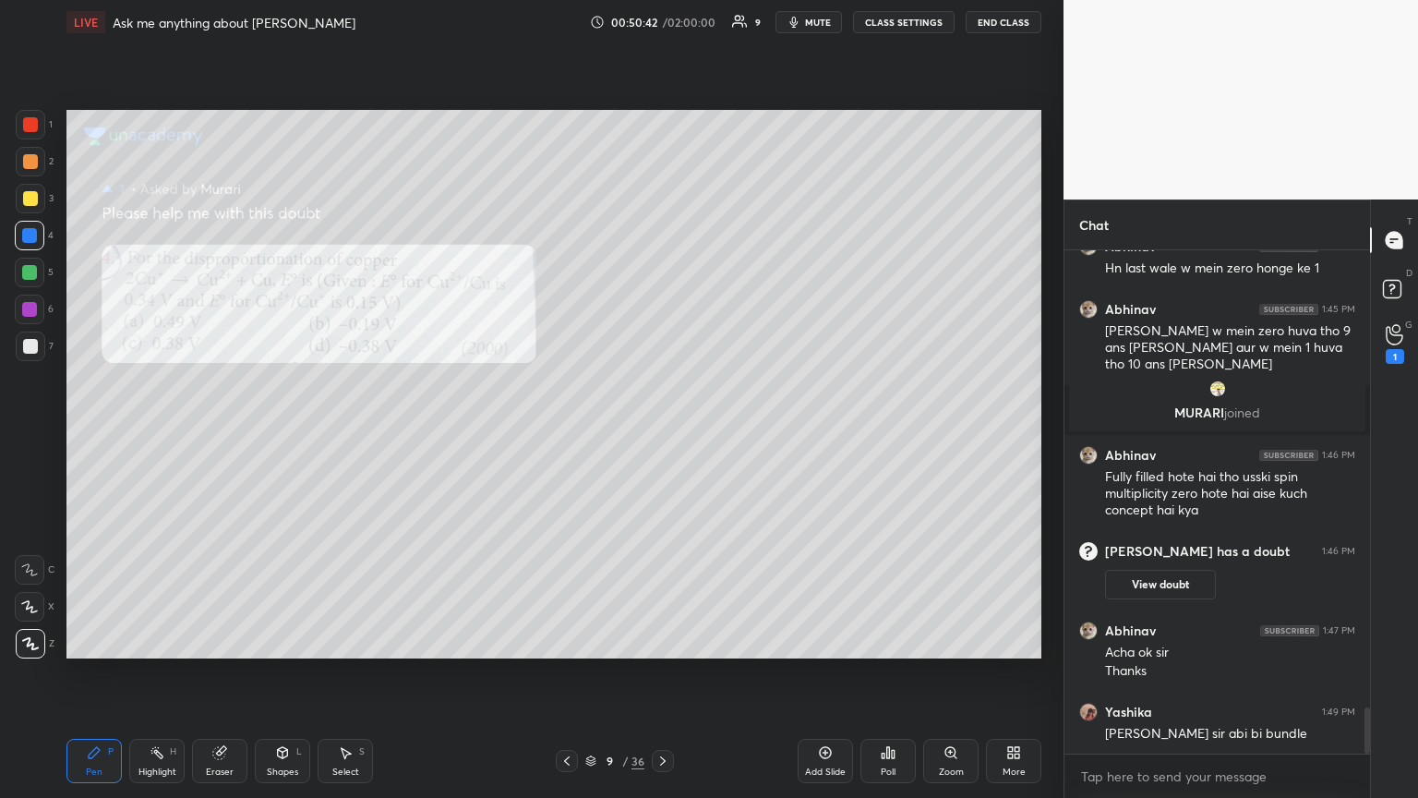
click at [37, 262] on div at bounding box center [30, 273] width 30 height 30
click at [31, 199] on div at bounding box center [30, 198] width 15 height 15
click at [30, 274] on div at bounding box center [29, 272] width 15 height 15
click at [18, 347] on div at bounding box center [31, 346] width 30 height 30
click at [26, 197] on div at bounding box center [30, 198] width 15 height 15
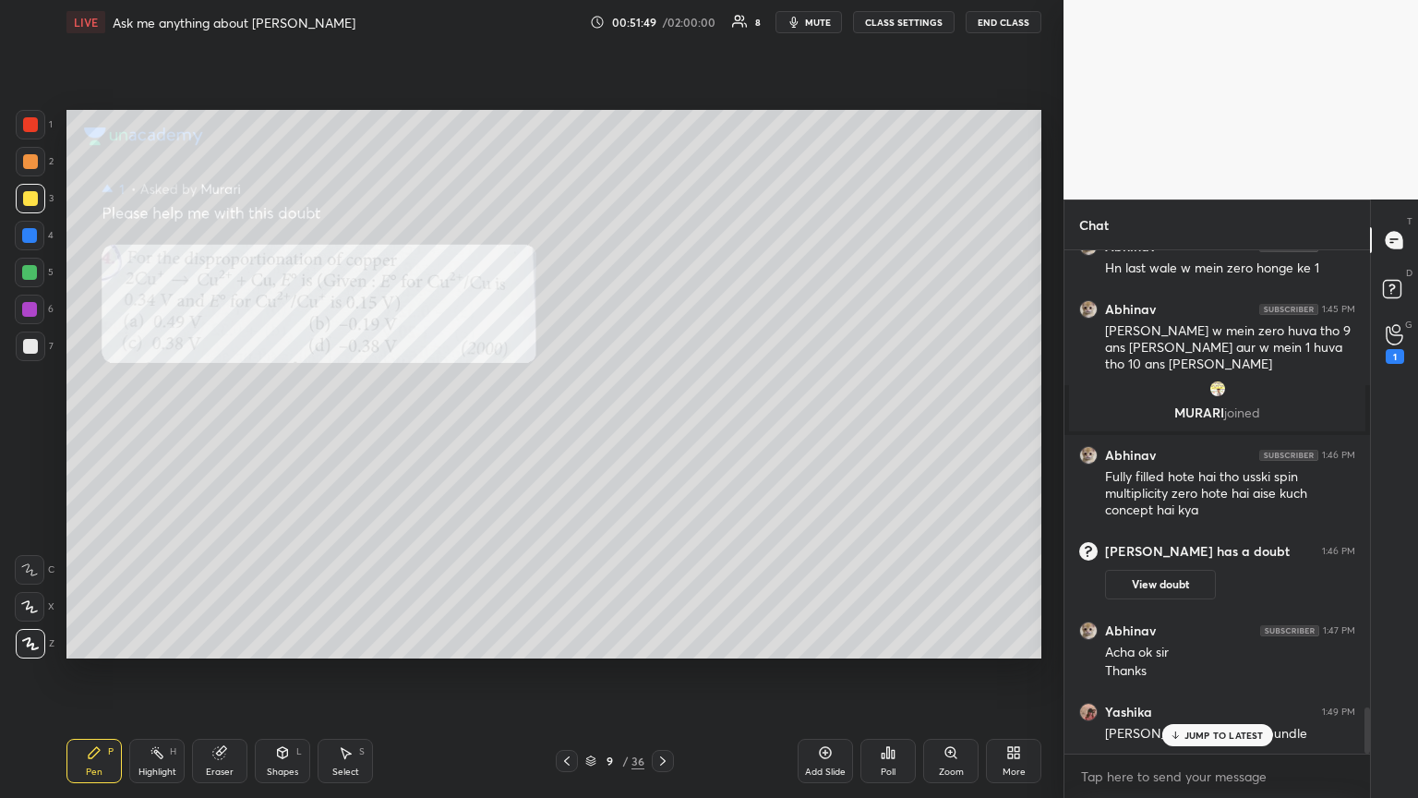
scroll to position [5000, 0]
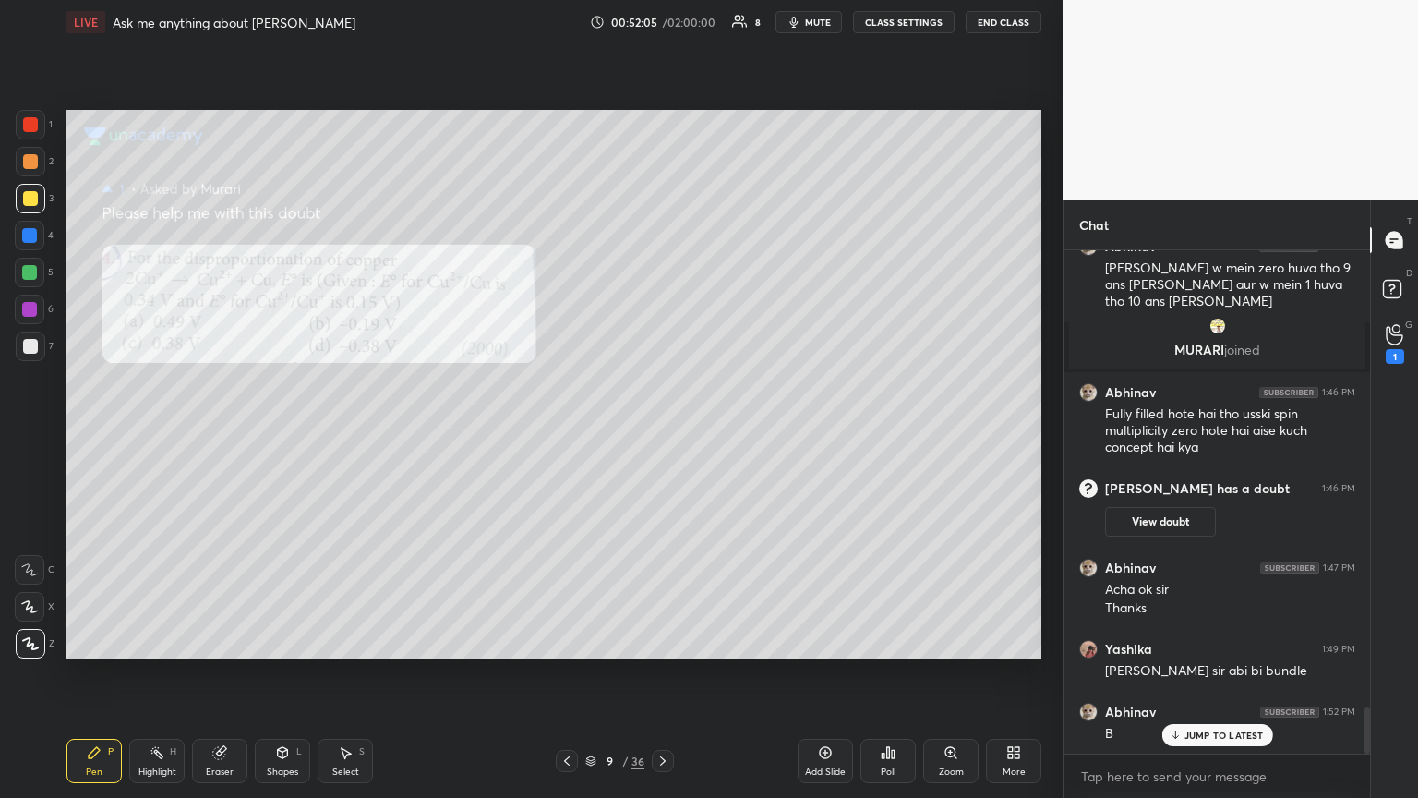
click at [31, 258] on div at bounding box center [30, 273] width 30 height 30
click at [148, 433] on div "Highlight H" at bounding box center [156, 760] width 55 height 44
drag, startPoint x: 97, startPoint y: 769, endPoint x: 84, endPoint y: 780, distance: 17.0
click at [97, 433] on div "Pen P" at bounding box center [93, 760] width 55 height 44
click at [34, 128] on div at bounding box center [30, 124] width 15 height 15
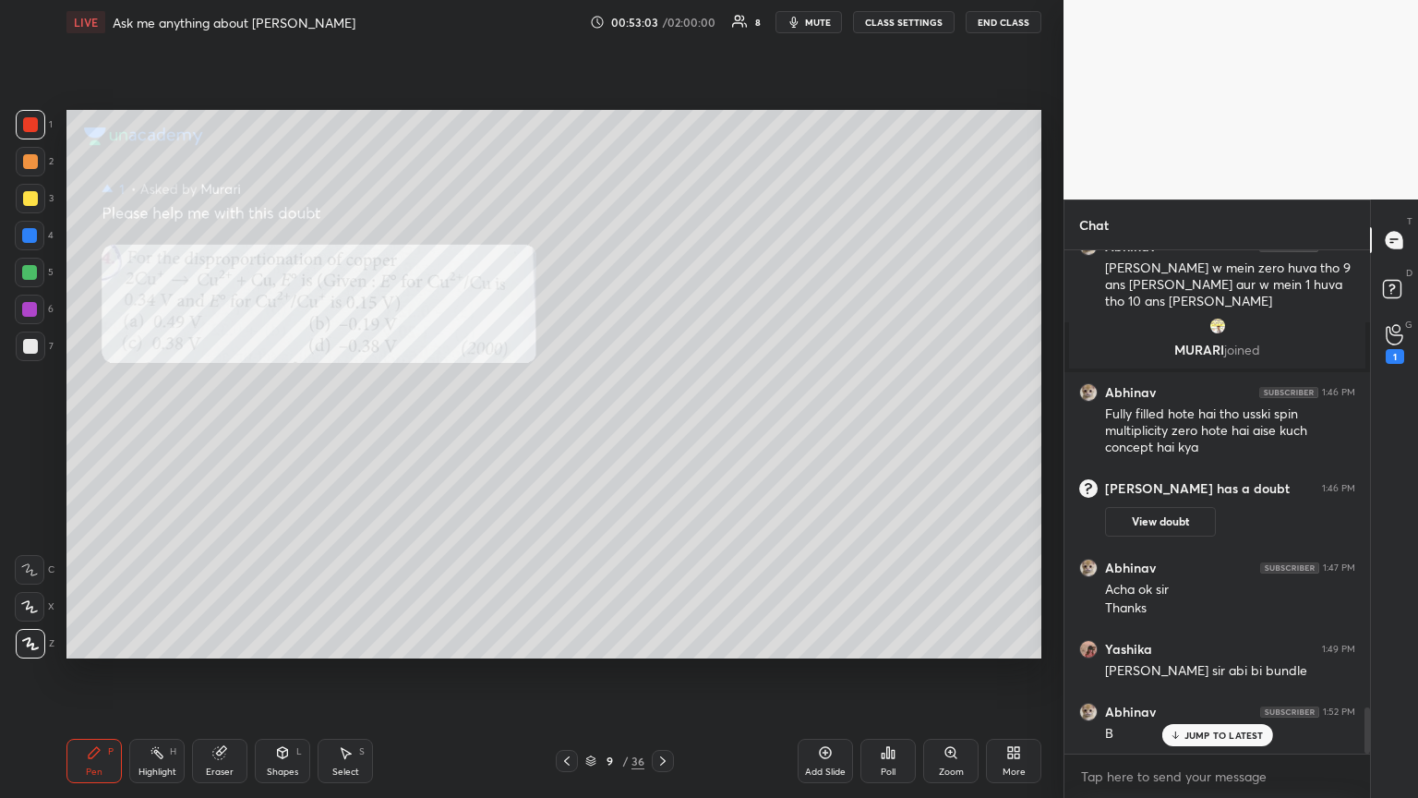
drag, startPoint x: 155, startPoint y: 771, endPoint x: 232, endPoint y: 696, distance: 107.1
click at [160, 433] on div "Highlight" at bounding box center [157, 771] width 38 height 9
click at [80, 433] on div "Pen P" at bounding box center [93, 760] width 55 height 44
click at [662, 433] on div "JUMP TO LATEST" at bounding box center [1216, 735] width 111 height 22
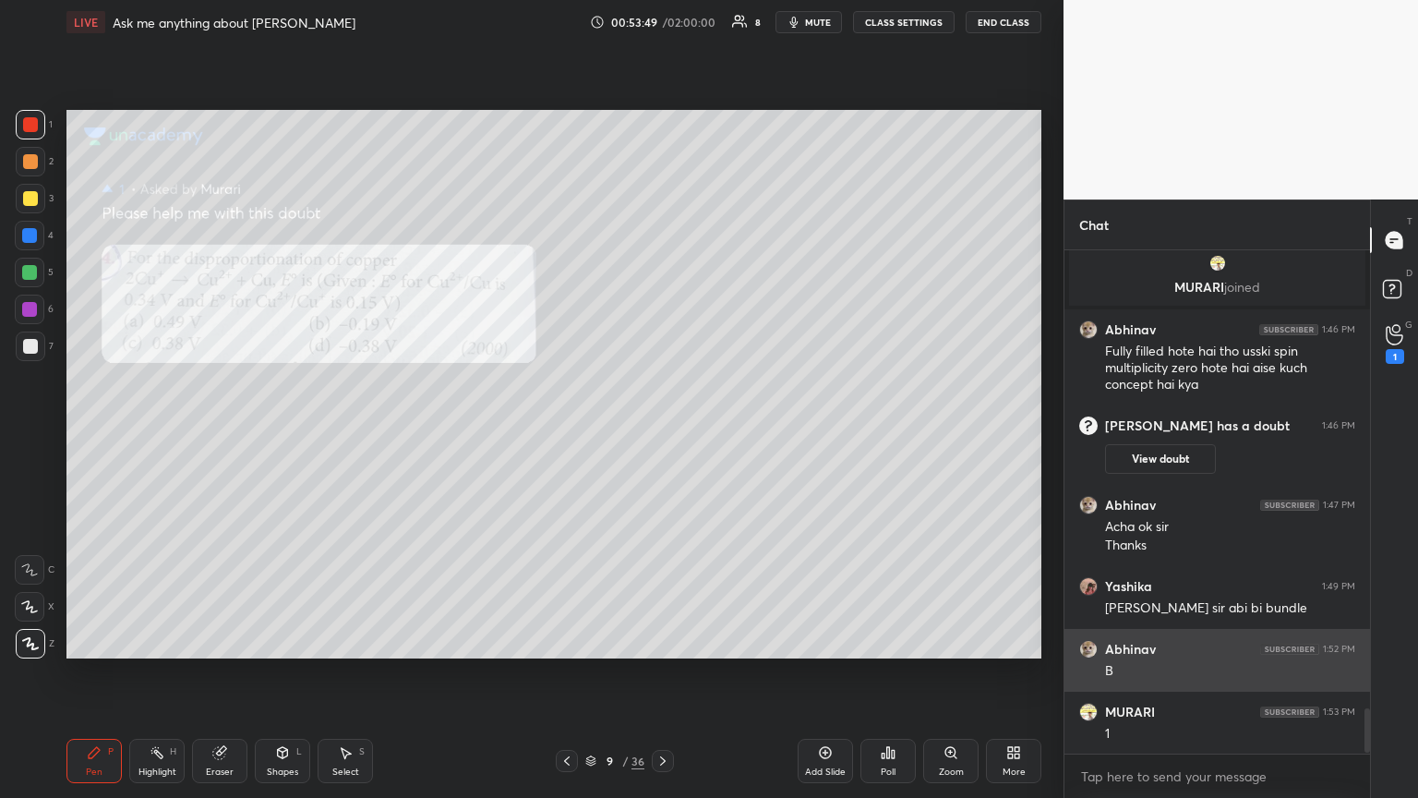
scroll to position [5125, 0]
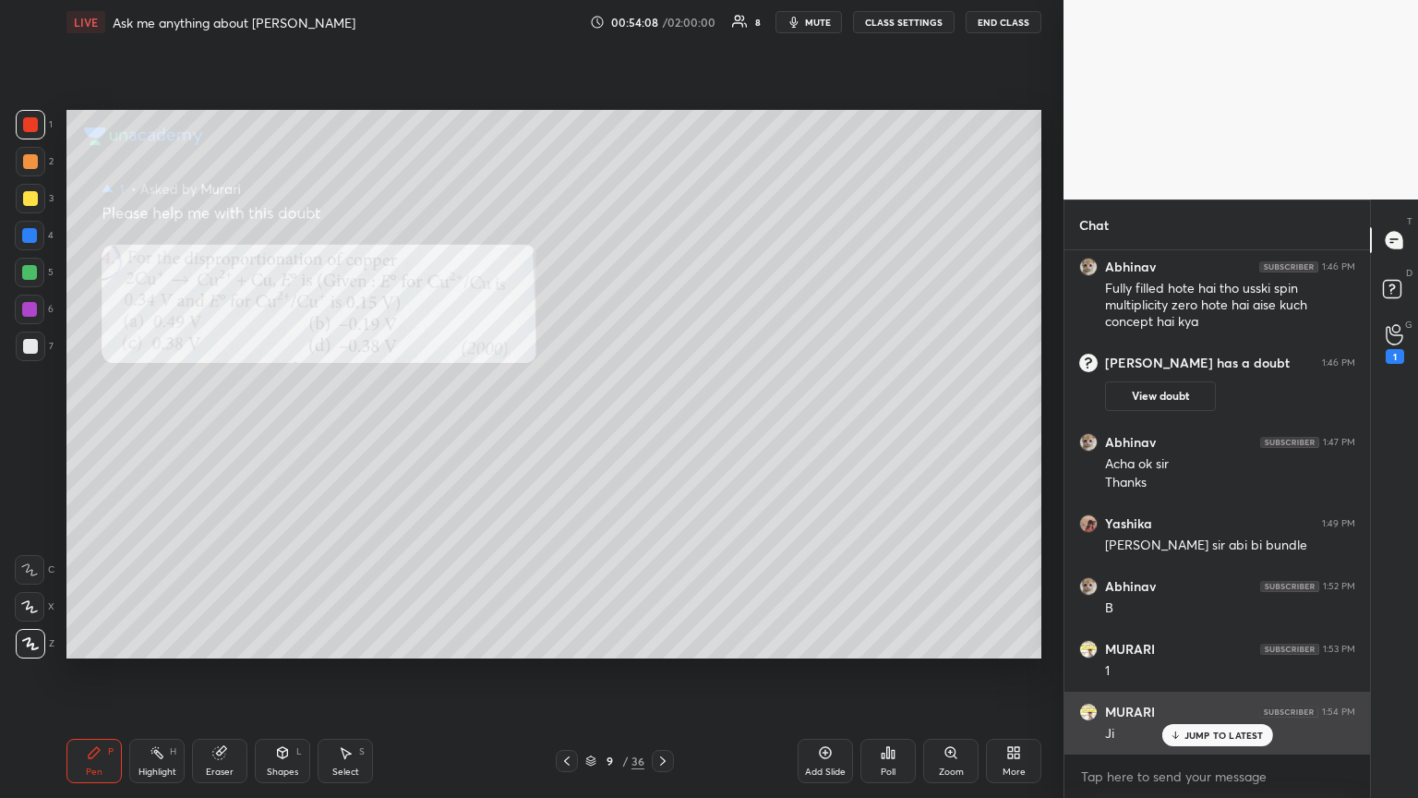
click at [662, 433] on p "JUMP TO LATEST" at bounding box center [1223, 734] width 79 height 11
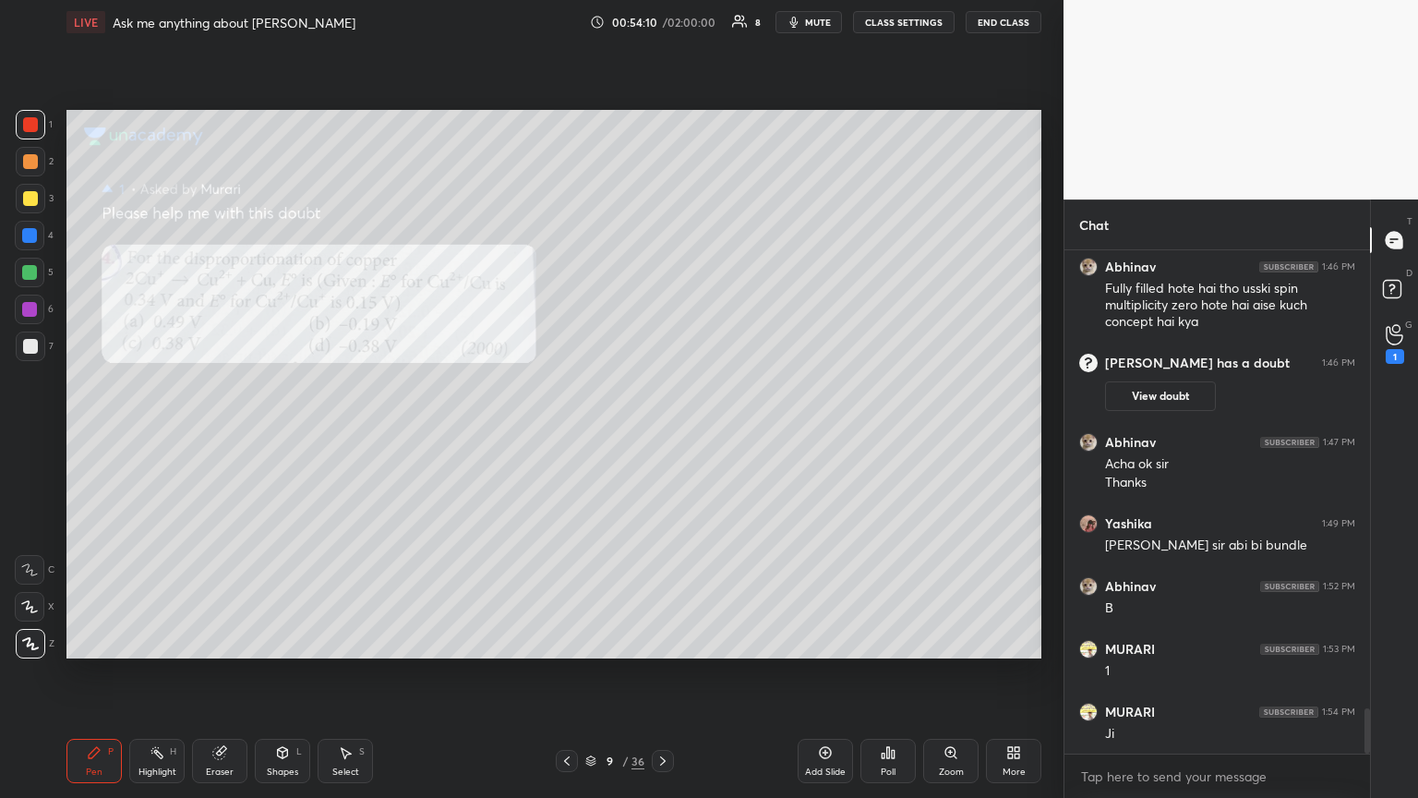
drag, startPoint x: 32, startPoint y: 199, endPoint x: 10, endPoint y: 262, distance: 66.6
click at [30, 203] on div at bounding box center [30, 198] width 15 height 15
click at [38, 242] on div at bounding box center [30, 236] width 30 height 30
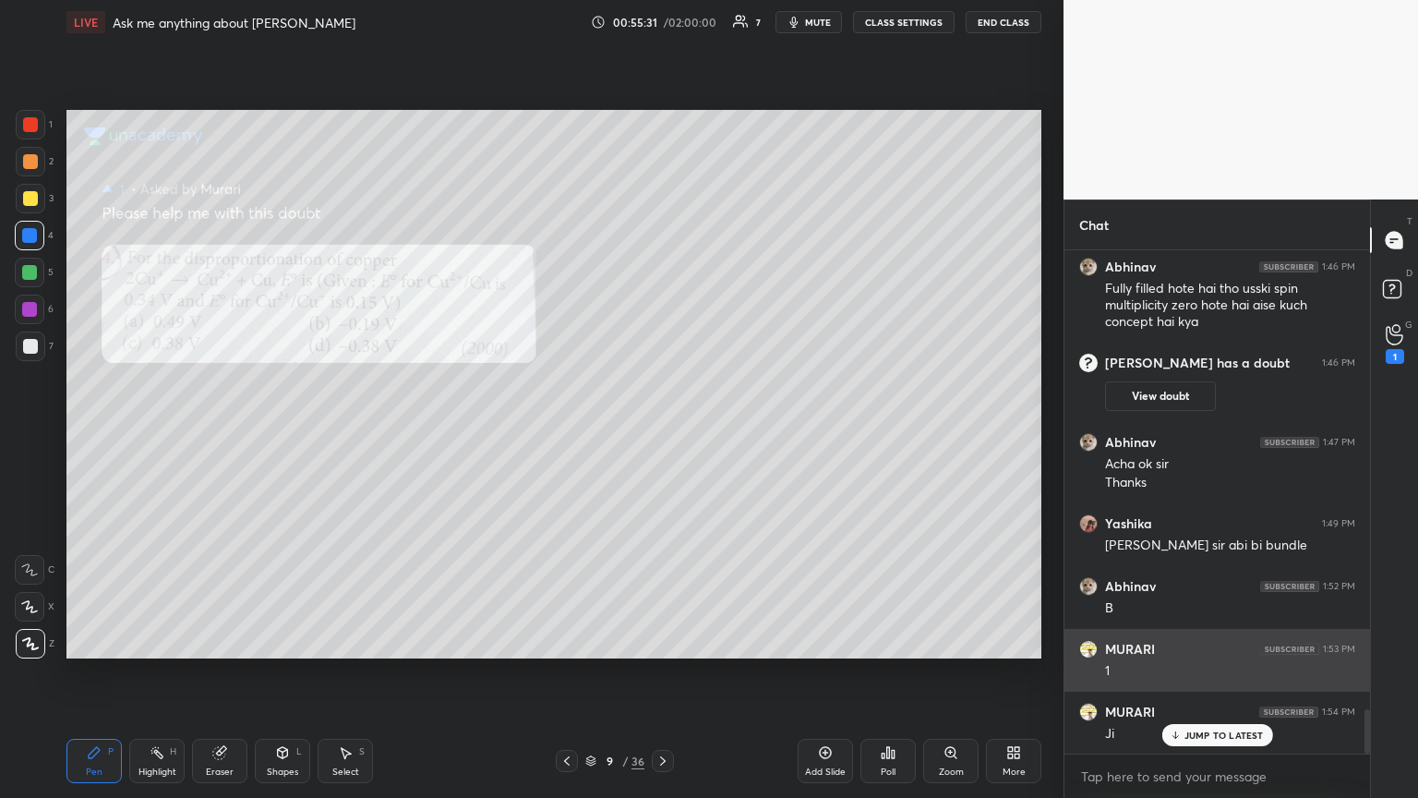
scroll to position [5188, 0]
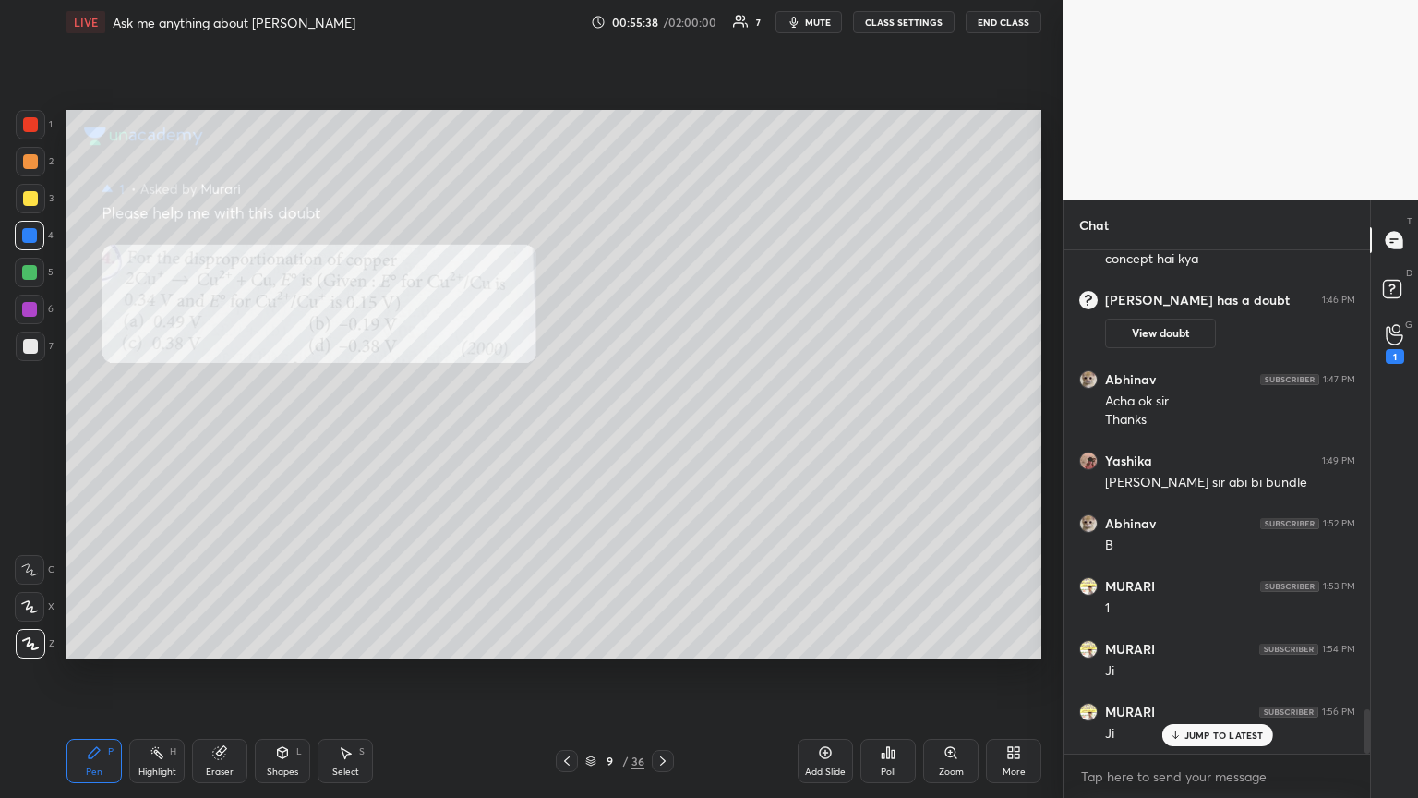
click at [662, 433] on p "JUMP TO LATEST" at bounding box center [1223, 734] width 79 height 11
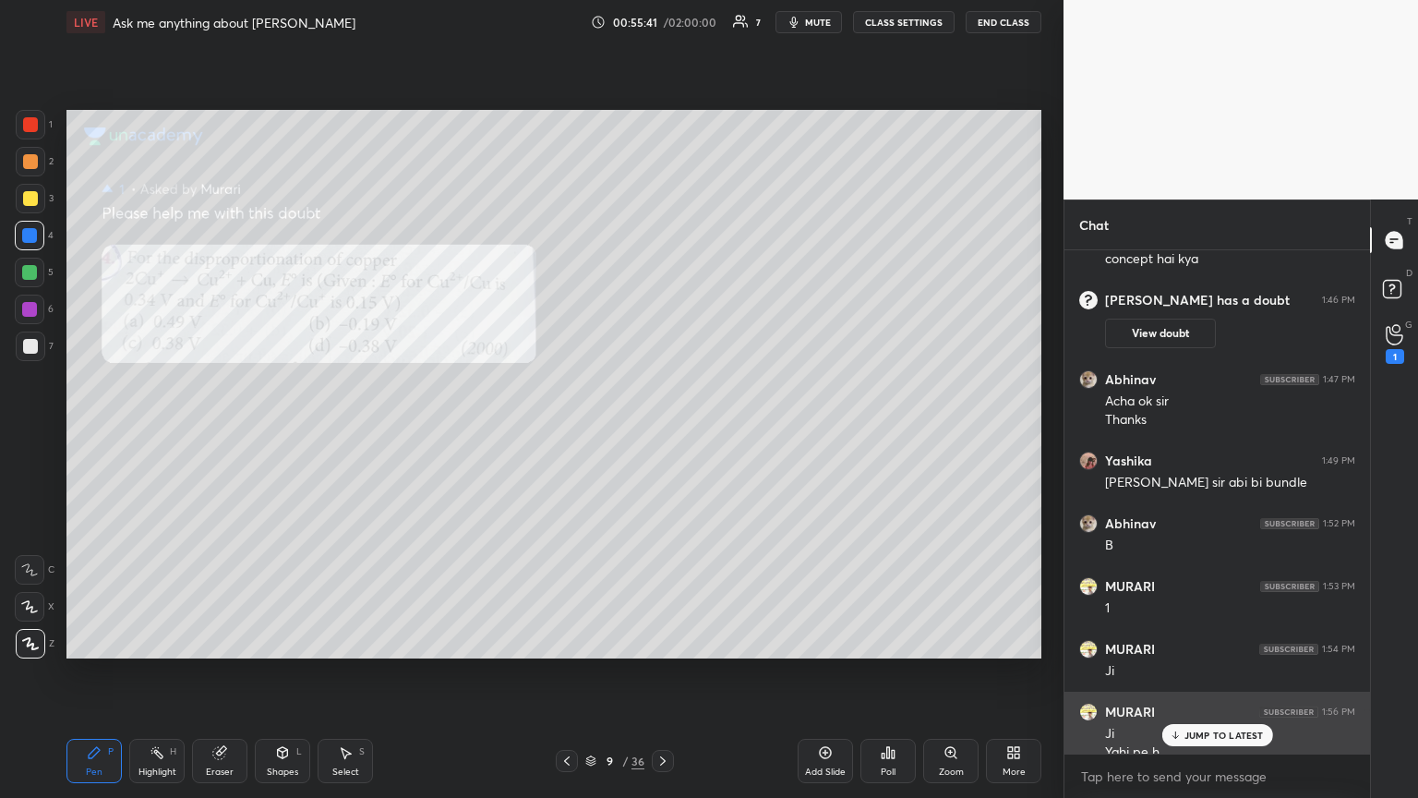
scroll to position [5206, 0]
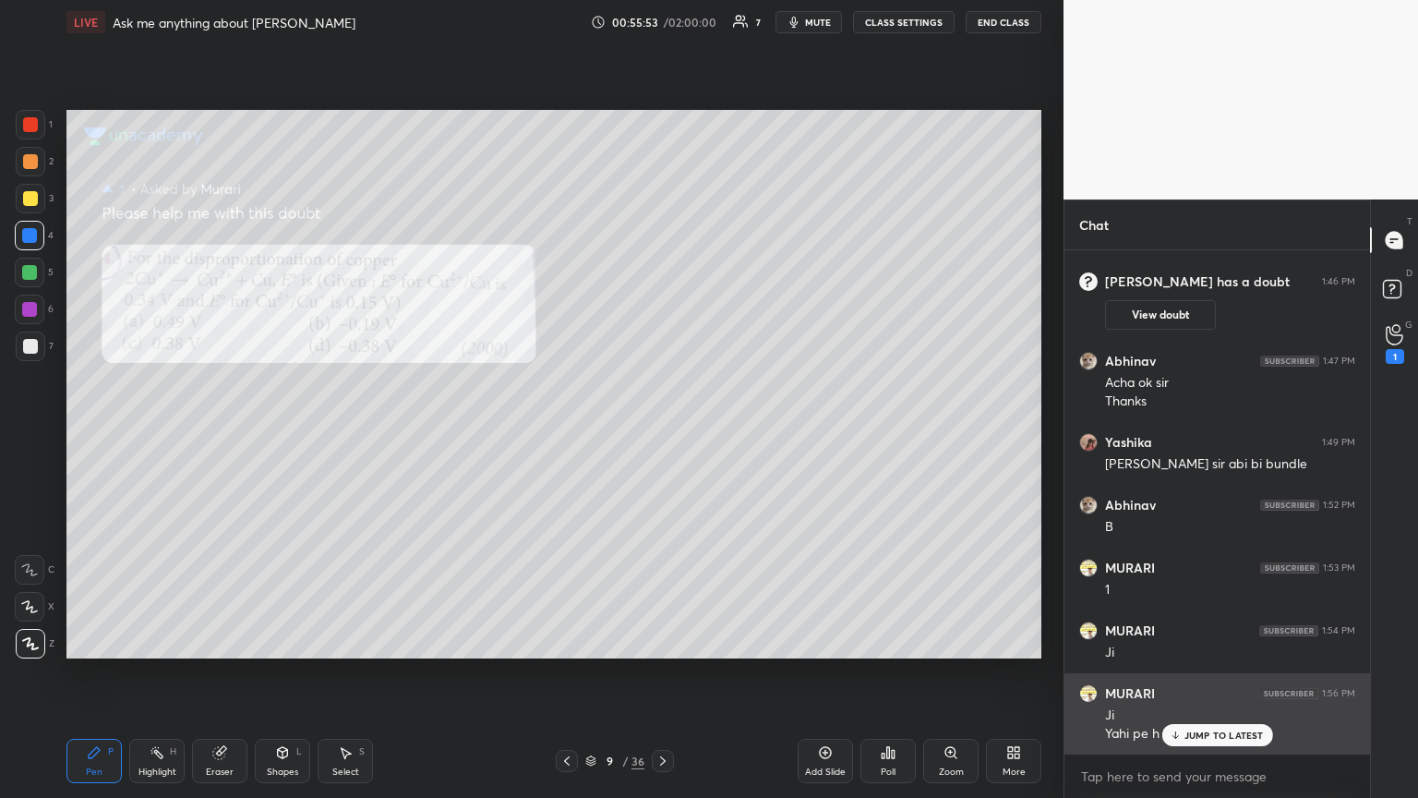
click at [662, 433] on p "JUMP TO LATEST" at bounding box center [1223, 734] width 79 height 11
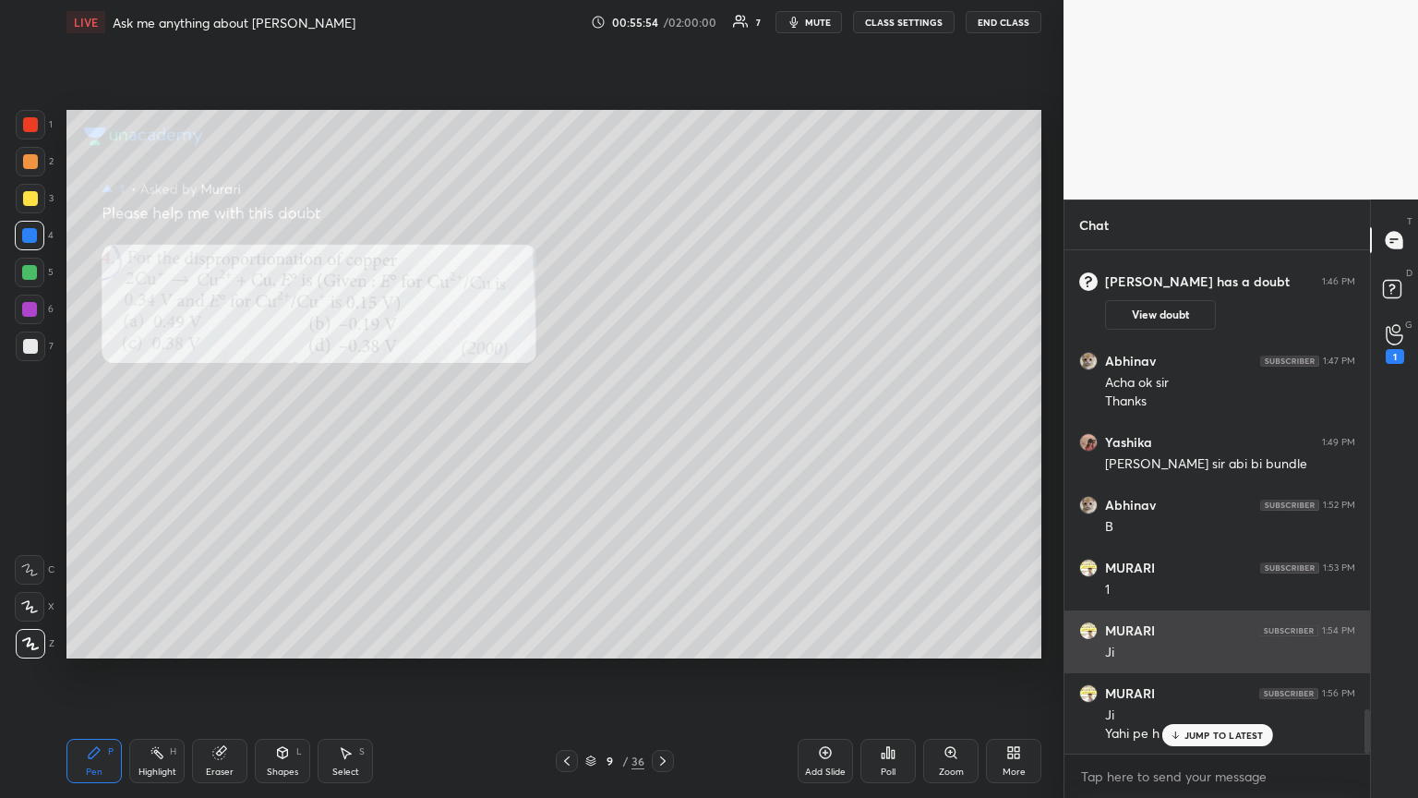
scroll to position [5269, 0]
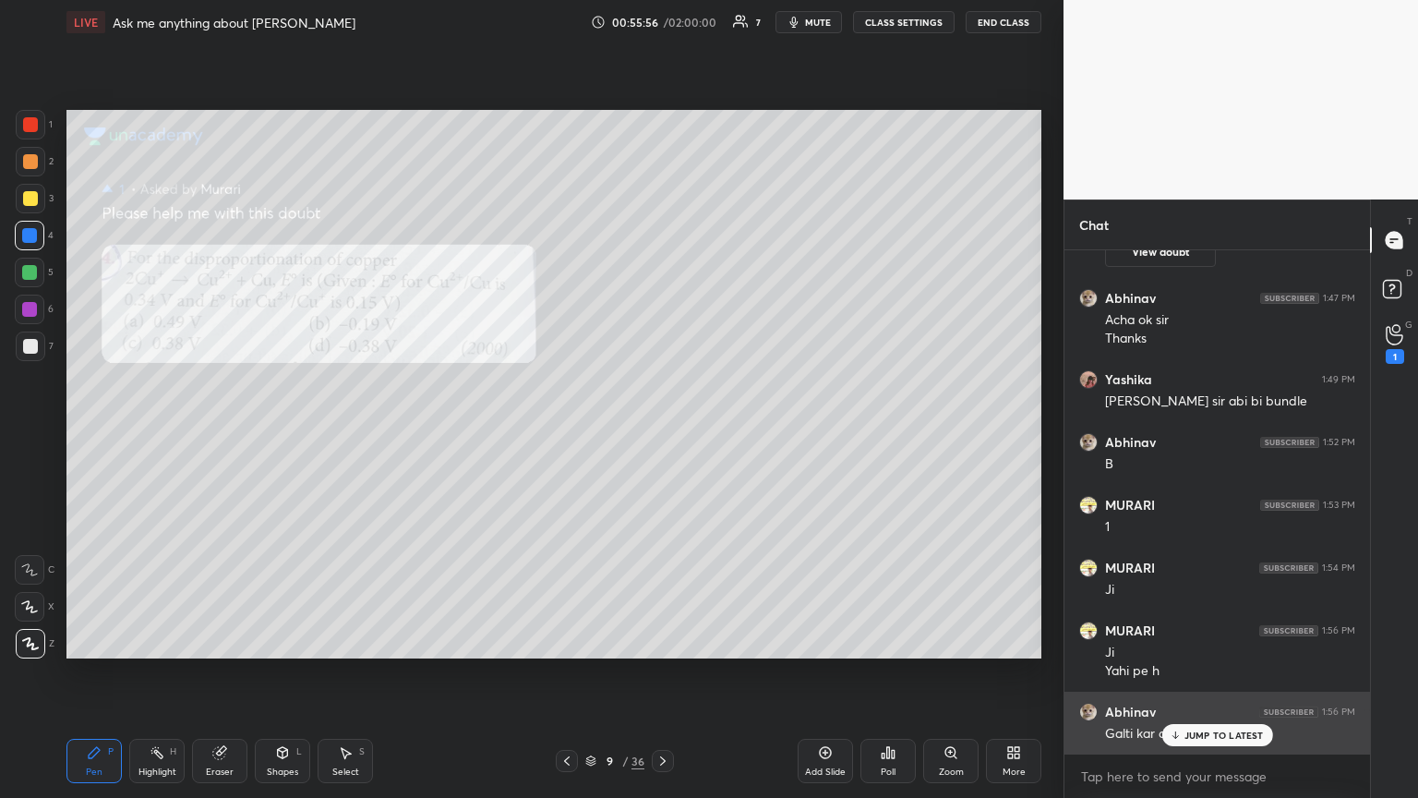
drag, startPoint x: 1229, startPoint y: 734, endPoint x: 1229, endPoint y: 713, distance: 21.2
click at [662, 433] on p "JUMP TO LATEST" at bounding box center [1223, 734] width 79 height 11
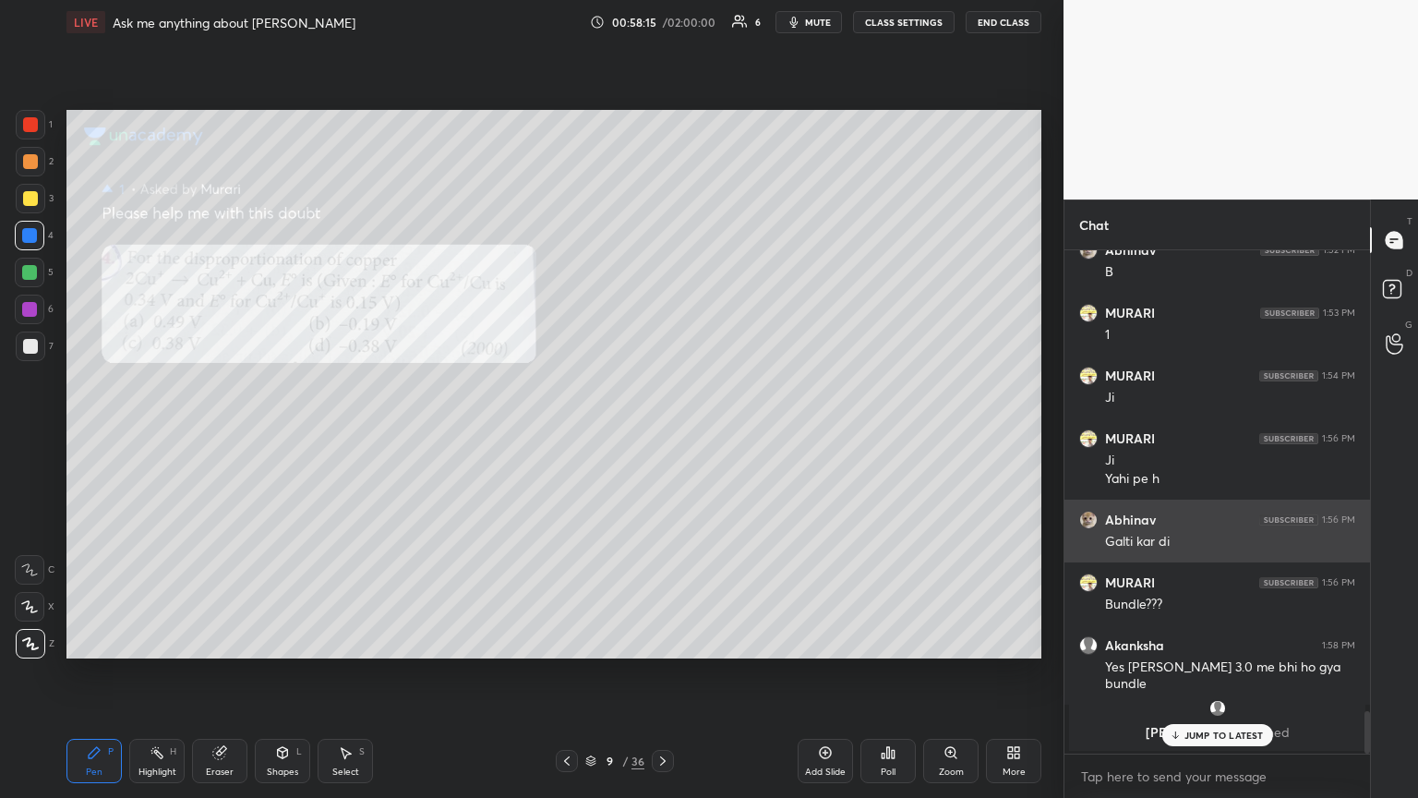
scroll to position [5524, 0]
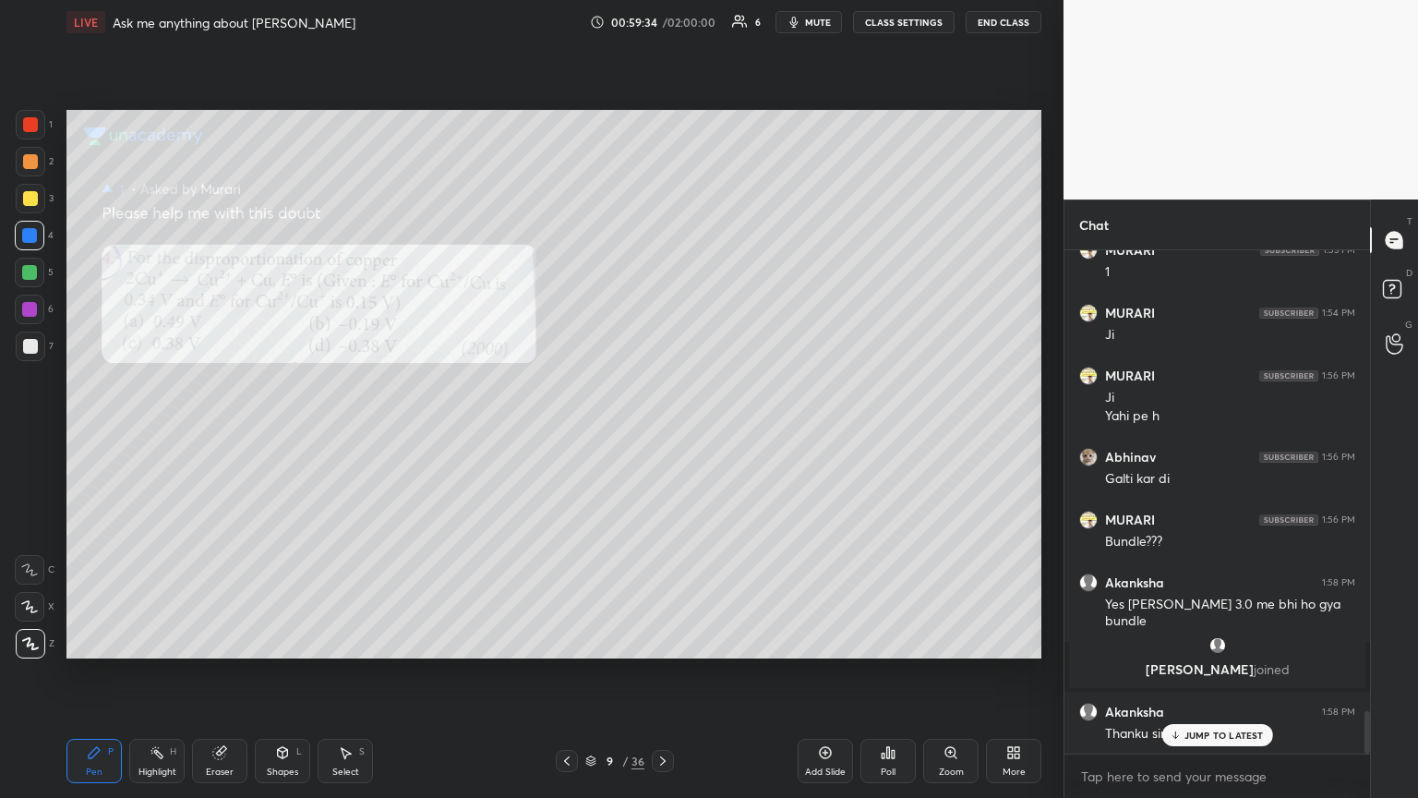
click at [662, 22] on span "mute" at bounding box center [818, 22] width 26 height 13
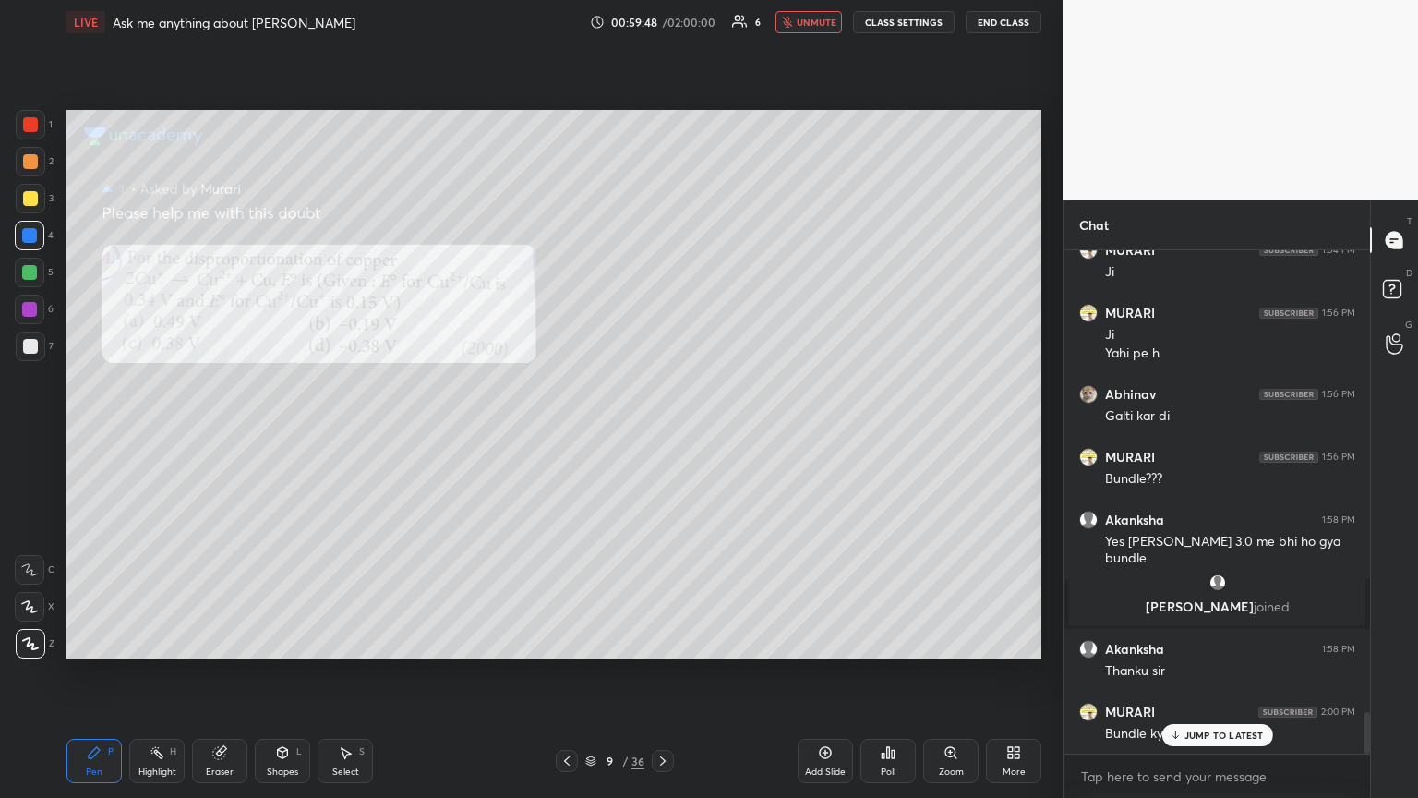
scroll to position [5653, 0]
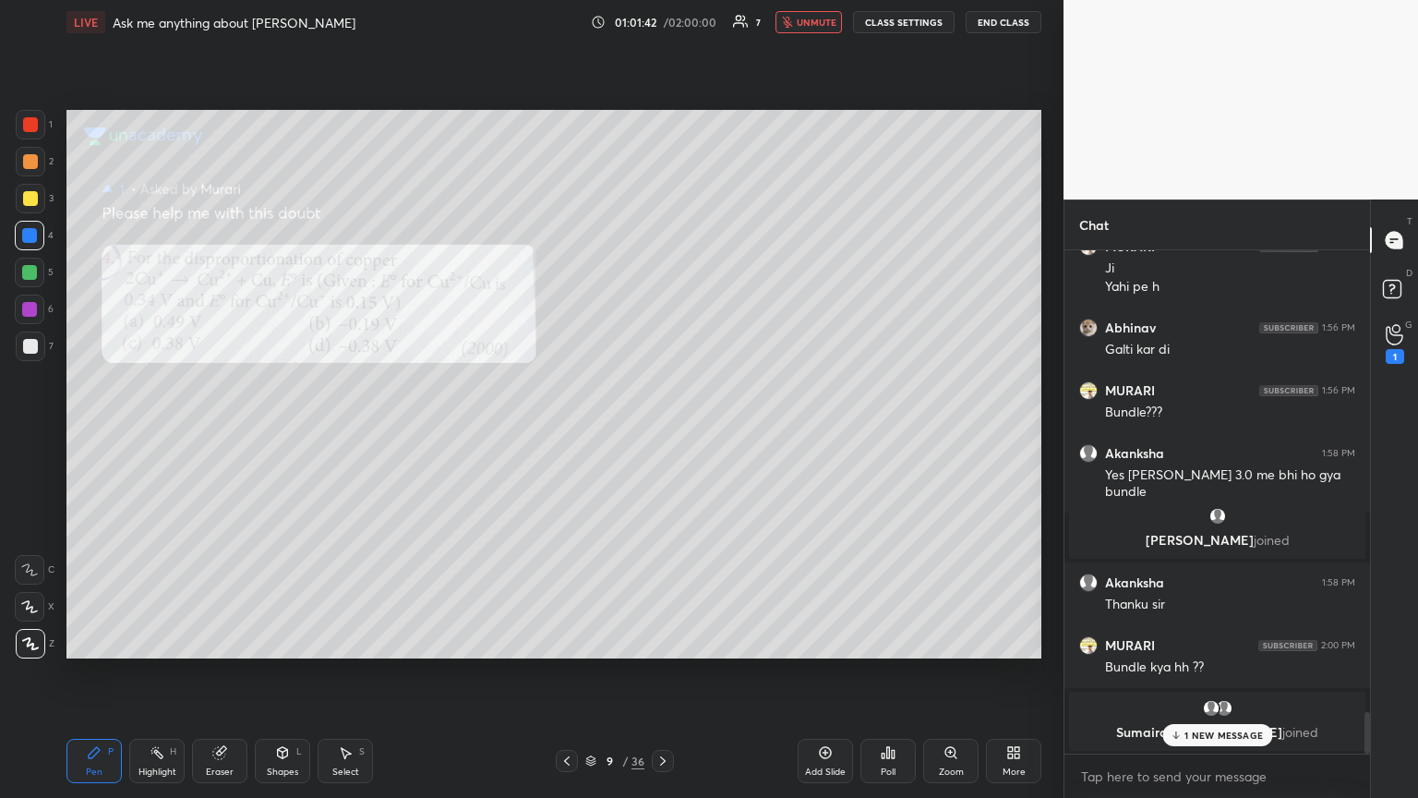
click at [662, 433] on p "1 NEW MESSAGE" at bounding box center [1223, 734] width 78 height 11
click at [662, 344] on div "1" at bounding box center [1395, 344] width 18 height 40
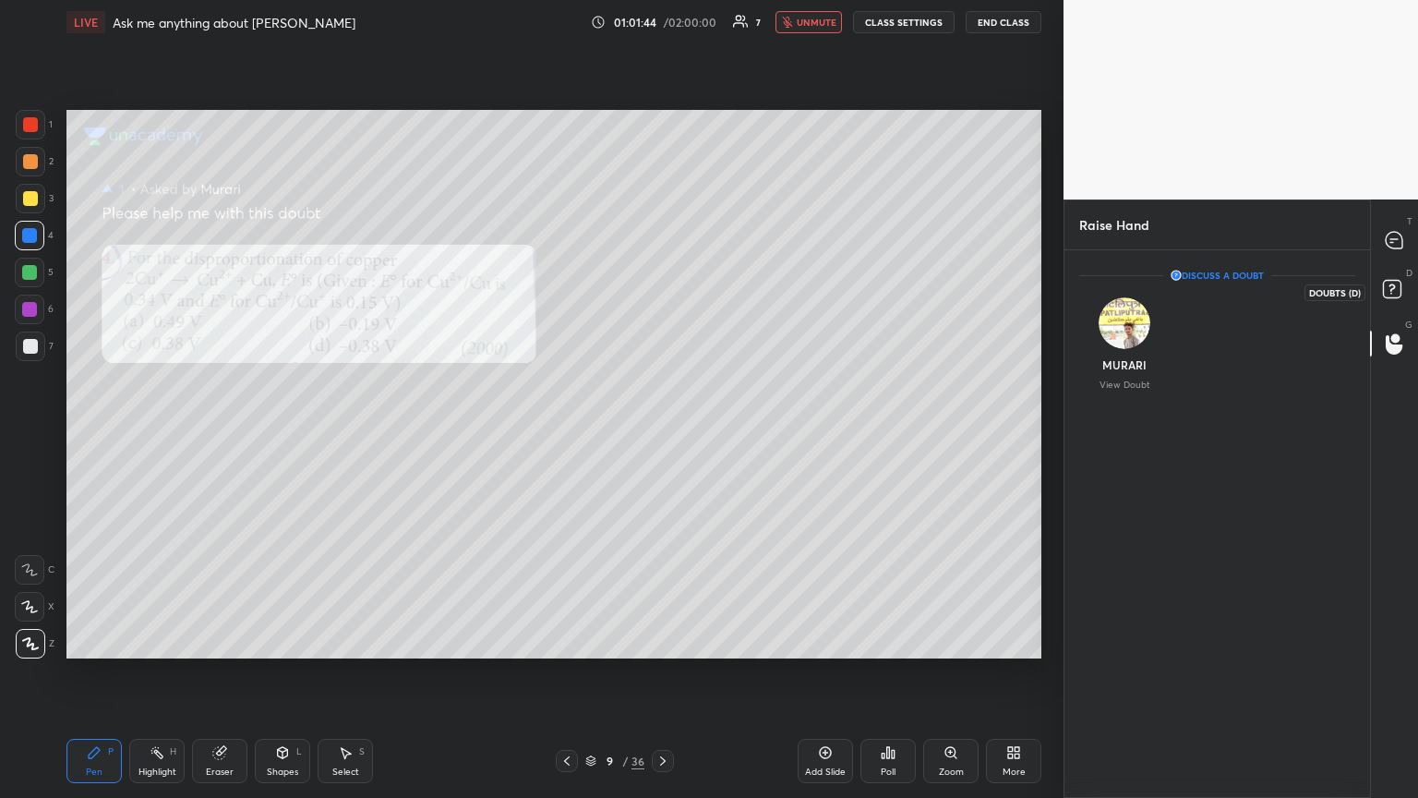
drag, startPoint x: 1387, startPoint y: 286, endPoint x: 1389, endPoint y: 271, distance: 14.9
click at [662, 284] on icon at bounding box center [1394, 291] width 33 height 33
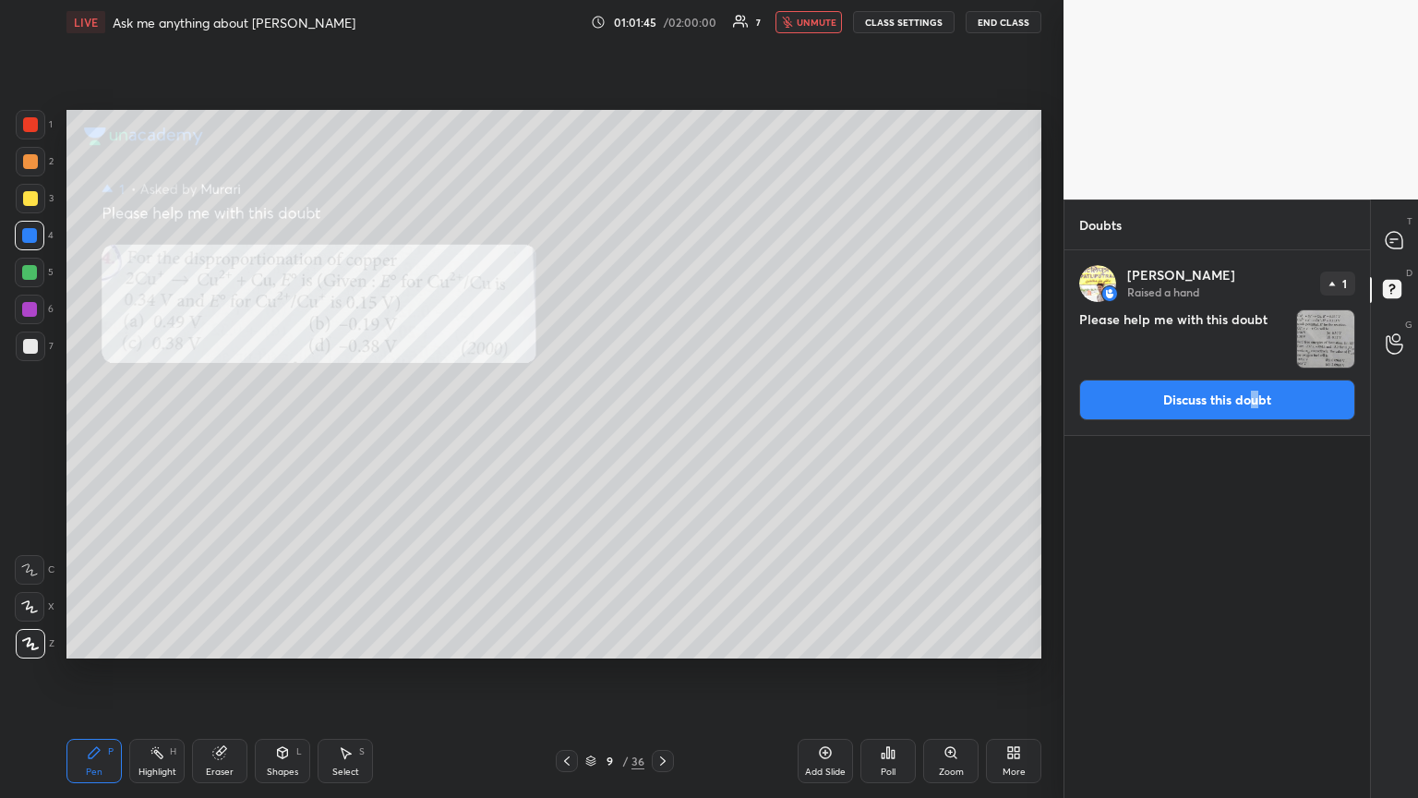
drag, startPoint x: 1255, startPoint y: 402, endPoint x: 1159, endPoint y: 423, distance: 98.3
click at [662, 408] on button "Discuss this doubt" at bounding box center [1217, 399] width 276 height 41
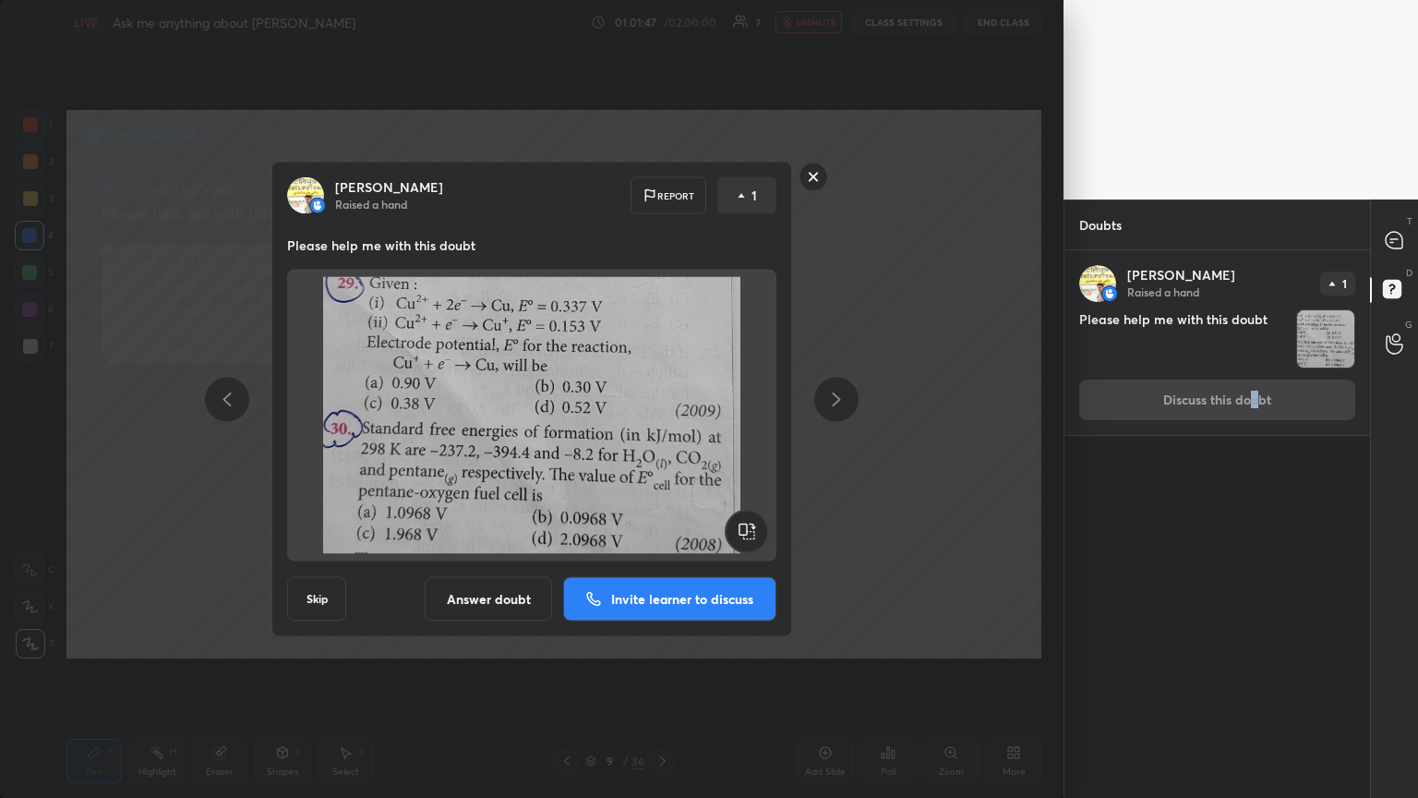
click at [493, 433] on button "Answer doubt" at bounding box center [488, 599] width 127 height 44
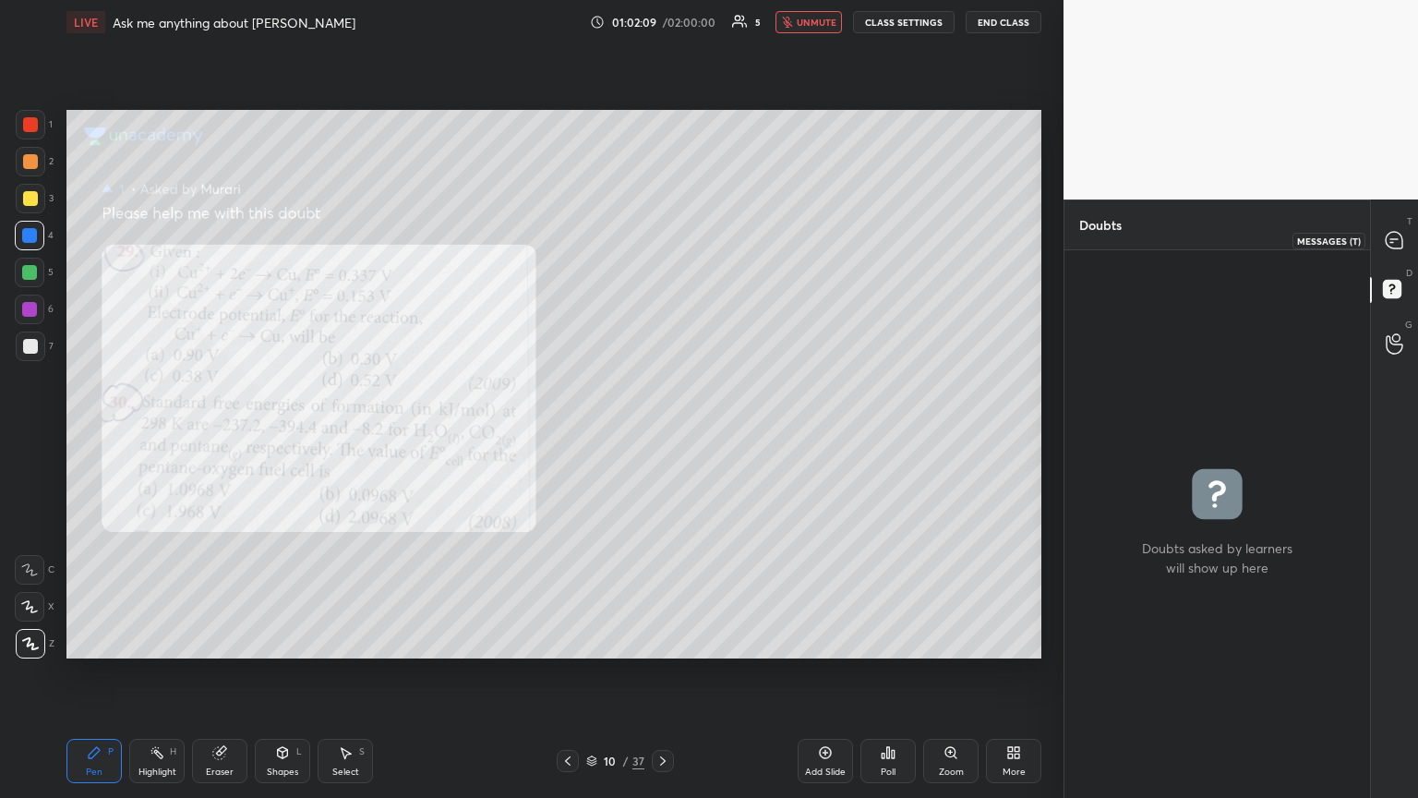
drag, startPoint x: 1393, startPoint y: 240, endPoint x: 1365, endPoint y: 247, distance: 28.7
click at [662, 244] on icon at bounding box center [1394, 240] width 17 height 17
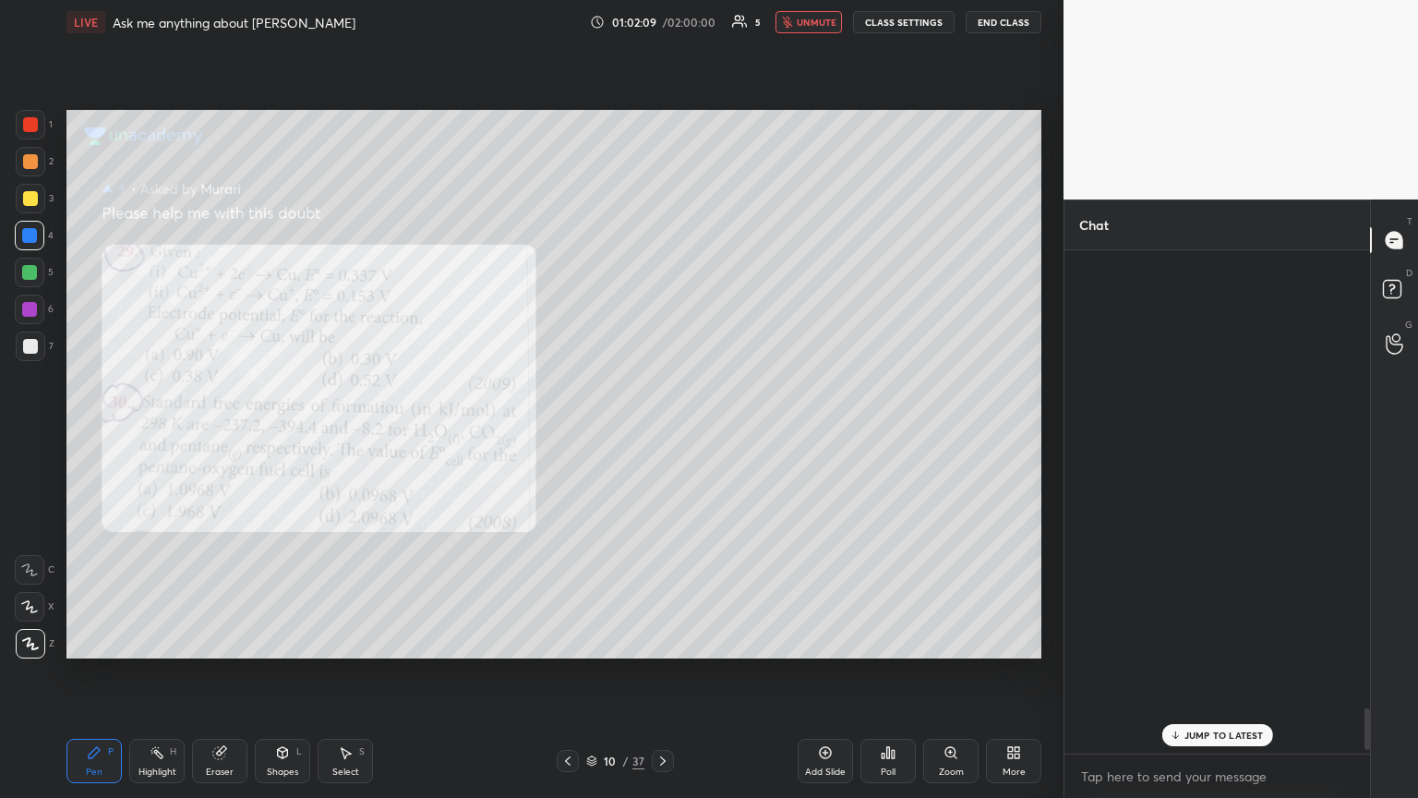
scroll to position [498, 300]
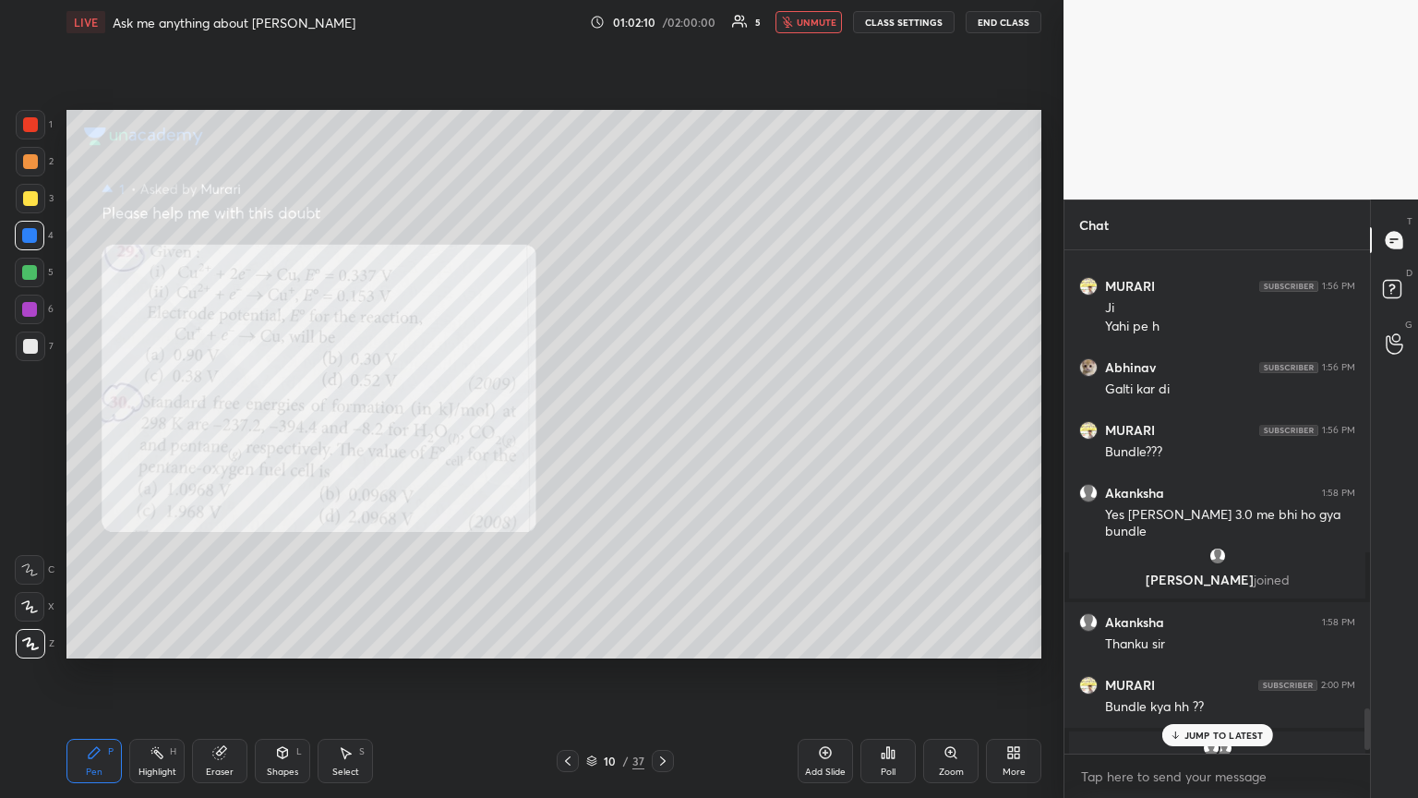
click at [662, 30] on button "unmute" at bounding box center [808, 22] width 66 height 22
drag, startPoint x: 1216, startPoint y: 734, endPoint x: 1204, endPoint y: 727, distance: 13.6
click at [662, 433] on p "JUMP TO LATEST" at bounding box center [1223, 734] width 79 height 11
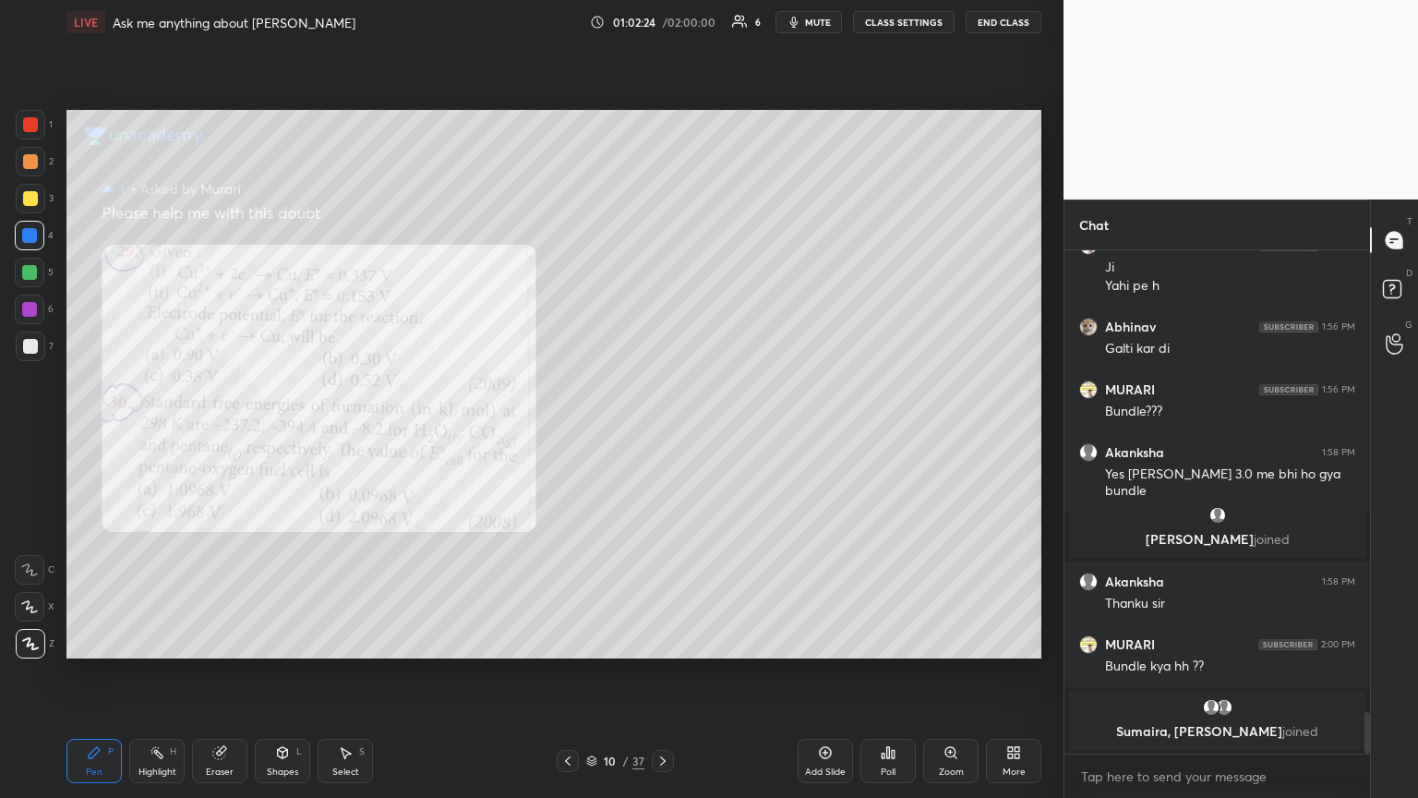
click at [30, 199] on div at bounding box center [30, 198] width 15 height 15
click at [27, 127] on div at bounding box center [30, 124] width 15 height 15
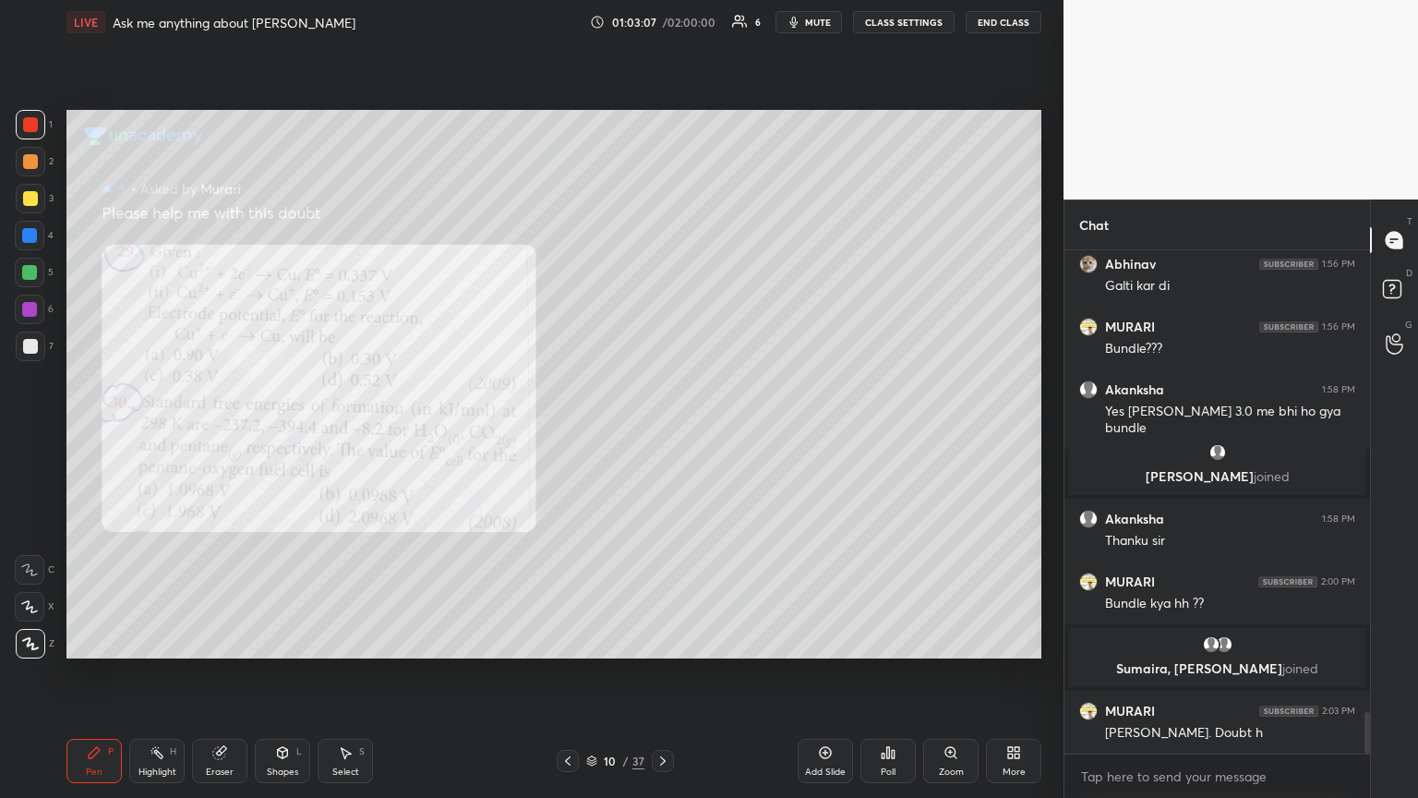
click at [27, 341] on div at bounding box center [30, 346] width 15 height 15
click at [26, 128] on div at bounding box center [30, 124] width 15 height 15
drag, startPoint x: 18, startPoint y: 156, endPoint x: 44, endPoint y: 185, distance: 38.6
click at [20, 160] on div at bounding box center [31, 162] width 30 height 30
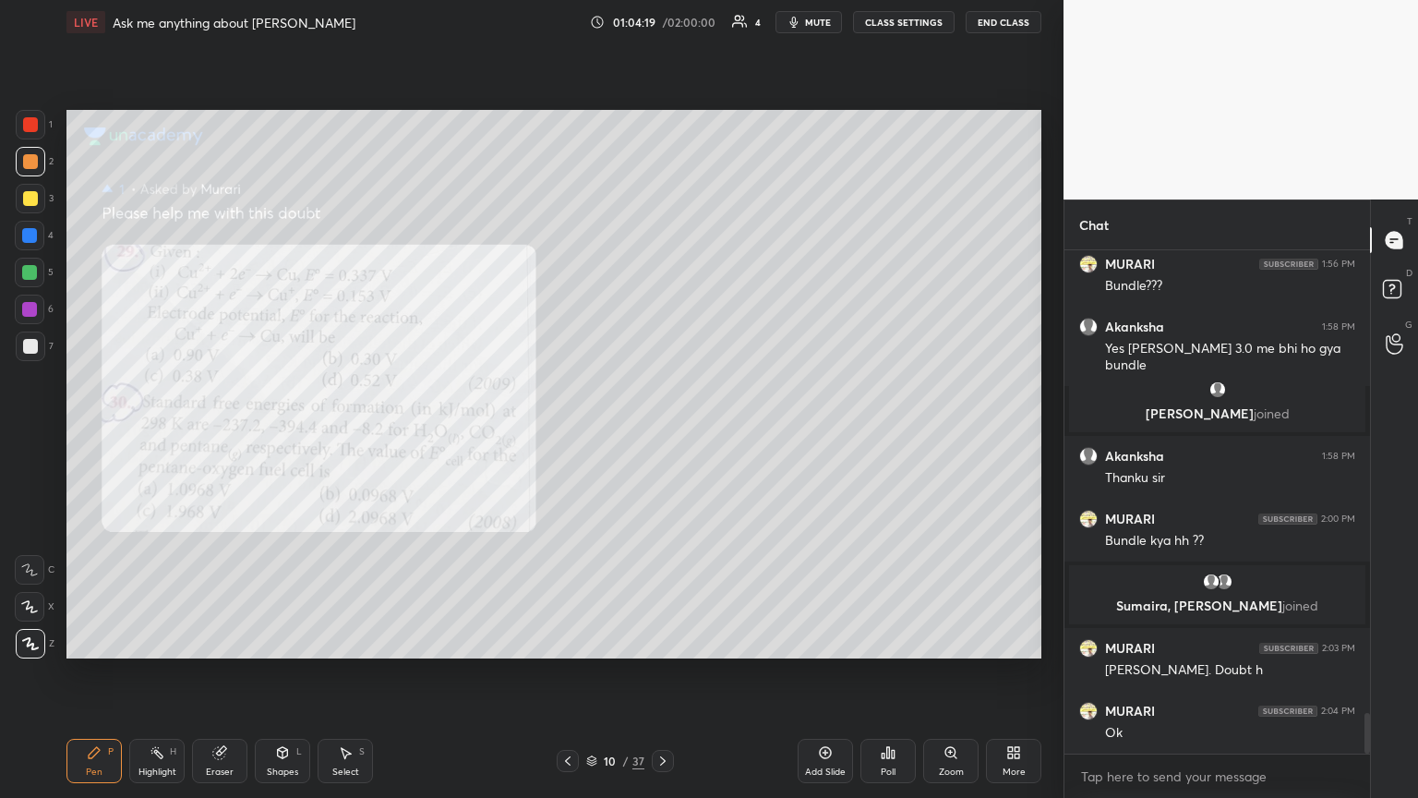
scroll to position [5719, 0]
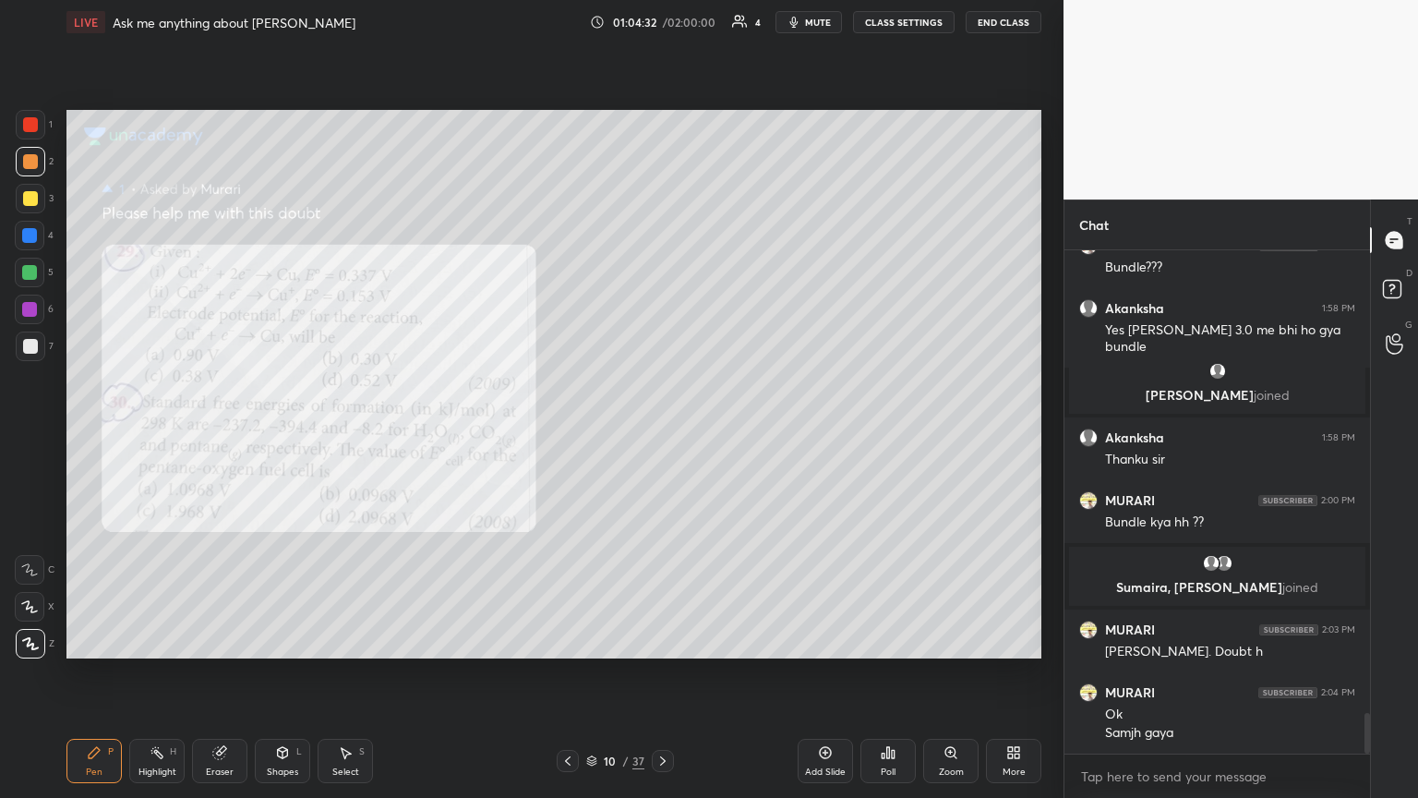
click at [29, 343] on div at bounding box center [30, 346] width 15 height 15
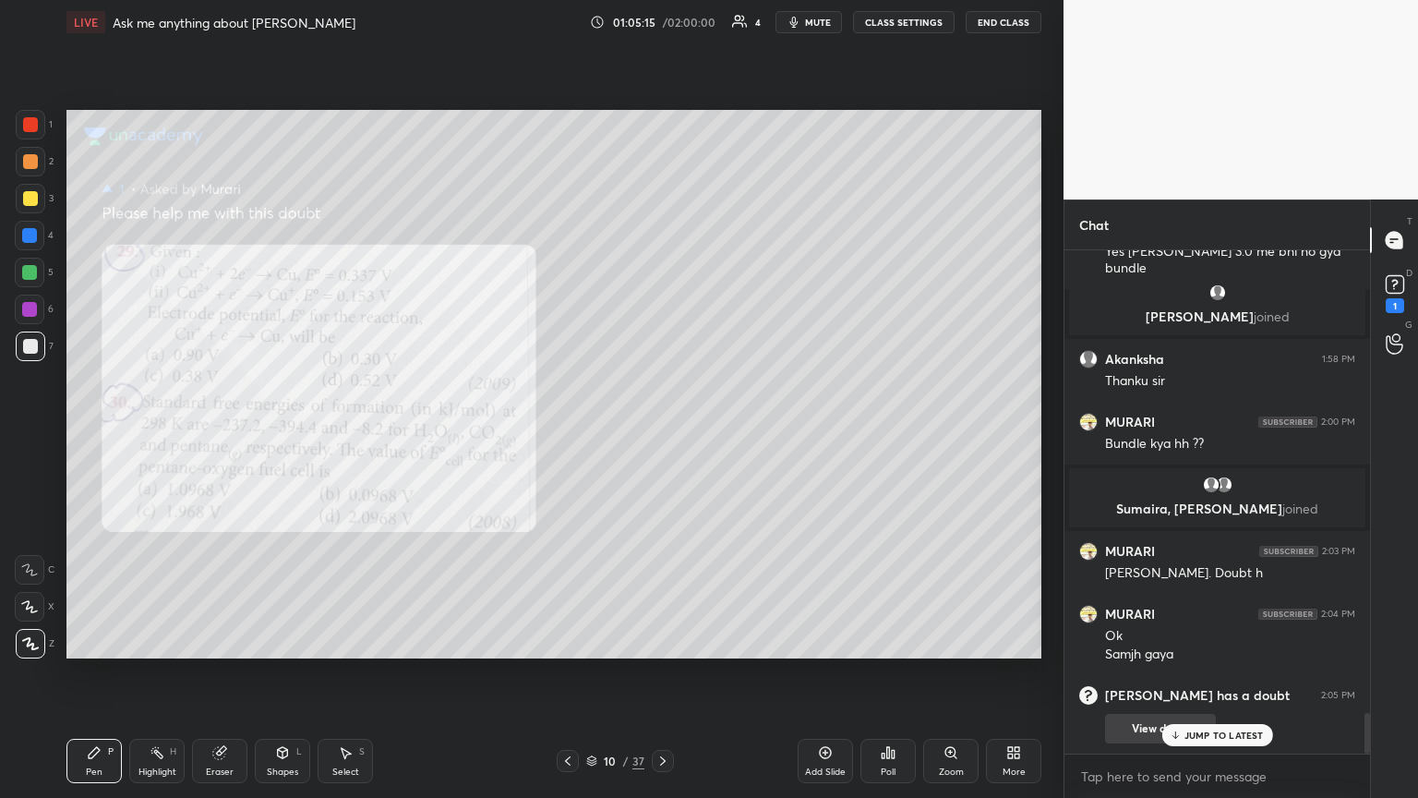
click at [662, 433] on p "JUMP TO LATEST" at bounding box center [1223, 734] width 79 height 11
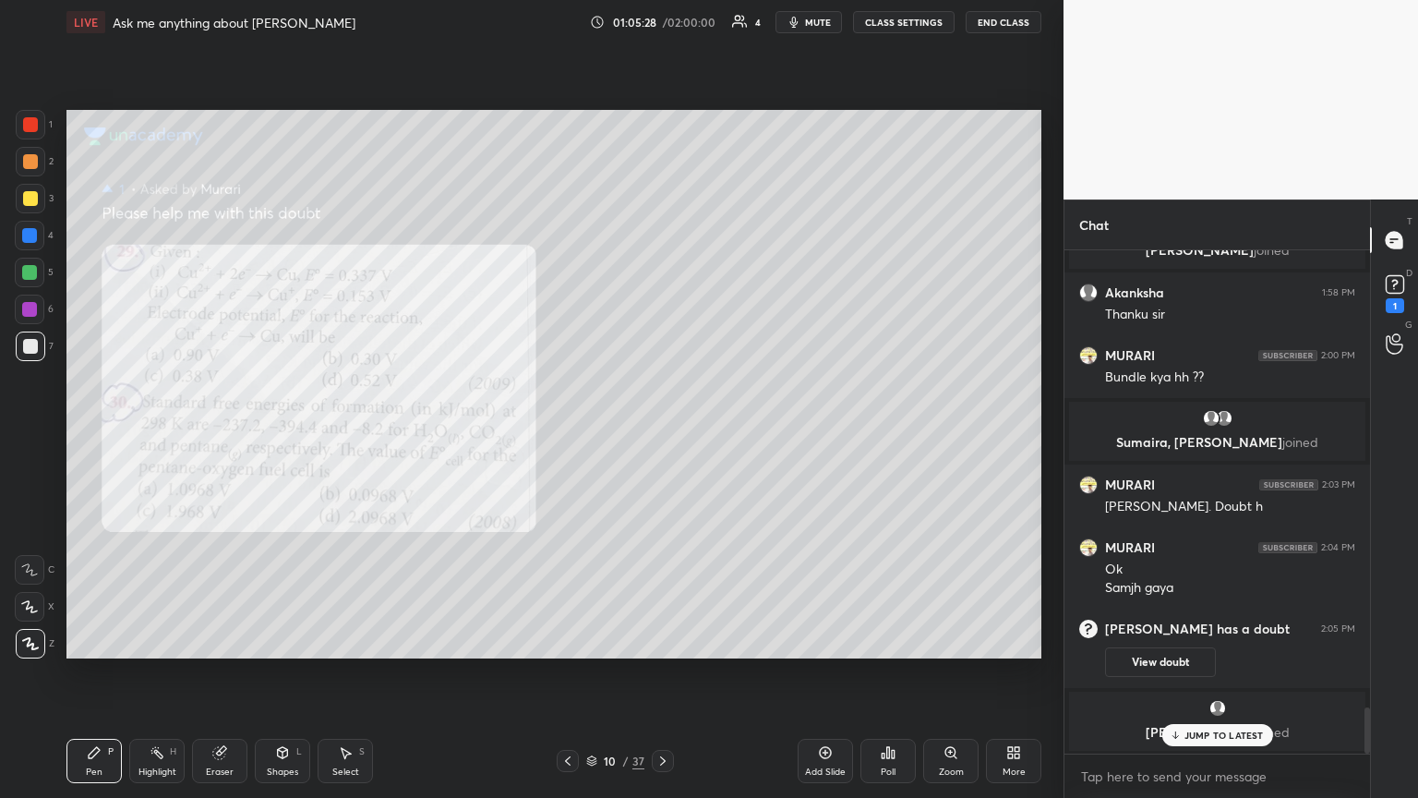
click at [662, 433] on p "JUMP TO LATEST" at bounding box center [1223, 734] width 79 height 11
drag, startPoint x: 809, startPoint y: 32, endPoint x: 783, endPoint y: 88, distance: 61.1
click at [662, 35] on div "LIVE Ask me anything about Neet Ug 01:05:30 / 02:00:00 4 mute CLASS SETTINGS En…" at bounding box center [553, 22] width 975 height 44
click at [662, 17] on span "mute" at bounding box center [818, 22] width 26 height 13
drag, startPoint x: 823, startPoint y: 22, endPoint x: 793, endPoint y: 42, distance: 36.1
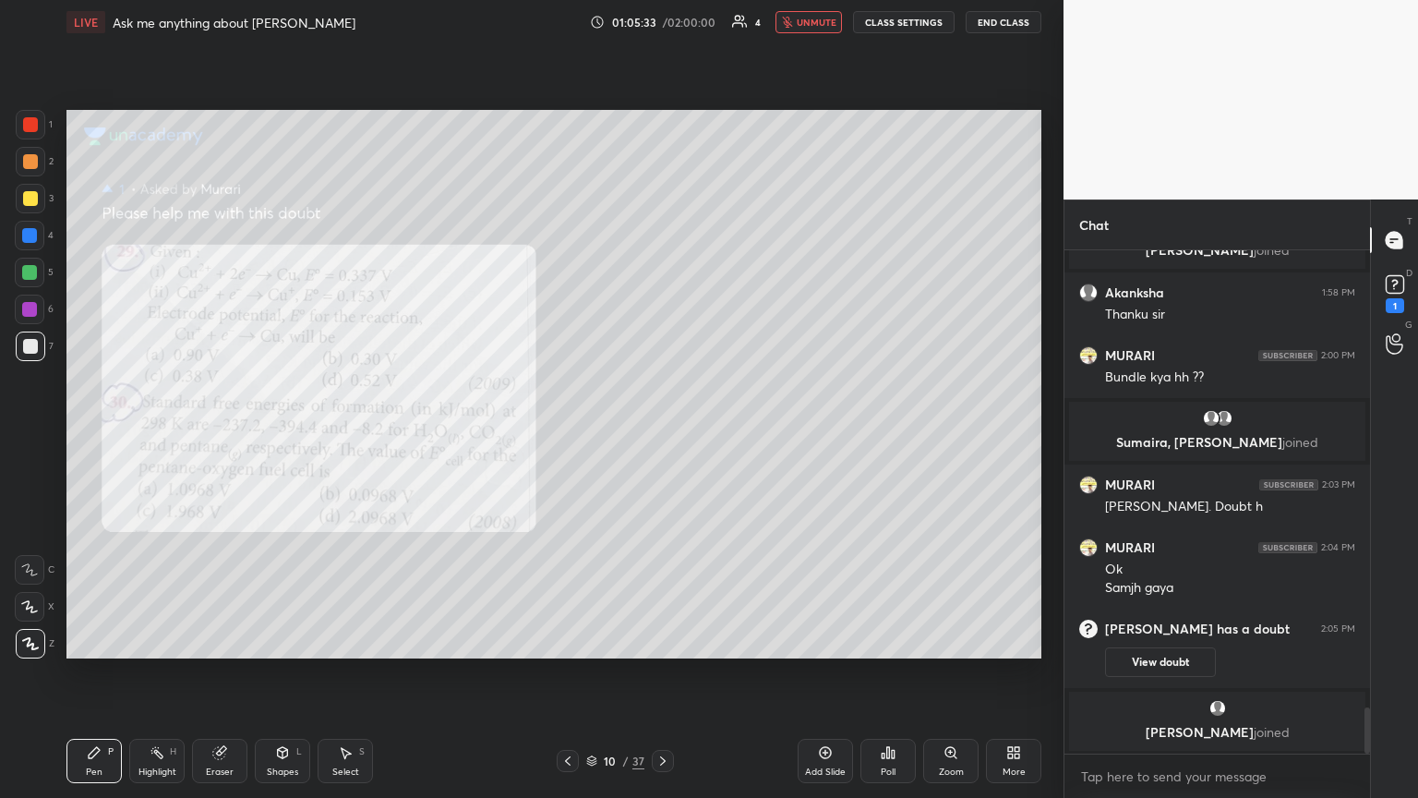
click at [662, 25] on span "unmute" at bounding box center [817, 22] width 40 height 13
click at [662, 27] on button "mute" at bounding box center [808, 22] width 66 height 22
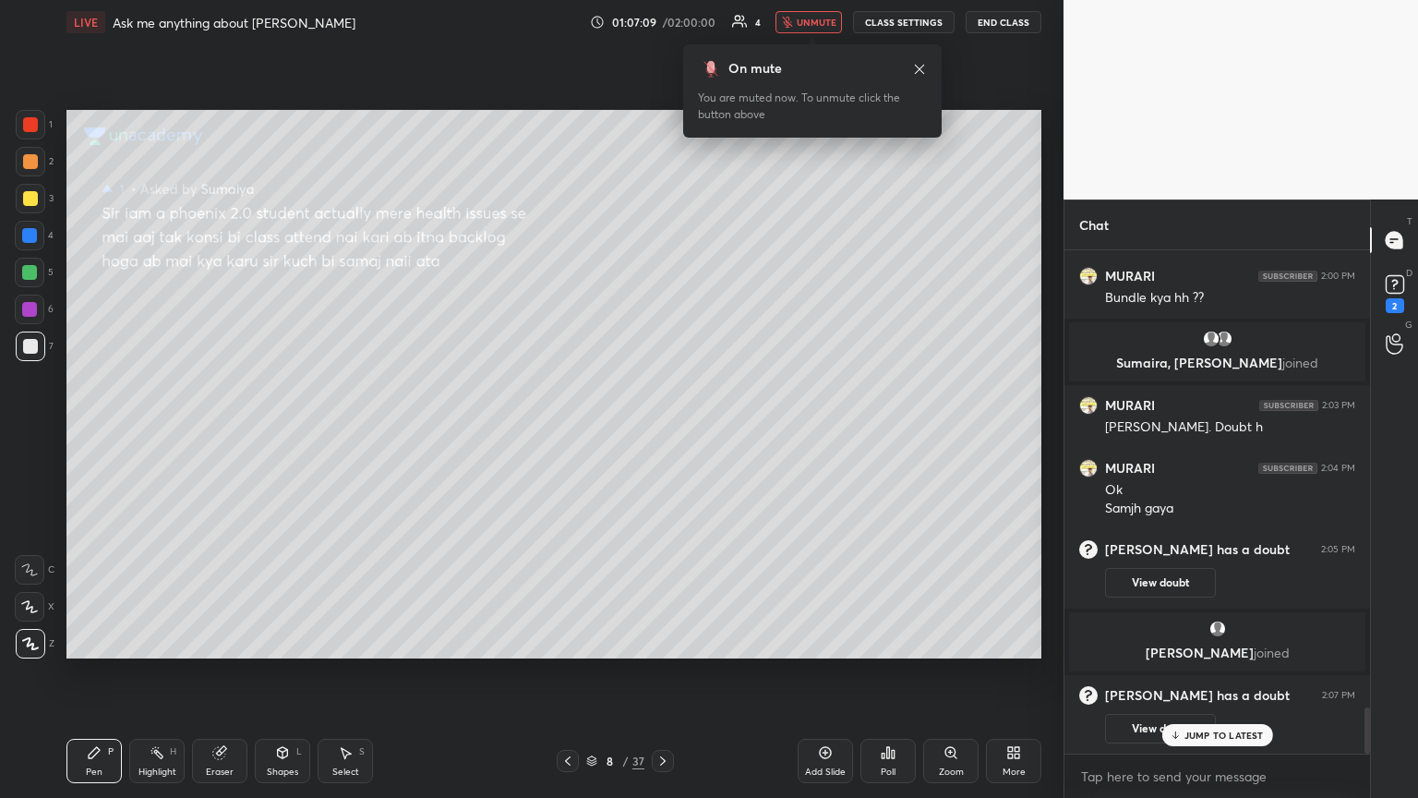
scroll to position [5039, 0]
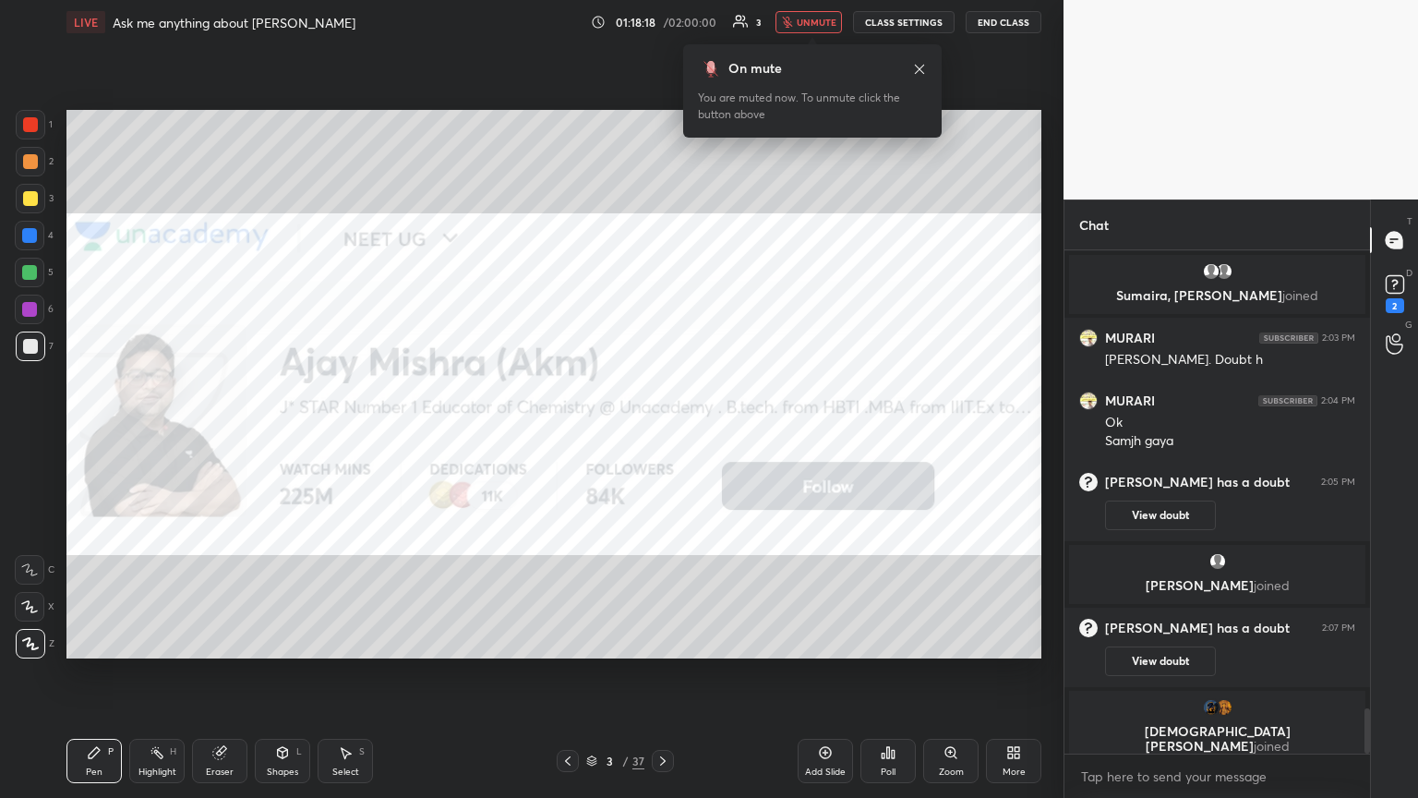
click at [657, 433] on icon at bounding box center [662, 760] width 15 height 15
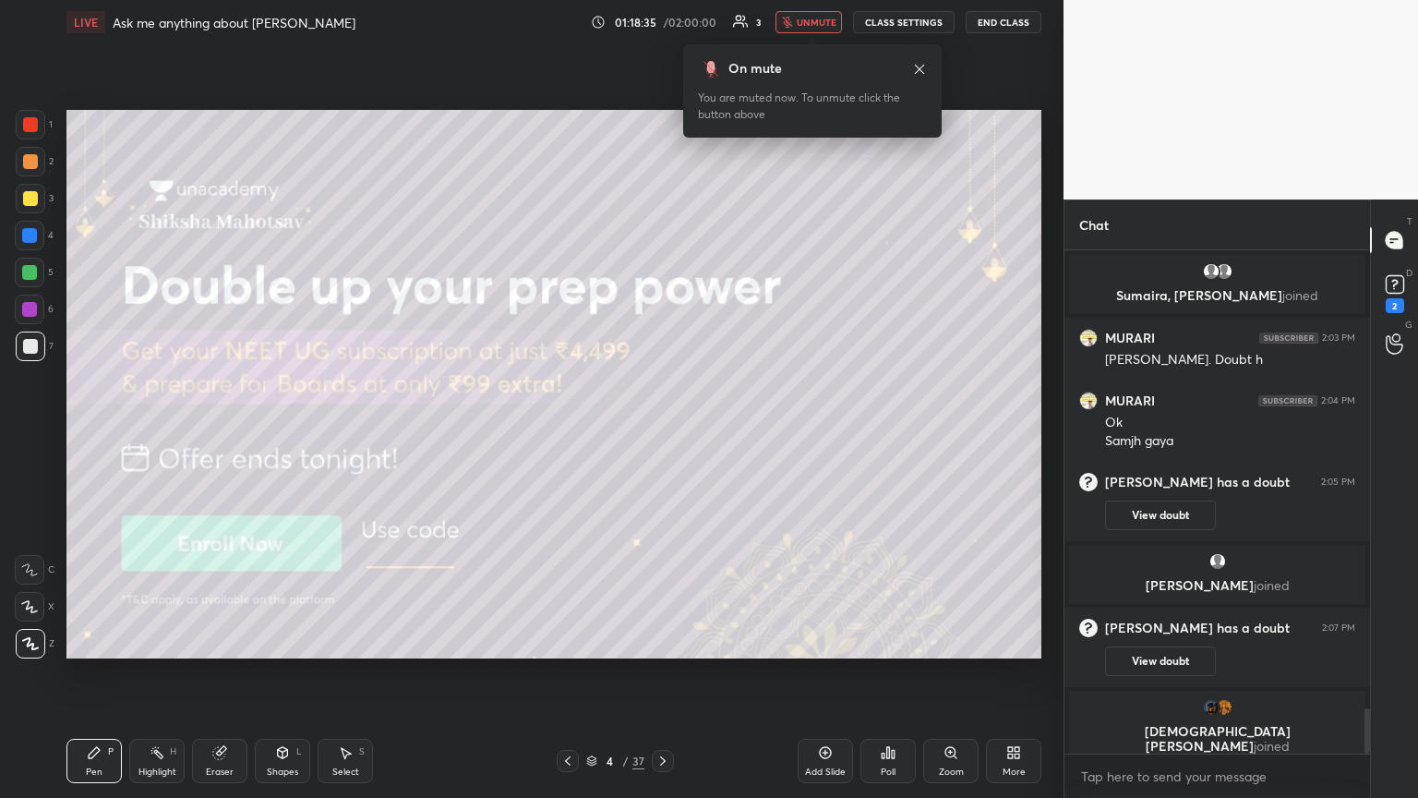
click at [655, 433] on icon at bounding box center [662, 760] width 15 height 15
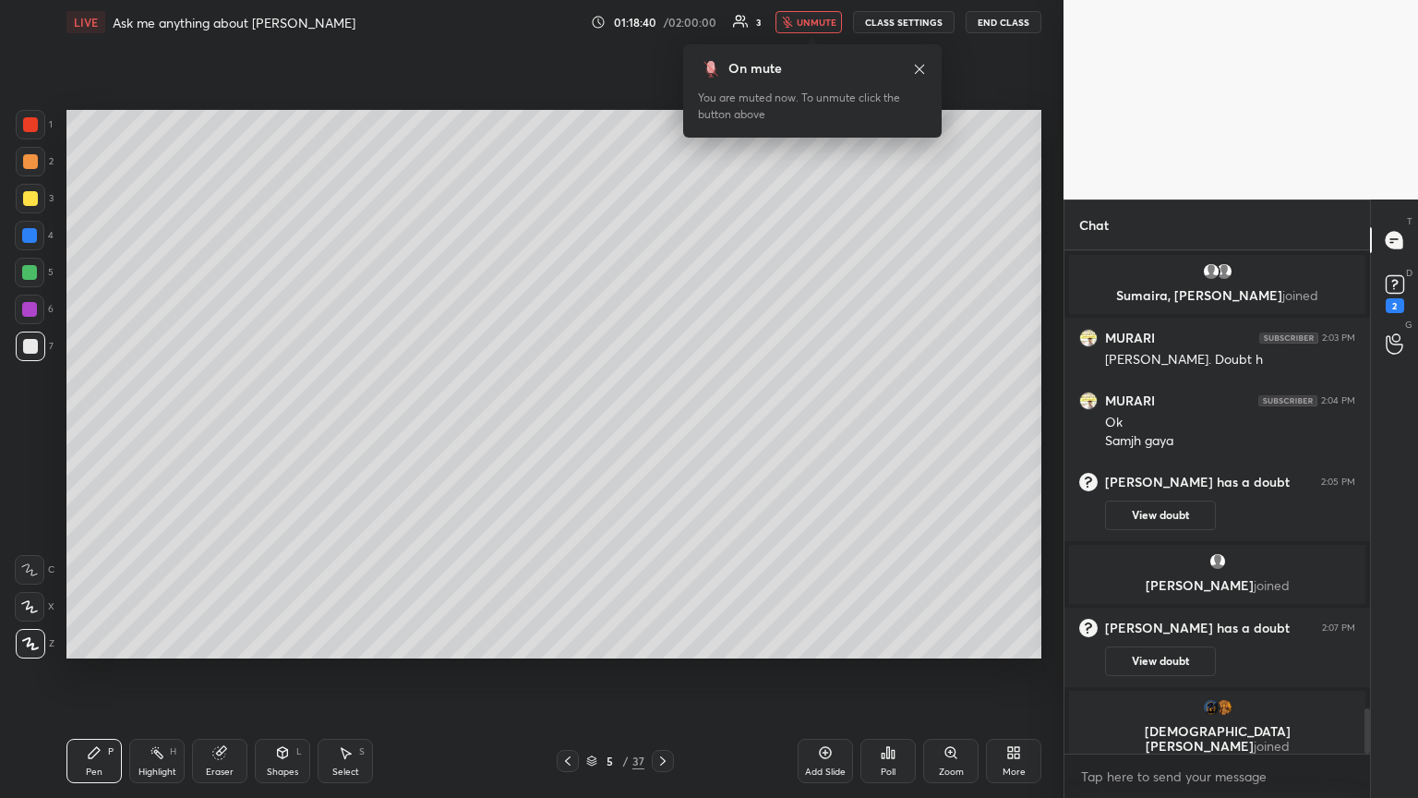
click at [662, 433] on icon at bounding box center [662, 760] width 15 height 15
click at [657, 433] on icon at bounding box center [662, 760] width 15 height 15
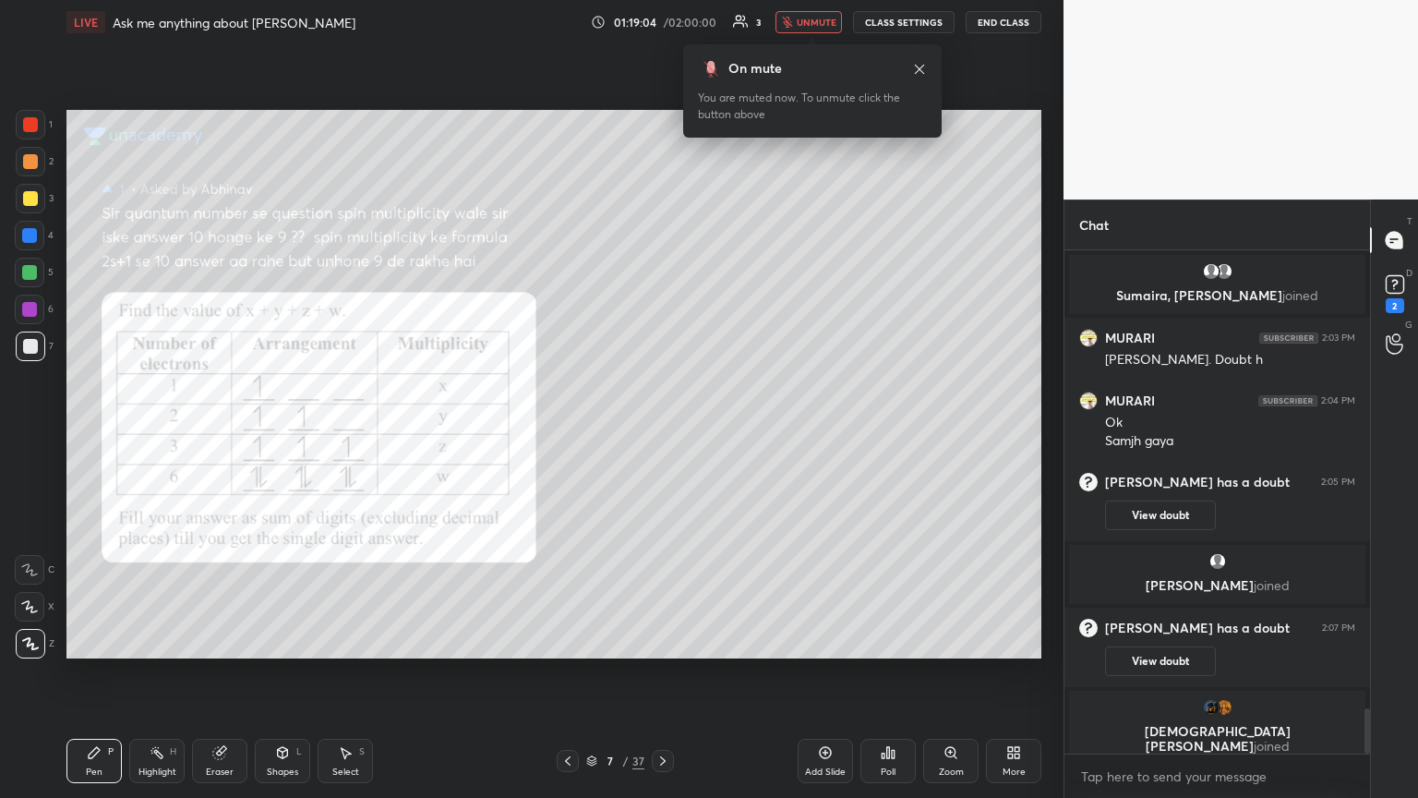
drag, startPoint x: 821, startPoint y: 17, endPoint x: 813, endPoint y: 23, distance: 9.8
click at [662, 18] on span "unmute" at bounding box center [817, 22] width 40 height 13
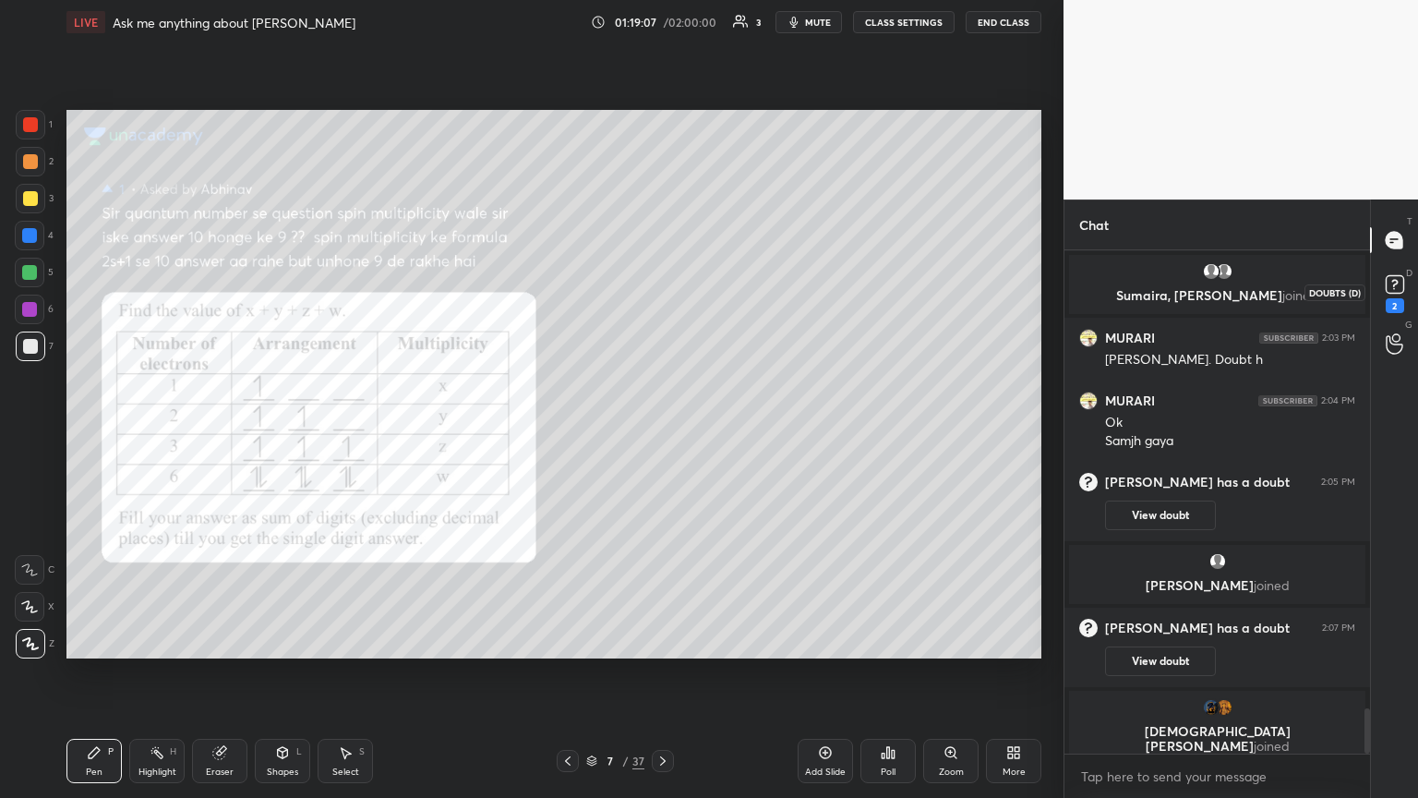
click at [662, 301] on div "2" at bounding box center [1395, 305] width 18 height 15
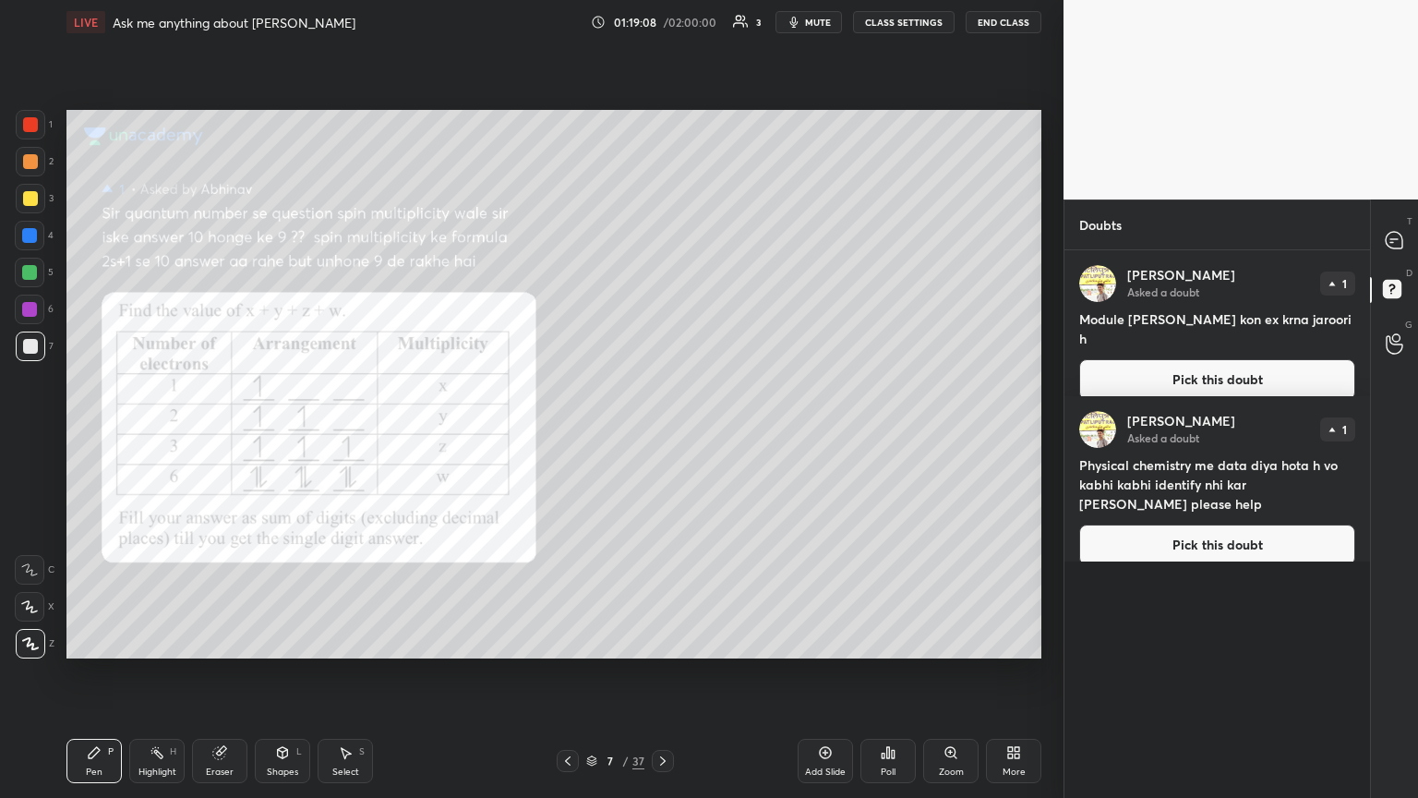
click at [662, 433] on icon at bounding box center [662, 760] width 15 height 15
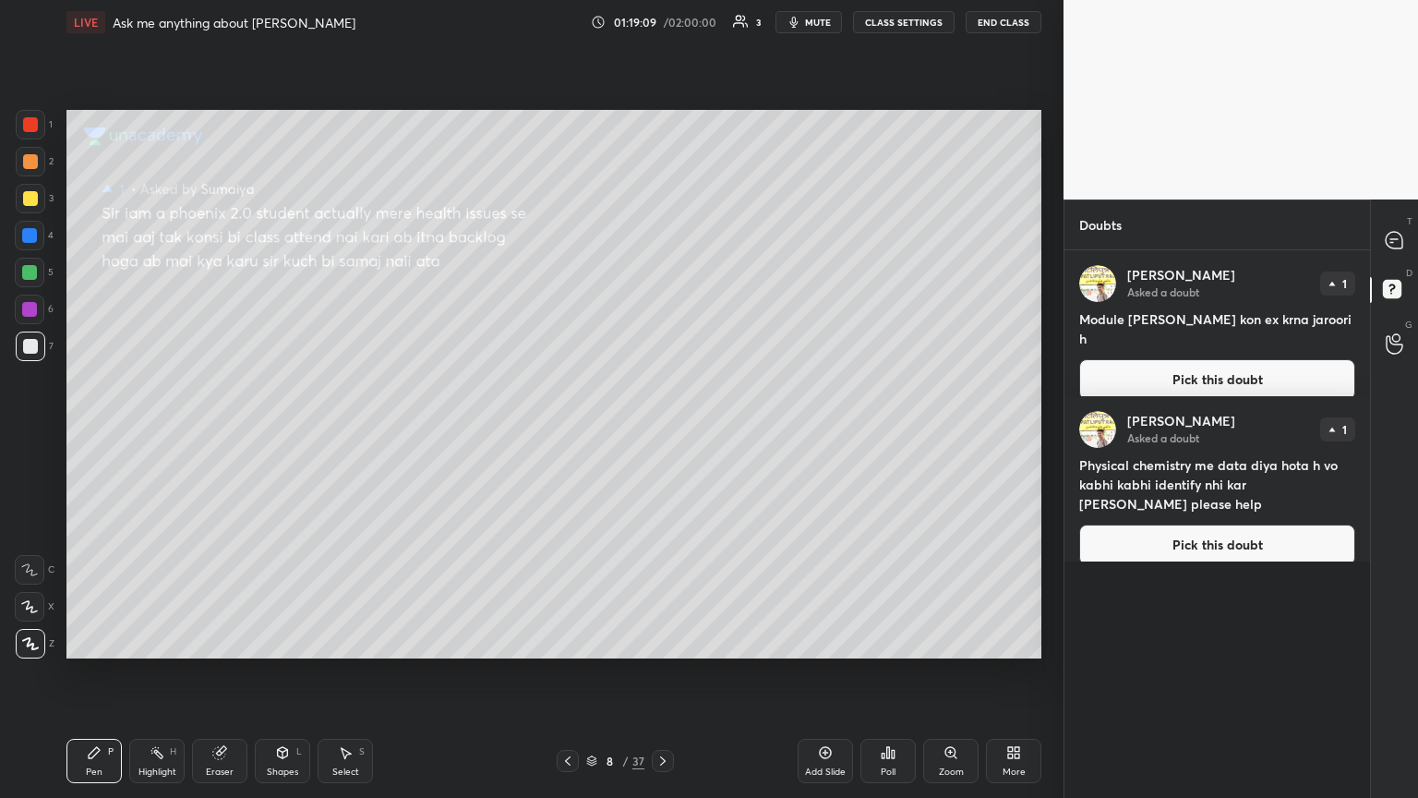
click at [662, 359] on button "Pick this doubt" at bounding box center [1217, 379] width 276 height 41
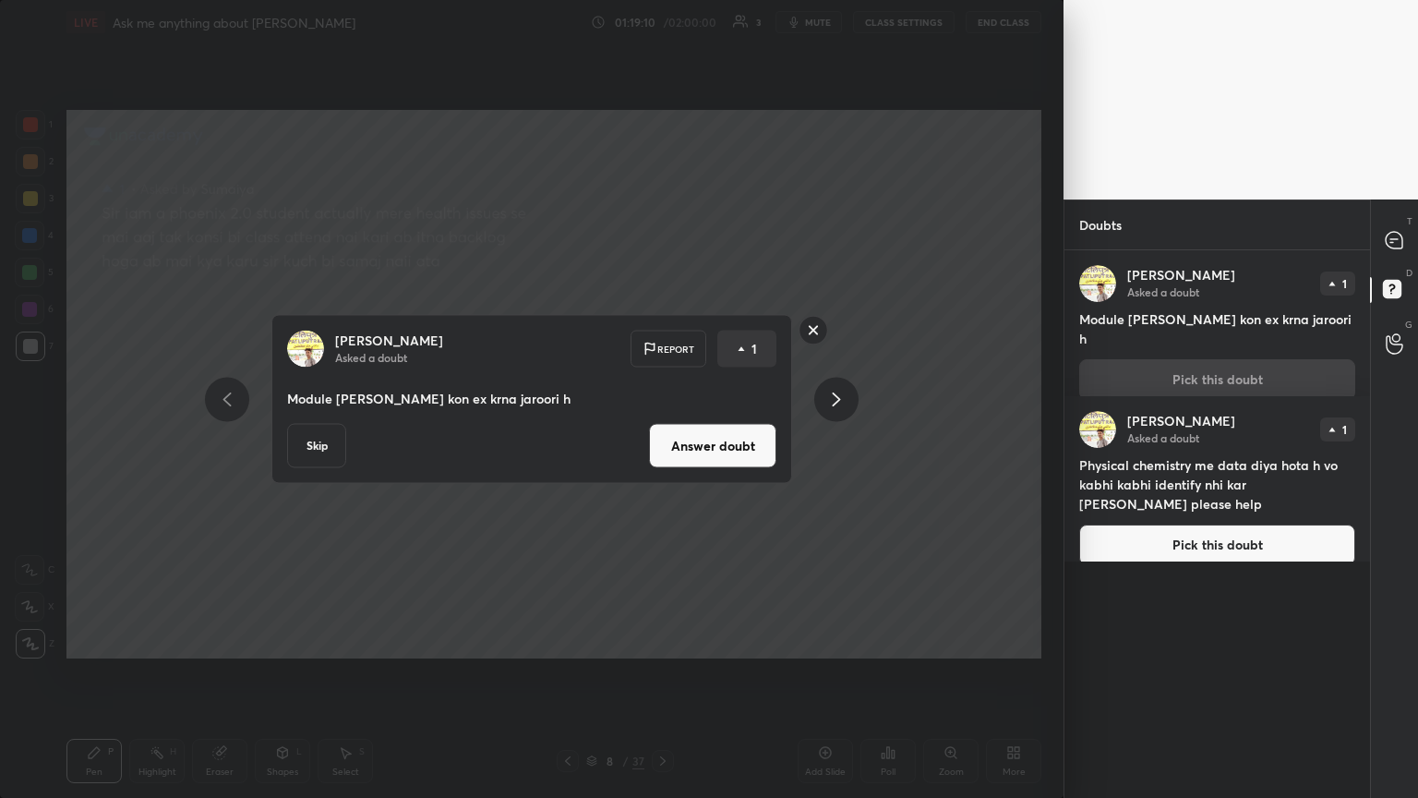
click at [662, 433] on div "[PERSON_NAME] Asked a doubt Report 1 Module [PERSON_NAME] kon ex krna jaroori h…" at bounding box center [532, 399] width 698 height 169
click at [662, 433] on button "Answer doubt" at bounding box center [712, 446] width 127 height 44
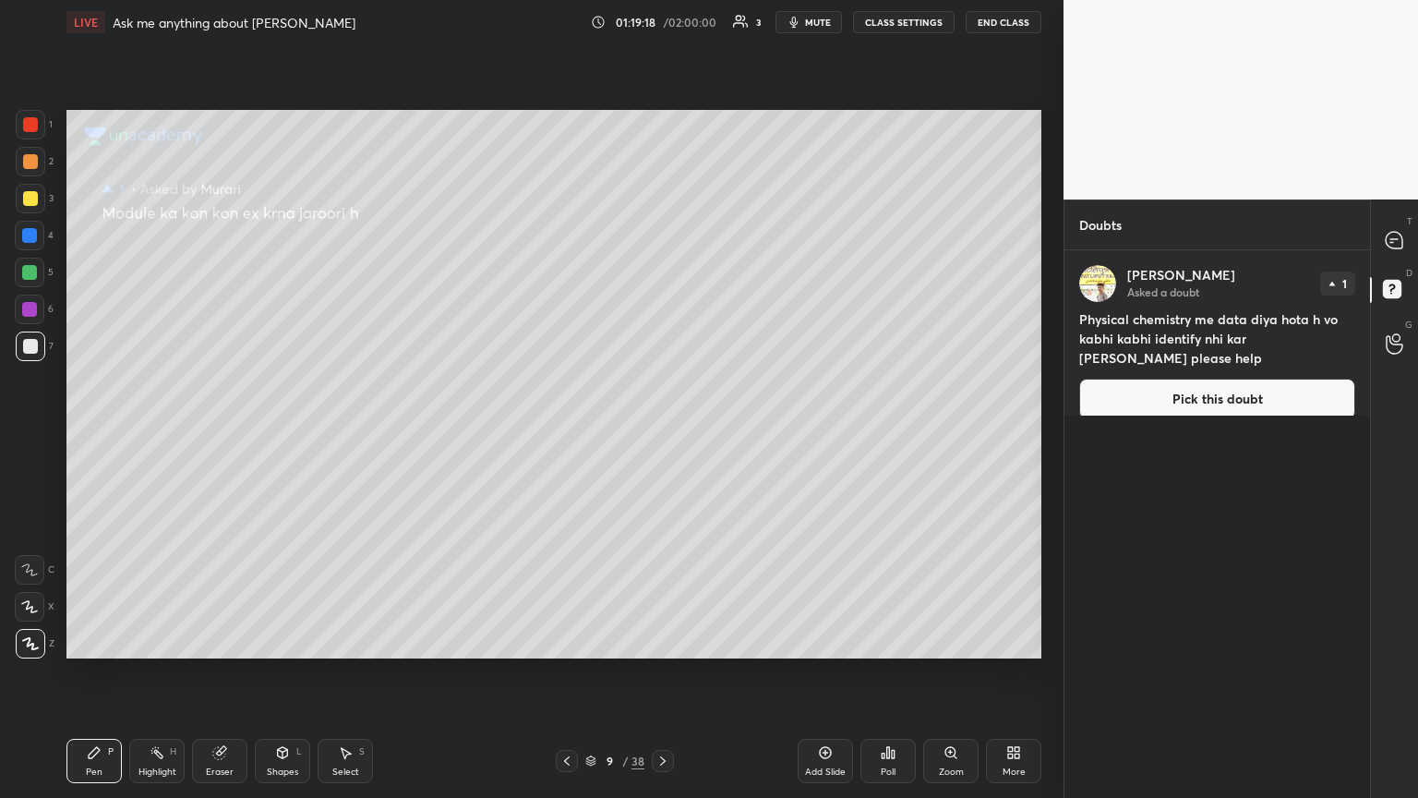
drag, startPoint x: 1183, startPoint y: 384, endPoint x: 1152, endPoint y: 398, distance: 34.3
click at [662, 387] on button "Pick this doubt" at bounding box center [1217, 398] width 276 height 41
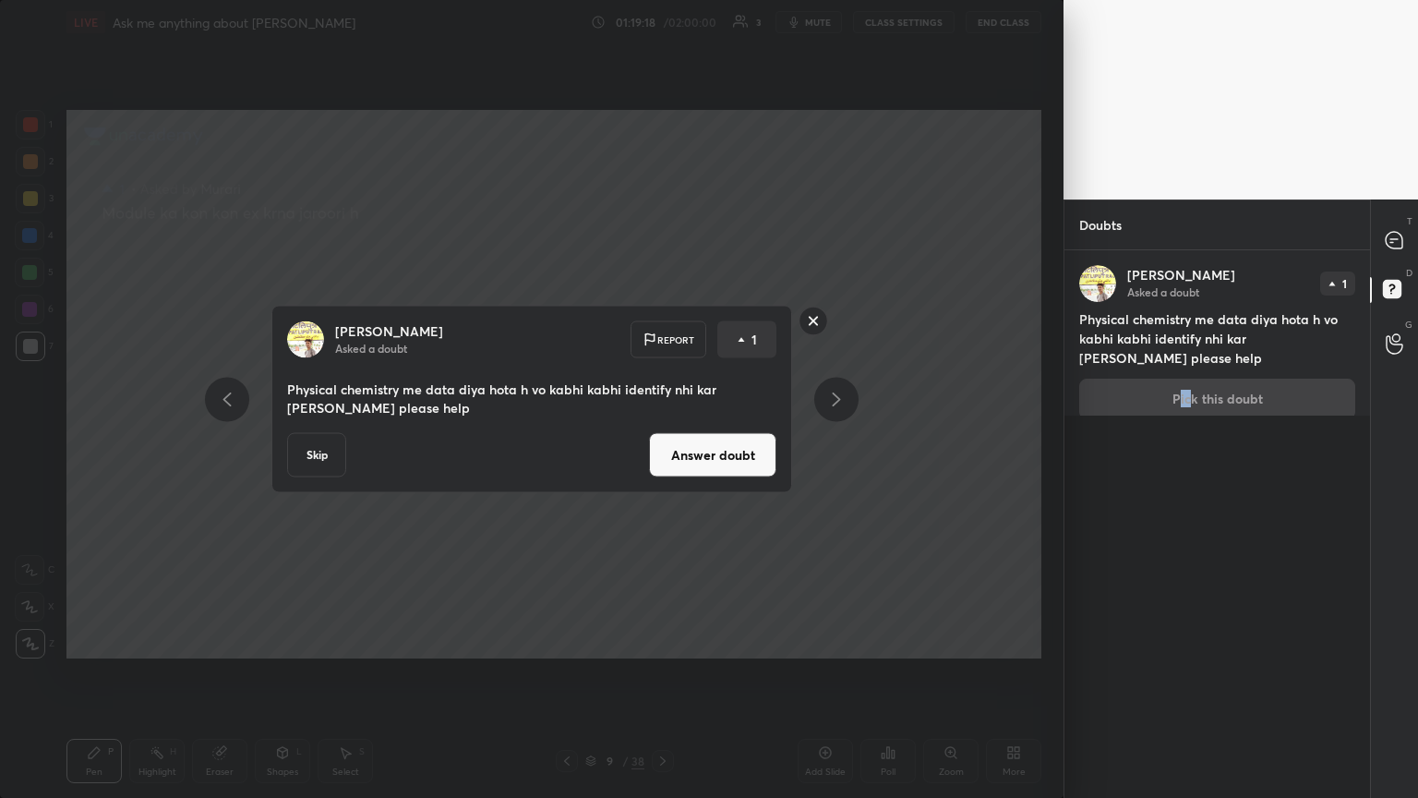
drag, startPoint x: 722, startPoint y: 456, endPoint x: 762, endPoint y: 438, distance: 44.6
click at [662, 433] on button "Answer doubt" at bounding box center [712, 455] width 127 height 44
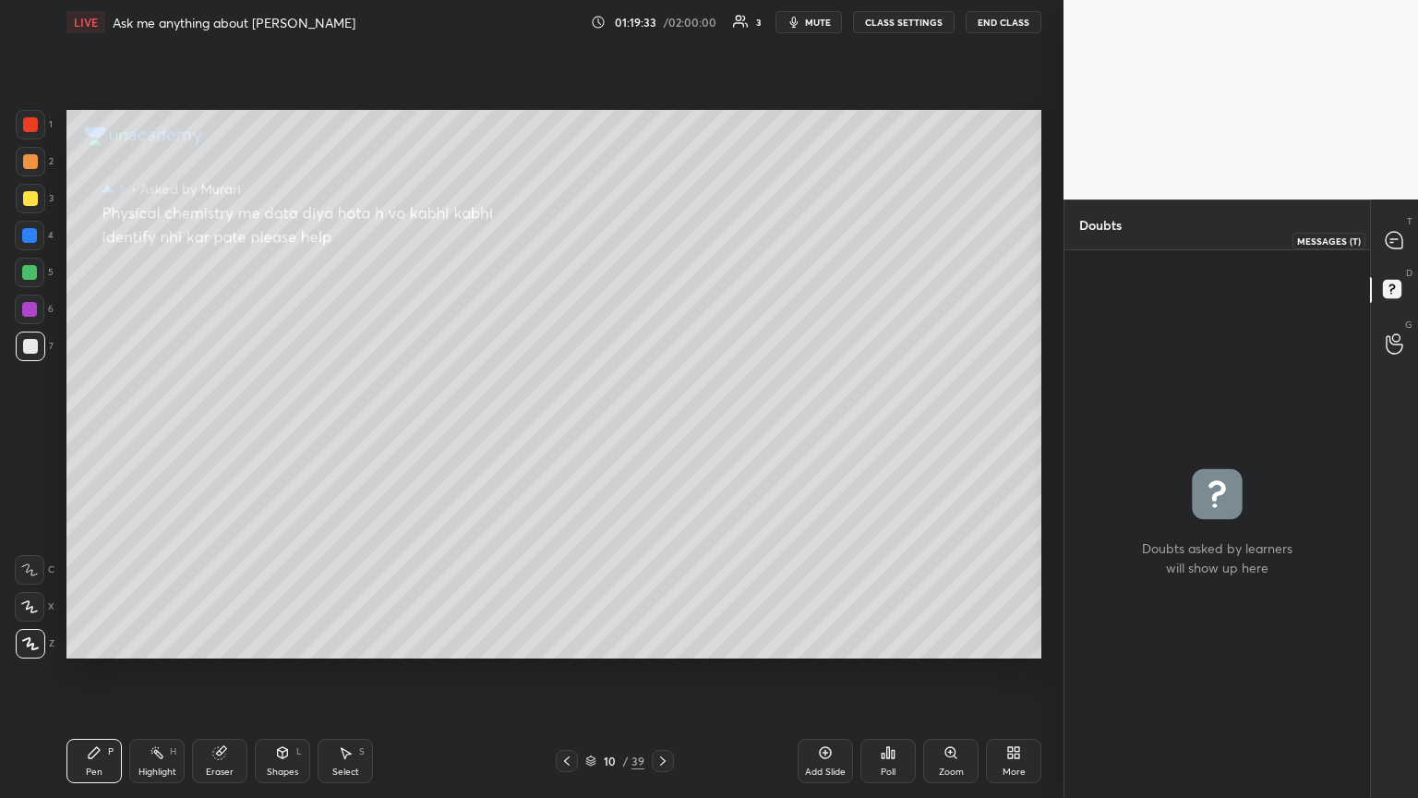
drag, startPoint x: 1398, startPoint y: 245, endPoint x: 1381, endPoint y: 258, distance: 21.6
click at [662, 247] on icon at bounding box center [1394, 240] width 17 height 17
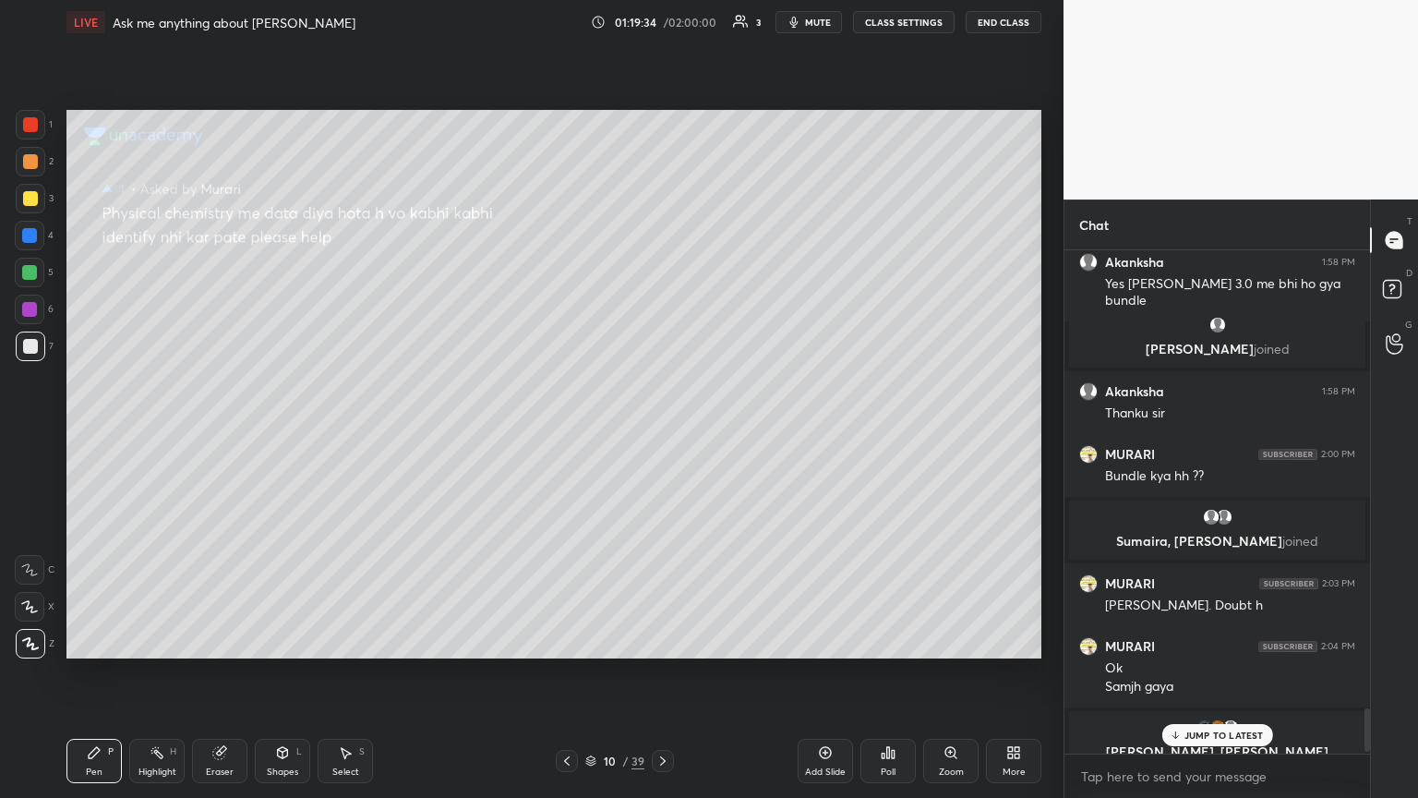
scroll to position [498, 300]
drag, startPoint x: 1214, startPoint y: 742, endPoint x: 1211, endPoint y: 702, distance: 39.8
click at [662, 433] on div "JUMP TO LATEST" at bounding box center [1216, 735] width 111 height 22
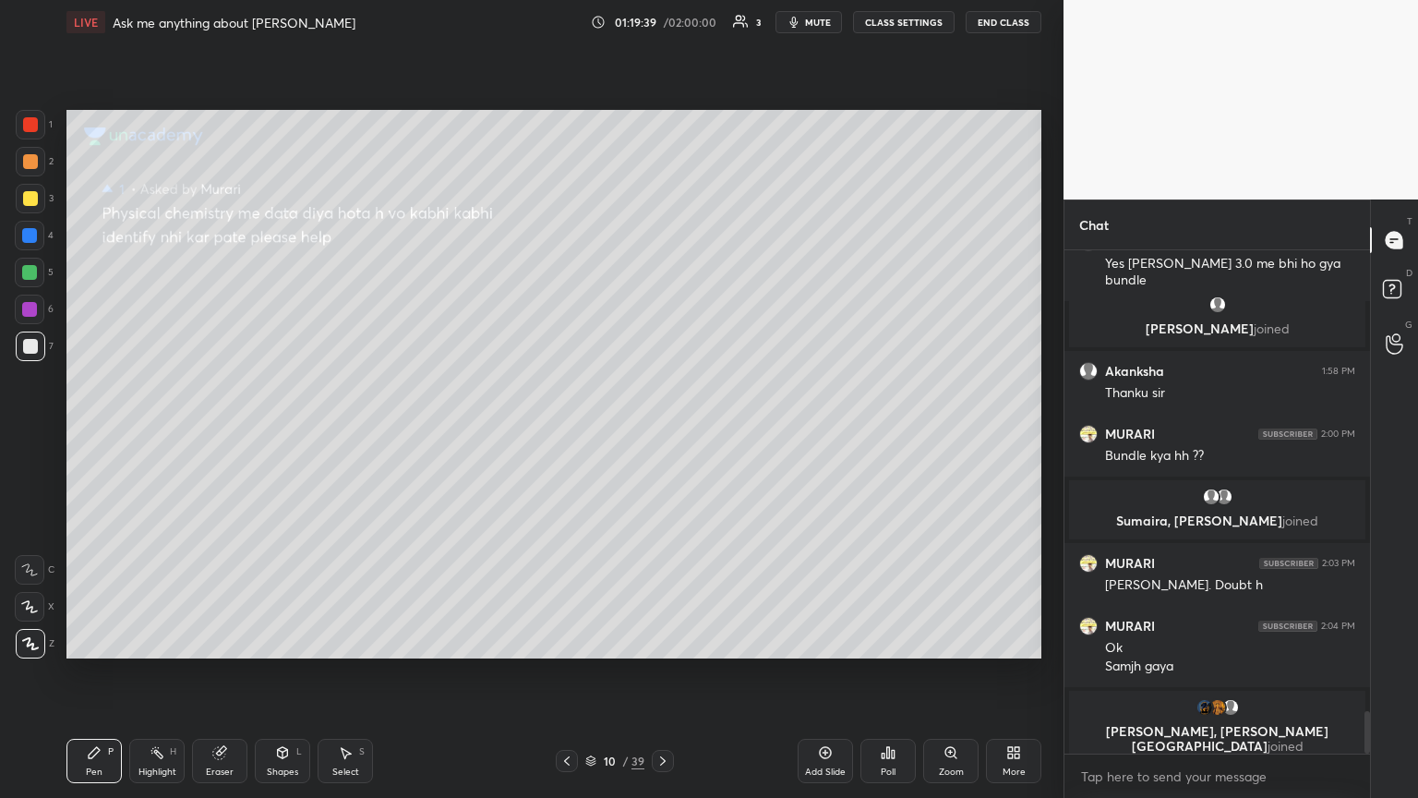
click at [569, 433] on icon at bounding box center [566, 760] width 15 height 15
click at [565, 433] on icon at bounding box center [566, 760] width 15 height 15
click at [564, 433] on icon at bounding box center [566, 760] width 15 height 15
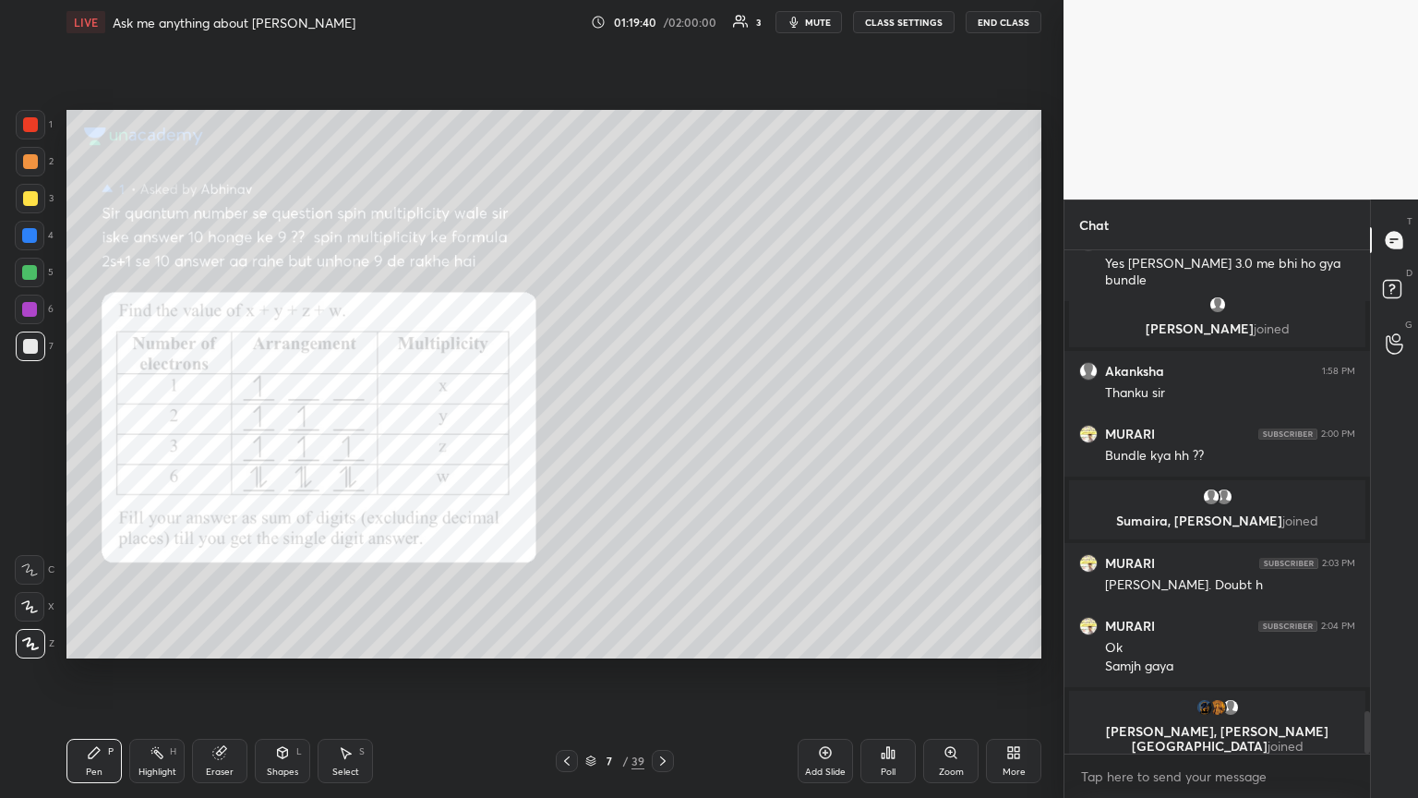
click at [565, 433] on icon at bounding box center [566, 760] width 15 height 15
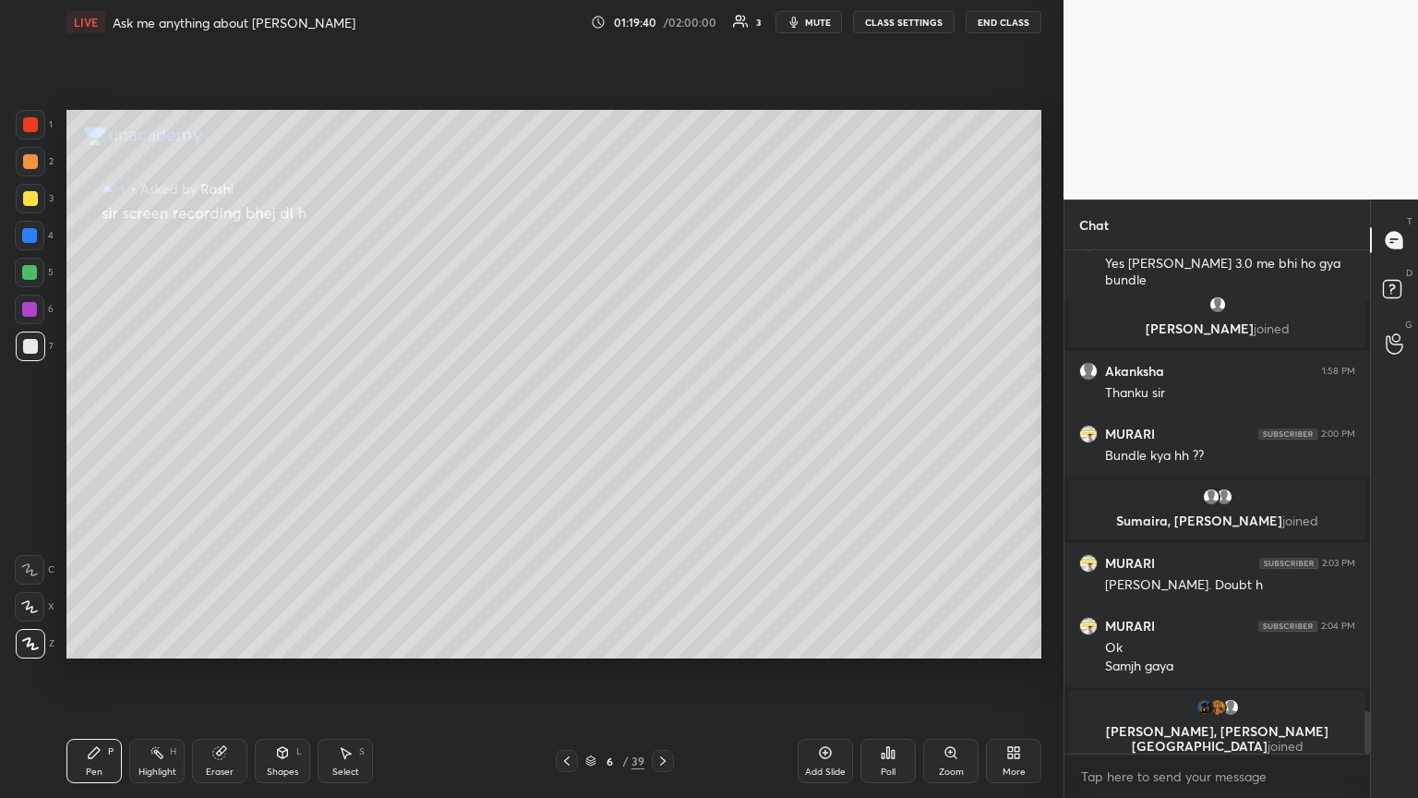
click at [563, 433] on div at bounding box center [567, 761] width 22 height 22
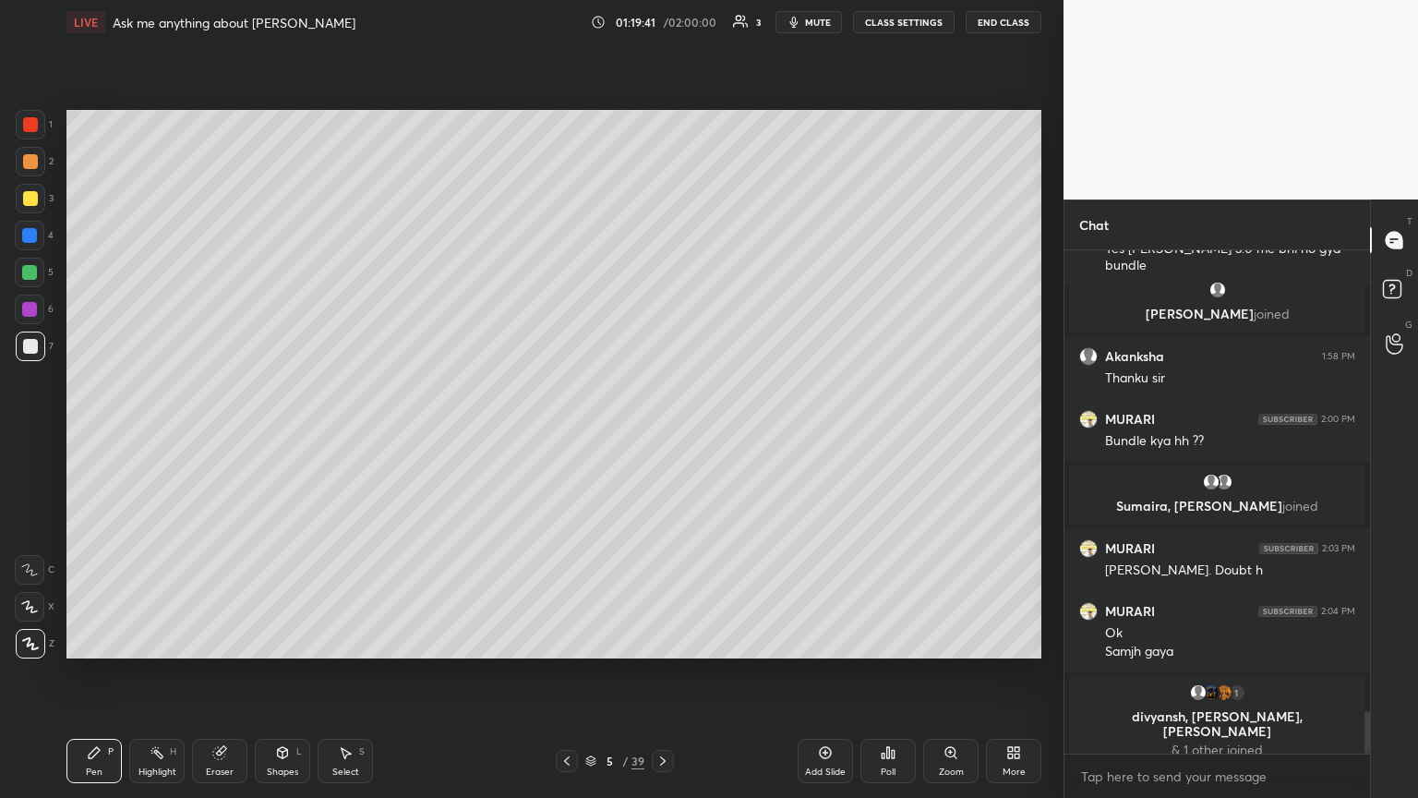
click at [655, 433] on icon at bounding box center [662, 760] width 15 height 15
click at [569, 433] on icon at bounding box center [566, 760] width 15 height 15
click at [572, 433] on icon at bounding box center [566, 760] width 15 height 15
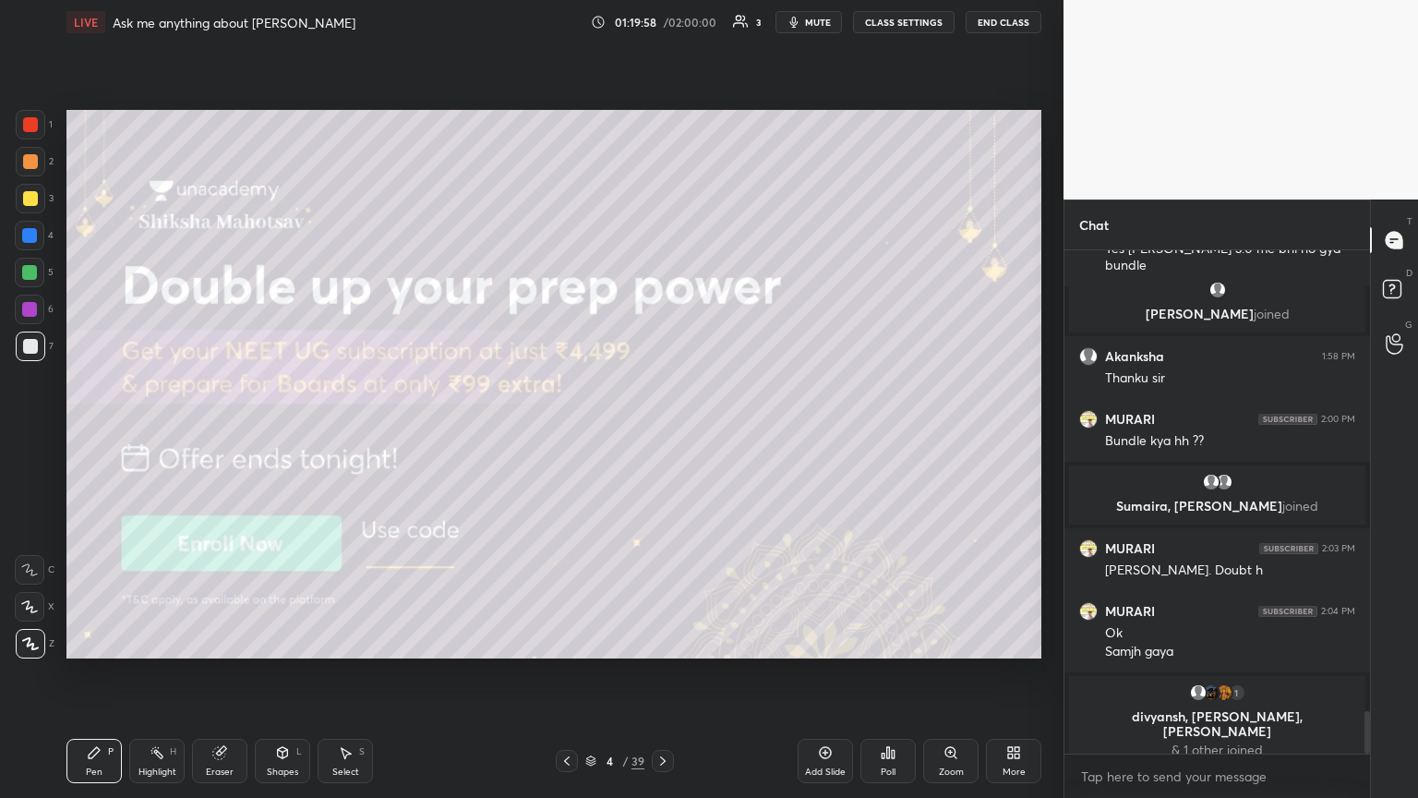
click at [570, 433] on icon at bounding box center [566, 760] width 15 height 15
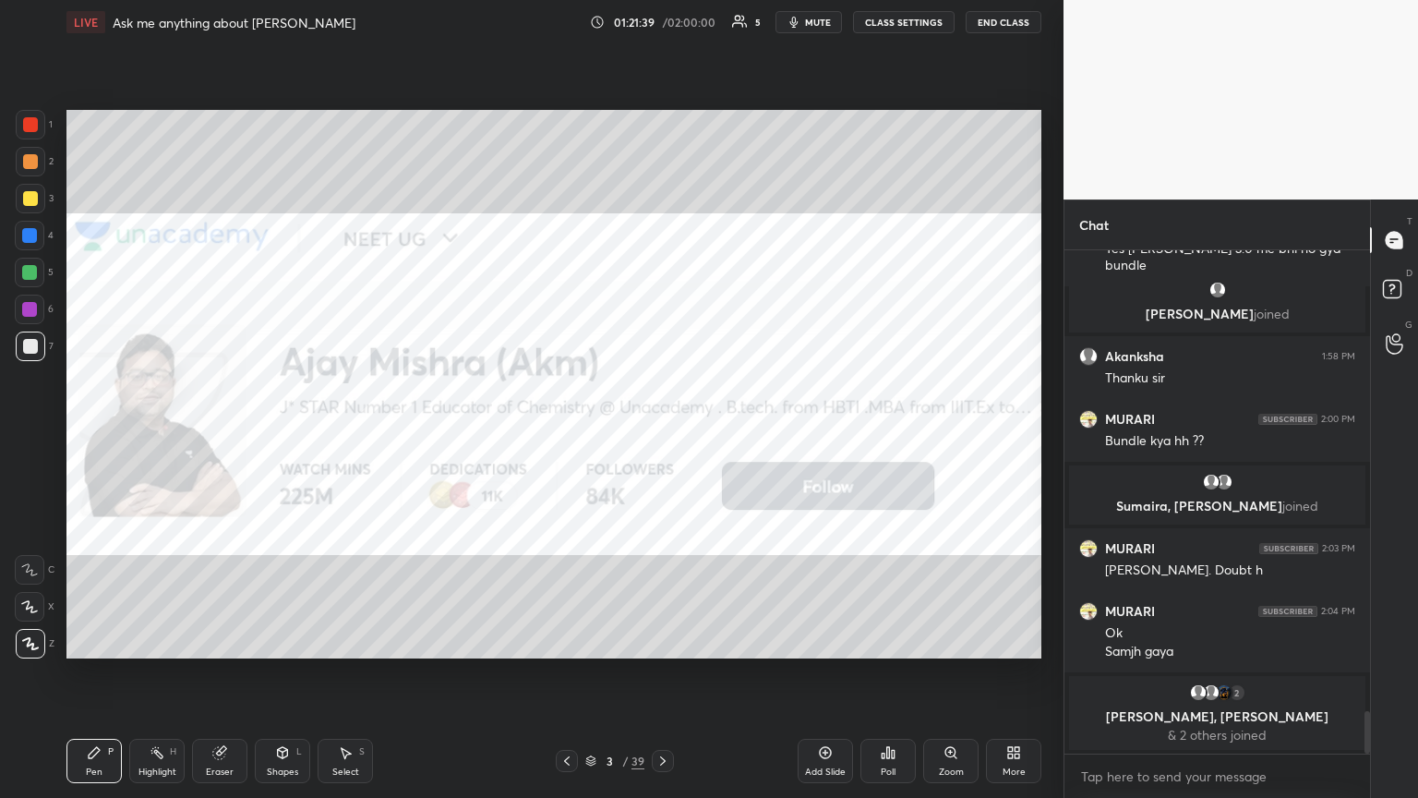
click at [662, 433] on div "Setting up your live class Poll for secs No correct answer Start poll" at bounding box center [554, 383] width 990 height 679
drag, startPoint x: 824, startPoint y: 18, endPoint x: 827, endPoint y: 30, distance: 12.3
click at [662, 20] on button "mute" at bounding box center [808, 22] width 66 height 22
drag, startPoint x: 222, startPoint y: 769, endPoint x: 255, endPoint y: 675, distance: 99.5
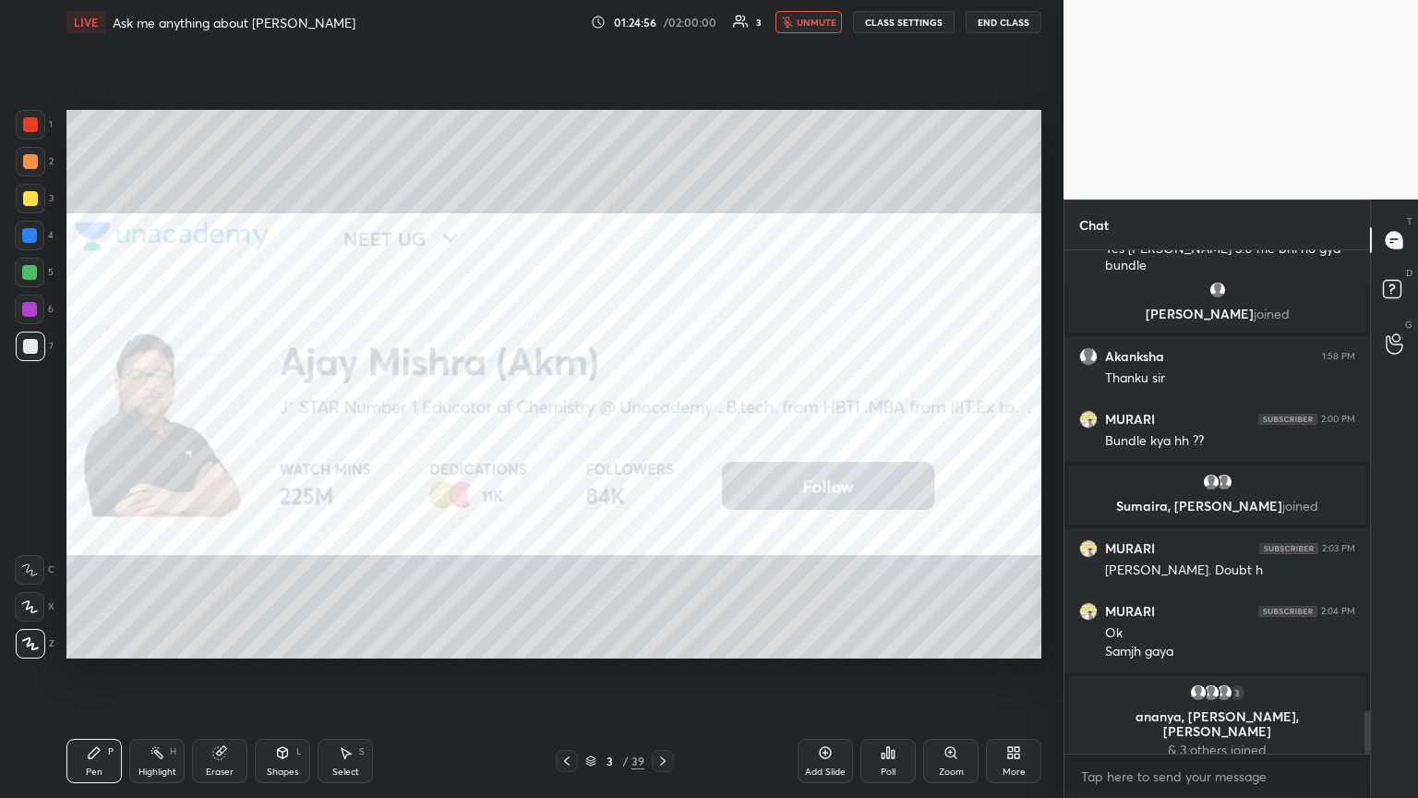
click at [226, 433] on div "Eraser" at bounding box center [219, 760] width 55 height 44
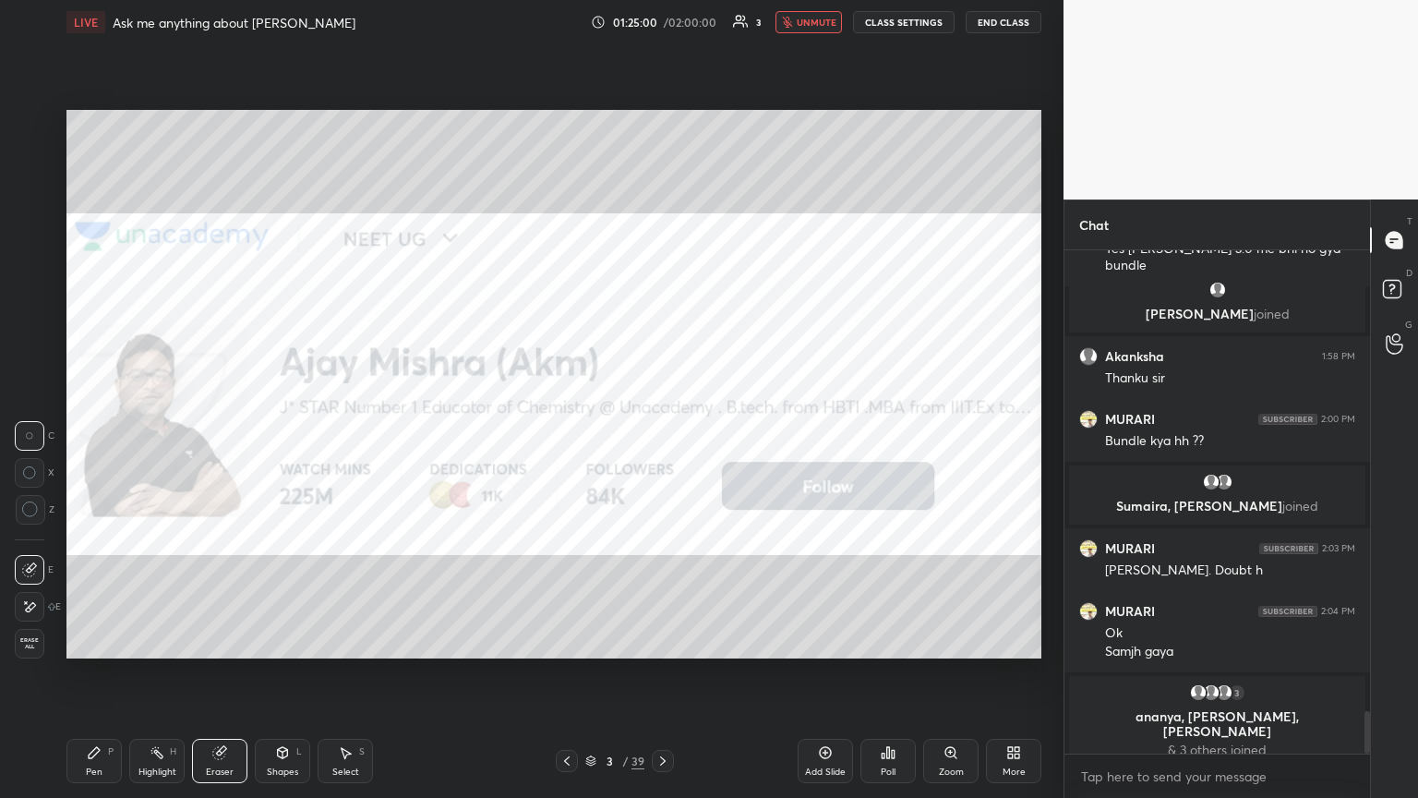
click at [98, 433] on div "Pen P" at bounding box center [93, 760] width 55 height 44
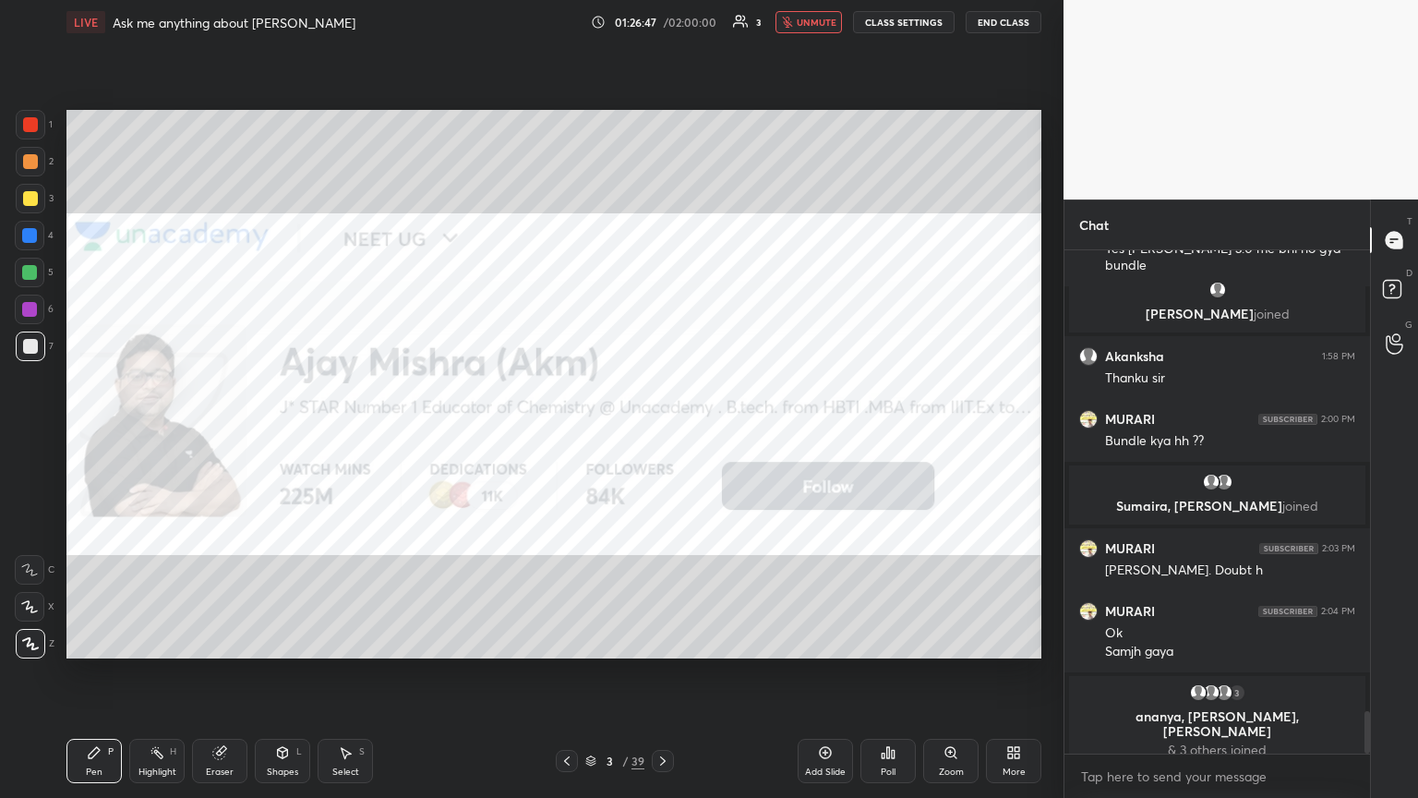
click at [662, 433] on div at bounding box center [663, 761] width 22 height 22
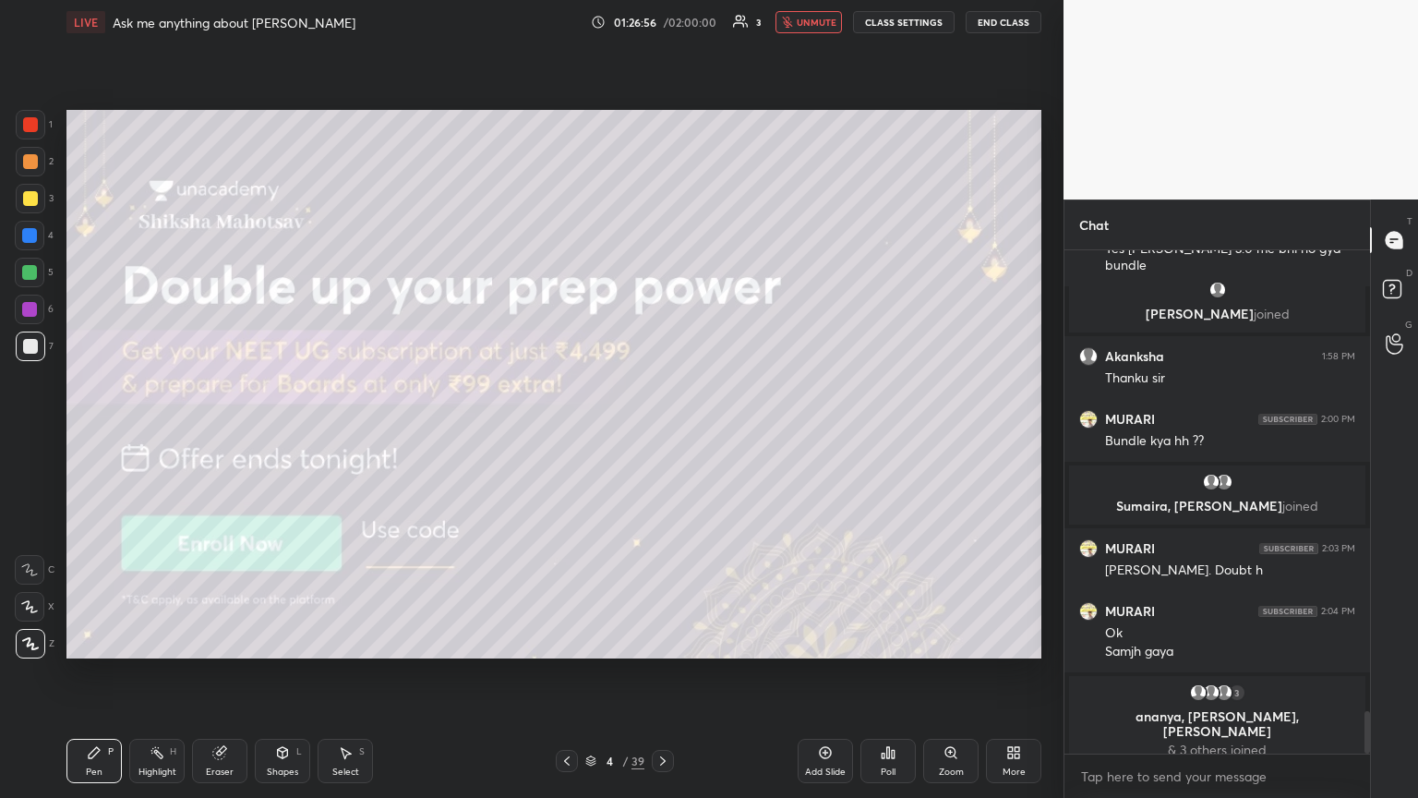
drag, startPoint x: 31, startPoint y: 200, endPoint x: 58, endPoint y: 211, distance: 29.0
click at [33, 199] on div at bounding box center [30, 198] width 15 height 15
drag, startPoint x: 225, startPoint y: 767, endPoint x: 229, endPoint y: 724, distance: 43.5
click at [227, 433] on div "Eraser" at bounding box center [219, 760] width 55 height 44
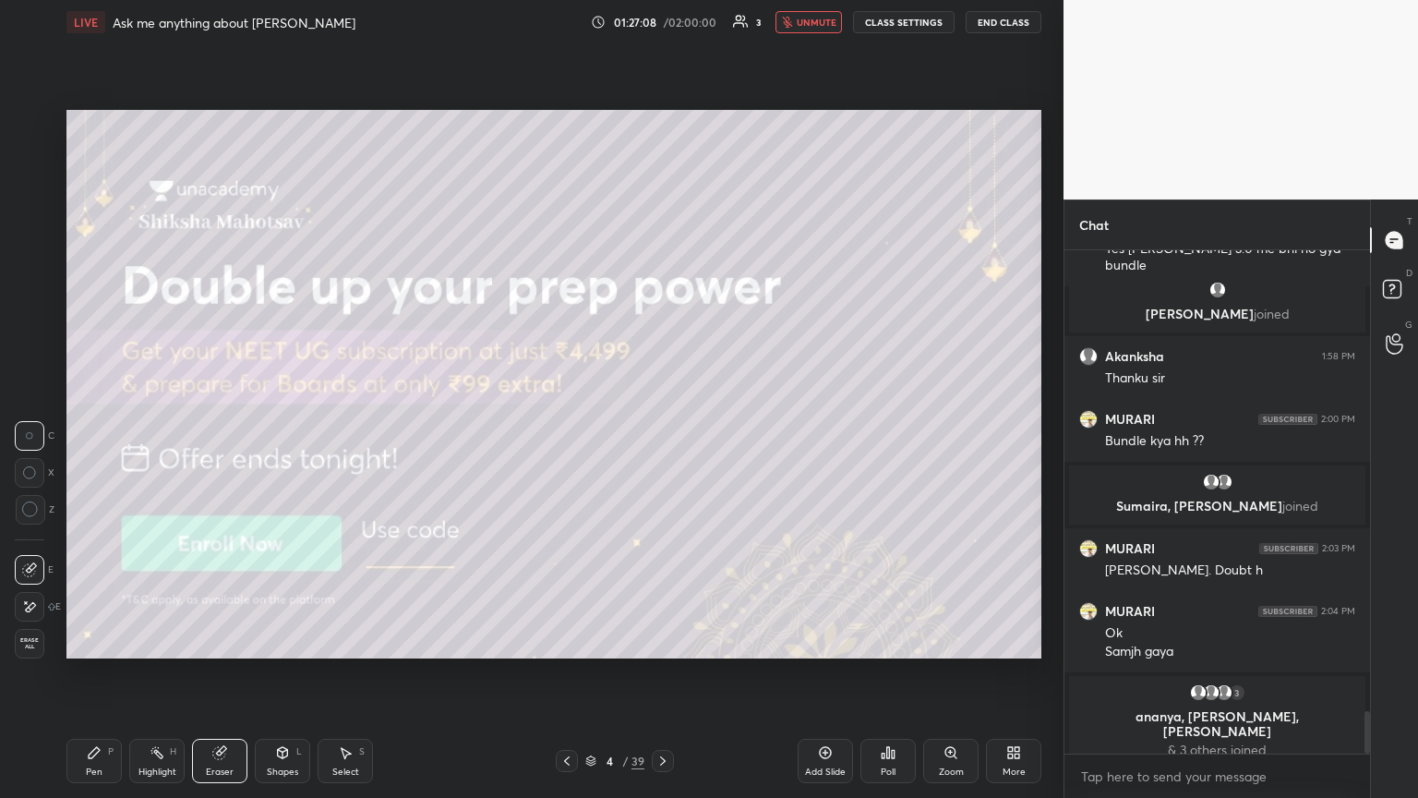
drag, startPoint x: 88, startPoint y: 764, endPoint x: 67, endPoint y: 701, distance: 66.9
click at [90, 433] on div "Pen P" at bounding box center [93, 760] width 55 height 44
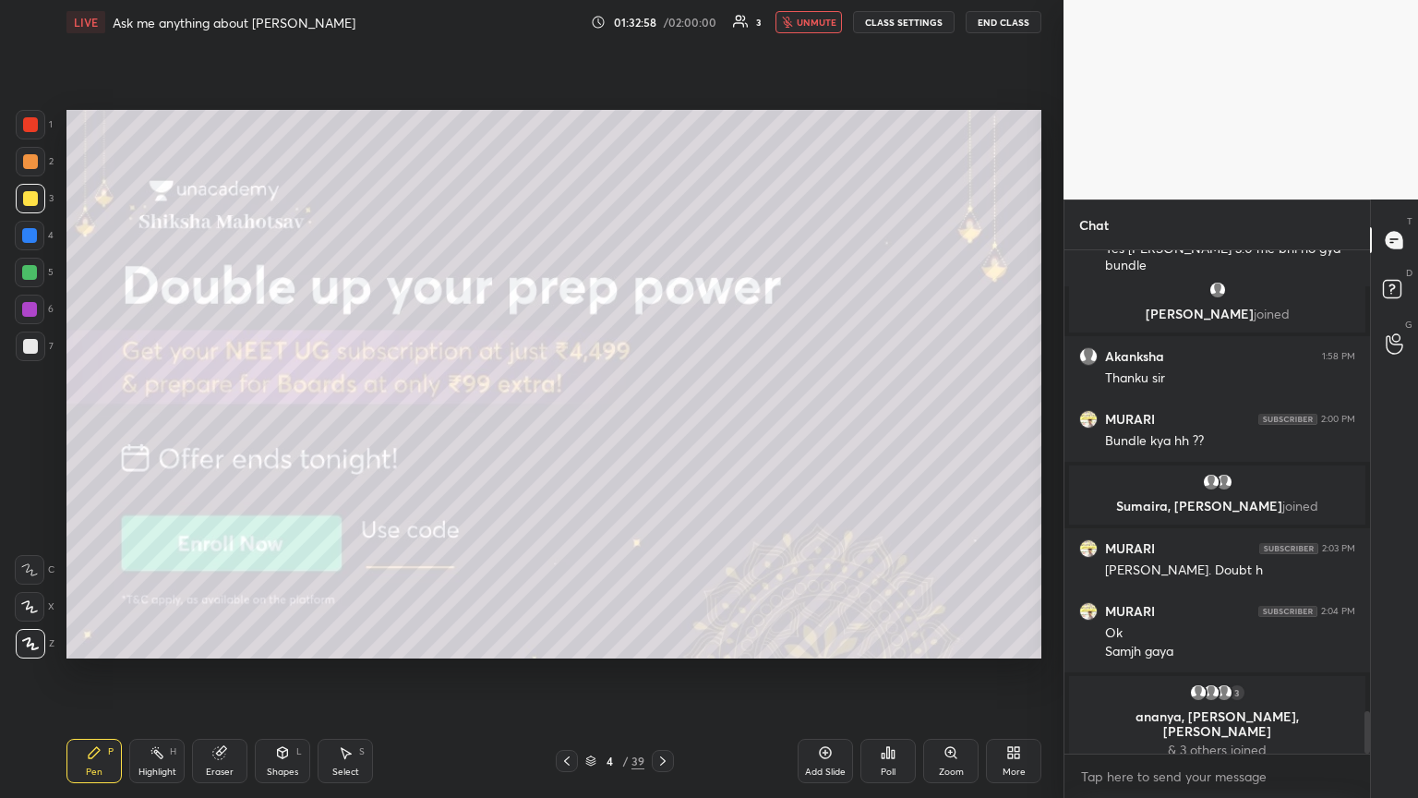
click at [662, 433] on icon at bounding box center [663, 760] width 6 height 9
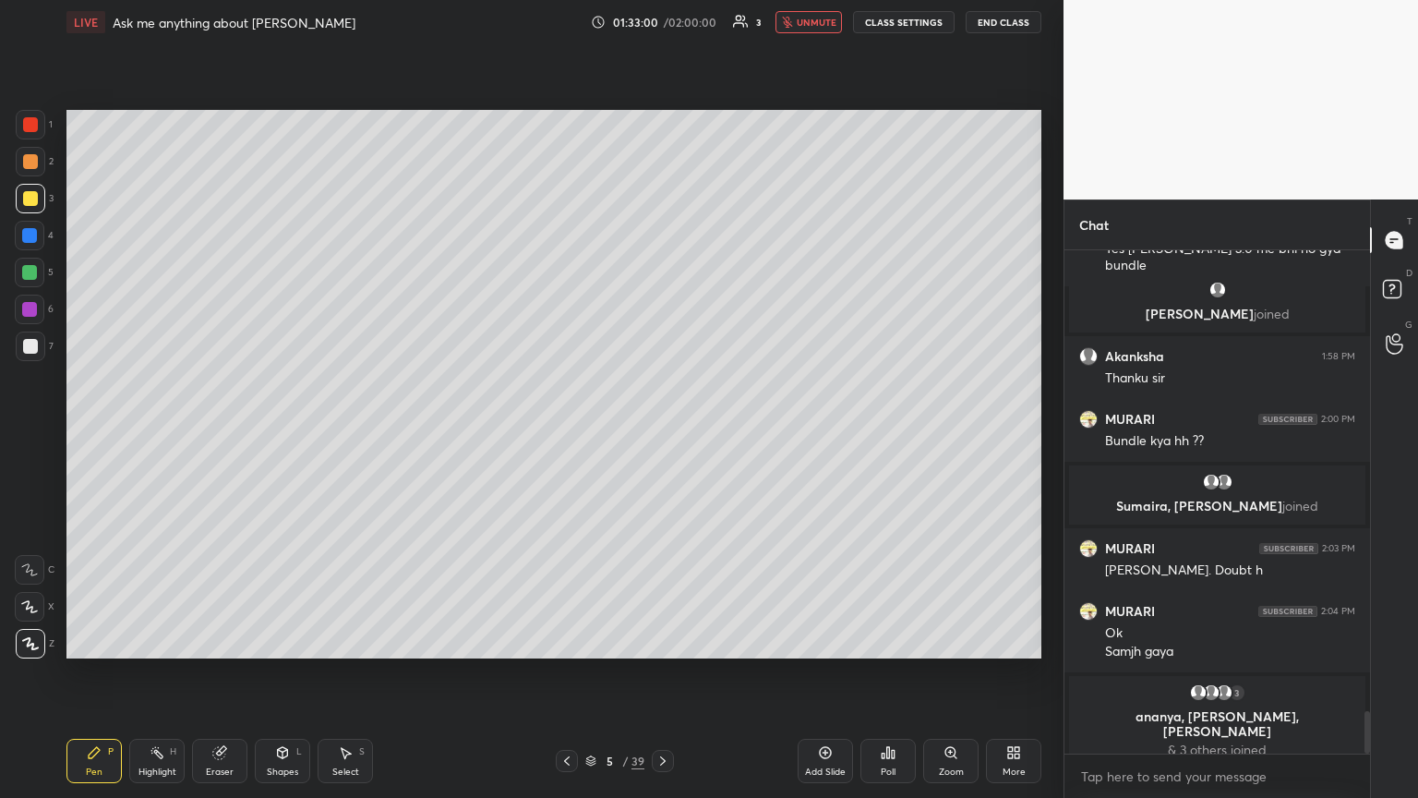
click at [566, 433] on icon at bounding box center [566, 760] width 15 height 15
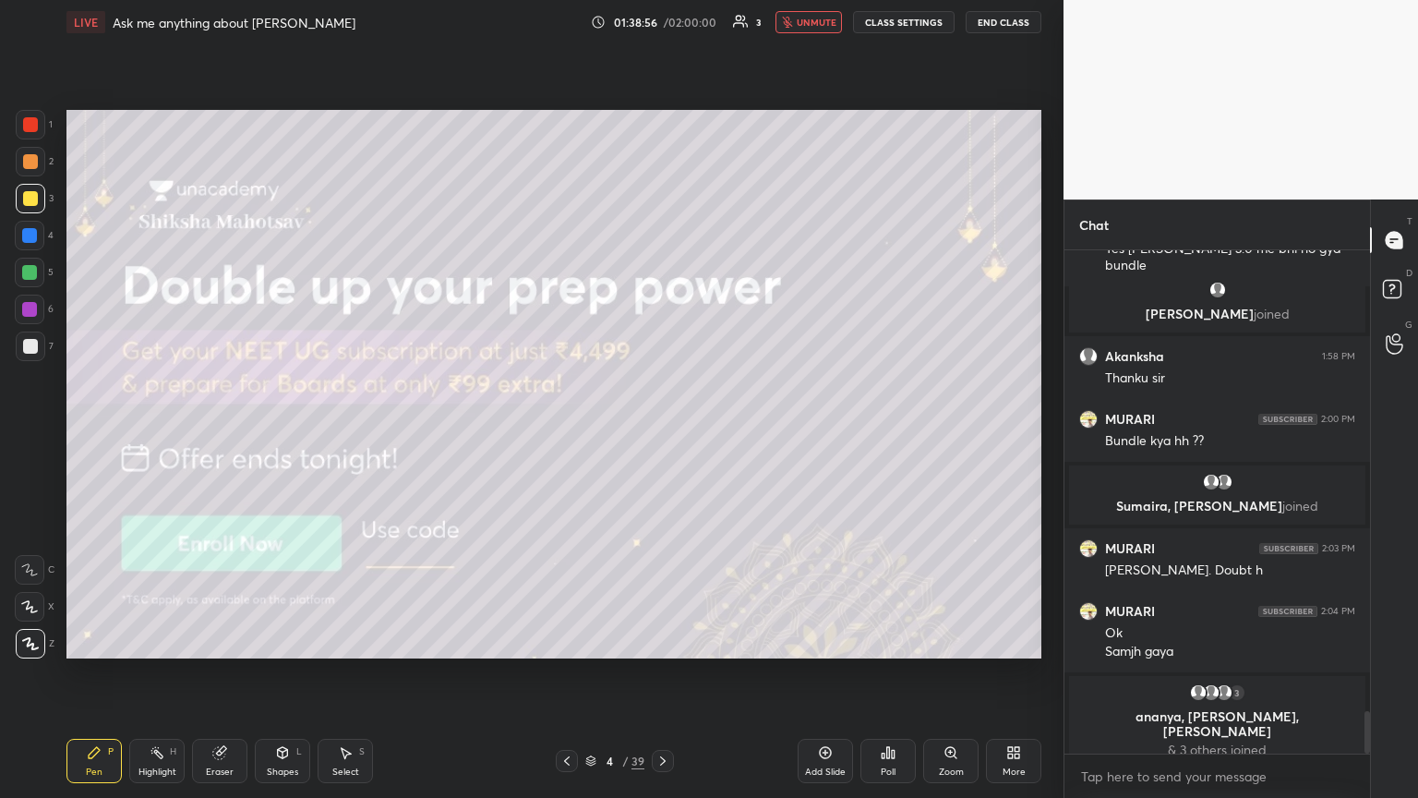
click at [662, 433] on div "Setting up your live class Poll for secs No correct answer Start poll" at bounding box center [554, 383] width 990 height 679
click at [46, 340] on div "7" at bounding box center [35, 346] width 38 height 30
click at [222, 433] on div "Eraser" at bounding box center [219, 760] width 55 height 44
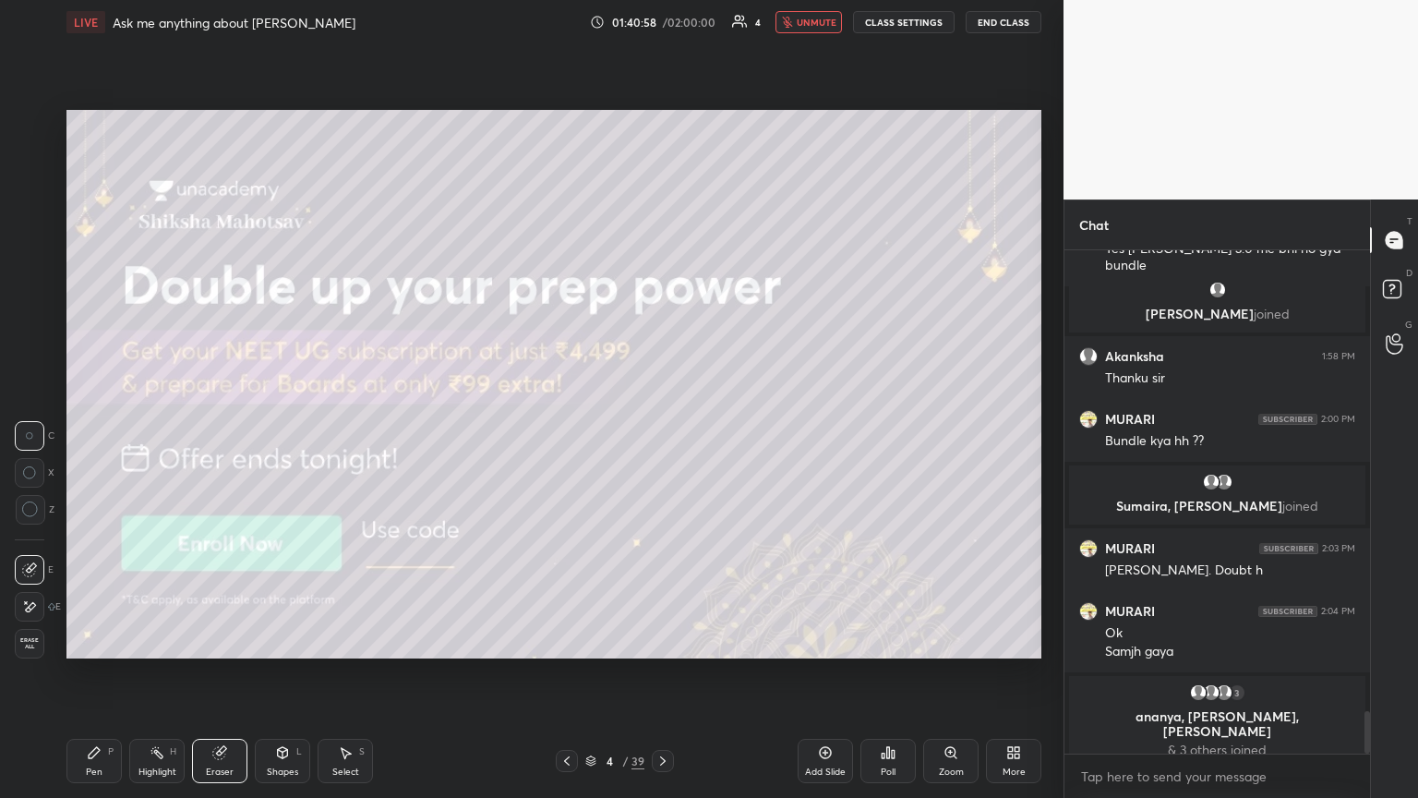
scroll to position [5028, 0]
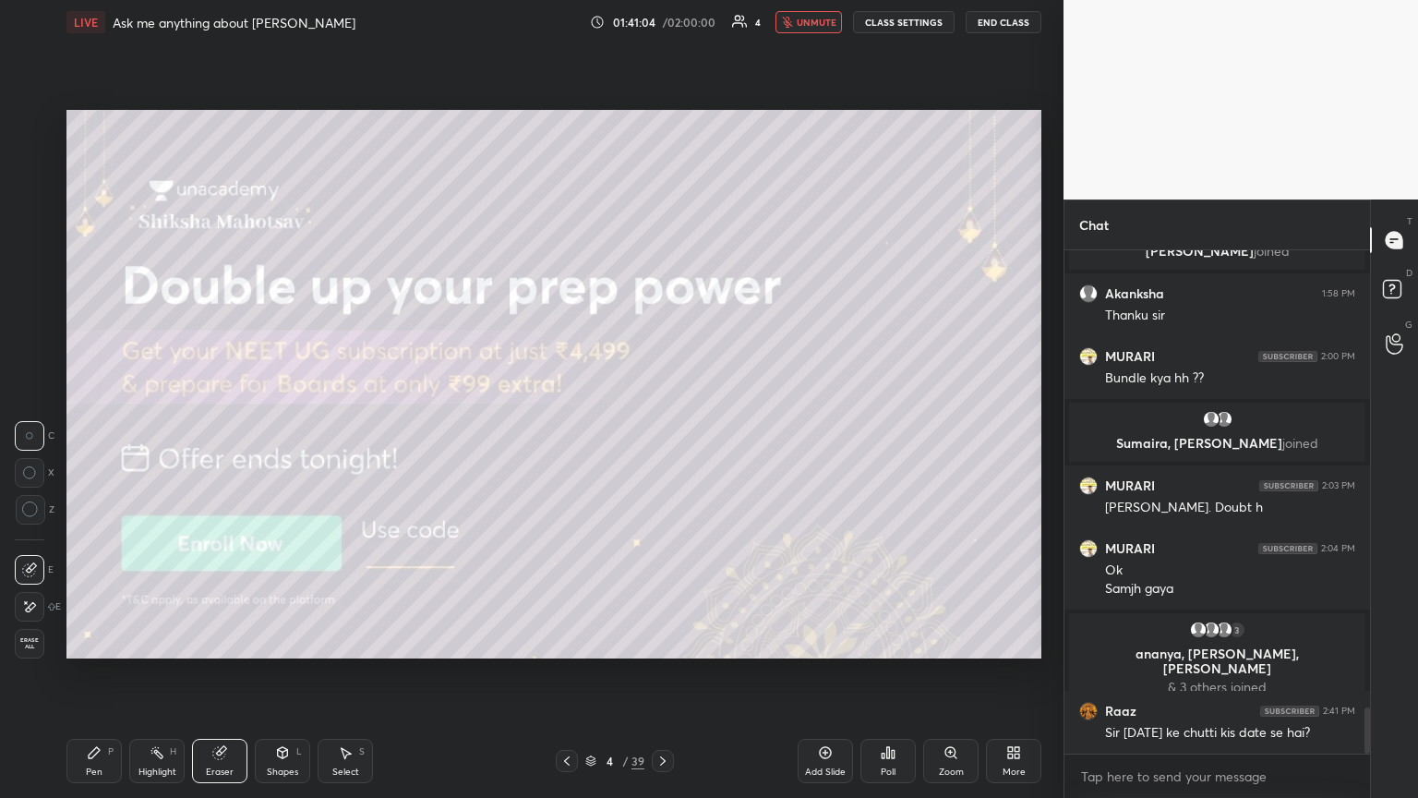
click at [662, 26] on span "unmute" at bounding box center [817, 22] width 40 height 13
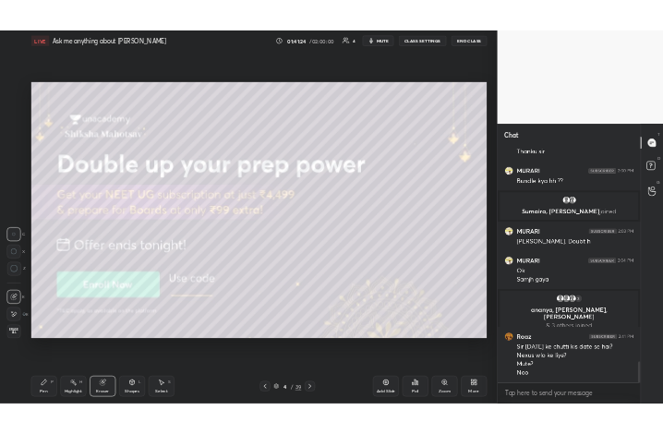
scroll to position [5146, 0]
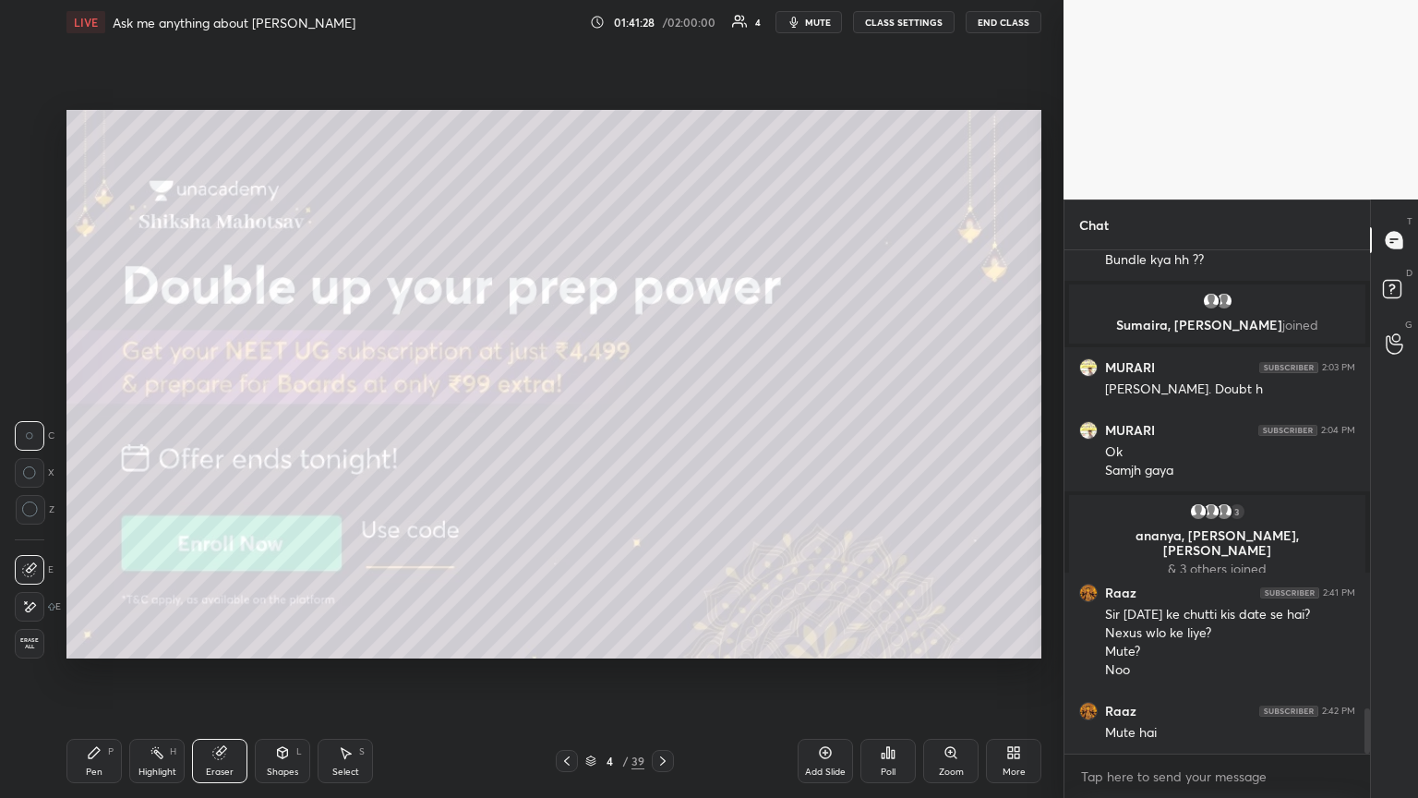
click at [662, 433] on div "More" at bounding box center [1013, 760] width 55 height 44
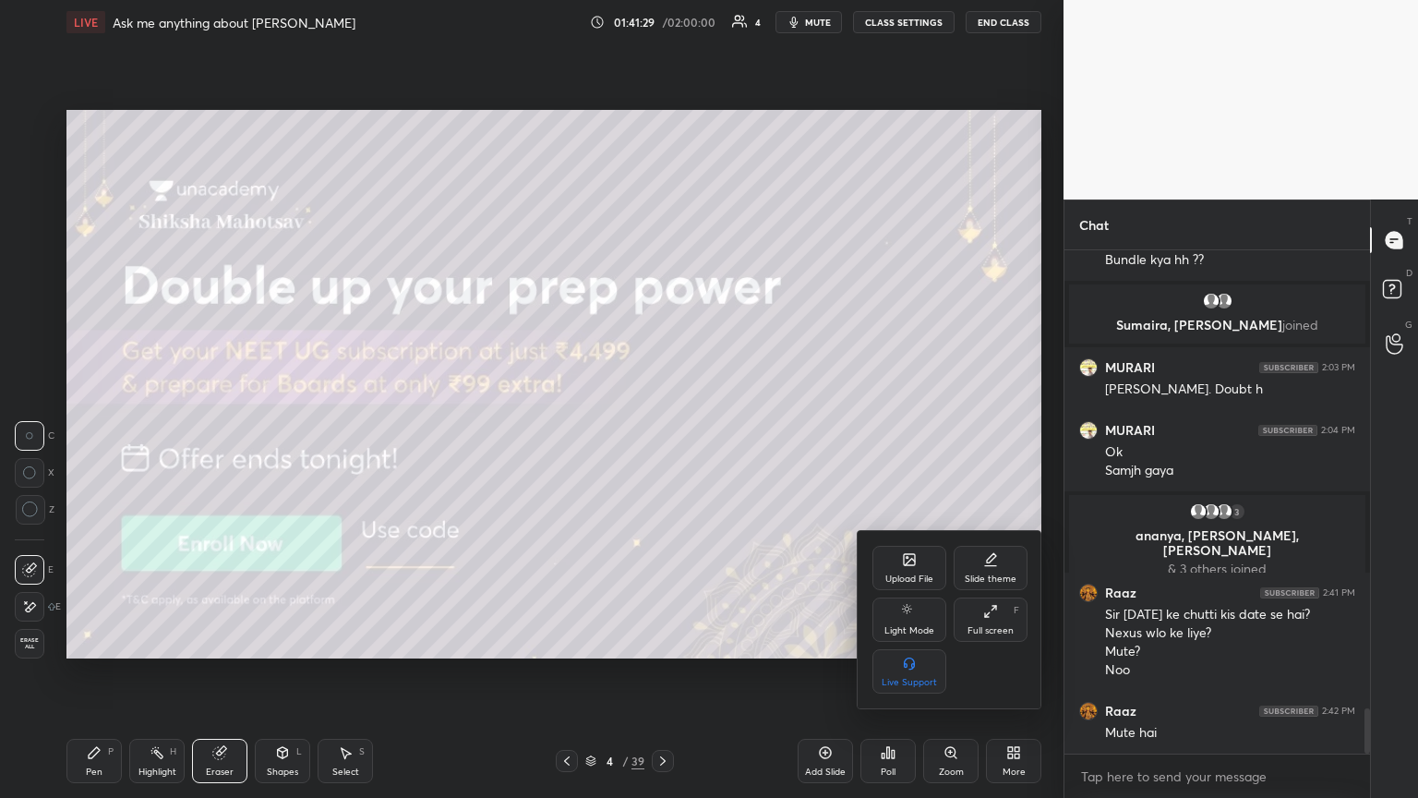
click at [662, 433] on icon at bounding box center [990, 611] width 15 height 15
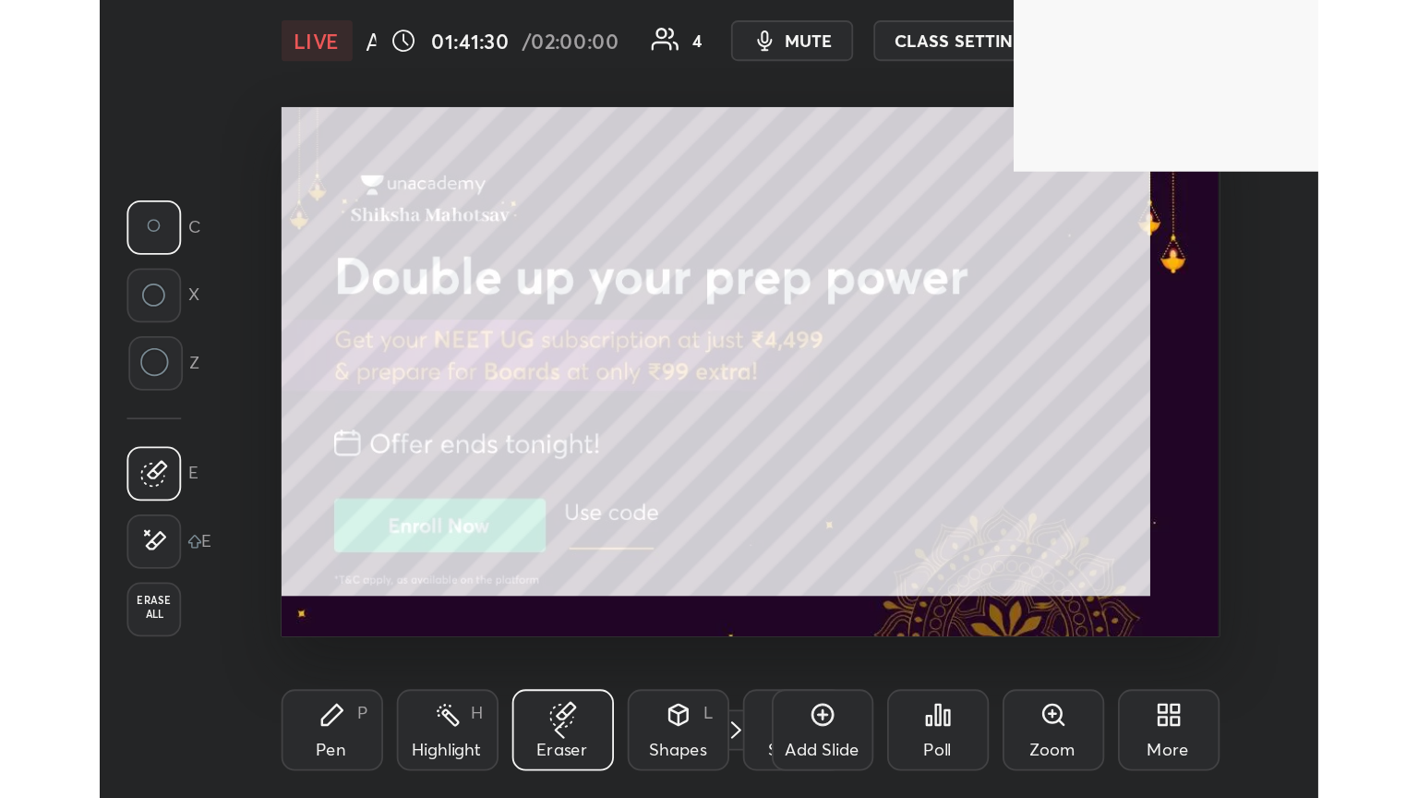
scroll to position [316, 589]
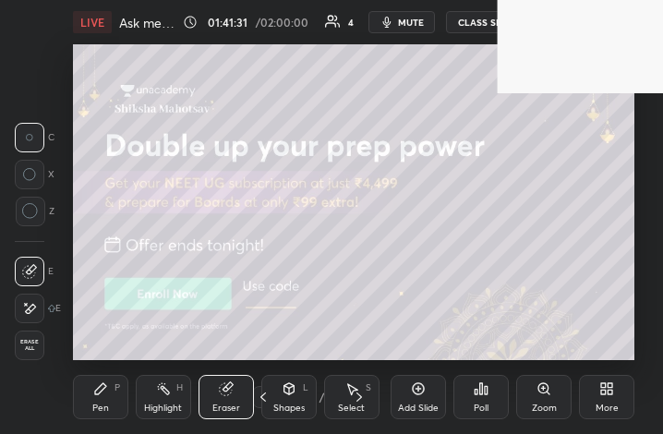
click at [605, 401] on div "More" at bounding box center [606, 397] width 55 height 44
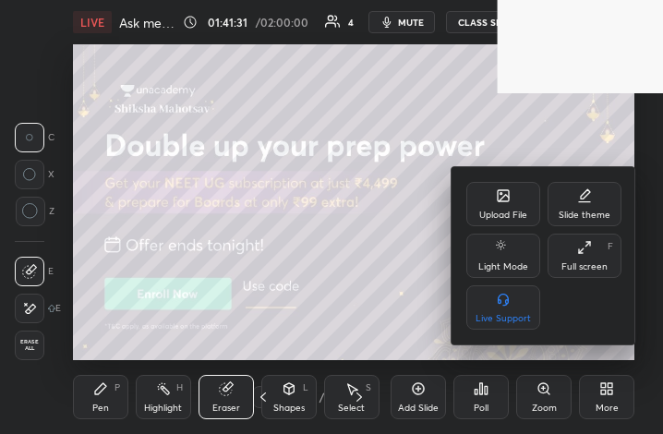
click at [597, 255] on div "Full screen F" at bounding box center [584, 256] width 74 height 44
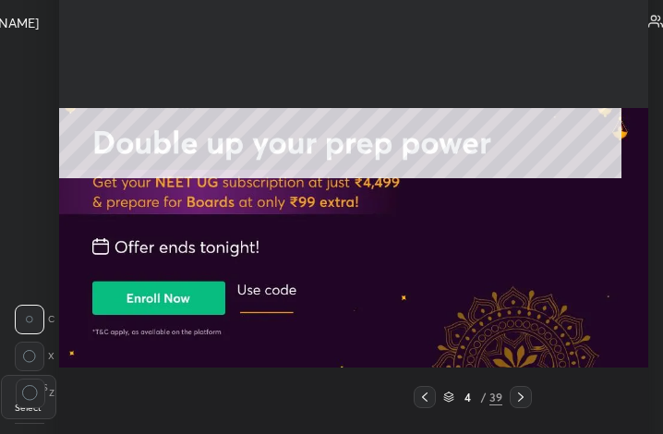
type textarea "x"
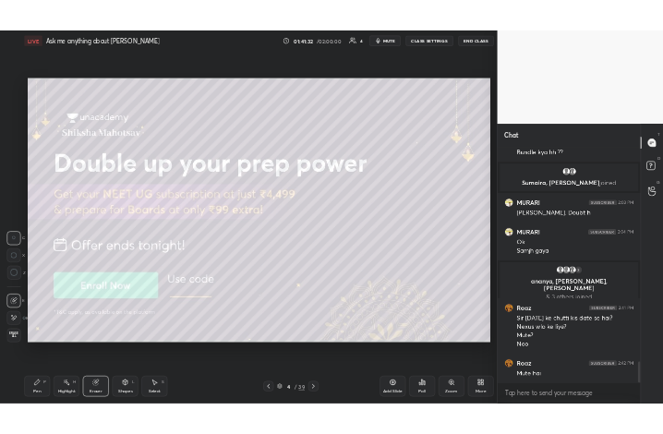
scroll to position [91631, 91320]
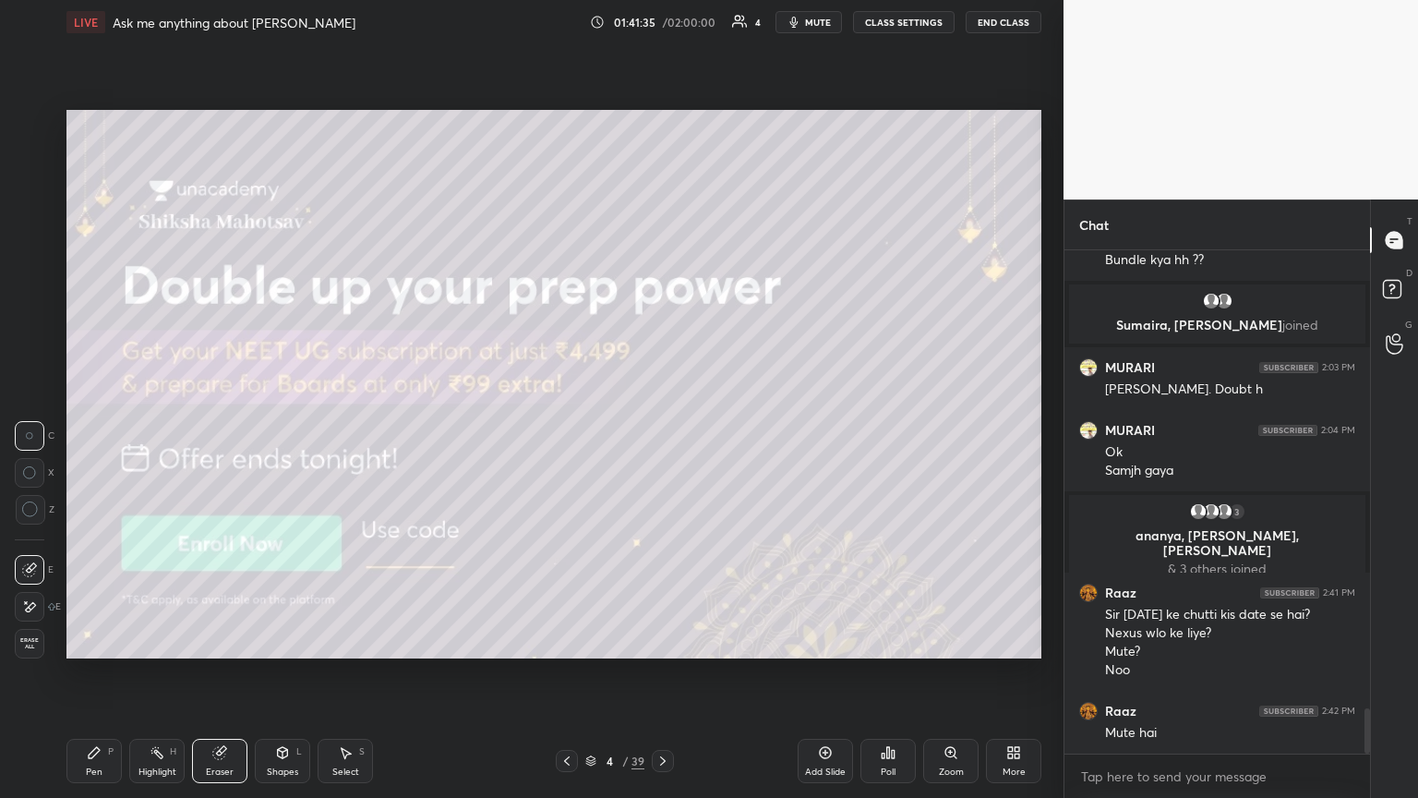
click at [662, 433] on div "More" at bounding box center [1013, 760] width 55 height 44
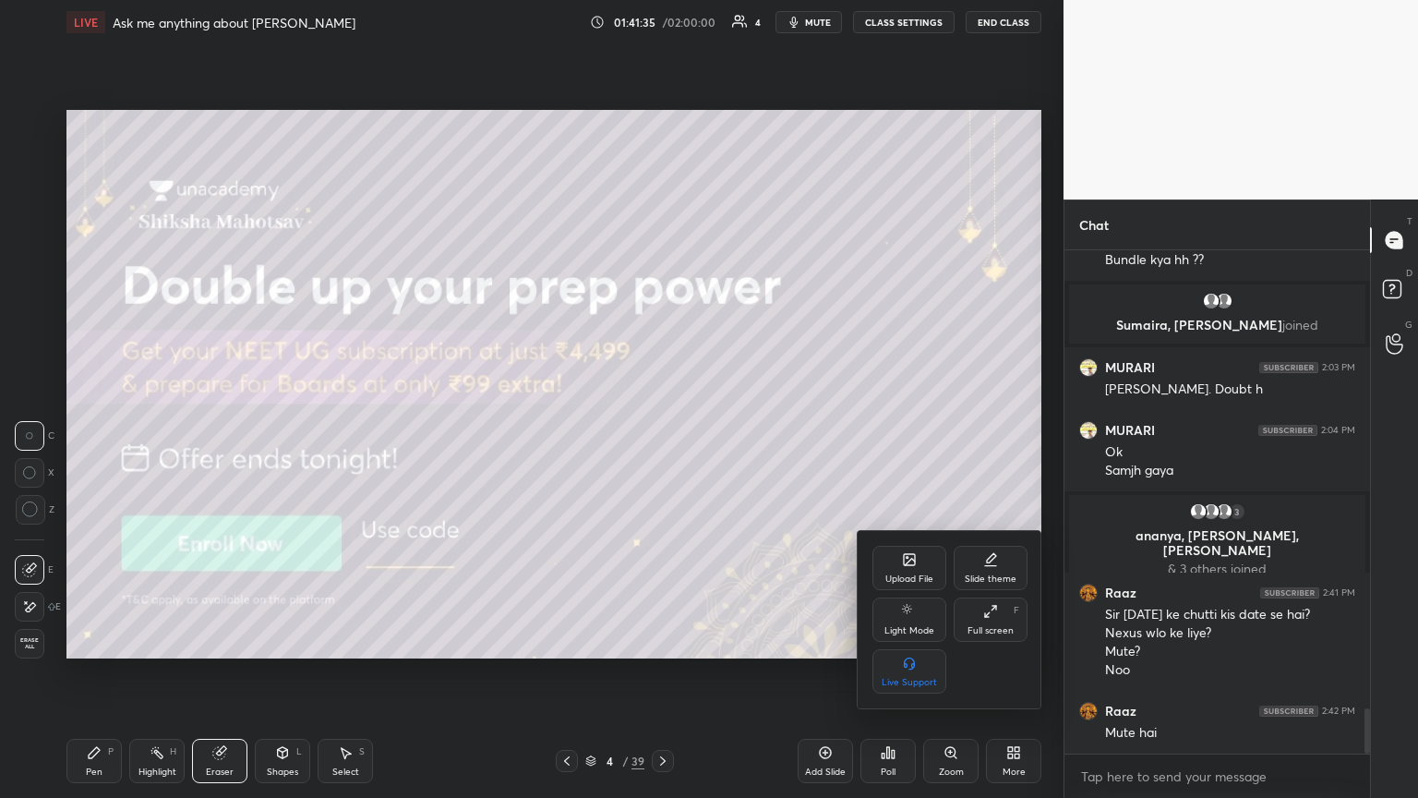
click at [662, 433] on div "Full screen" at bounding box center [990, 630] width 46 height 9
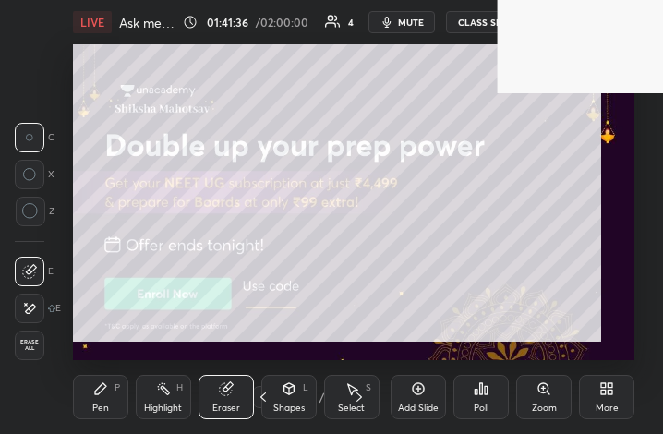
scroll to position [316, 588]
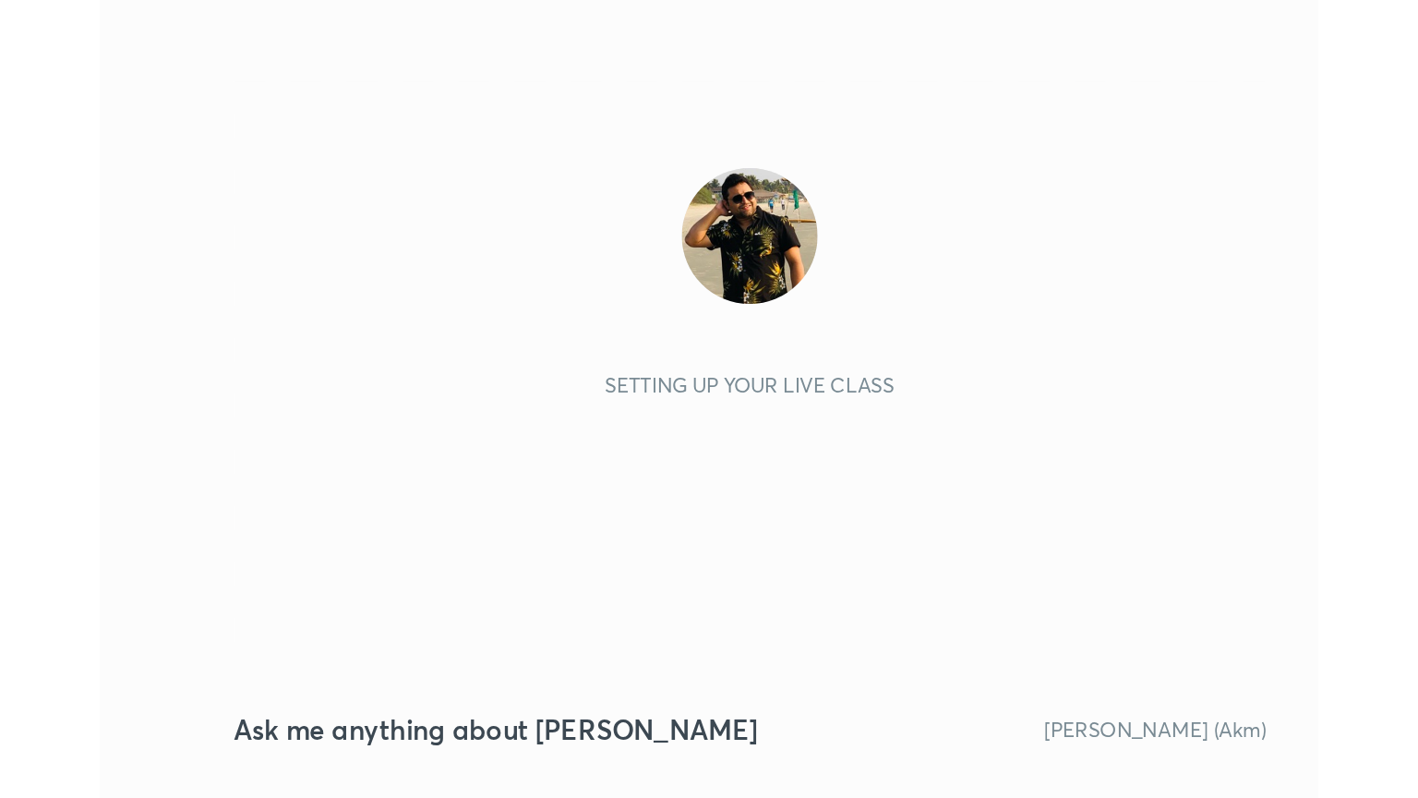
scroll to position [316, 589]
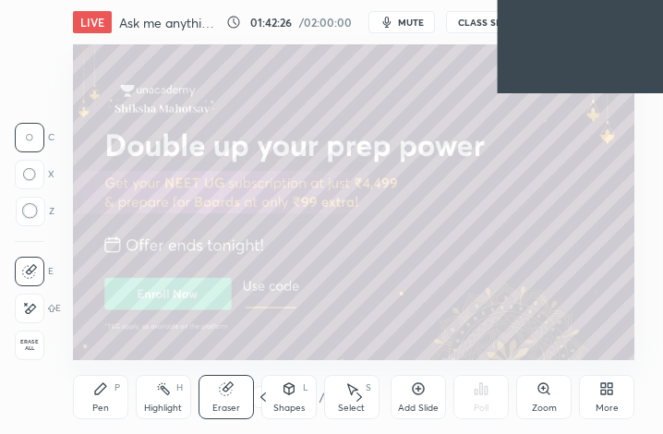
click at [606, 399] on div "More" at bounding box center [606, 397] width 55 height 44
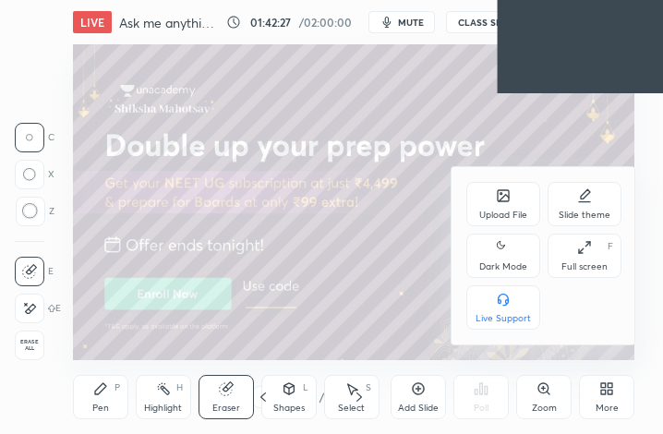
drag, startPoint x: 506, startPoint y: 262, endPoint x: 561, endPoint y: 259, distance: 55.5
click at [509, 262] on div "Dark Mode" at bounding box center [503, 266] width 48 height 9
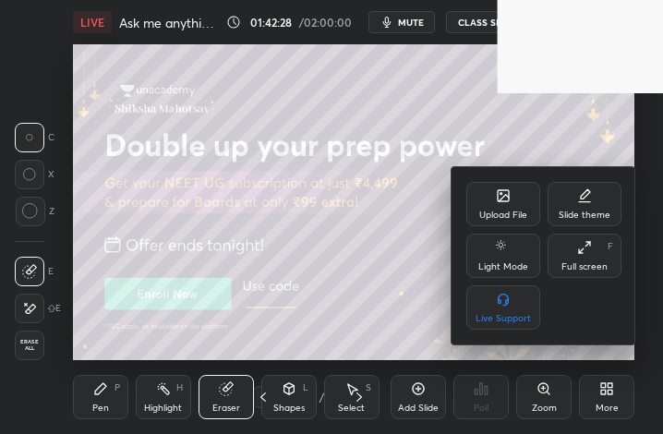
click at [588, 259] on div "Full screen F" at bounding box center [584, 256] width 74 height 44
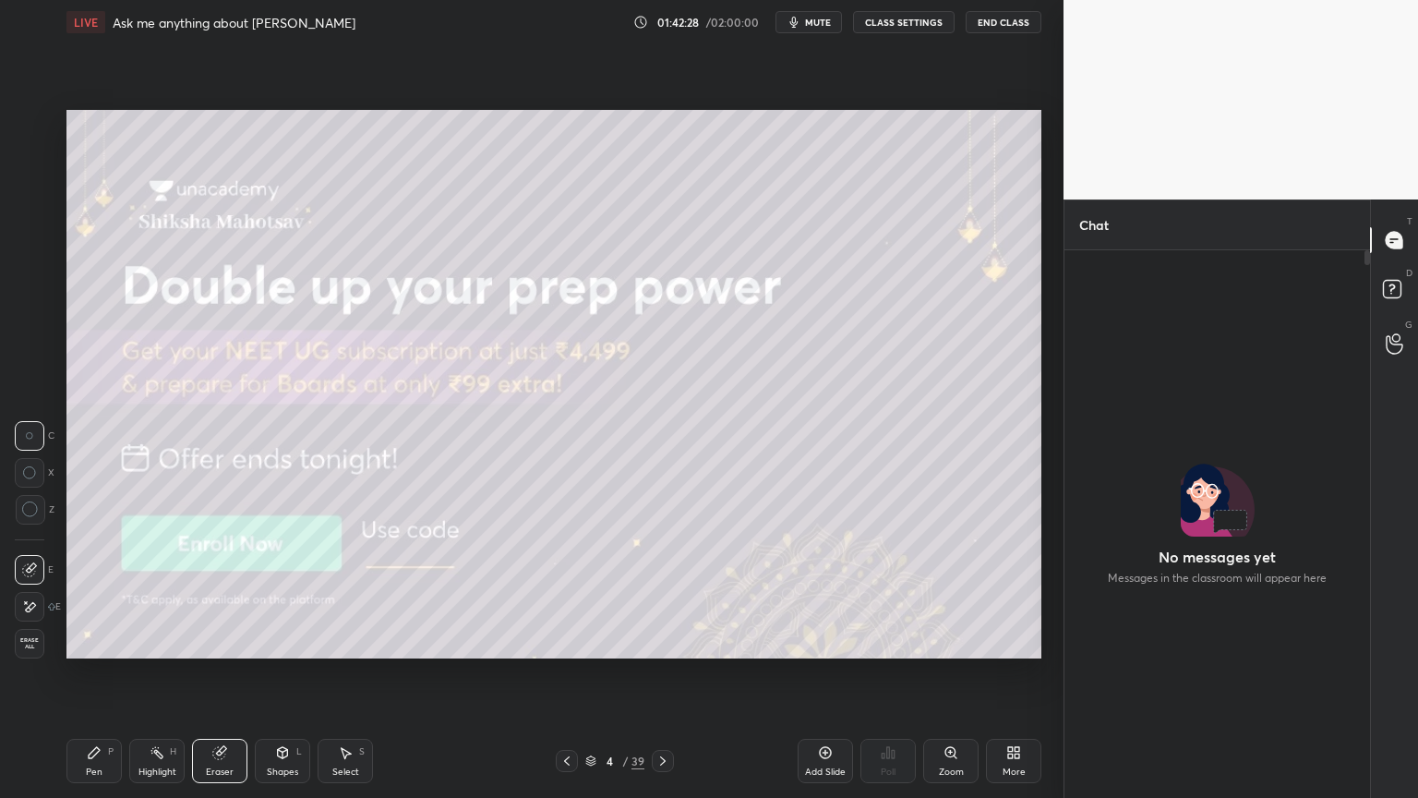
scroll to position [0, 0]
drag, startPoint x: 1395, startPoint y: 292, endPoint x: 1403, endPoint y: 262, distance: 30.7
click at [662, 290] on rect at bounding box center [1392, 290] width 18 height 18
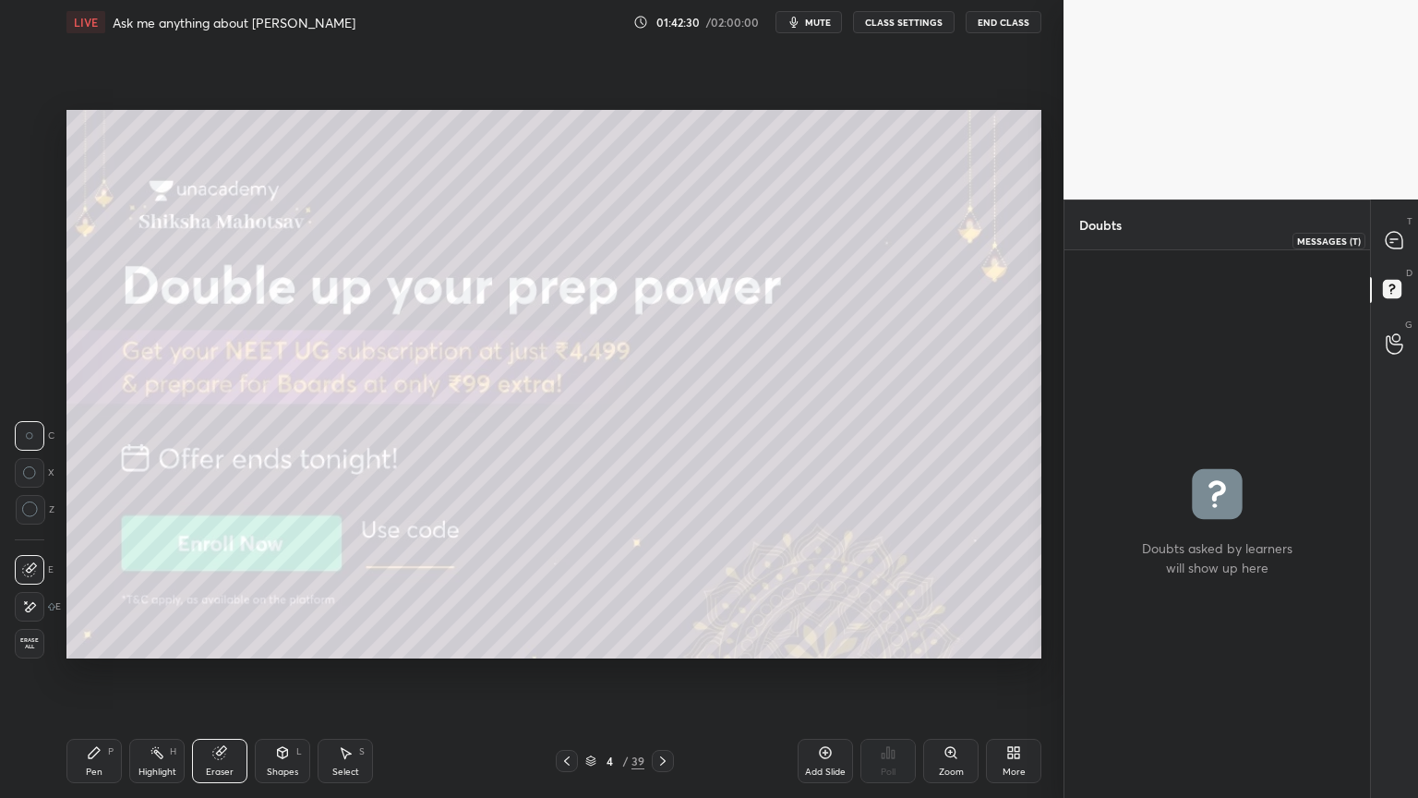
click at [662, 240] on icon at bounding box center [1394, 240] width 17 height 17
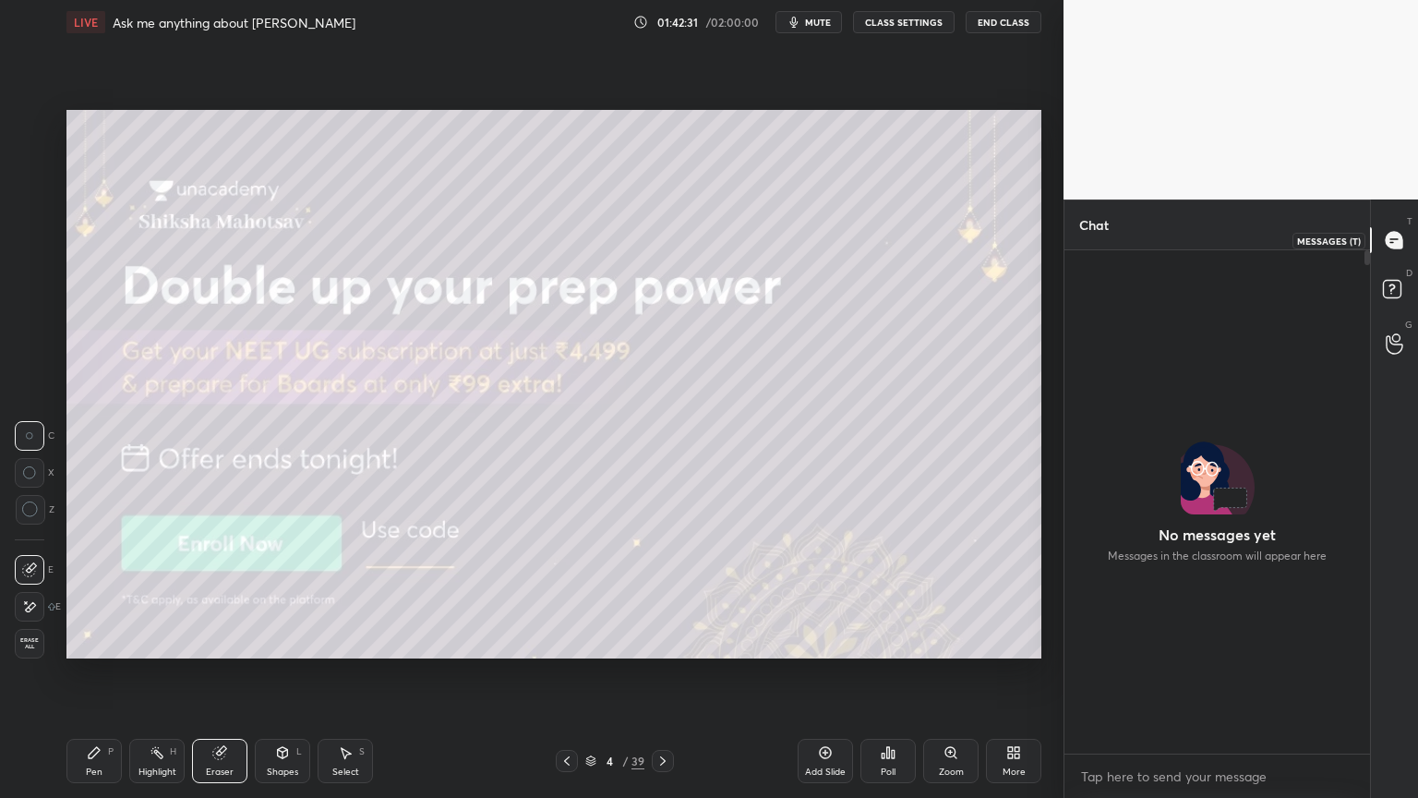
scroll to position [498, 300]
click at [662, 292] on rect at bounding box center [1392, 290] width 18 height 18
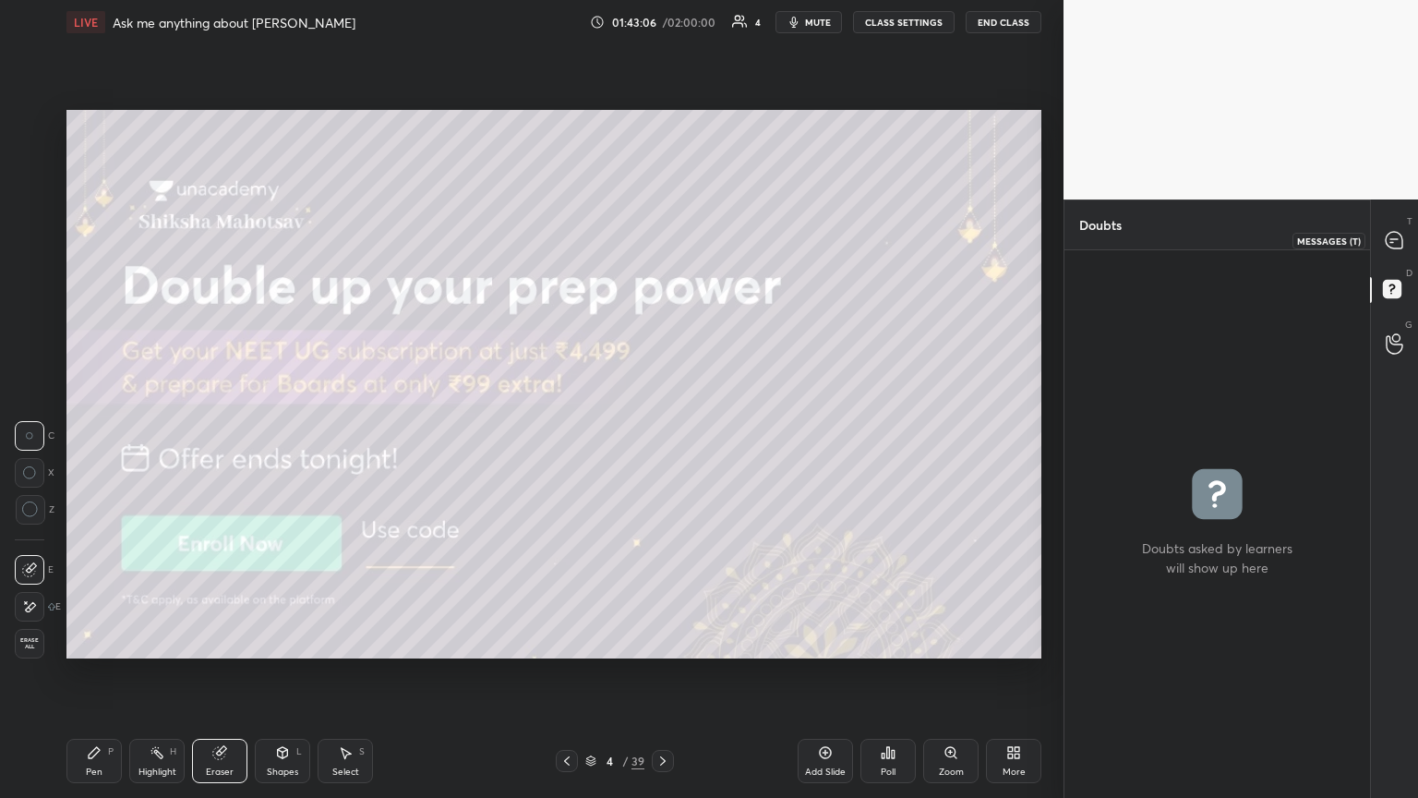
click at [662, 250] on div at bounding box center [1394, 239] width 37 height 33
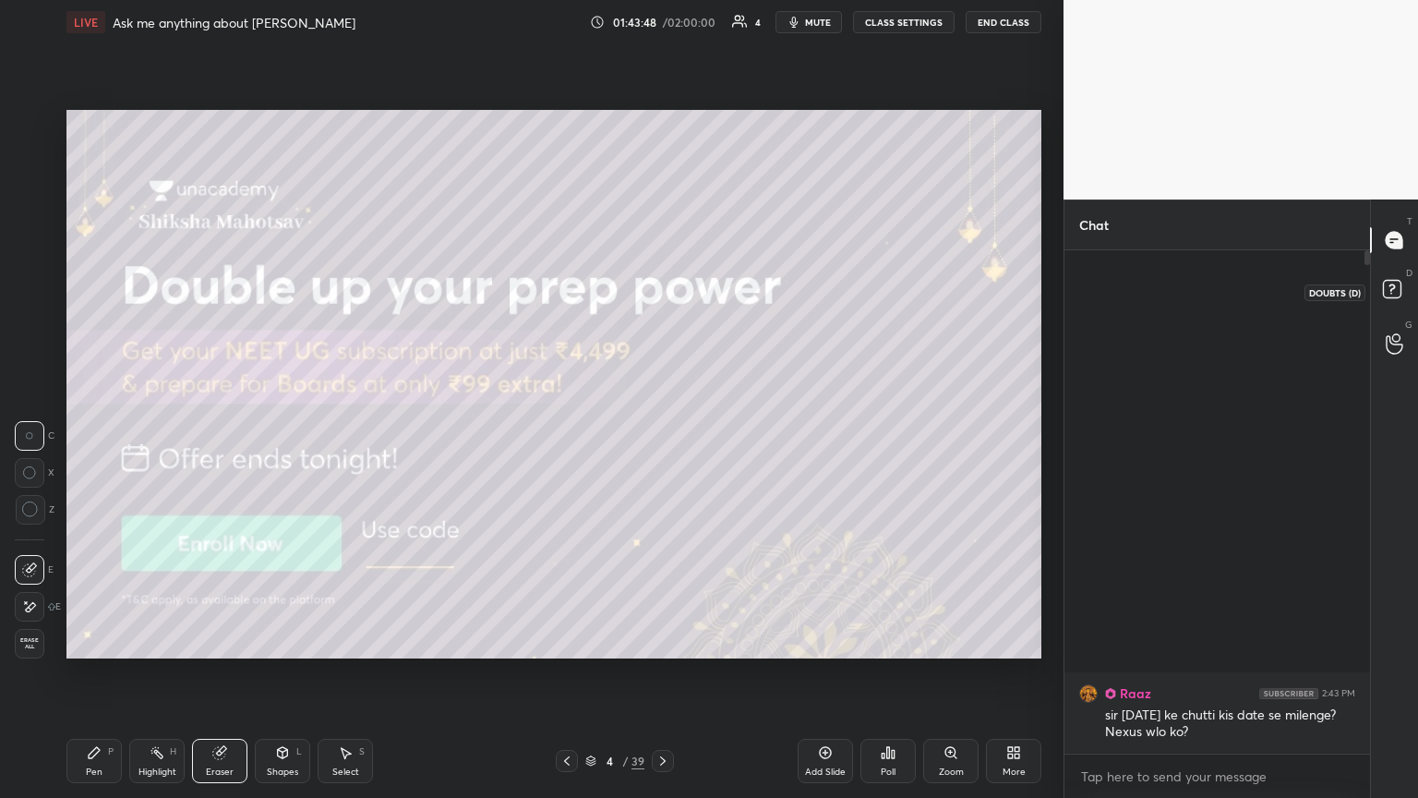
click at [662, 287] on icon at bounding box center [1394, 291] width 33 height 33
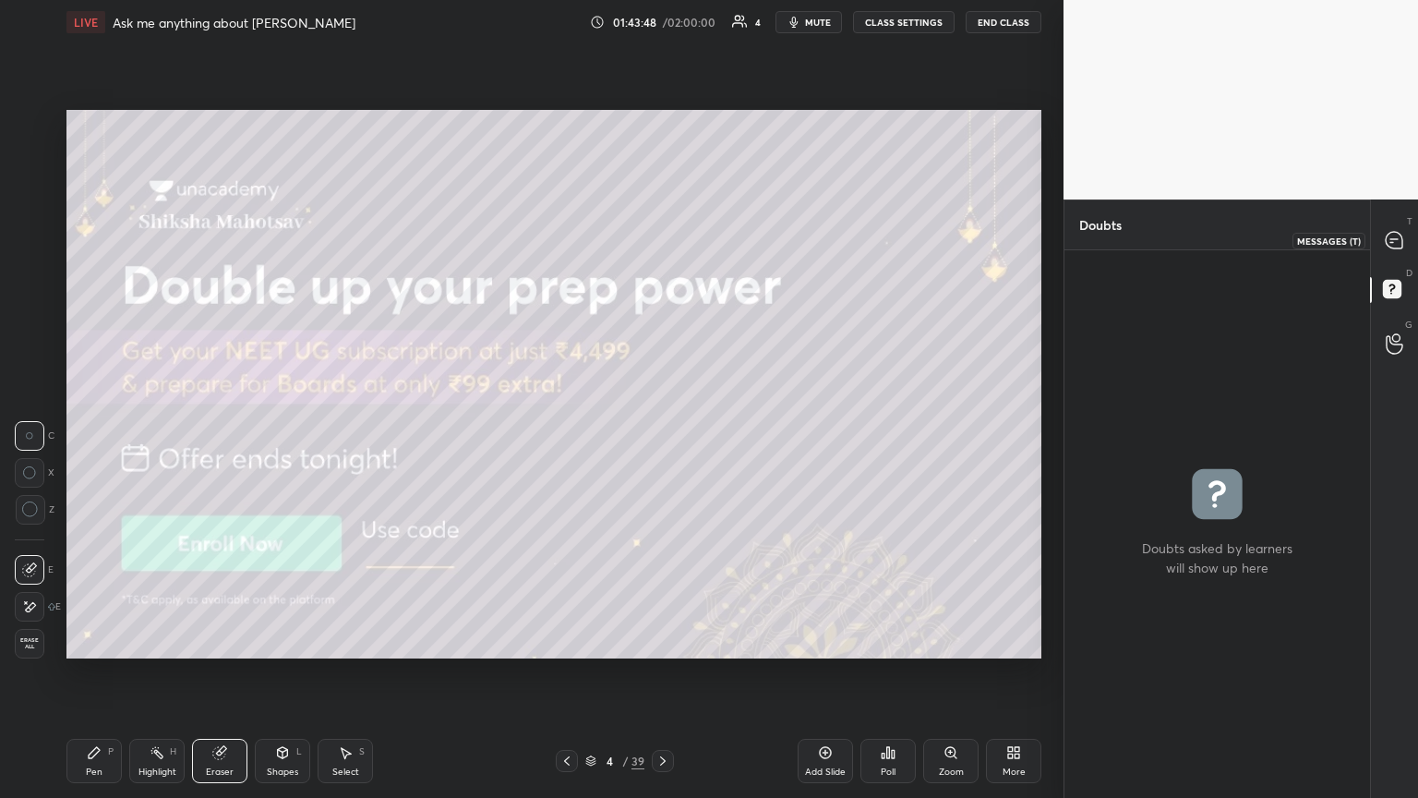
click at [662, 235] on icon at bounding box center [1394, 240] width 17 height 17
type textarea "x"
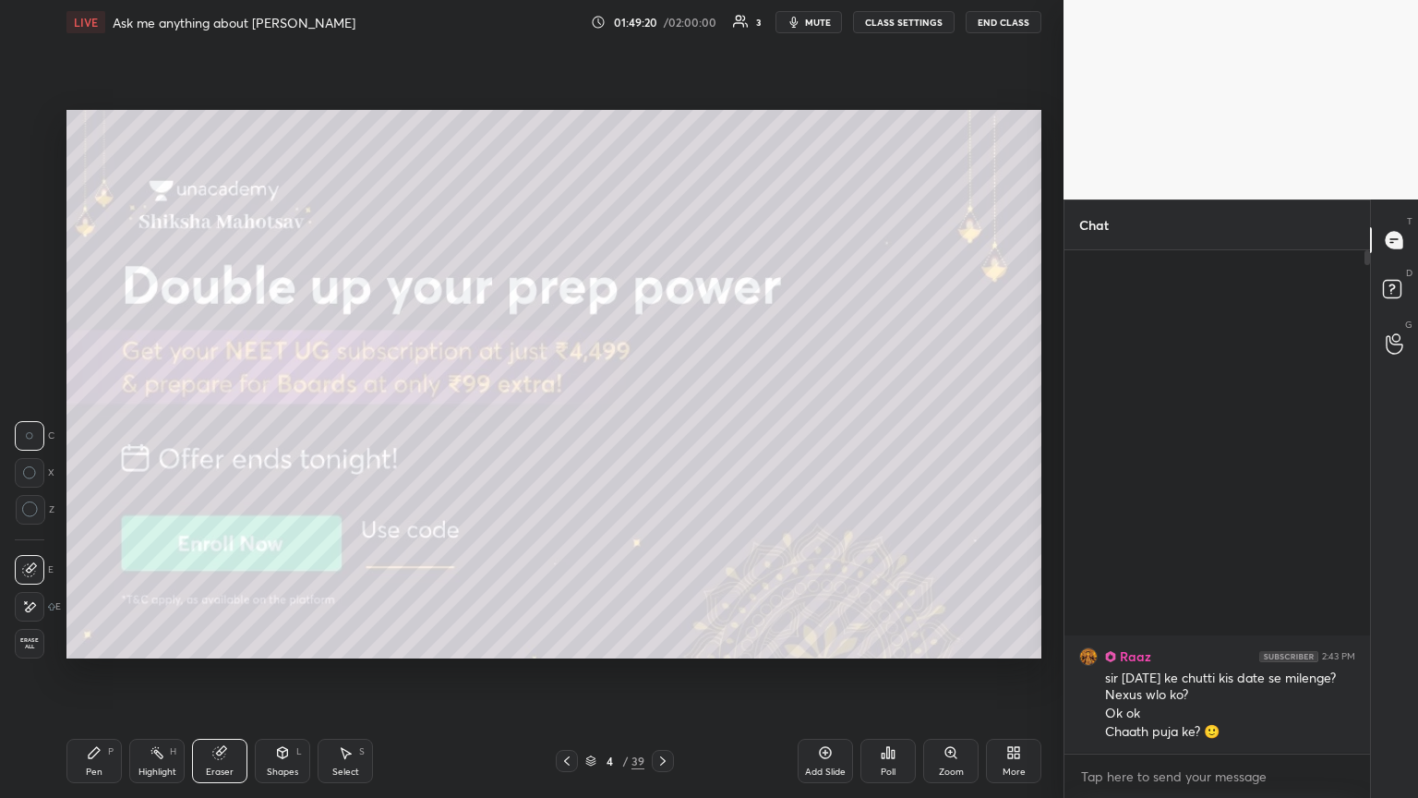
click at [662, 433] on icon at bounding box center [662, 760] width 15 height 15
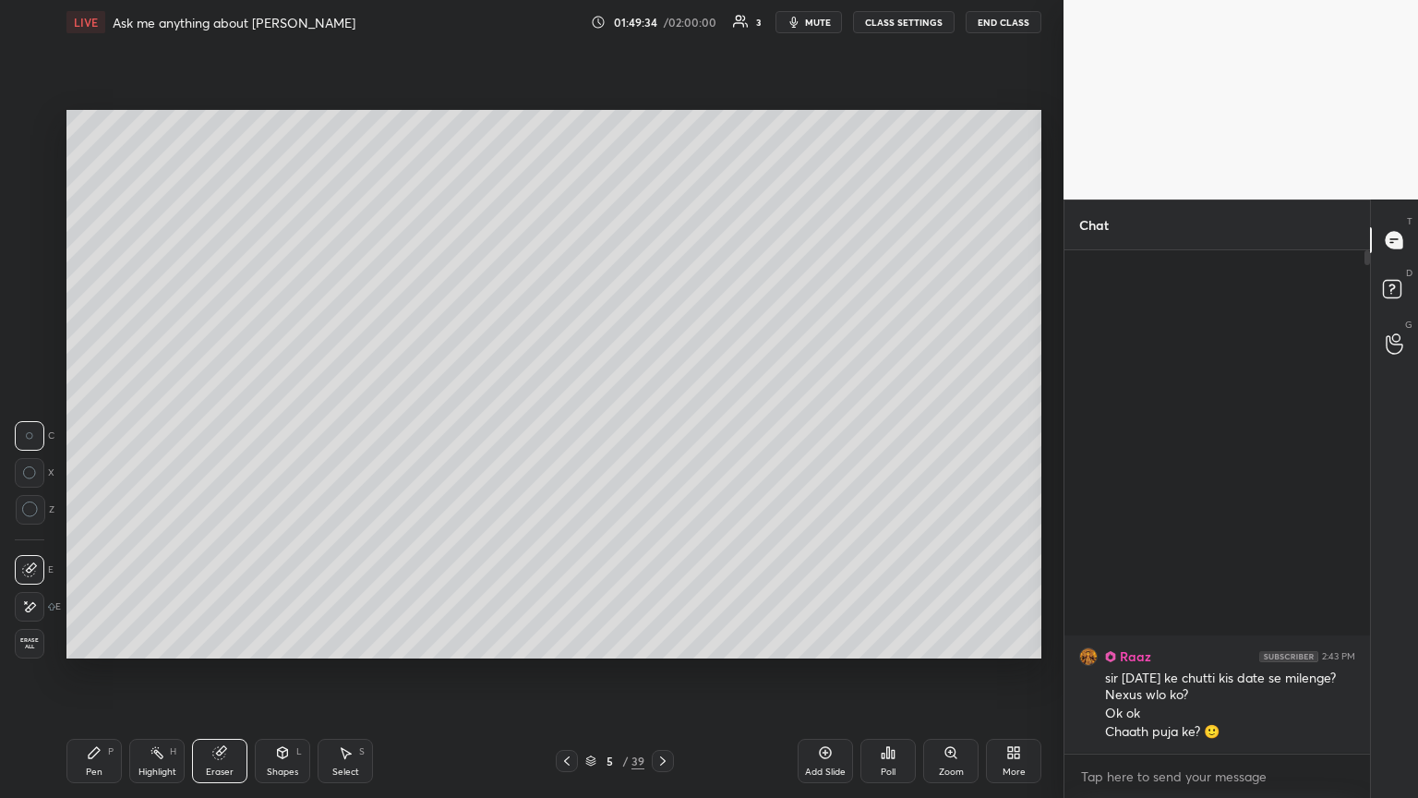
click at [662, 23] on button "mute" at bounding box center [808, 22] width 66 height 22
drag, startPoint x: 565, startPoint y: 756, endPoint x: 574, endPoint y: 757, distance: 9.3
click at [569, 433] on icon at bounding box center [566, 760] width 15 height 15
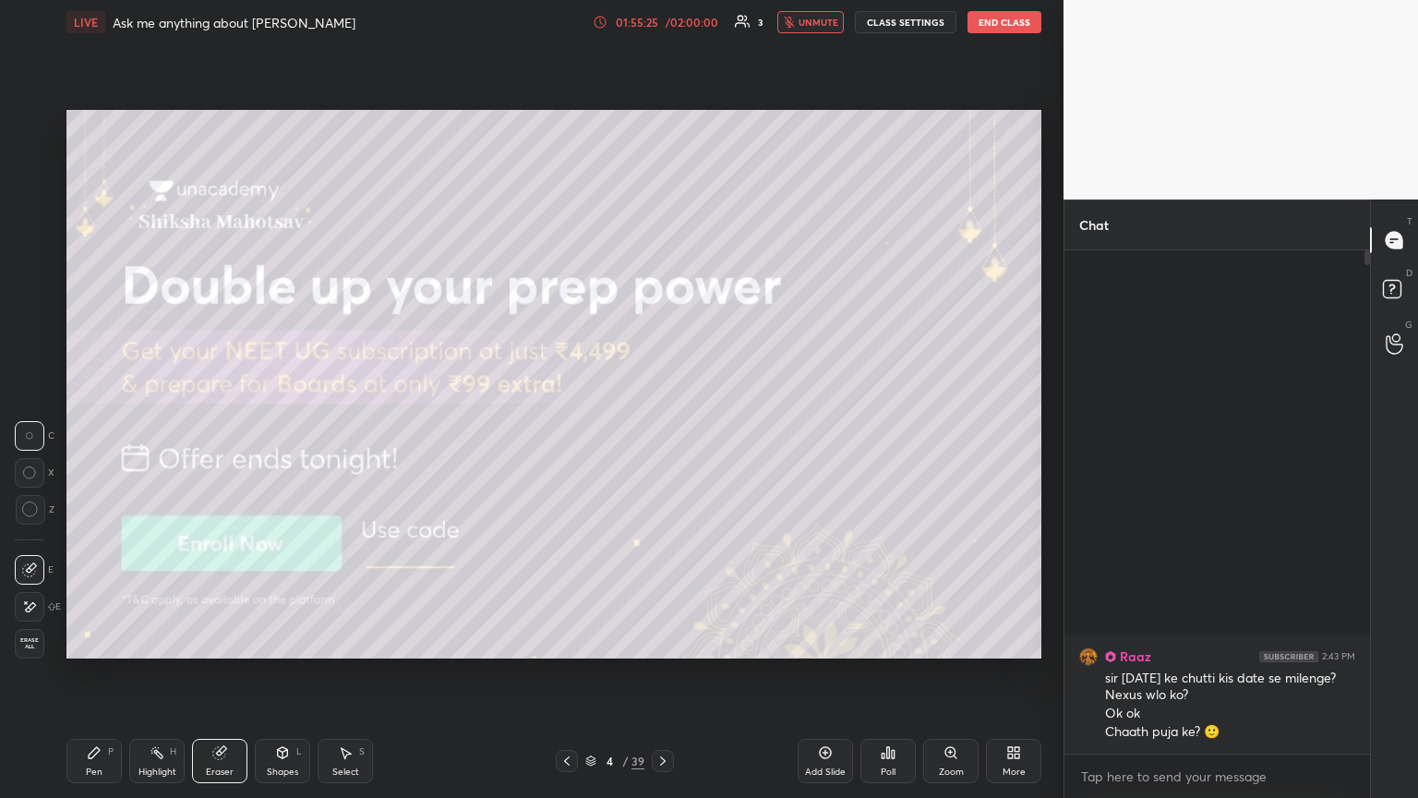
click at [661, 433] on icon at bounding box center [662, 760] width 15 height 15
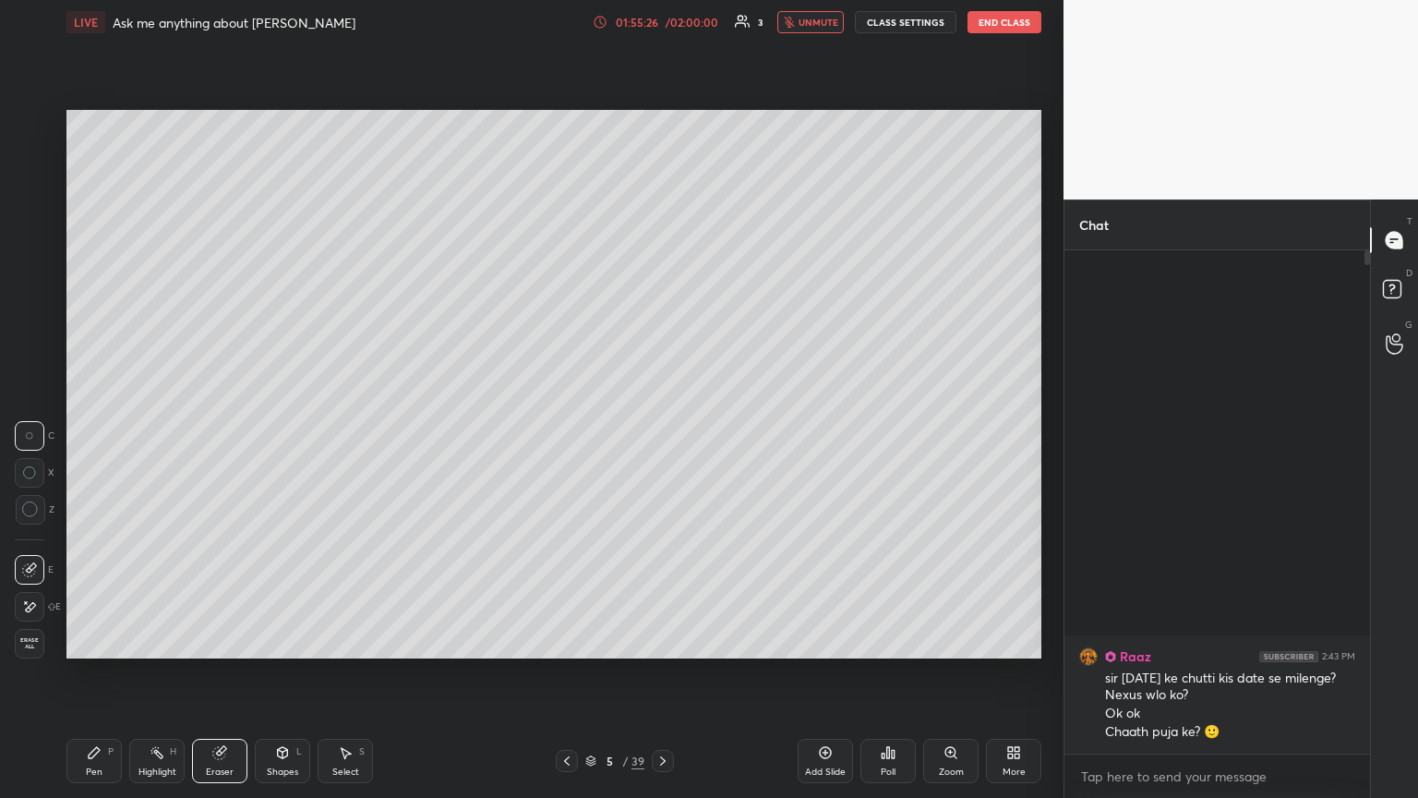
click at [569, 433] on icon at bounding box center [566, 760] width 15 height 15
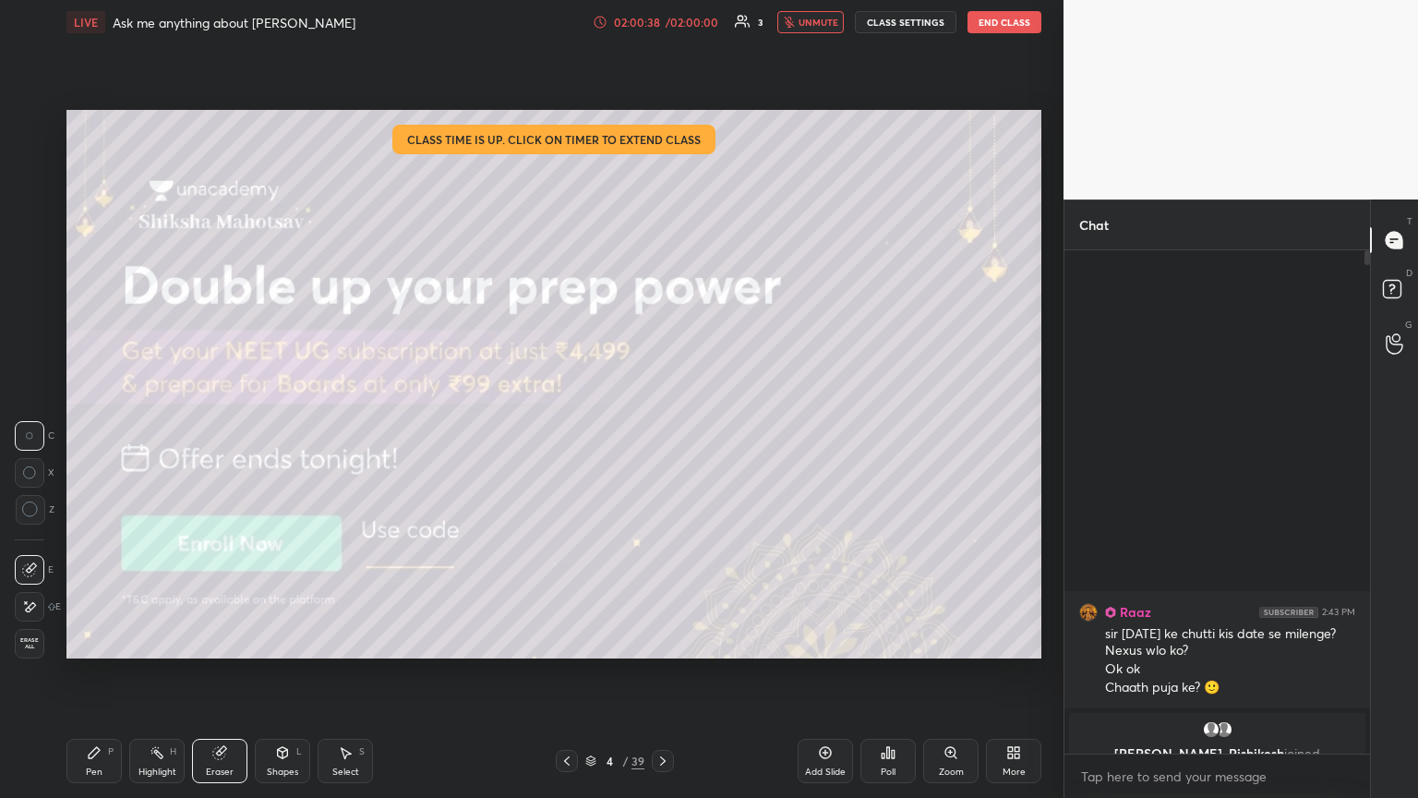
click at [662, 21] on button "CLASS SETTINGS" at bounding box center [906, 22] width 102 height 22
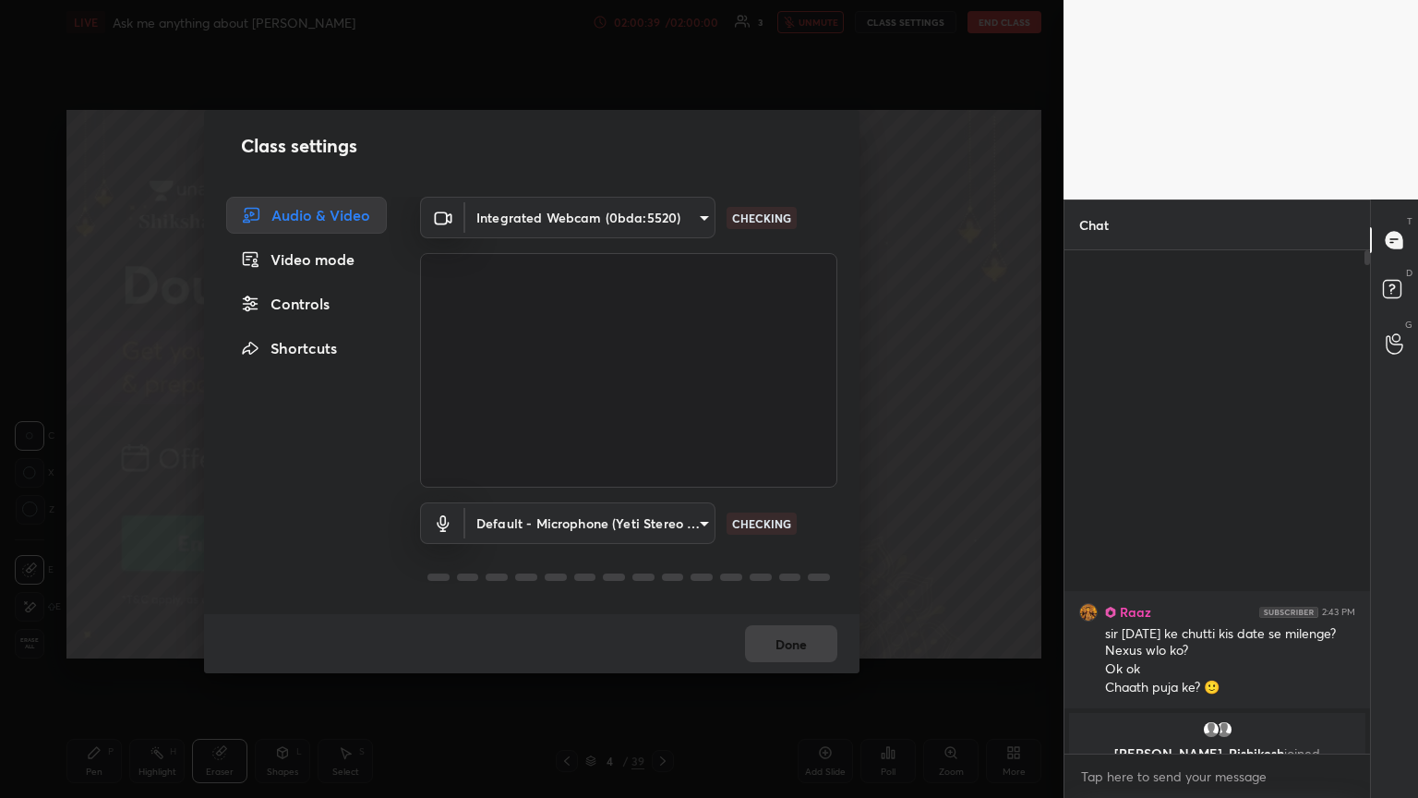
drag, startPoint x: 312, startPoint y: 309, endPoint x: 414, endPoint y: 289, distance: 104.5
click at [320, 307] on div "Controls" at bounding box center [306, 303] width 161 height 37
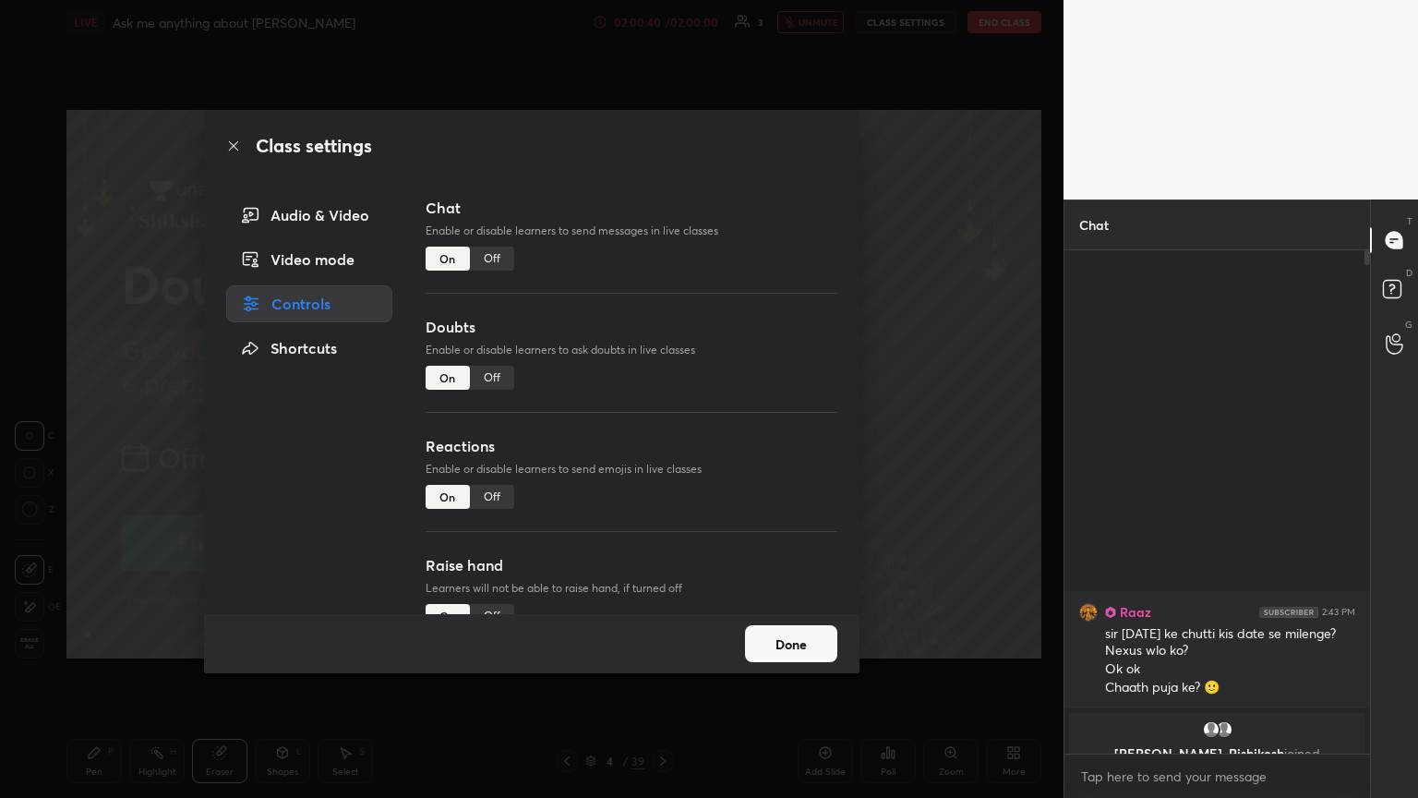
click at [486, 262] on div "Off" at bounding box center [492, 258] width 44 height 24
click at [488, 380] on div "Off" at bounding box center [492, 378] width 44 height 24
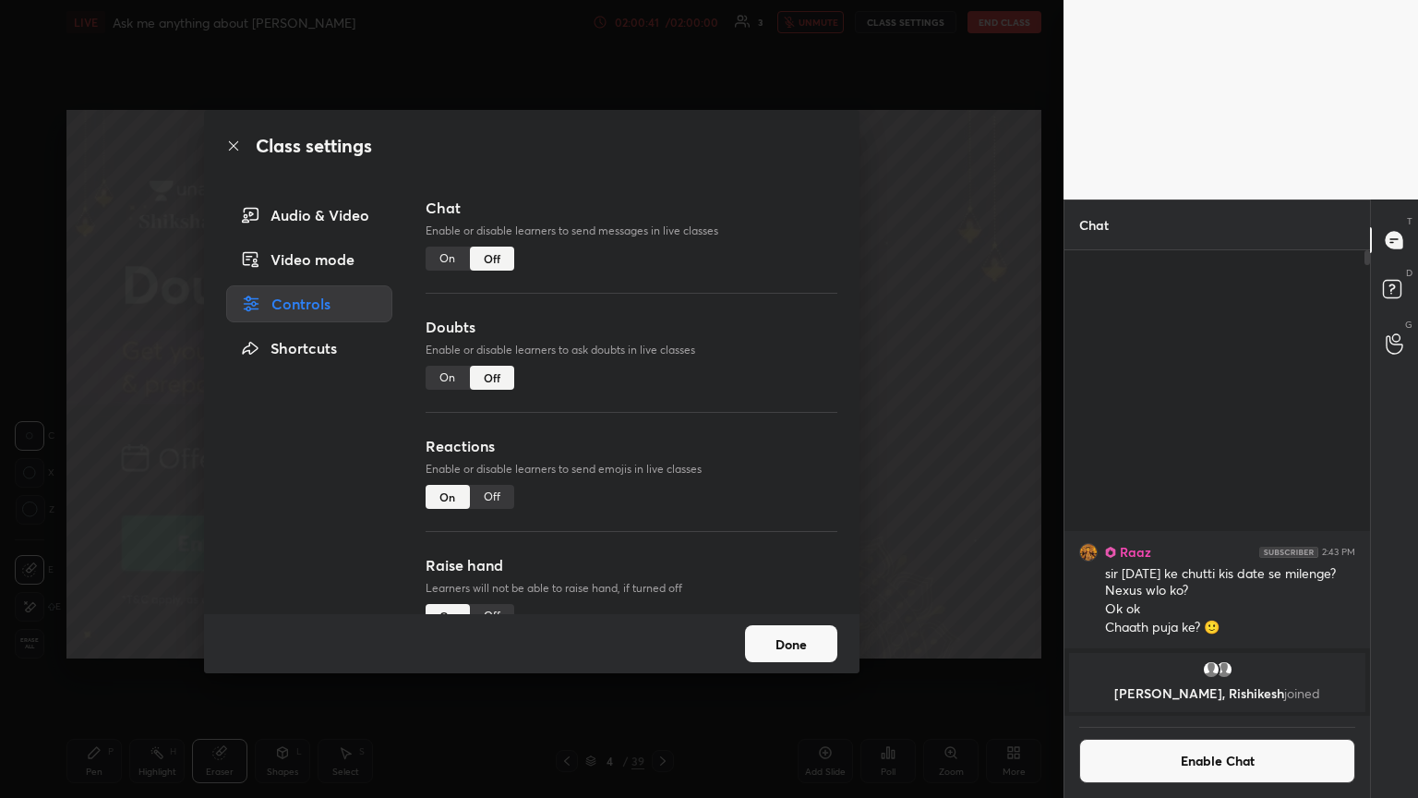
click at [491, 433] on div "Off" at bounding box center [492, 497] width 44 height 24
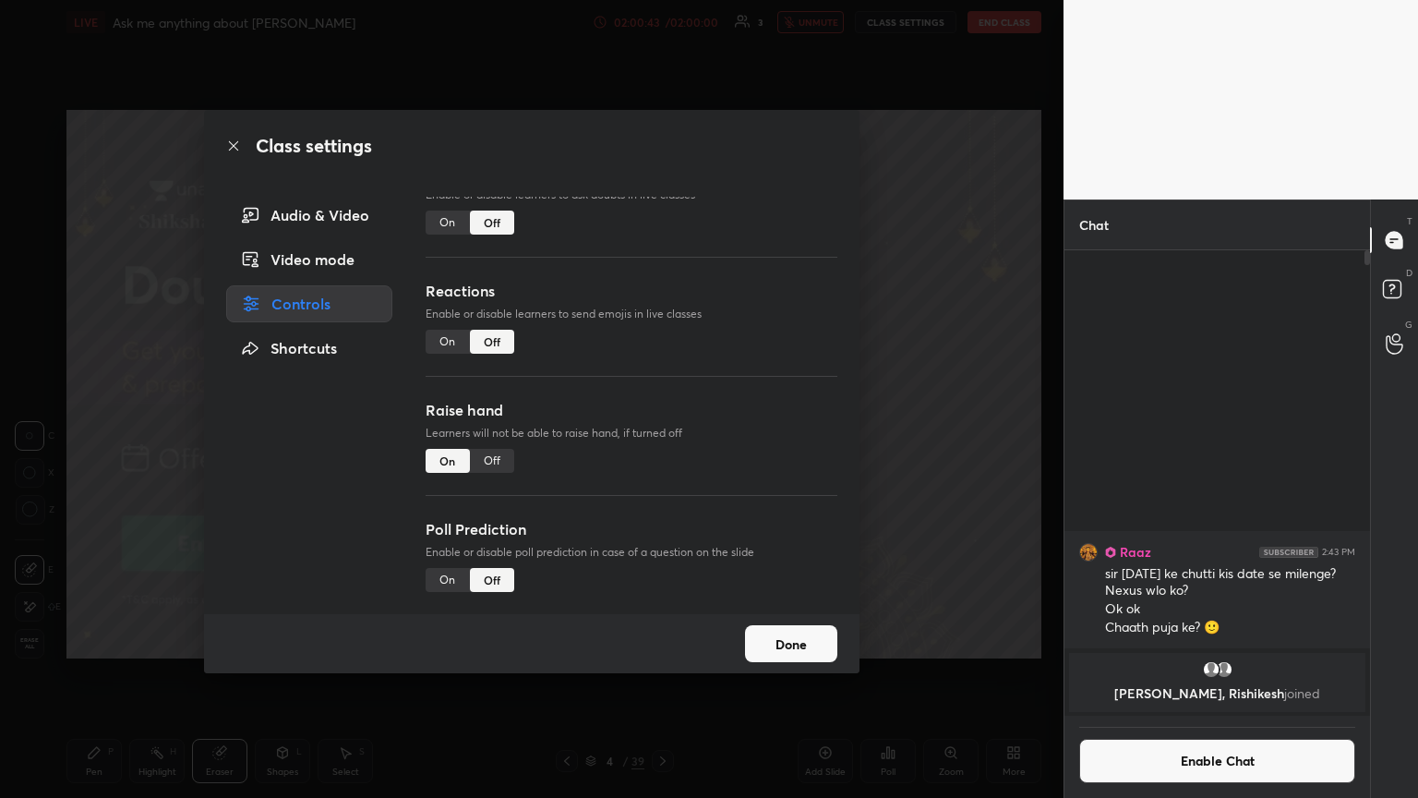
drag, startPoint x: 487, startPoint y: 451, endPoint x: 661, endPoint y: 427, distance: 175.2
click at [495, 433] on div "Off" at bounding box center [492, 461] width 44 height 24
click at [662, 382] on div "Class settings Audio & Video Video mode Controls Shortcuts Chat Enable or disab…" at bounding box center [531, 399] width 1063 height 798
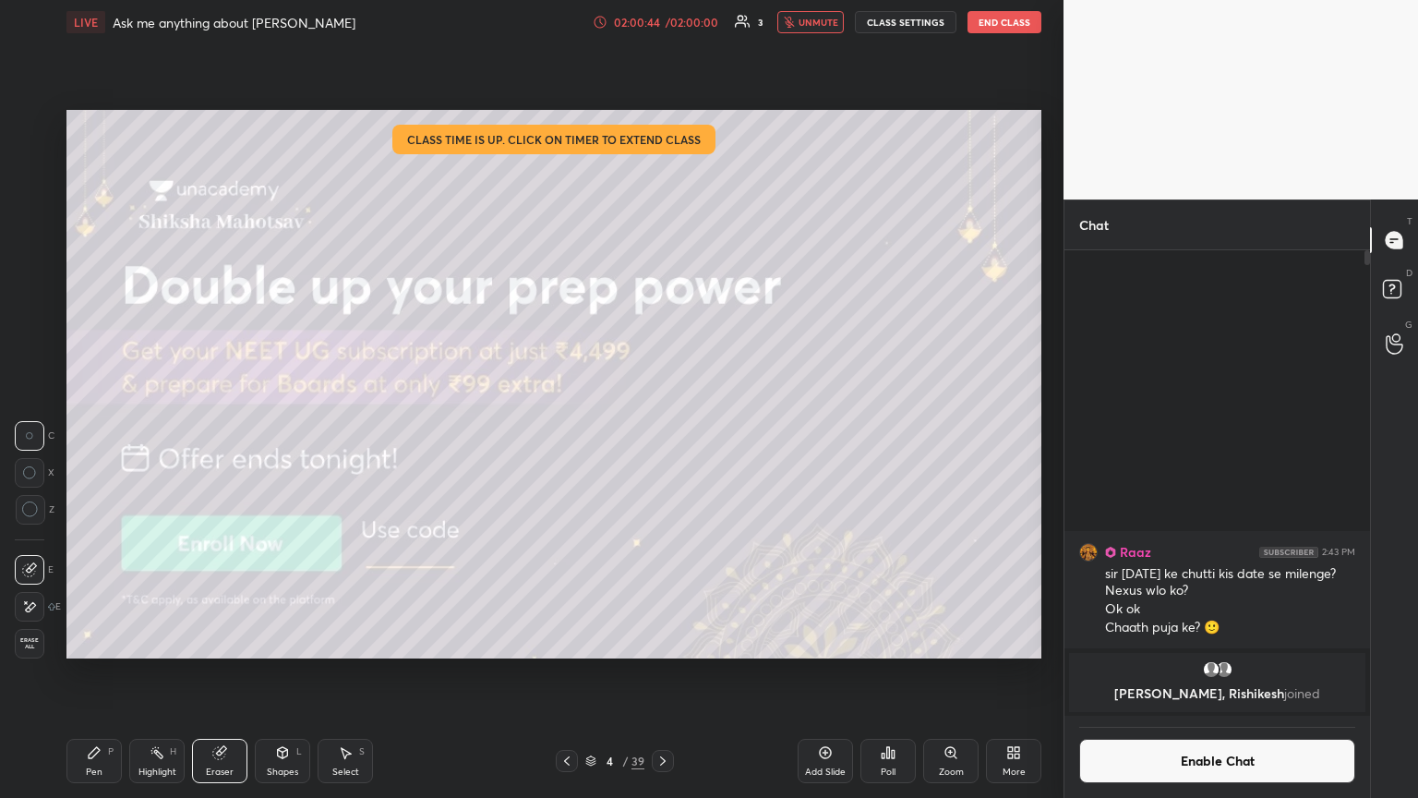
click at [662, 23] on button "End Class" at bounding box center [1004, 22] width 74 height 22
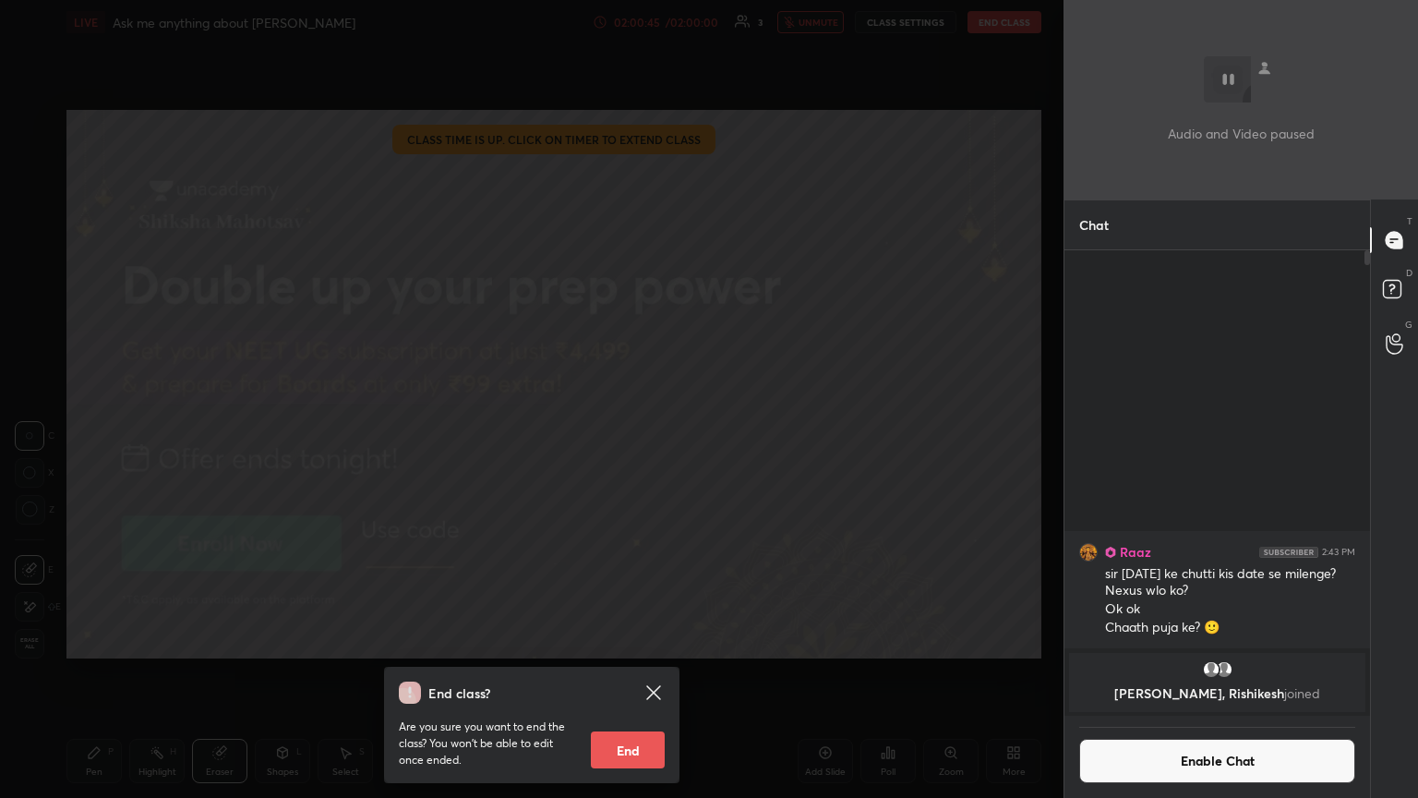
click at [644, 433] on button "End" at bounding box center [628, 749] width 74 height 37
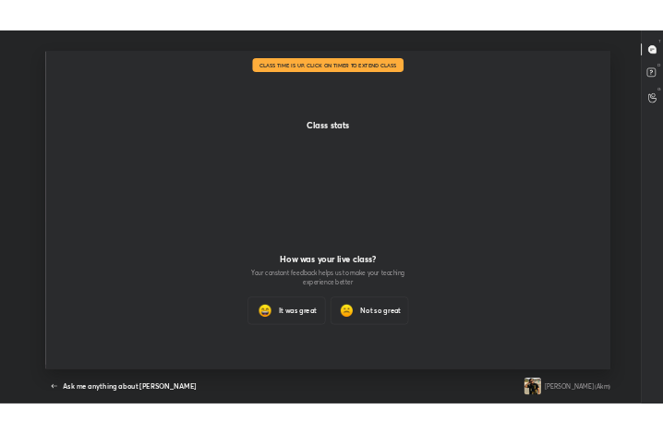
scroll to position [679, 1403]
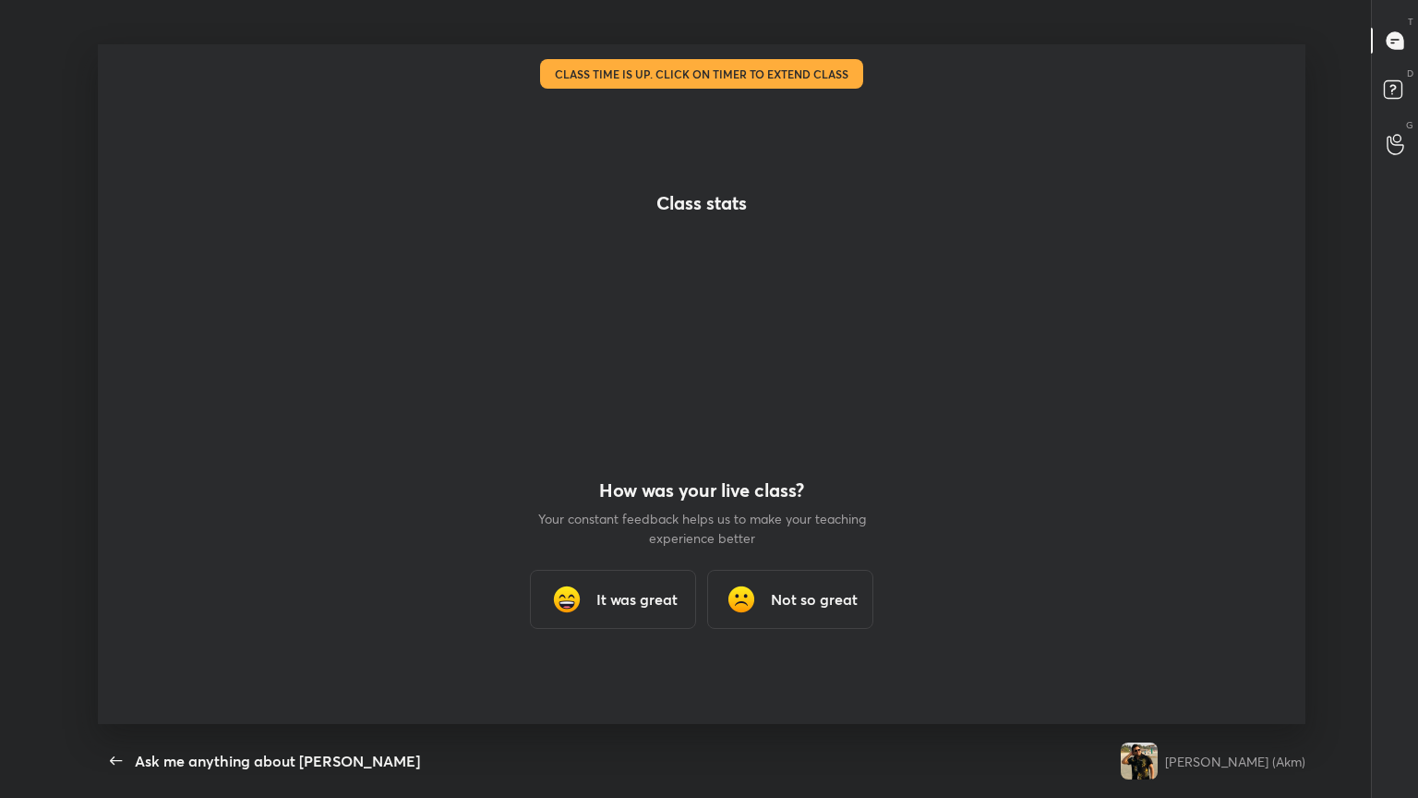
click at [647, 433] on div "It was great" at bounding box center [613, 599] width 166 height 59
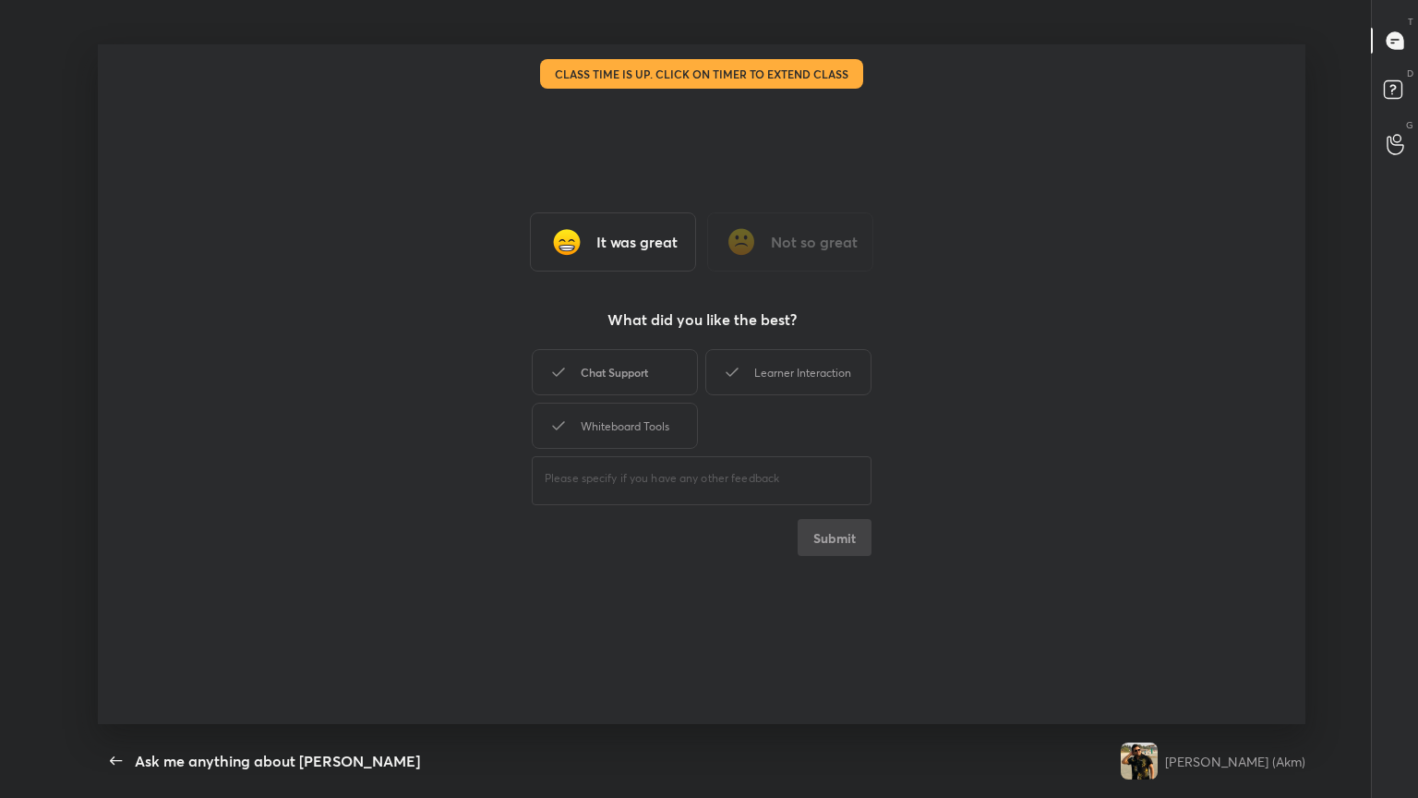
click at [617, 371] on div "Chat Support" at bounding box center [615, 372] width 166 height 46
click at [662, 378] on div "Learner Interaction" at bounding box center [788, 372] width 166 height 46
click at [654, 421] on div "Whiteboard Tools" at bounding box center [615, 425] width 166 height 46
click at [662, 433] on button "Submit" at bounding box center [835, 537] width 74 height 37
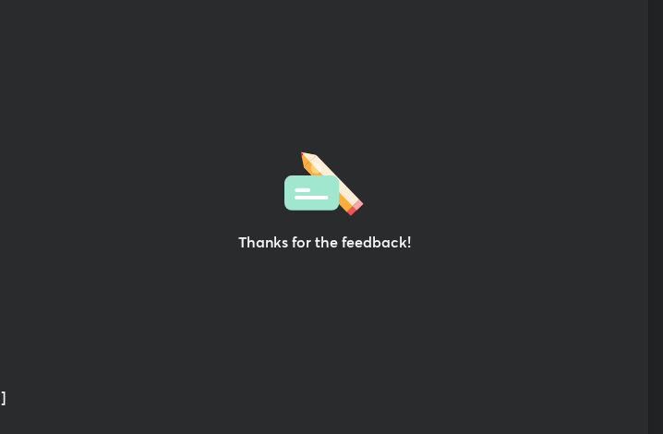
scroll to position [91993, 91661]
